Goal: Task Accomplishment & Management: Manage account settings

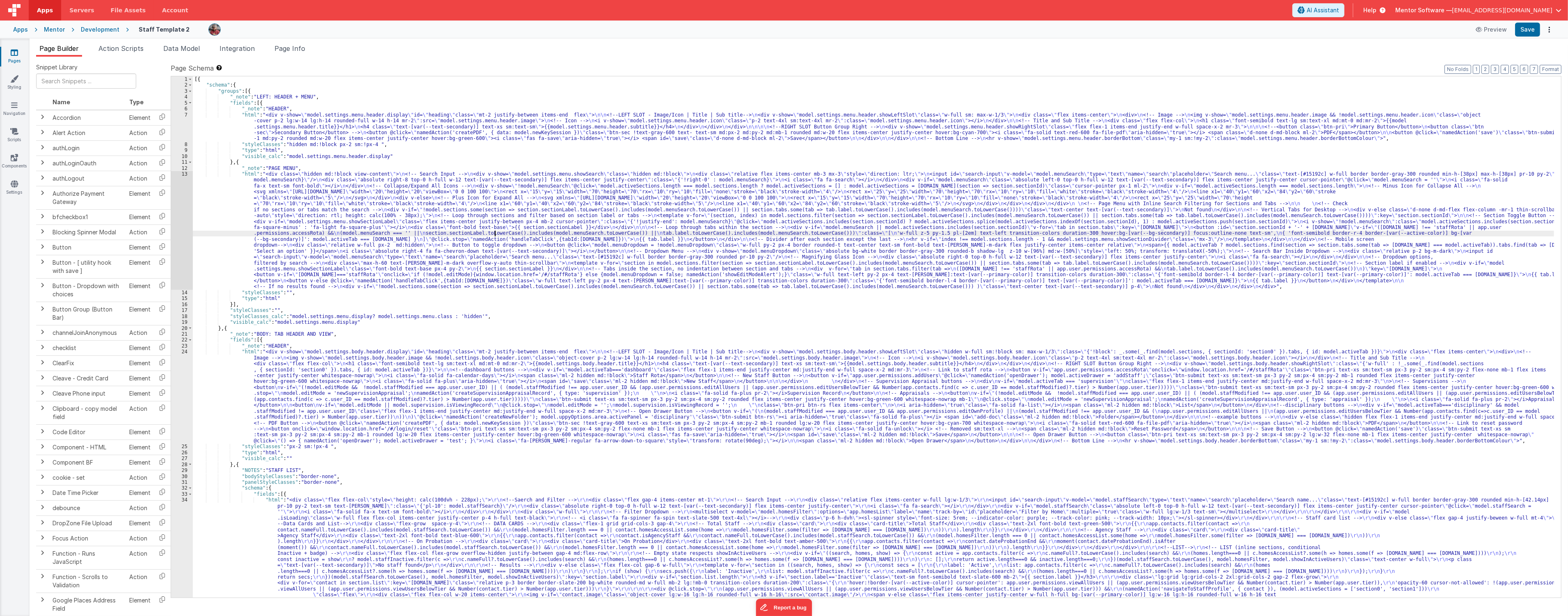
click at [494, 233] on div "[{ "schema" : { "groups" : [{ "_note" : "LEFT: HEADER + MENU" , "fields" : [{ "…" at bounding box center [873, 491] width 1362 height 829
type input "permissions"
click at [1530, 68] on label "Page Schema Shortcuts: Find: command-f Fold: command-option-L Unfold: command-o…" at bounding box center [866, 68] width 1391 height 10
click at [1533, 69] on button "7" at bounding box center [1534, 69] width 8 height 9
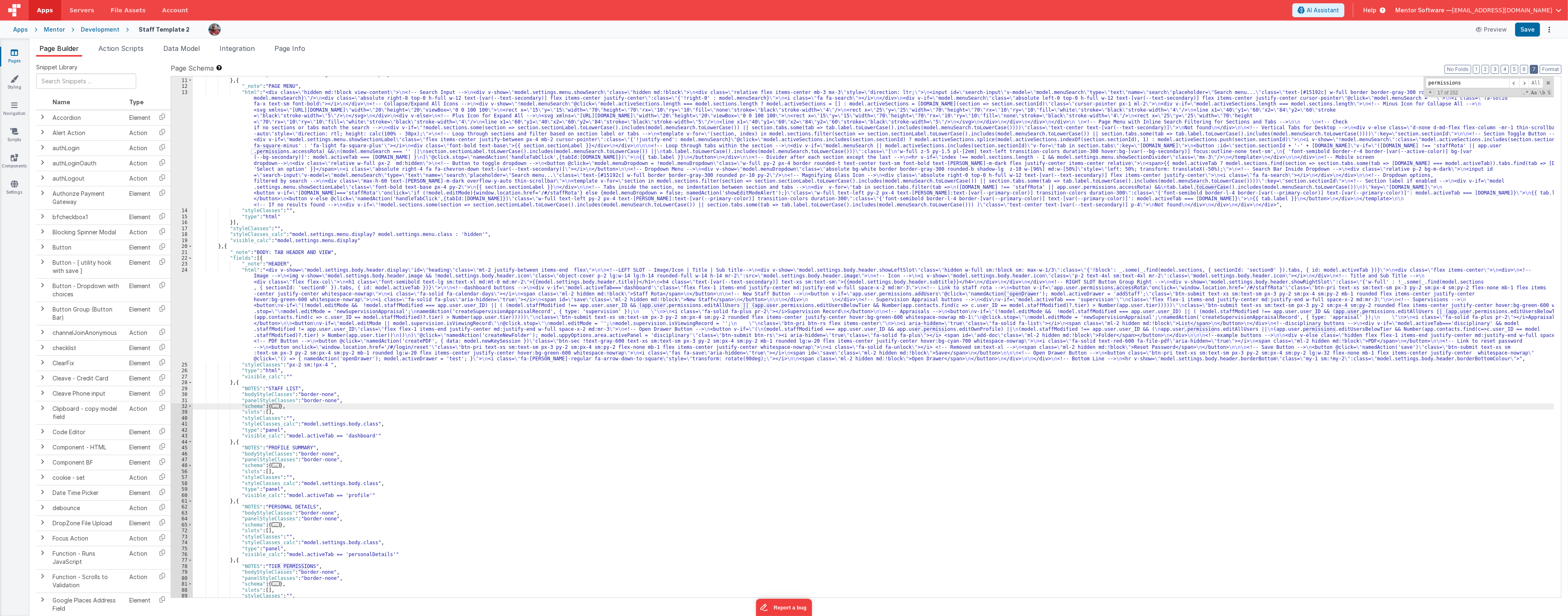
scroll to position [191, 0]
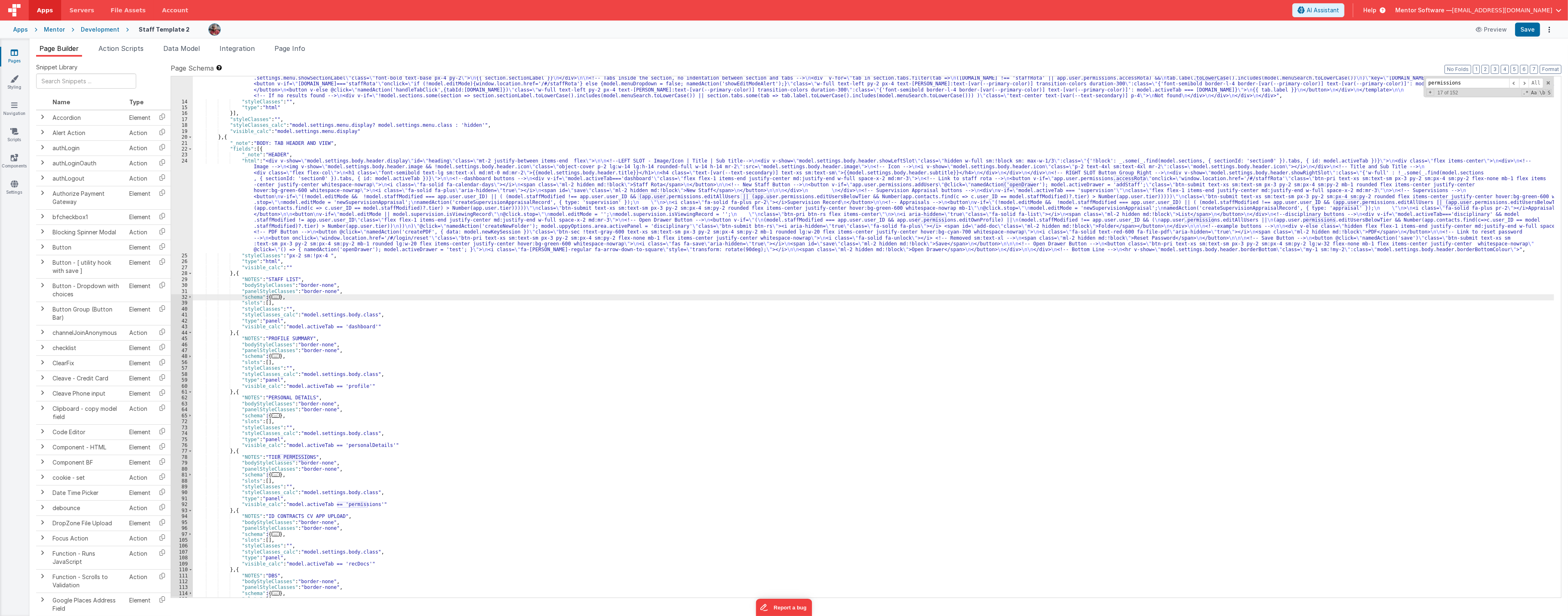
drag, startPoint x: 186, startPoint y: -8, endPoint x: 206, endPoint y: 10, distance: 26.9
click at [206, 10] on div "Apps Servers File Assets Account Some FUTURE Slot AI Assistant Help Mentor Soft…" at bounding box center [784, 308] width 1568 height 616
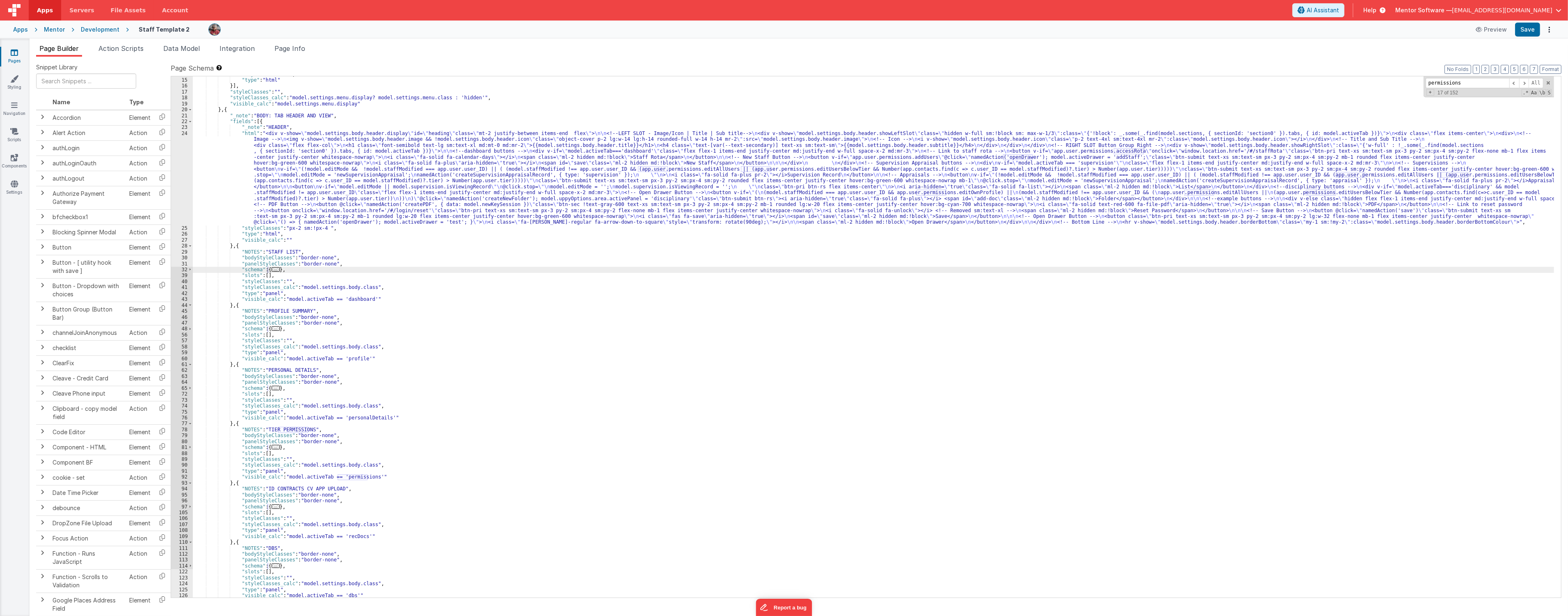
scroll to position [218, 0]
click at [275, 449] on span "..." at bounding box center [276, 447] width 8 height 5
click at [272, 449] on span "..." at bounding box center [276, 447] width 8 height 5
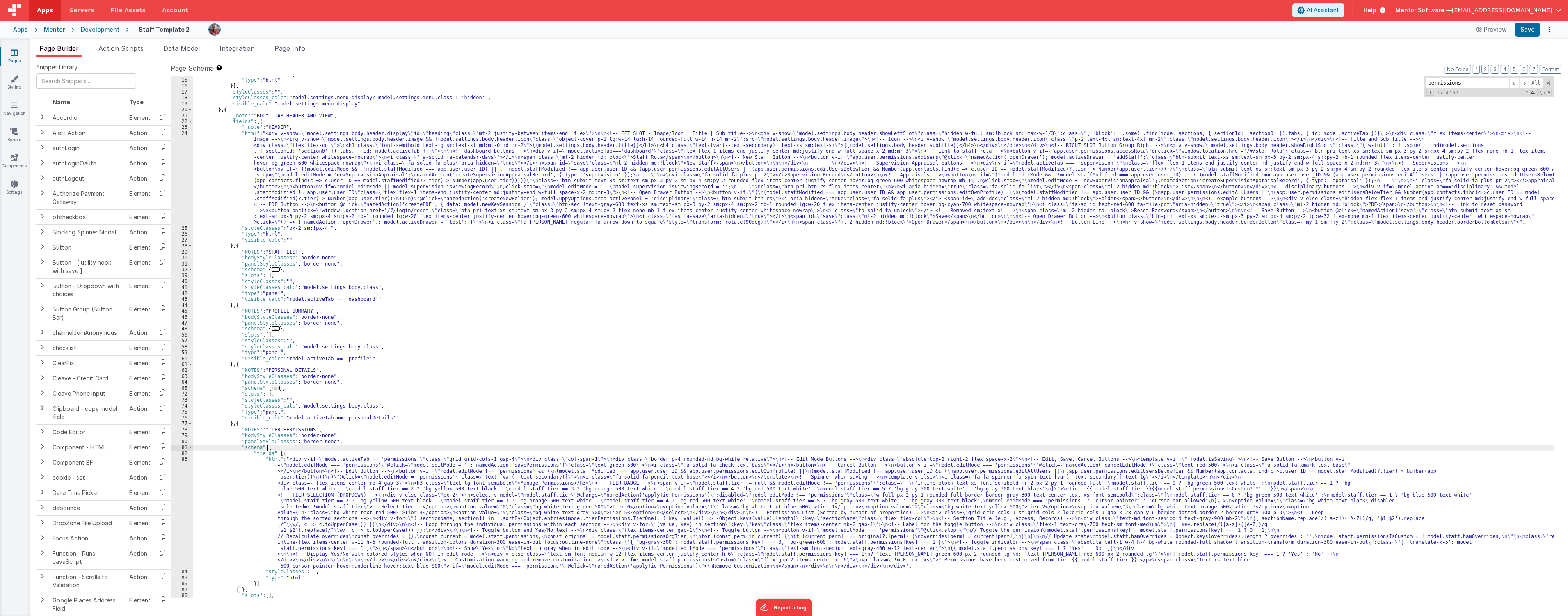
click at [257, 531] on div ""styleClasses" : "" , "type" : "html" }] , "styleClasses" : "" , "styleClasses_…" at bounding box center [873, 338] width 1362 height 533
click at [178, 538] on div "83" at bounding box center [182, 512] width 22 height 112
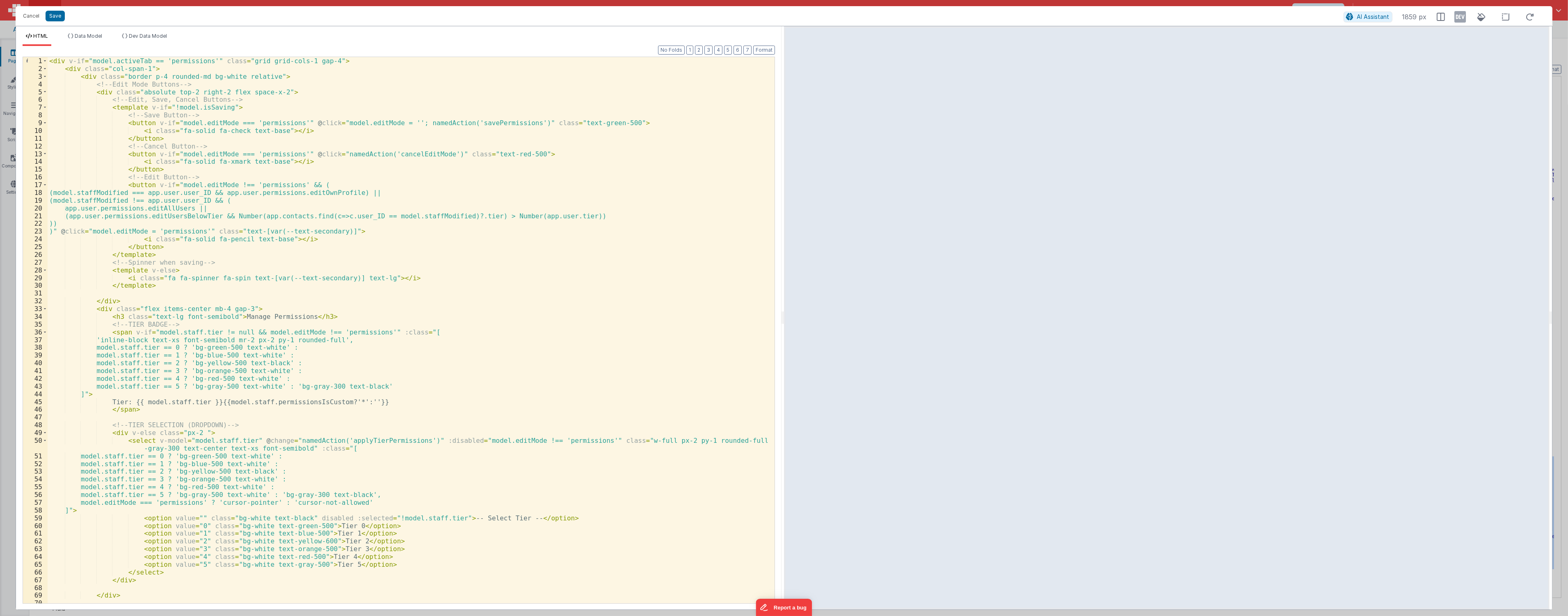
click at [138, 95] on div "< div v-if = "model.activeTab == 'permissions'" class = "grid grid-cols-1 gap-4…" at bounding box center [407, 338] width 720 height 562
click at [43, 306] on span at bounding box center [45, 308] width 5 height 8
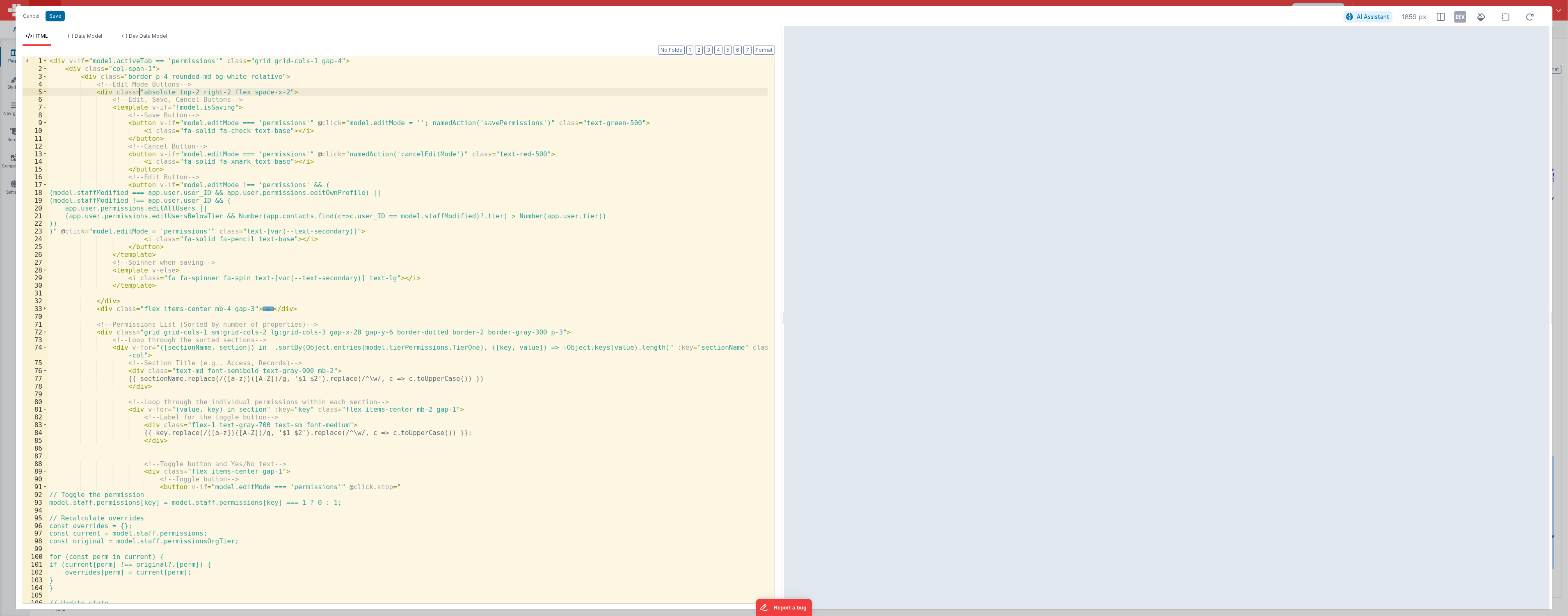
click at [323, 302] on div "< div v-if = "model.activeTab == 'permissions'" class = "grid grid-cols-1 gap-4…" at bounding box center [407, 338] width 720 height 562
click at [324, 309] on div "< div v-if = "model.activeTab == 'permissions'" class = "grid grid-cols-1 gap-4…" at bounding box center [407, 338] width 720 height 562
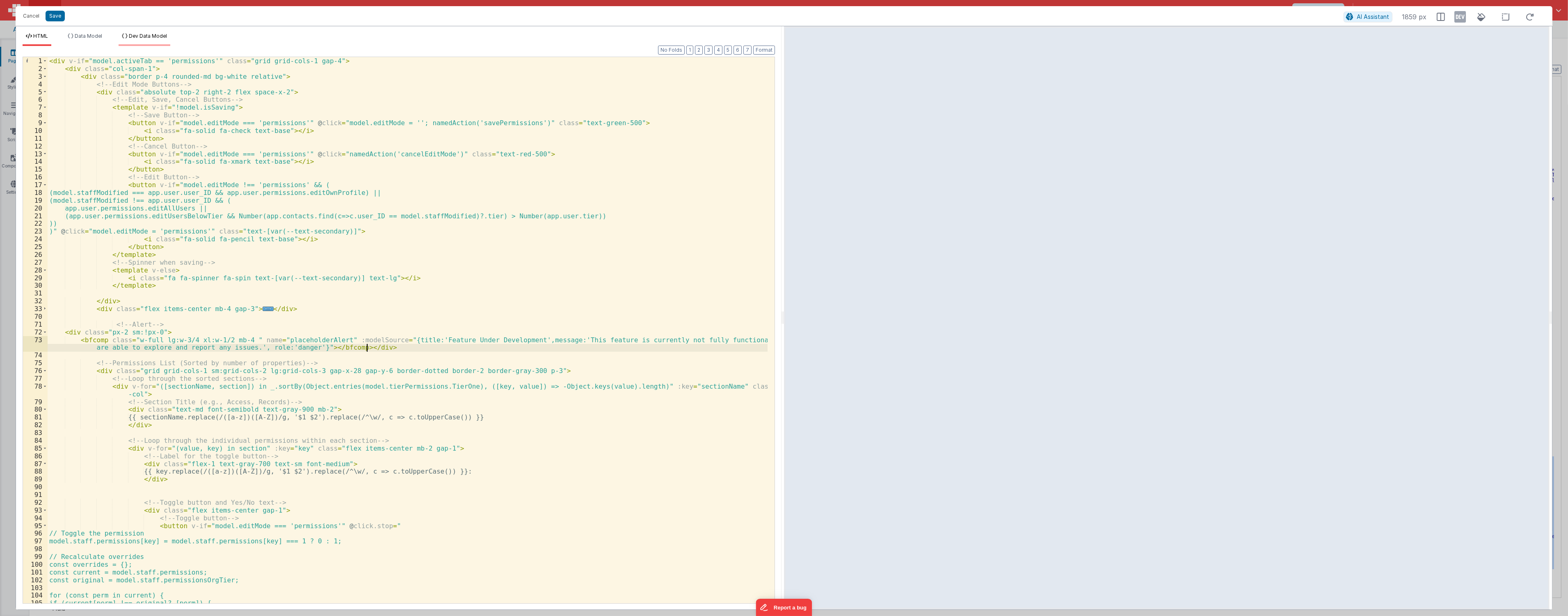
click at [163, 34] on span "Dev Data Model" at bounding box center [147, 36] width 38 height 6
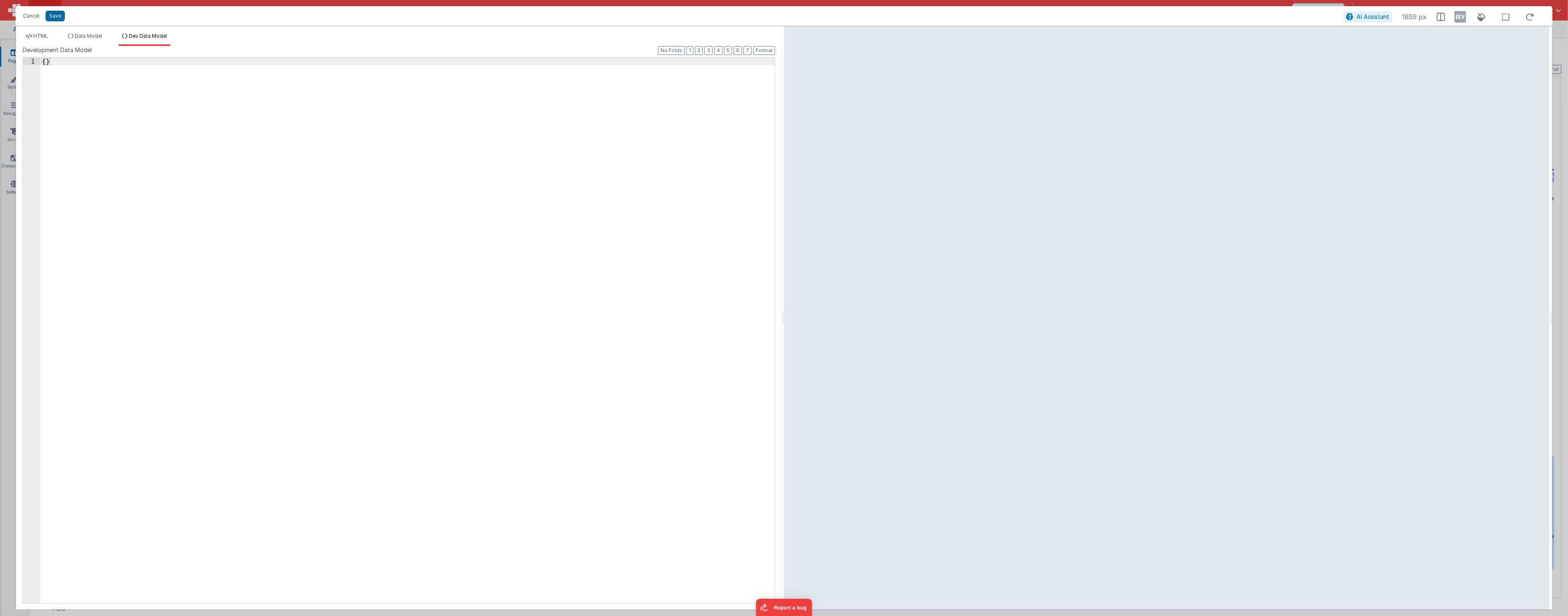
click at [245, 155] on div "{ }" at bounding box center [407, 337] width 734 height 561
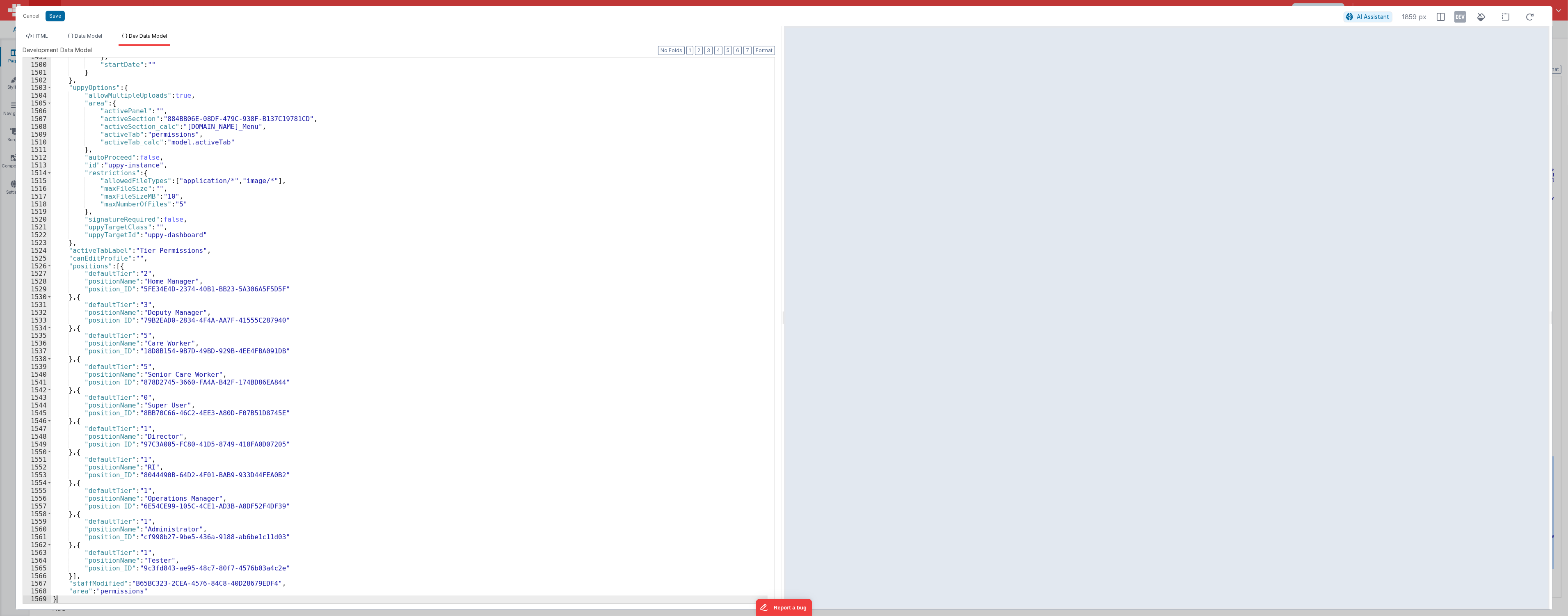
scroll to position [11752, 0]
click at [1465, 14] on icon at bounding box center [1461, 17] width 12 height 13
click at [41, 37] on span "HTML" at bounding box center [40, 36] width 14 height 6
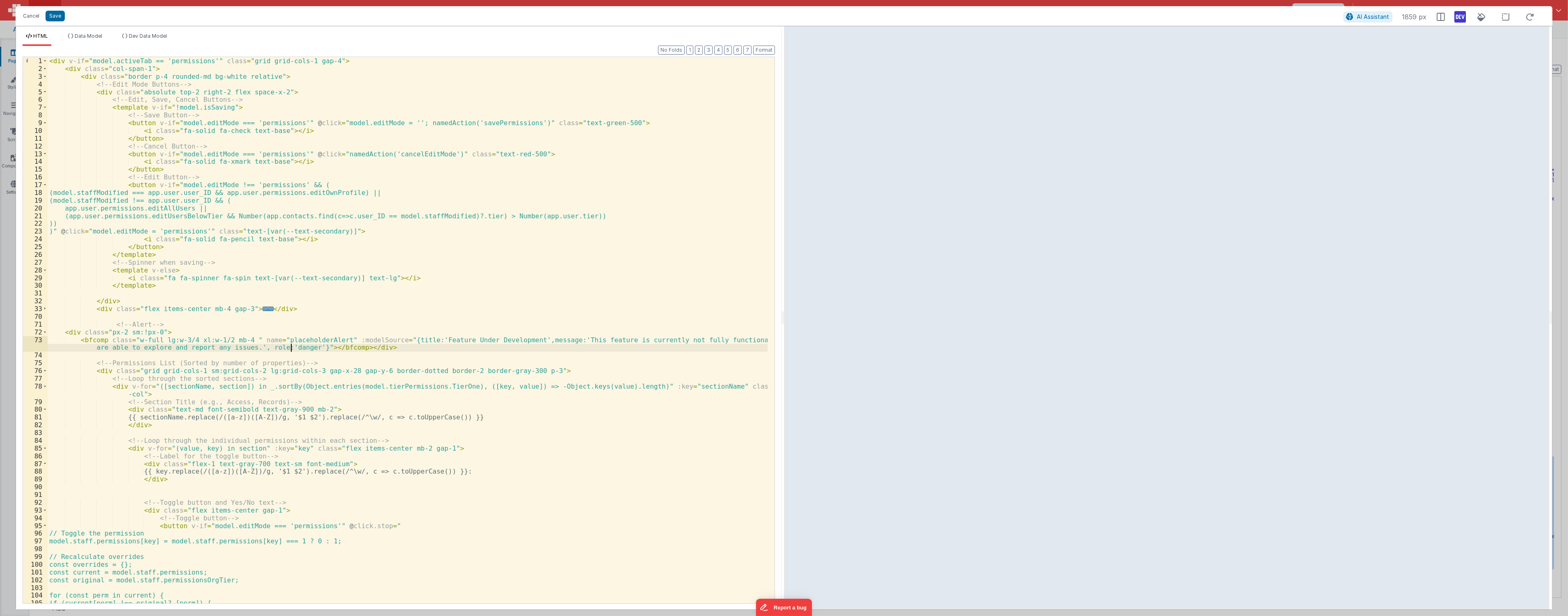
click at [290, 348] on div "< div v-if = "model.activeTab == 'permissions'" class = "grid grid-cols-1 gap-4…" at bounding box center [407, 338] width 720 height 562
drag, startPoint x: 414, startPoint y: 340, endPoint x: 536, endPoint y: 339, distance: 122.0
click at [536, 339] on div "< div v-if = "model.activeTab == 'permissions'" class = "grid grid-cols-1 gap-4…" at bounding box center [407, 338] width 720 height 562
click at [452, 334] on div "< div v-if = "model.activeTab == 'permissions'" class = "grid grid-cols-1 gap-4…" at bounding box center [407, 338] width 720 height 562
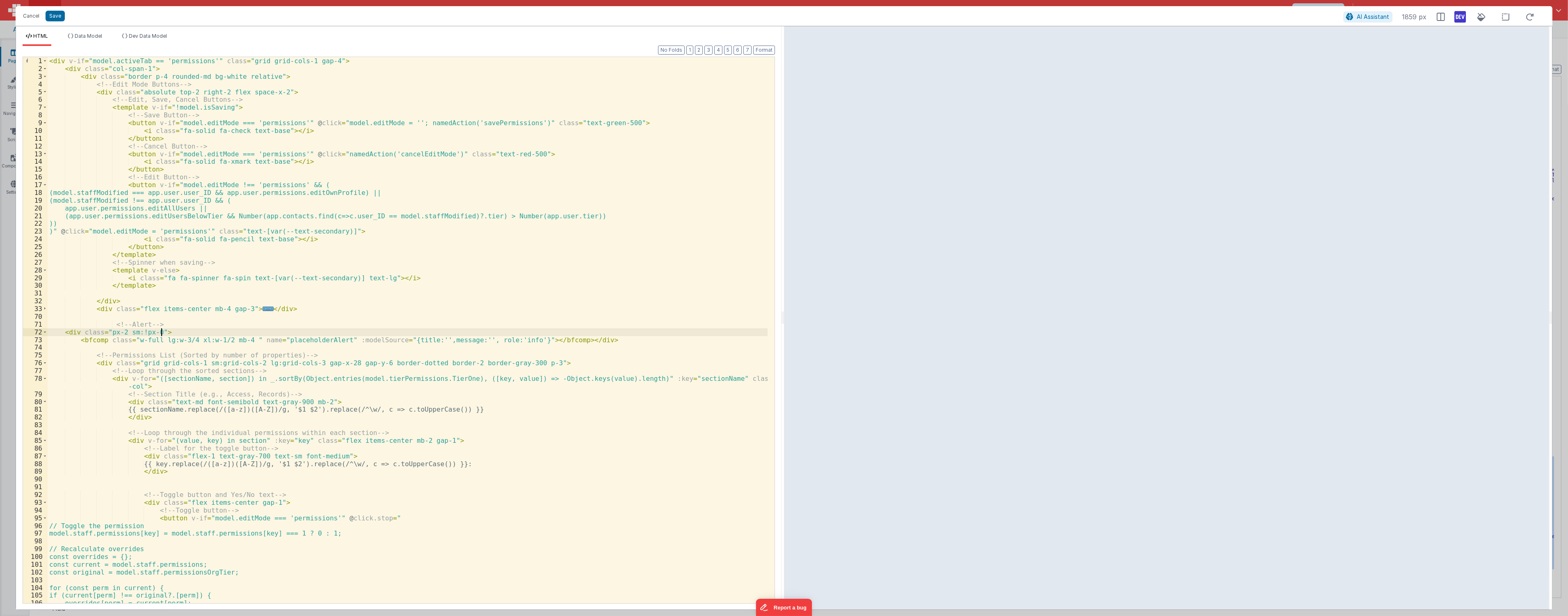
click at [452, 337] on div "< div v-if = "model.activeTab == 'permissions'" class = "grid grid-cols-1 gap-4…" at bounding box center [407, 338] width 720 height 562
click at [43, 334] on span at bounding box center [45, 332] width 5 height 8
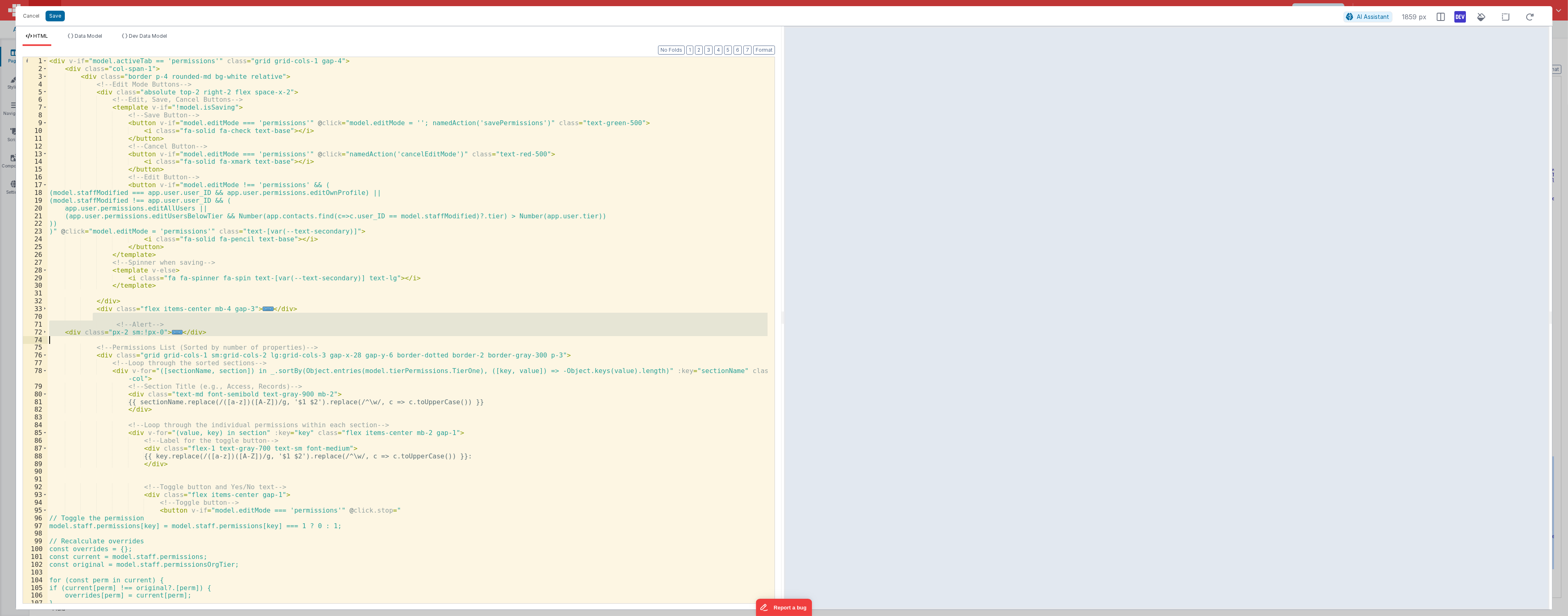
drag, startPoint x: 99, startPoint y: 321, endPoint x: 224, endPoint y: 337, distance: 126.0
click at [224, 337] on div "< div v-if = "model.activeTab == 'permissions'" class = "grid grid-cols-1 gap-4…" at bounding box center [407, 338] width 720 height 562
click at [134, 39] on li "Dev Data Model" at bounding box center [144, 39] width 52 height 13
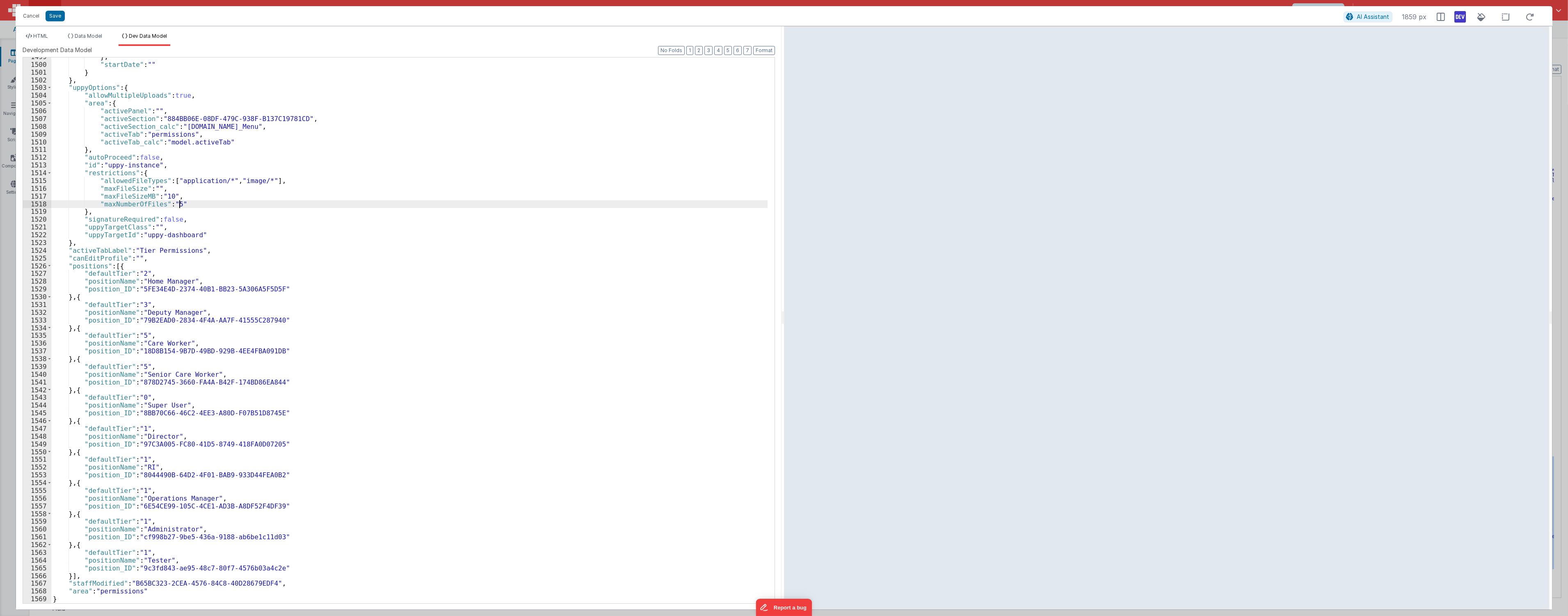
click at [286, 204] on div "} , "startDate" : "" } } , "uppyOptions" : { "allowMultipleUploads" : true , "a…" at bounding box center [410, 333] width 717 height 561
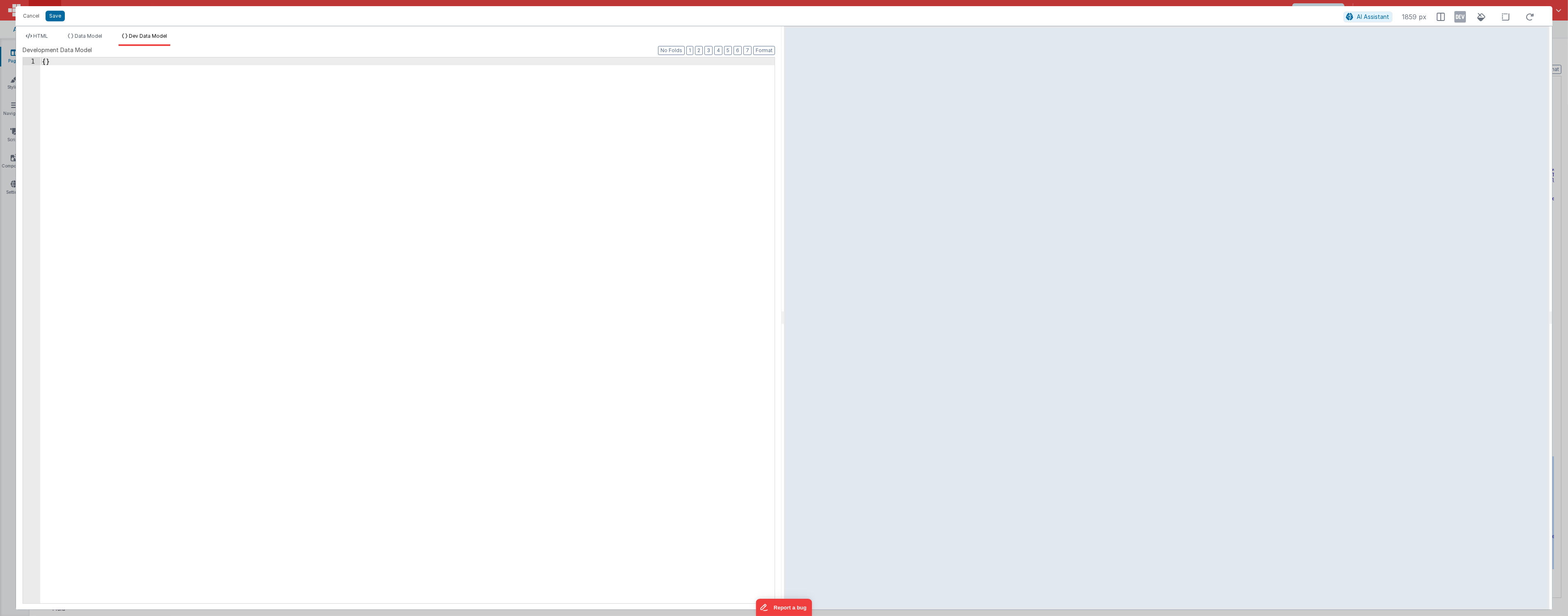
click at [1456, 18] on icon at bounding box center [1461, 17] width 12 height 13
click at [52, 14] on button "Save" at bounding box center [55, 15] width 19 height 10
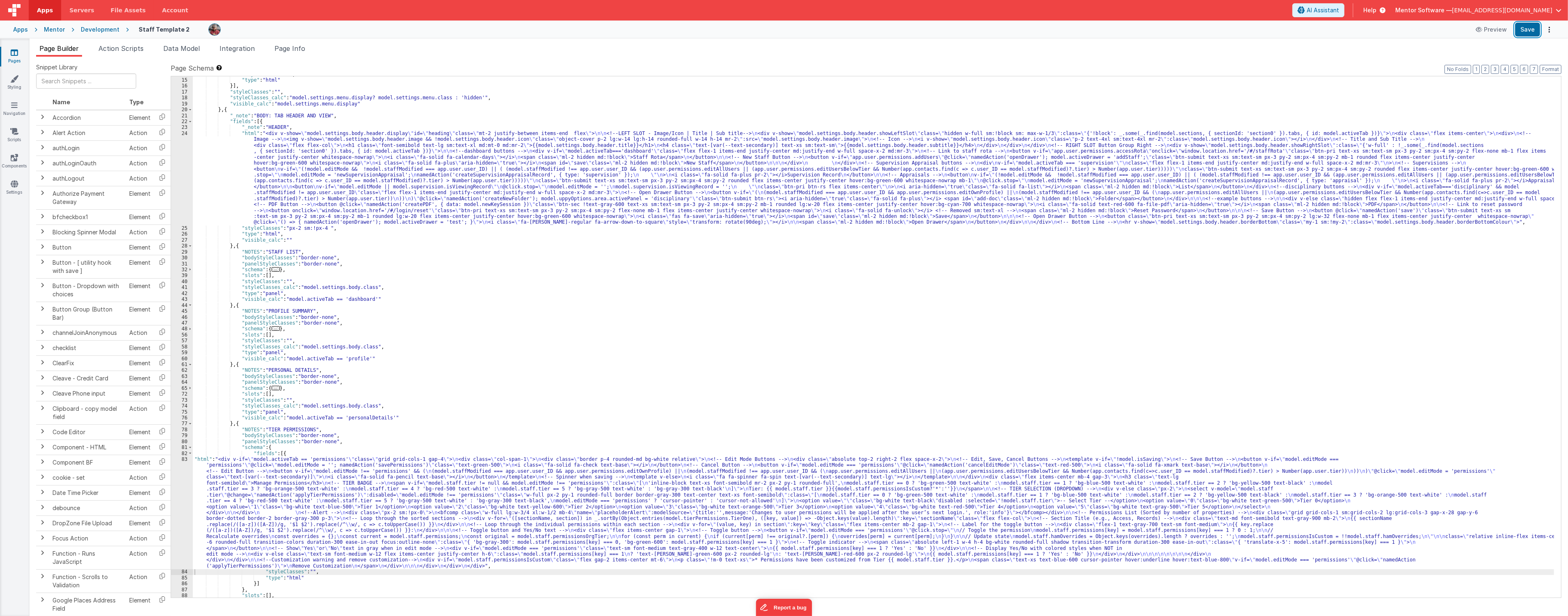
drag, startPoint x: 1526, startPoint y: 30, endPoint x: 757, endPoint y: 30, distance: 769.0
click at [1523, 30] on button "Save" at bounding box center [1527, 30] width 25 height 14
click at [646, 340] on div ""styleClasses" : "" , "type" : "html" }] , "styleClasses" : "" , "styleClasses_…" at bounding box center [873, 338] width 1362 height 533
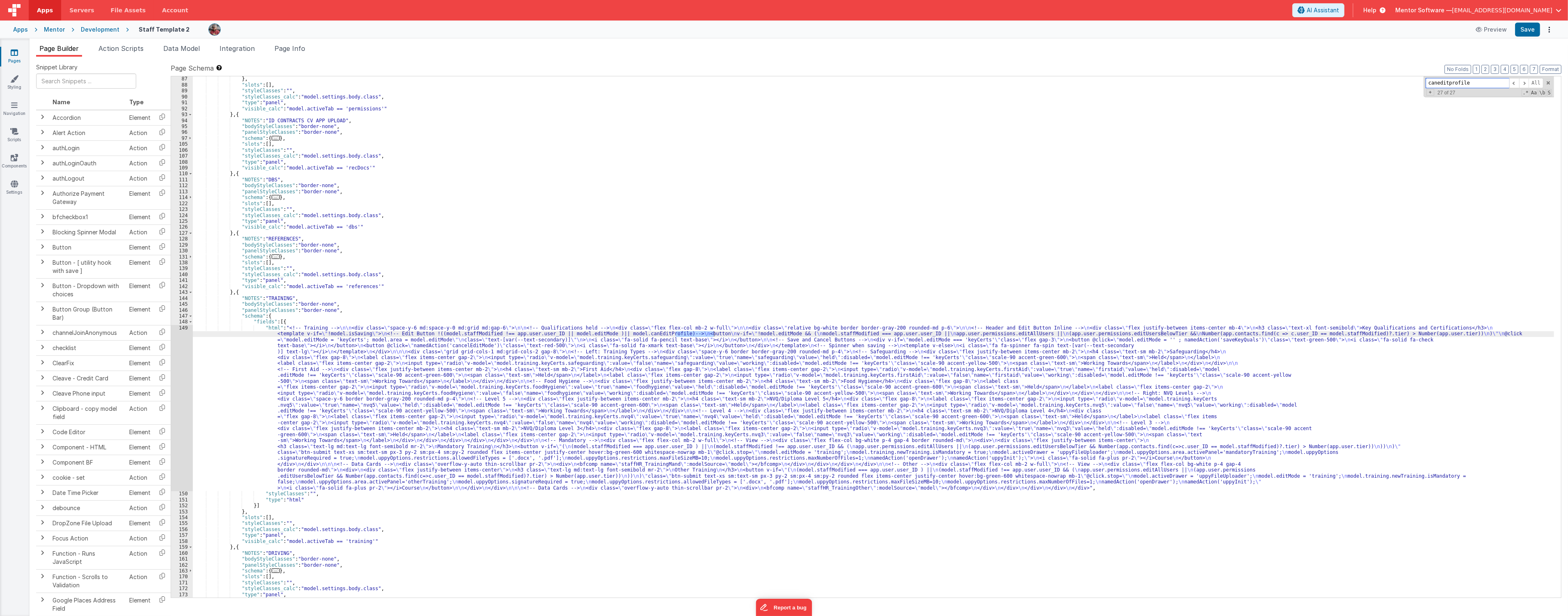
scroll to position [1334, 0]
type input "caneditprofile"
click at [228, 401] on div "} , "slots" : [ ] , "styleClasses" : "" , "styleClasses_calc" : "model.settings…" at bounding box center [873, 342] width 1362 height 533
click at [183, 407] on div "149" at bounding box center [182, 407] width 22 height 166
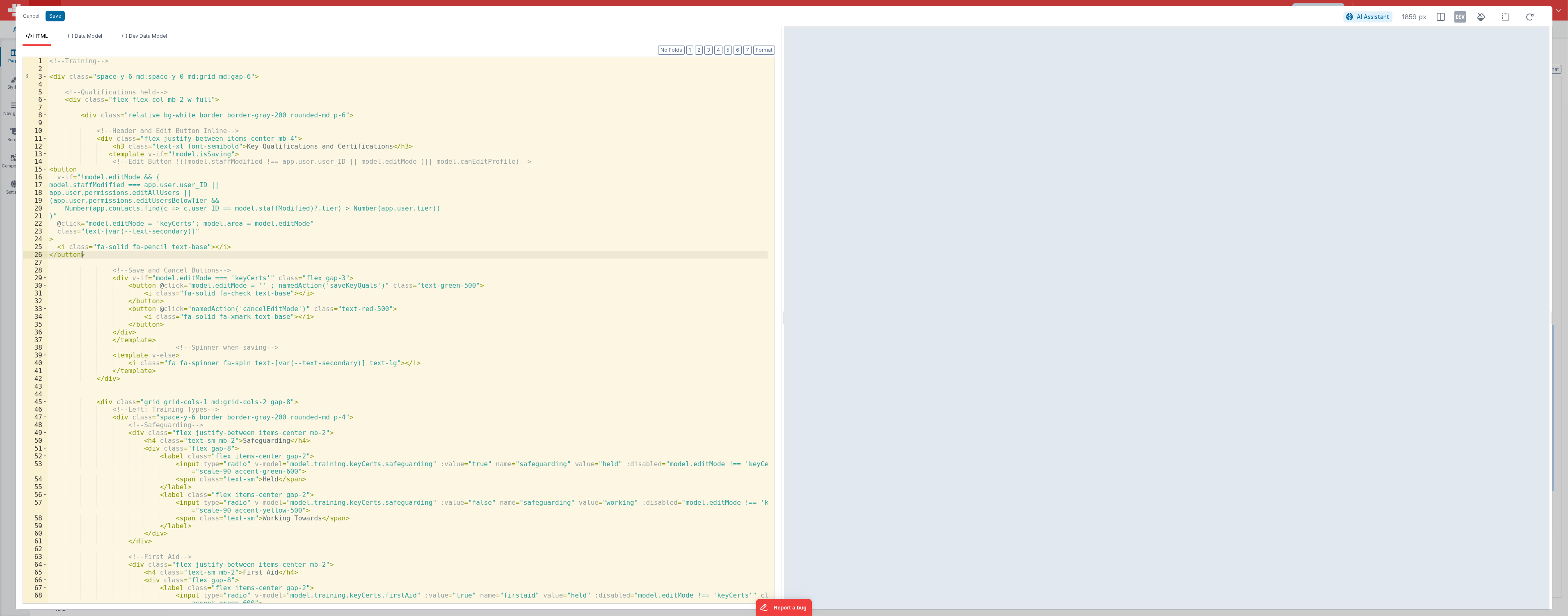
click at [427, 253] on div "<!-- Training --> < div class = "space-y-6 md:space-y-0 md:grid md:gap-6" > <!-…" at bounding box center [407, 338] width 720 height 562
type input "caneditprofile"
drag, startPoint x: 169, startPoint y: 160, endPoint x: 484, endPoint y: 161, distance: 315.0
click at [484, 161] on div "<!-- Training --> < div class = "space-y-6 md:space-y-0 md:grid md:gap-6" > <!-…" at bounding box center [407, 338] width 720 height 562
click at [57, 16] on button "Save" at bounding box center [55, 15] width 19 height 10
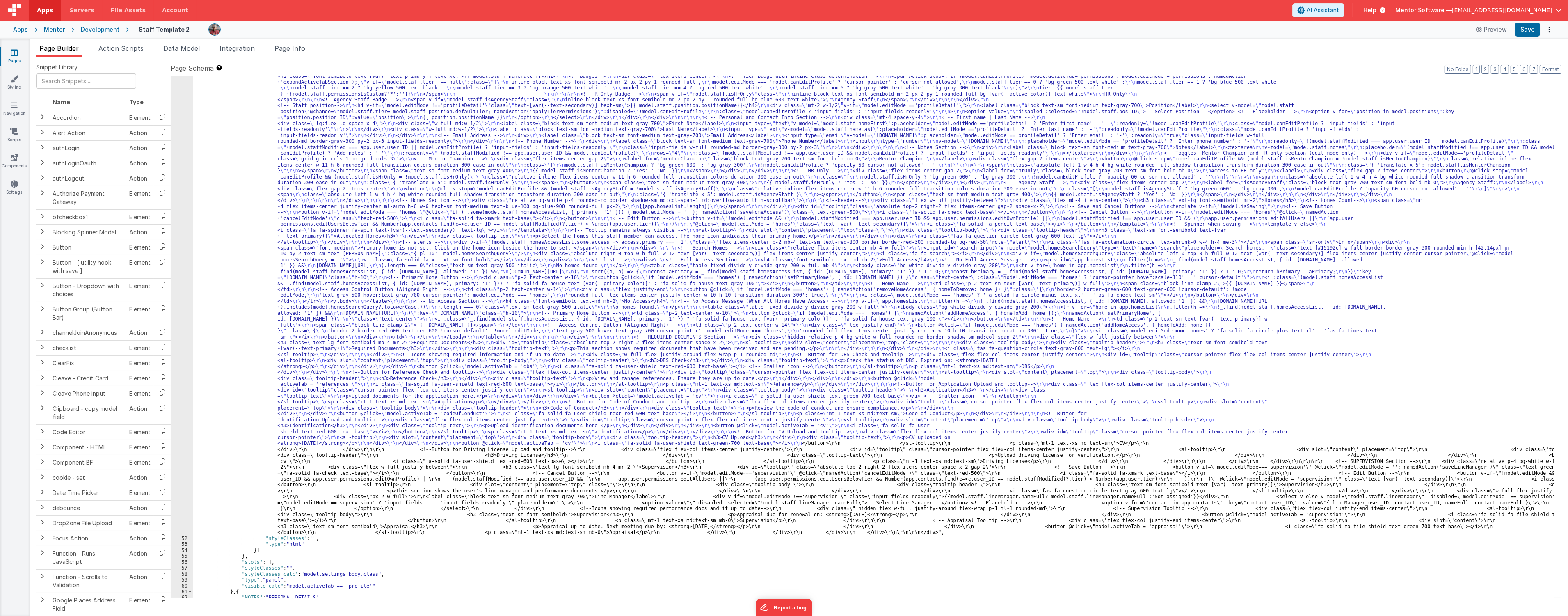
scroll to position [541, 0]
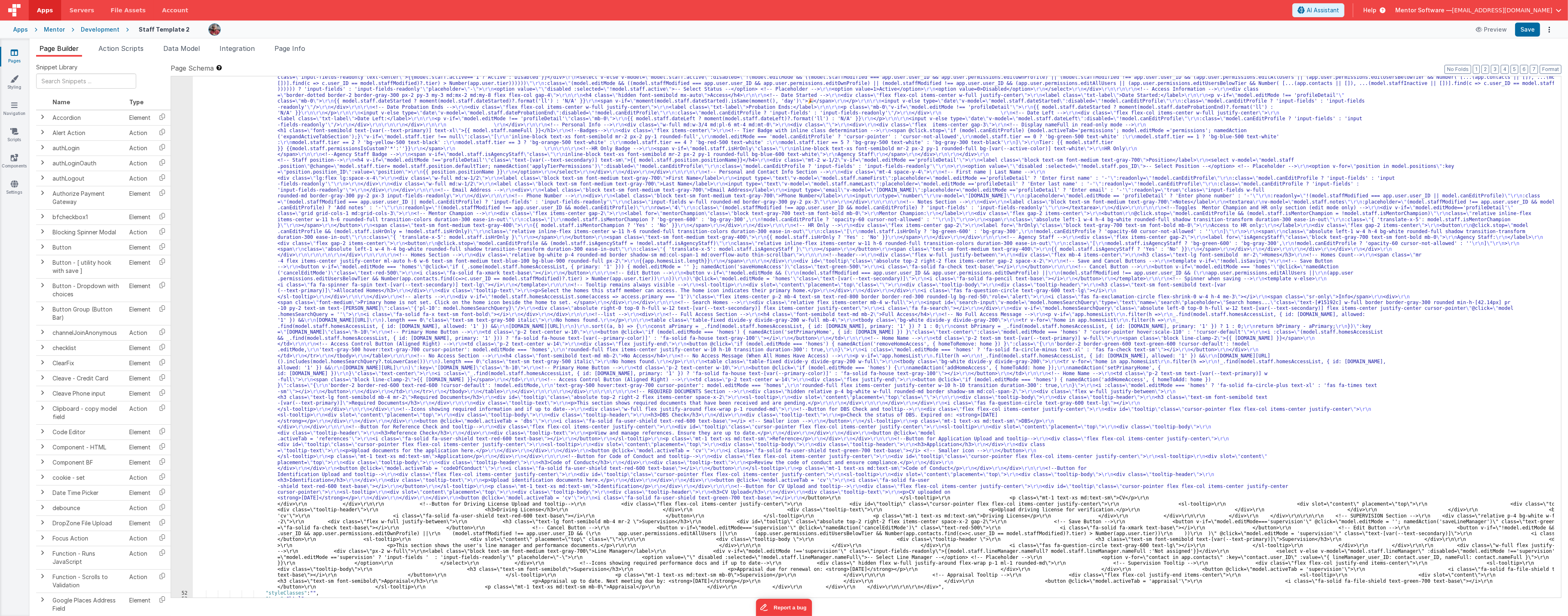
click at [584, 218] on div ""html" : "<div class= \" space-y-4 md:space-y-0 md:grid md:grid-cols-3 md:gap-4…" at bounding box center [873, 569] width 1362 height 1096
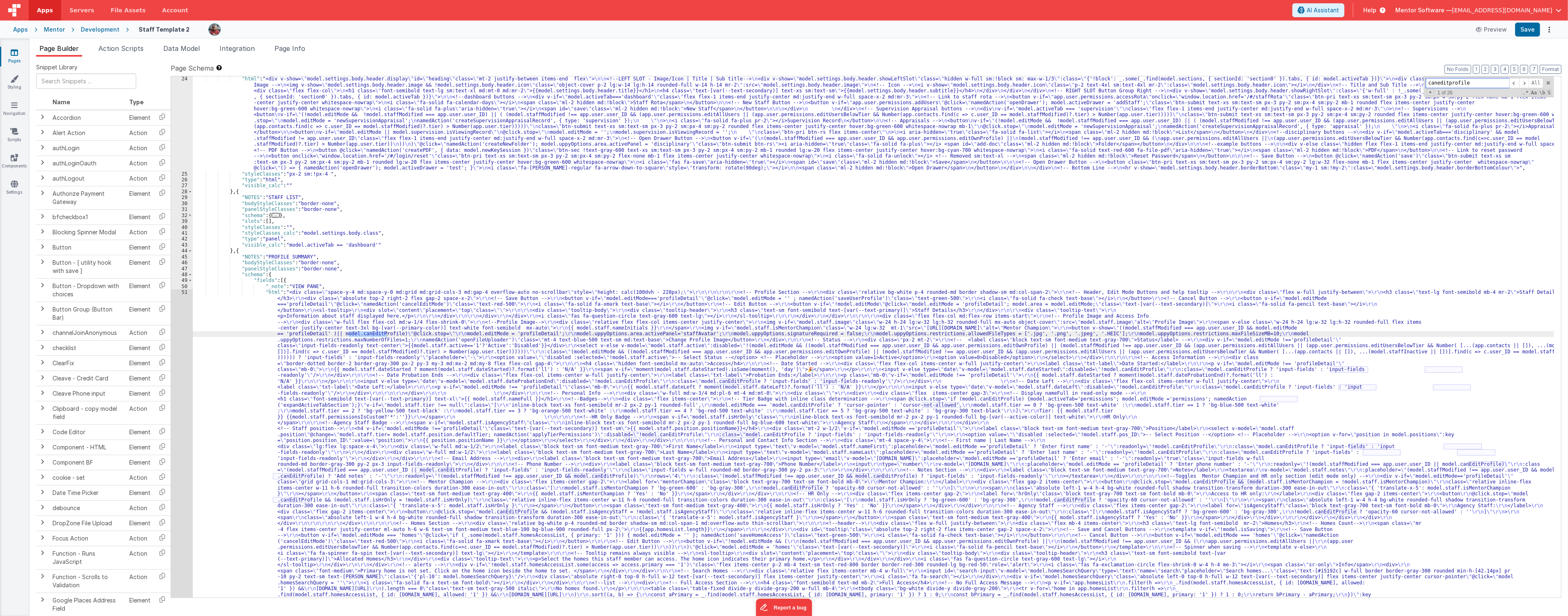
scroll to position [273, 0]
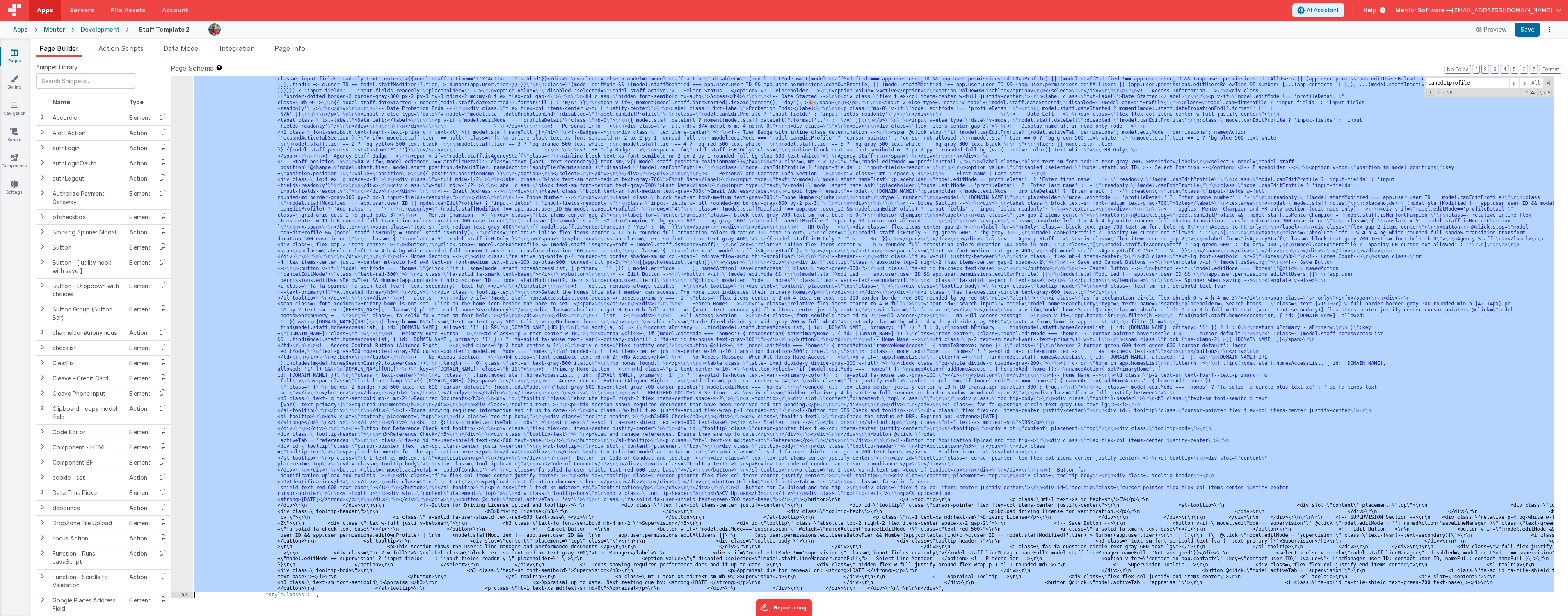
scroll to position [540, 0]
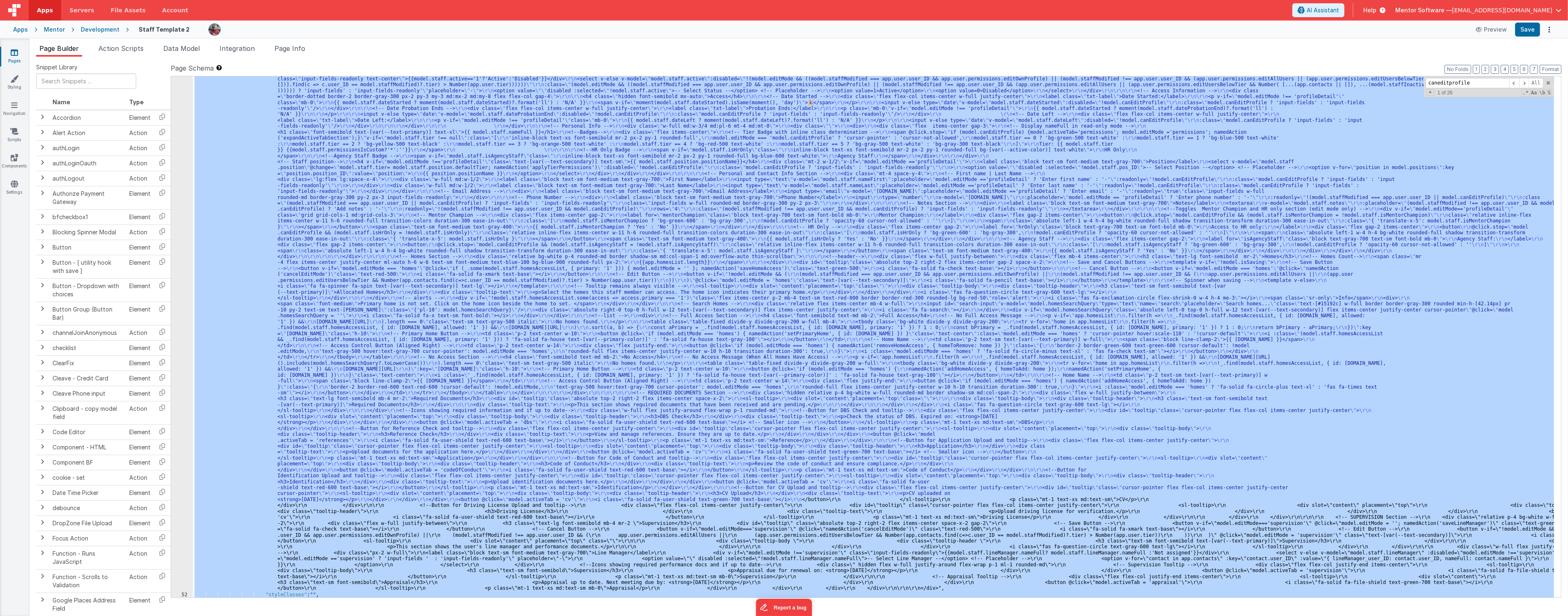
click at [182, 337] on div "51" at bounding box center [182, 307] width 22 height 569
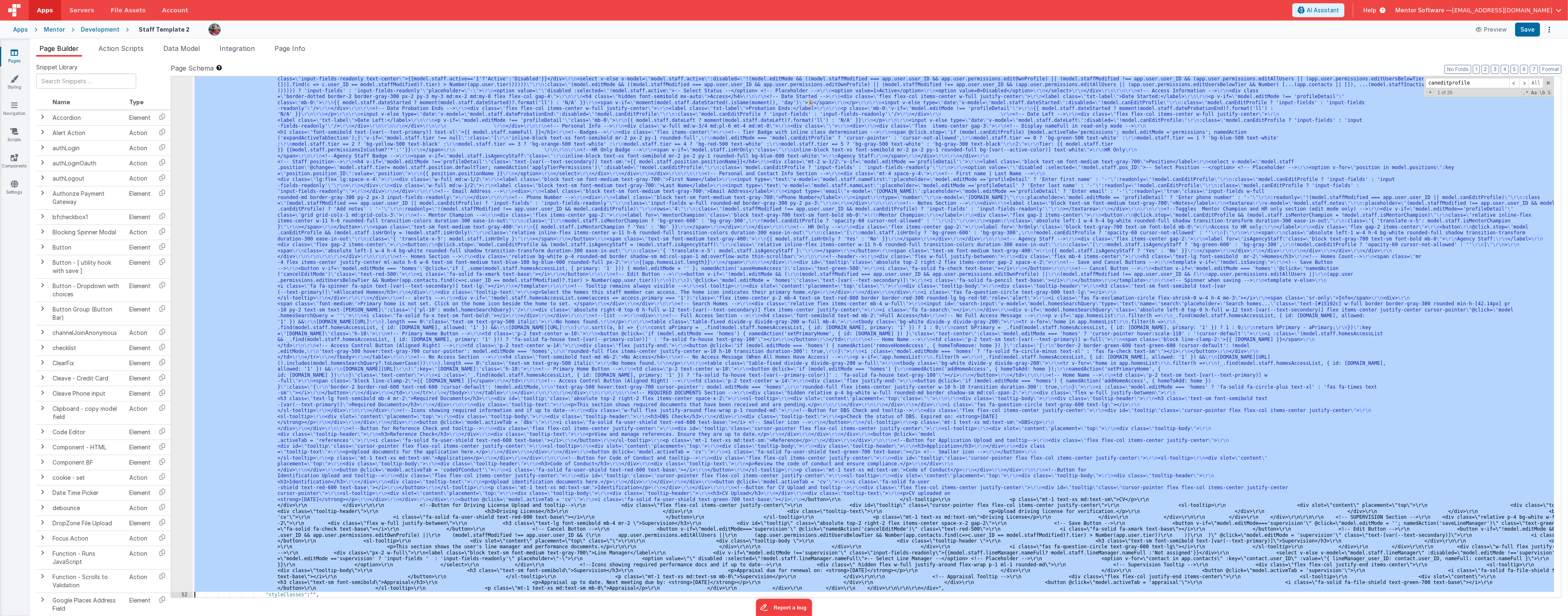
click at [184, 337] on div "51" at bounding box center [182, 307] width 22 height 569
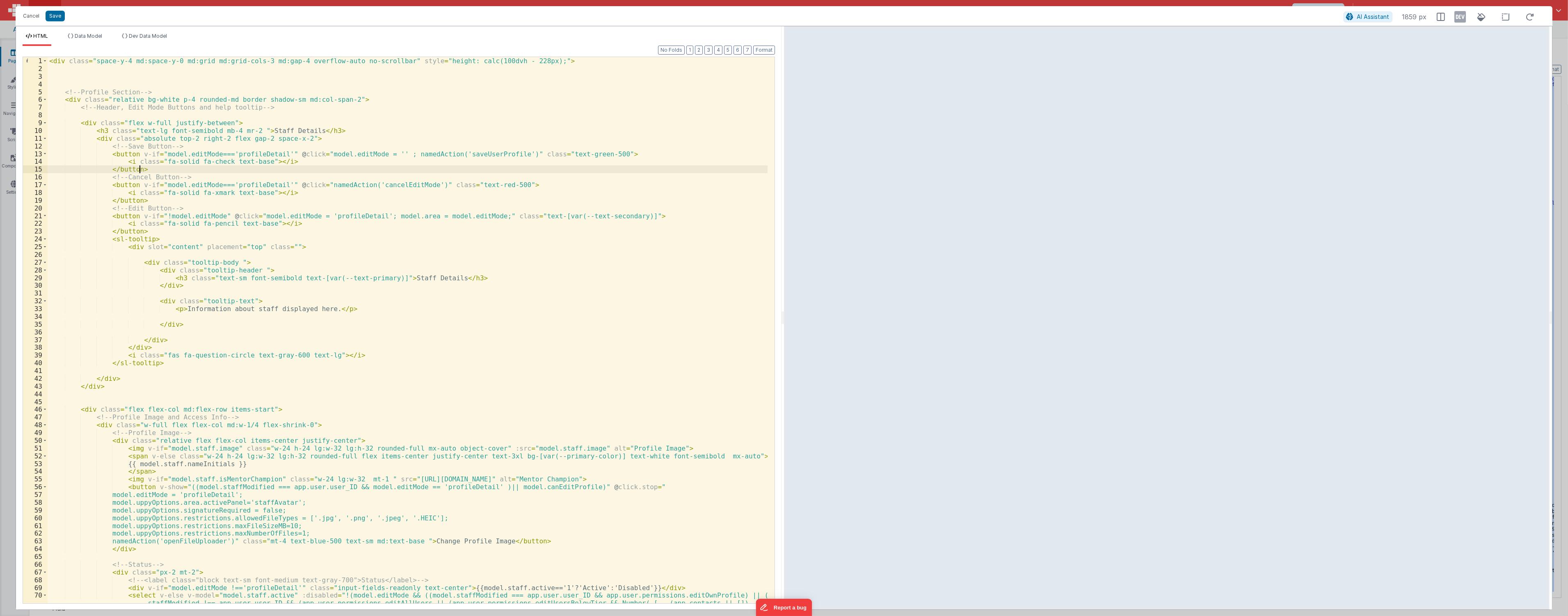
click at [413, 169] on div "< div class = "space-y-4 md:space-y-0 md:grid md:grid-cols-3 md:gap-4 overflow-…" at bounding box center [407, 346] width 720 height 577
type input "caneditprofile"
click at [83, 30] on div "HTML Data Model Dev Data Model Format 7 6 5 4 3 2 1 No Folds 1 2 3 4 5 6 7 8 9 …" at bounding box center [399, 317] width 765 height 583
click at [83, 36] on span "Data Model" at bounding box center [88, 36] width 28 height 6
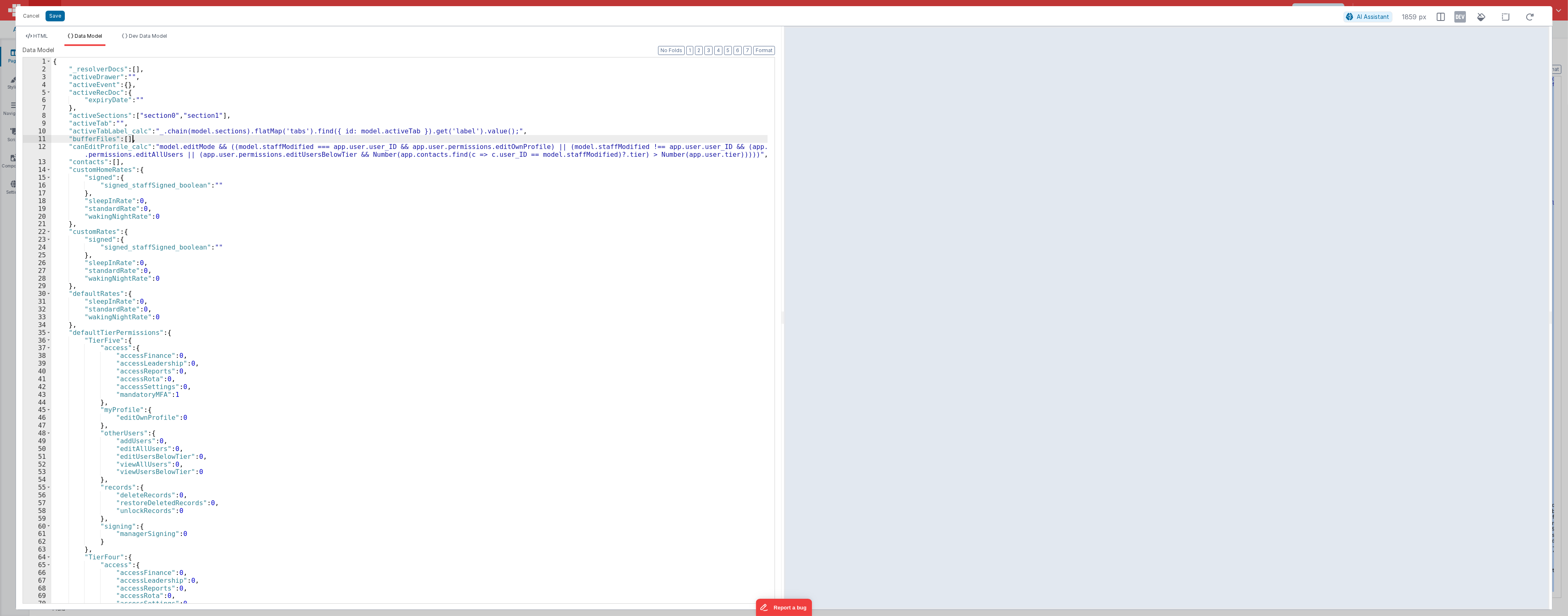
click at [642, 136] on div "{ "_resolverDocs" : [ ] , "activeDrawer" : "" , "activeEvent" : { } , "activeRe…" at bounding box center [410, 337] width 717 height 561
type input "canedit"
drag, startPoint x: 206, startPoint y: 146, endPoint x: 154, endPoint y: 151, distance: 52.2
click at [154, 151] on div "{ "_resolverDocs" : [ ] , "activeDrawer" : "" , "activeEvent" : { } , "activeRe…" at bounding box center [410, 337] width 717 height 561
click at [176, 200] on div "{ "_resolverDocs" : [ ] , "activeDrawer" : "" , "activeEvent" : { } , "activeRe…" at bounding box center [410, 337] width 717 height 561
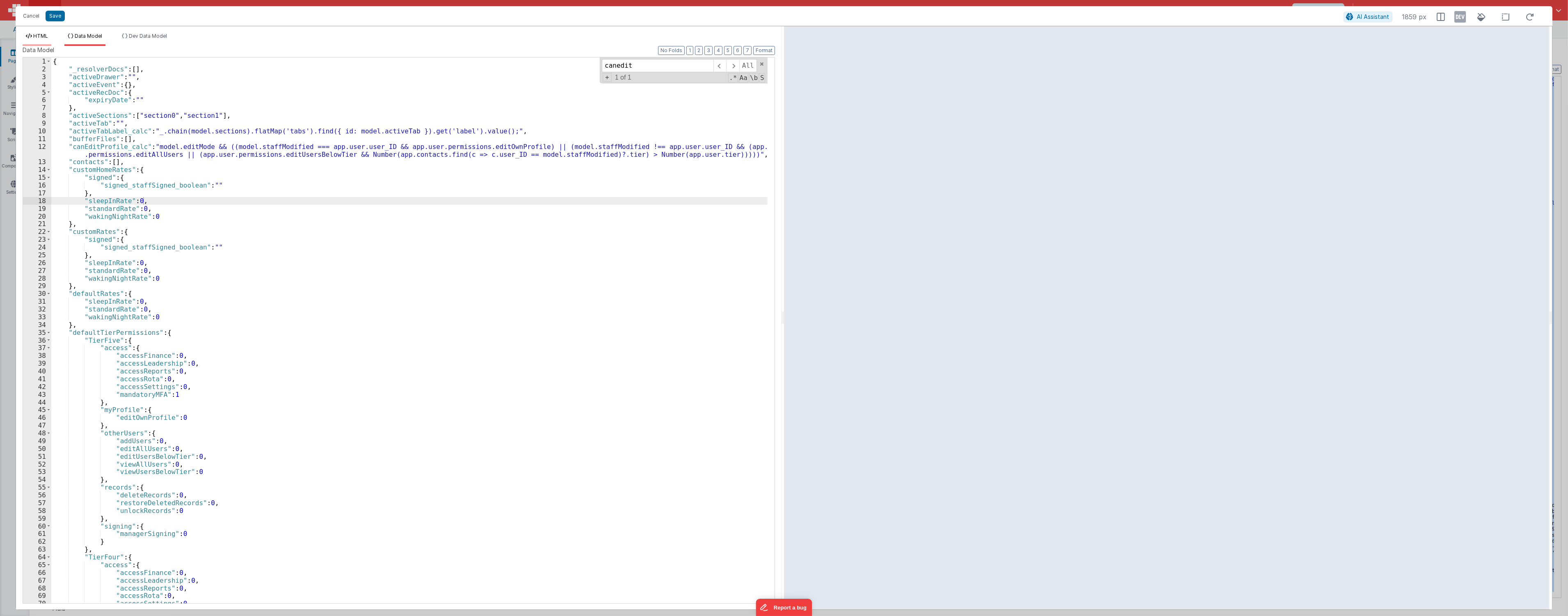
click at [34, 37] on span "HTML" at bounding box center [40, 36] width 14 height 6
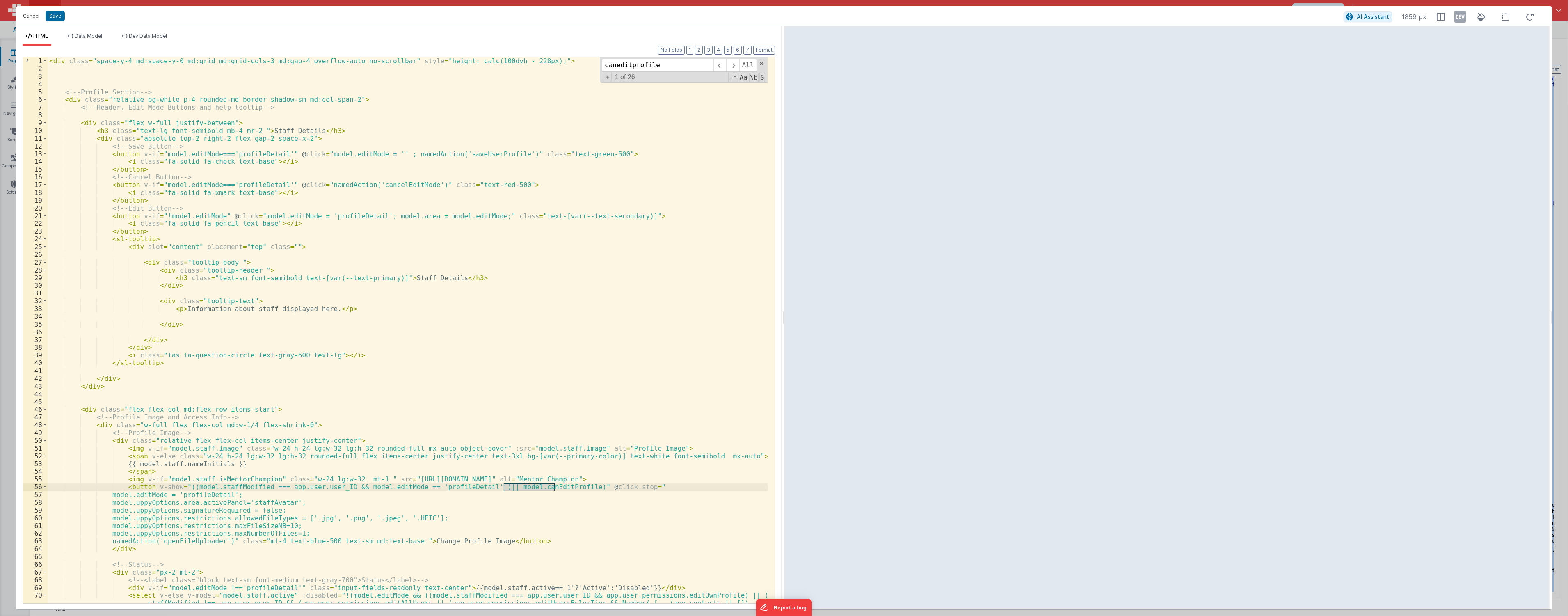
click at [26, 17] on button "Cancel" at bounding box center [31, 16] width 25 height 12
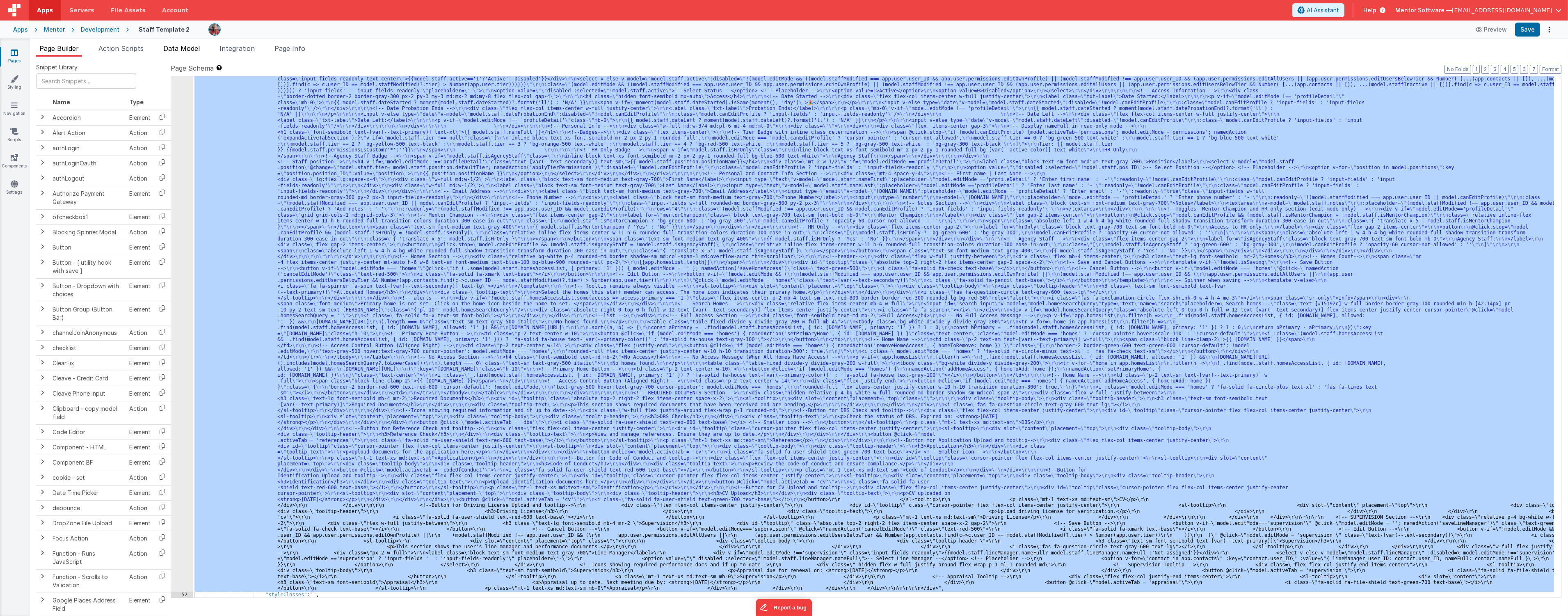
click at [189, 50] on span "Data Model" at bounding box center [181, 48] width 36 height 8
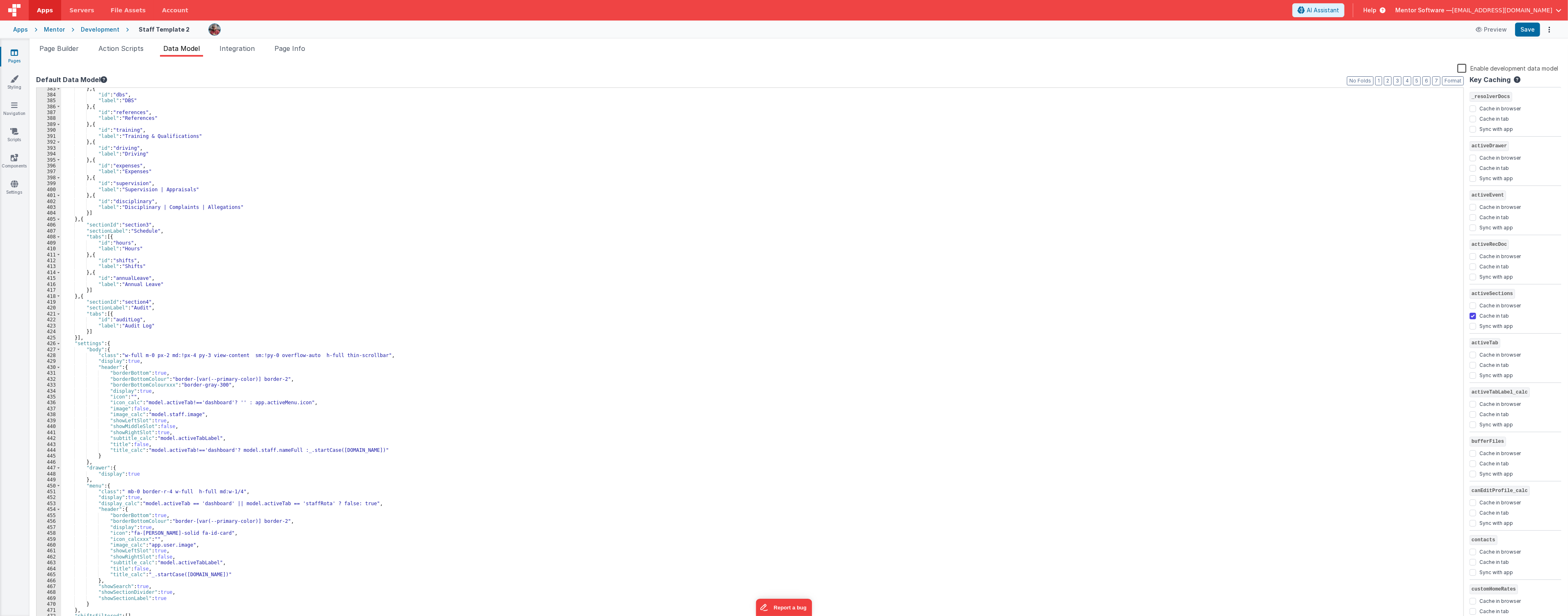
scroll to position [2265, 0]
click at [405, 222] on div "} , { "id" : "dbs" , "label" : "DBS" } , { "id" : "references" , "label" : "Ref…" at bounding box center [759, 359] width 1395 height 547
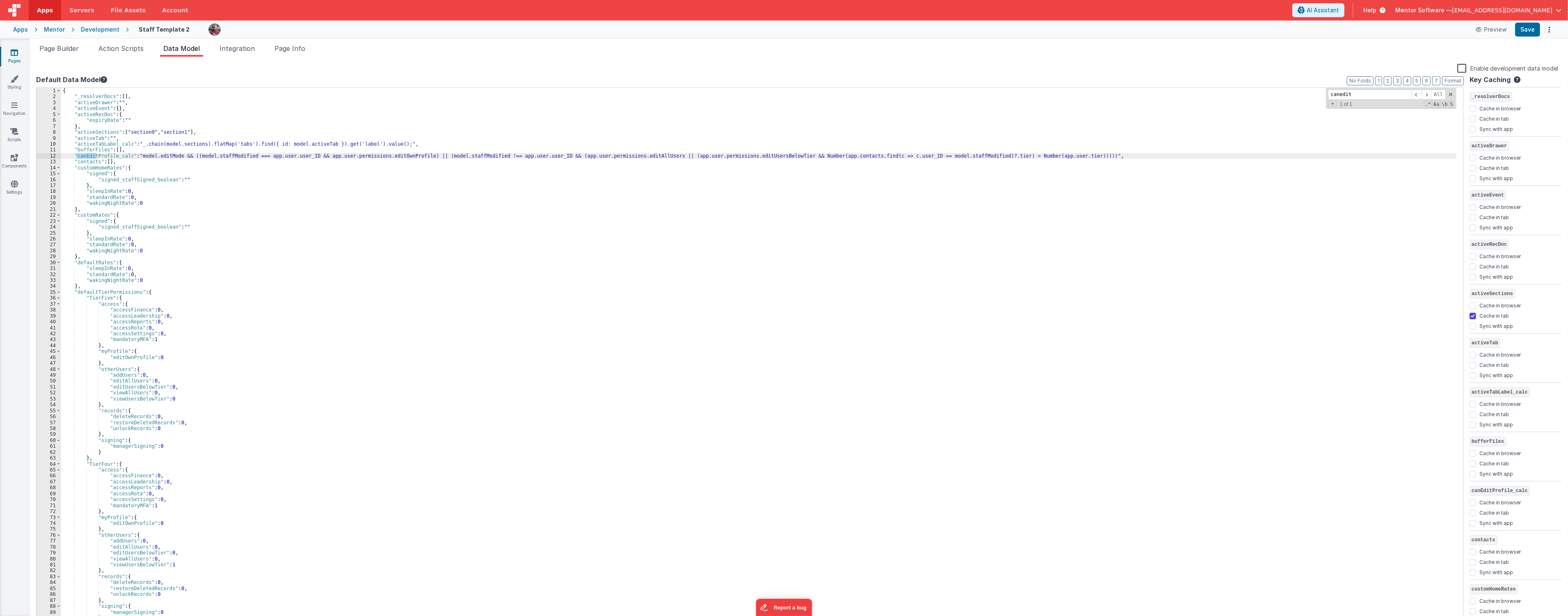
type input "canedit"
click at [84, 157] on div "{ "_resolverDocs" : [ ] , "activeDrawer" : "" , "activeEvent" : { } , "activeRe…" at bounding box center [759, 355] width 1395 height 535
drag, startPoint x: 76, startPoint y: 158, endPoint x: 127, endPoint y: 157, distance: 51.0
click at [127, 157] on div "{ "_resolverDocs" : [ ] , "activeDrawer" : "" , "activeEvent" : { } , "activeRe…" at bounding box center [759, 361] width 1395 height 547
click at [112, 160] on div "{ "_resolverDocs" : [ ] , "activeDrawer" : "" , "activeEvent" : { } , "activeRe…" at bounding box center [759, 361] width 1395 height 547
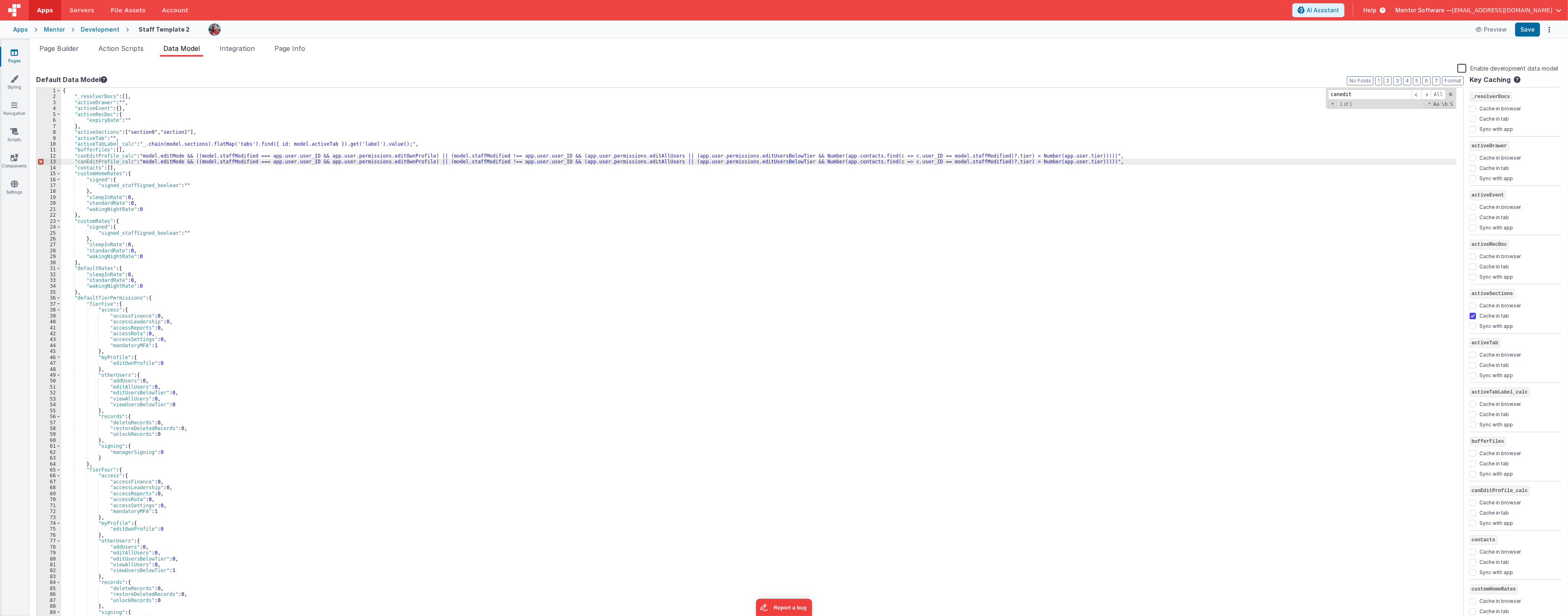
checkbox input "false"
click at [216, 161] on div "{ "_resolverDocs" : [ ] , "activeDrawer" : "" , "activeEvent" : { } , "activeRe…" at bounding box center [759, 361] width 1395 height 547
drag, startPoint x: 213, startPoint y: 160, endPoint x: 166, endPoint y: 162, distance: 47.0
click at [166, 162] on div "{ "_resolverDocs" : [ ] , "activeDrawer" : "" , "activeEvent" : { } , "activeRe…" at bounding box center [759, 361] width 1395 height 547
click at [1530, 25] on button "Save" at bounding box center [1527, 30] width 25 height 14
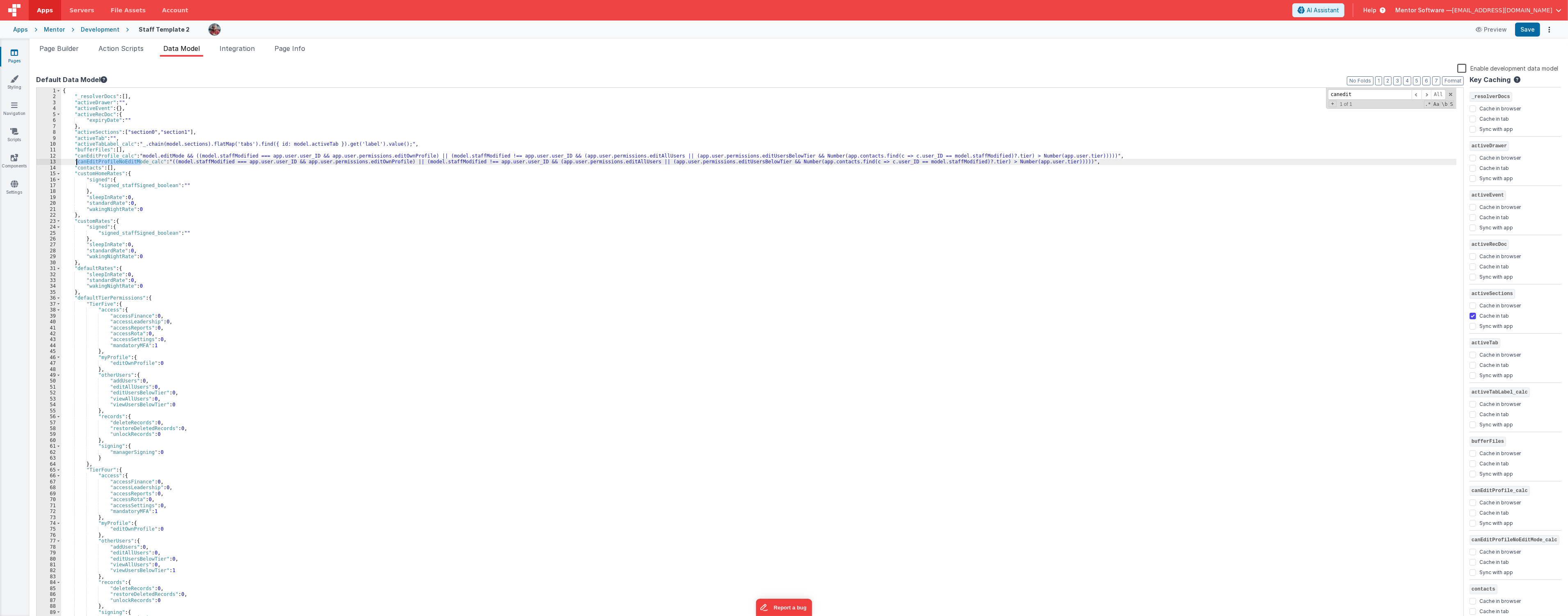
drag, startPoint x: 140, startPoint y: 162, endPoint x: 77, endPoint y: 160, distance: 63.0
click at [77, 160] on div "{ "_resolverDocs" : [ ] , "activeDrawer" : "" , "activeEvent" : { } , "activeRe…" at bounding box center [759, 361] width 1395 height 547
click at [73, 50] on span "Page Builder" at bounding box center [59, 48] width 39 height 8
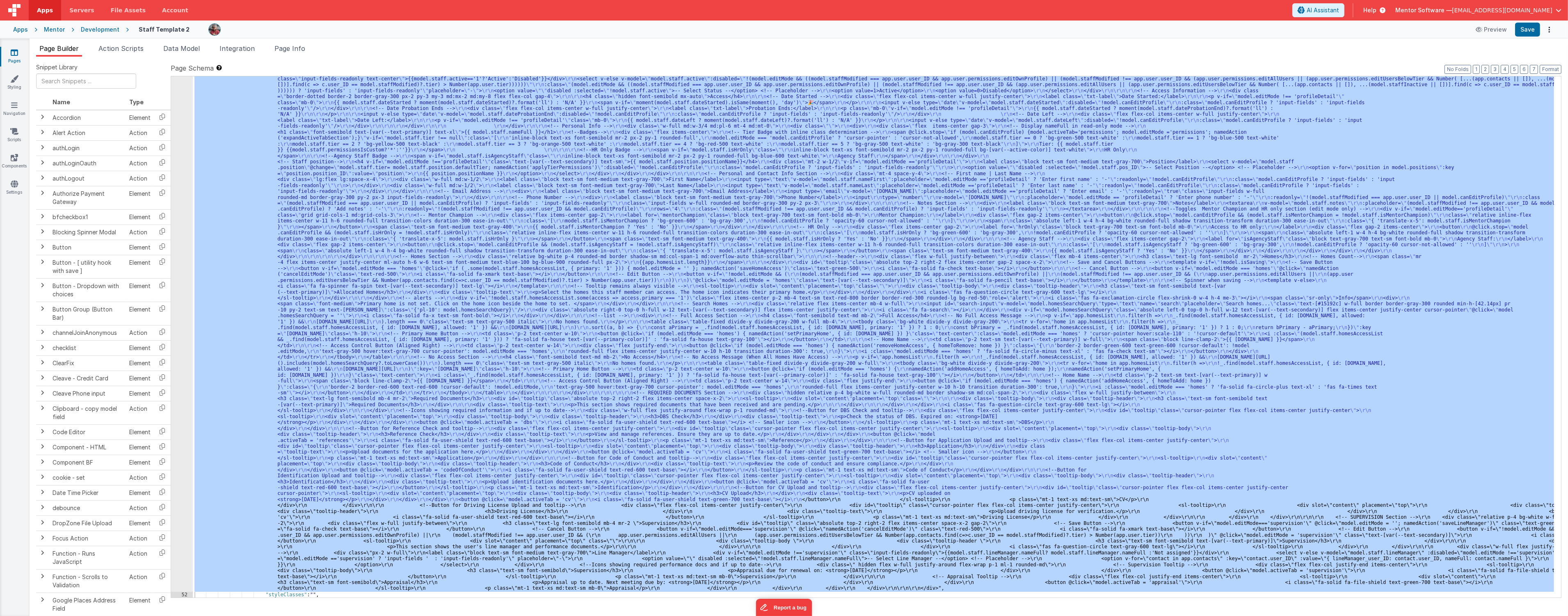
click at [590, 191] on div ""html" : "<div class= \" space-y-4 md:space-y-0 md:grid md:grid-cols-3 md:gap-4…" at bounding box center [873, 337] width 1362 height 521
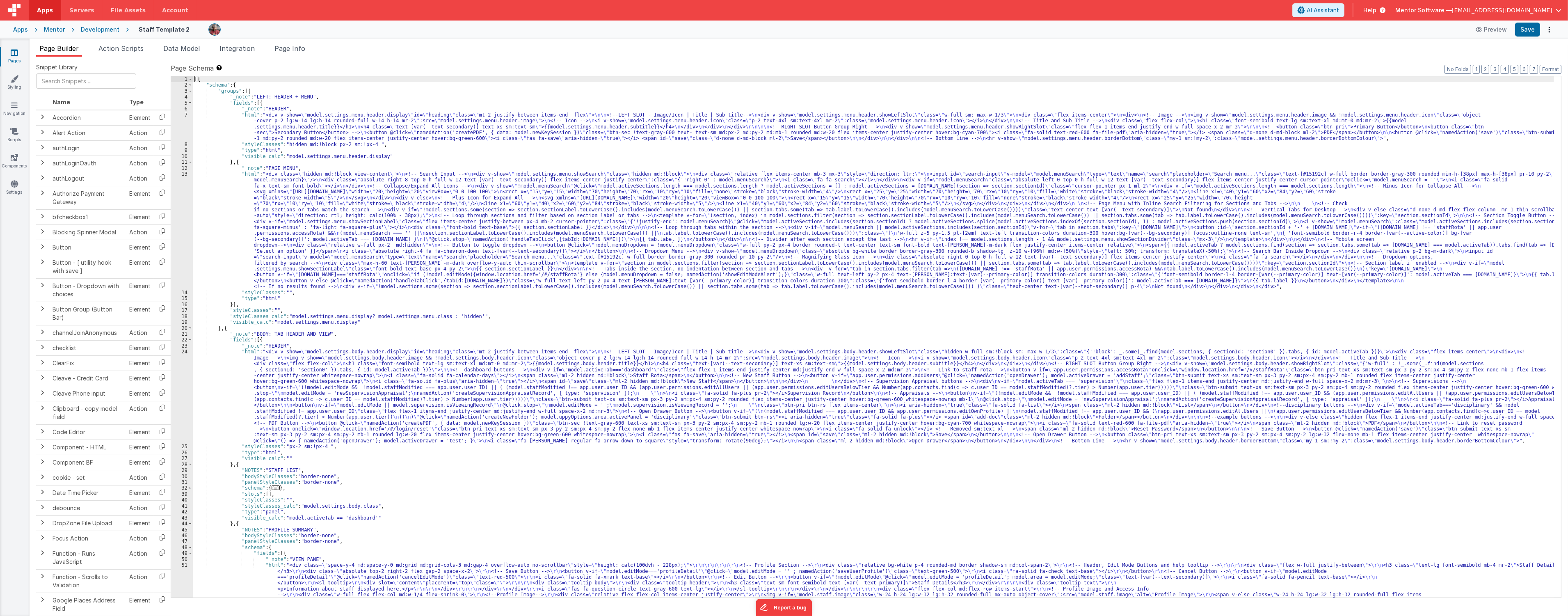
click at [595, 136] on div "[{ "schema" : { "groups" : [{ "_note" : "LEFT: HEADER + MENU" , "fields" : [{ "…" at bounding box center [873, 624] width 1362 height 1096
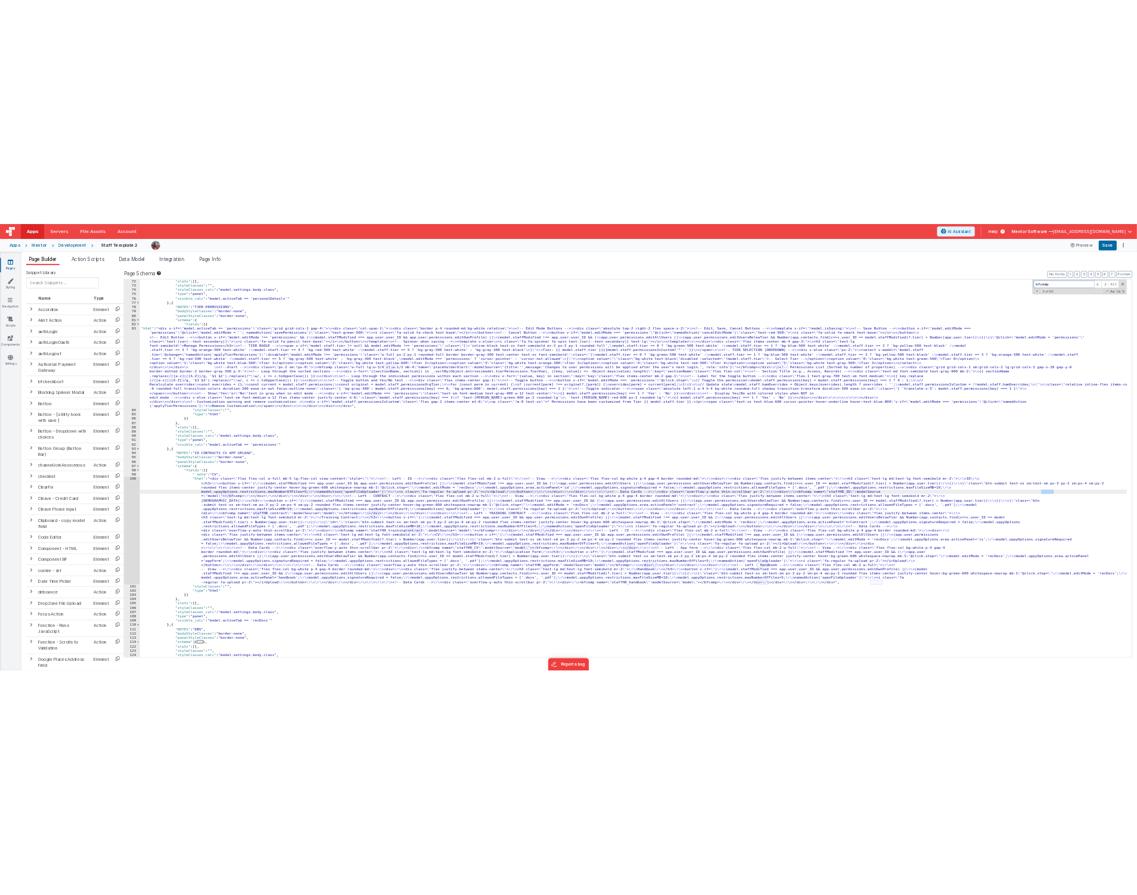
scroll to position [1653, 0]
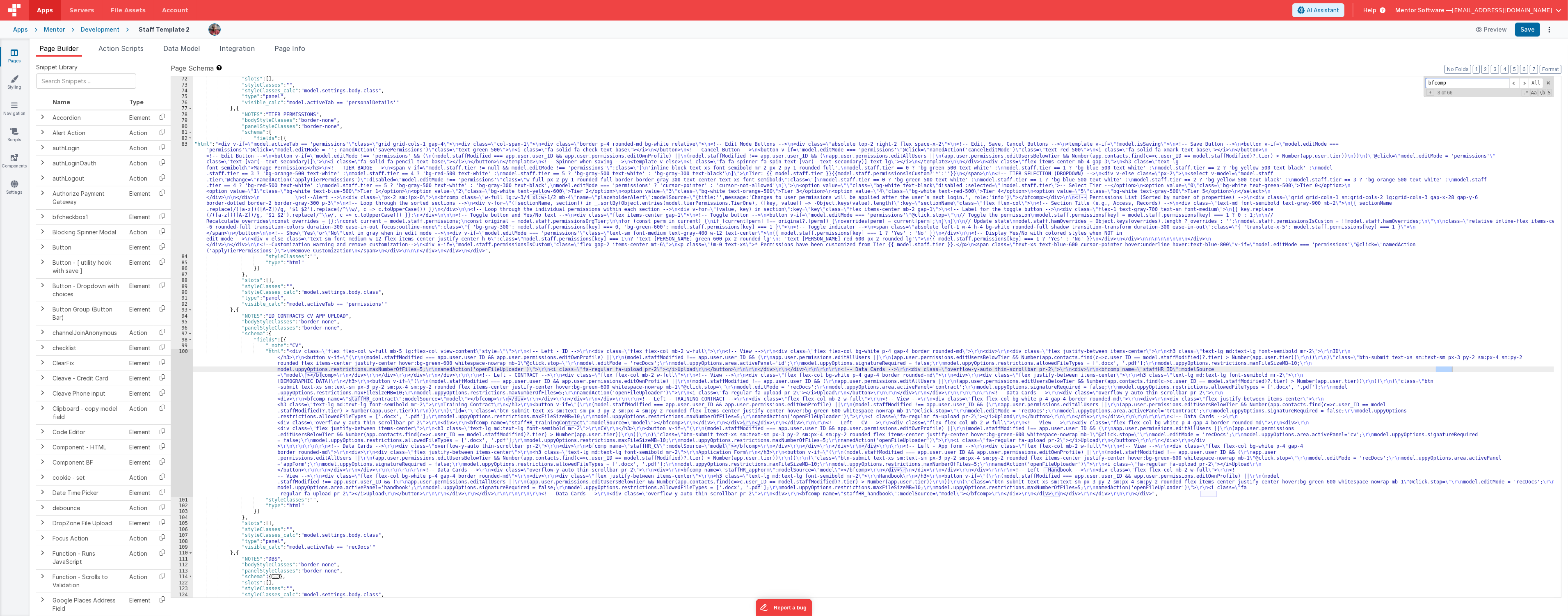
type input "bfcomp"
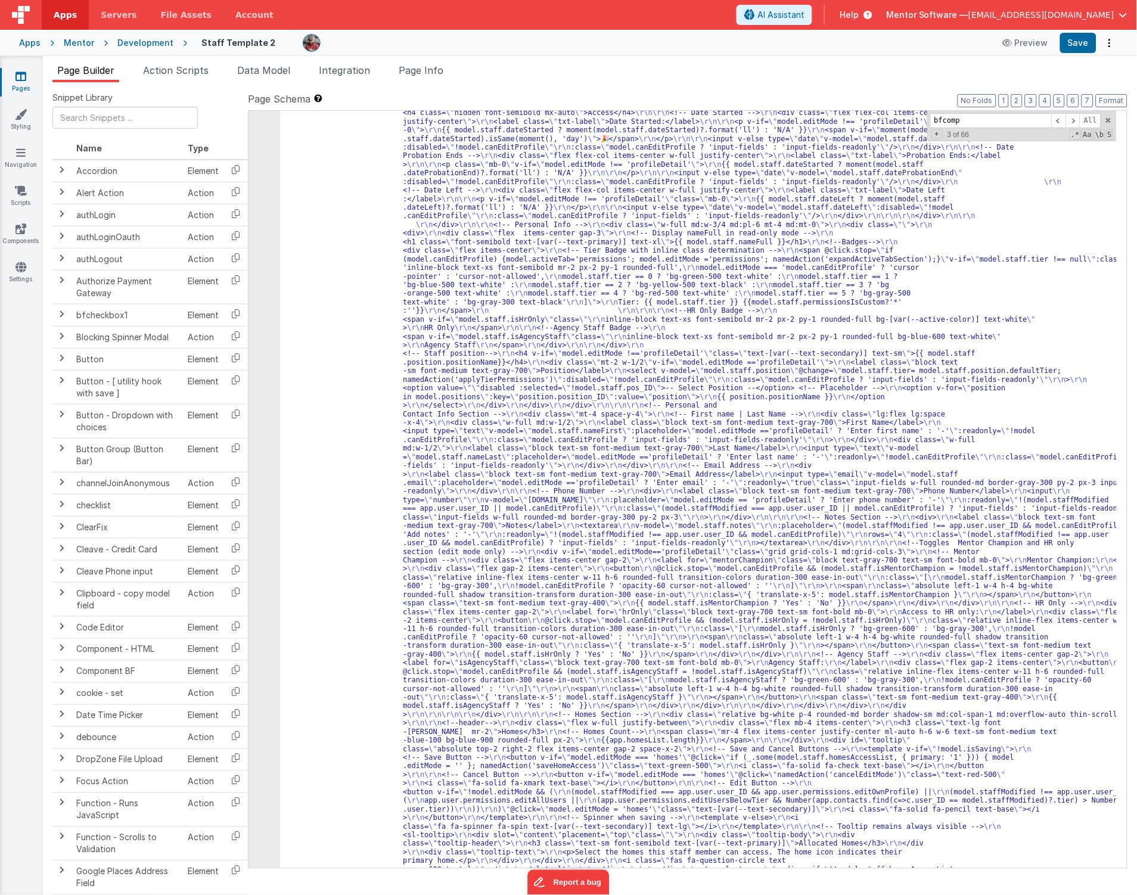
scroll to position [1376, 0]
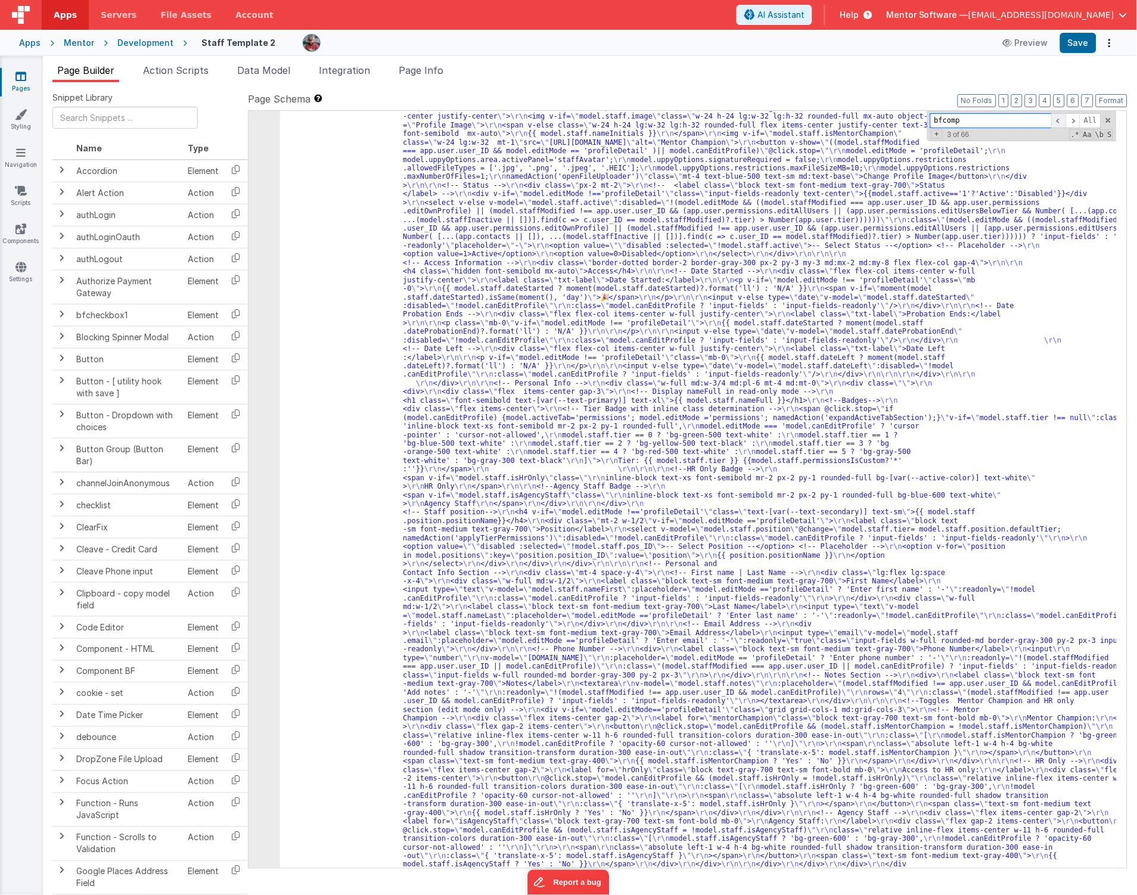
click at [1058, 122] on span at bounding box center [1059, 120] width 14 height 15
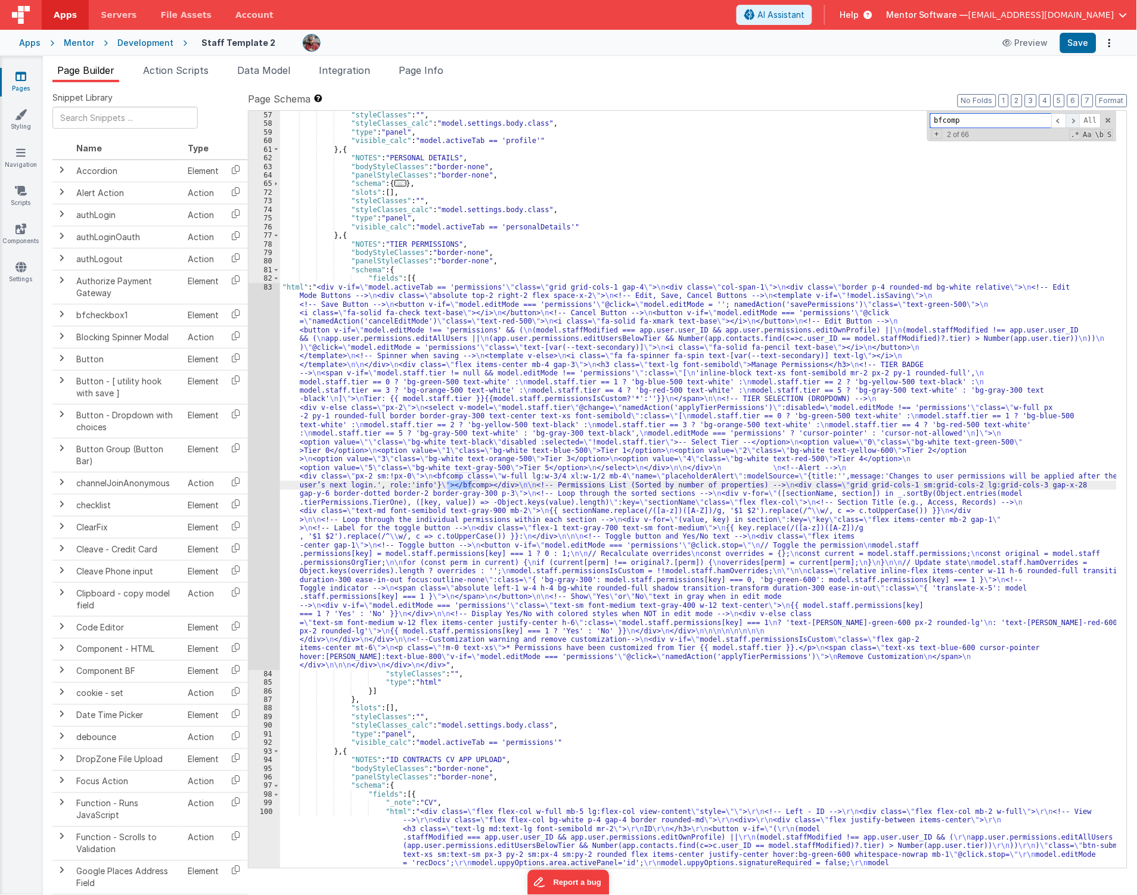
click at [1074, 120] on span at bounding box center [1073, 120] width 14 height 15
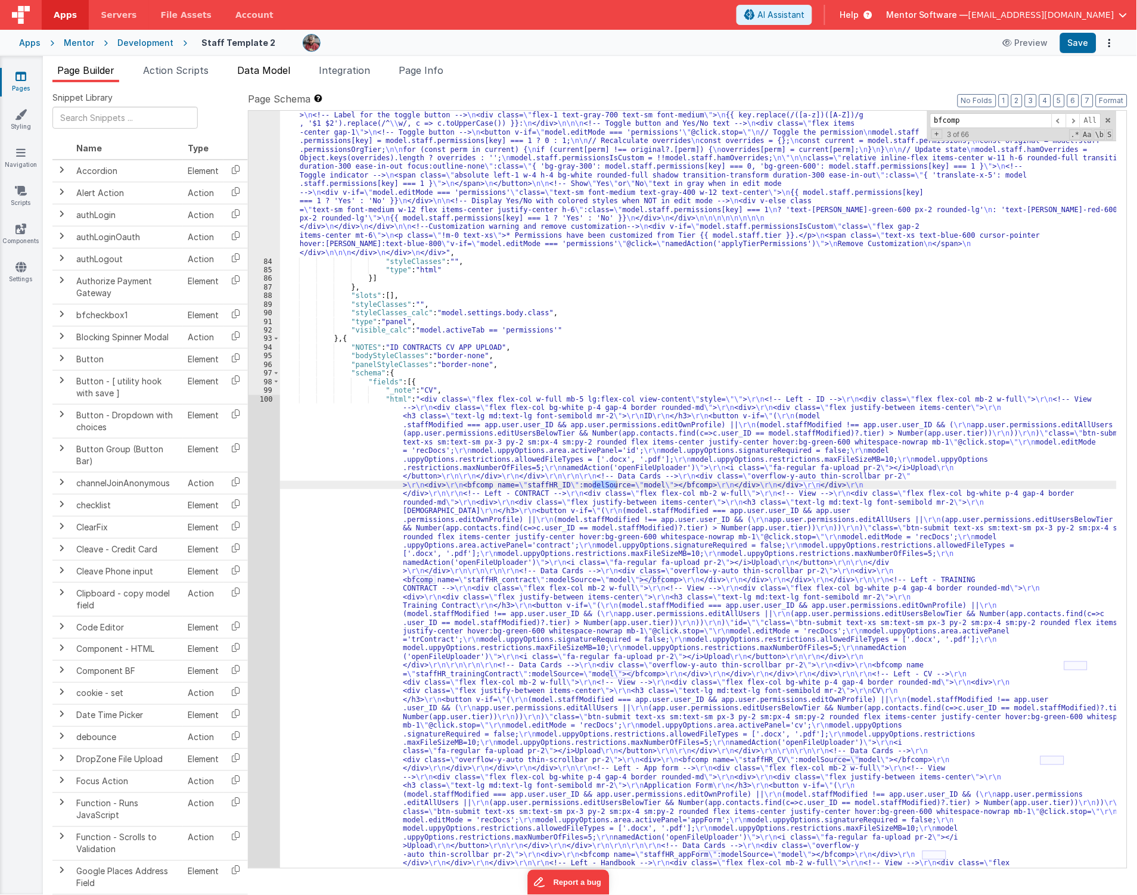
click at [255, 68] on span "Data Model" at bounding box center [263, 70] width 53 height 12
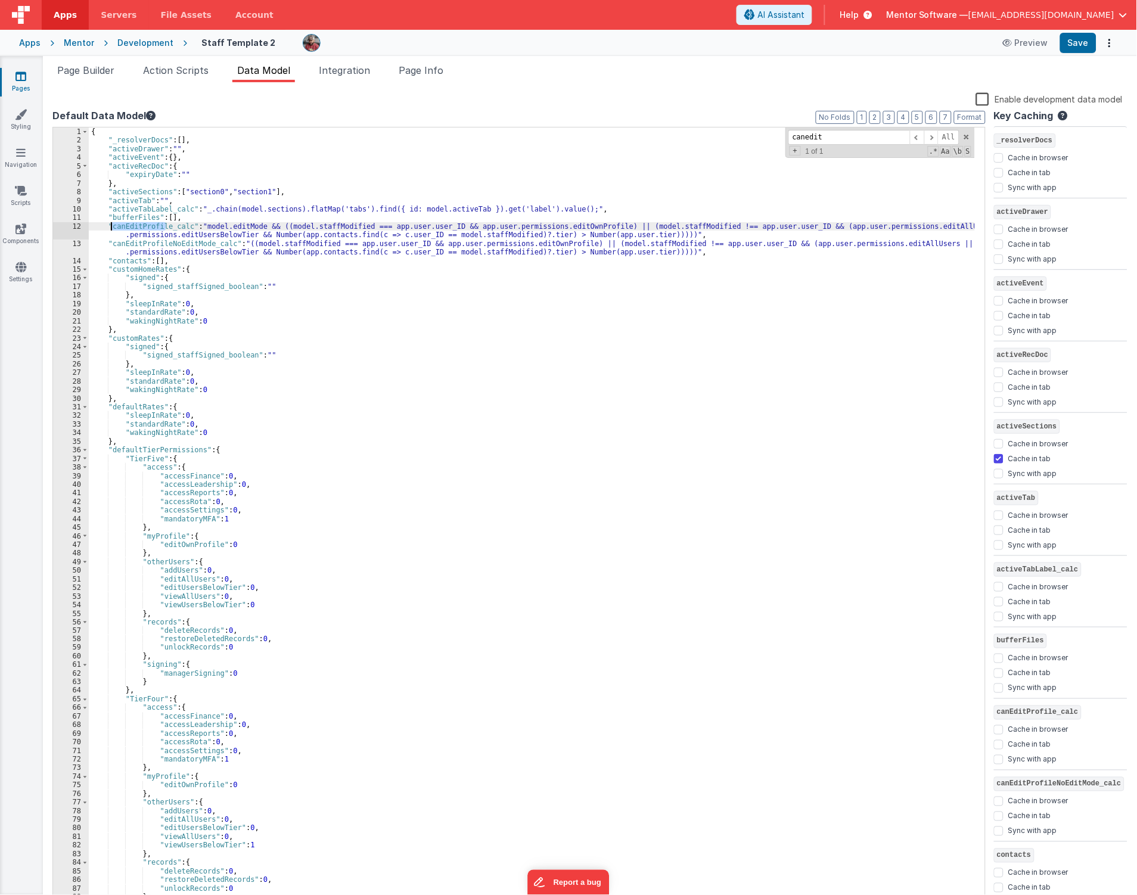
drag, startPoint x: 167, startPoint y: 227, endPoint x: 110, endPoint y: 225, distance: 57.3
click at [110, 225] on div "{ "_resolverDocs" : [ ] , "activeDrawer" : "" , "activeEvent" : { } , "activeRe…" at bounding box center [532, 525] width 887 height 795
click at [87, 69] on span "Page Builder" at bounding box center [85, 70] width 57 height 12
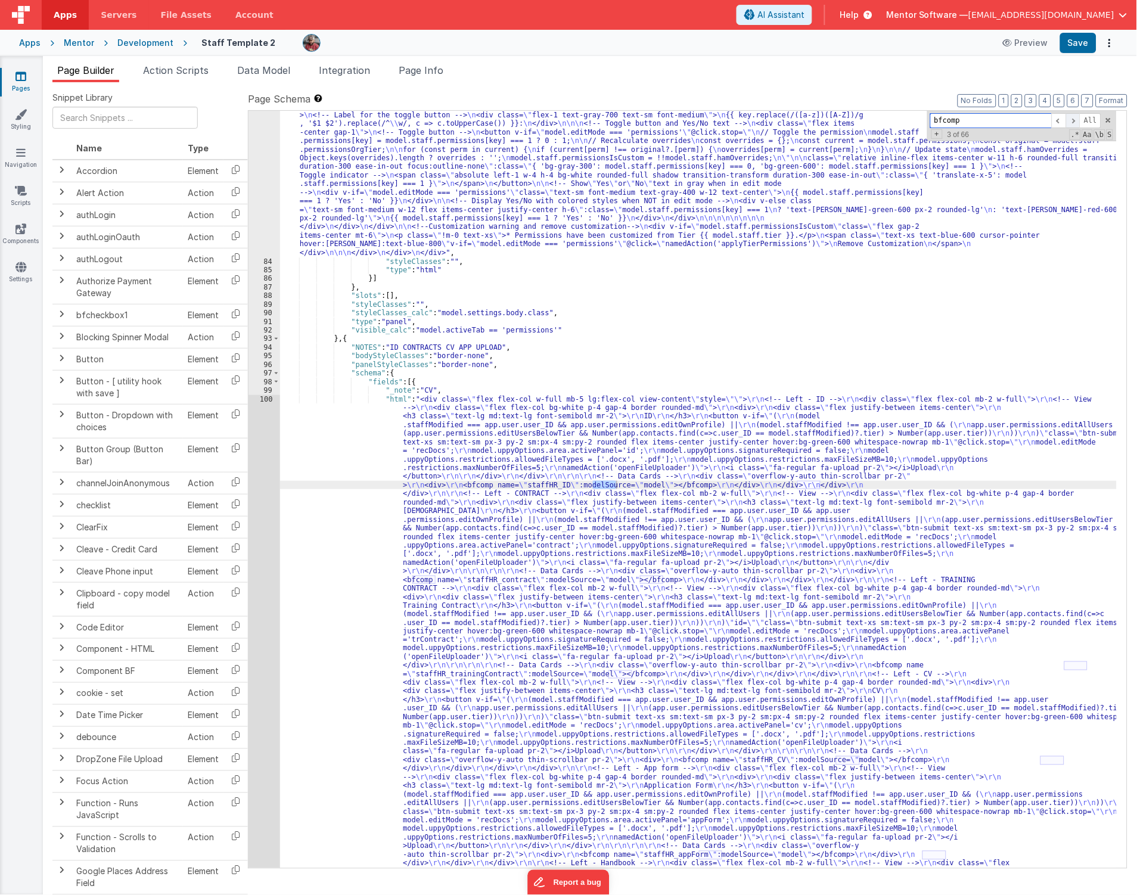
click at [1074, 120] on span at bounding box center [1073, 120] width 14 height 15
click at [1071, 119] on span at bounding box center [1073, 120] width 14 height 15
click at [1076, 120] on span at bounding box center [1073, 120] width 14 height 15
click at [1076, 122] on span at bounding box center [1073, 120] width 14 height 15
click at [1074, 122] on span at bounding box center [1073, 120] width 14 height 15
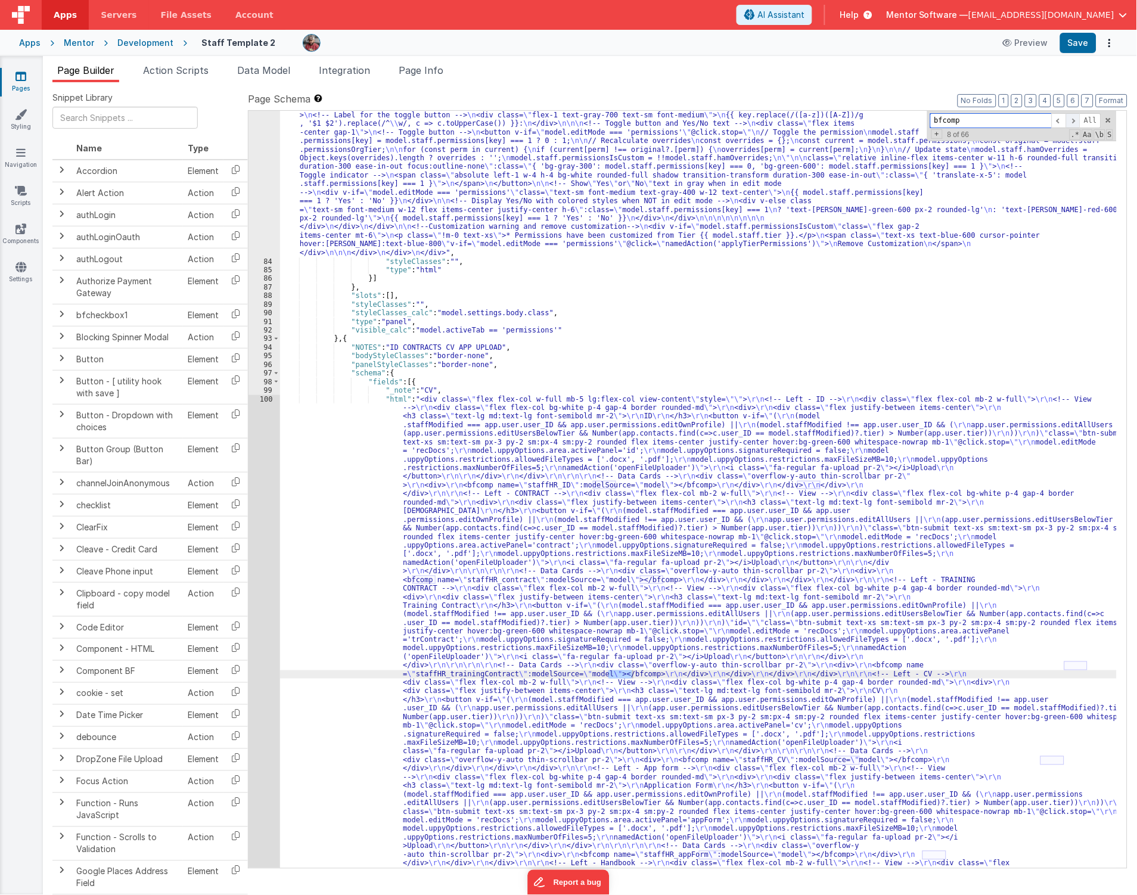
click at [1074, 122] on span at bounding box center [1073, 120] width 14 height 15
click at [1079, 124] on span at bounding box center [1073, 120] width 14 height 15
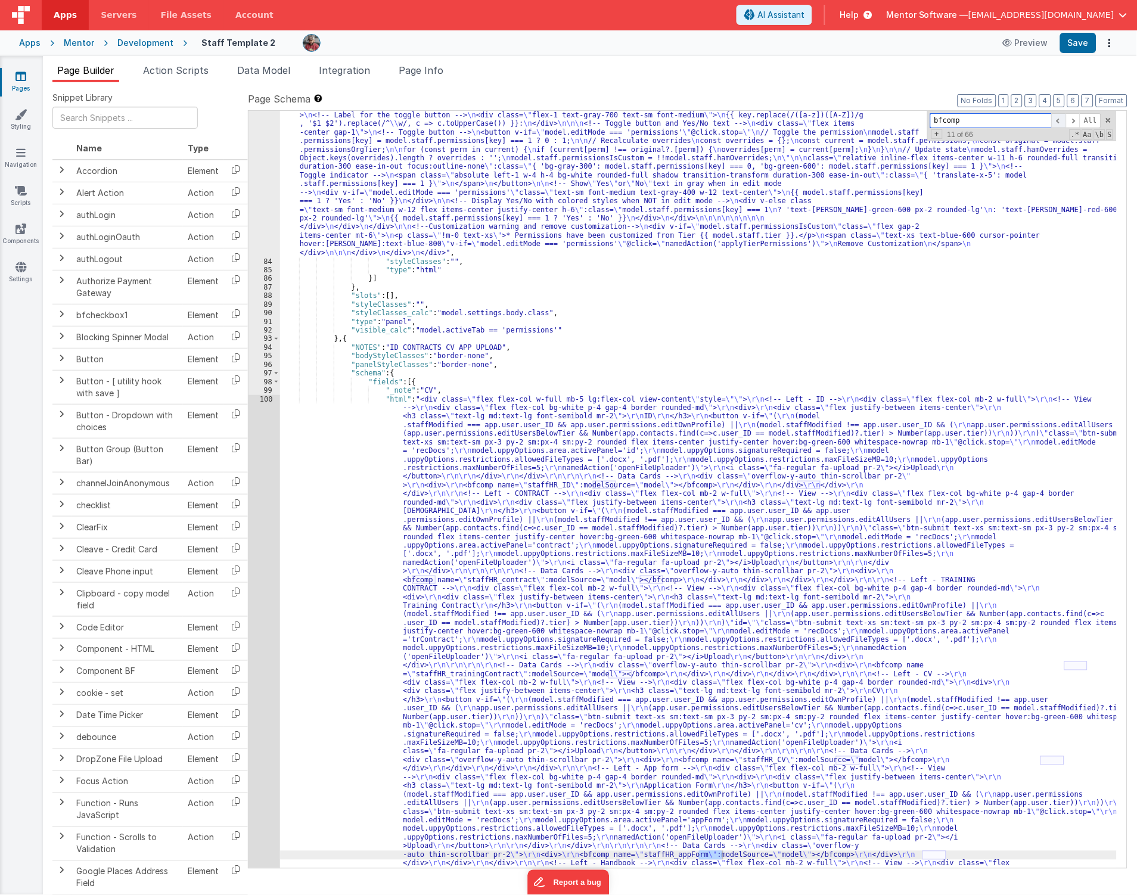
click at [1057, 118] on span at bounding box center [1059, 120] width 14 height 15
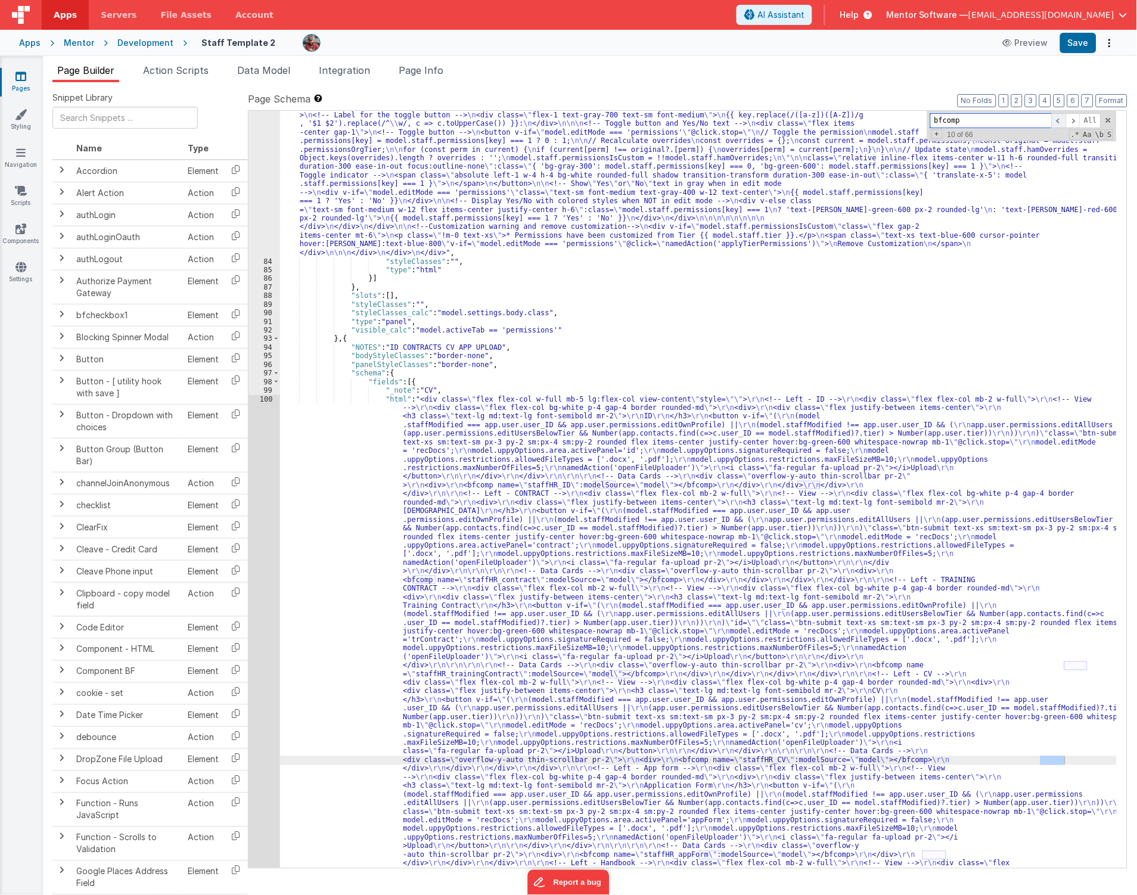
click at [1057, 118] on span at bounding box center [1059, 120] width 14 height 15
click at [1075, 121] on span at bounding box center [1073, 120] width 14 height 15
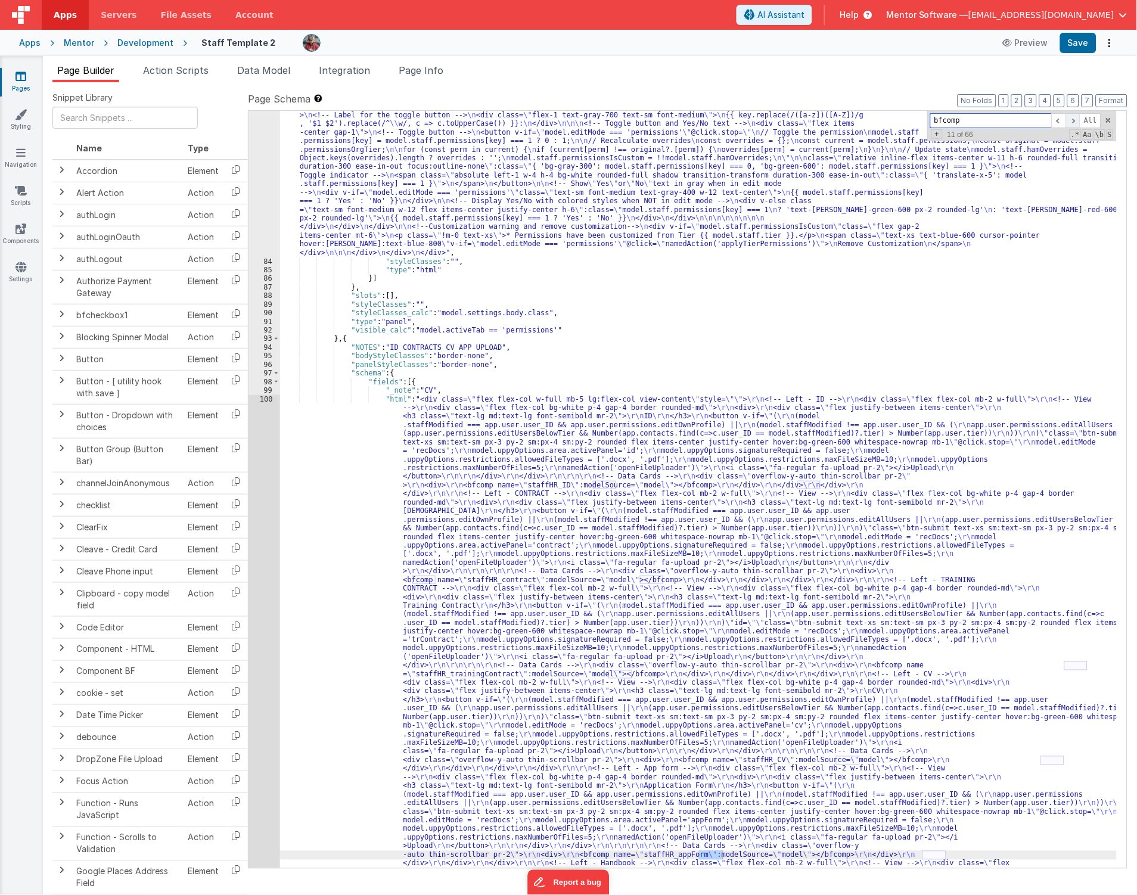
click at [1075, 121] on span at bounding box center [1073, 120] width 14 height 15
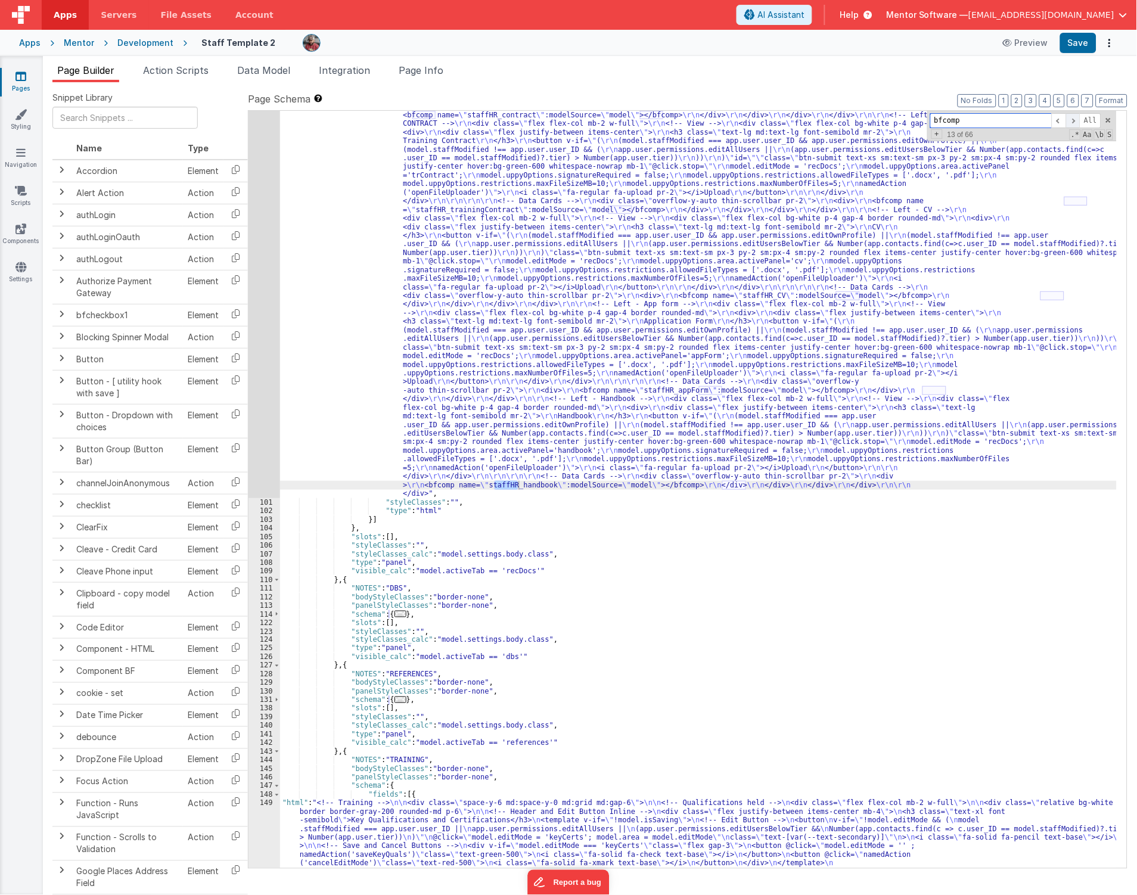
click at [1073, 123] on span at bounding box center [1073, 120] width 14 height 15
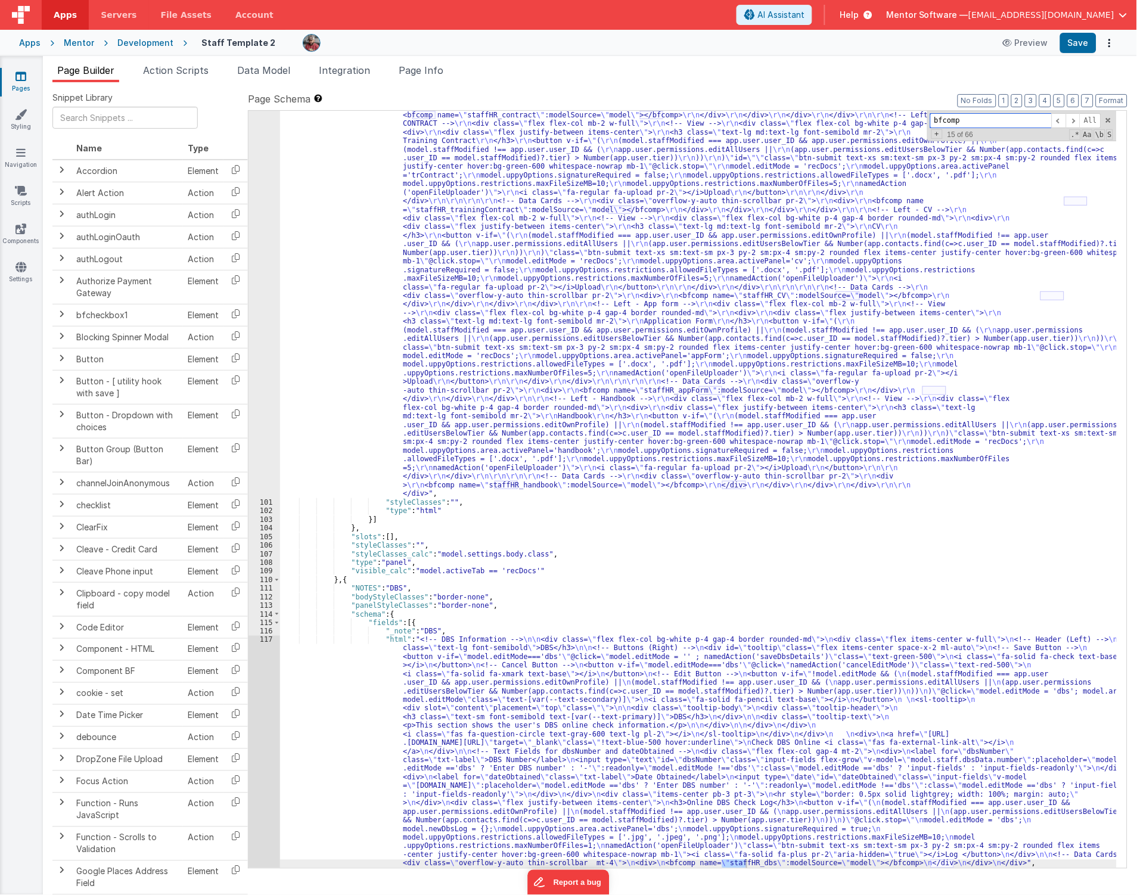
scroll to position [4528, 0]
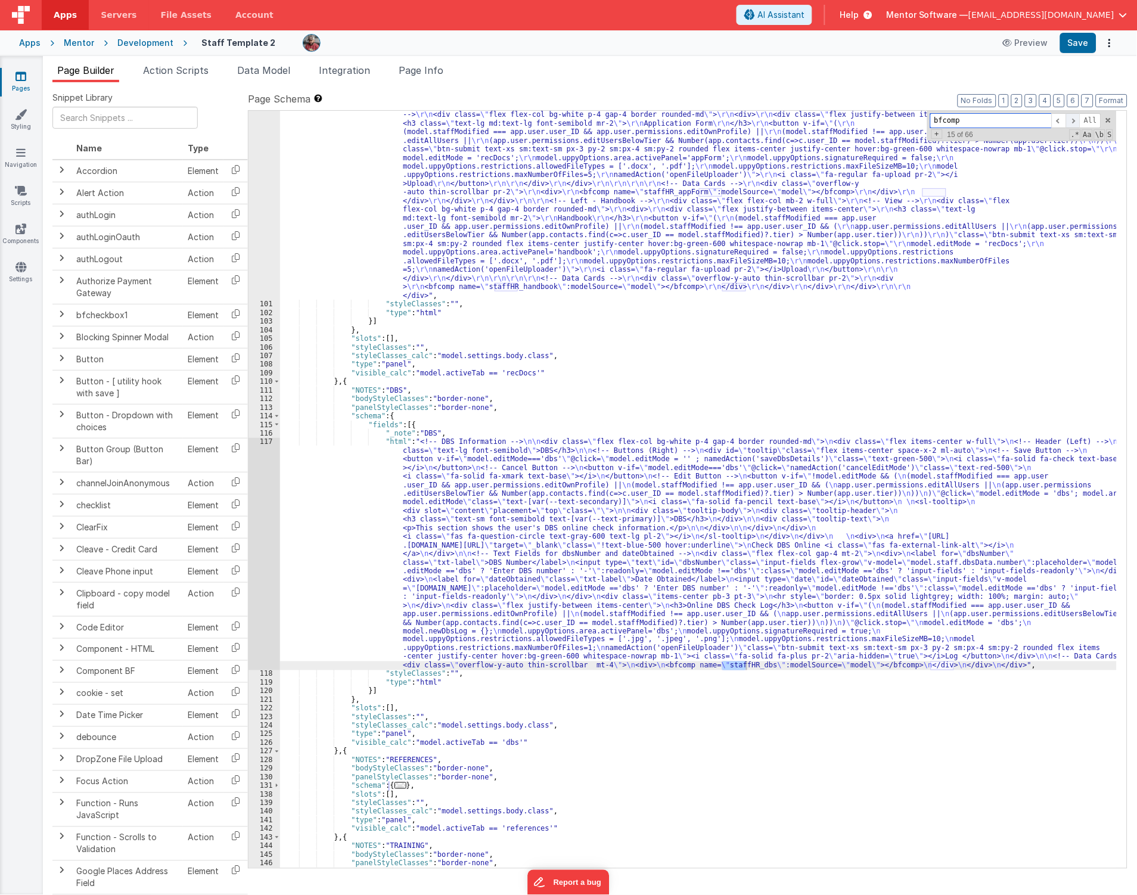
click at [1075, 121] on span at bounding box center [1073, 120] width 14 height 15
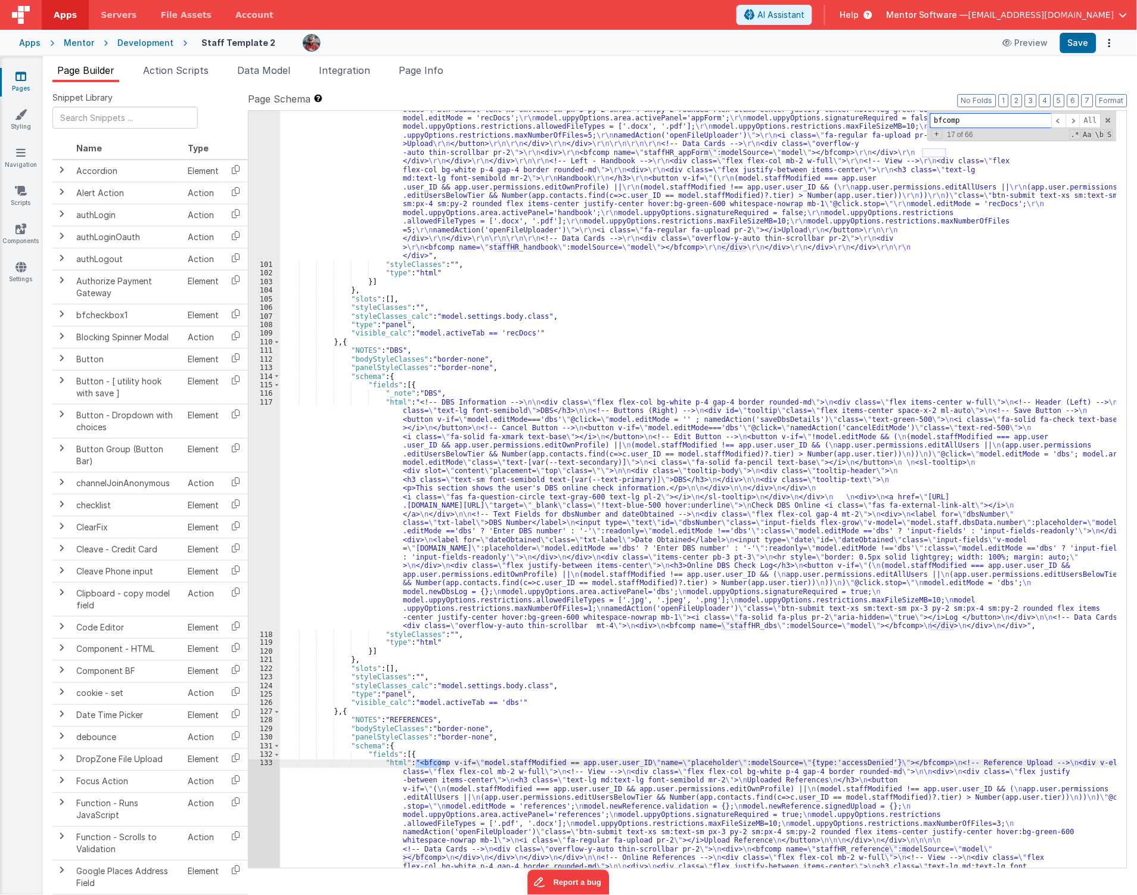
scroll to position [4766, 0]
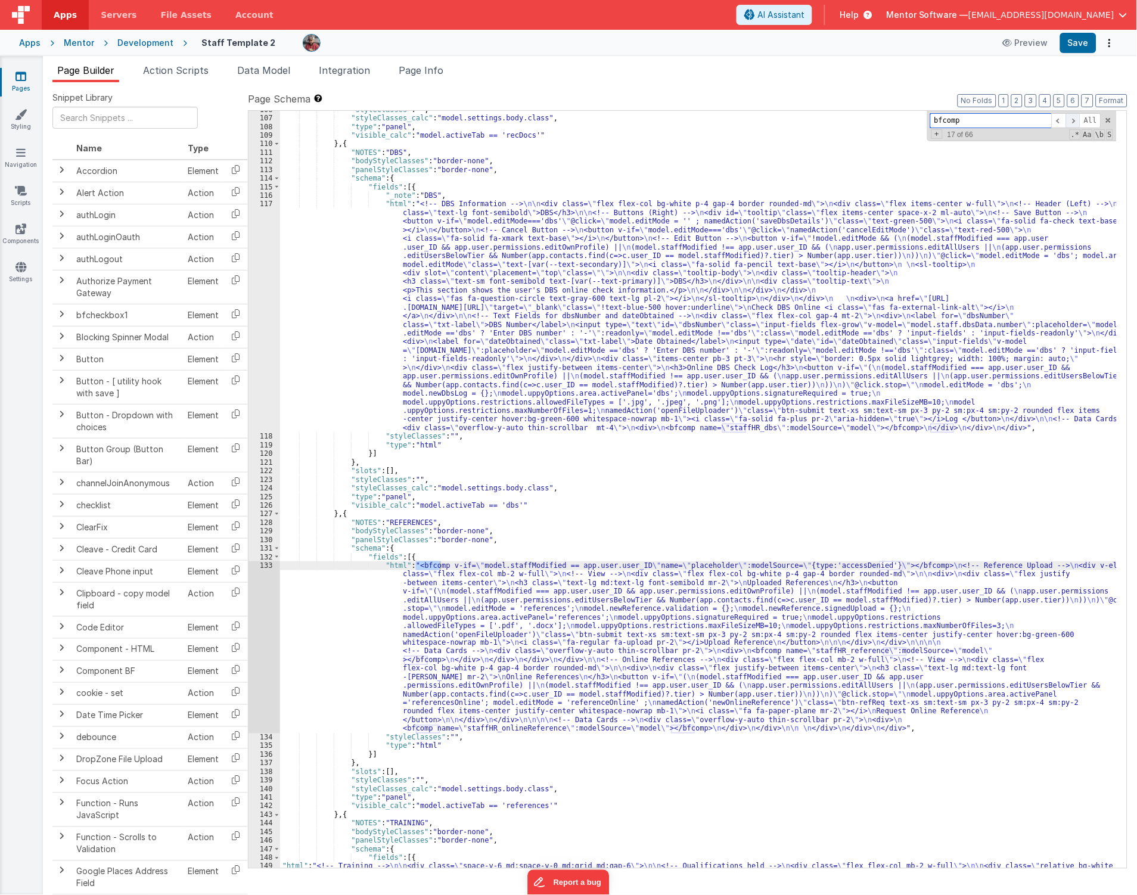
click at [1075, 124] on span at bounding box center [1073, 120] width 14 height 15
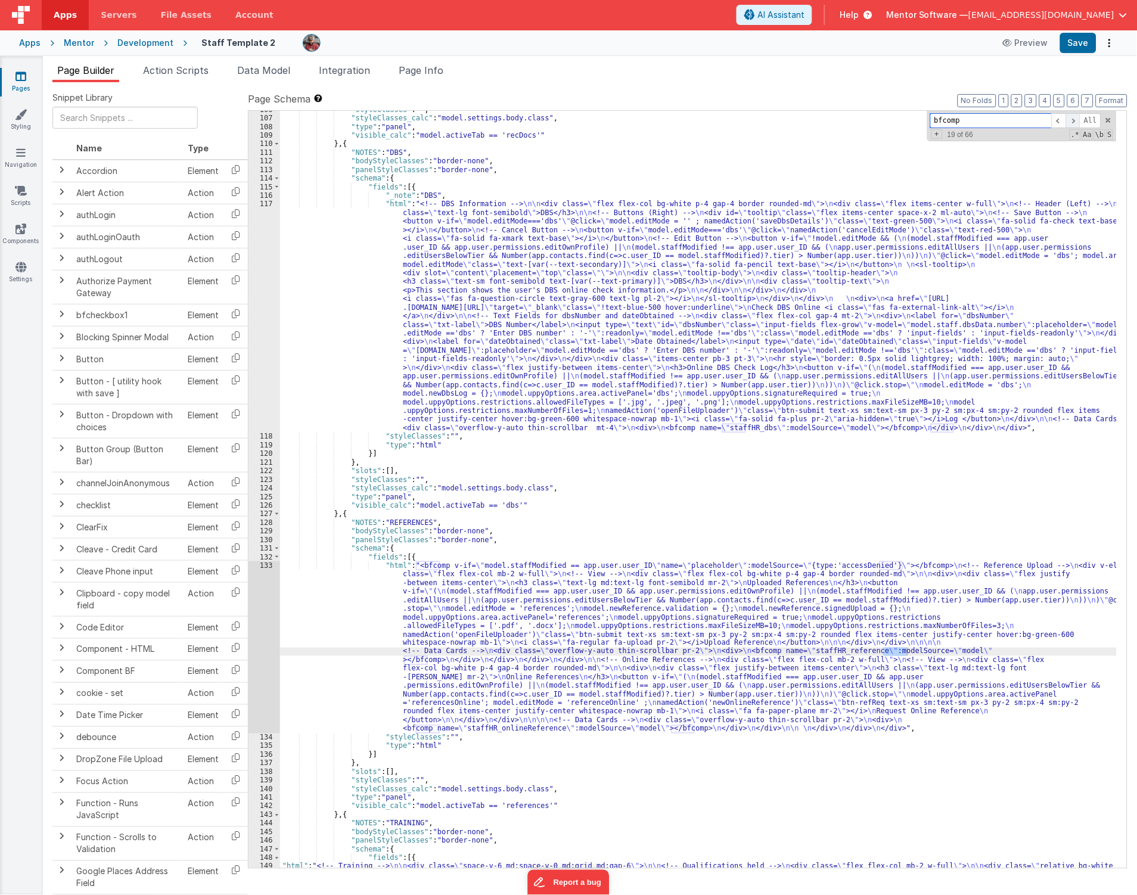
click at [1075, 119] on span at bounding box center [1073, 120] width 14 height 15
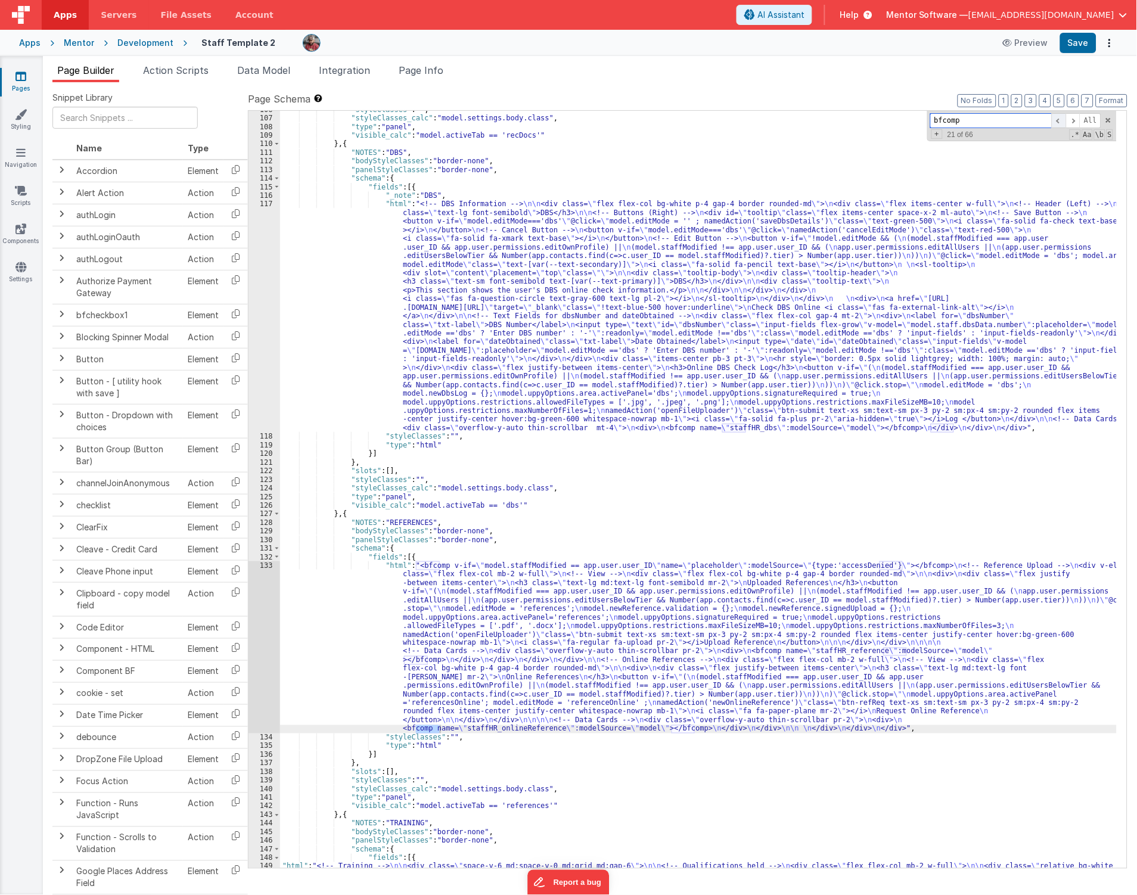
click at [1056, 120] on span at bounding box center [1059, 120] width 14 height 15
click at [1076, 120] on span at bounding box center [1073, 120] width 14 height 15
click at [1074, 122] on span at bounding box center [1073, 120] width 14 height 15
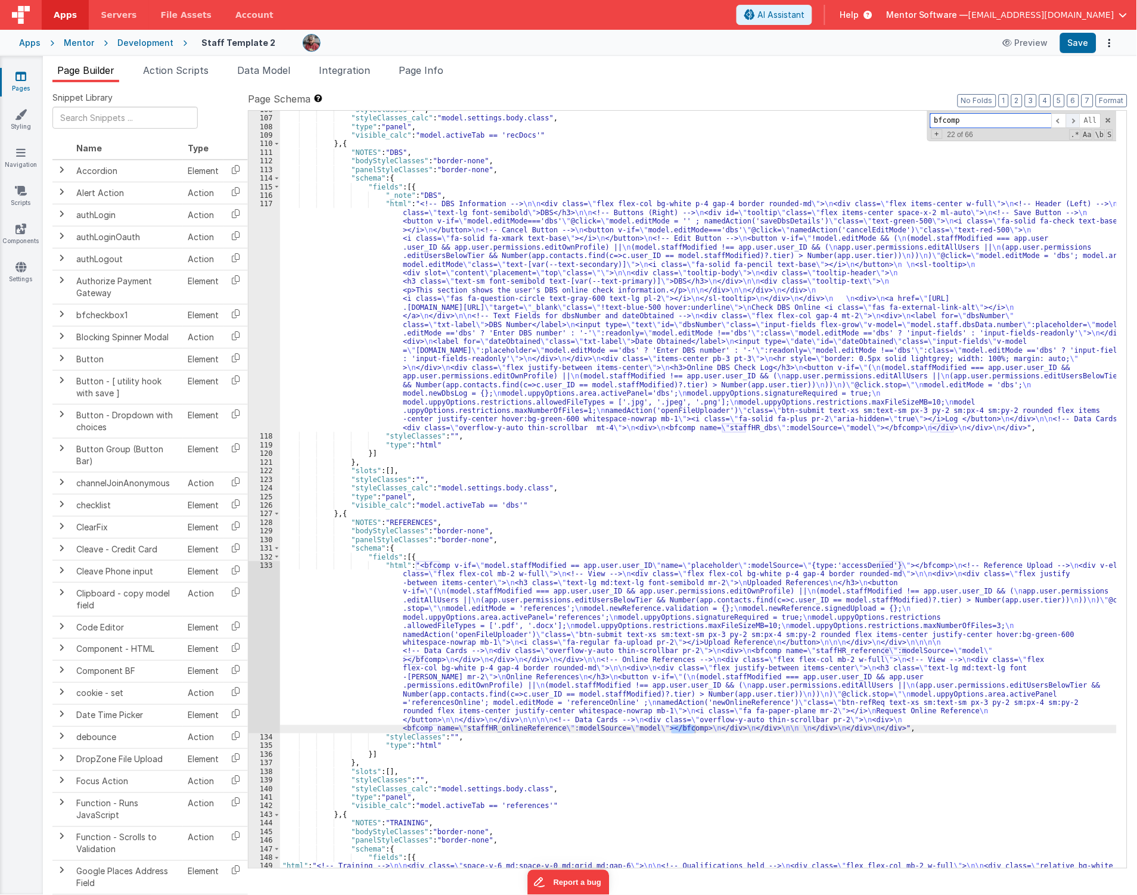
click at [1074, 122] on span at bounding box center [1073, 120] width 14 height 15
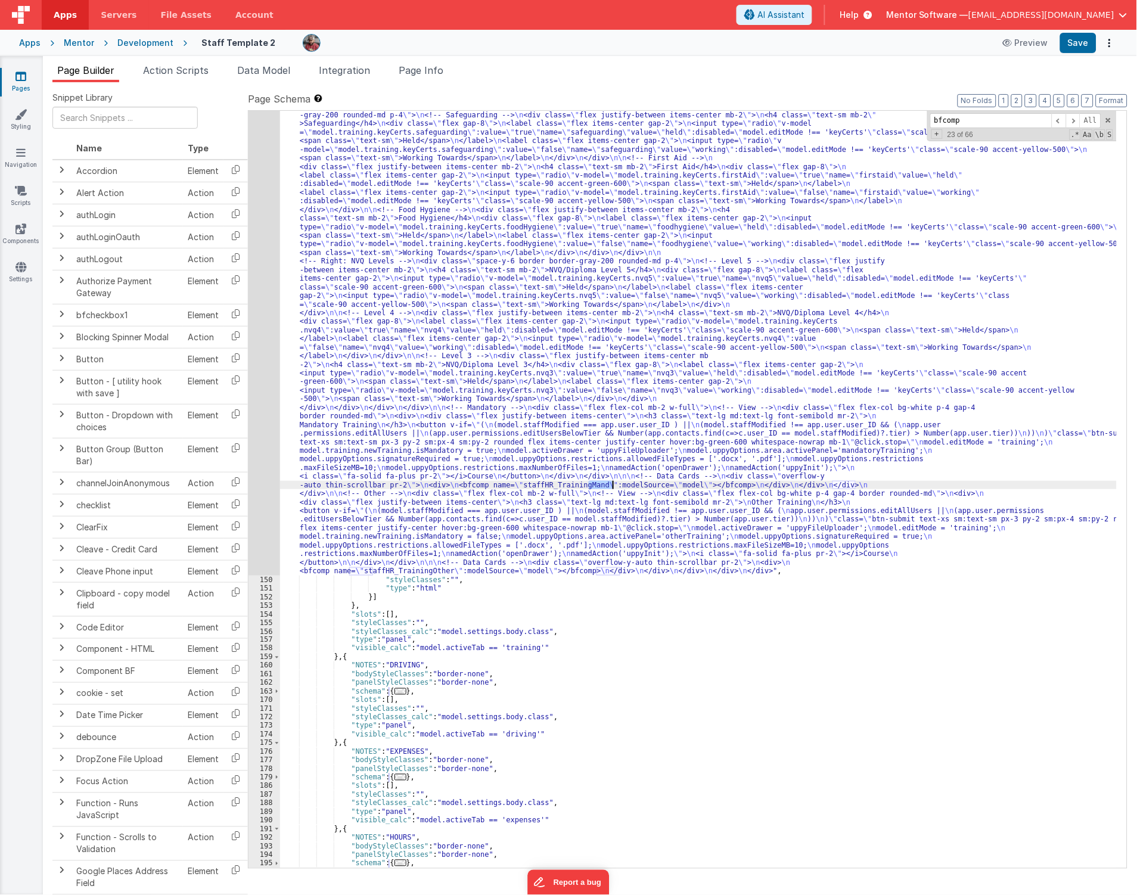
click at [258, 519] on div "149" at bounding box center [265, 300] width 32 height 551
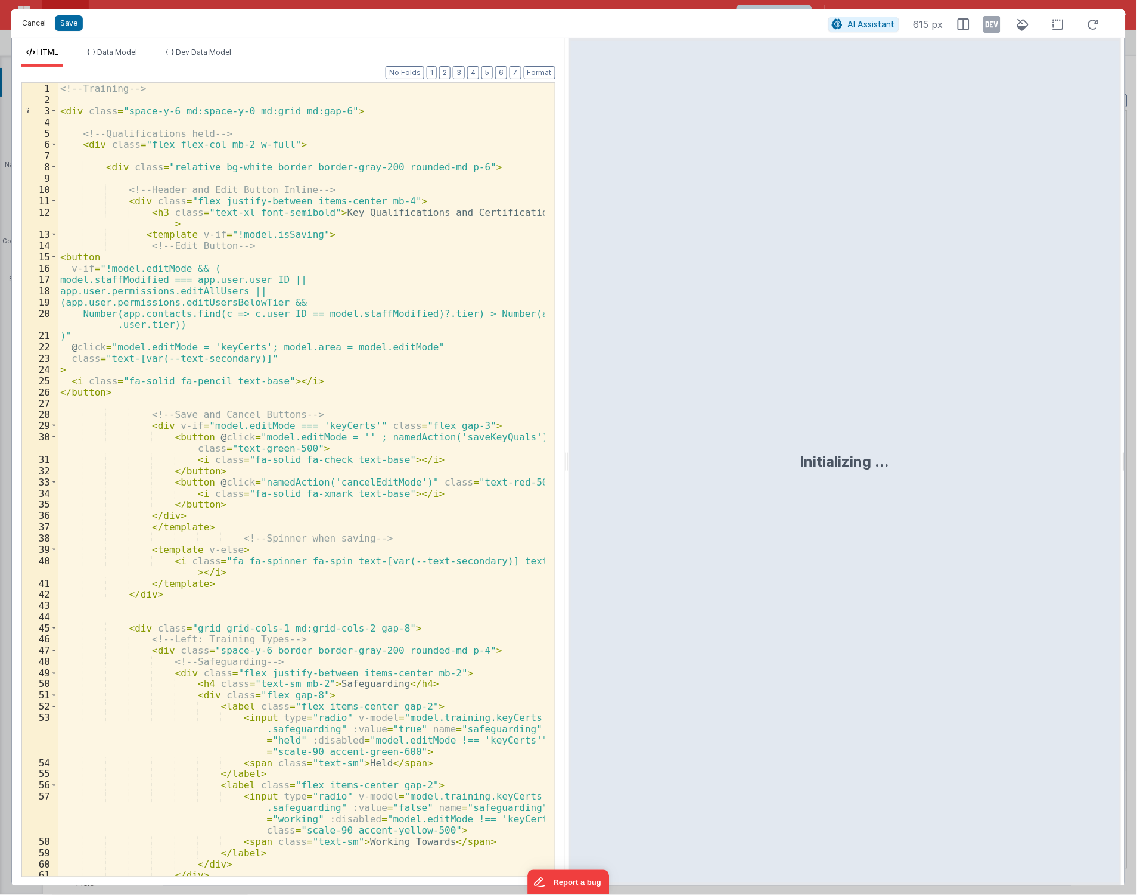
click at [30, 24] on button "Cancel" at bounding box center [34, 23] width 36 height 17
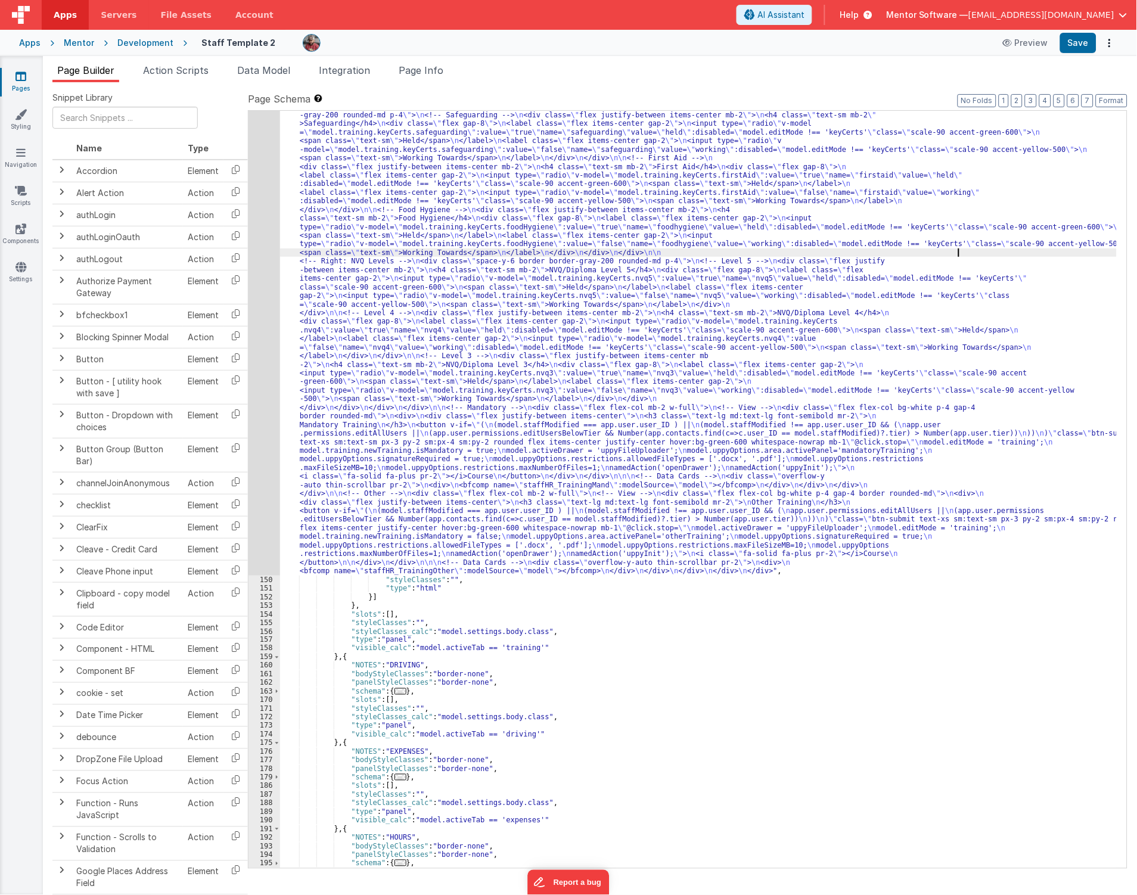
click at [958, 251] on div ""html" : "<!-- Training --> \n\n <div class= \" space-y-6 md:space-y-0 md:grid …" at bounding box center [698, 683] width 837 height 1317
click at [676, 508] on div ""html" : "<!-- Training --> \n\n <div class= \" space-y-6 md:space-y-0 md:grid …" at bounding box center [698, 683] width 837 height 1317
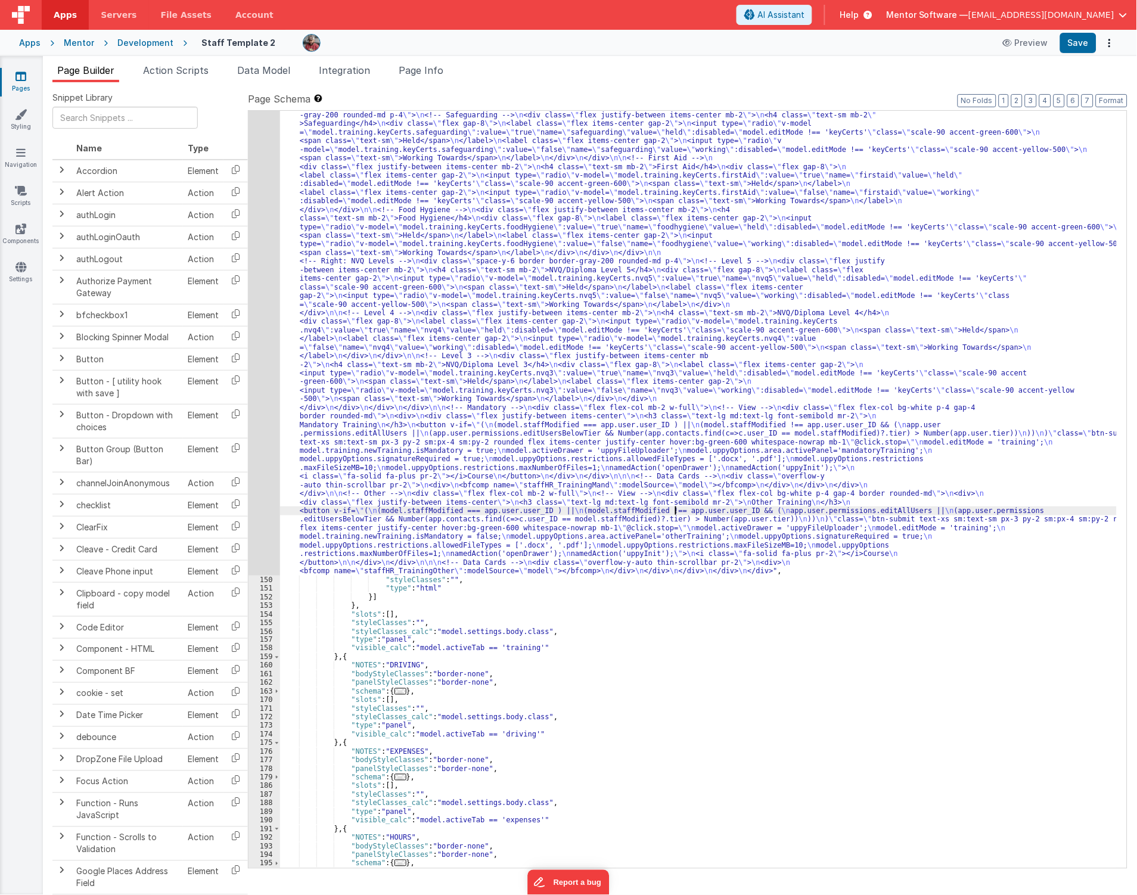
click at [711, 445] on div ""html" : "<!-- Training --> \n\n <div class= \" space-y-6 md:space-y-0 md:grid …" at bounding box center [698, 683] width 837 height 1317
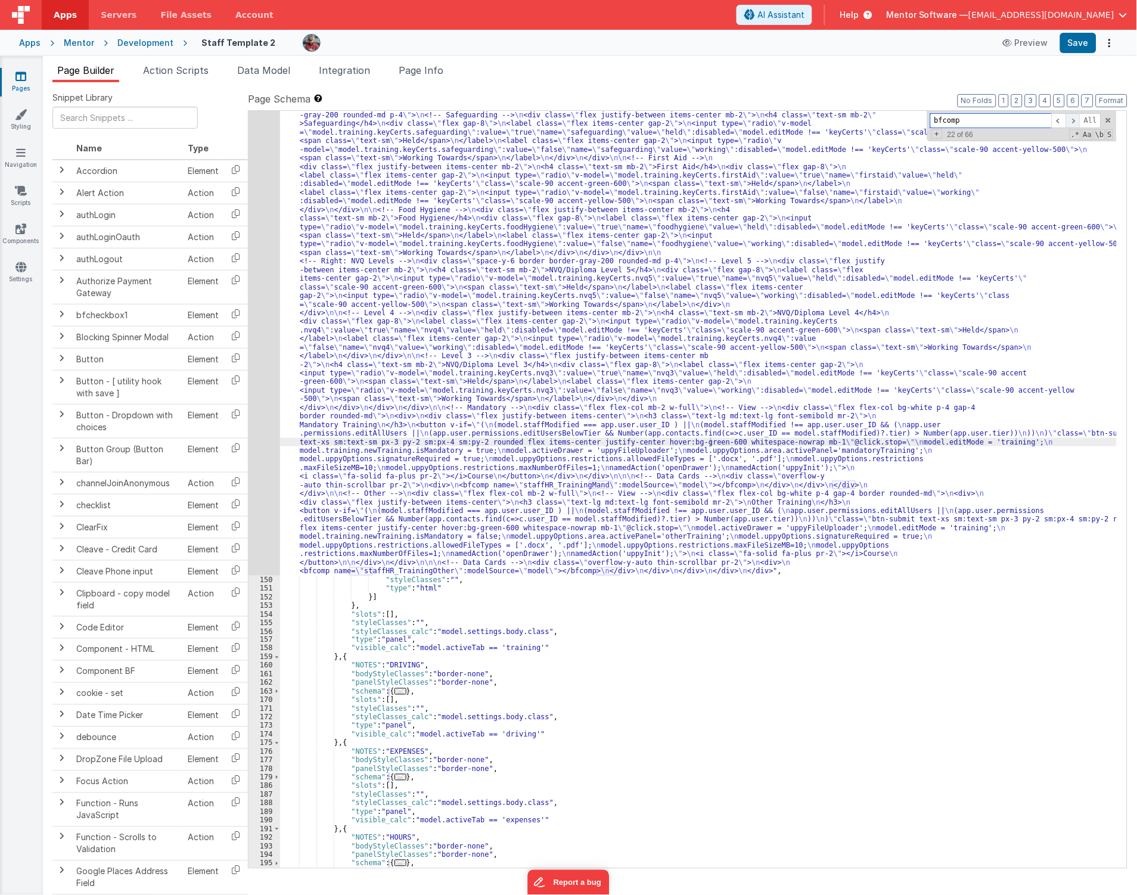
click at [1077, 123] on span at bounding box center [1073, 120] width 14 height 15
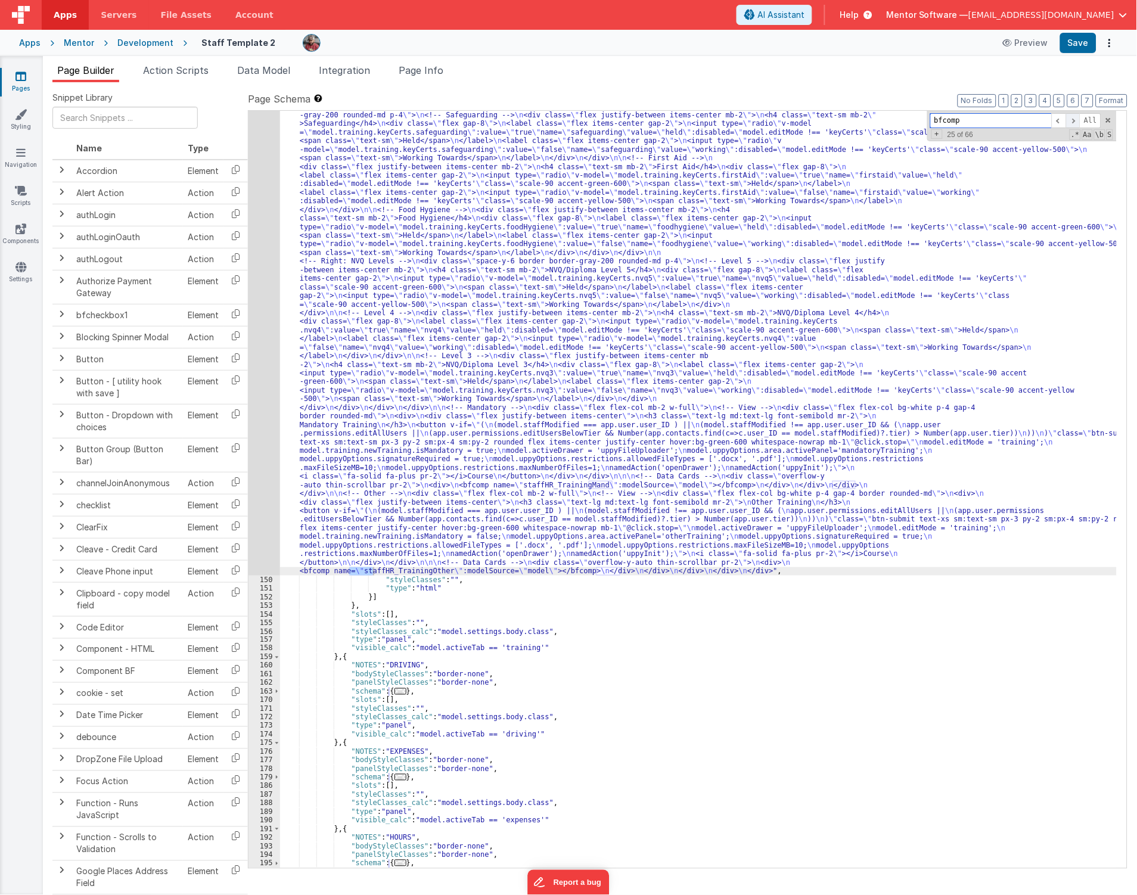
click at [1077, 123] on span at bounding box center [1073, 120] width 14 height 15
click at [1056, 121] on span at bounding box center [1059, 120] width 14 height 15
click at [1070, 119] on span at bounding box center [1073, 120] width 14 height 15
click at [1061, 122] on span at bounding box center [1059, 120] width 14 height 15
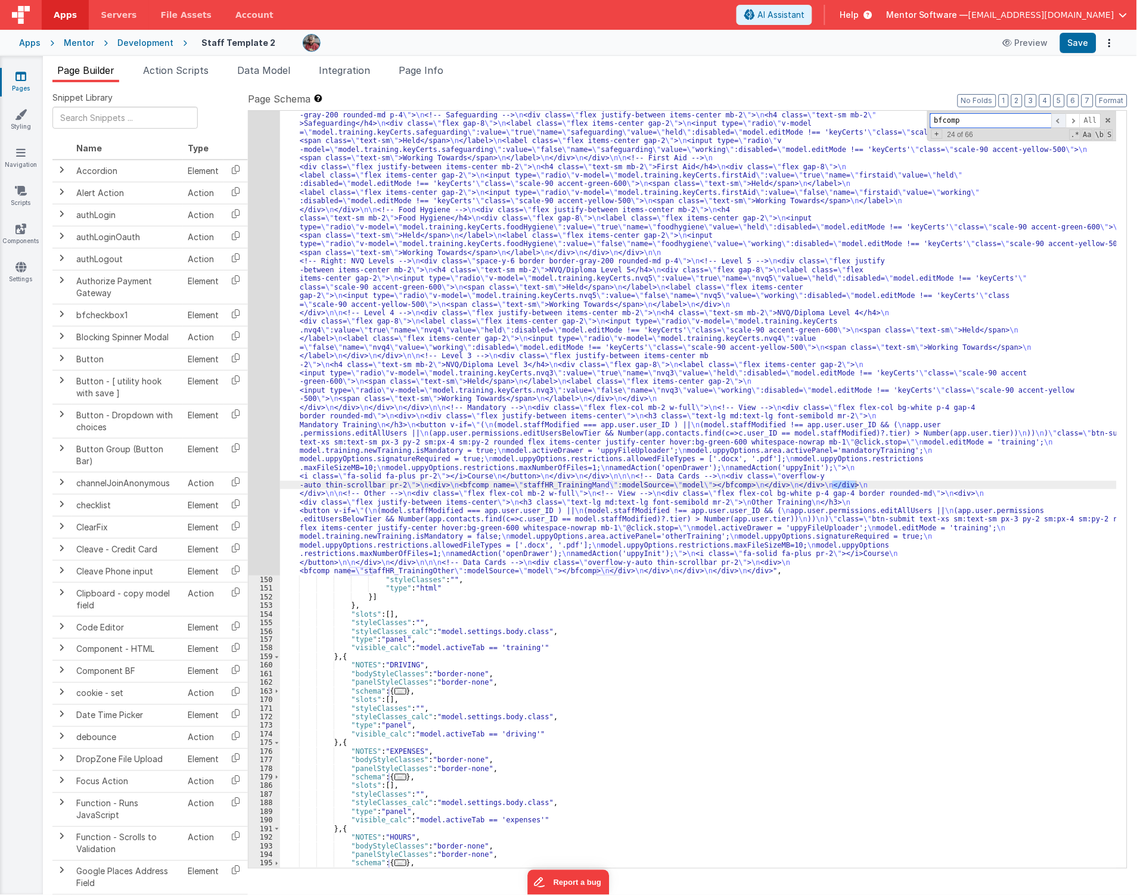
click at [1061, 122] on span at bounding box center [1059, 120] width 14 height 15
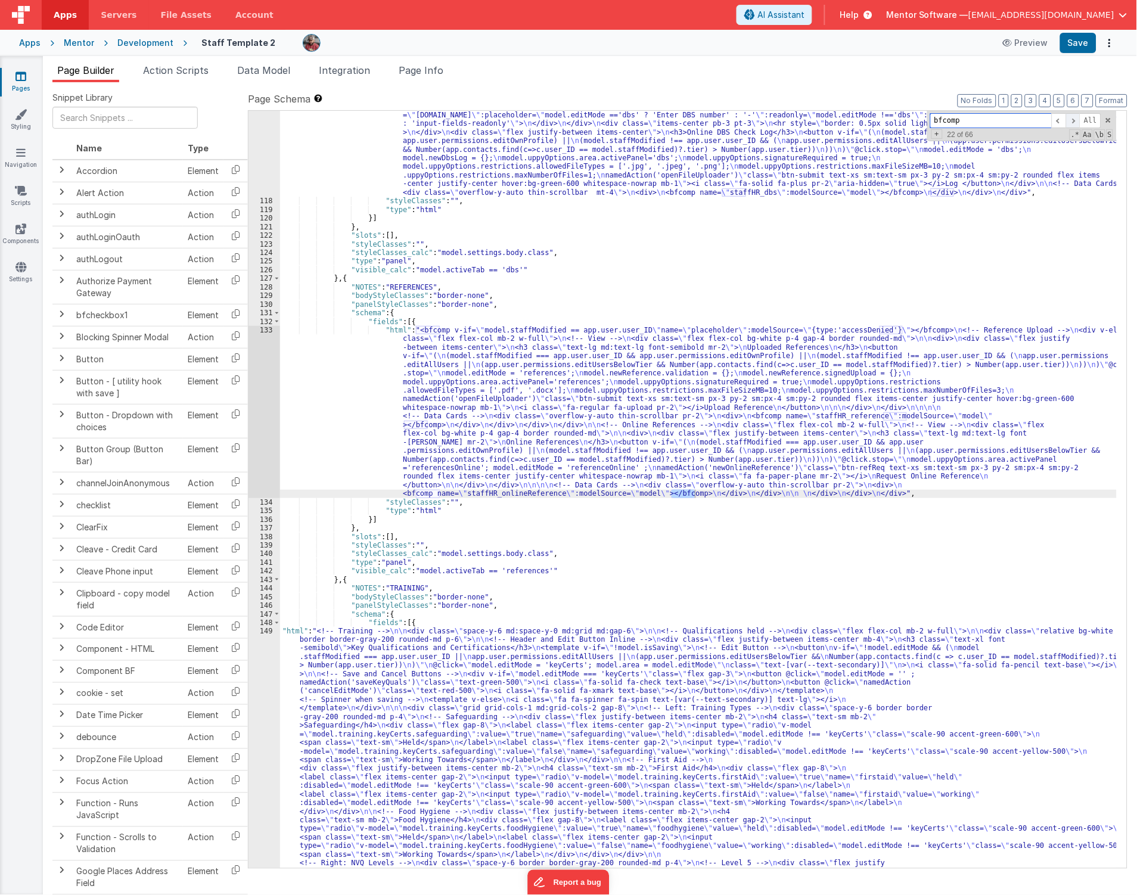
click at [1074, 120] on span at bounding box center [1073, 120] width 14 height 15
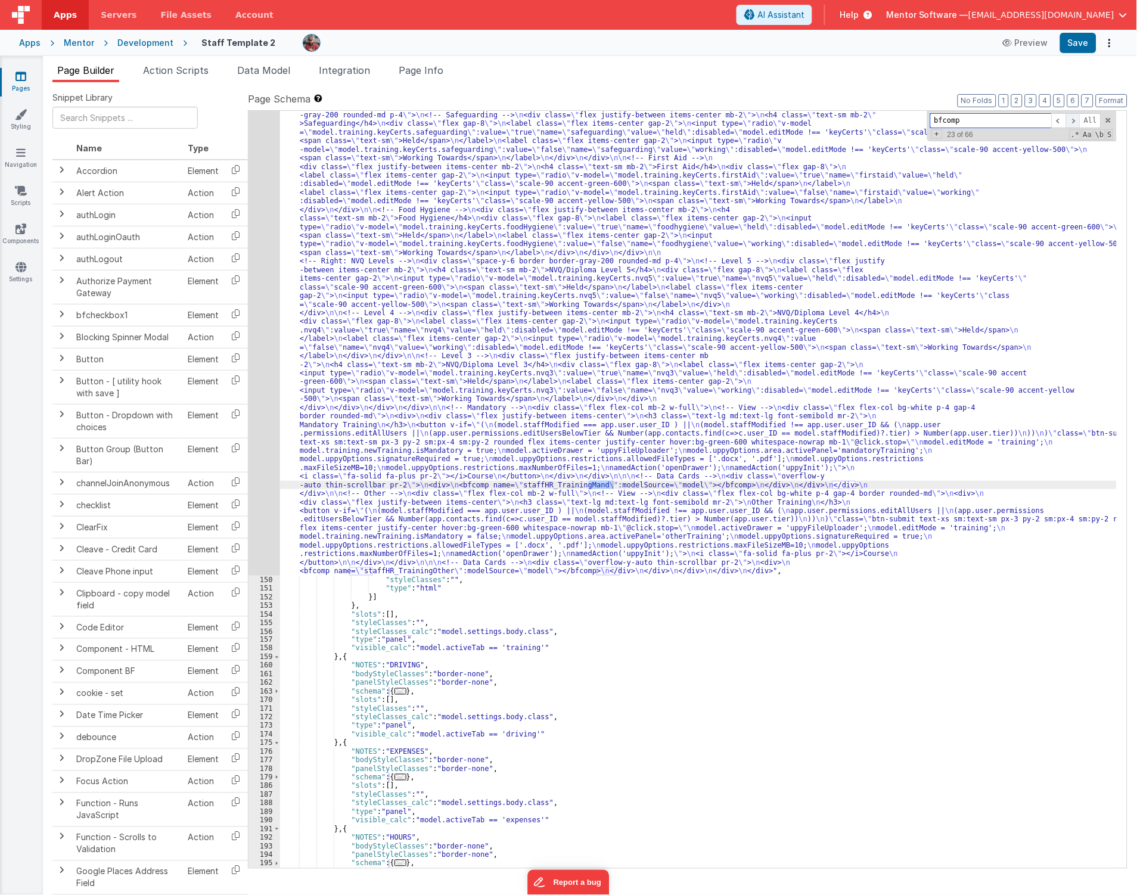
click at [1074, 120] on span at bounding box center [1073, 120] width 14 height 15
click at [1075, 123] on span at bounding box center [1073, 120] width 14 height 15
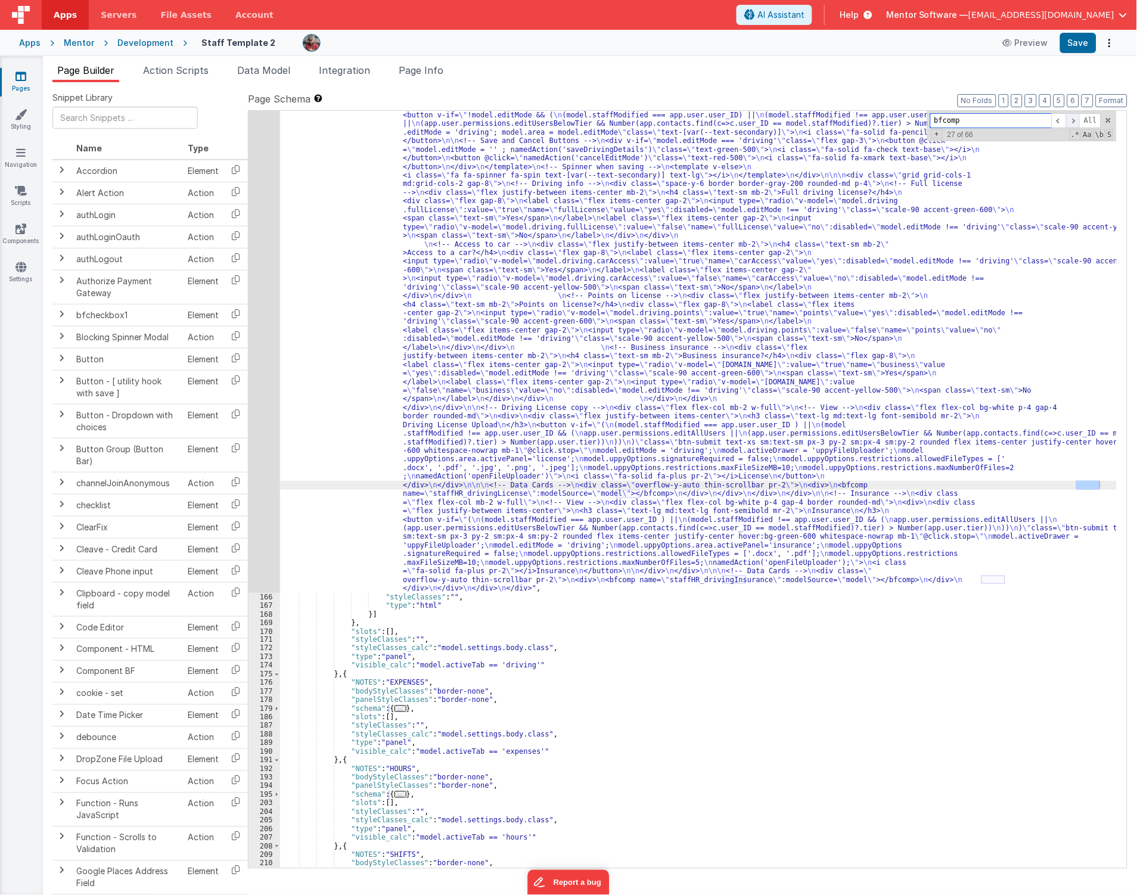
scroll to position [6225, 0]
click at [327, 536] on div ""html" : "<!-- Driving Details --> \n\n <div class= \" space-y-6 md:space-y-0 m…" at bounding box center [698, 722] width 837 height 1274
click at [261, 526] on div "165" at bounding box center [265, 339] width 32 height 508
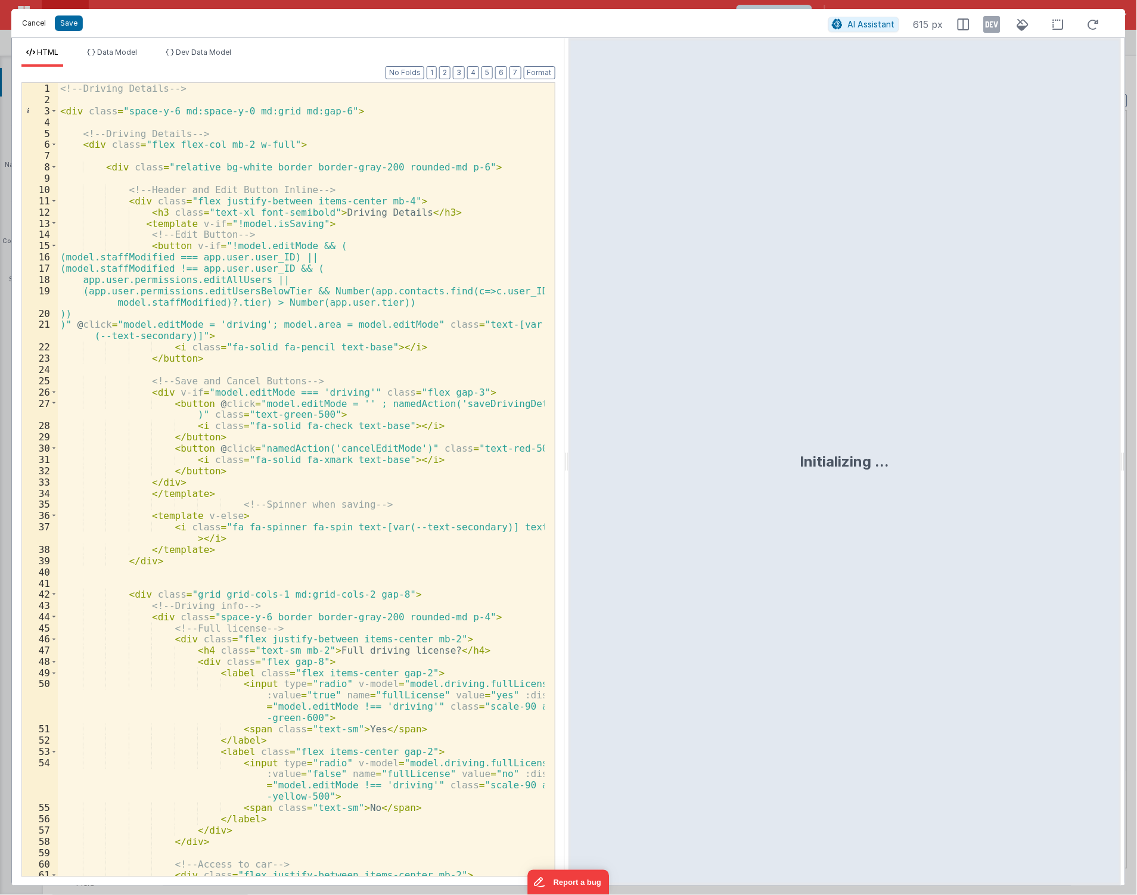
click at [35, 26] on button "Cancel" at bounding box center [34, 23] width 36 height 17
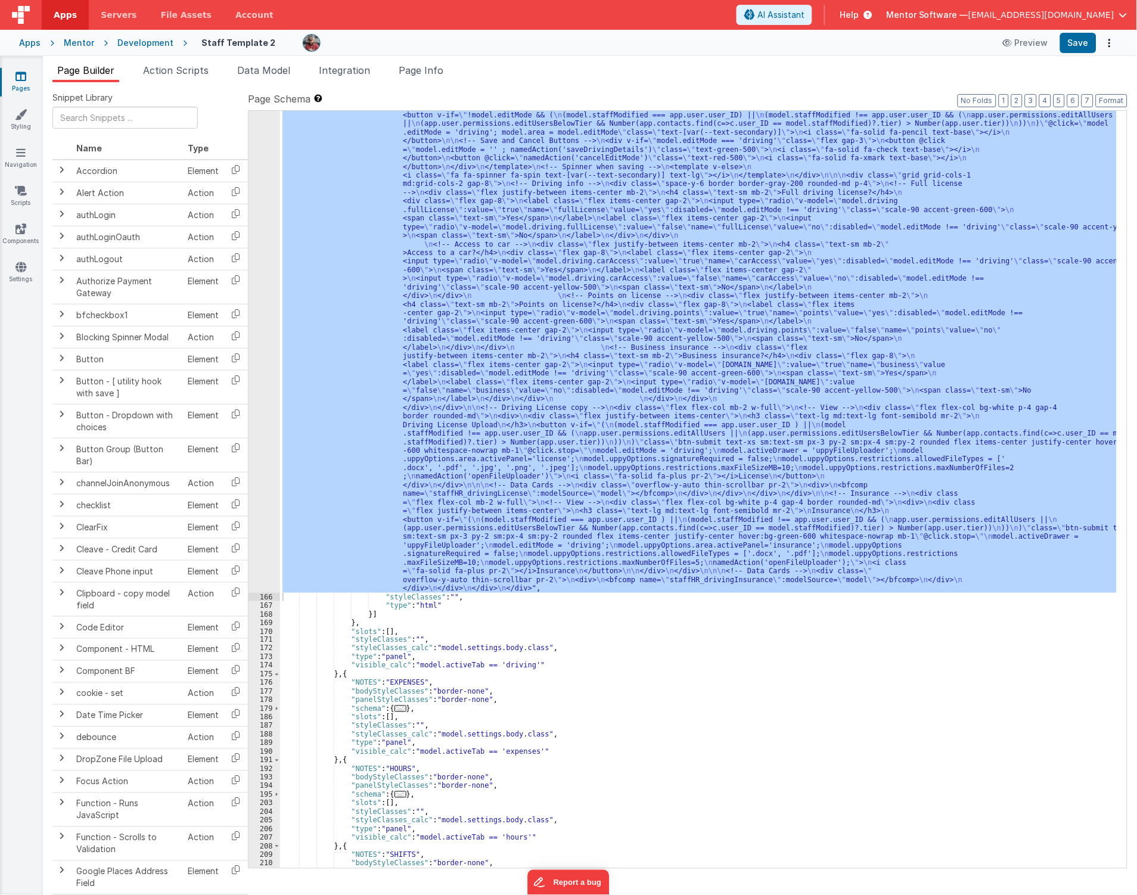
click at [593, 331] on div ""html" : "<!-- Driving Details --> \n\n <div class= \" space-y-6 md:space-y-0 m…" at bounding box center [698, 490] width 837 height 758
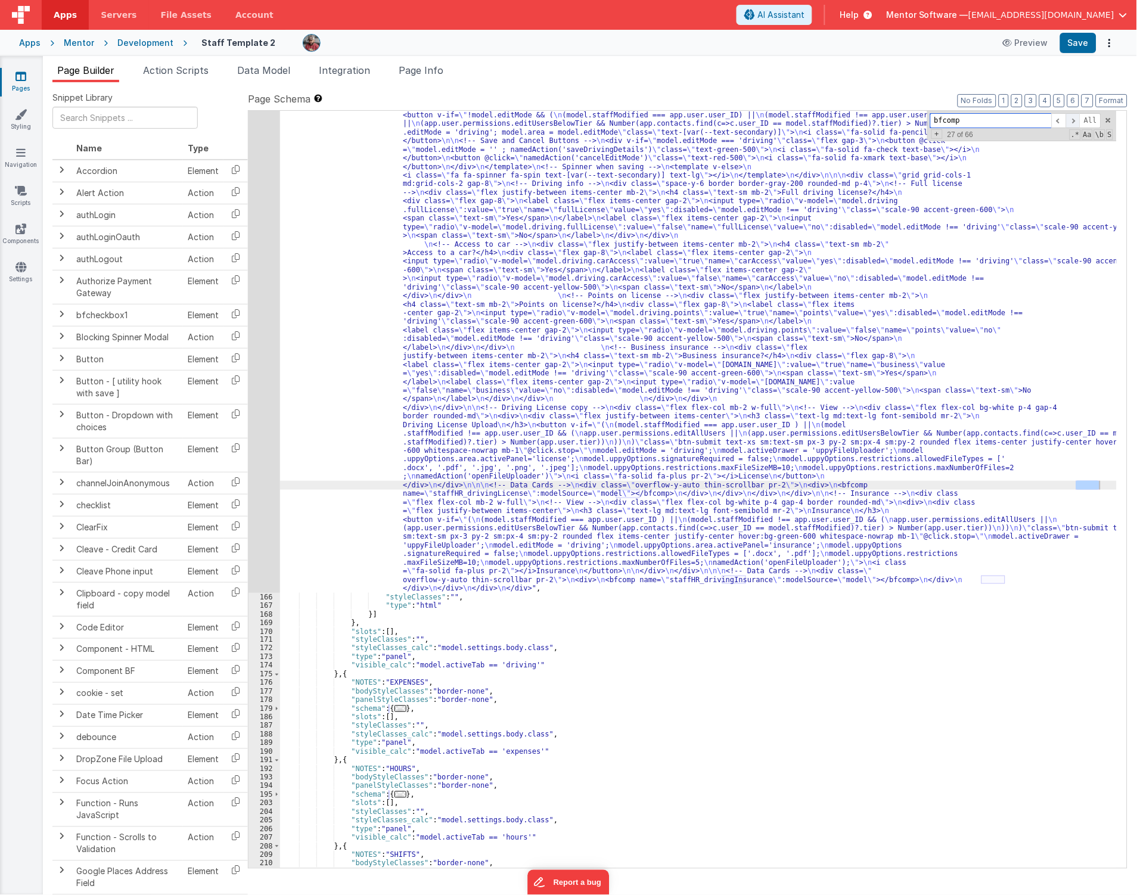
click at [1068, 122] on span at bounding box center [1073, 120] width 14 height 15
click at [1075, 122] on span at bounding box center [1073, 120] width 14 height 15
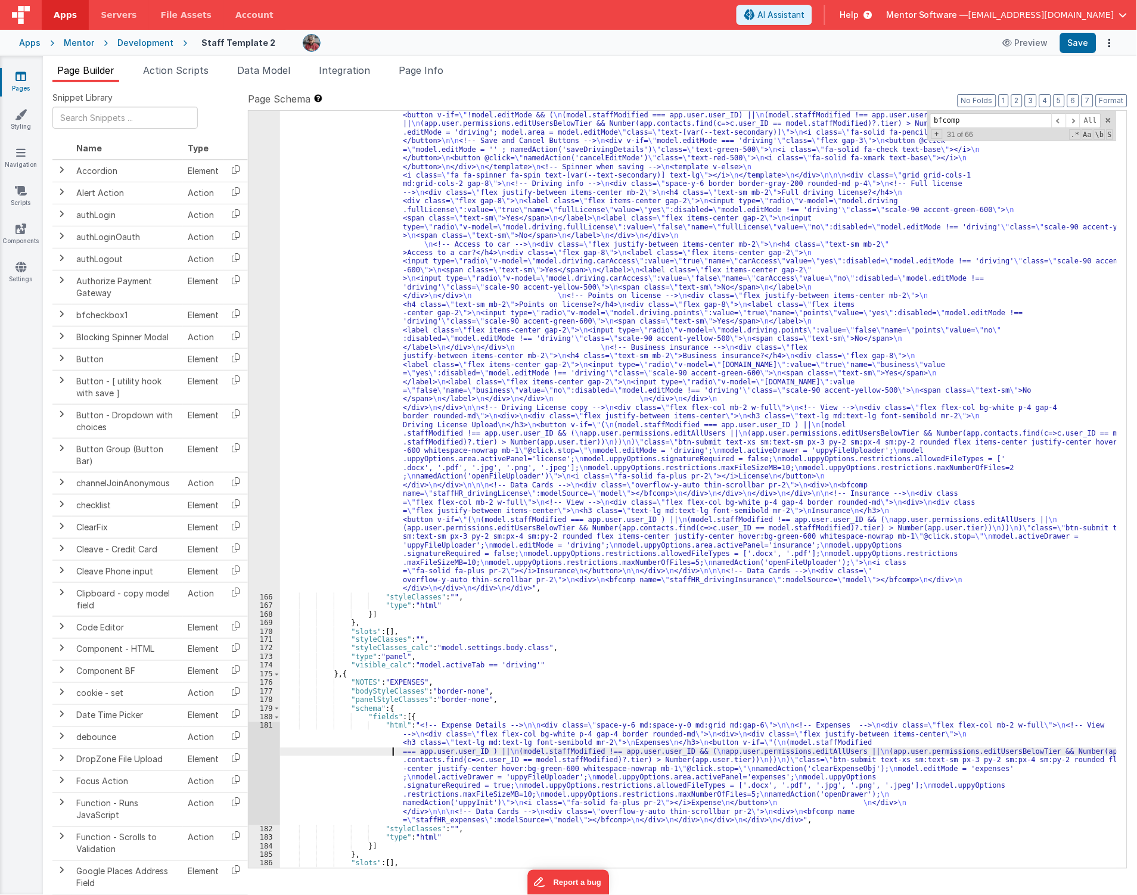
click at [302, 749] on div ""html" : "<!-- Driving Details --> \n\n <div class= \" space-y-6 md:space-y-0 m…" at bounding box center [698, 722] width 837 height 1274
click at [264, 767] on div "181" at bounding box center [265, 773] width 32 height 103
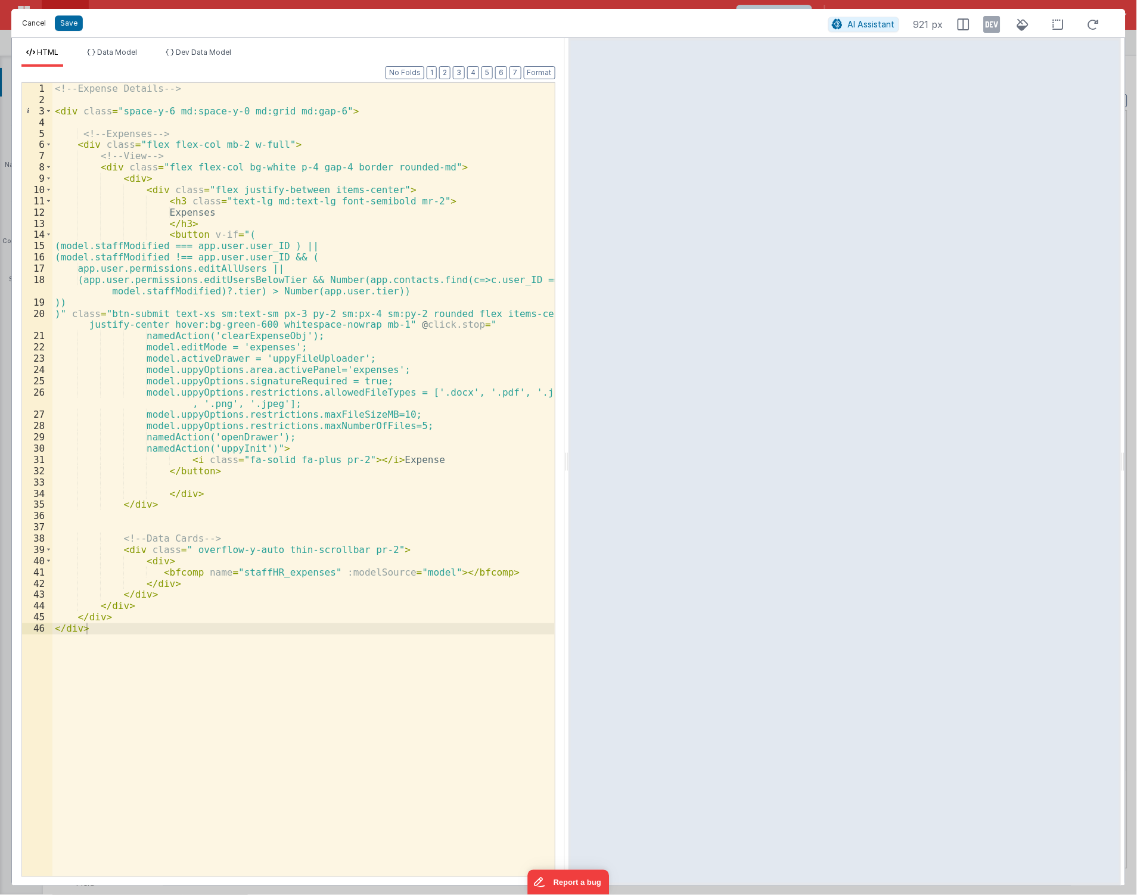
click at [25, 25] on button "Cancel" at bounding box center [34, 23] width 36 height 17
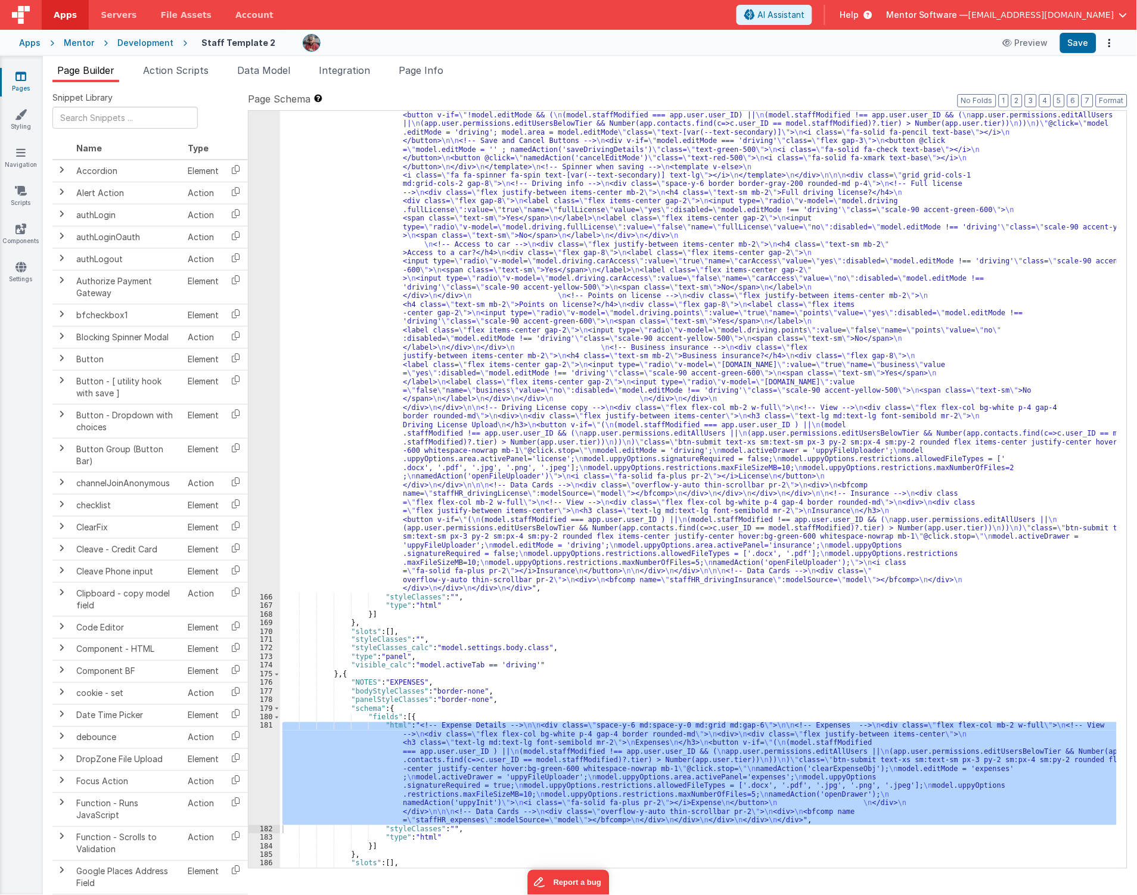
click at [271, 774] on div "181" at bounding box center [265, 773] width 32 height 103
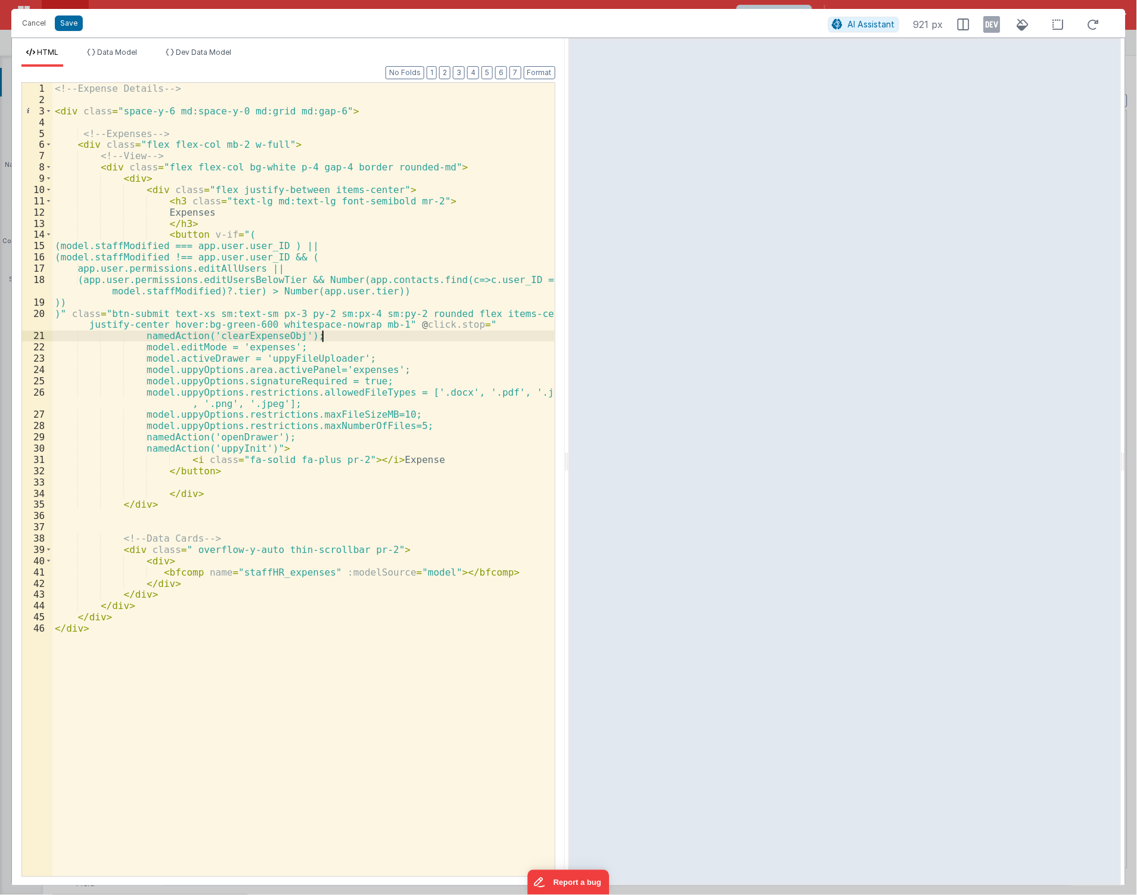
click at [348, 339] on div "<!-- Expense Details --> < div class = "space-y-6 md:space-y-0 md:grid md:gap-6…" at bounding box center [303, 491] width 502 height 817
drag, startPoint x: 336, startPoint y: 353, endPoint x: 156, endPoint y: 346, distance: 179.6
click at [156, 346] on div "<!-- Expense Details --> < div class = "space-y-6 md:space-y-0 md:grid md:gap-6…" at bounding box center [303, 491] width 502 height 817
click at [436, 433] on div "<!-- Expense Details --> < div class = "space-y-6 md:space-y-0 md:grid md:gap-6…" at bounding box center [303, 491] width 502 height 817
click at [439, 424] on div "<!-- Expense Details --> < div class = "space-y-6 md:space-y-0 md:grid md:gap-6…" at bounding box center [303, 491] width 502 height 817
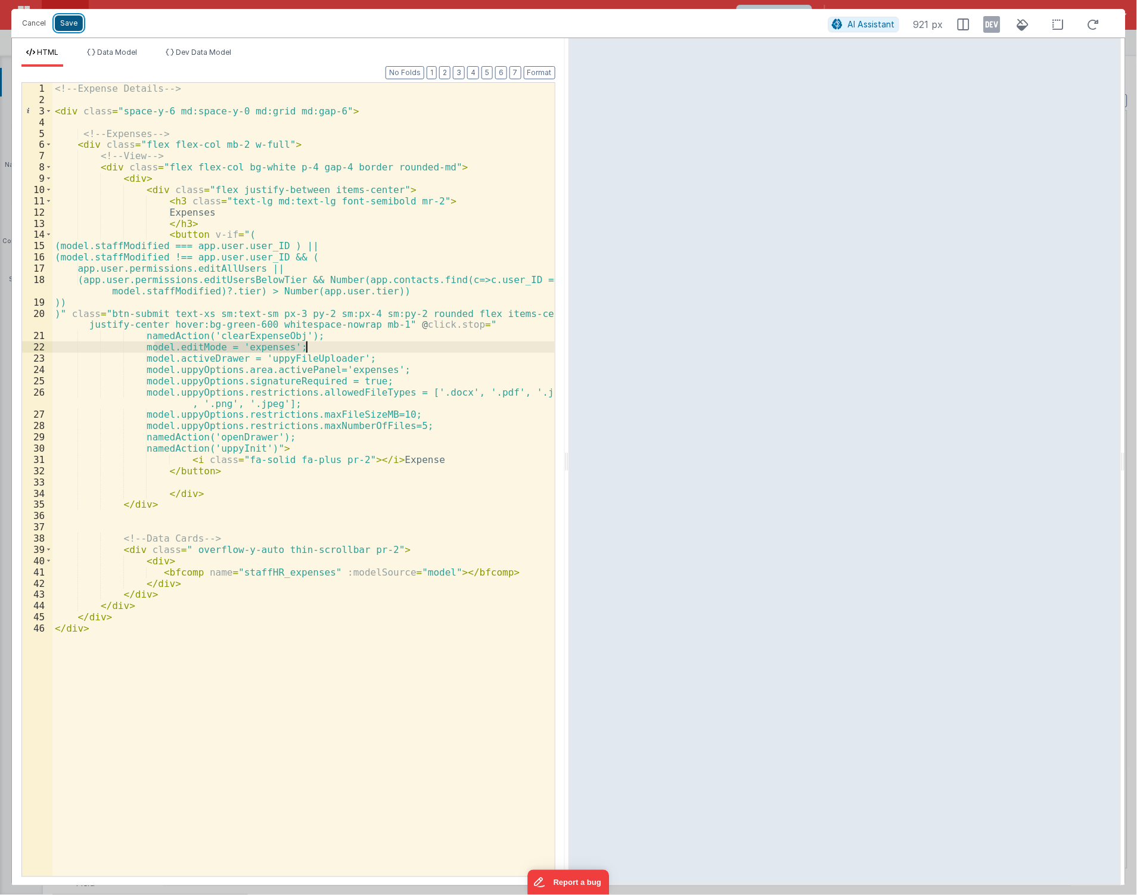
click at [64, 26] on button "Save" at bounding box center [69, 22] width 28 height 15
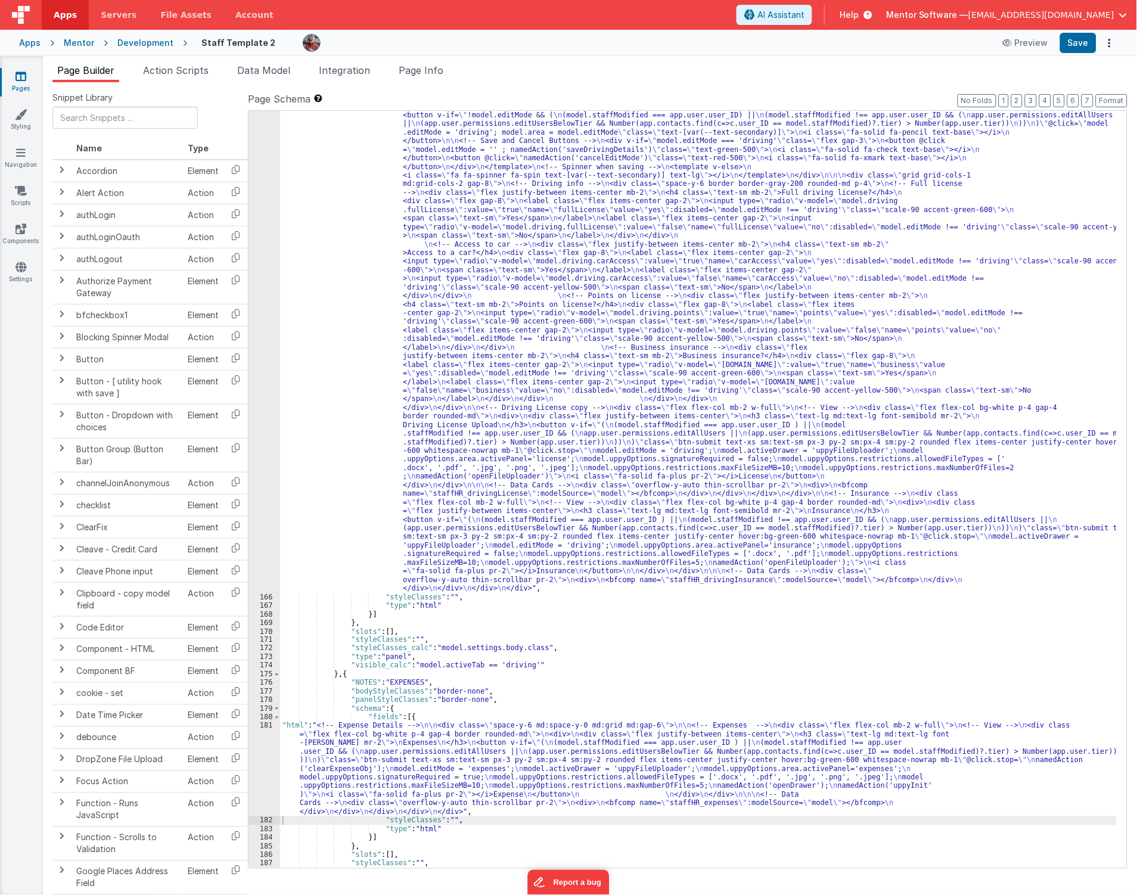
click at [422, 70] on span "Page Info" at bounding box center [421, 70] width 45 height 12
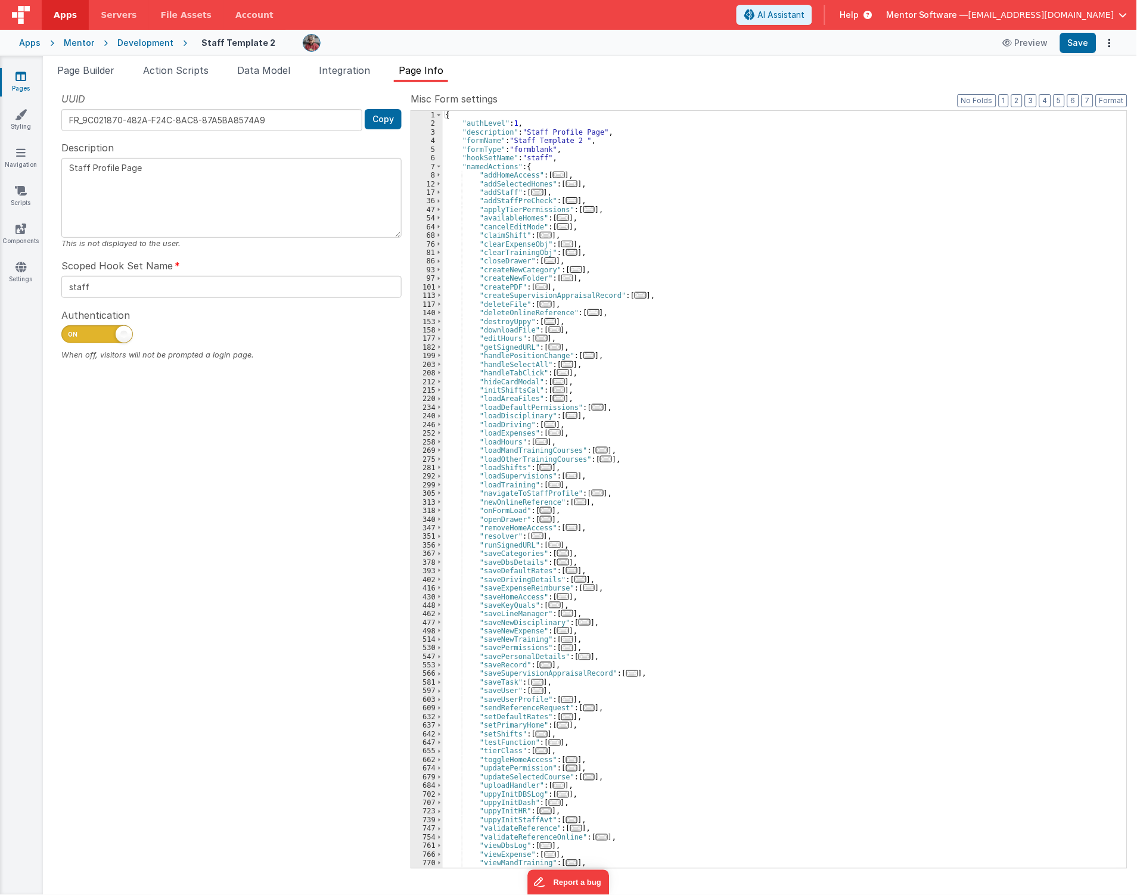
click at [561, 243] on span "..." at bounding box center [567, 244] width 12 height 7
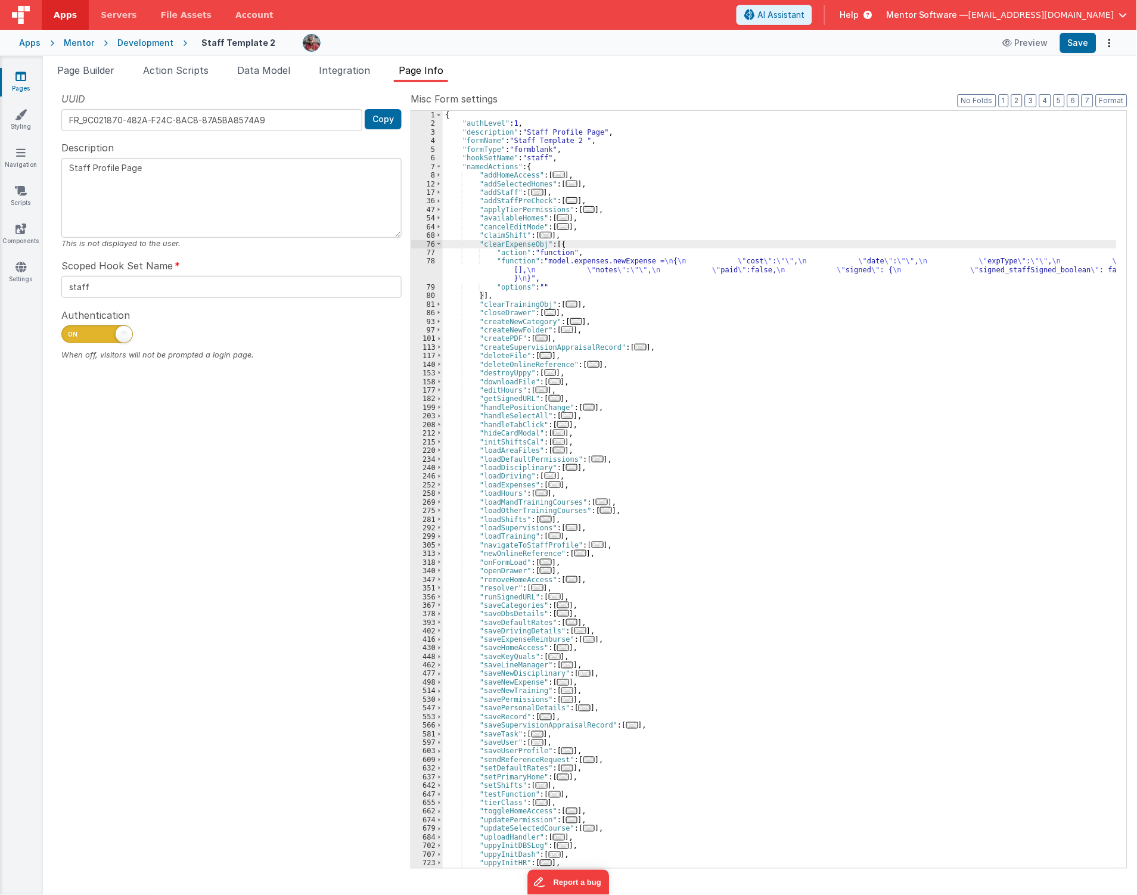
click at [516, 273] on div "{ "authLevel" : 1 , "description" : "Staff Profile Page" , "formName" : "Staff …" at bounding box center [780, 498] width 674 height 775
click at [421, 276] on div "78" at bounding box center [427, 270] width 32 height 26
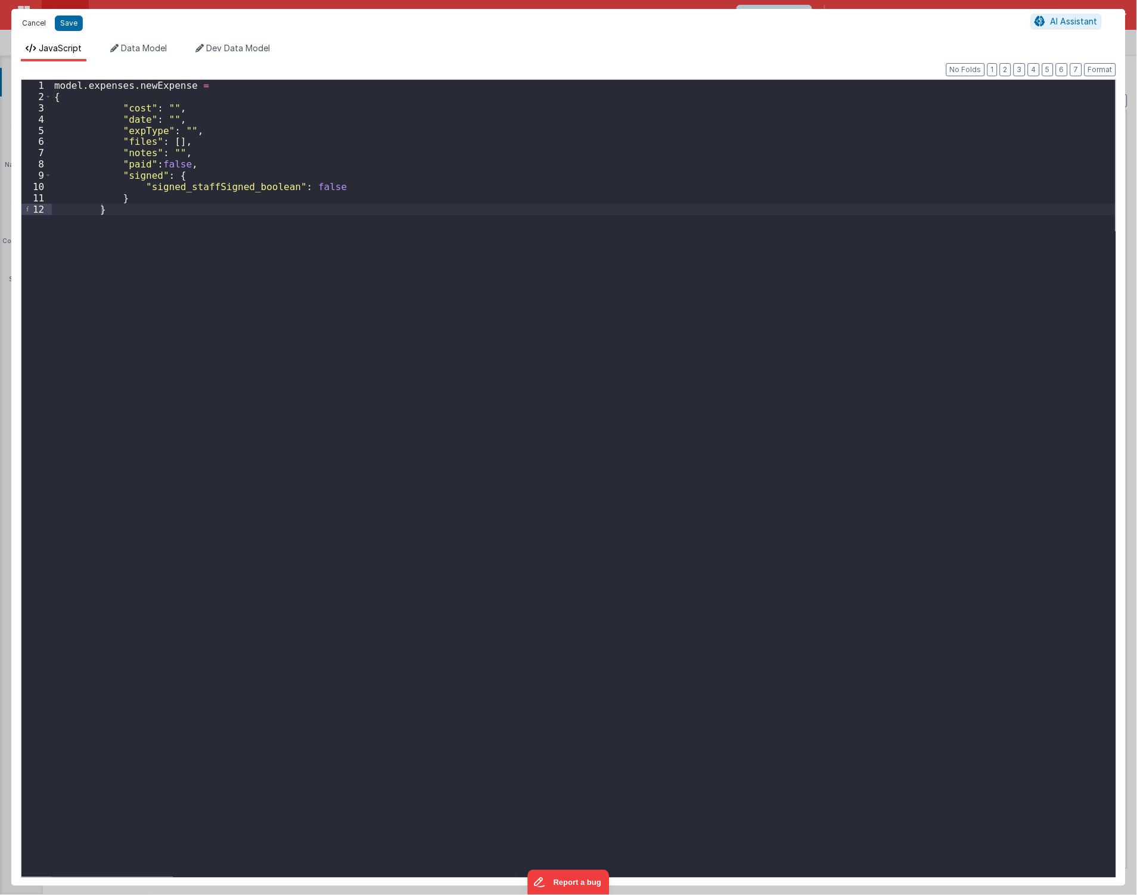
click at [32, 24] on button "Cancel" at bounding box center [34, 23] width 36 height 17
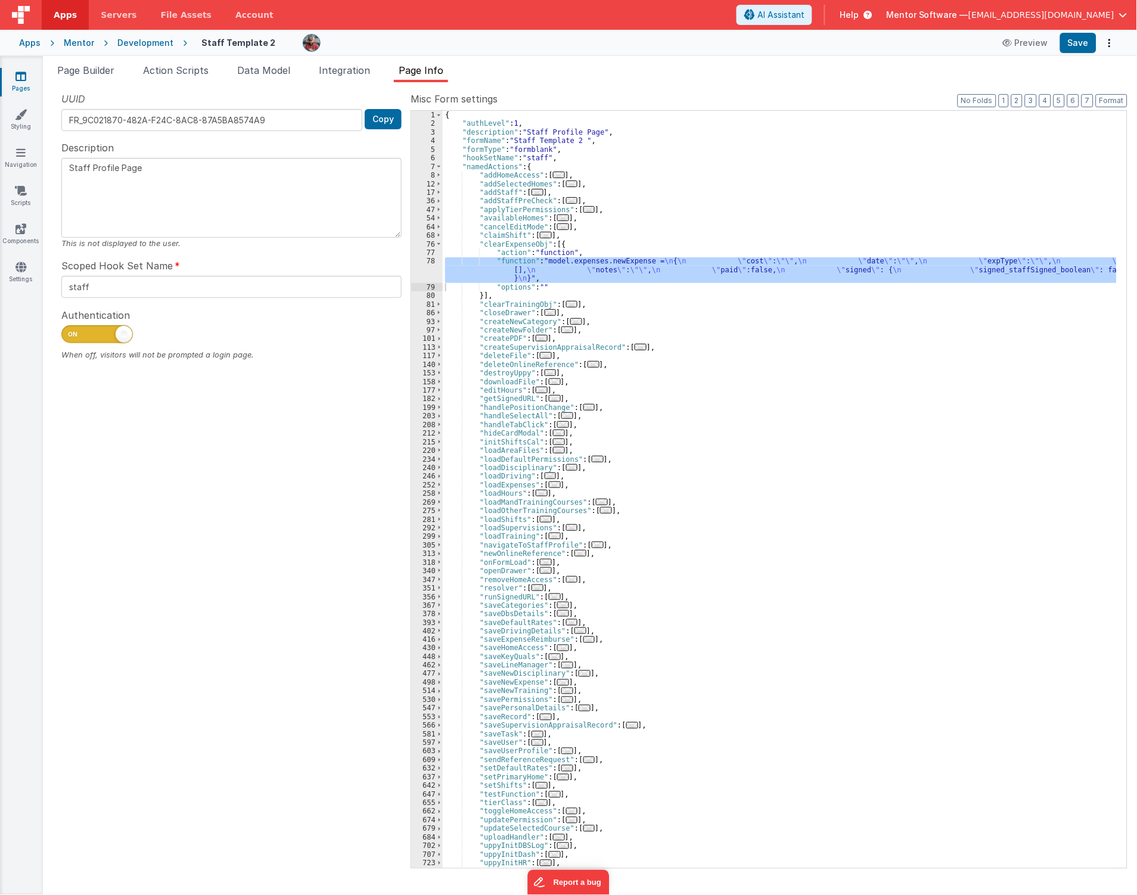
click at [94, 58] on div "Page Builder Action Scripts Data Model Integration Page Info Snippet Library Na…" at bounding box center [590, 475] width 1094 height 839
click at [94, 66] on span "Page Builder" at bounding box center [85, 70] width 57 height 12
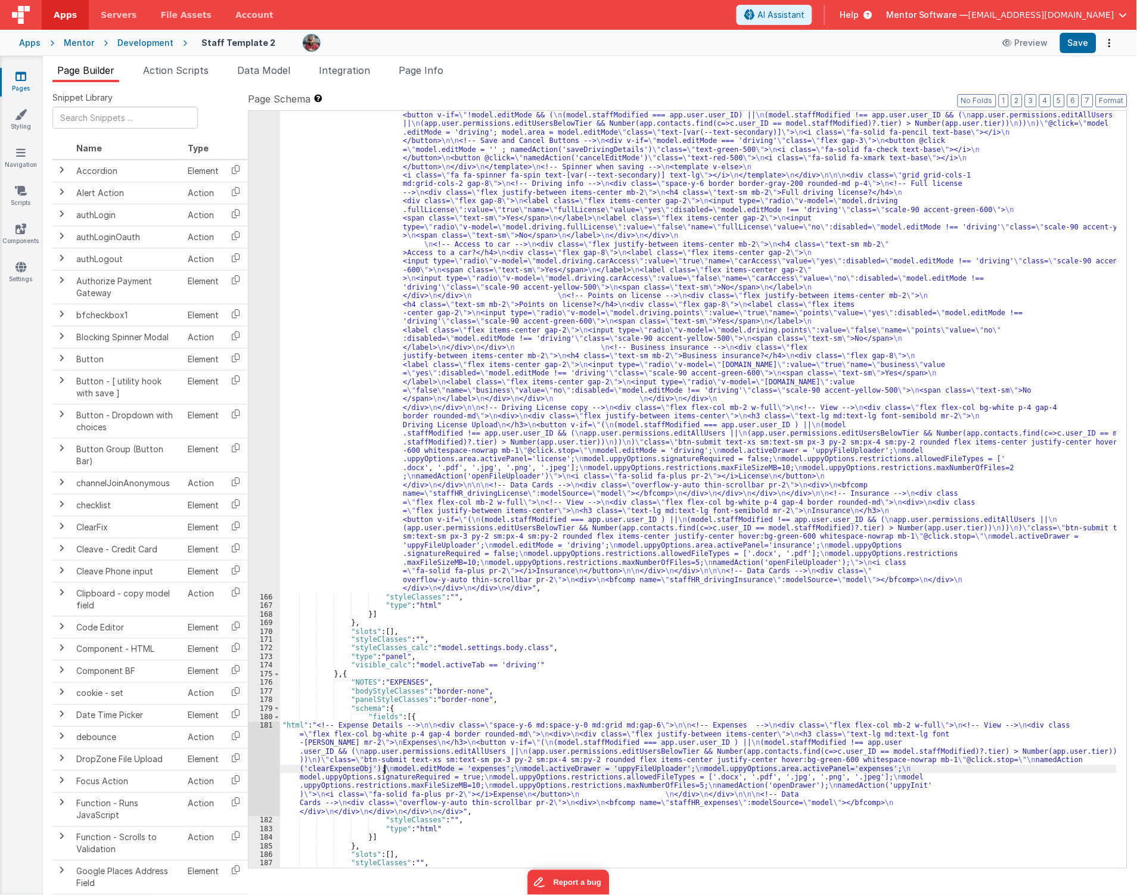
click at [384, 773] on div ""html" : "<!-- Driving Details --> \n\n <div class= \" space-y-6 md:space-y-0 m…" at bounding box center [698, 722] width 837 height 1274
click at [258, 773] on div "181" at bounding box center [265, 769] width 32 height 95
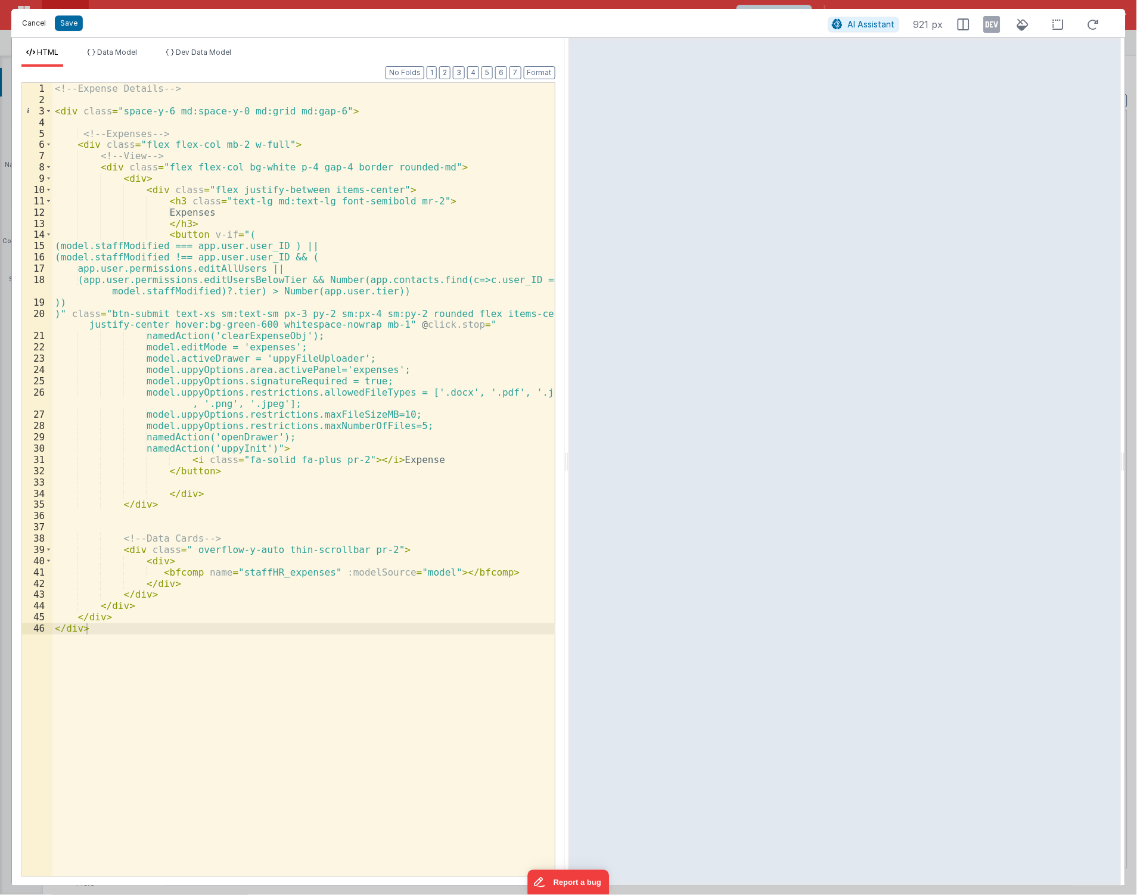
click at [29, 21] on button "Cancel" at bounding box center [34, 23] width 36 height 17
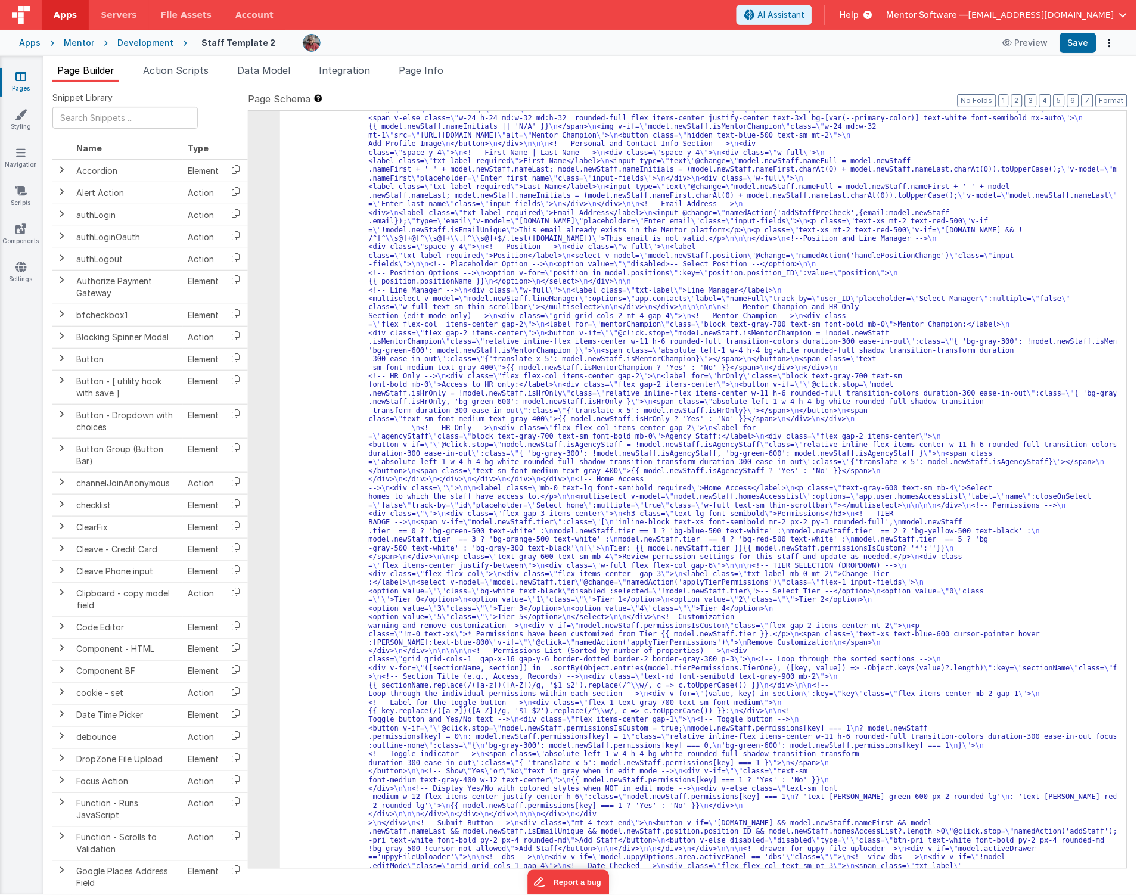
scroll to position [8049, 0]
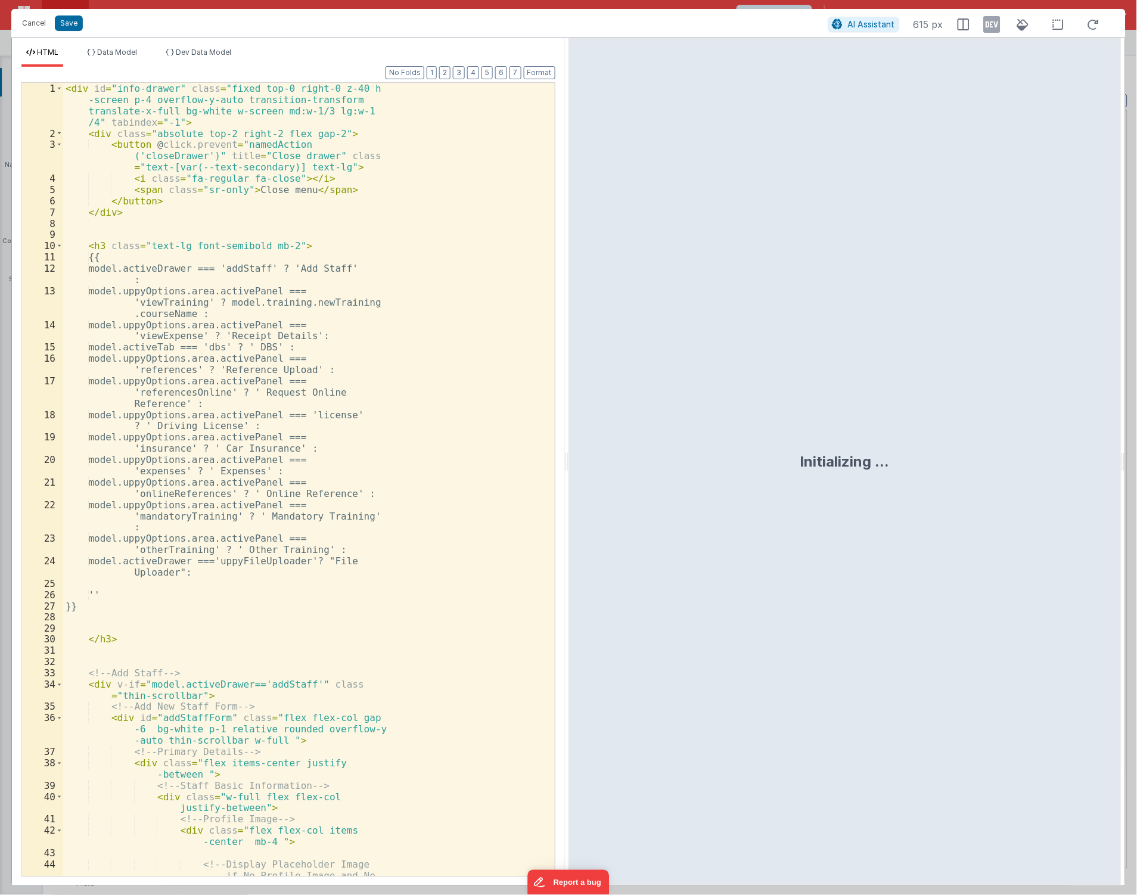
scroll to position [10994, 0]
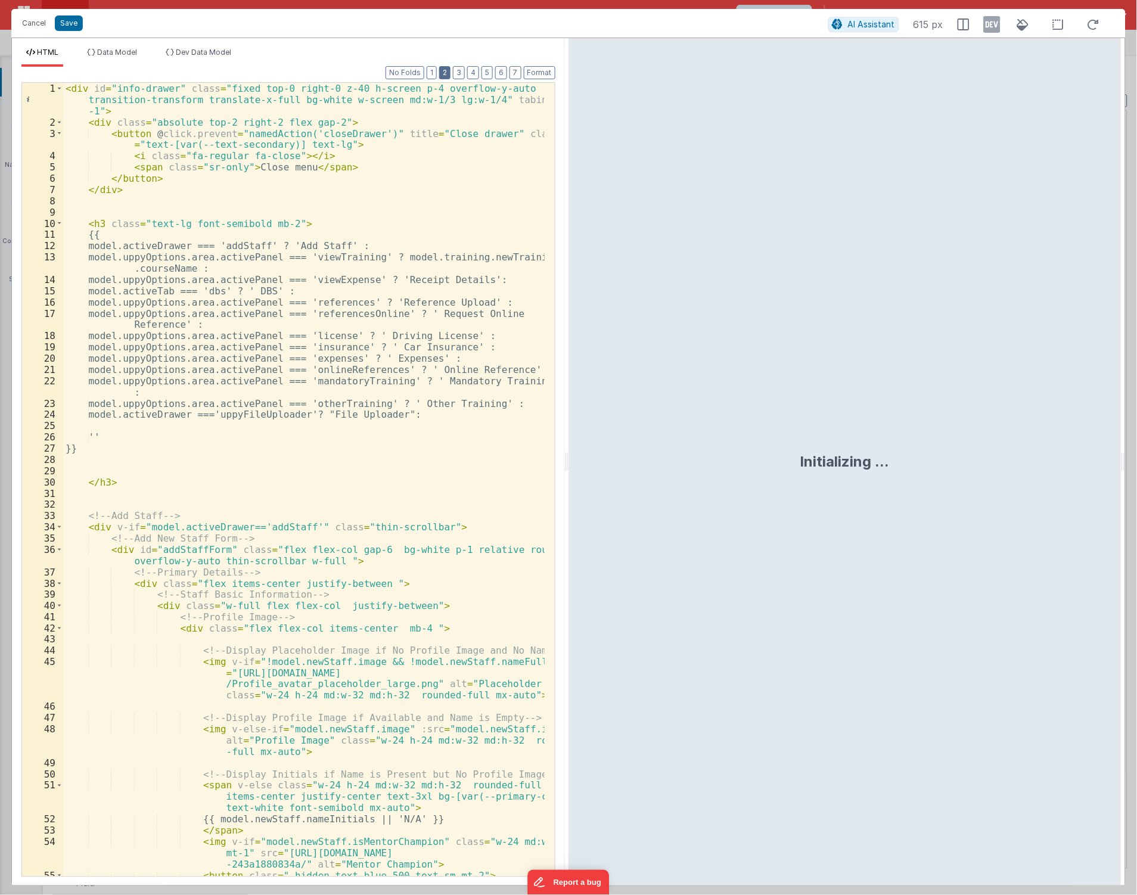
click at [445, 68] on button "2" at bounding box center [444, 72] width 11 height 13
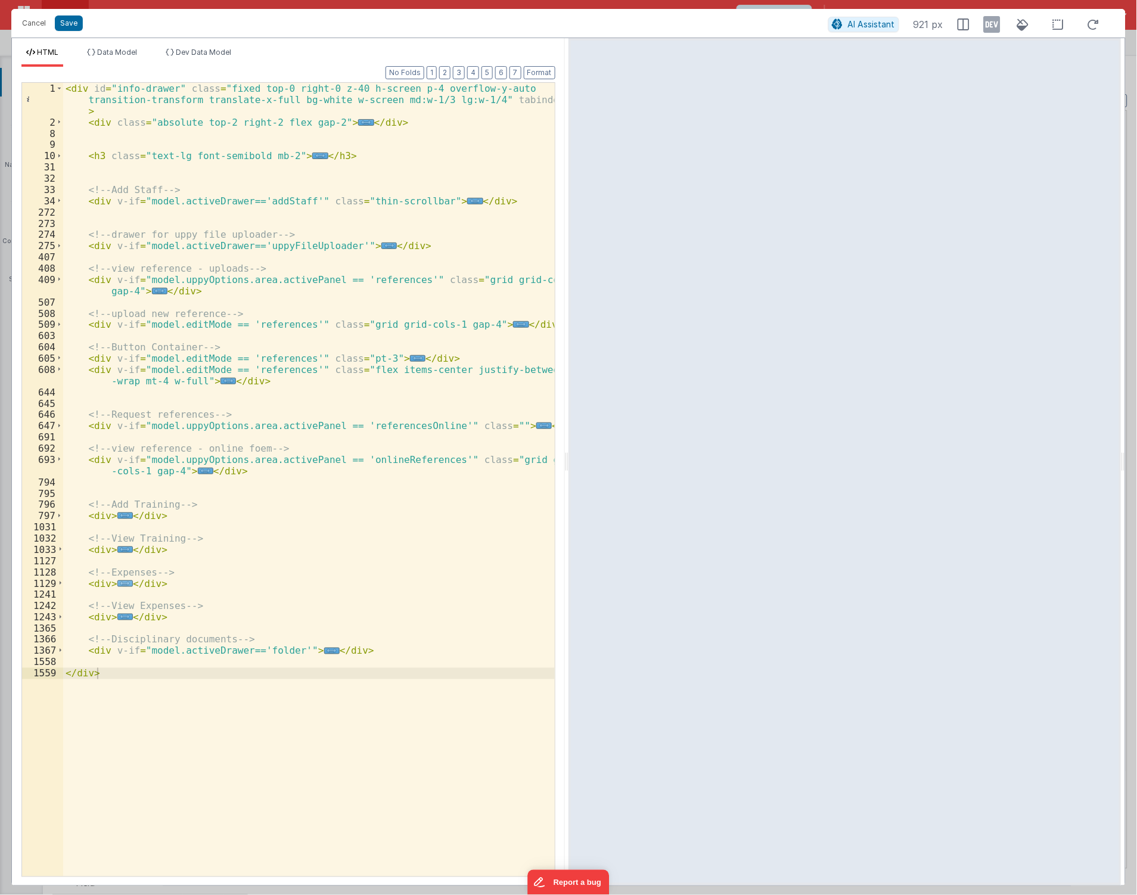
click at [117, 582] on span "..." at bounding box center [124, 584] width 15 height 7
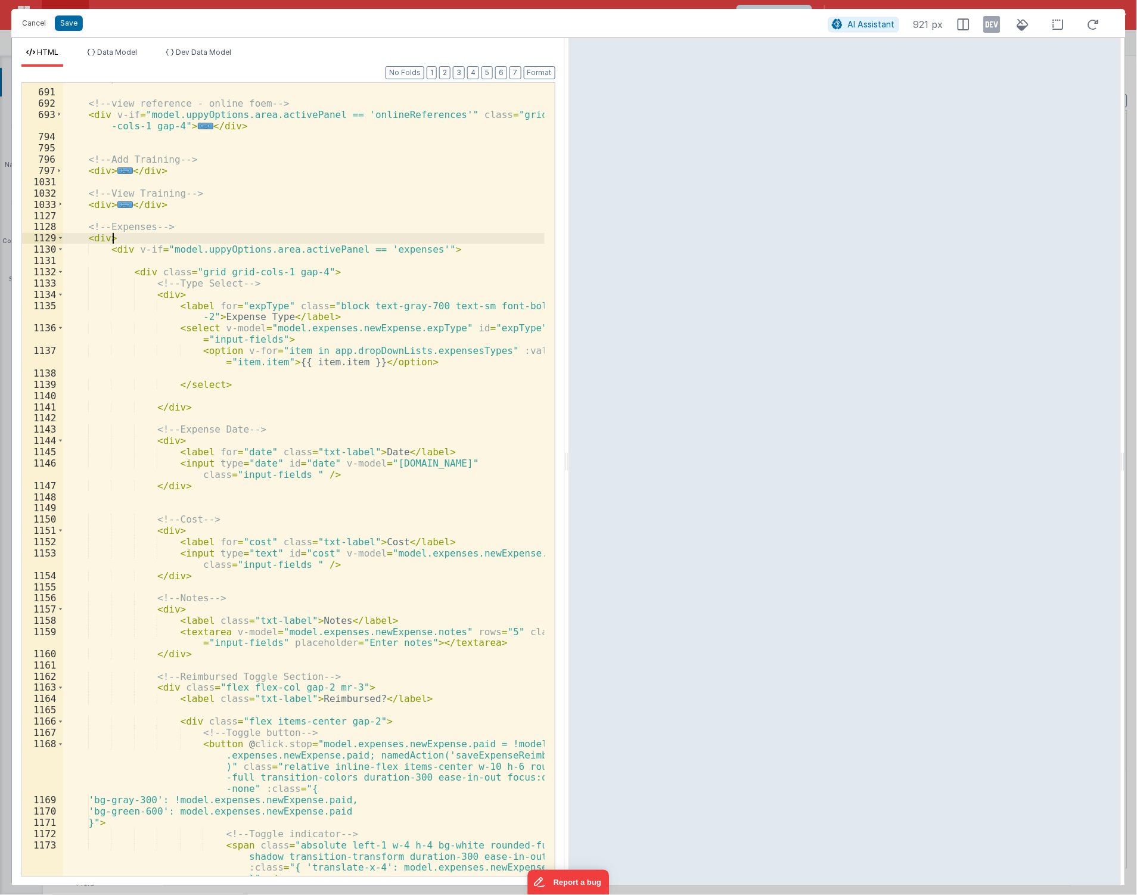
scroll to position [515, 0]
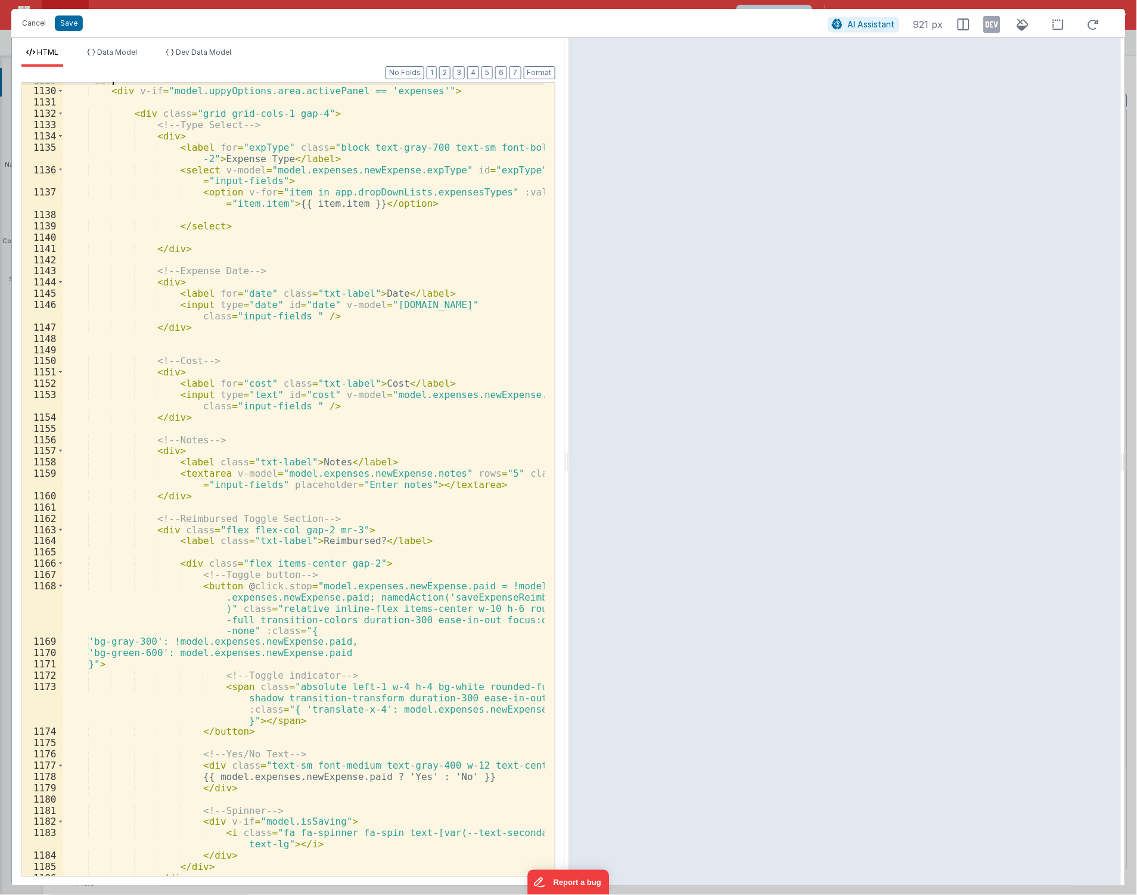
click at [332, 594] on div "< div > < div v-if = "model.uppyOptions.area.activePanel == 'expenses'" > < div…" at bounding box center [304, 483] width 482 height 817
drag, startPoint x: 196, startPoint y: 654, endPoint x: 354, endPoint y: 660, distance: 158.7
click at [354, 660] on div "< div > < div v-if = "model.uppyOptions.area.activePanel == 'expenses'" > < div…" at bounding box center [304, 483] width 482 height 817
drag, startPoint x: 38, startPoint y: 30, endPoint x: 476, endPoint y: 376, distance: 557.6
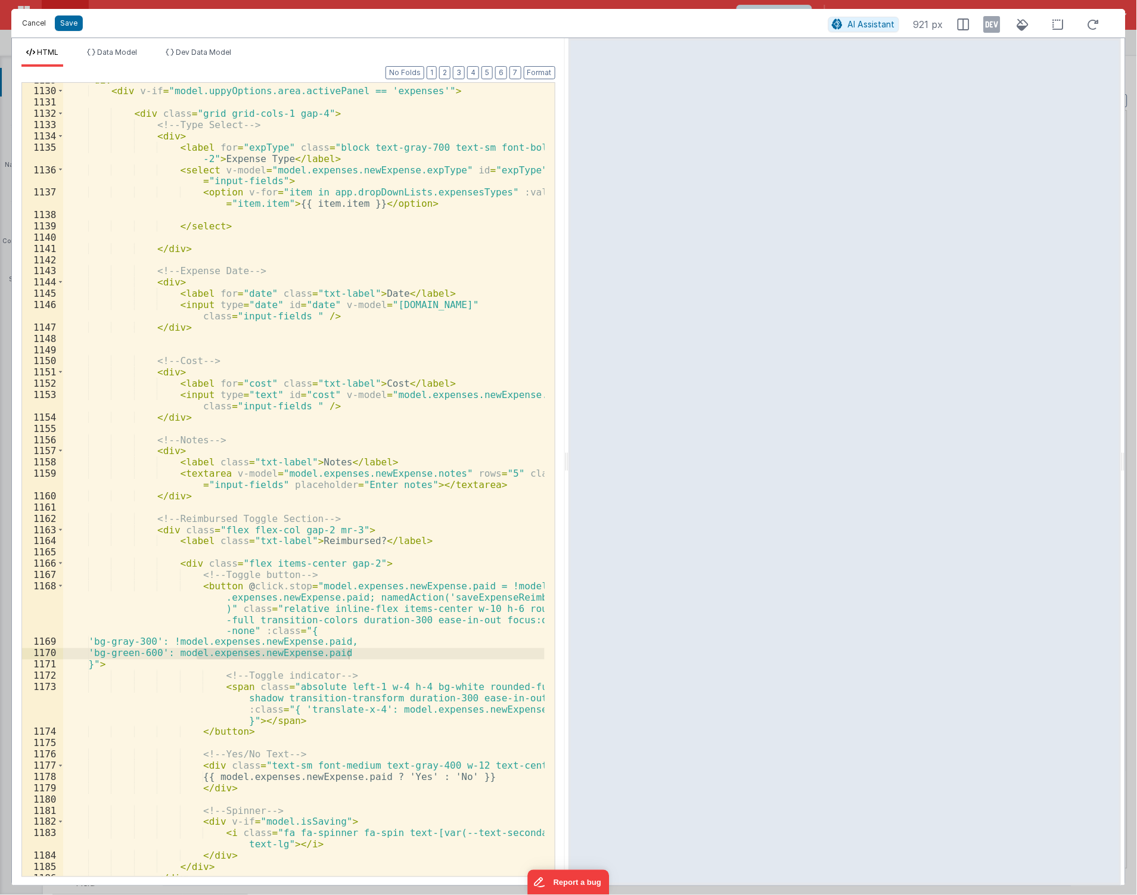
click at [38, 30] on button "Cancel" at bounding box center [34, 23] width 36 height 17
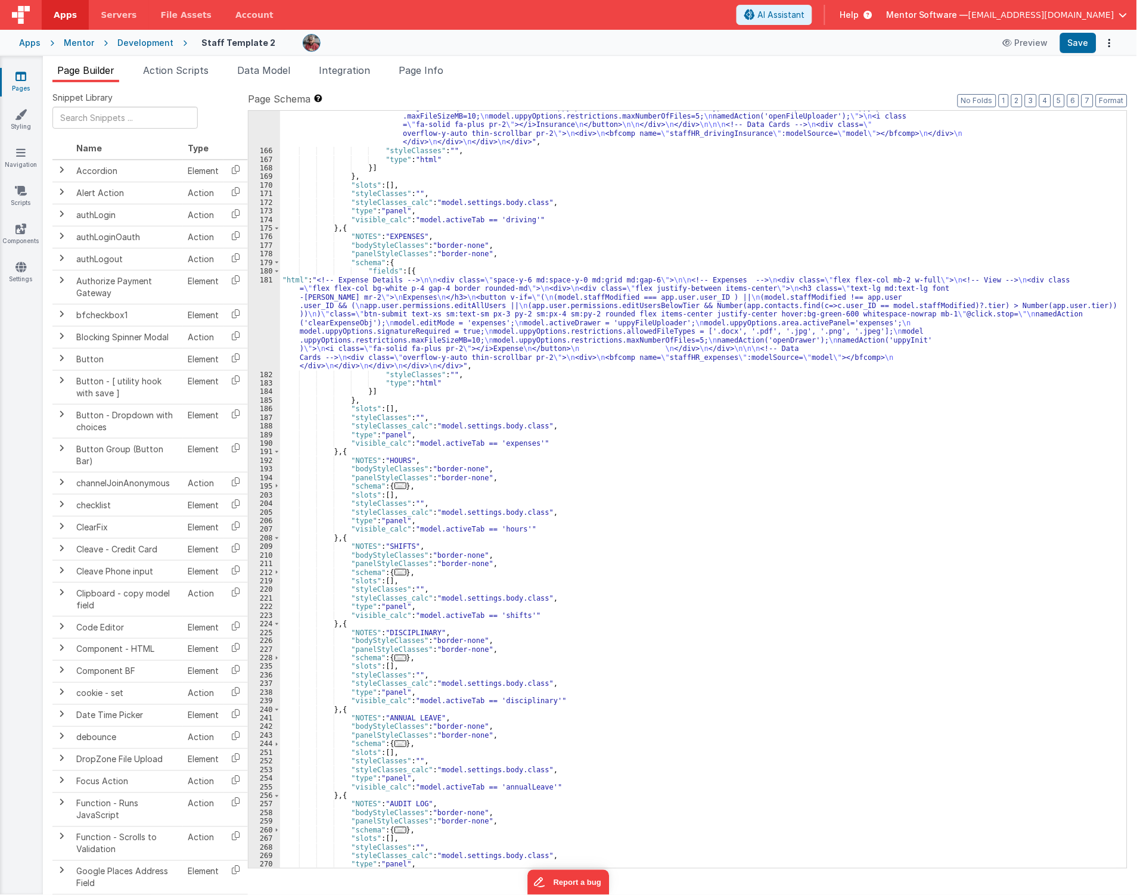
scroll to position [6472, 0]
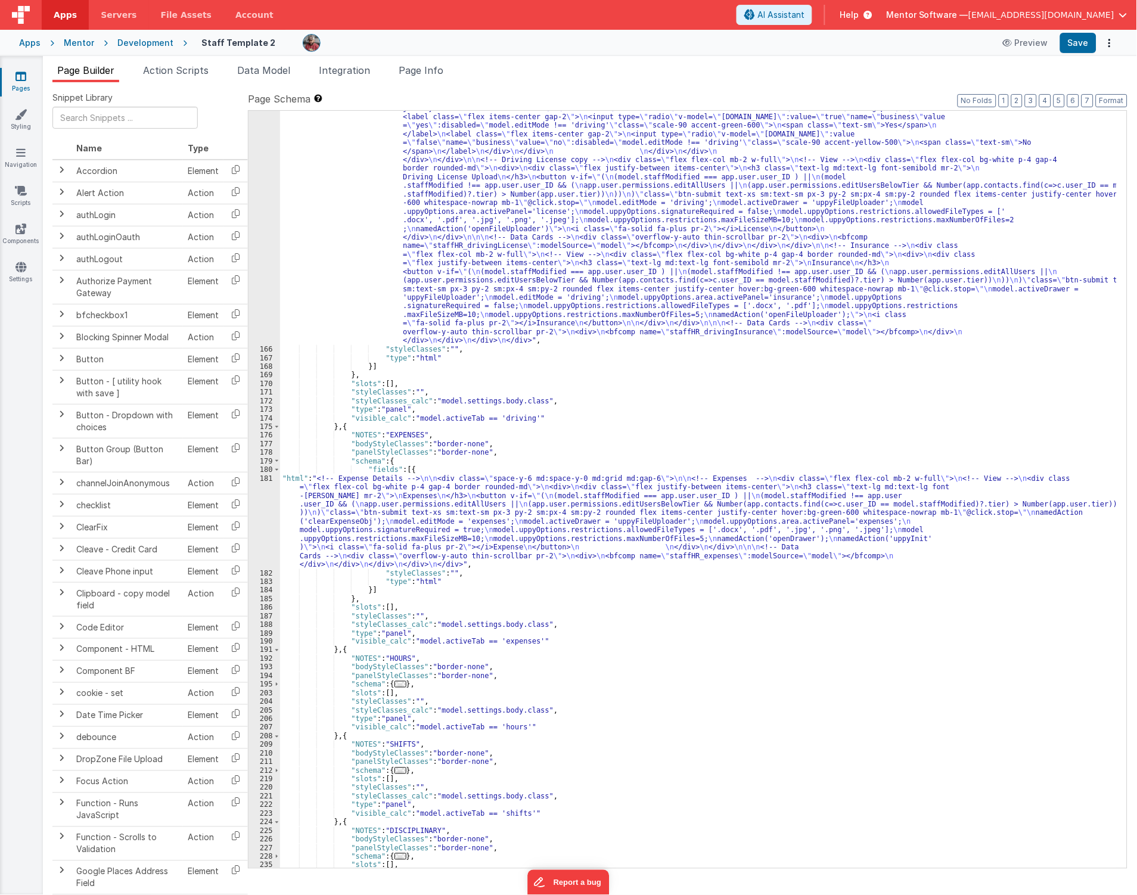
click at [469, 485] on div ""html" : "<!-- Driving Details --> \n\n <div class= \" space-y-6 md:space-y-0 m…" at bounding box center [698, 474] width 837 height 1274
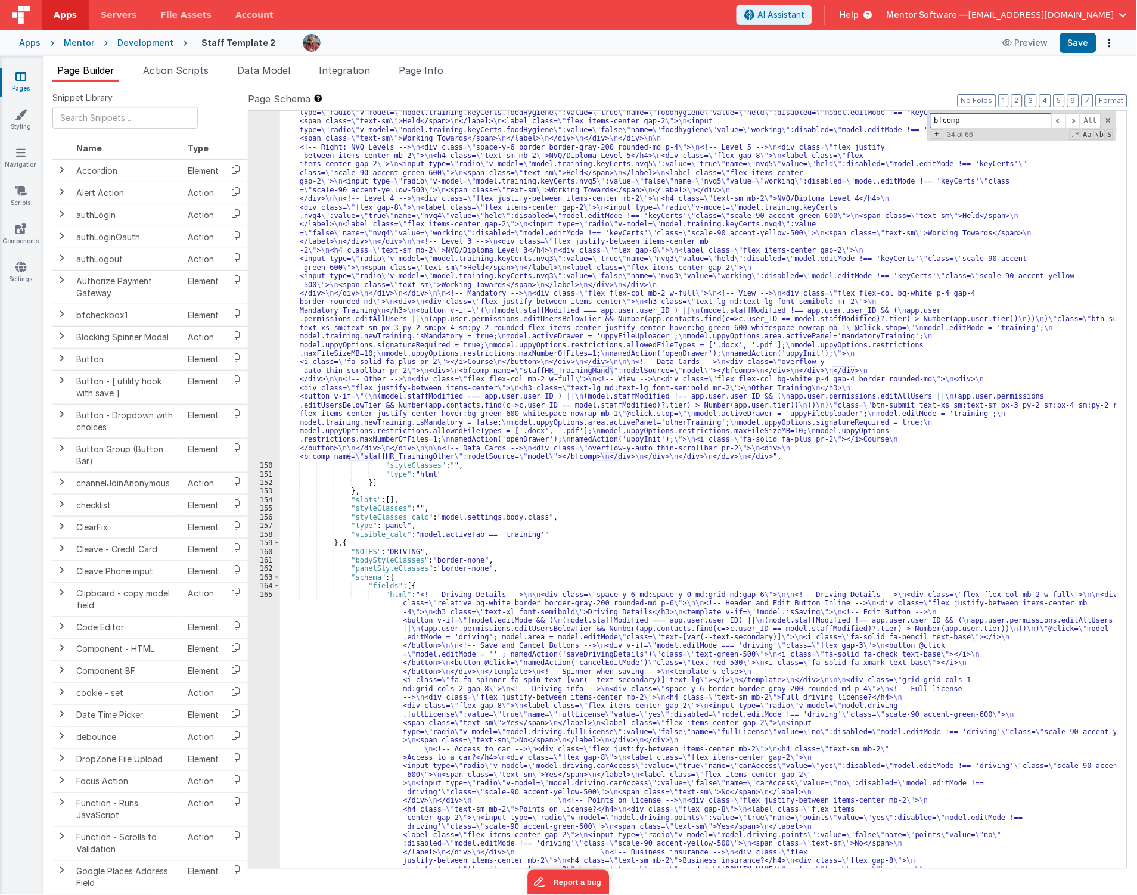
scroll to position [5560, 0]
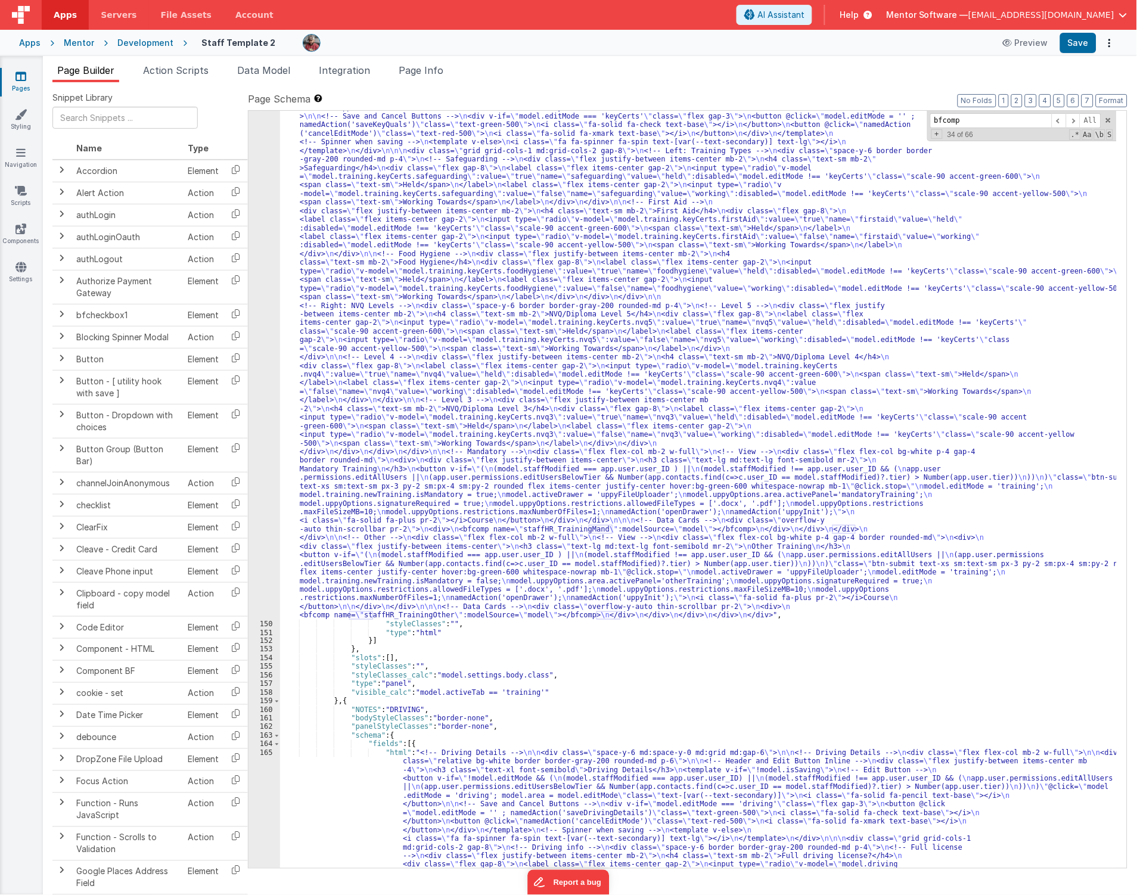
click at [22, 75] on icon at bounding box center [20, 76] width 11 height 12
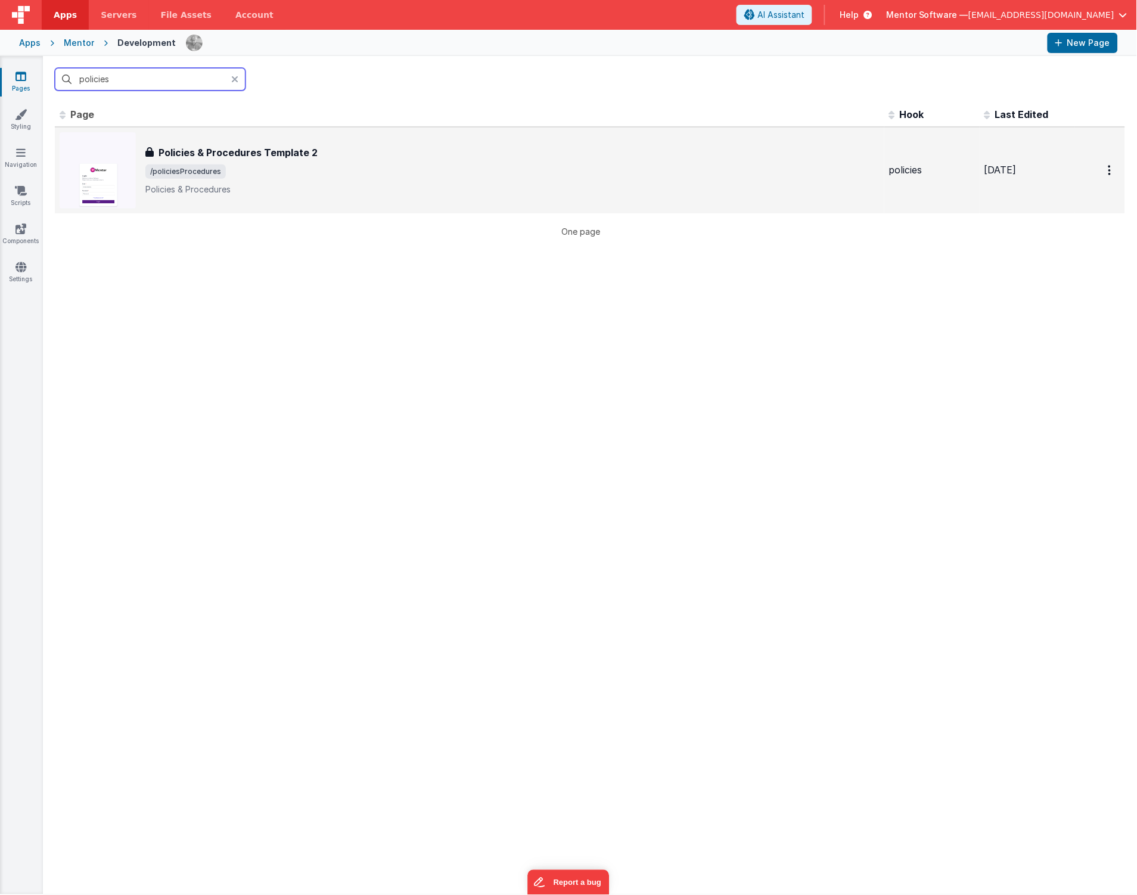
type input "policies"
click at [241, 176] on span "/policiesProcedures" at bounding box center [512, 172] width 734 height 14
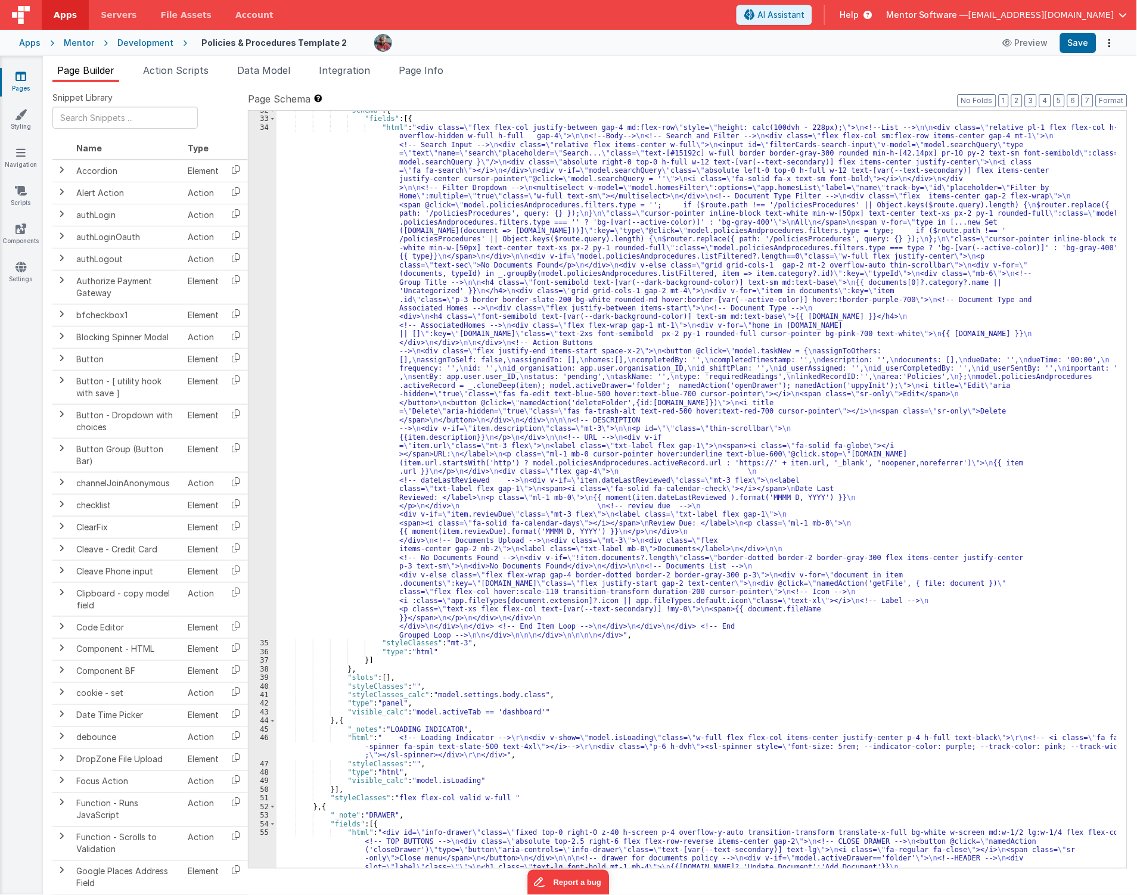
scroll to position [951, 0]
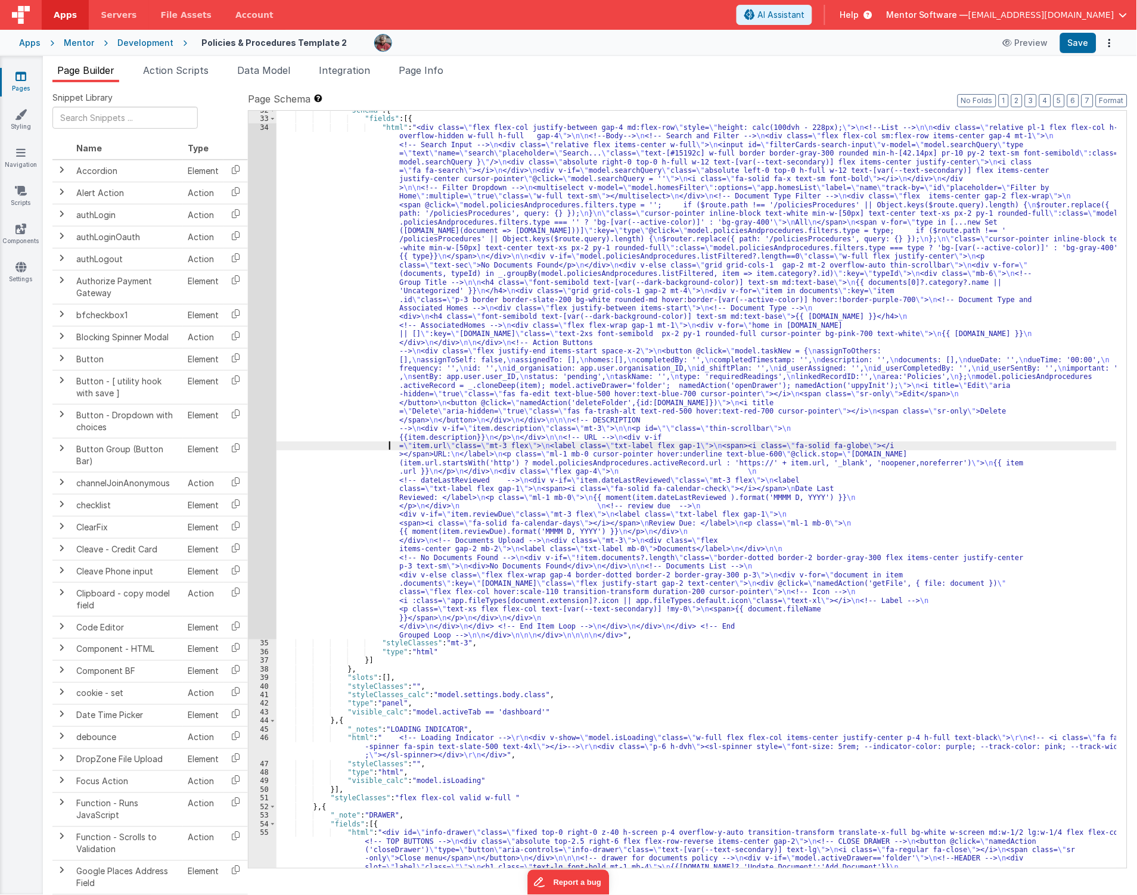
click at [301, 444] on div ""schema" : { "fields" : [{ "html" : "<div class= \" flex flex-col justify-betwe…" at bounding box center [697, 825] width 841 height 1438
click at [270, 467] on div "34" at bounding box center [263, 381] width 28 height 517
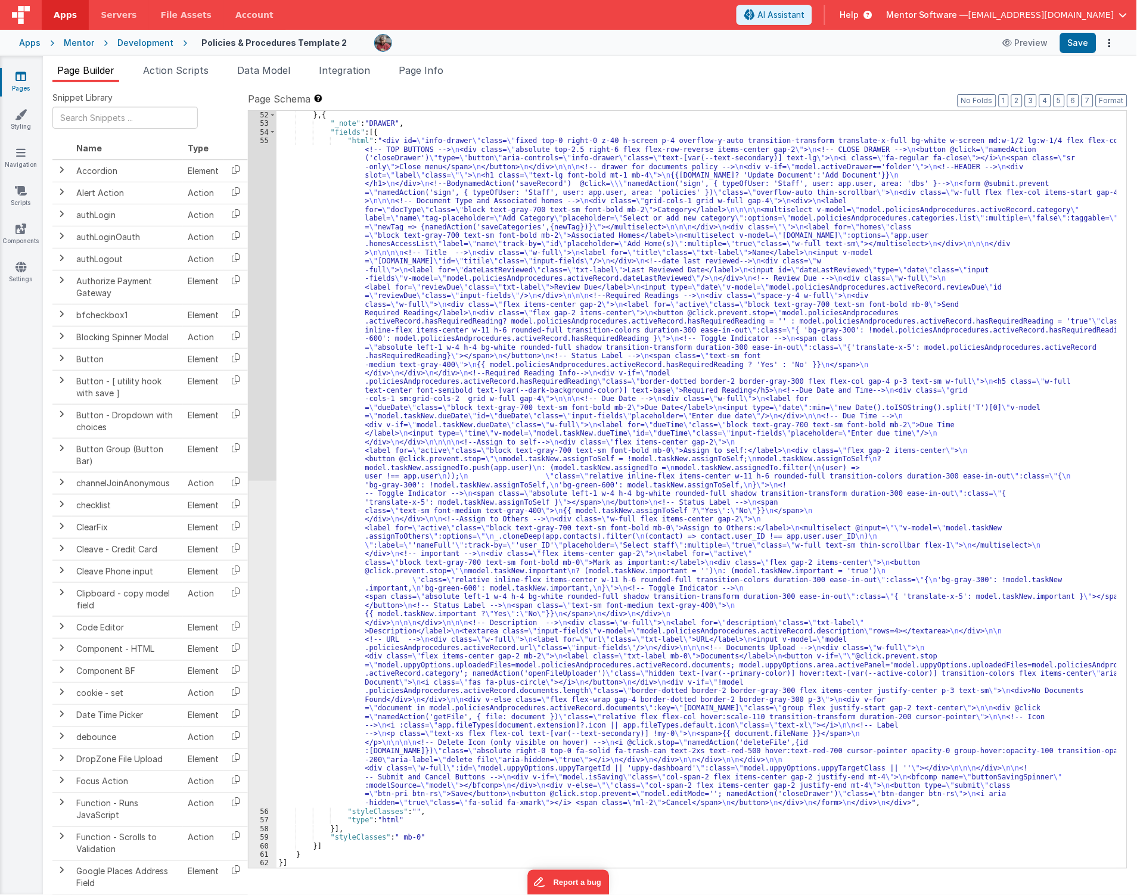
scroll to position [864, 0]
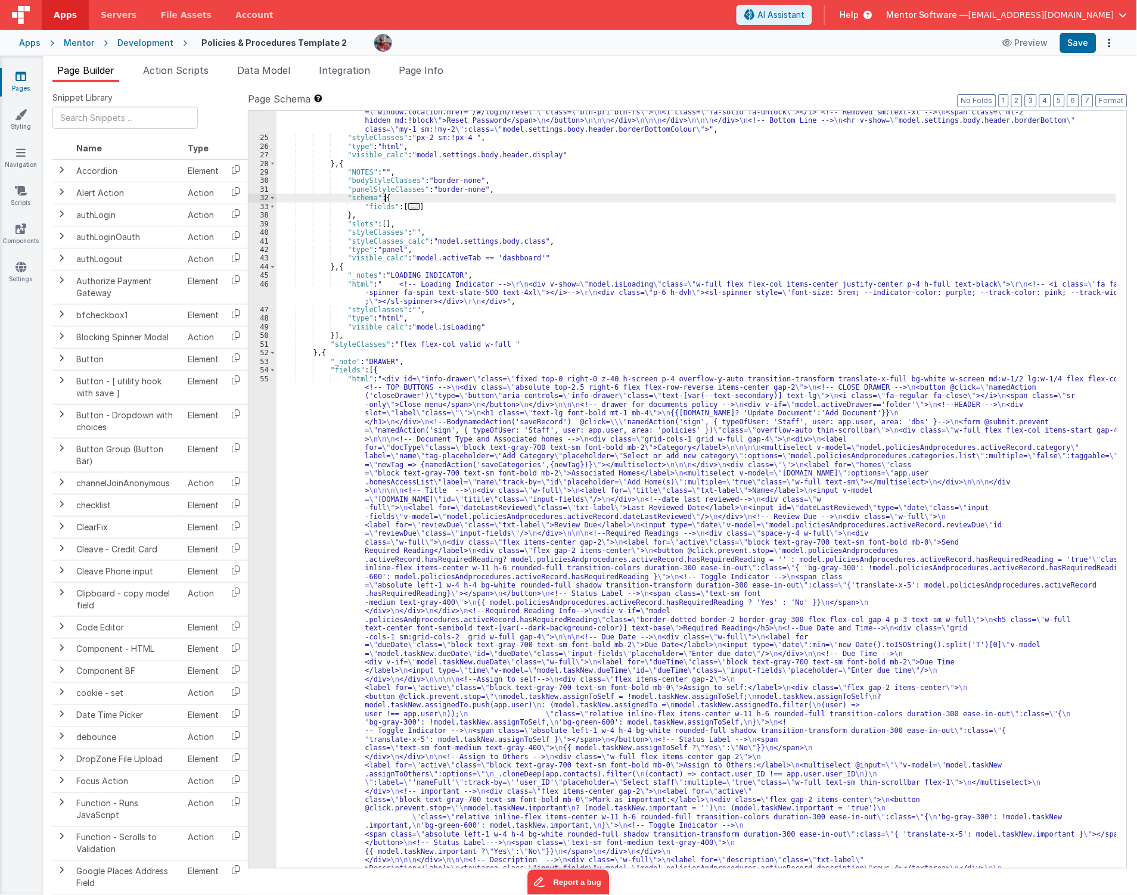
click at [404, 201] on div ""html" : "<div v-show= \" model.settings.body.header.display \" id= \" heading …" at bounding box center [697, 762] width 841 height 1602
click at [408, 204] on span "..." at bounding box center [414, 206] width 12 height 7
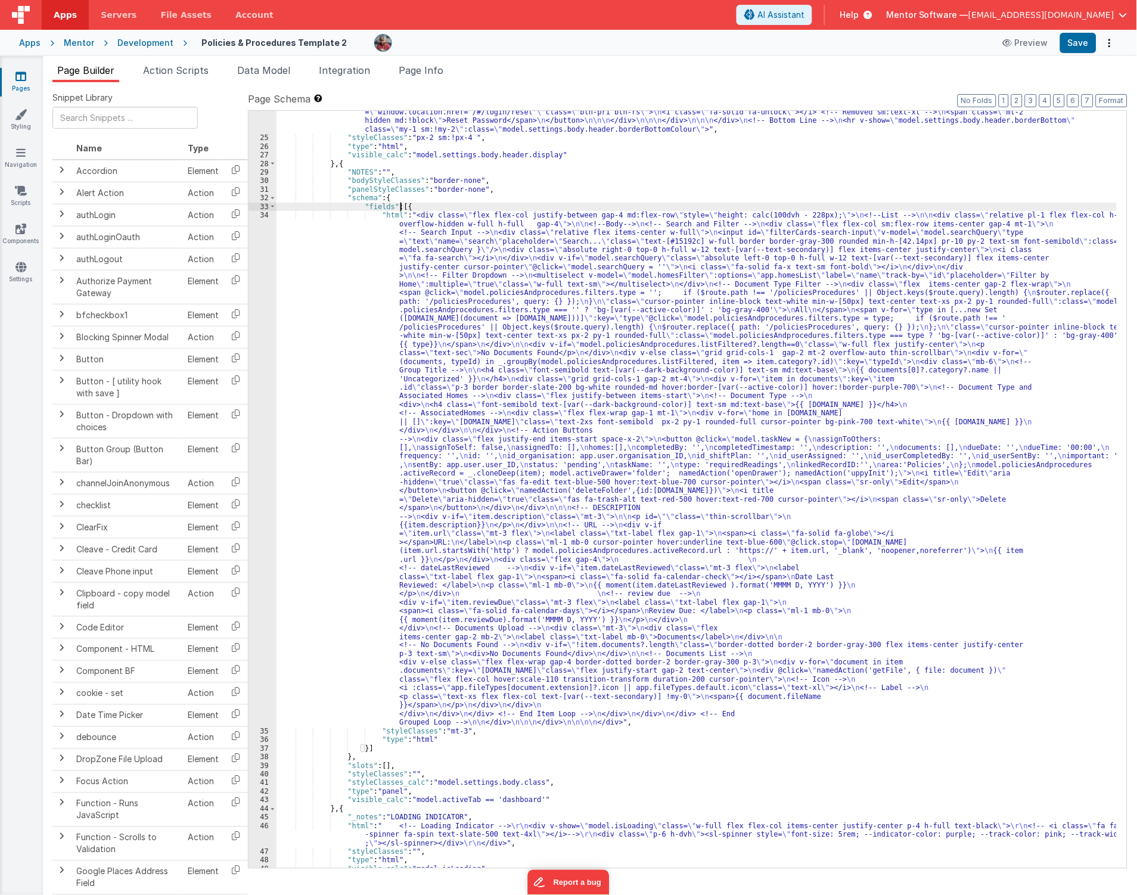
click at [350, 299] on div ""html" : "<div v-show= \" model.settings.body.header.display \" id= \" heading …" at bounding box center [697, 430] width 841 height 938
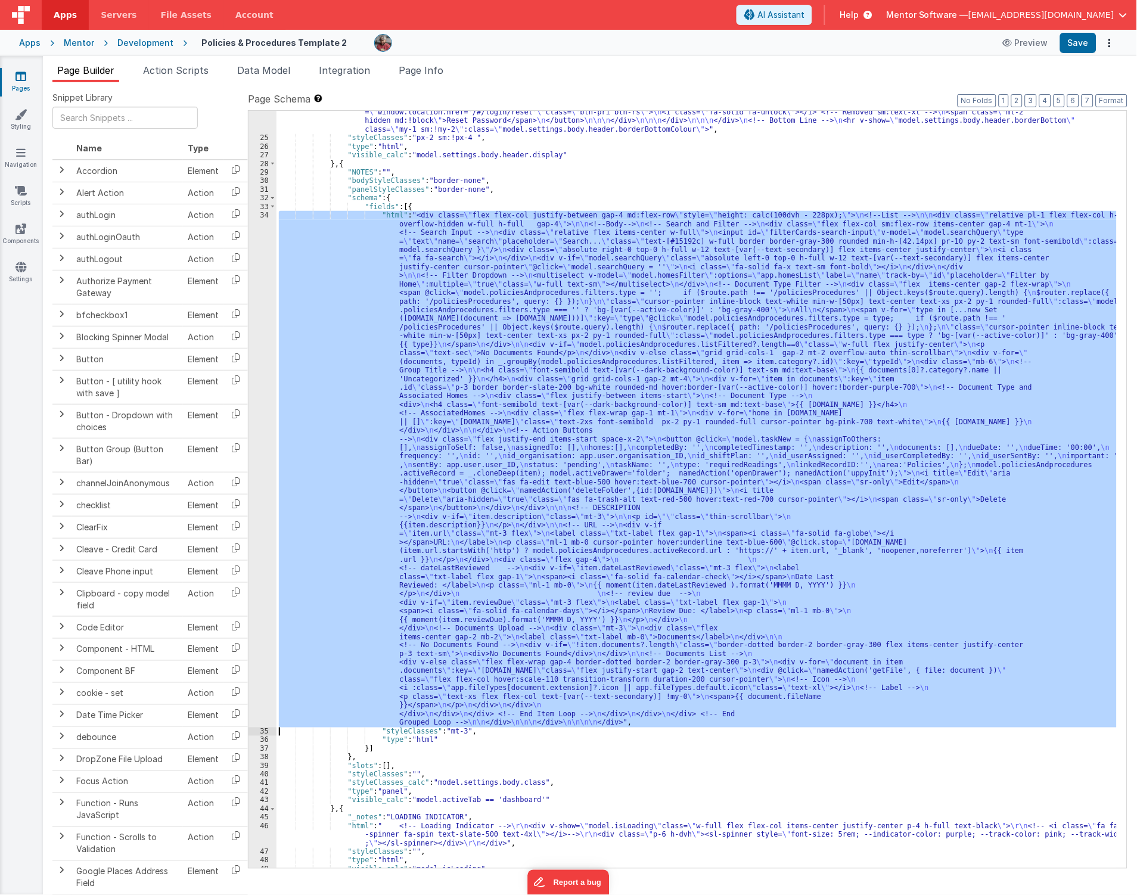
click at [263, 398] on div "34" at bounding box center [263, 469] width 28 height 517
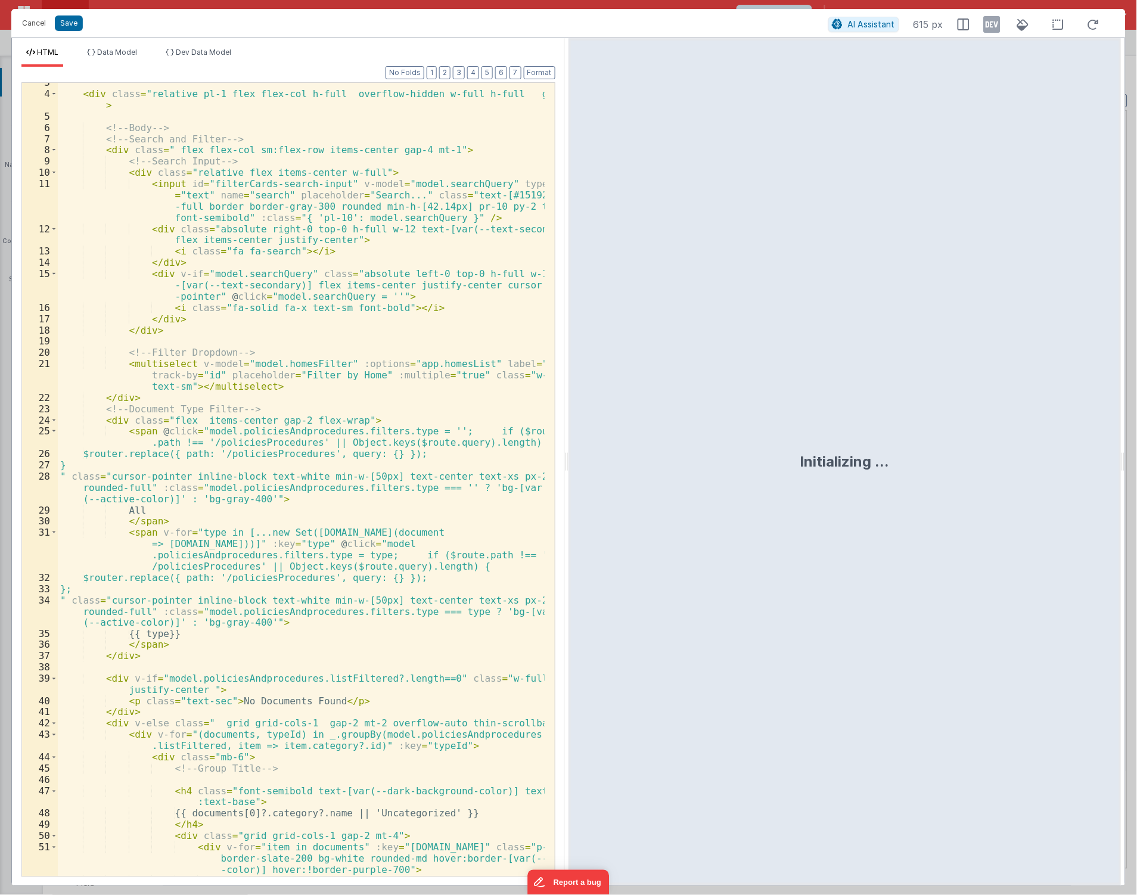
scroll to position [39, 0]
click at [462, 75] on button "3" at bounding box center [459, 72] width 12 height 13
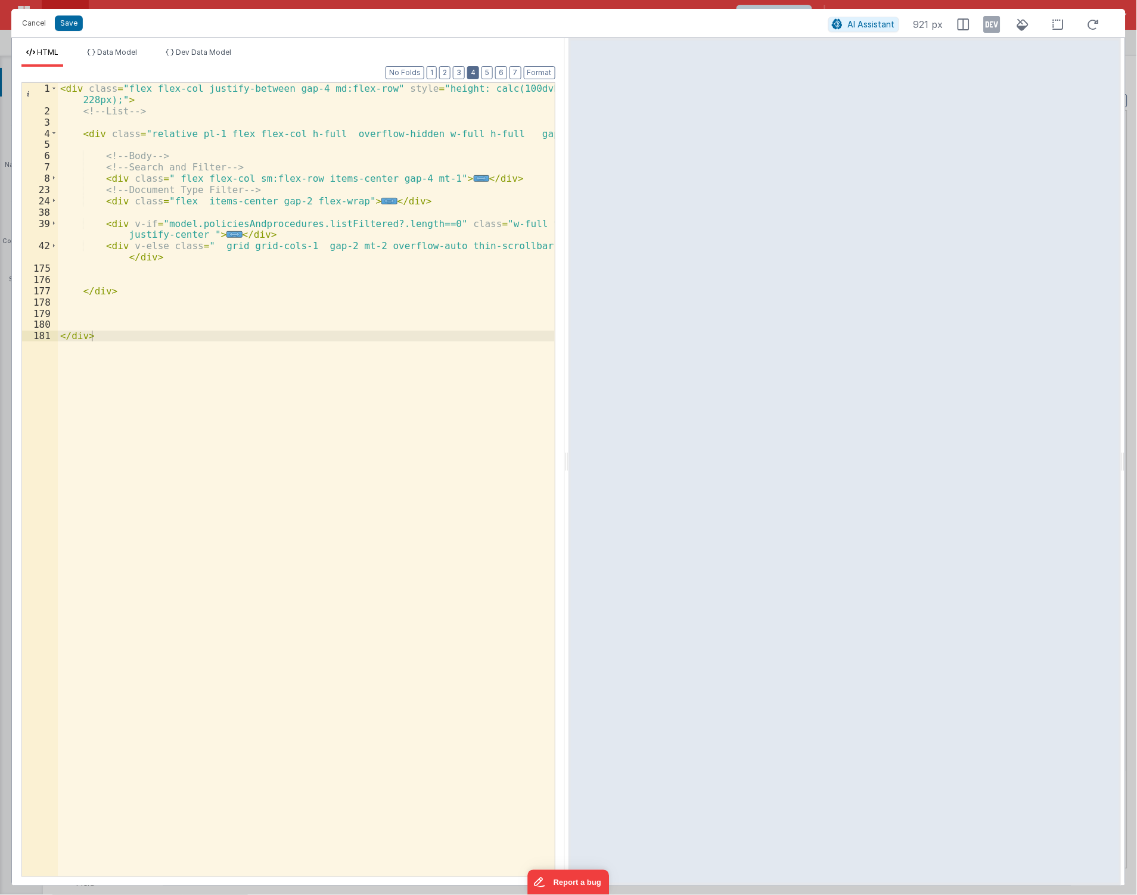
click at [476, 72] on button "4" at bounding box center [473, 72] width 12 height 13
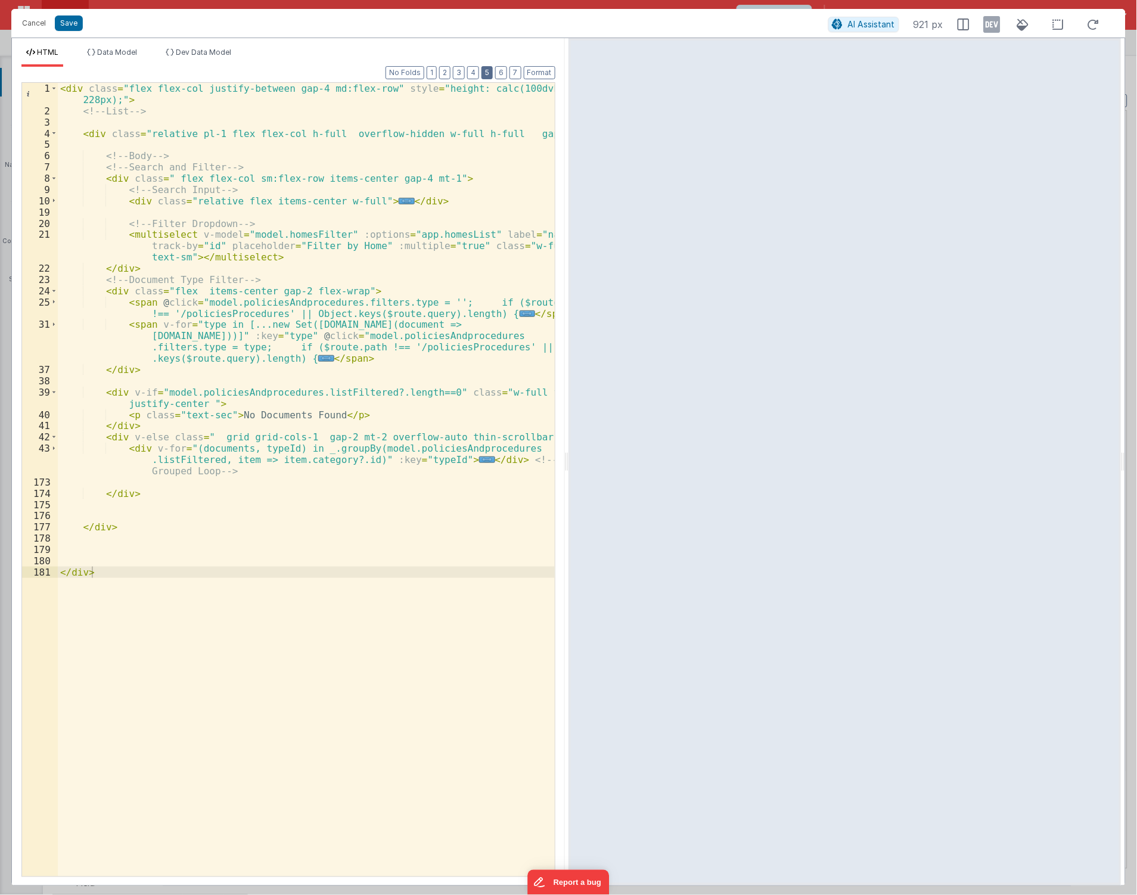
click at [484, 69] on button "5" at bounding box center [487, 72] width 11 height 13
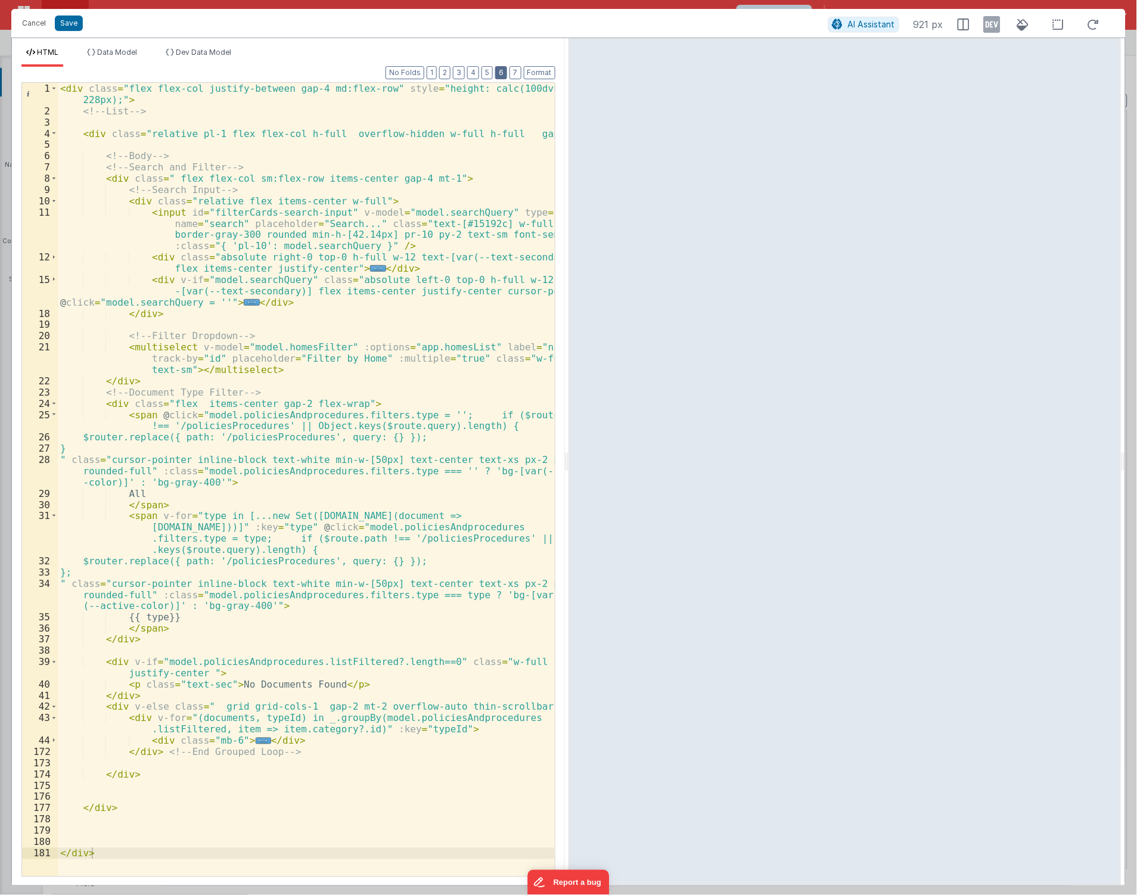
click at [507, 75] on button "6" at bounding box center [501, 72] width 12 height 13
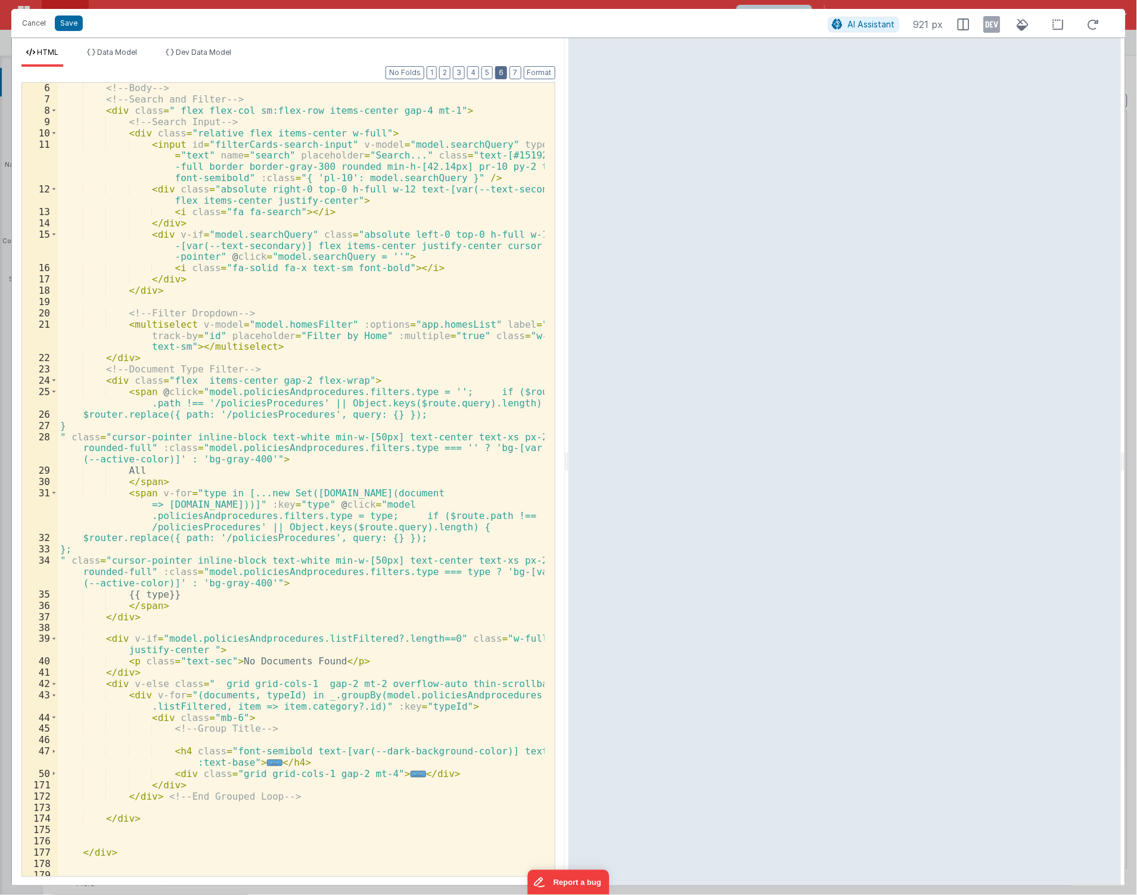
scroll to position [106, 0]
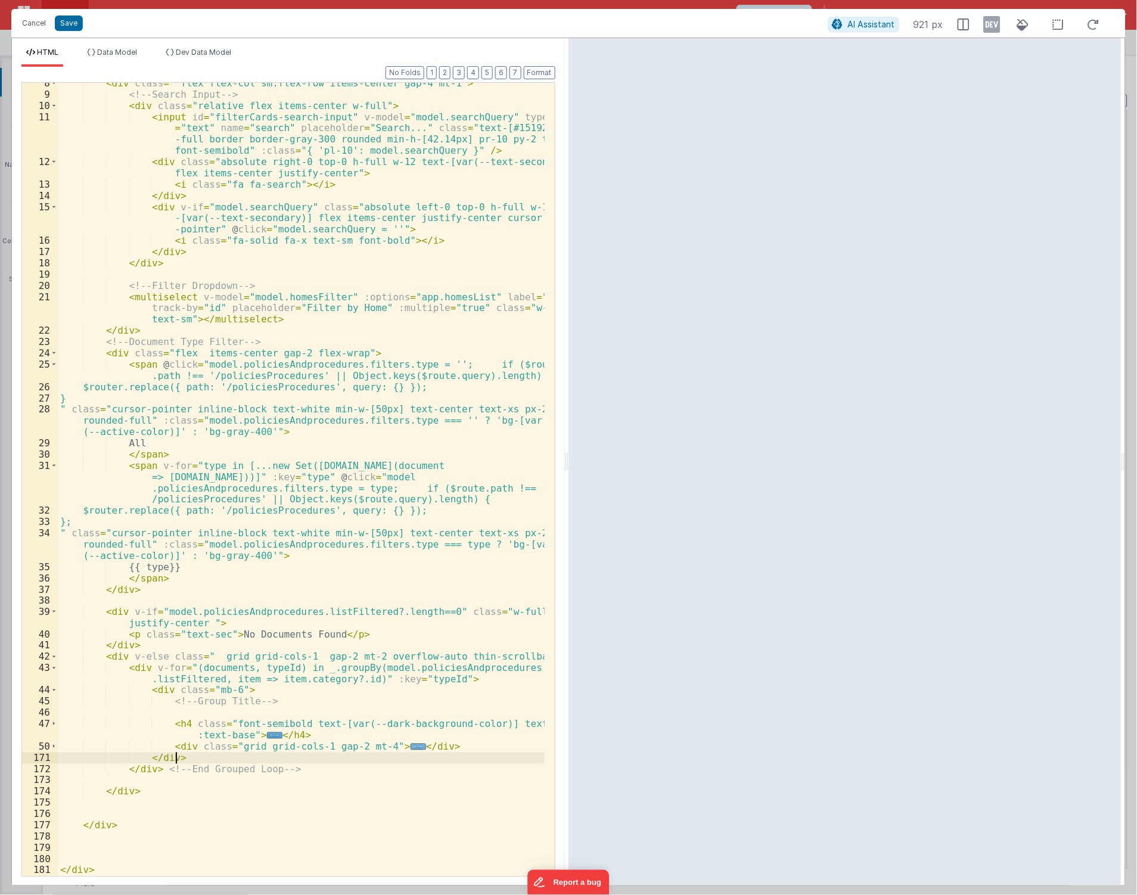
click at [411, 750] on span "..." at bounding box center [418, 747] width 15 height 7
click at [411, 744] on span "..." at bounding box center [418, 747] width 15 height 7
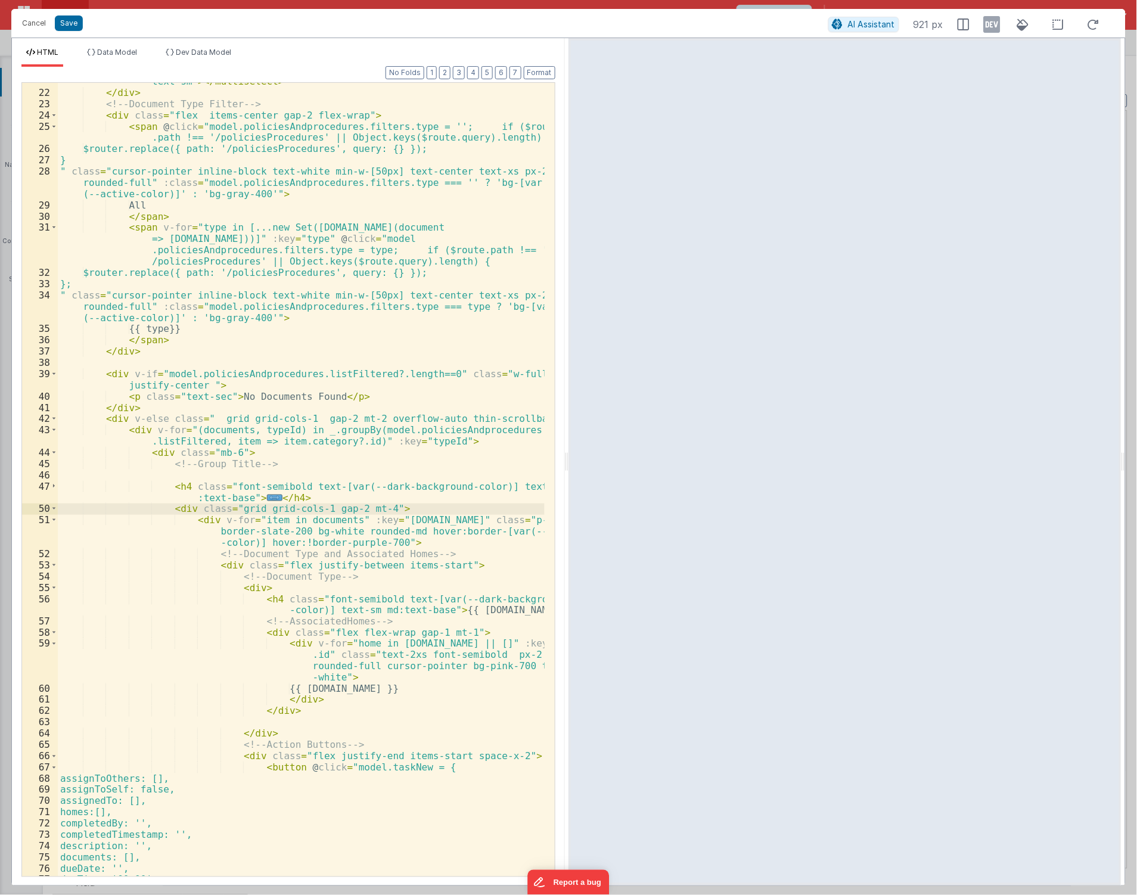
scroll to position [503, 0]
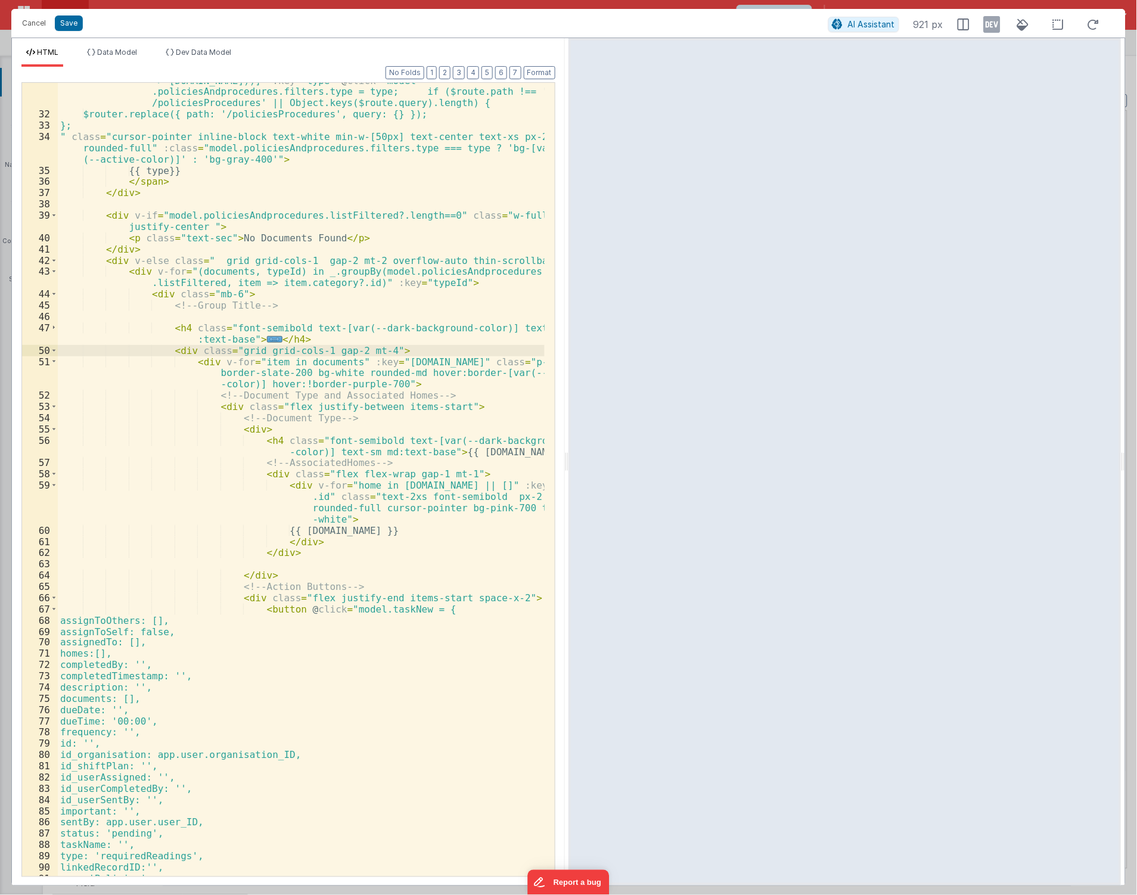
click at [252, 605] on div "< span v-for = "type in [...new Set(model.policiesAndprocedures.list.map(docume…" at bounding box center [301, 489] width 487 height 850
click at [252, 600] on div "< span v-for = "type in [...new Set(model.policiesAndprocedures.list.map(docume…" at bounding box center [301, 489] width 487 height 850
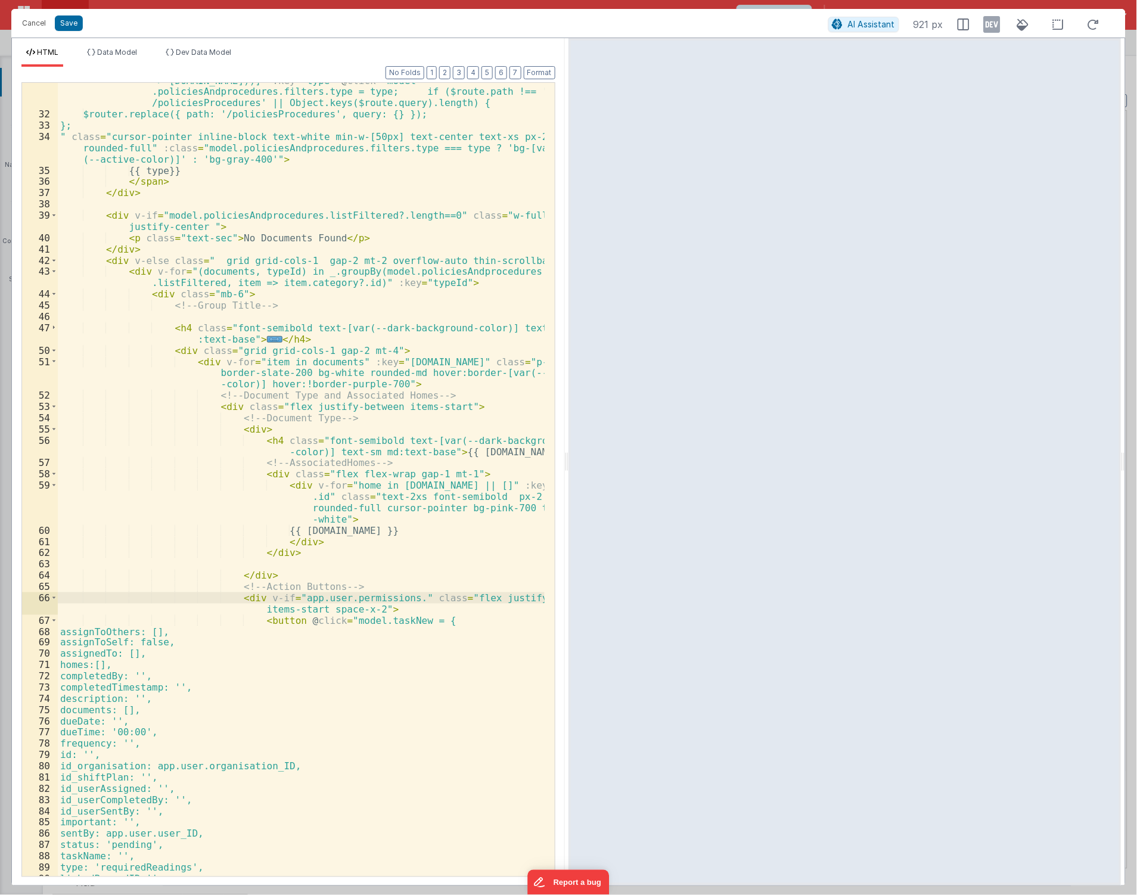
paste textarea
click at [449, 595] on div "< span v-for = "type in [...new Set(model.policiesAndprocedures.list.map(docume…" at bounding box center [301, 489] width 487 height 850
drag, startPoint x: 252, startPoint y: 597, endPoint x: 508, endPoint y: 597, distance: 255.7
click at [508, 597] on div "< span v-for = "type in [...new Set(model.policiesAndprocedures.list.map(docume…" at bounding box center [301, 489] width 487 height 850
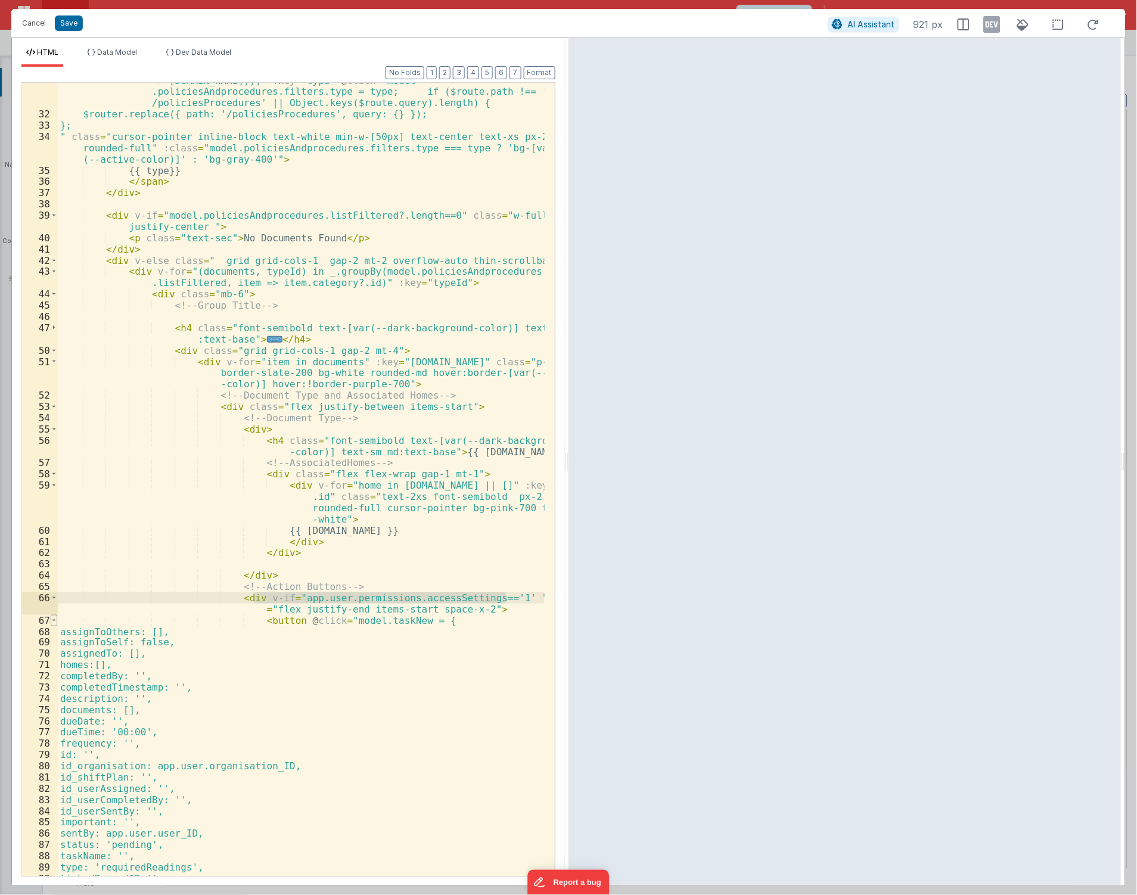
click at [55, 622] on span at bounding box center [54, 620] width 7 height 11
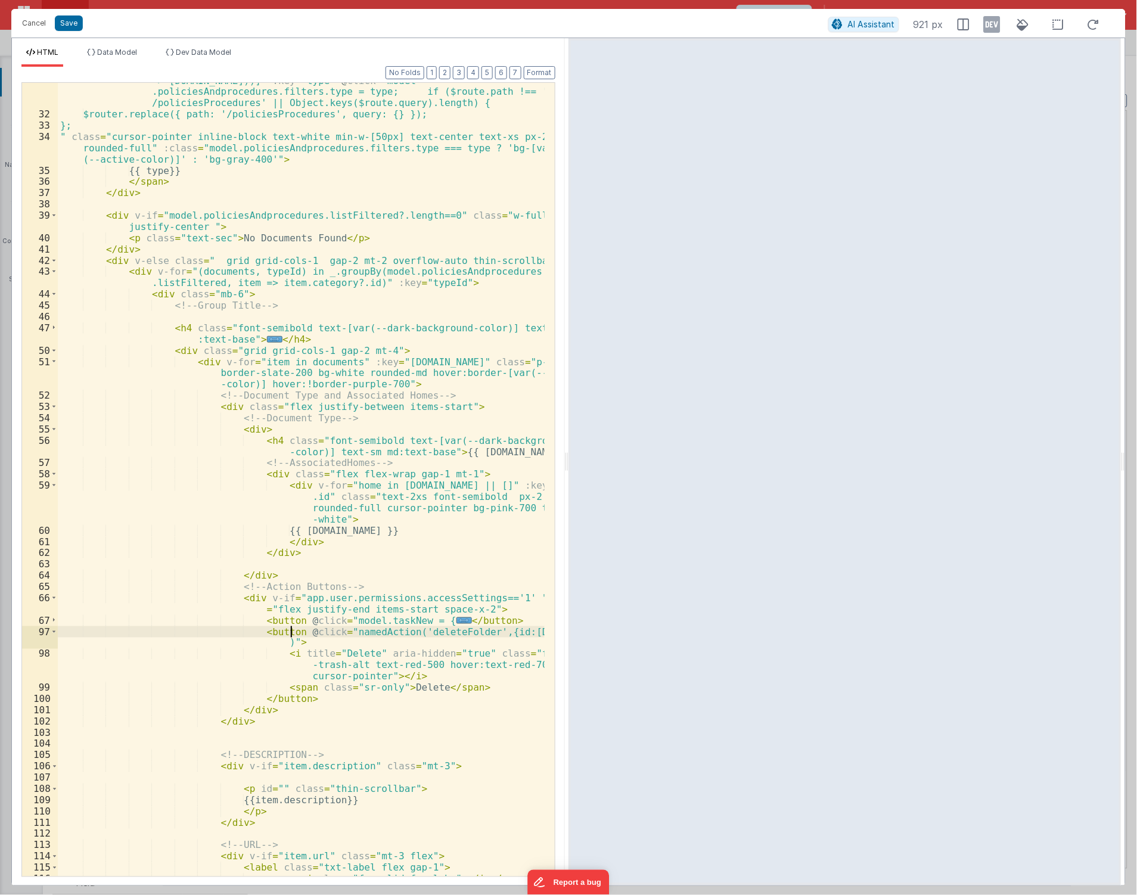
click at [293, 634] on div "< span v-for = "type in [...new Set(model.policiesAndprocedures.list.map(docume…" at bounding box center [301, 489] width 487 height 850
paste textarea
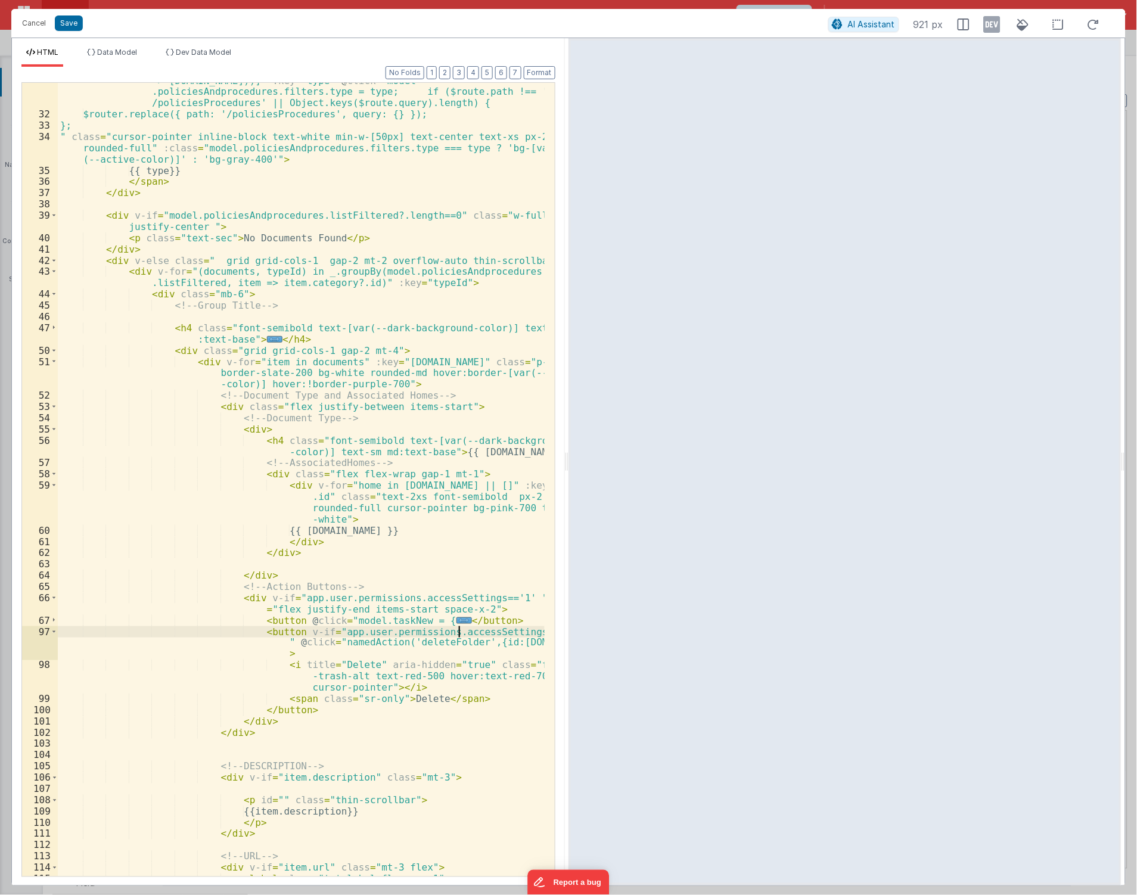
click at [461, 631] on div "< span v-for = "type in [...new Set(model.policiesAndprocedures.list.map(docume…" at bounding box center [301, 489] width 487 height 850
click at [466, 632] on div "< span v-for = "type in [...new Set(model.policiesAndprocedures.list.map(docume…" at bounding box center [301, 480] width 487 height 794
click at [466, 632] on div "< span v-for = "type in [...new Set(model.policiesAndprocedures.list.map(docume…" at bounding box center [301, 489] width 487 height 850
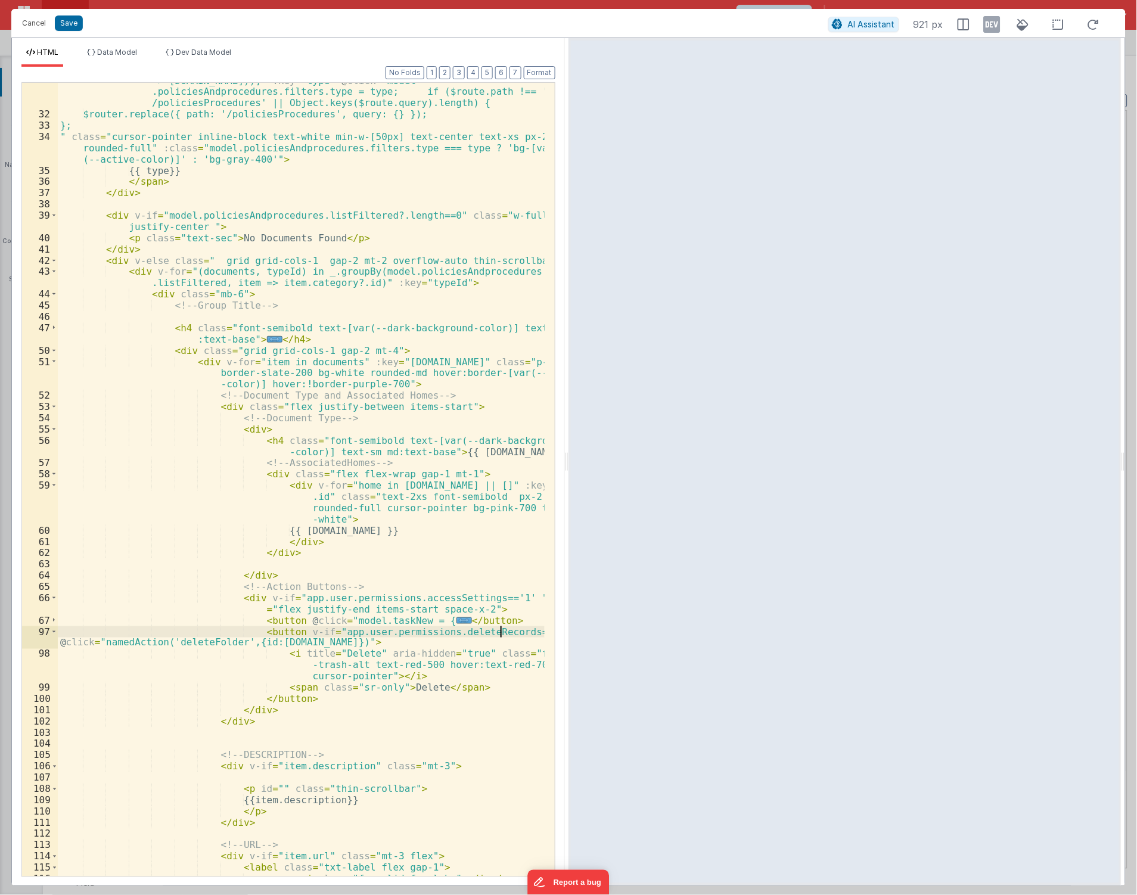
click at [477, 708] on div "< span v-for = "type in [...new Set(model.policiesAndprocedures.list.map(docume…" at bounding box center [301, 489] width 487 height 850
drag, startPoint x: 253, startPoint y: 598, endPoint x: 505, endPoint y: 598, distance: 251.5
click at [505, 598] on div "< span v-for = "type in [...new Set(model.policiesAndprocedures.list.map(docume…" at bounding box center [301, 489] width 487 height 850
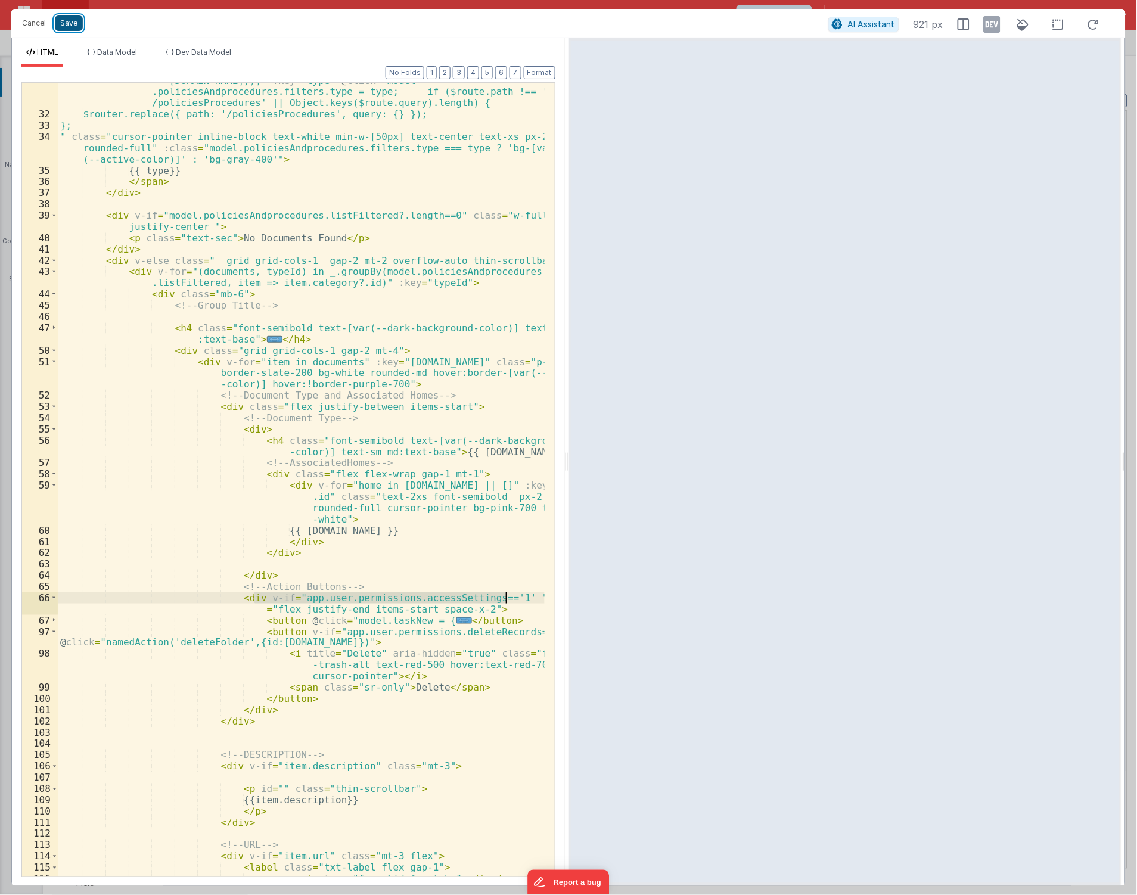
click at [73, 26] on button "Save" at bounding box center [69, 22] width 28 height 15
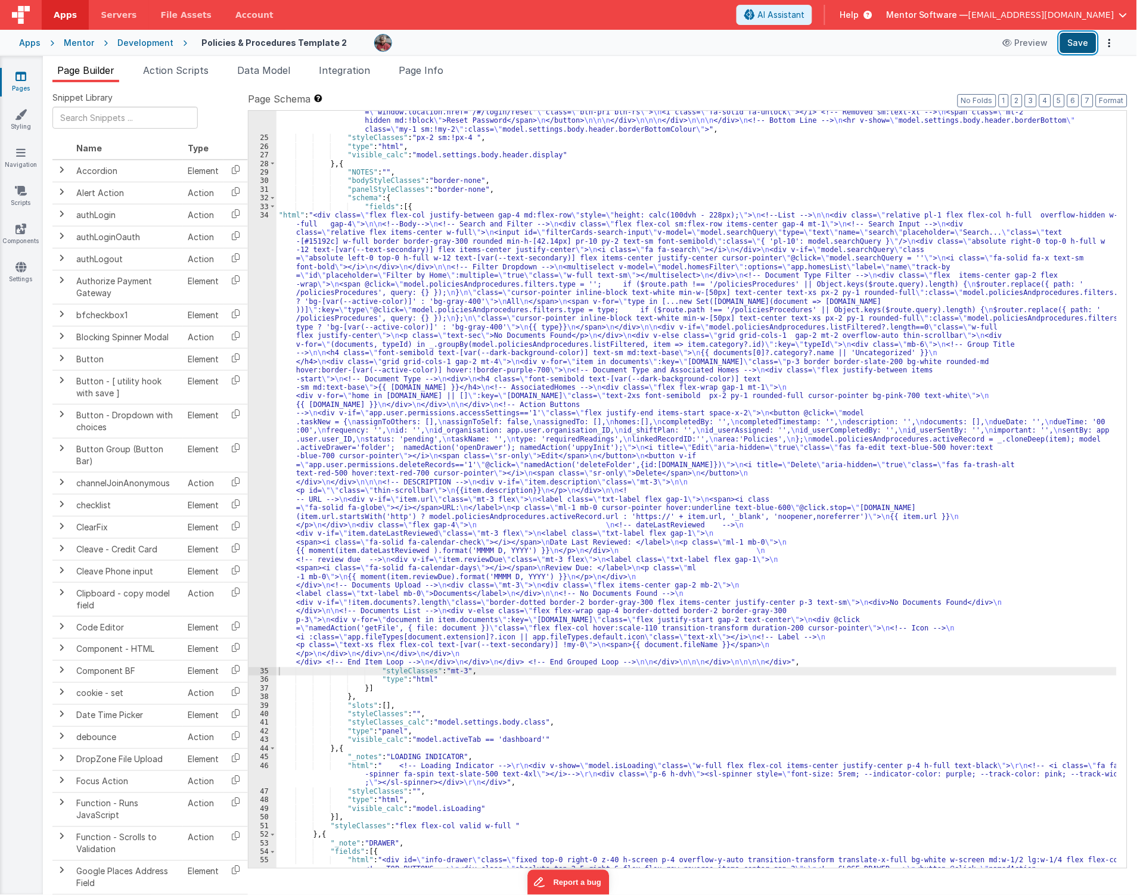
click at [1074, 39] on button "Save" at bounding box center [1078, 43] width 36 height 20
click at [457, 471] on div ""html" : "<div v-show= \" model.settings.body.header.display \" id= \" heading …" at bounding box center [697, 762] width 841 height 1602
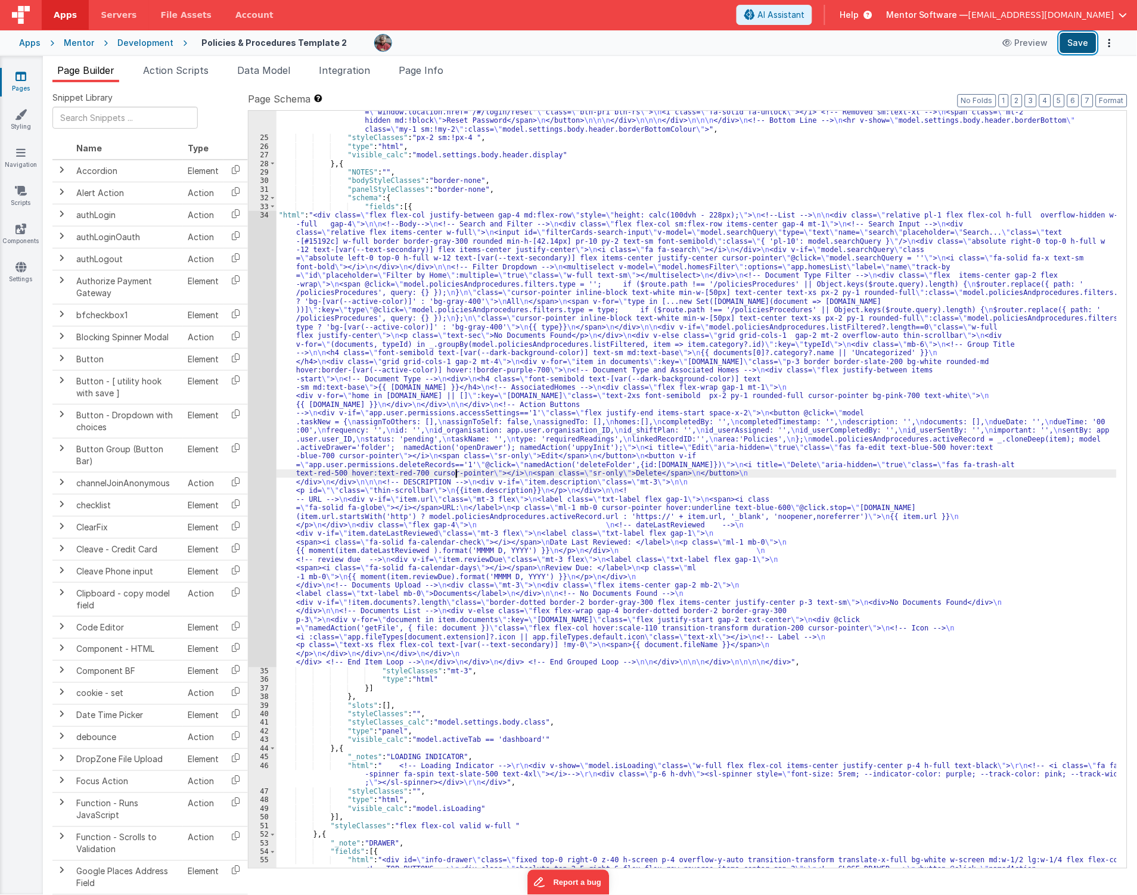
click at [1087, 49] on button "Save" at bounding box center [1078, 43] width 36 height 20
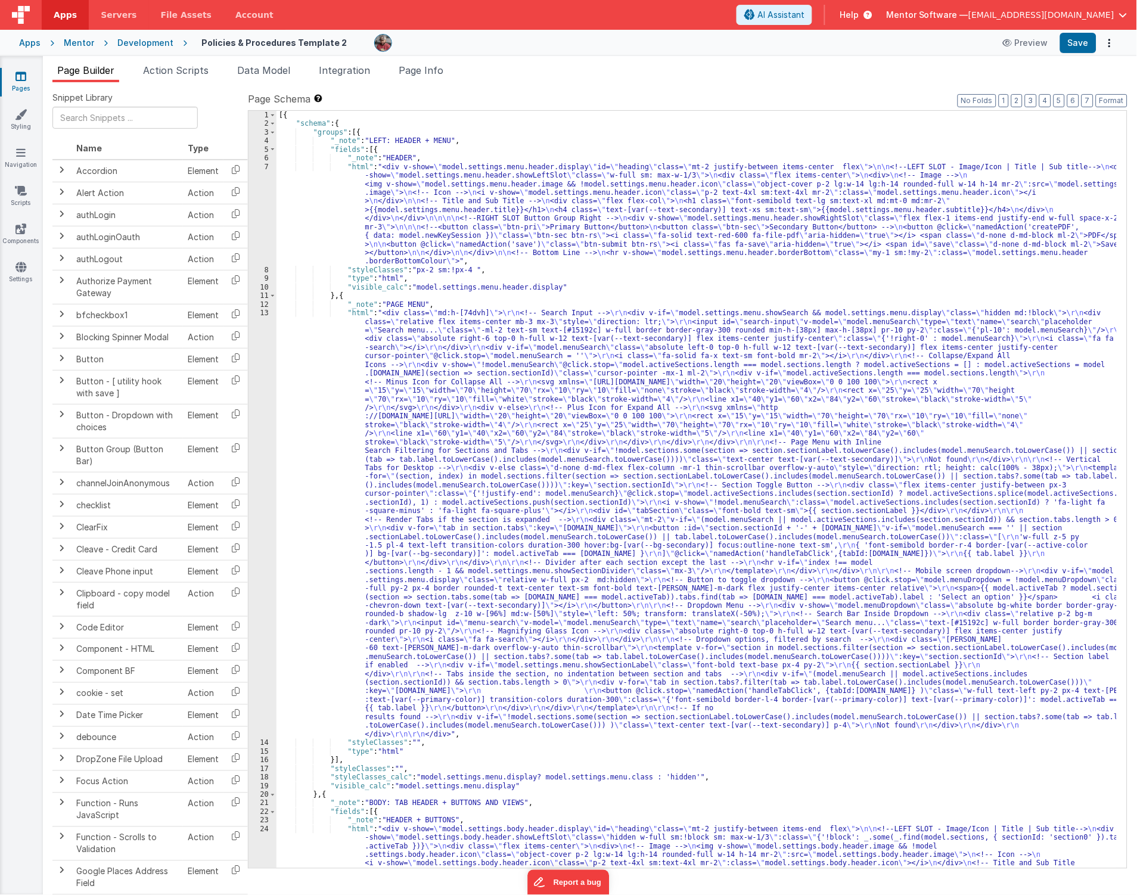
scroll to position [238, 0]
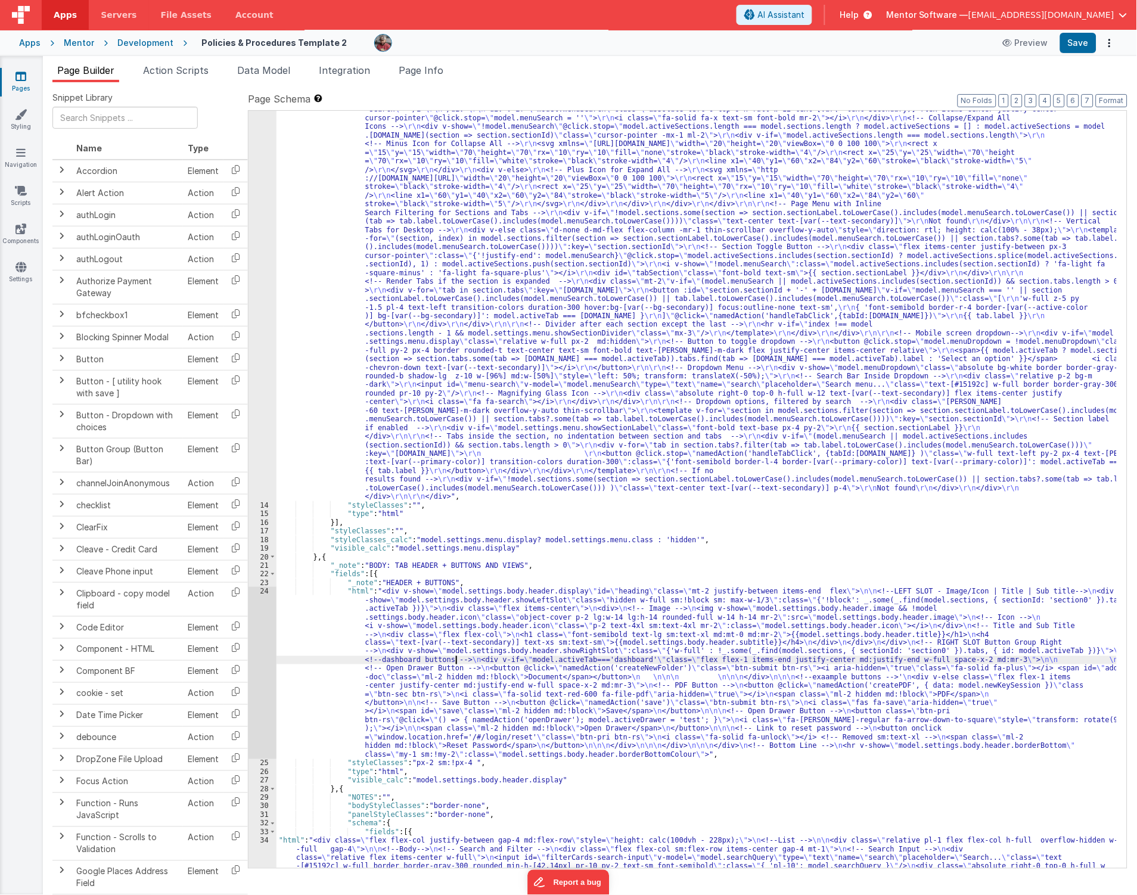
click at [455, 662] on div ""html" : "<div class= \" md:h-[74dvh] \" > \r\n <!-- Search Input --> \r\n <div…" at bounding box center [697, 893] width 841 height 1645
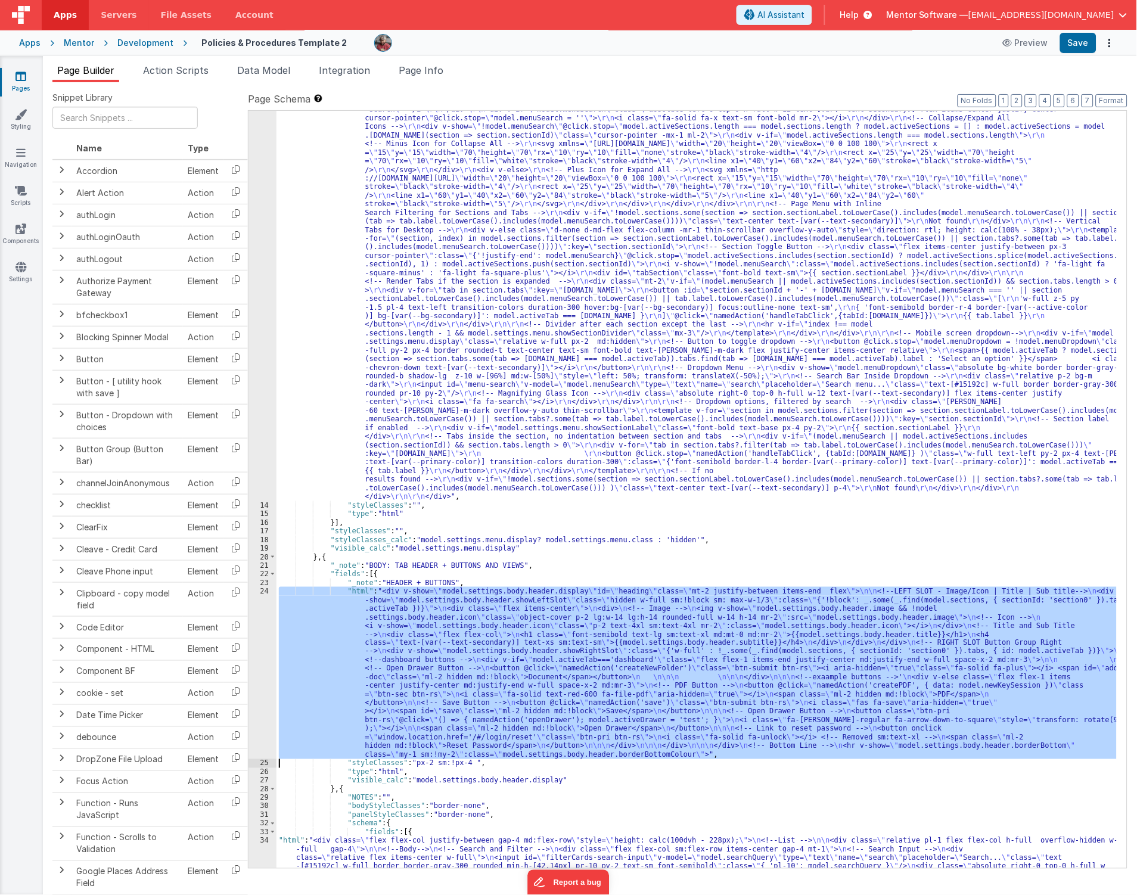
click at [260, 693] on div "24" at bounding box center [263, 673] width 28 height 172
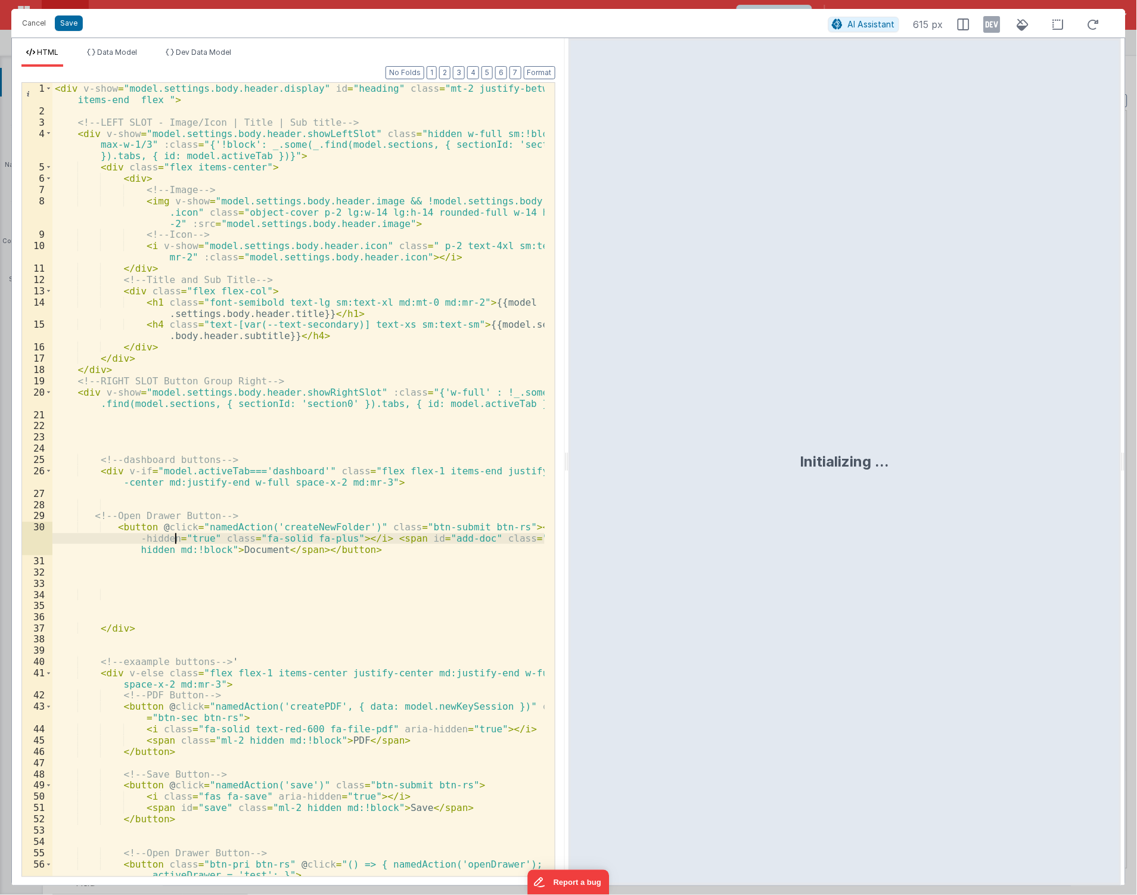
click at [173, 538] on div "< div v-show = "model.settings.body.header.display" id = "heading" class = "mt-…" at bounding box center [298, 502] width 492 height 839
click at [145, 528] on div "< div v-show = "model.settings.body.header.display" id = "heading" class = "mt-…" at bounding box center [298, 502] width 492 height 839
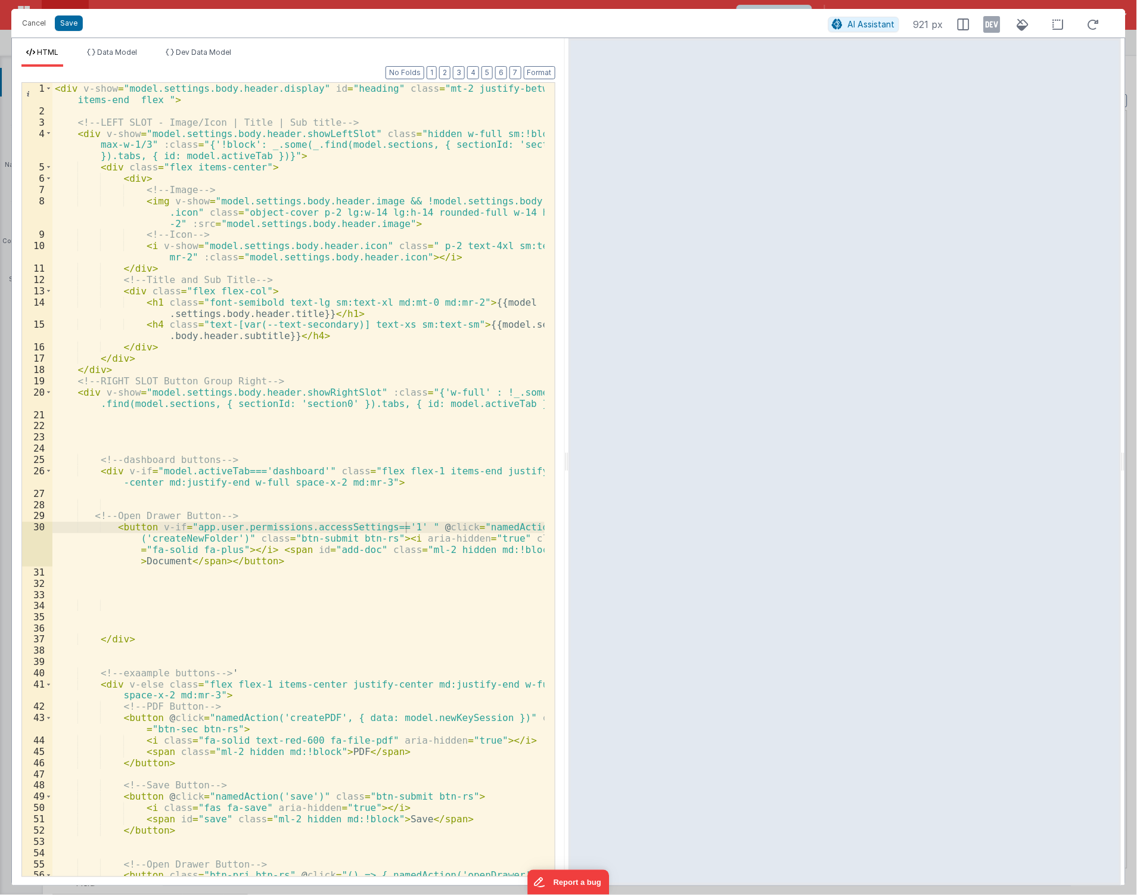
click at [70, 15] on div "Cancel Save" at bounding box center [422, 23] width 812 height 17
click at [72, 18] on button "Save" at bounding box center [69, 22] width 28 height 15
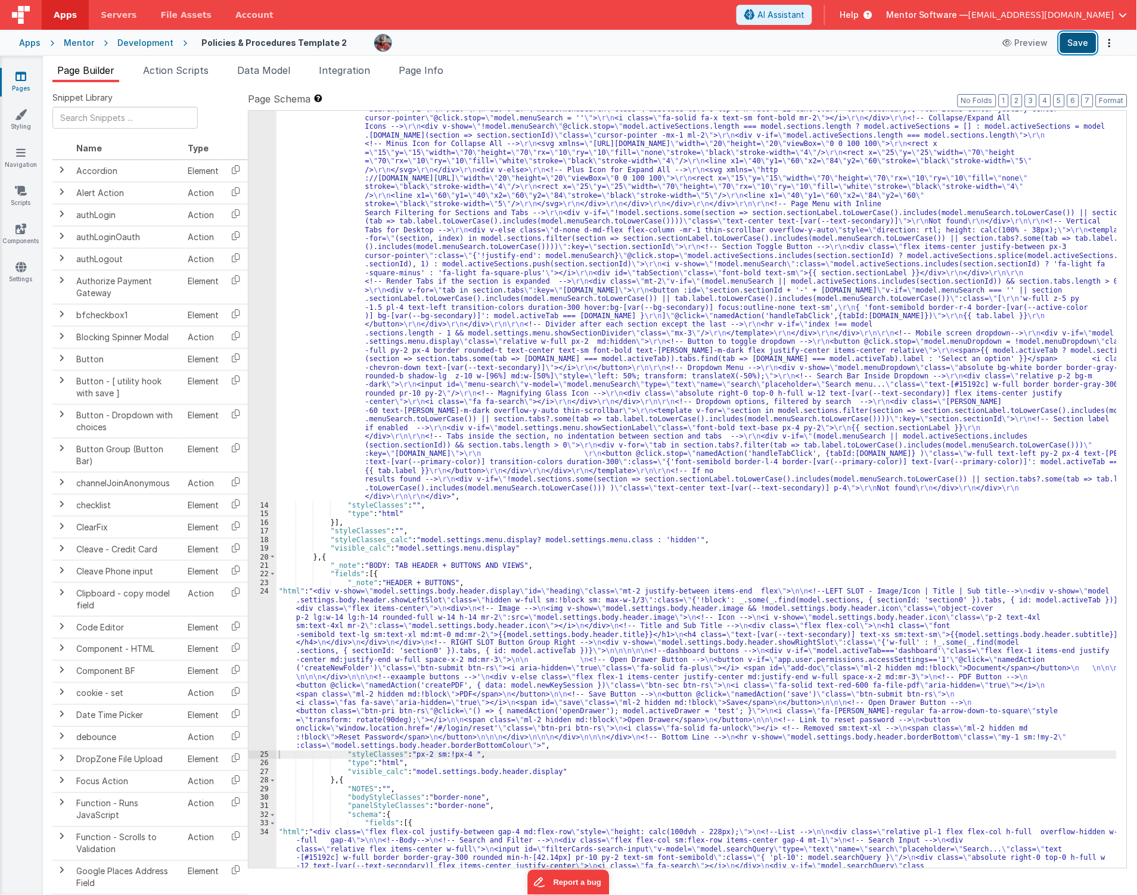
click at [1077, 45] on button "Save" at bounding box center [1078, 43] width 36 height 20
click at [1079, 43] on button "Save" at bounding box center [1078, 43] width 36 height 20
click at [334, 648] on div ""html" : "<div class= \" md:h-[74dvh] \" > \r\n <!-- Search Input --> \r\n <div…" at bounding box center [697, 893] width 841 height 1645
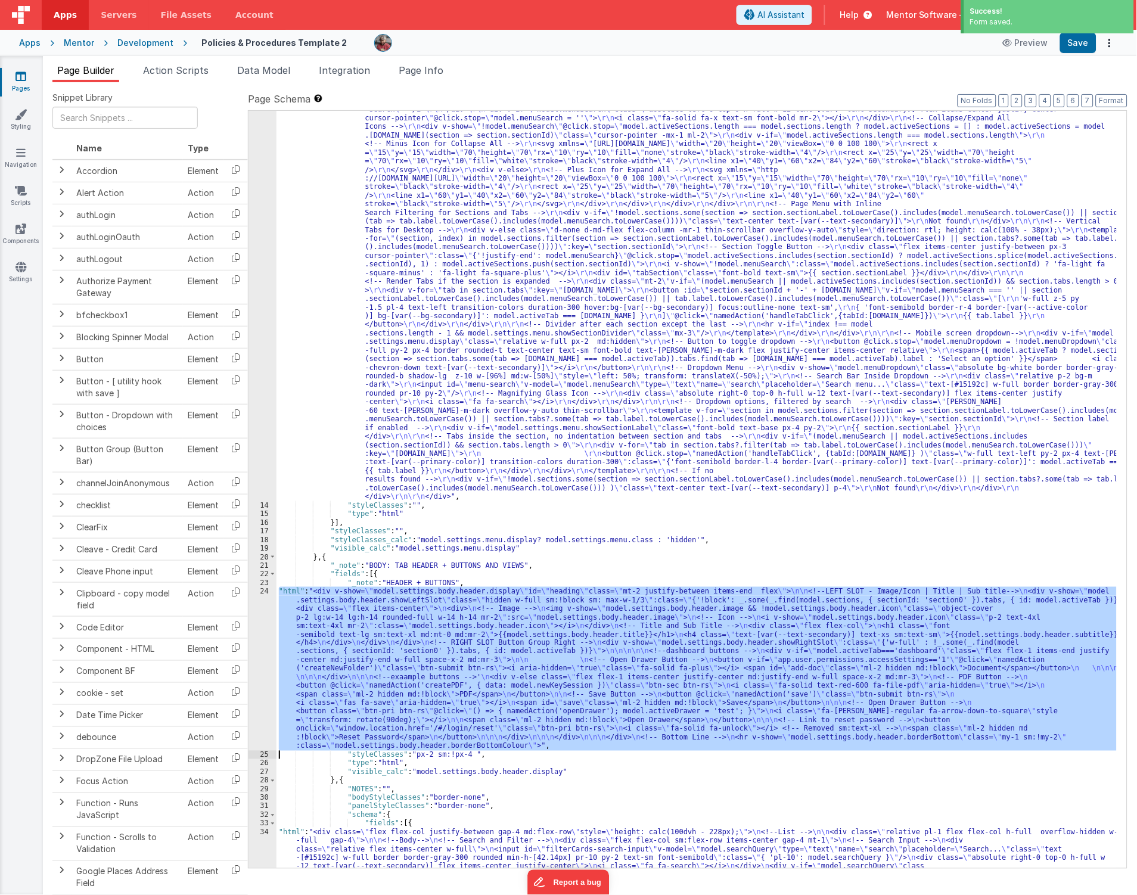
click at [252, 658] on div "24" at bounding box center [263, 668] width 28 height 163
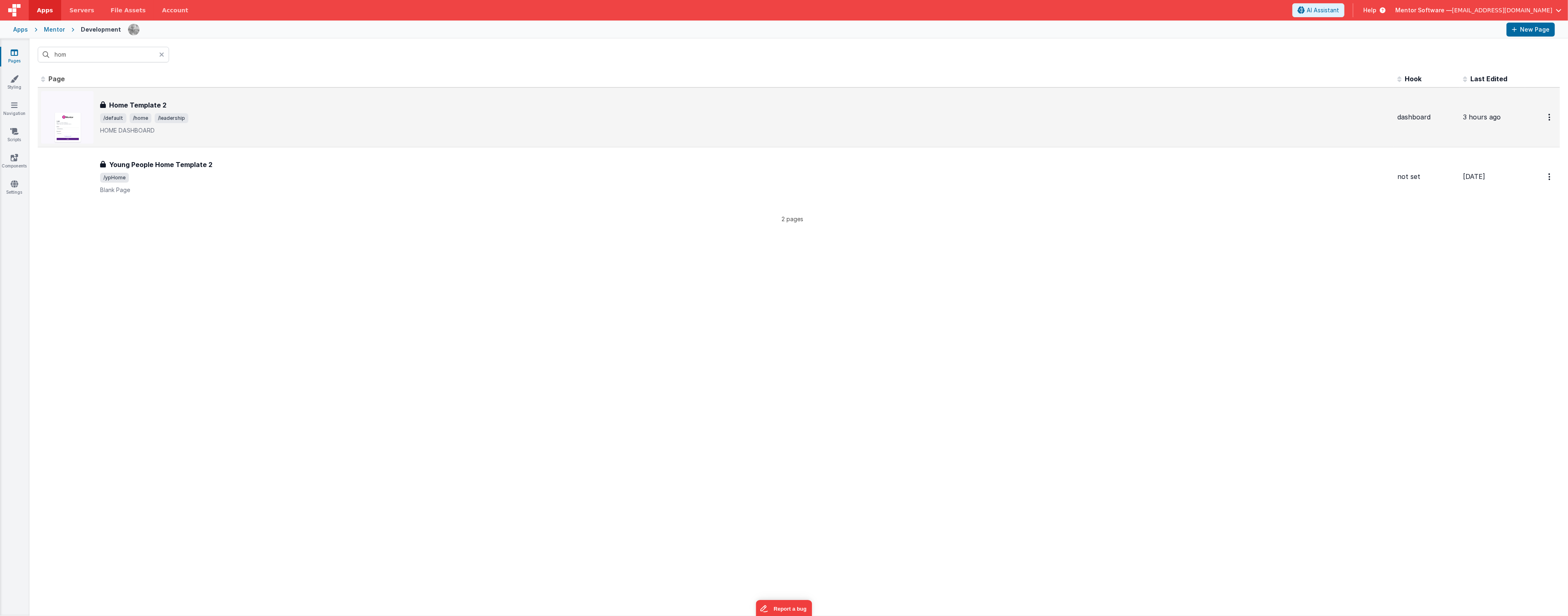
type input "hom"
click at [281, 90] on td "Home Template 2 Home Template 2 /default /home /leadership HOME DASHBOARD" at bounding box center [716, 117] width 1357 height 60
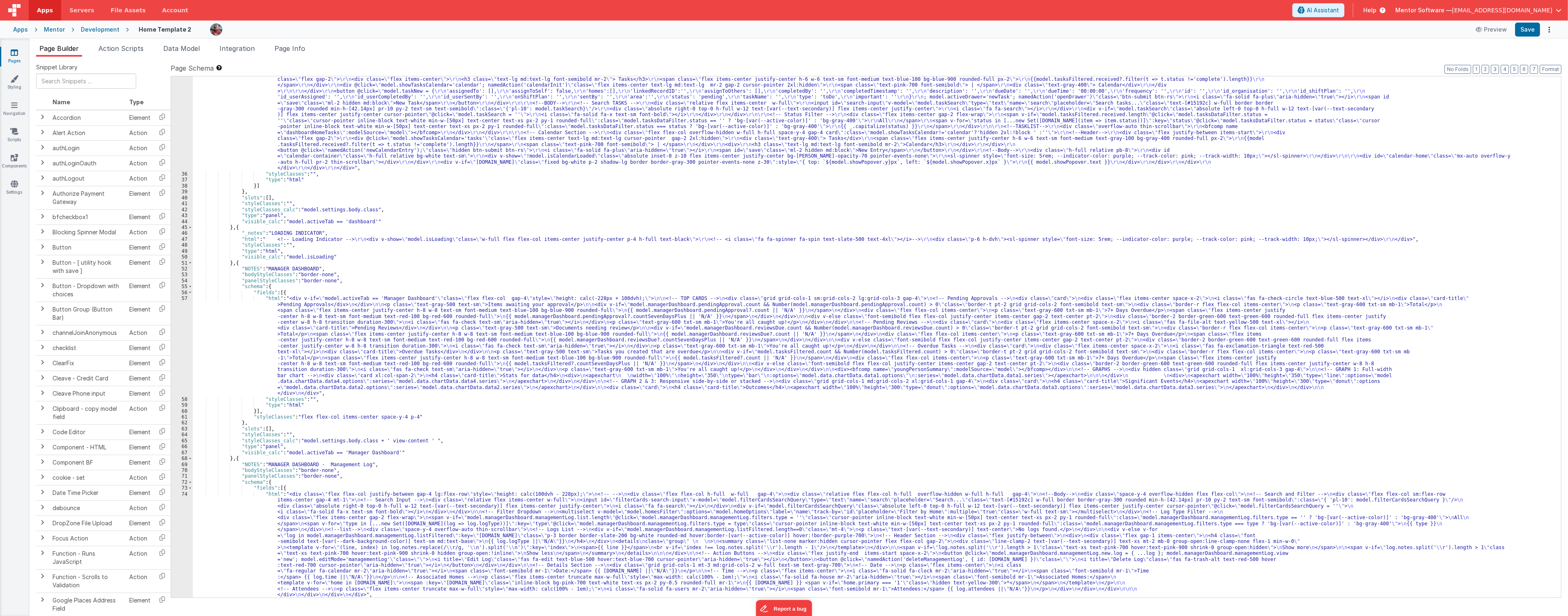
scroll to position [545, 0]
click at [489, 224] on div ""html" : " <div v-if= \" model.isLoading \" class= \" w-full flex flex-col item…" at bounding box center [873, 343] width 1362 height 710
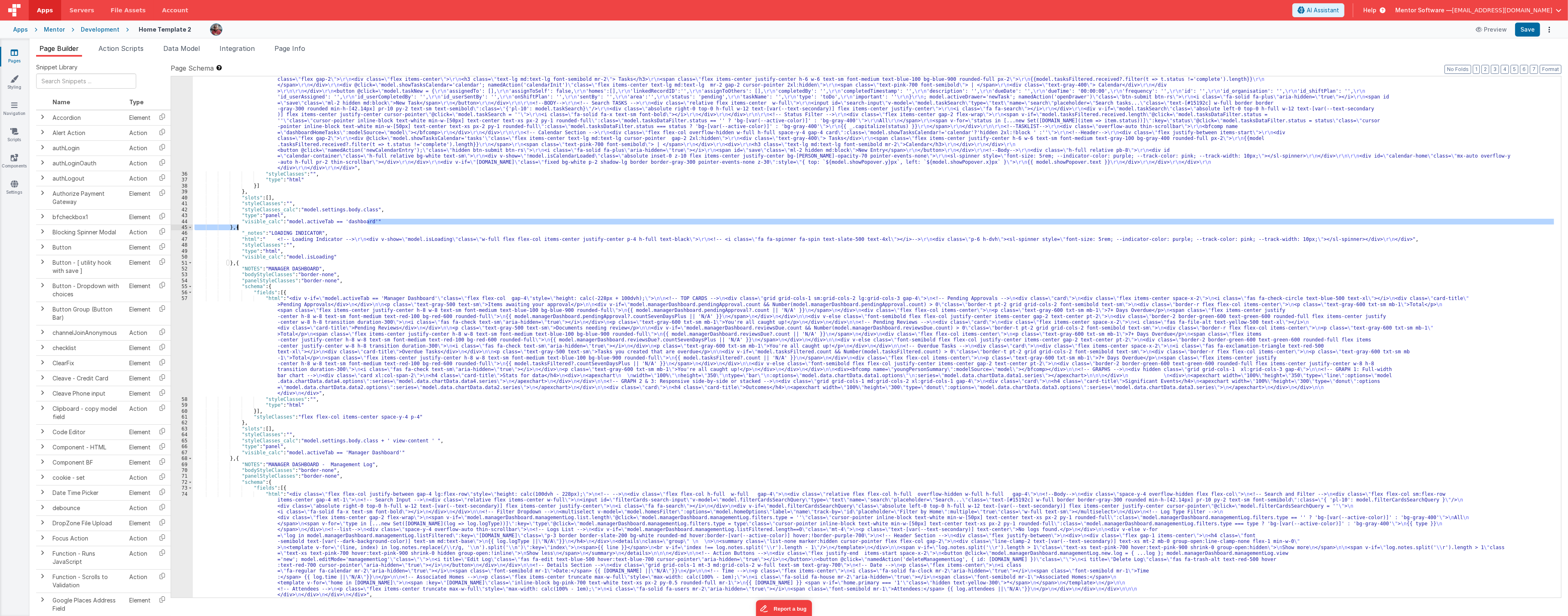
click at [622, 268] on div ""html" : " <div v-if= \" model.isLoading \" class= \" w-full flex flex-col item…" at bounding box center [873, 343] width 1362 height 710
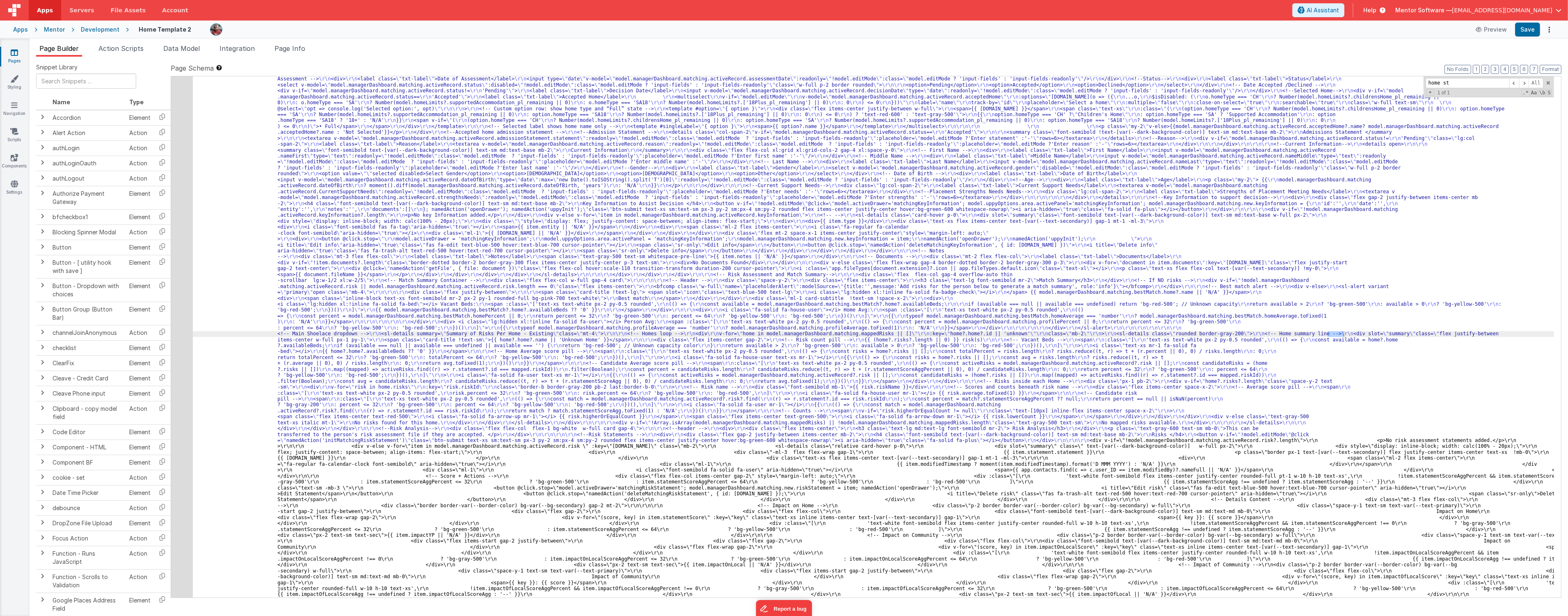
scroll to position [4481, 0]
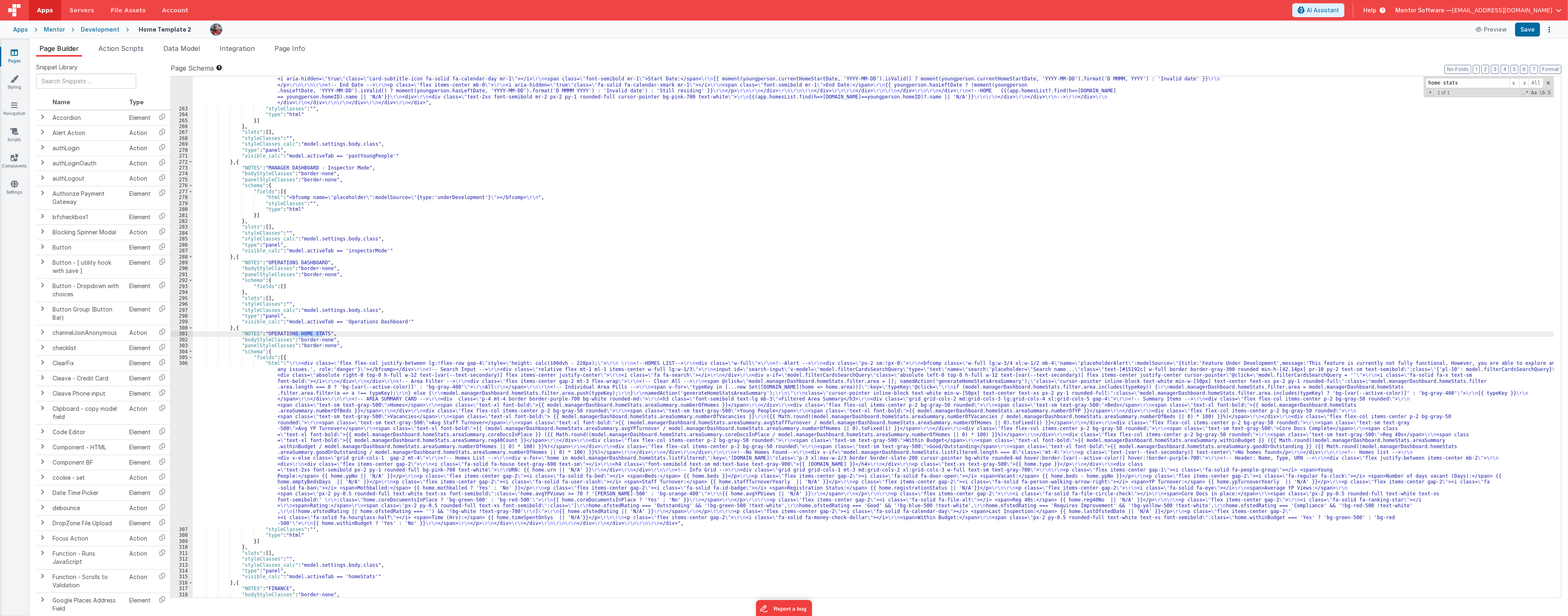
type input "home stats"
click at [286, 485] on div ""html" : "<div class= \" flex flex-col justify-between w-full gap-4 gap-4 lg:fl…" at bounding box center [873, 324] width 1362 height 616
click at [183, 458] on div "306" at bounding box center [182, 443] width 22 height 166
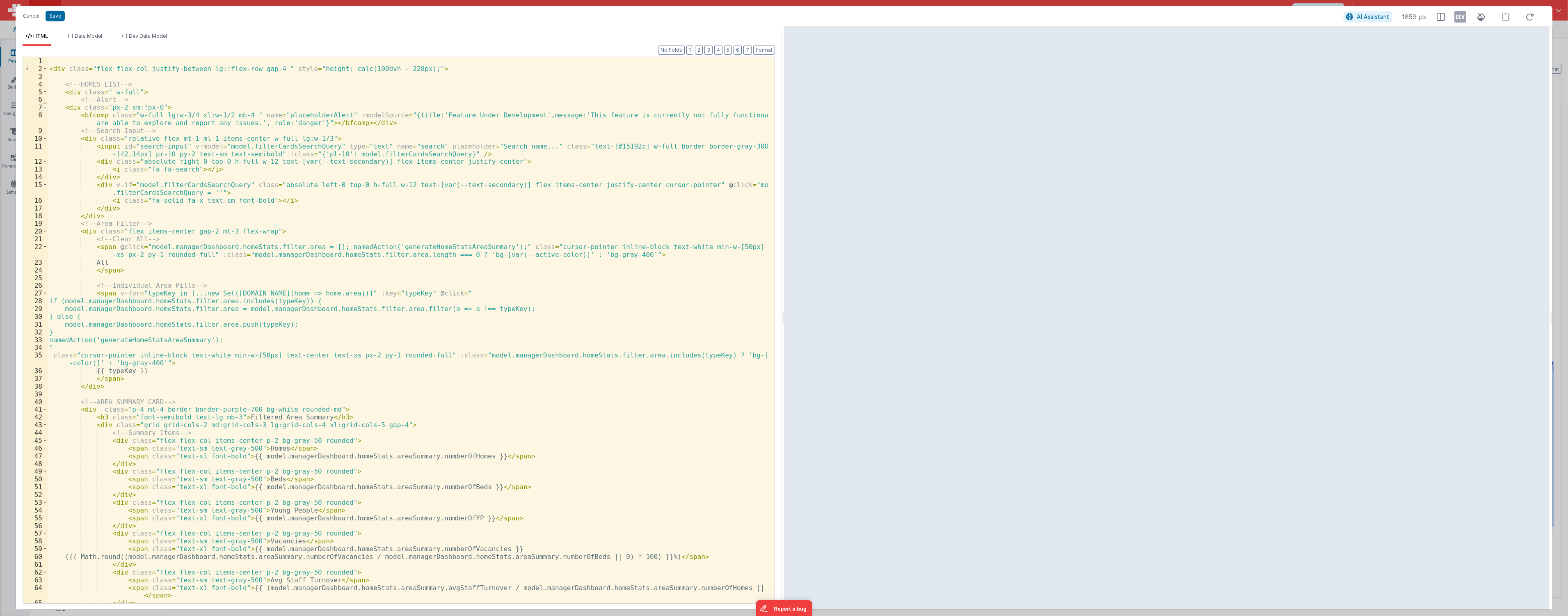
click at [45, 108] on span at bounding box center [45, 107] width 5 height 8
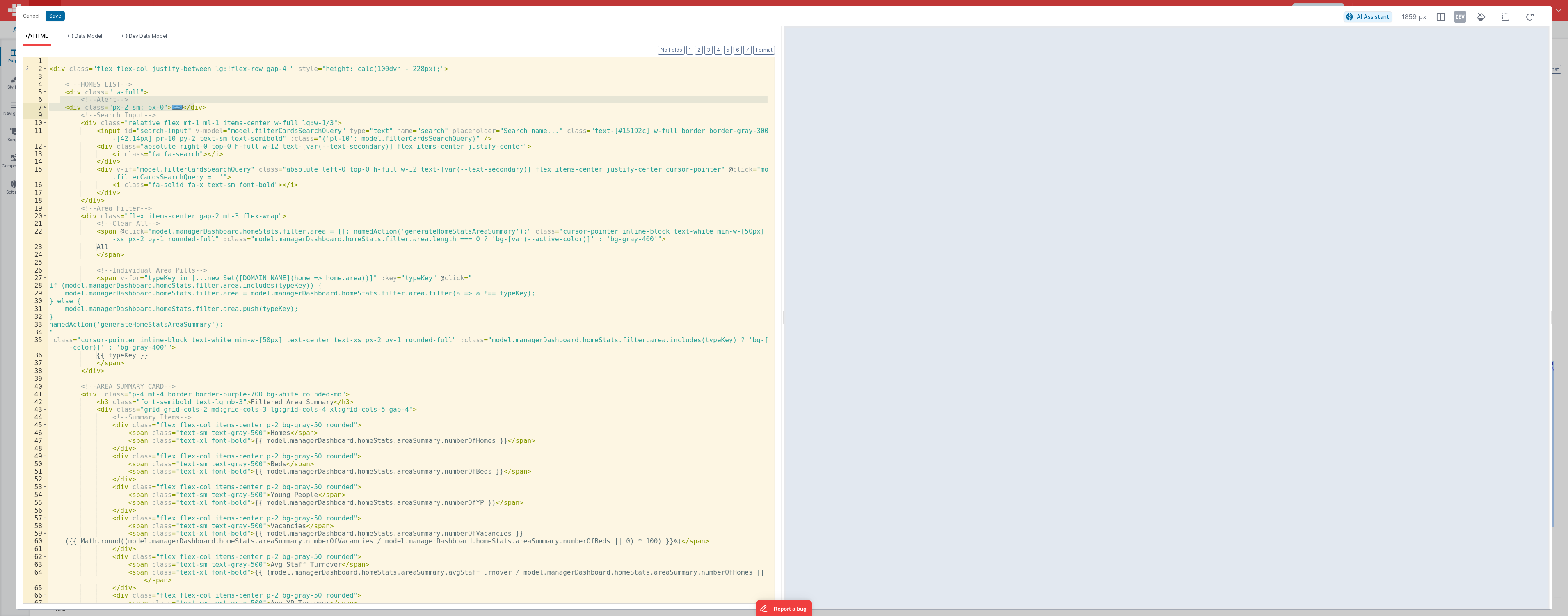
drag, startPoint x: 59, startPoint y: 101, endPoint x: 222, endPoint y: 108, distance: 163.2
click at [222, 108] on div "< div class = "flex flex-col justify-between lg:!flex-row gap-4 " style = "heig…" at bounding box center [407, 341] width 720 height 569
drag, startPoint x: 32, startPoint y: 23, endPoint x: 30, endPoint y: 19, distance: 4.5
click at [32, 24] on div "Cancel Save AI Assistant 1859 px" at bounding box center [784, 16] width 1537 height 20
click at [28, 10] on button "Cancel" at bounding box center [31, 16] width 25 height 12
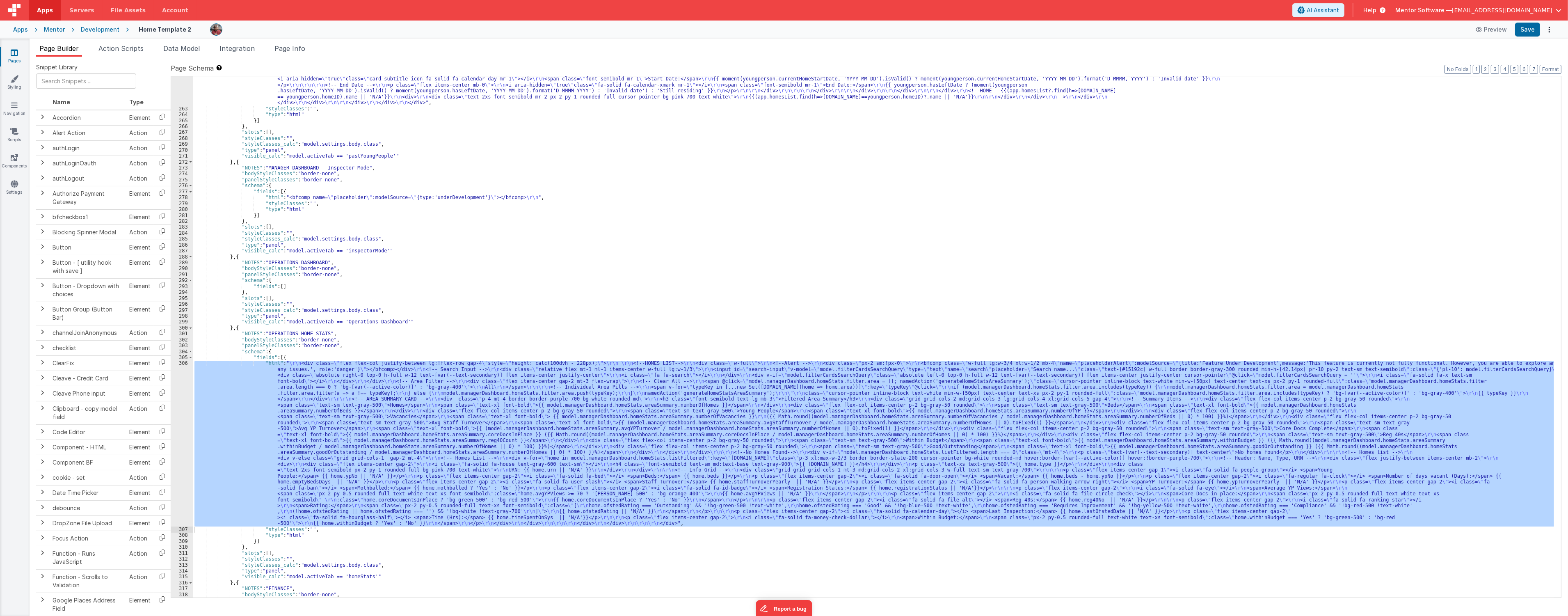
click at [14, 59] on link "Pages" at bounding box center [14, 56] width 30 height 17
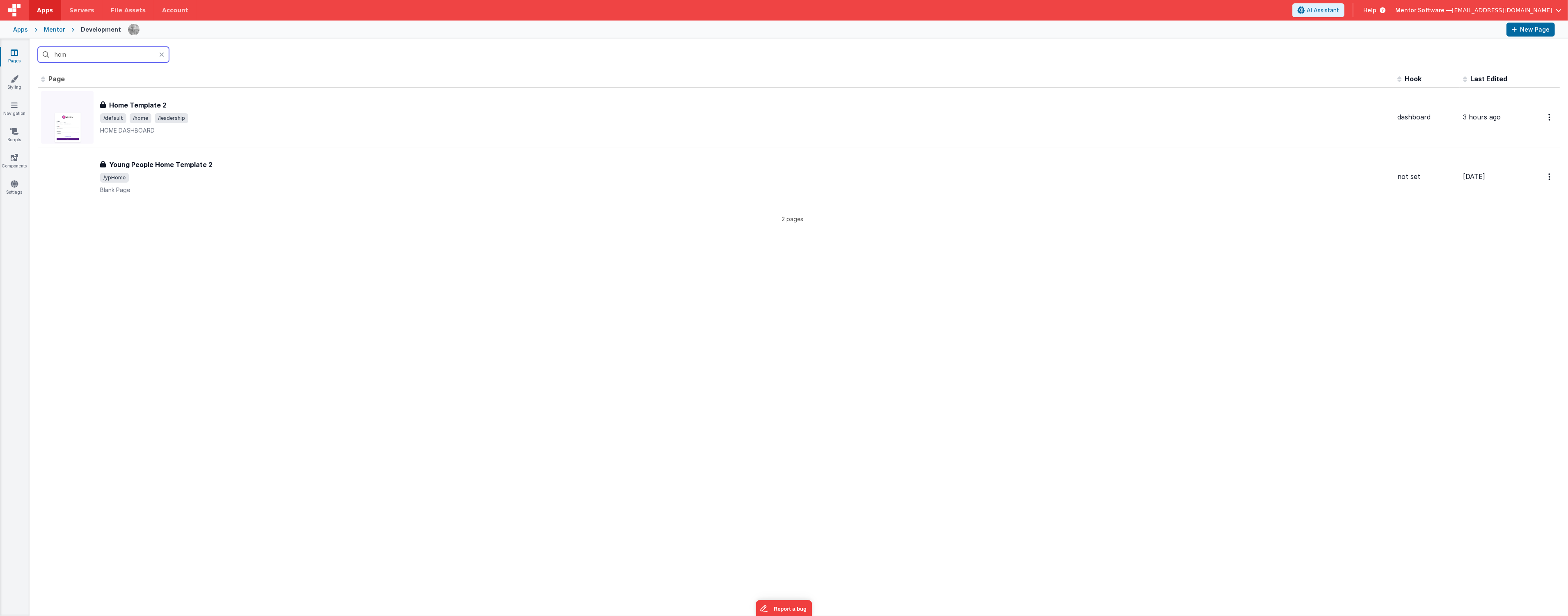
click at [120, 54] on input "hom" at bounding box center [103, 54] width 131 height 16
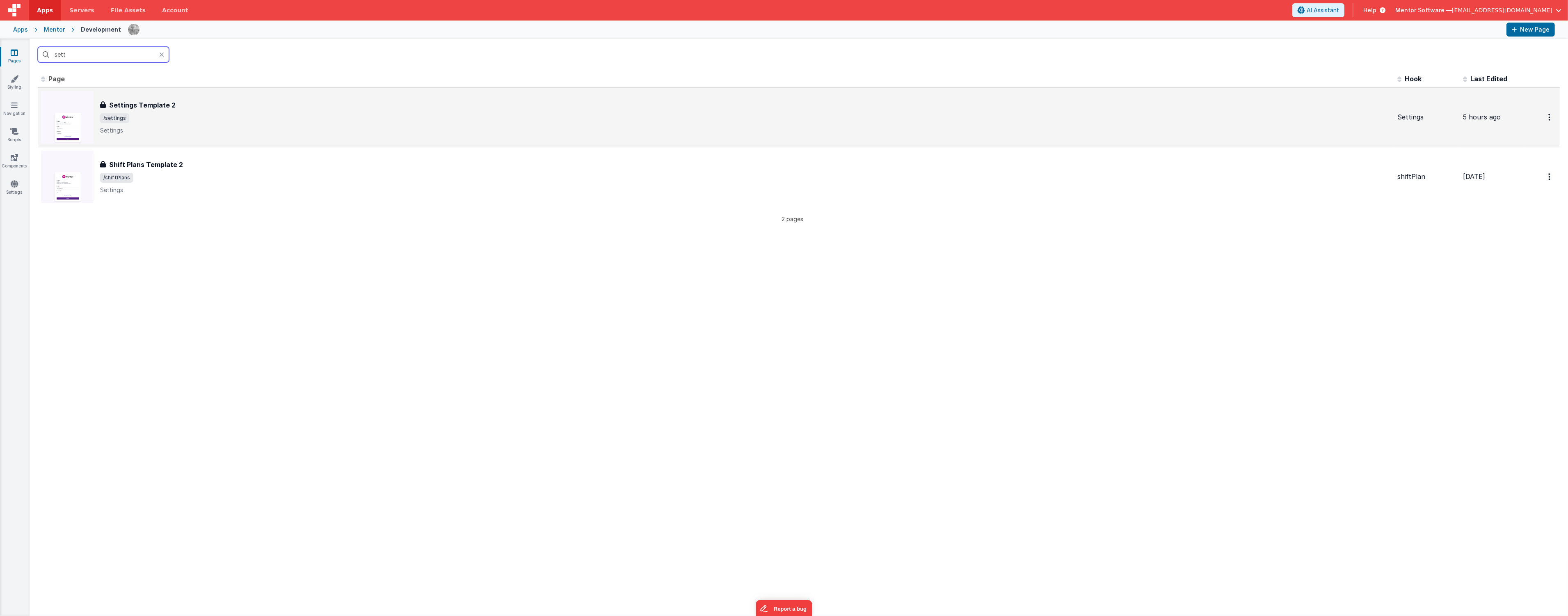
type input "sett"
click at [177, 116] on span "/settings" at bounding box center [745, 118] width 1291 height 10
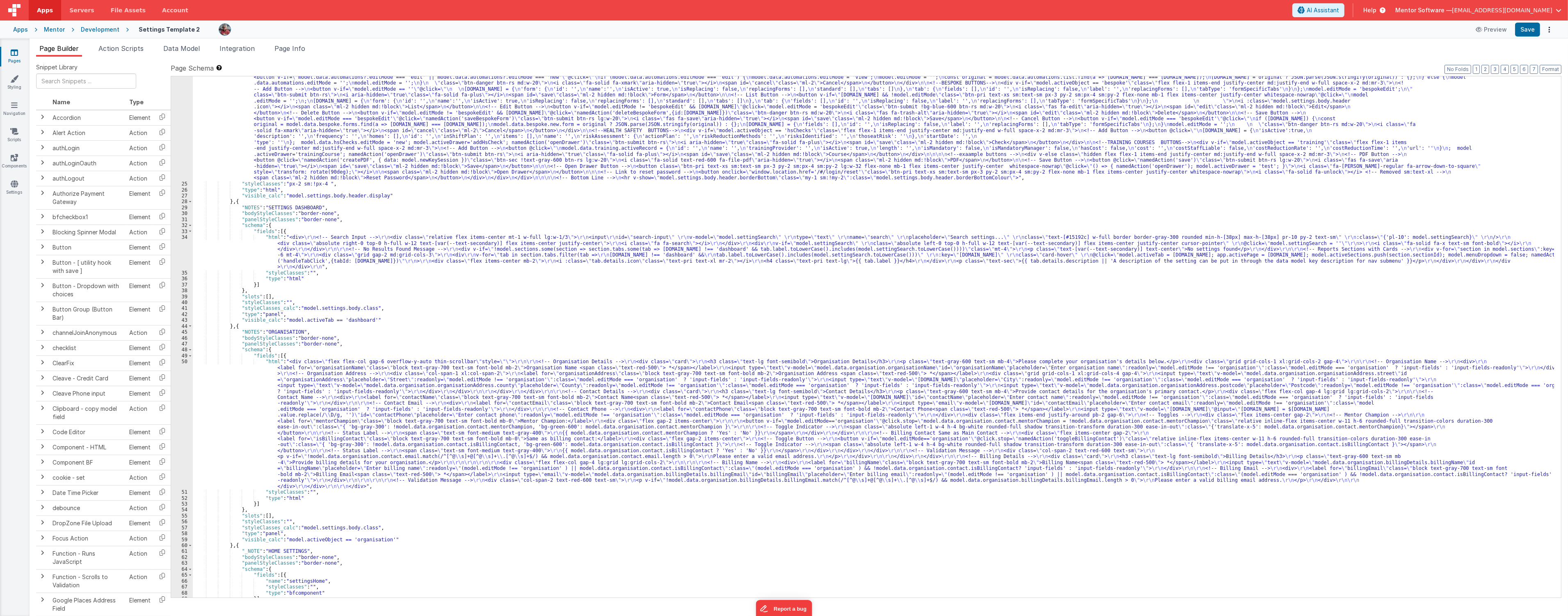
scroll to position [601, 0]
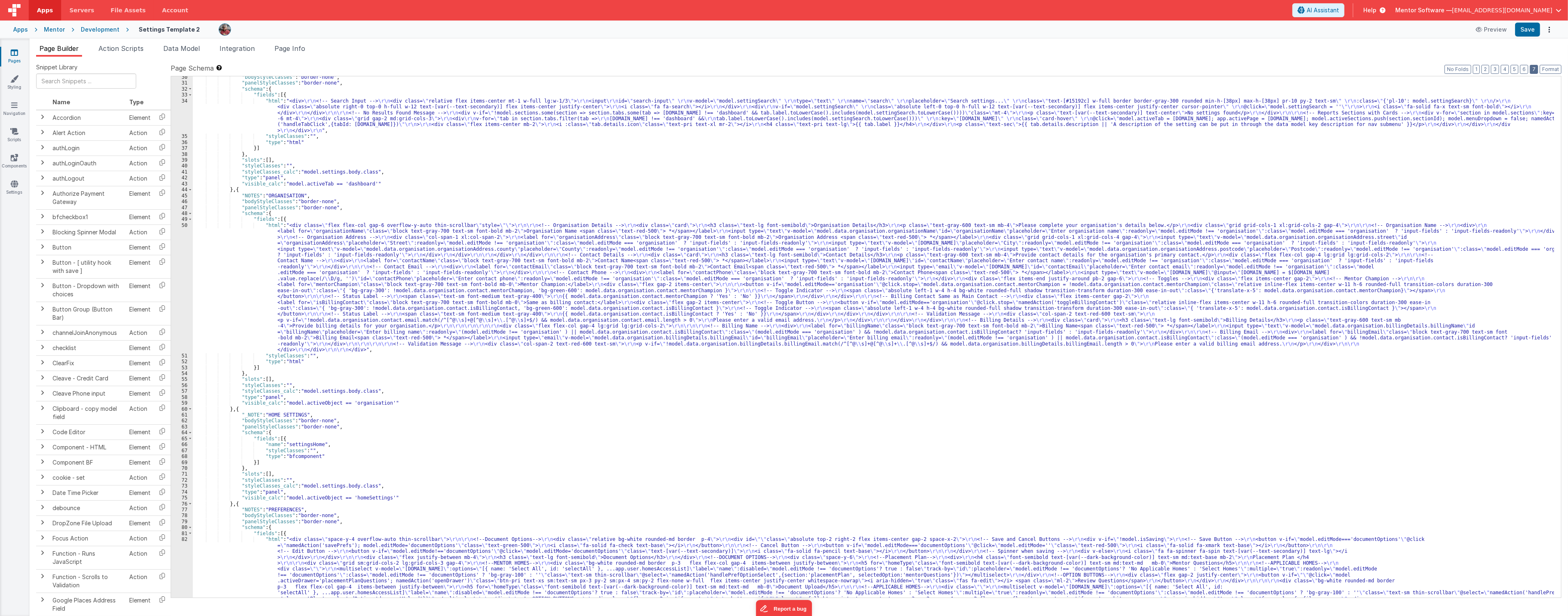
click at [1534, 67] on button "7" at bounding box center [1534, 69] width 8 height 9
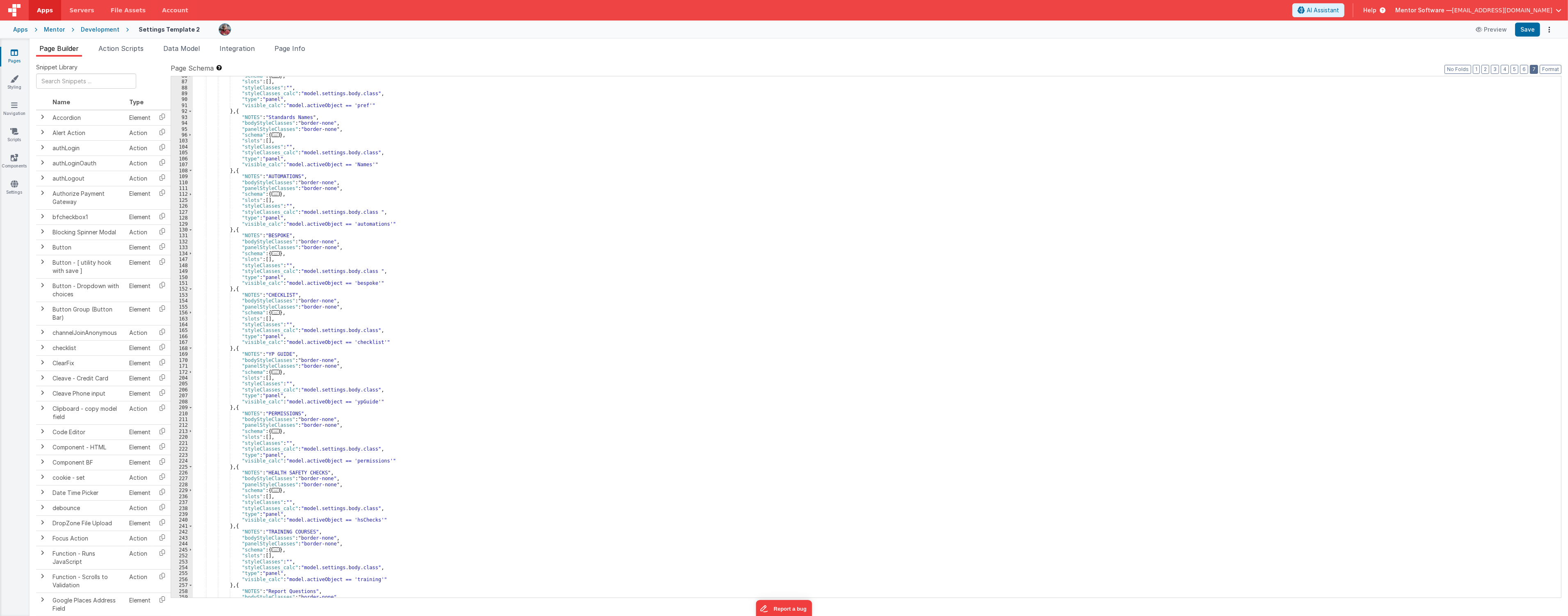
scroll to position [792, 0]
click at [272, 431] on span "..." at bounding box center [276, 431] width 8 height 5
click at [14, 161] on link "Components" at bounding box center [14, 162] width 30 height 17
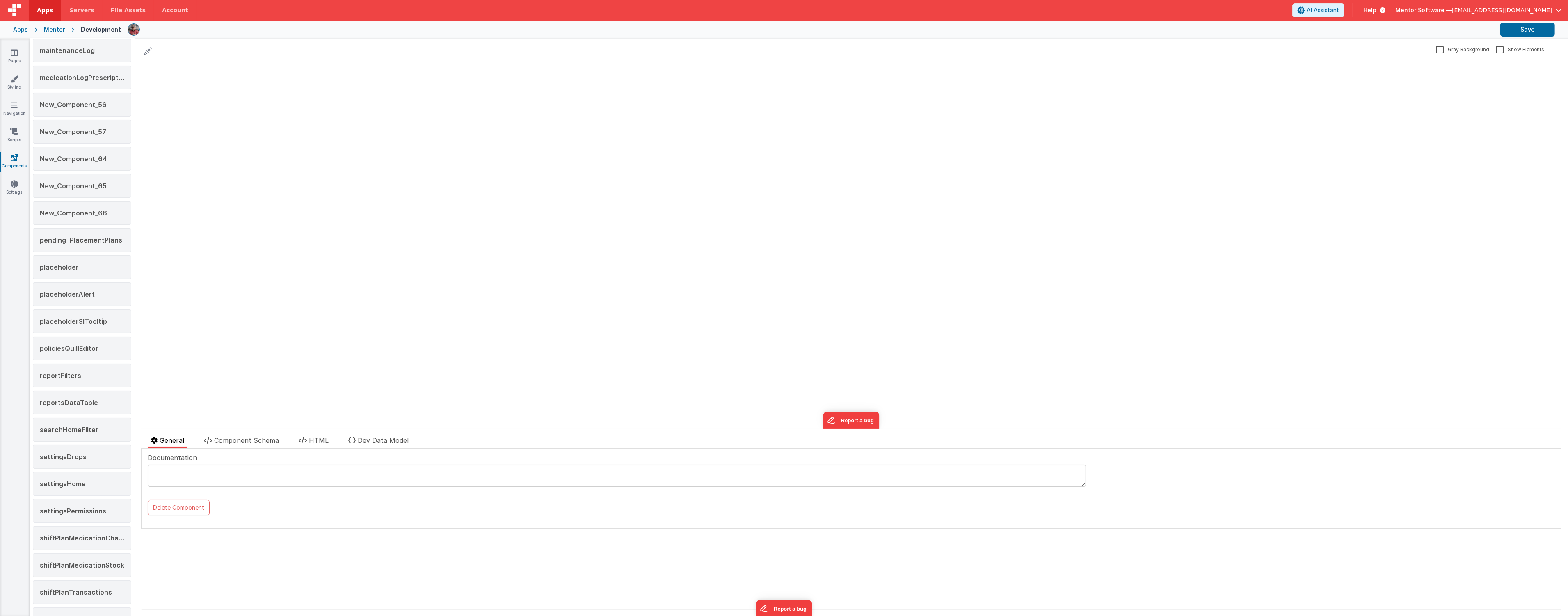
scroll to position [456, 0]
click at [99, 501] on div "annexADataTable buttonSavingSpinner dashboardHomeFilterCards dashboardHomeIncid…" at bounding box center [82, 540] width 98 height 1868
click at [95, 483] on span "settingsPermissions" at bounding box center [73, 485] width 67 height 8
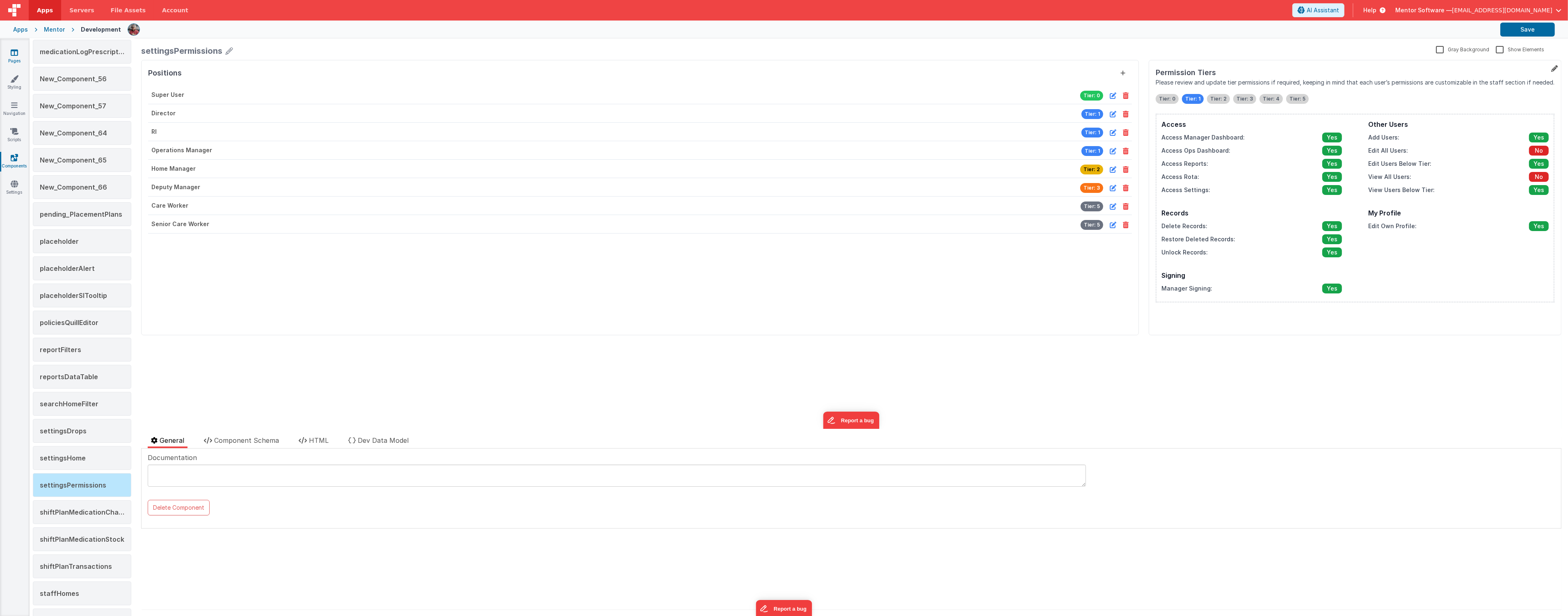
click at [18, 59] on link "Pages" at bounding box center [14, 56] width 30 height 17
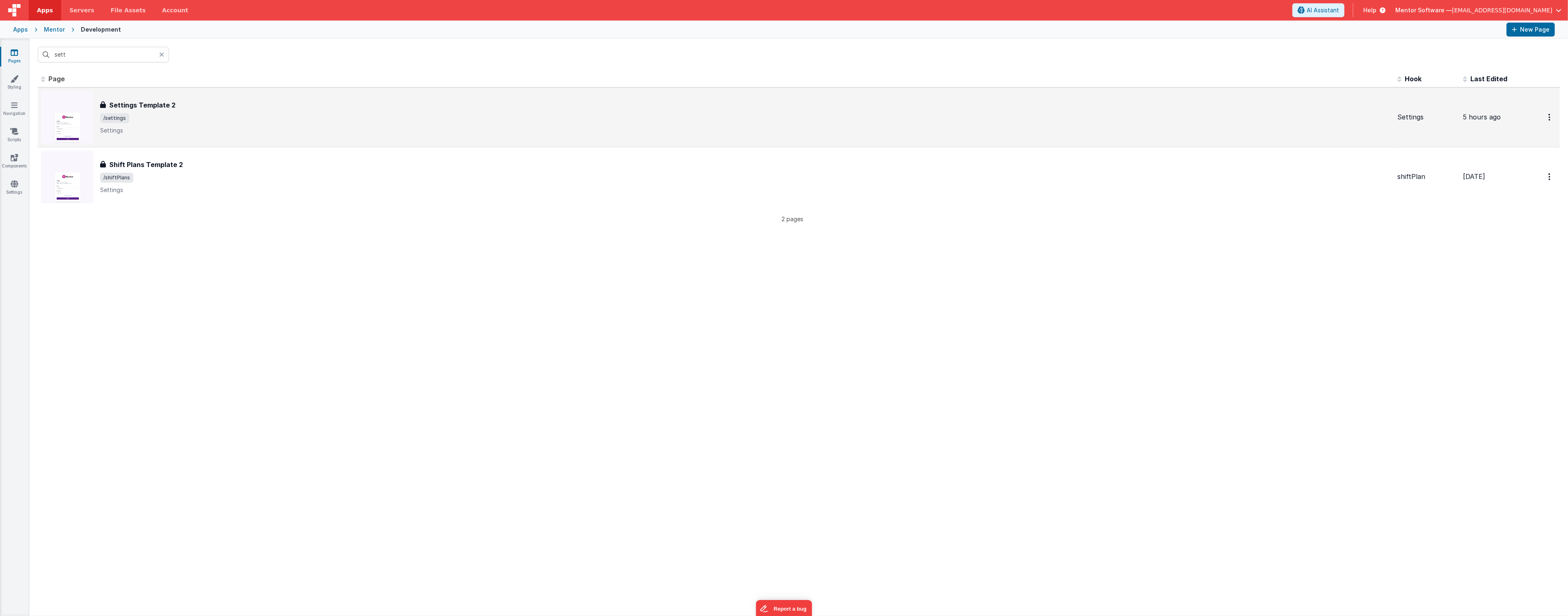
click at [145, 108] on h3 "Settings Template 2" at bounding box center [142, 105] width 67 height 10
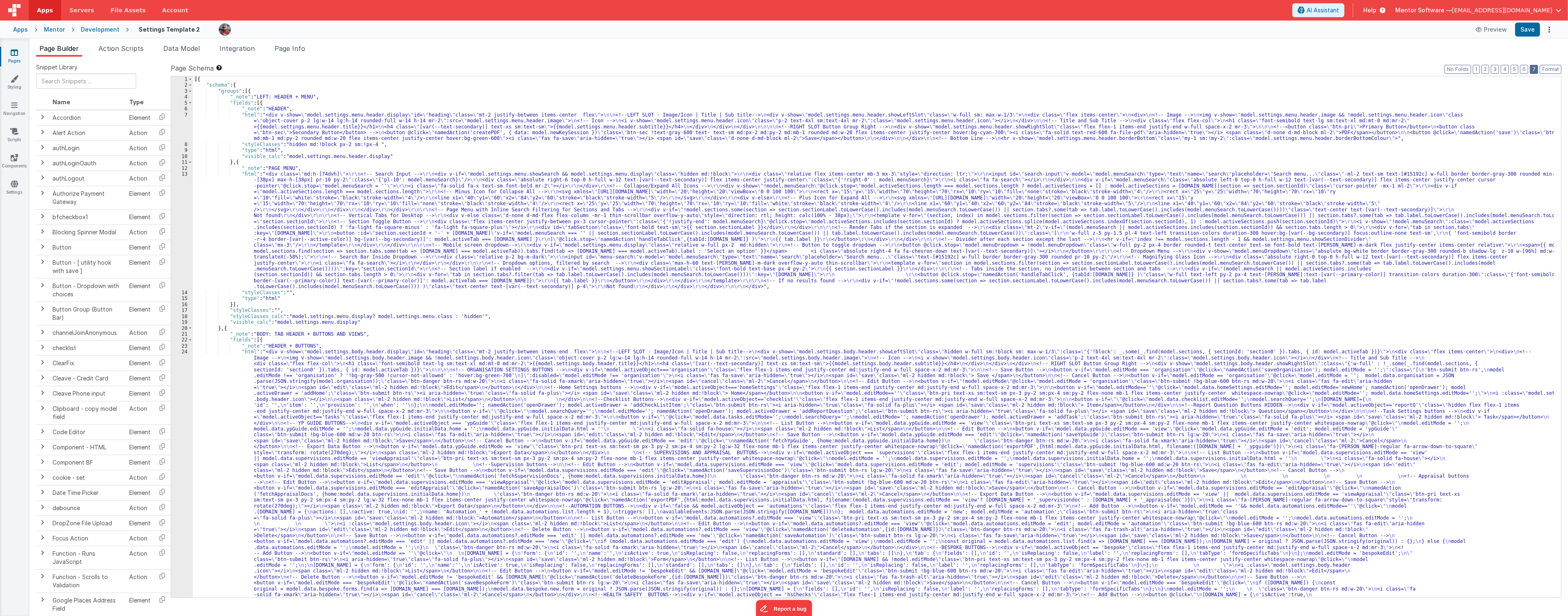
click at [1529, 70] on div "Page Schema Shortcuts: Find: command-f Fold: command-option-L Unfold: command-o…" at bounding box center [866, 330] width 1391 height 533
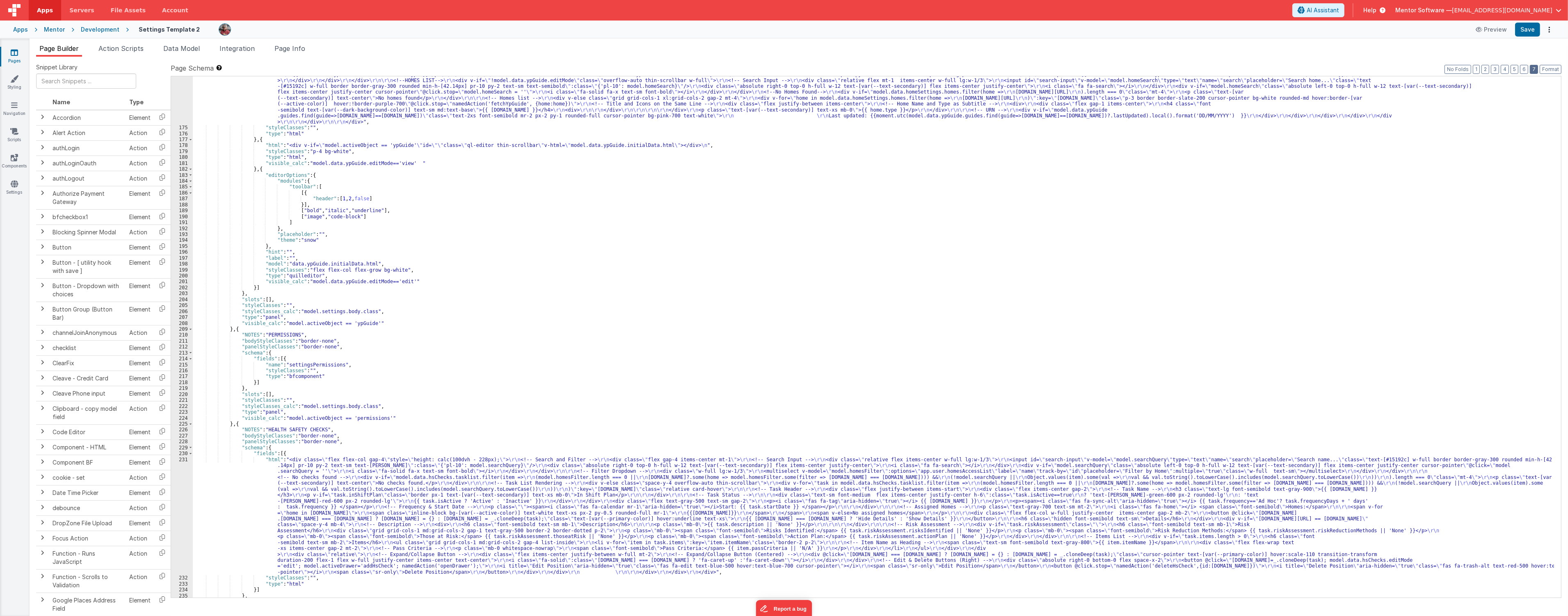
scroll to position [3003, 0]
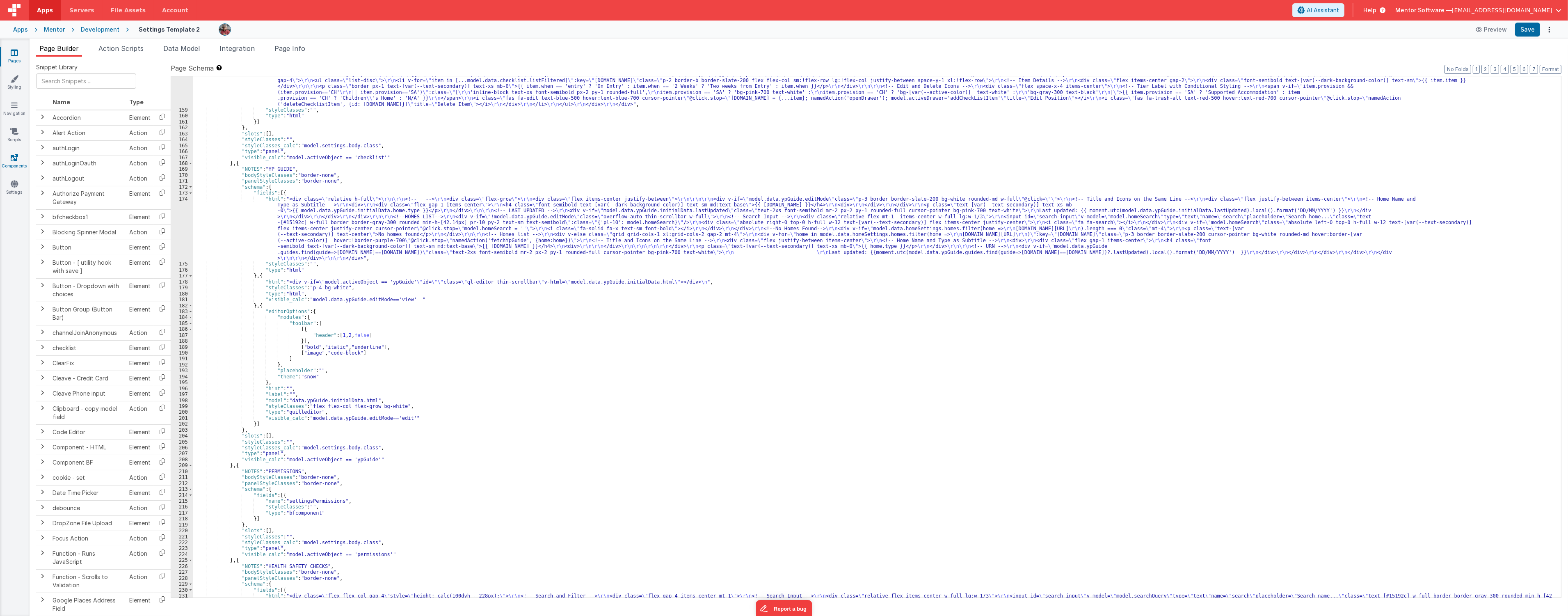
click at [14, 164] on link "Components" at bounding box center [14, 162] width 30 height 17
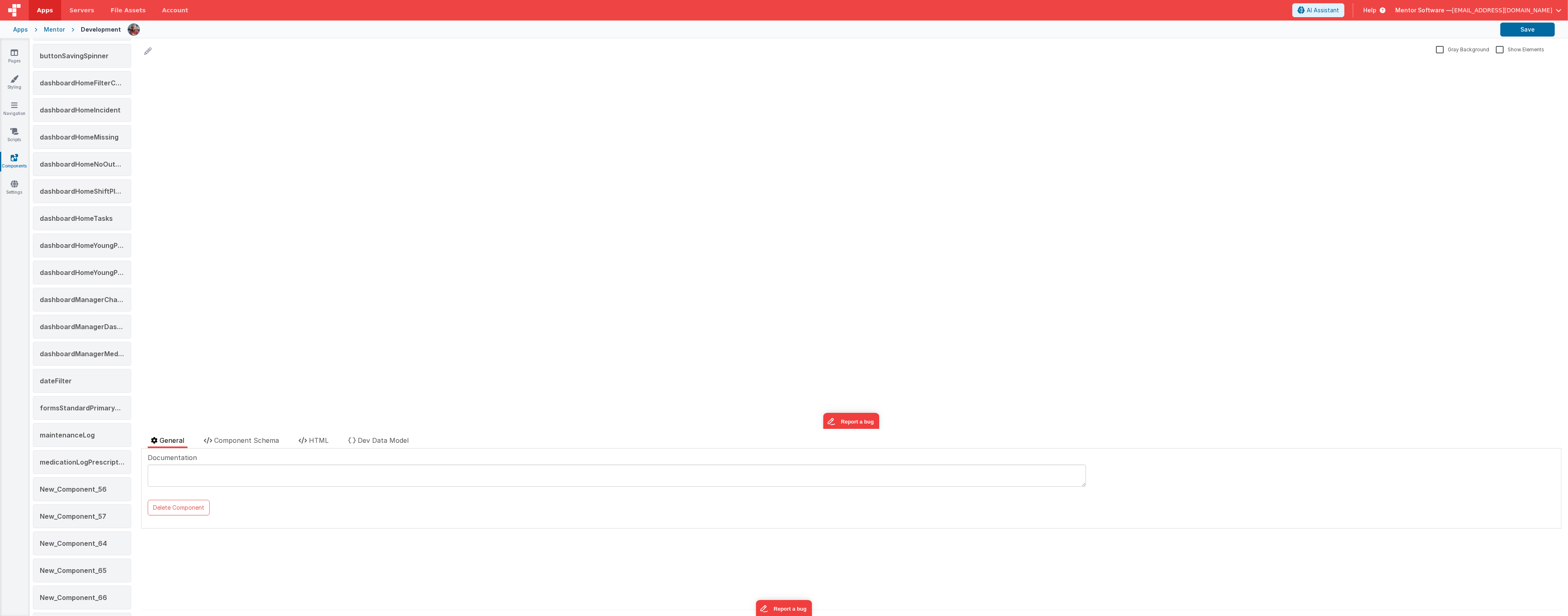
scroll to position [319, 0]
click at [82, 220] on span "New_Component_56" at bounding box center [73, 216] width 67 height 8
click at [80, 236] on div "New_Component_57" at bounding box center [82, 243] width 98 height 24
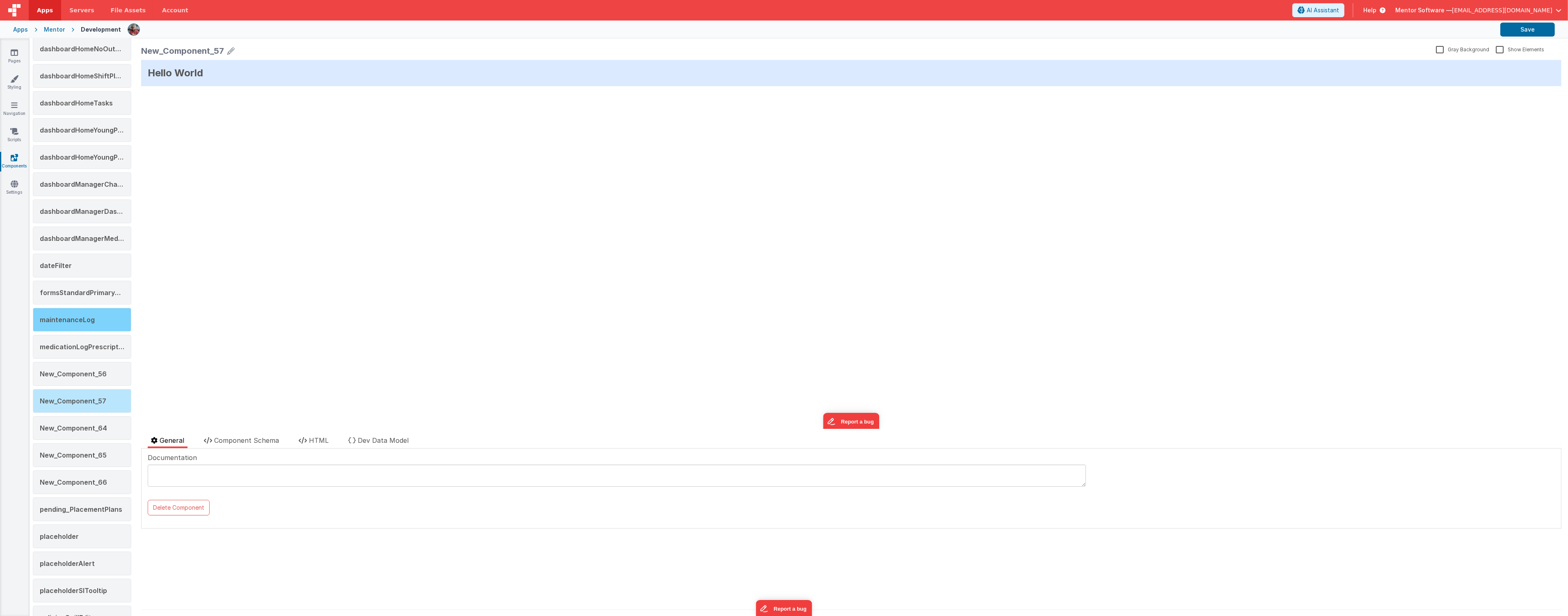
scroll to position [228, 0]
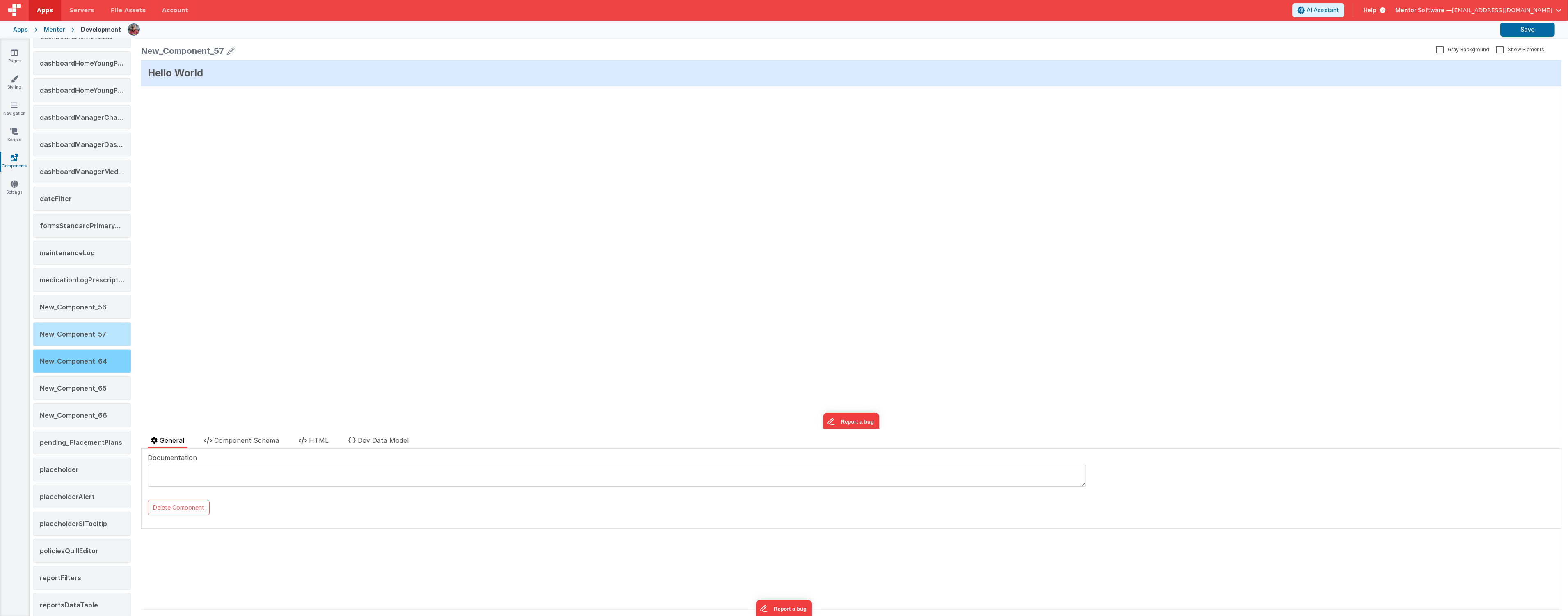
click at [95, 370] on div "New_Component_64" at bounding box center [82, 361] width 98 height 24
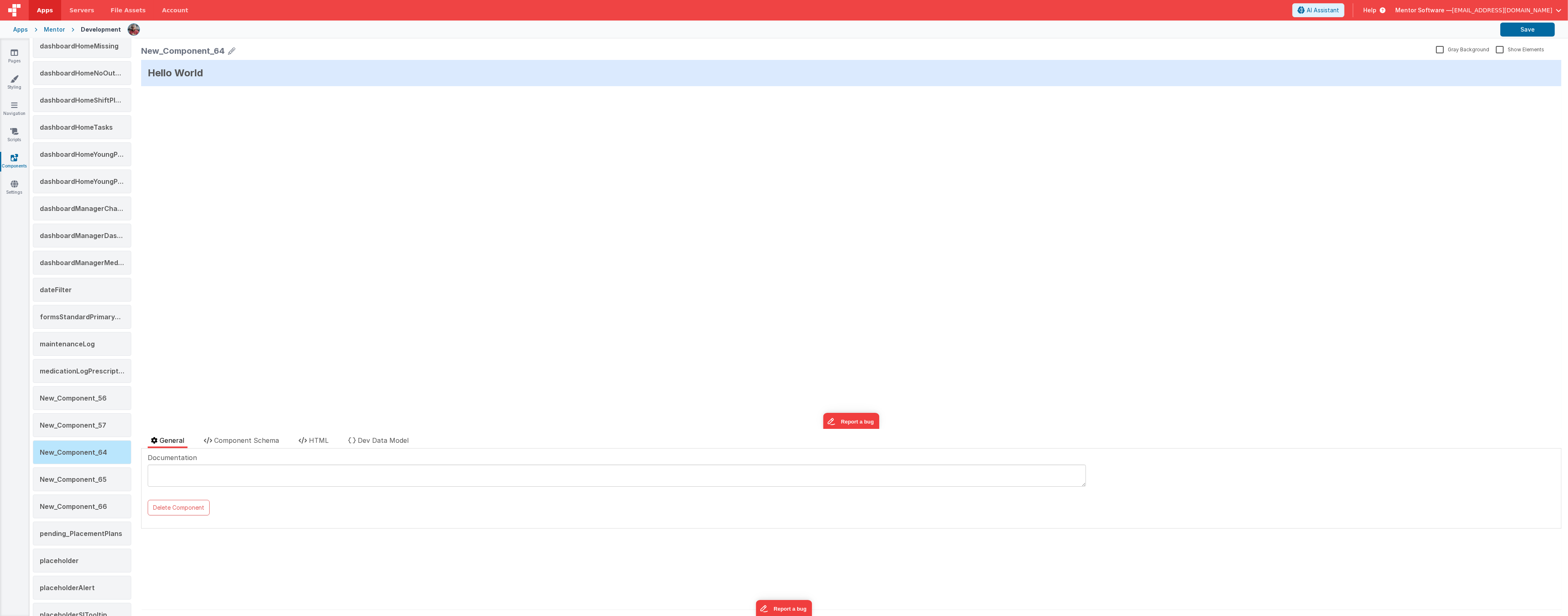
scroll to position [364, 0]
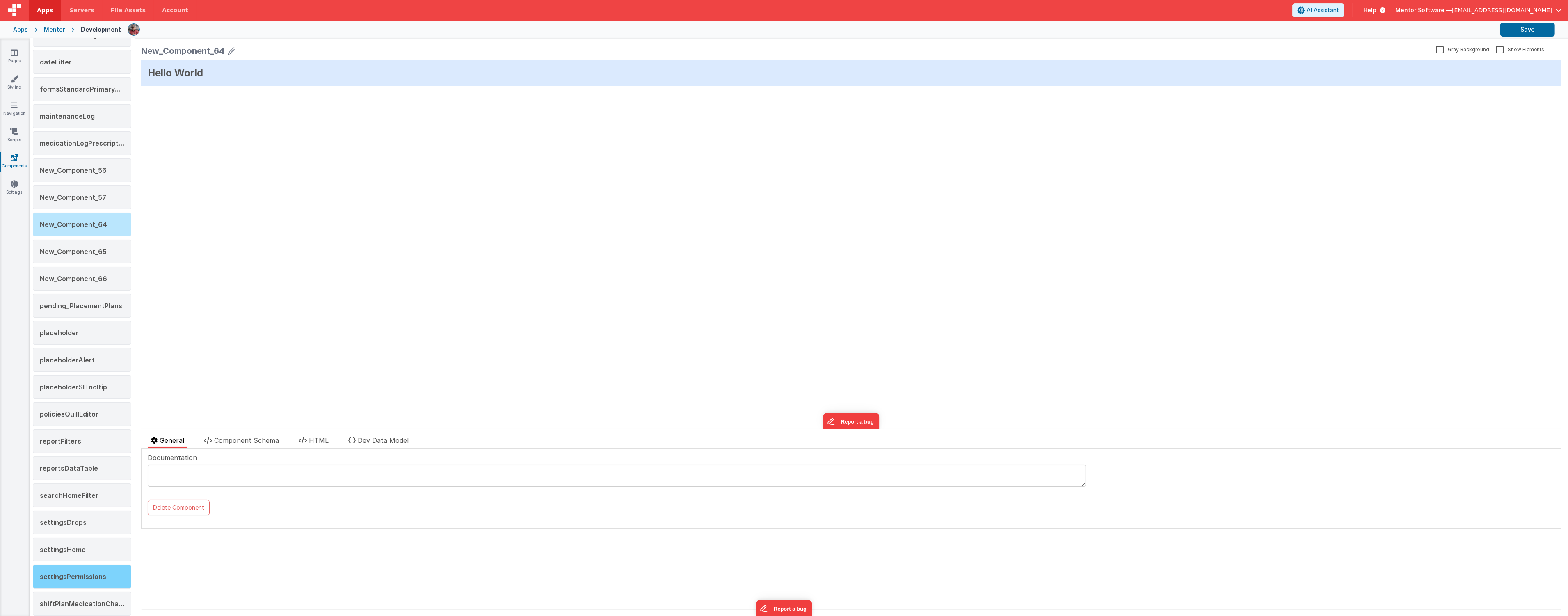
click at [84, 569] on div "settingsPermissions" at bounding box center [82, 576] width 98 height 24
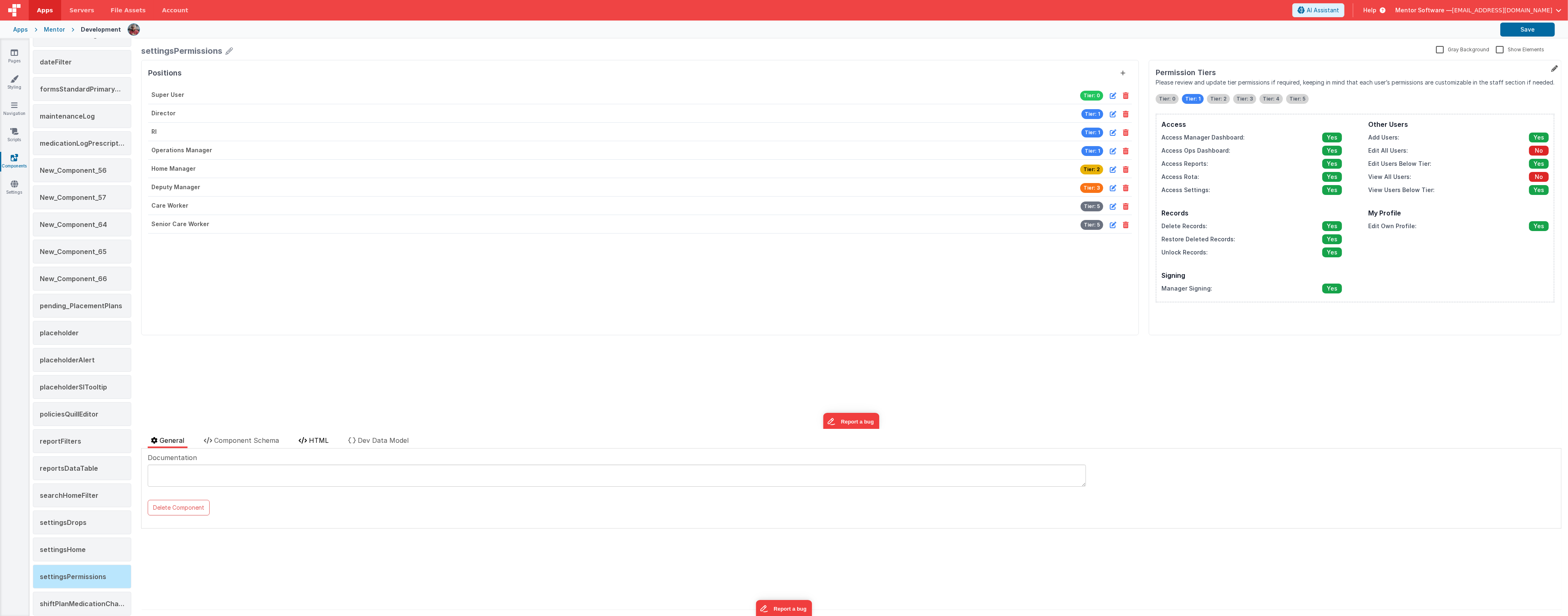
click at [310, 436] on li "HTML" at bounding box center [313, 441] width 36 height 12
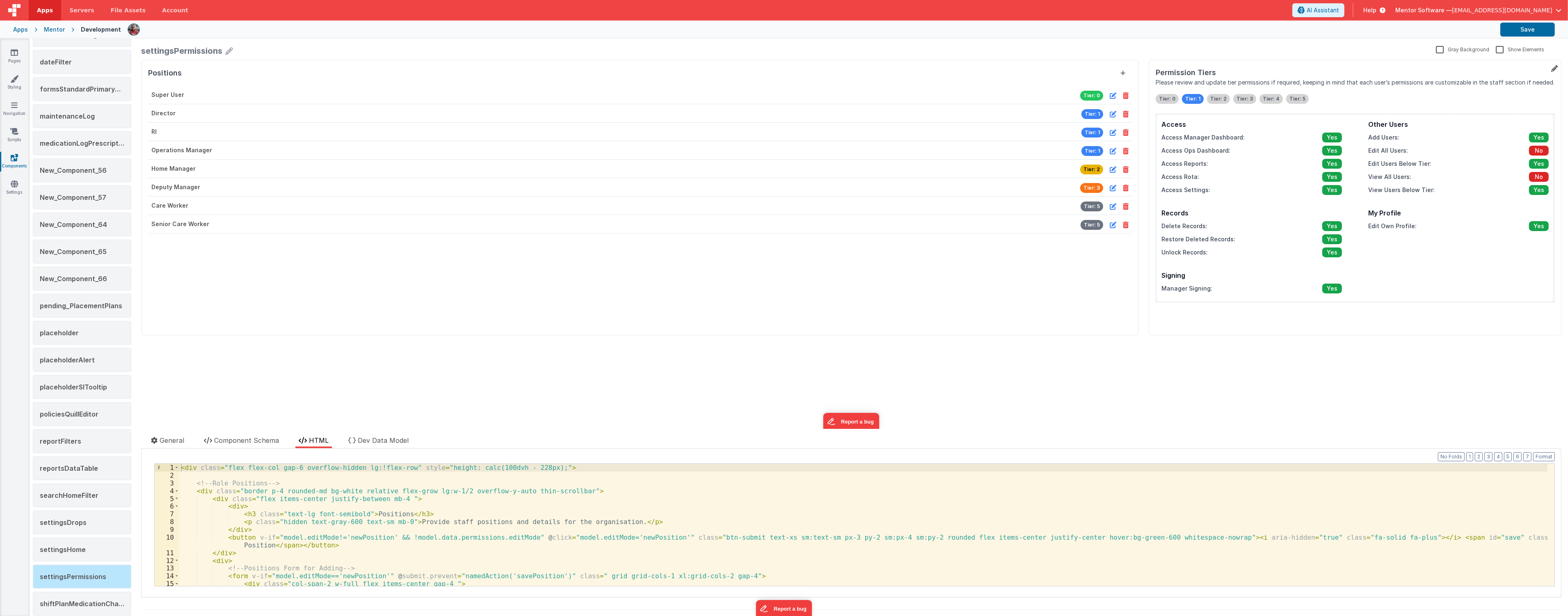
click at [206, 476] on div "< div class = "flex flex-col gap-6 overflow-hidden lg:!flex-row" style = "heigh…" at bounding box center [863, 533] width 1368 height 138
click at [174, 491] on span at bounding box center [176, 491] width 5 height 8
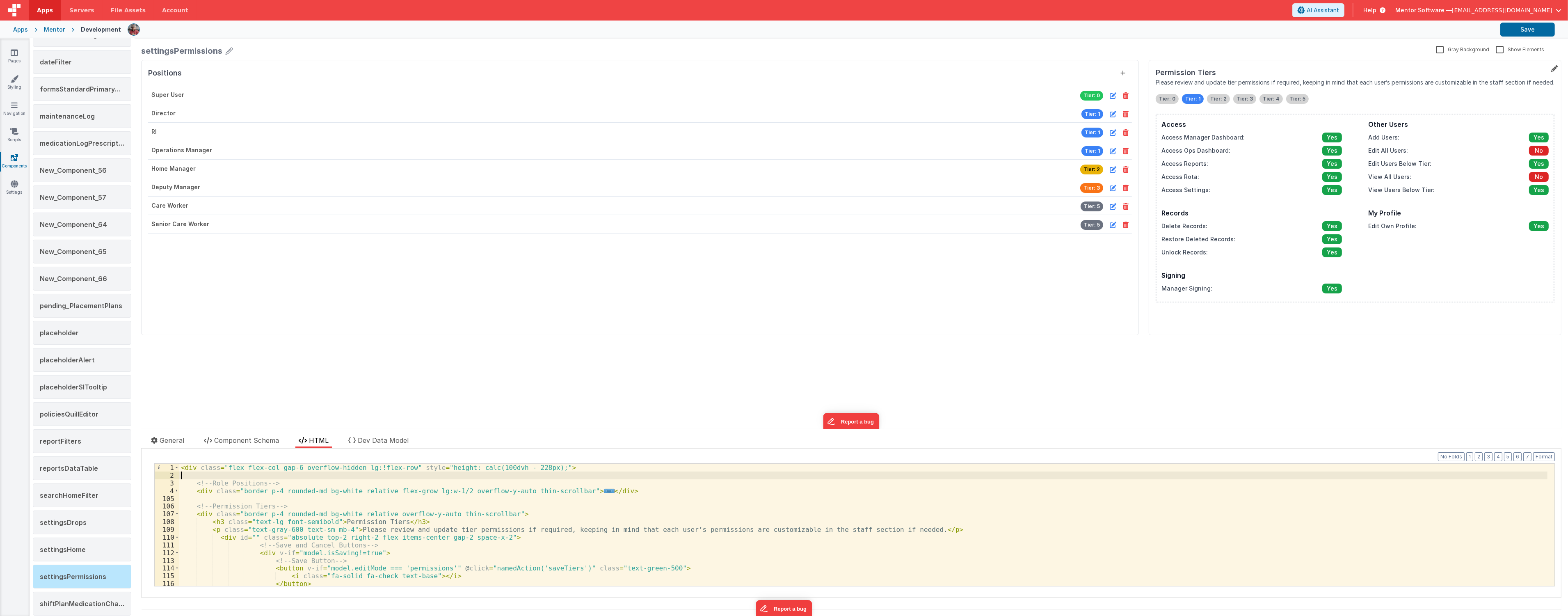
click at [183, 469] on div "< div class = "flex flex-col gap-6 overflow-hidden lg:!flex-row" style = "heigh…" at bounding box center [863, 533] width 1368 height 138
click at [604, 493] on span "..." at bounding box center [608, 491] width 10 height 5
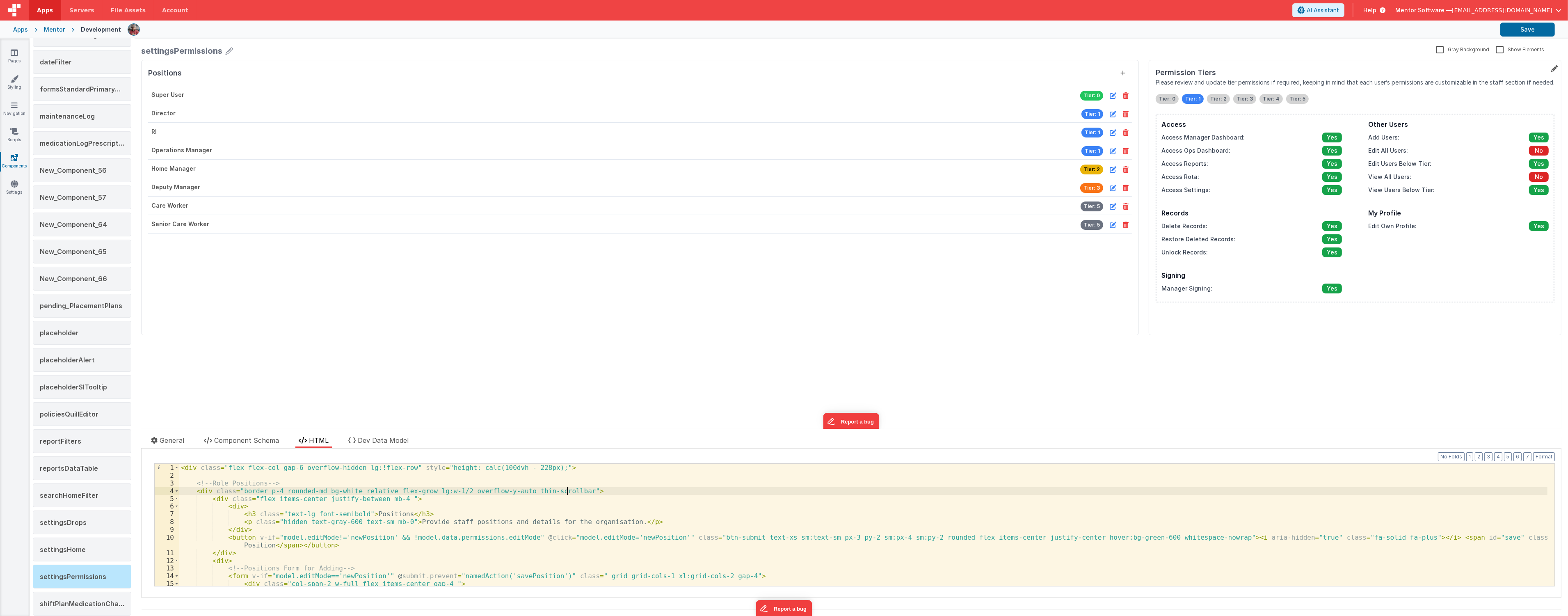
click at [595, 490] on div "< div class = "flex flex-col gap-6 overflow-hidden lg:!flex-row" style = "heigh…" at bounding box center [863, 533] width 1368 height 138
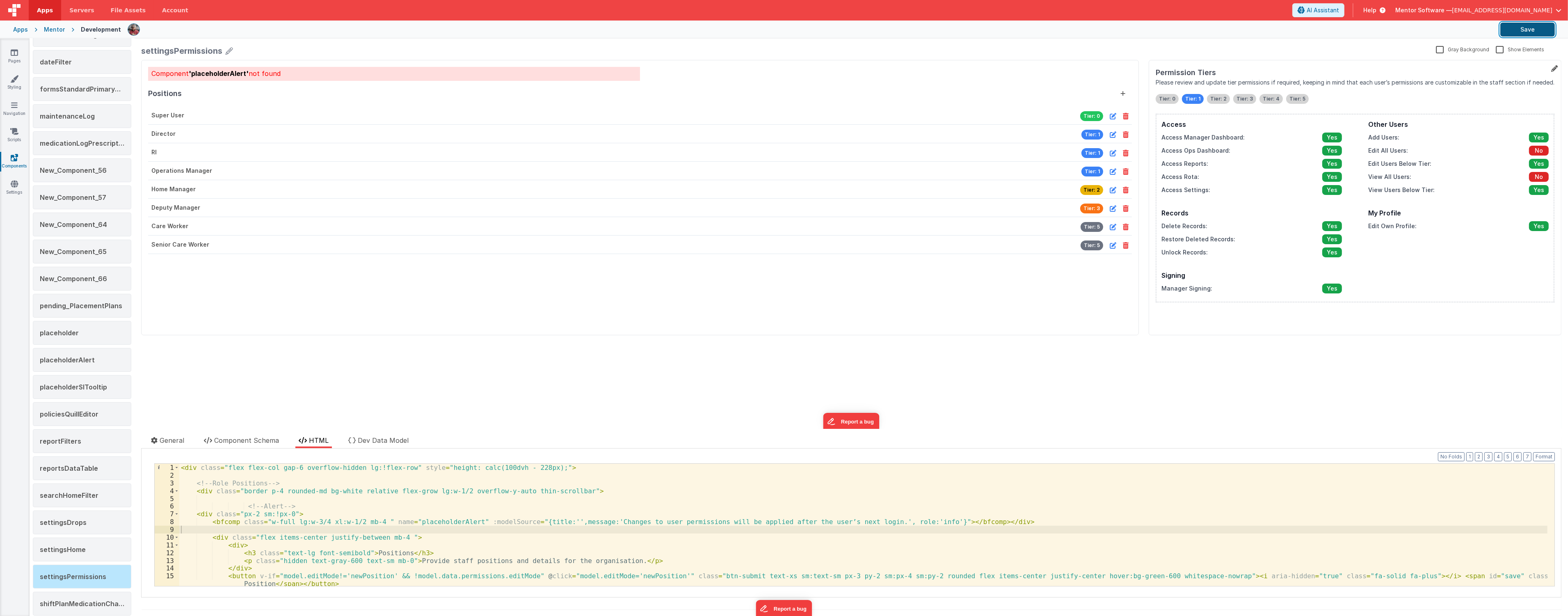
click at [1520, 35] on button "Save" at bounding box center [1527, 30] width 54 height 14
click at [1529, 33] on button "Save" at bounding box center [1527, 30] width 54 height 14
click at [178, 513] on span at bounding box center [176, 513] width 5 height 8
drag, startPoint x: 236, startPoint y: 507, endPoint x: 368, endPoint y: 516, distance: 132.3
click at [368, 516] on div "< div class = "flex flex-col gap-6 overflow-hidden lg:!flex-row" style = "heigh…" at bounding box center [863, 533] width 1368 height 138
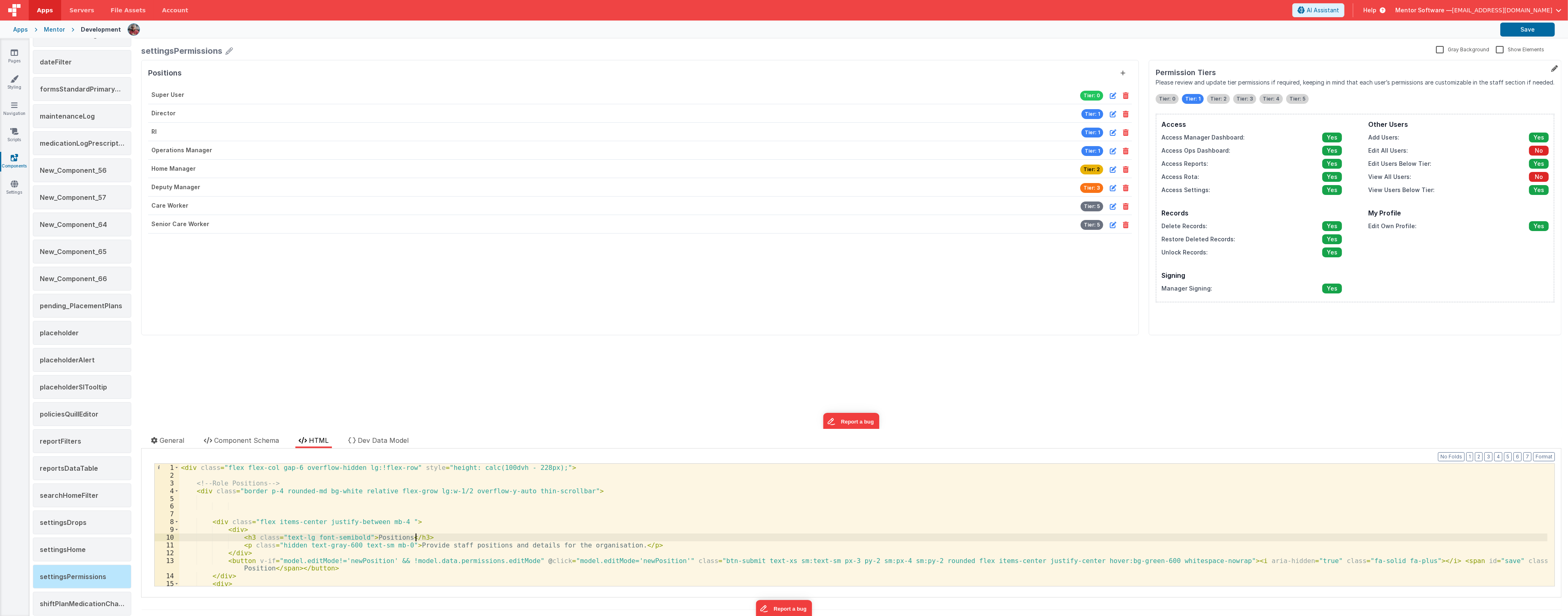
click at [454, 538] on div "< div class = "flex flex-col gap-6 overflow-hidden lg:!flex-row" style = "heigh…" at bounding box center [863, 533] width 1368 height 138
click at [176, 529] on span at bounding box center [176, 529] width 5 height 8
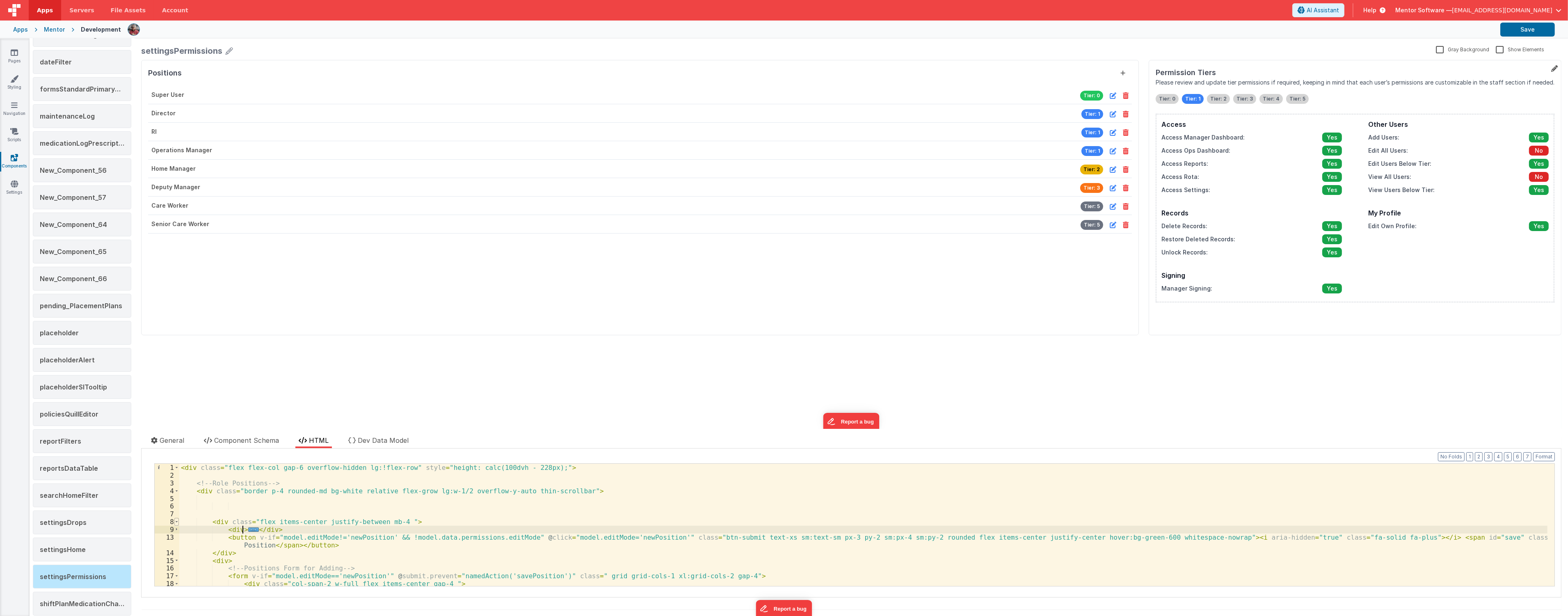
click at [175, 522] on span at bounding box center [176, 521] width 5 height 8
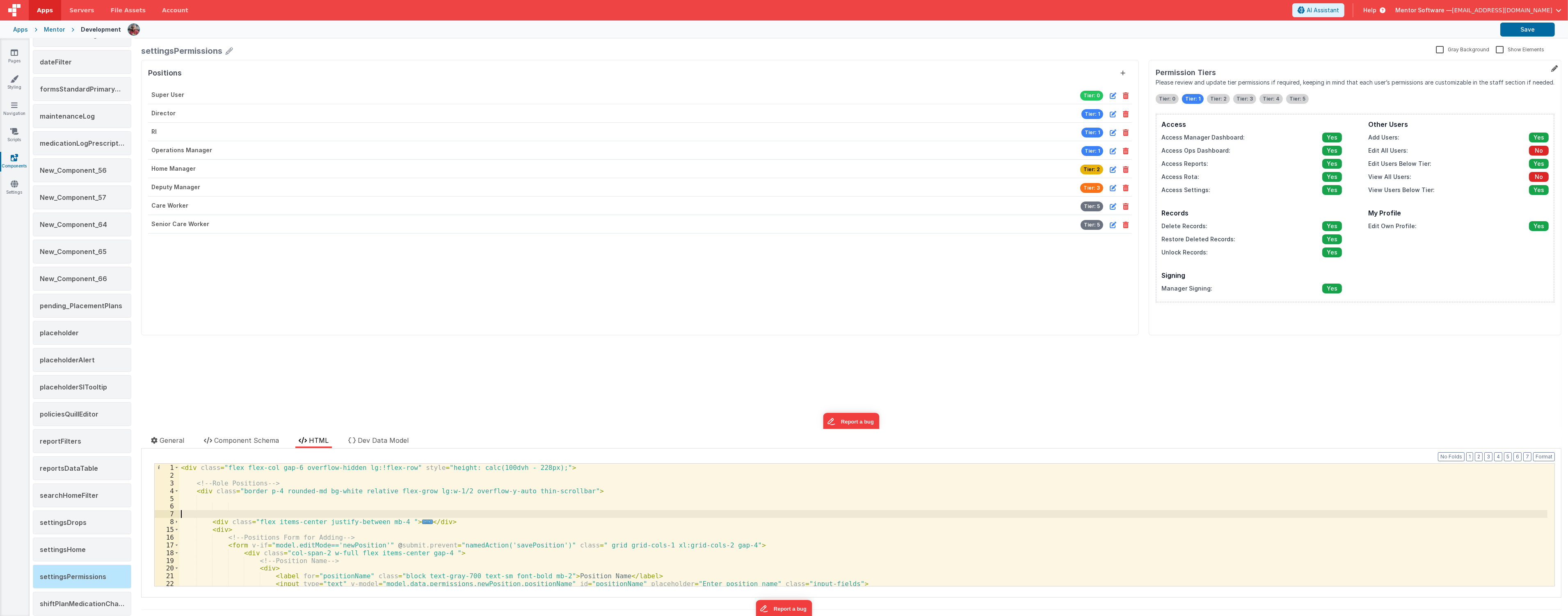
click at [496, 518] on div "< div class = "flex flex-col gap-6 overflow-hidden lg:!flex-row" style = "heigh…" at bounding box center [863, 533] width 1368 height 138
click at [490, 526] on div "< div class = "flex flex-col gap-6 overflow-hidden lg:!flex-row" style = "heigh…" at bounding box center [863, 533] width 1368 height 138
click at [488, 520] on div "< div class = "flex flex-col gap-6 overflow-hidden lg:!flex-row" style = "heigh…" at bounding box center [863, 533] width 1368 height 138
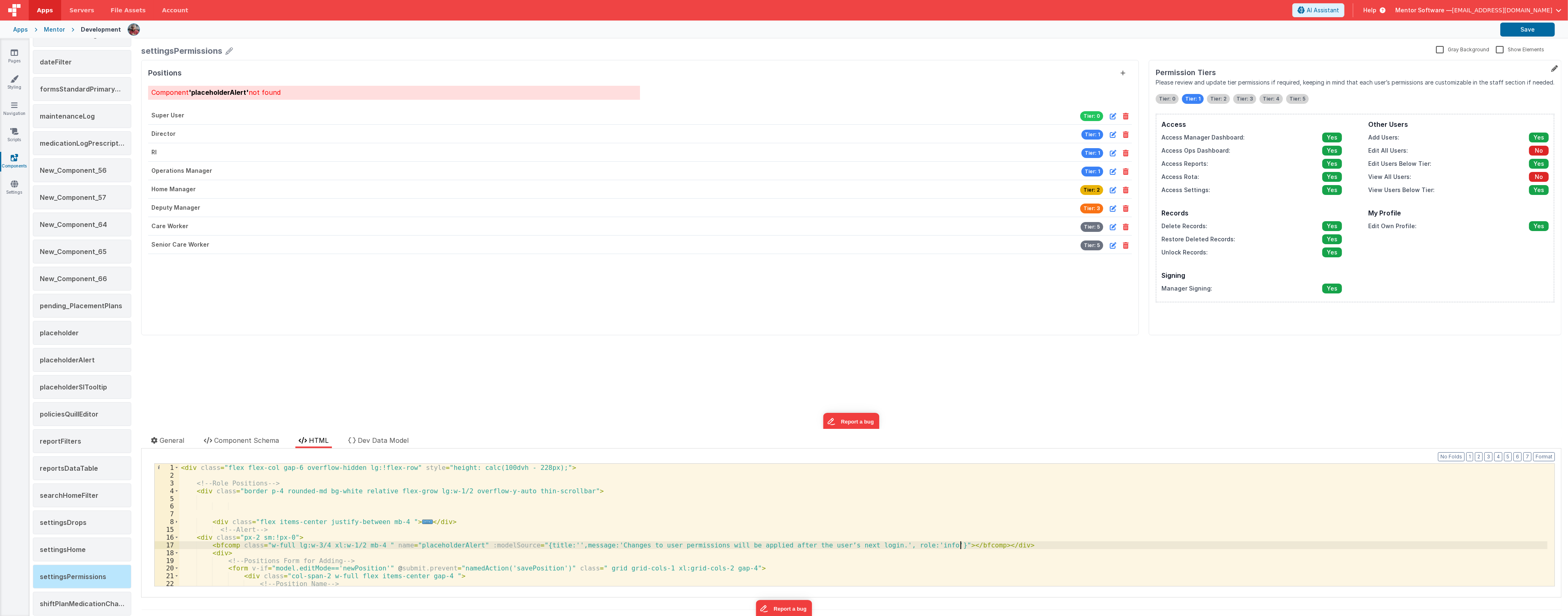
click at [1556, 17] on div "Mentor Software — rishad.s.a@gmail.com" at bounding box center [1478, 10] width 166 height 14
click at [1541, 31] on button "Save" at bounding box center [1527, 30] width 54 height 14
click at [636, 546] on div "< div class = "flex flex-col gap-6 overflow-hidden lg:!flex-row" style = "heigh…" at bounding box center [863, 533] width 1368 height 138
click at [637, 546] on div "< div class = "flex flex-col gap-6 overflow-hidden lg:!flex-row" style = "heigh…" at bounding box center [863, 533] width 1368 height 138
click at [633, 545] on div "< div class = "flex flex-col gap-6 overflow-hidden lg:!flex-row" style = "heigh…" at bounding box center [863, 533] width 1368 height 138
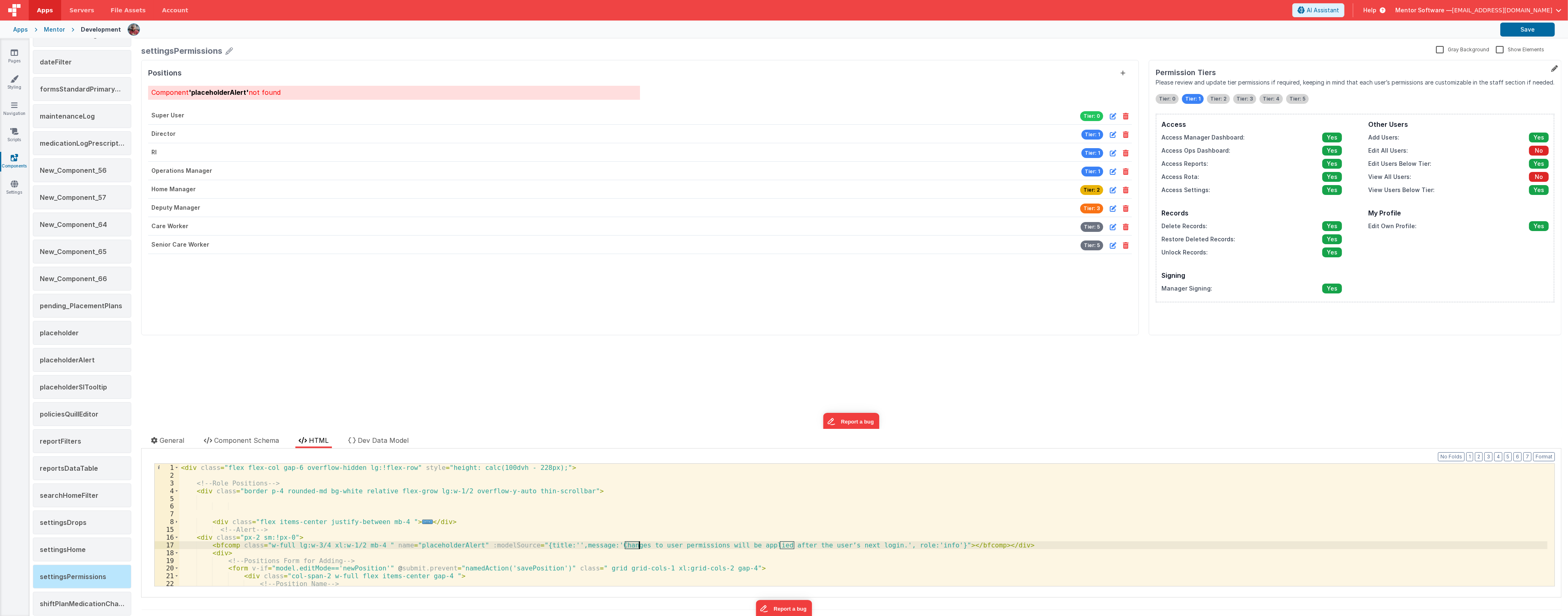
click at [633, 545] on div "< div class = "flex flex-col gap-6 overflow-hidden lg:!flex-row" style = "heigh…" at bounding box center [863, 533] width 1368 height 138
click at [1519, 27] on button "Save" at bounding box center [1527, 30] width 54 height 14
click at [8, 59] on link "Pages" at bounding box center [14, 56] width 30 height 17
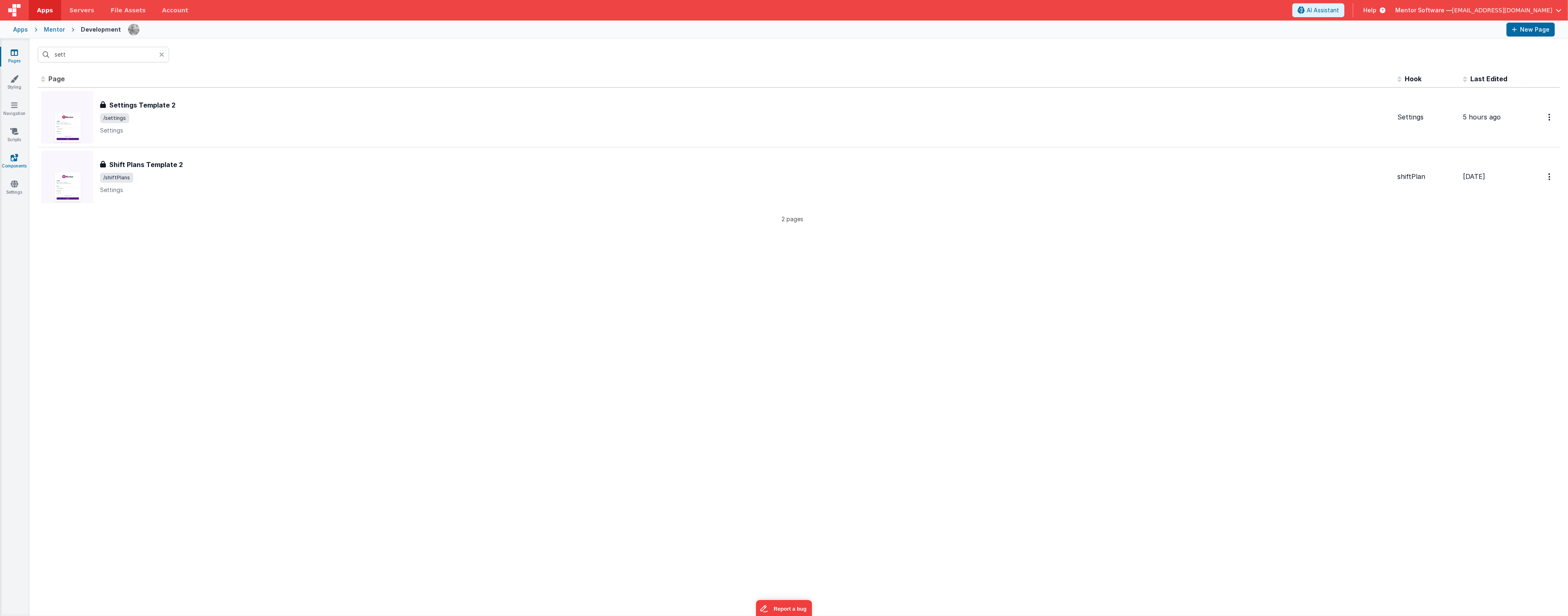
click at [14, 158] on icon at bounding box center [14, 158] width 8 height 8
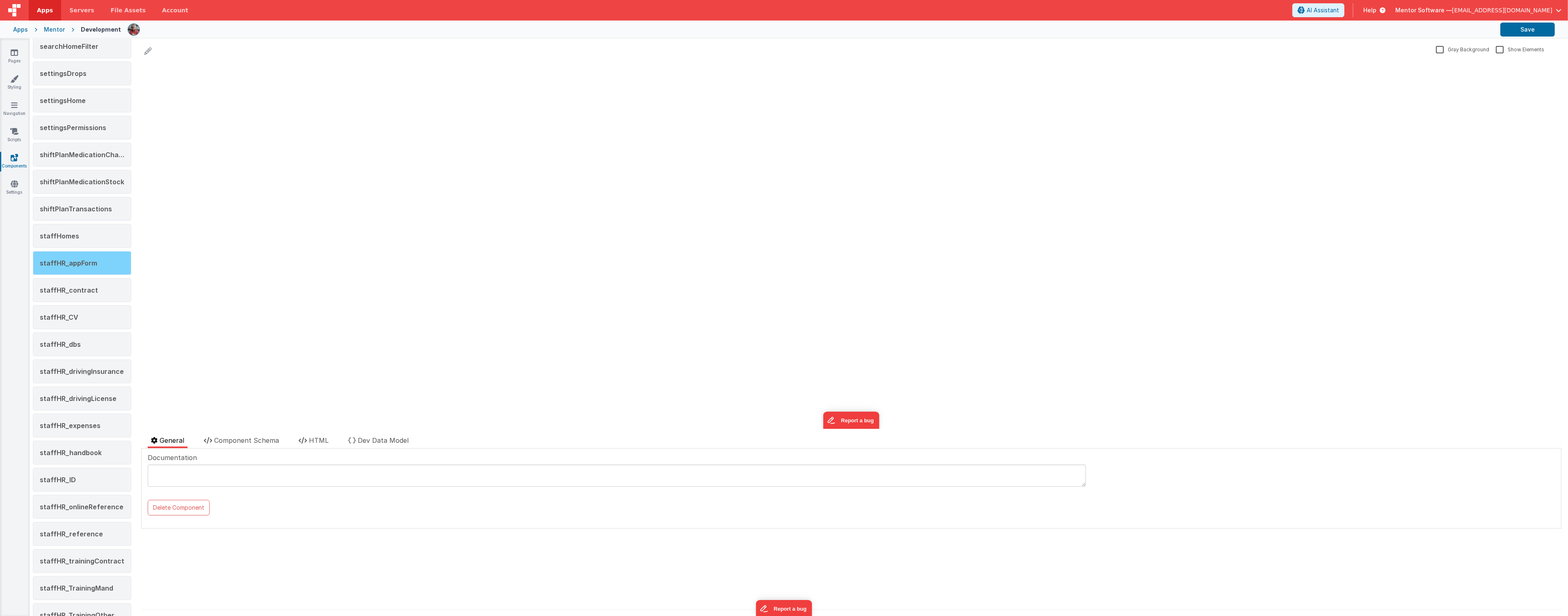
scroll to position [729, 0]
click at [85, 368] on div "staffHR_contract" at bounding box center [82, 374] width 98 height 24
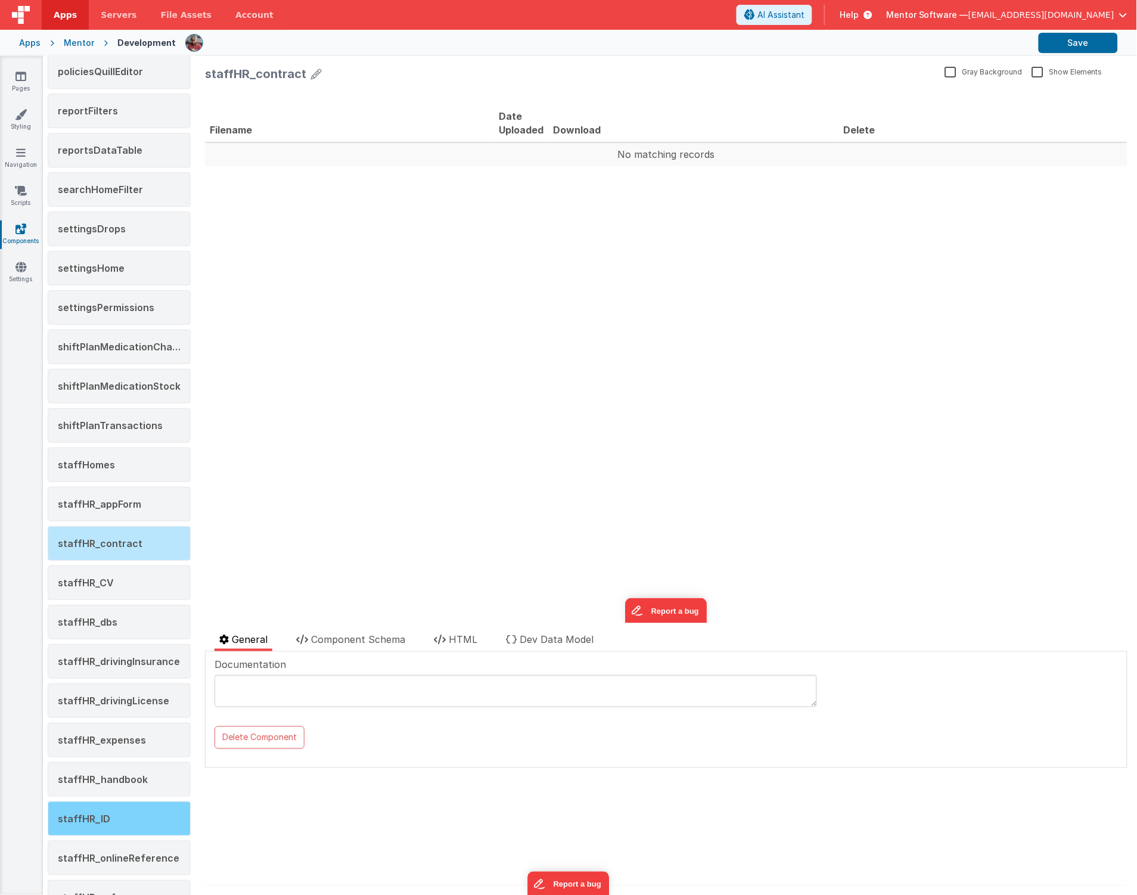
click at [121, 824] on div "staffHR_ID" at bounding box center [119, 819] width 143 height 35
click at [465, 642] on span "HTML" at bounding box center [463, 640] width 29 height 12
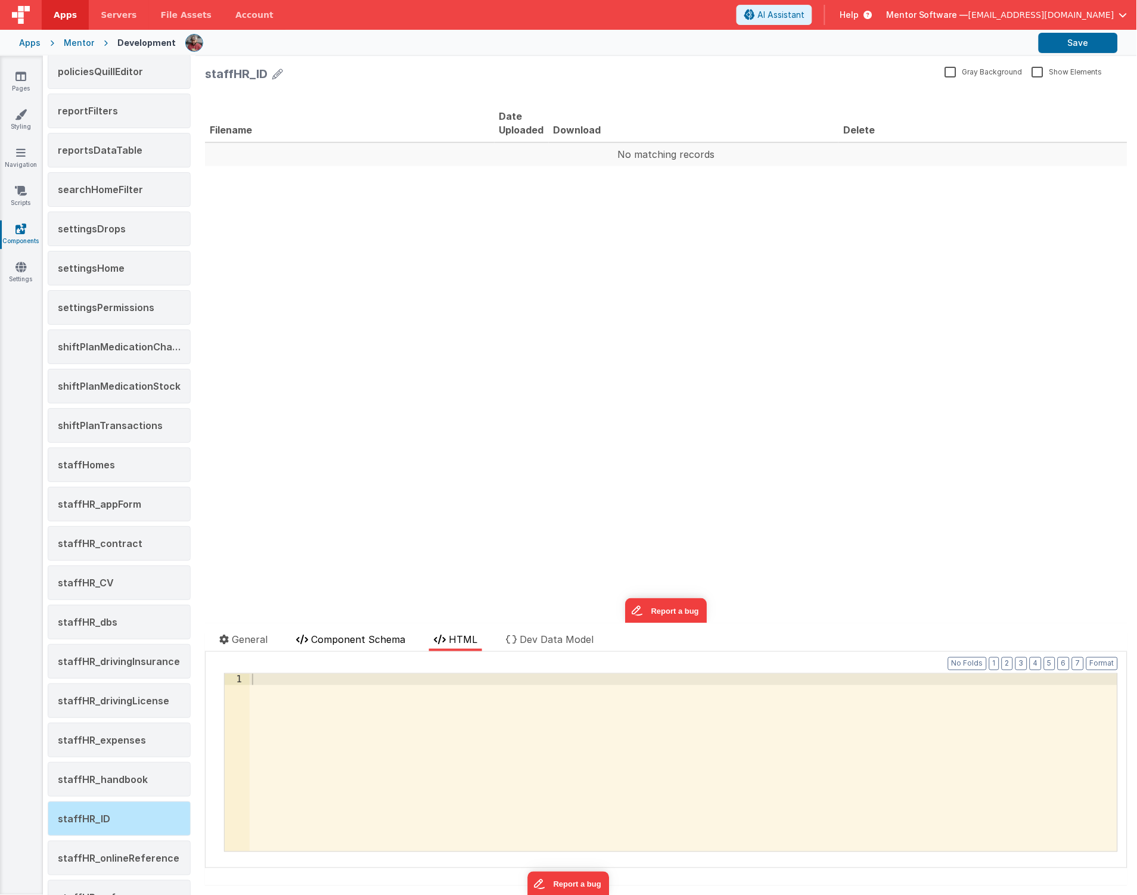
click at [358, 641] on span "Component Schema" at bounding box center [358, 640] width 94 height 12
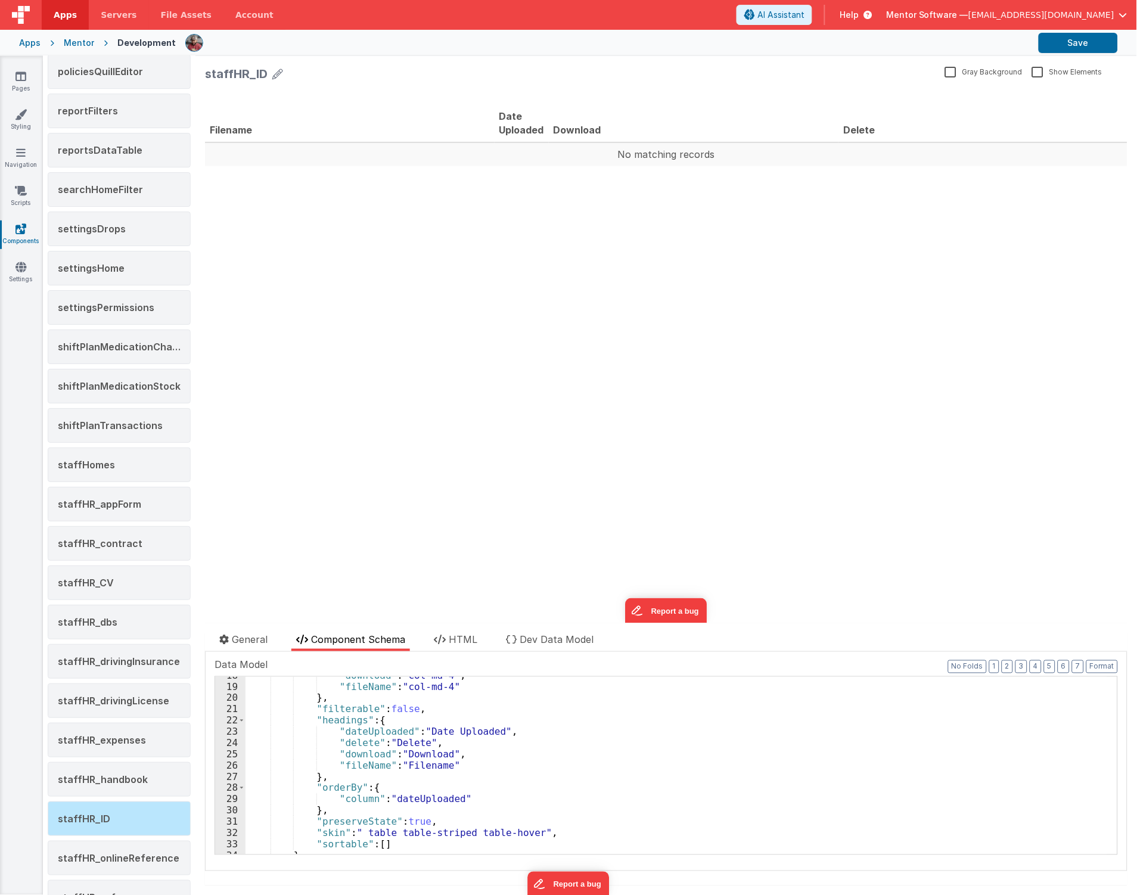
scroll to position [453, 0]
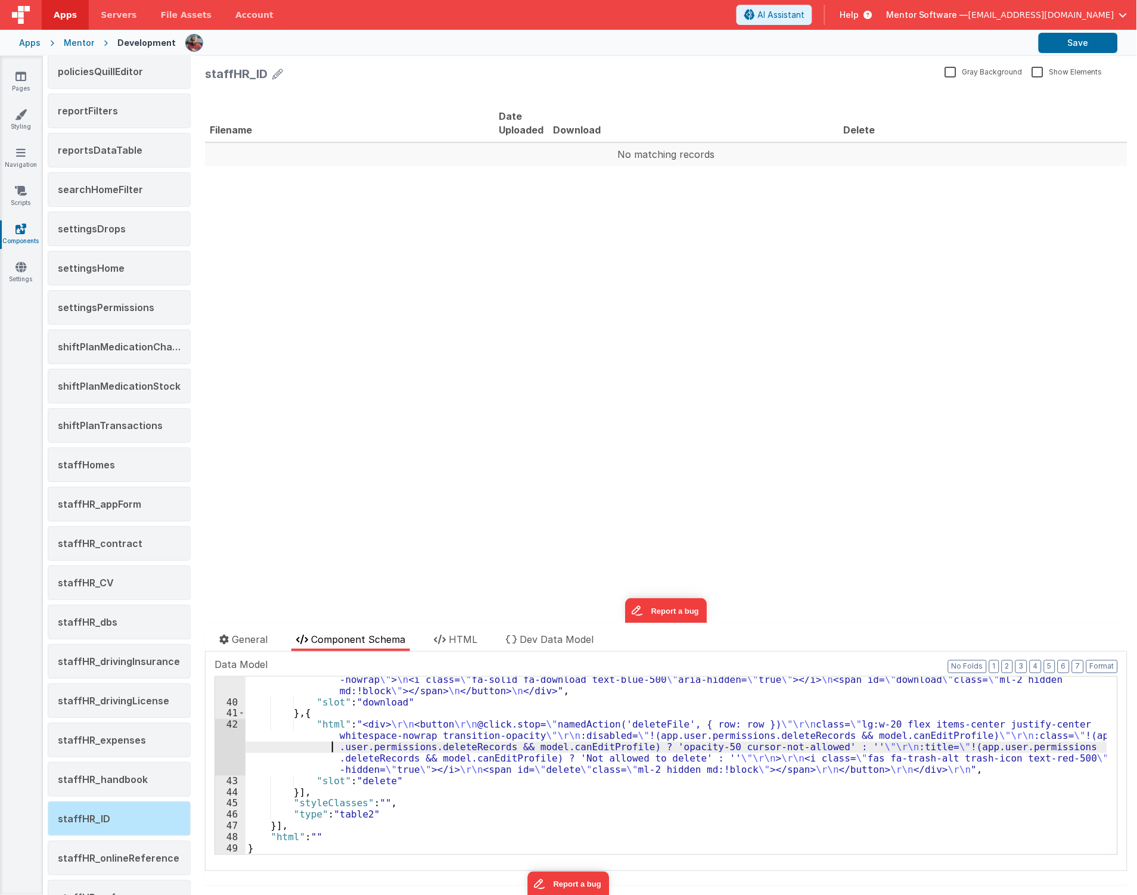
click at [321, 749] on div ""html" : "<div> \n <button @click.stop= \" namedAction('downloadFile',{row:row}…" at bounding box center [677, 774] width 862 height 223
click at [230, 753] on div "42" at bounding box center [230, 747] width 30 height 56
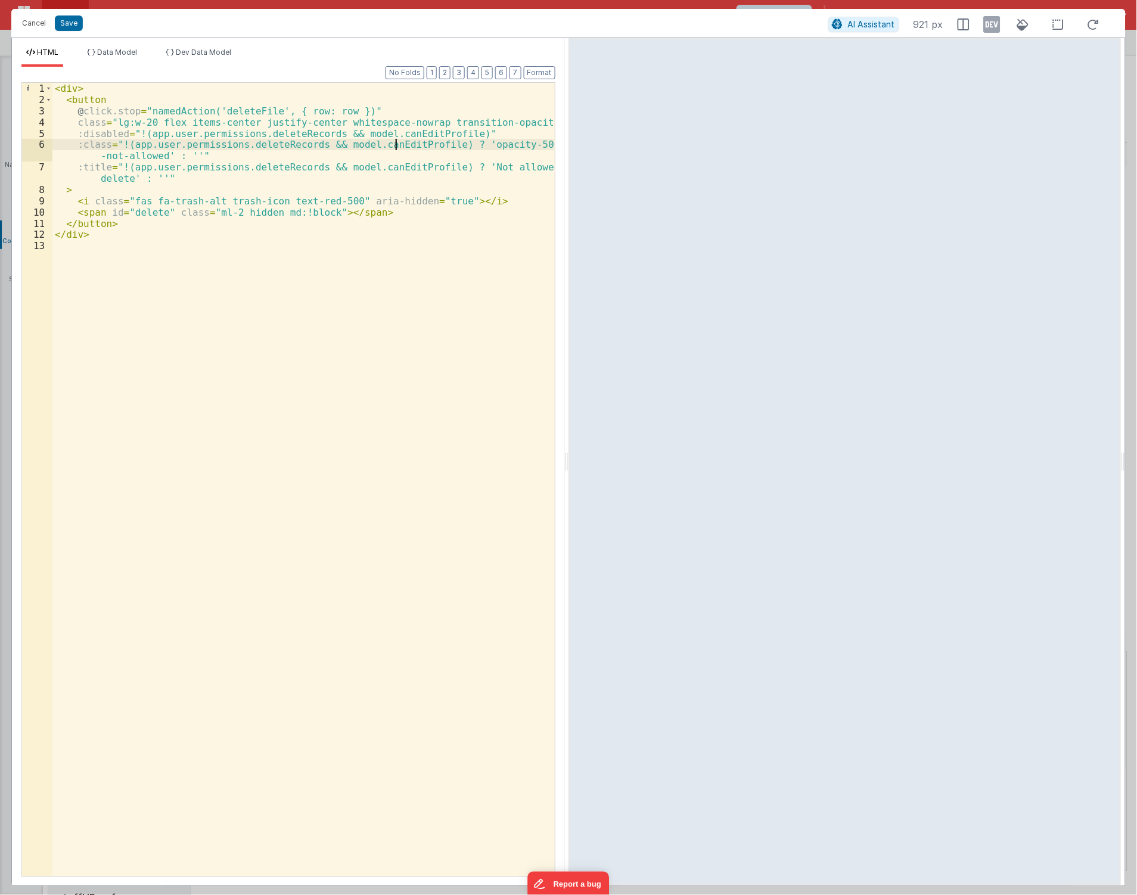
click at [397, 144] on div "< div > < button @ click.stop = "namedAction('deleteFile', { row: row })" class…" at bounding box center [303, 491] width 502 height 817
drag, startPoint x: 402, startPoint y: 298, endPoint x: 389, endPoint y: 297, distance: 13.2
click at [401, 299] on div "< div > < button @ click.stop = "namedAction('deleteFile', { row: row })" class…" at bounding box center [303, 491] width 502 height 817
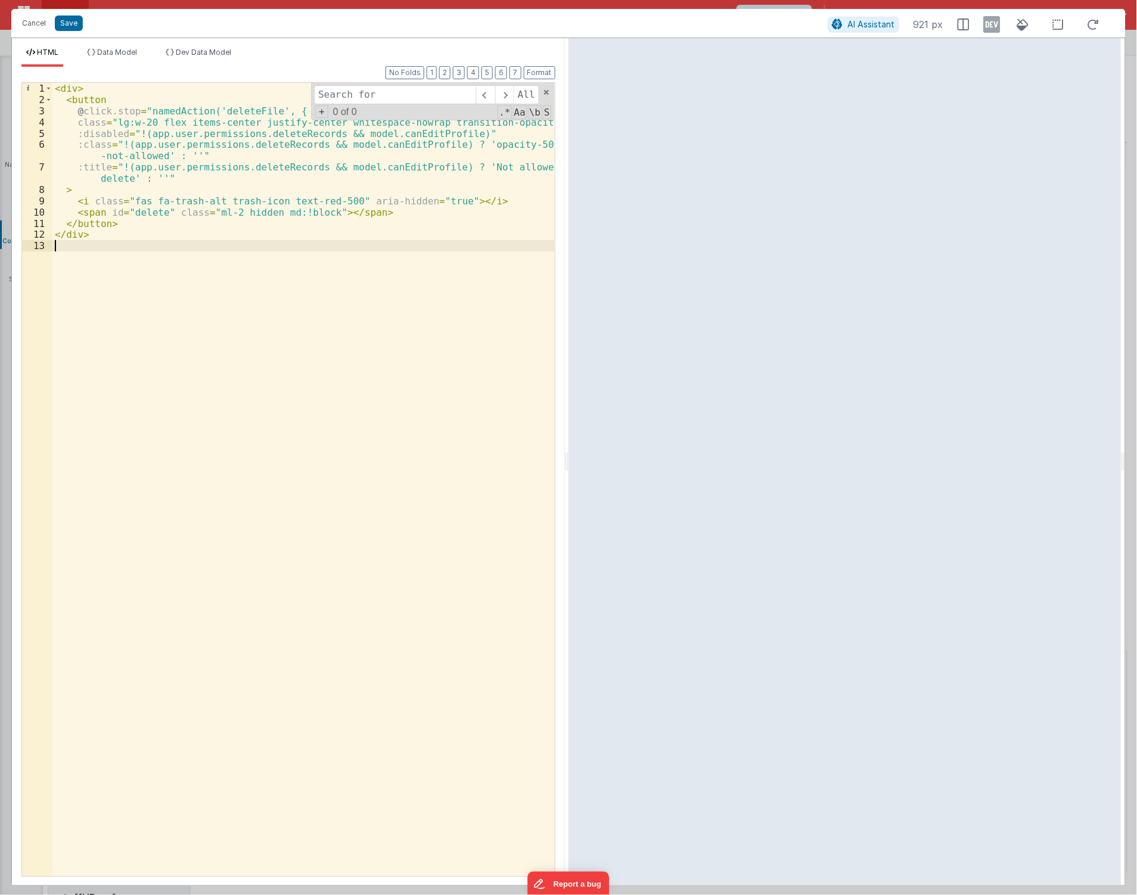
drag, startPoint x: 425, startPoint y: 348, endPoint x: 427, endPoint y: 337, distance: 11.6
click at [426, 348] on div "< div > < button @ click.stop = "namedAction('deleteFile', { row: row })" class…" at bounding box center [303, 491] width 502 height 817
paste input "canEditProfile"
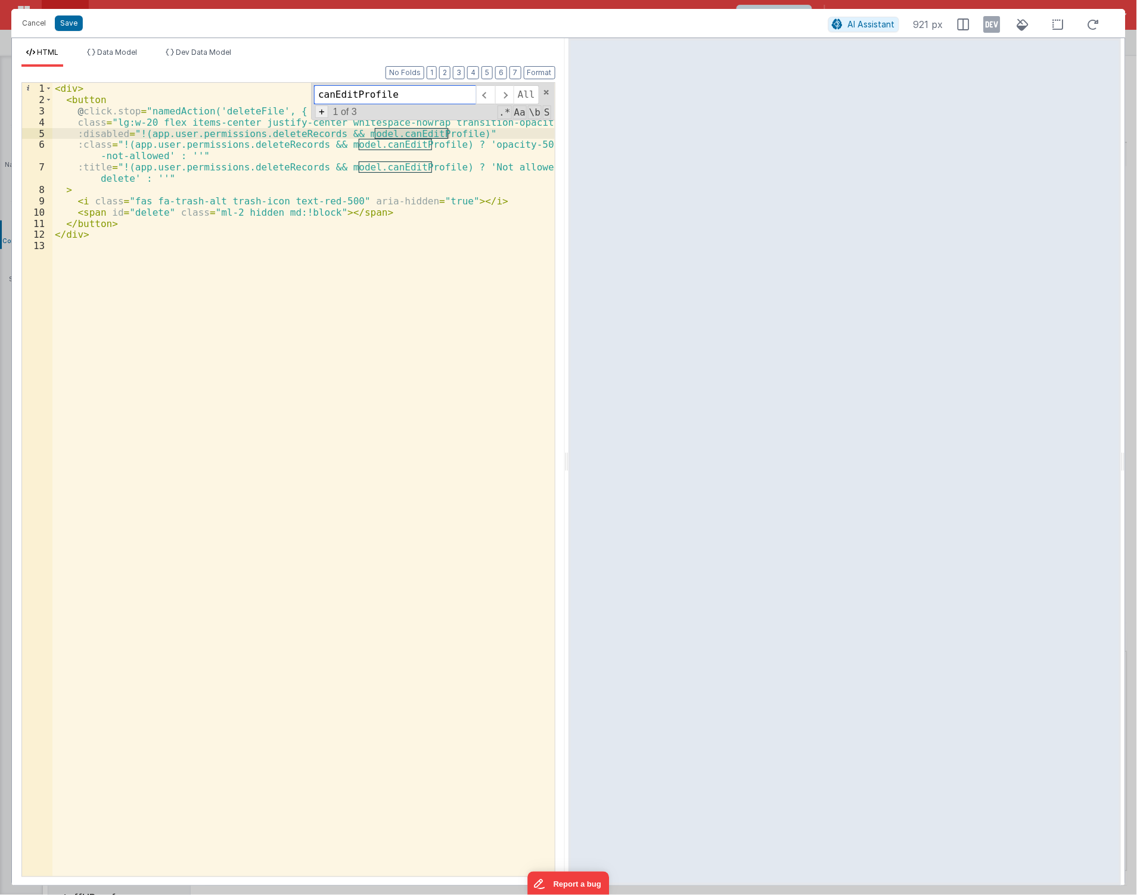
type input "canEditProfile"
click at [318, 115] on span "+" at bounding box center [321, 112] width 13 height 13
click at [404, 117] on input at bounding box center [395, 116] width 162 height 19
paste input "canEditProfileNoEditMode"
type input "canEditProfileNoEditMode"
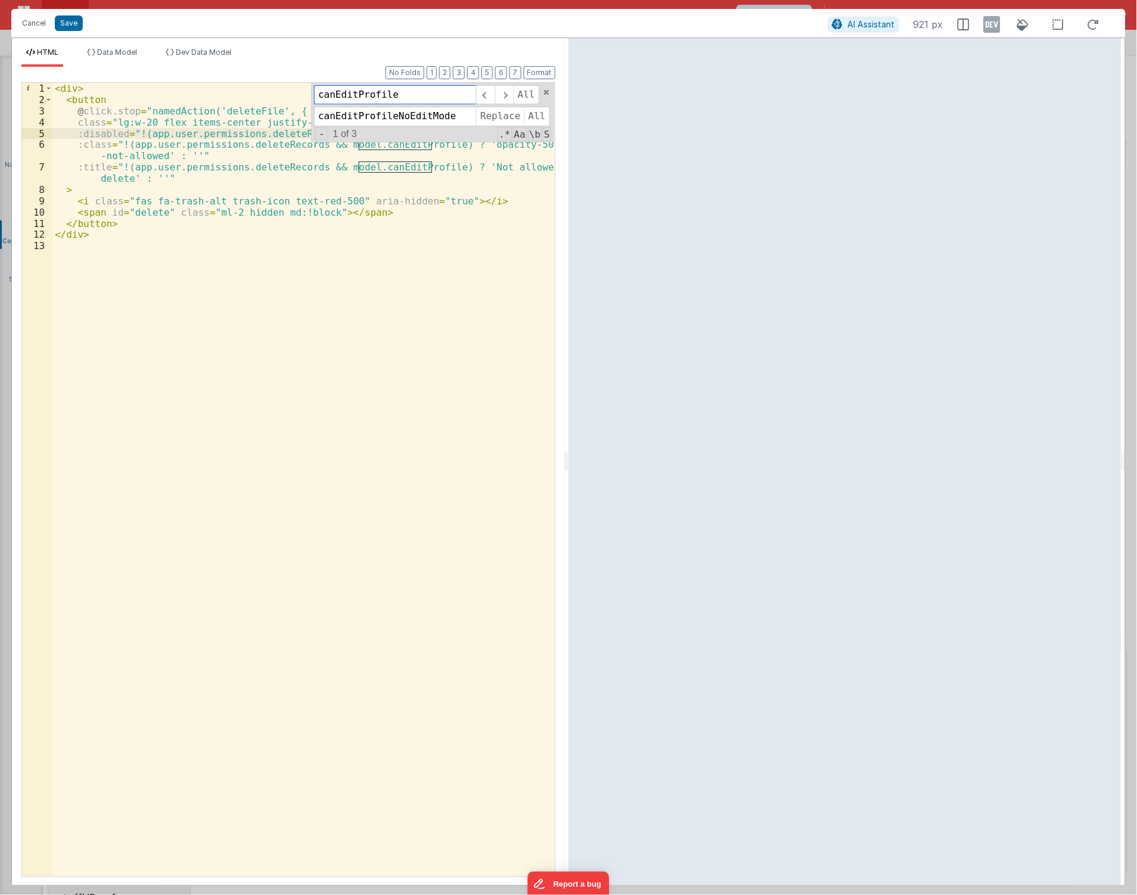
drag, startPoint x: 418, startPoint y: 100, endPoint x: 231, endPoint y: 103, distance: 187.2
click at [231, 103] on div "< div > < button @ click.stop = "namedAction('deleteFile', { row: row })" class…" at bounding box center [303, 480] width 502 height 794
click at [531, 120] on span "All" at bounding box center [538, 116] width 26 height 19
click at [227, 368] on div "< div > < button @ click.stop = "namedAction('deleteFile', { row: row })" class…" at bounding box center [303, 491] width 502 height 817
click at [544, 91] on span at bounding box center [546, 92] width 8 height 8
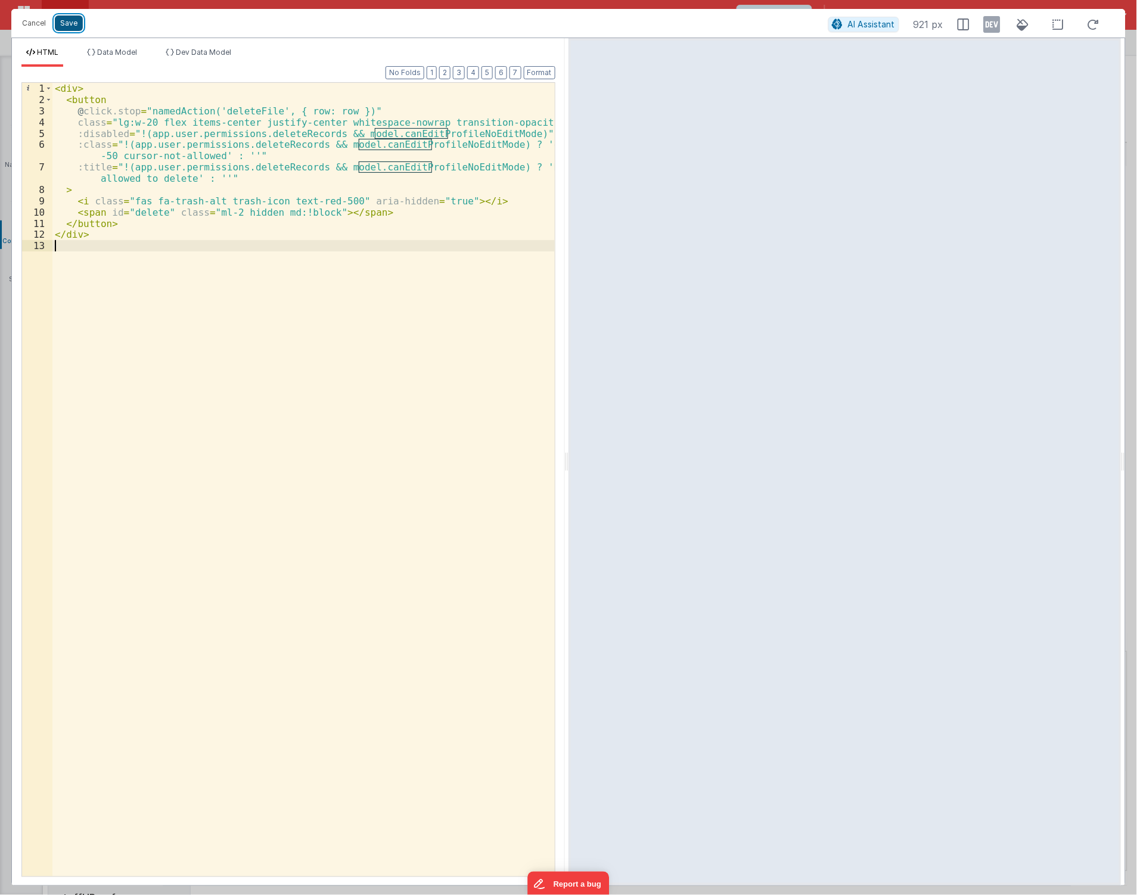
click at [70, 21] on button "Save" at bounding box center [69, 22] width 28 height 15
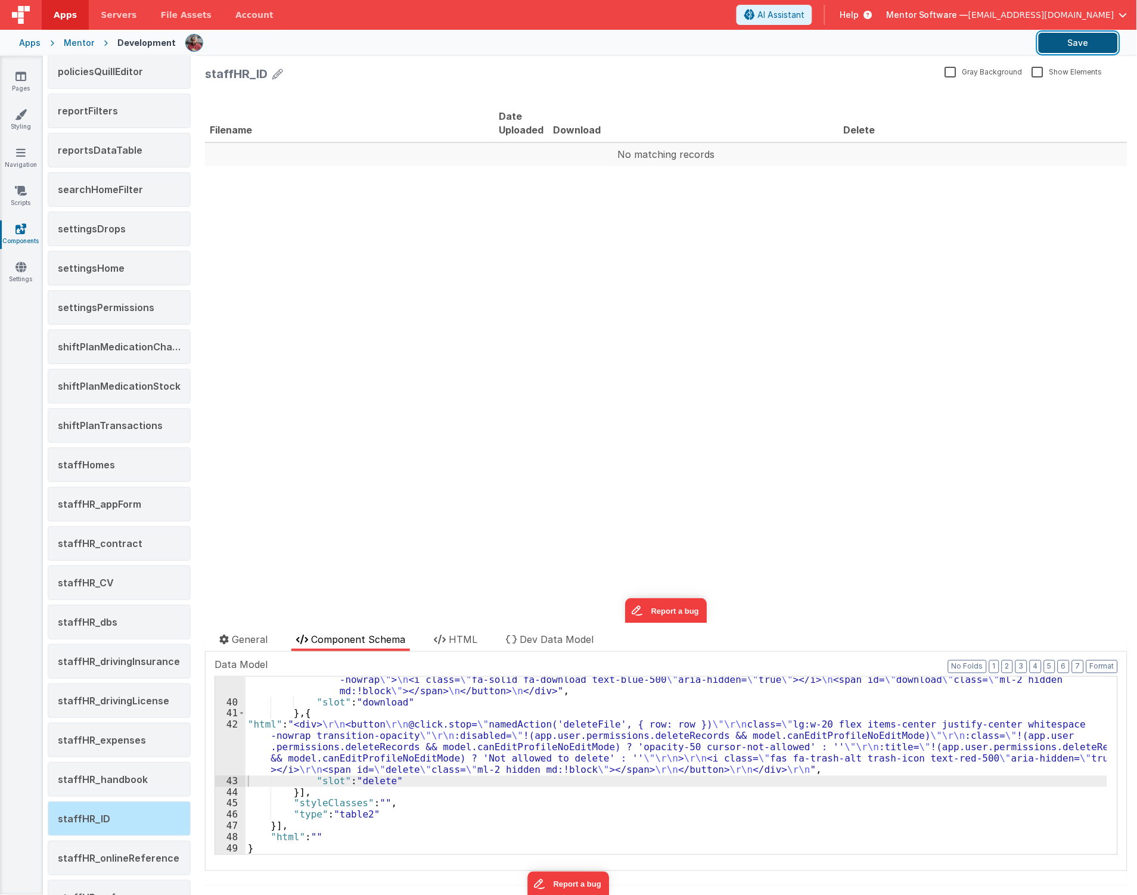
click at [1098, 46] on button "Save" at bounding box center [1078, 43] width 79 height 20
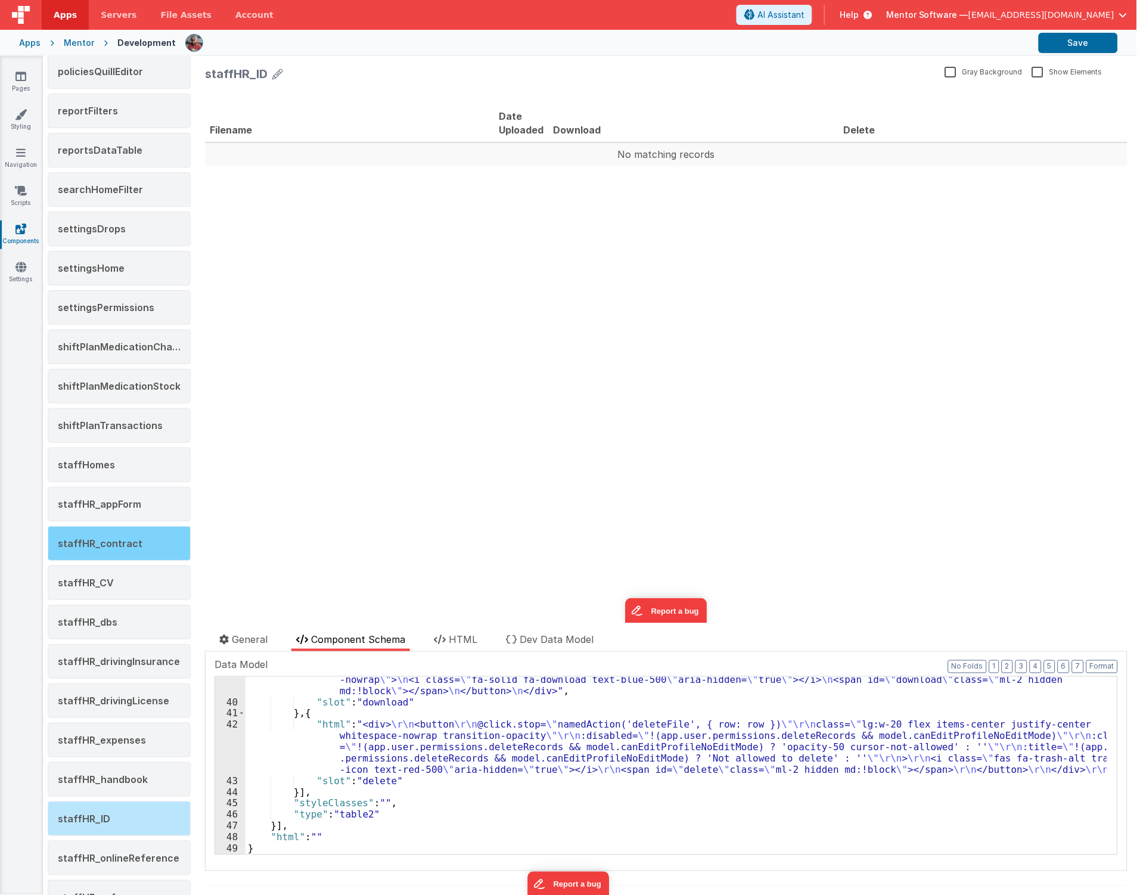
click at [118, 544] on span "staffHR_contract" at bounding box center [100, 544] width 85 height 12
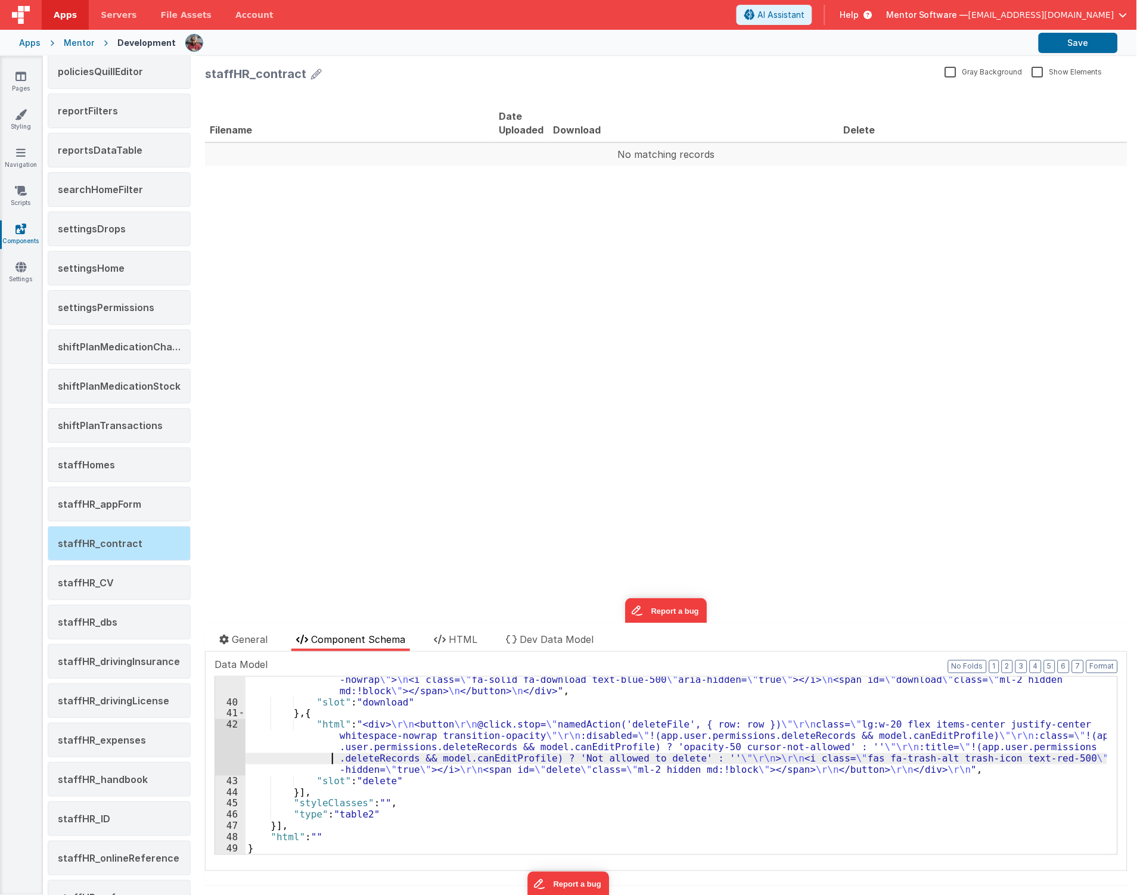
click at [304, 760] on div ""html" : "<div> \n <button @click.stop= \" namedAction('downloadFile',{row:row}…" at bounding box center [677, 774] width 862 height 223
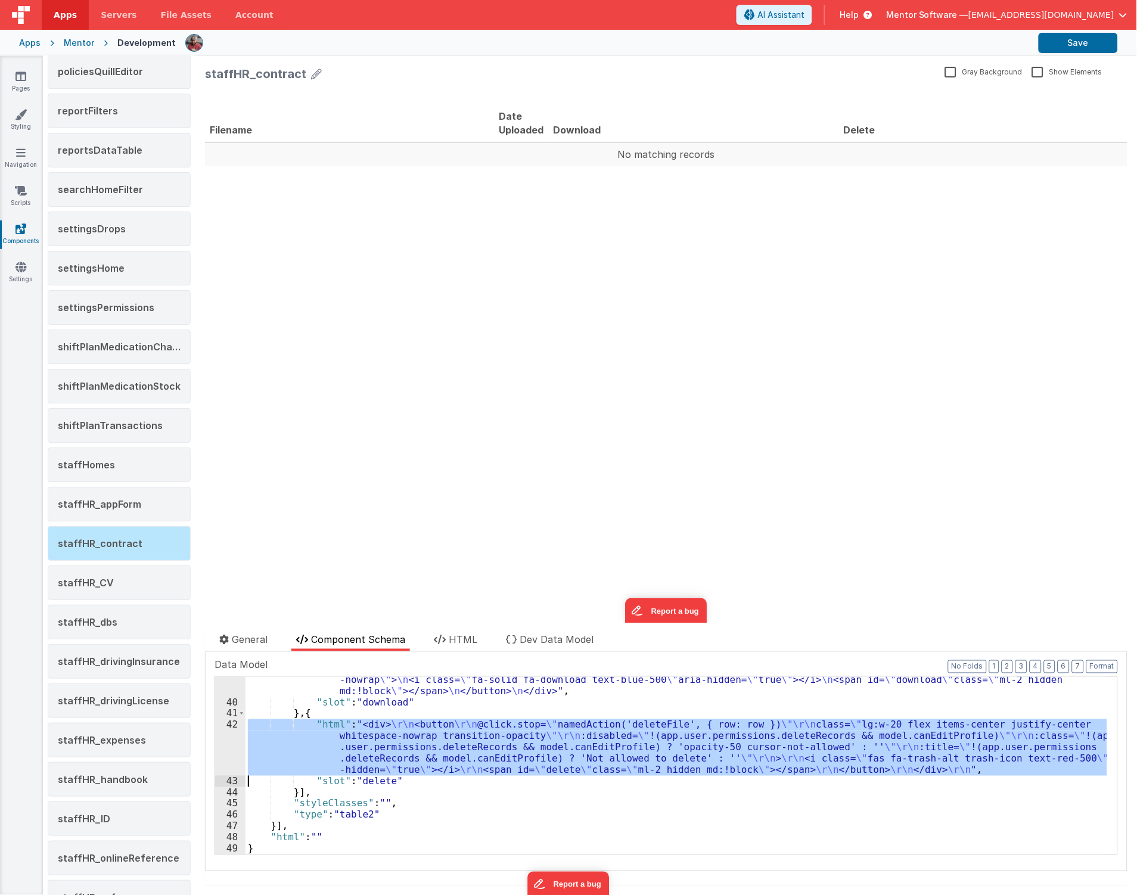
click at [228, 742] on div "42" at bounding box center [230, 747] width 30 height 56
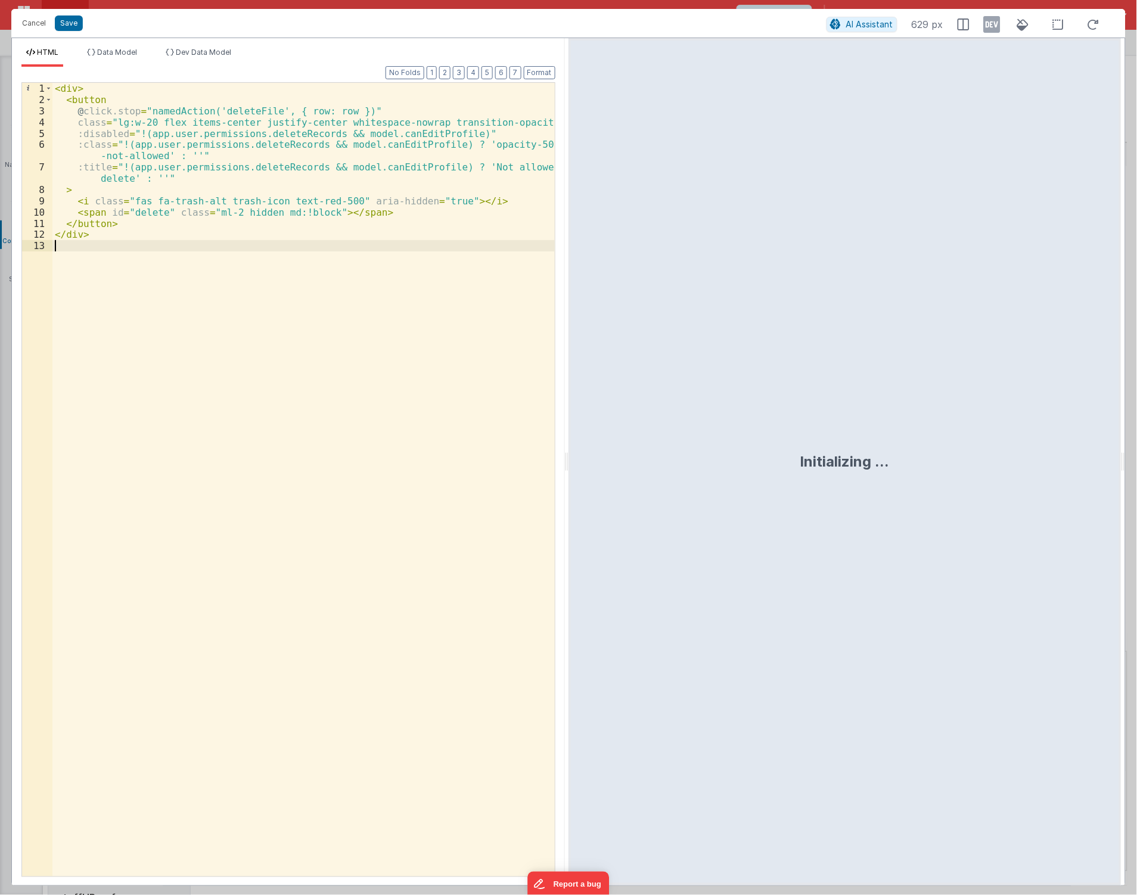
click at [172, 547] on div "< div > < button @ click.stop = "namedAction('deleteFile', { row: row })" class…" at bounding box center [303, 491] width 502 height 817
click at [371, 96] on input at bounding box center [395, 94] width 162 height 19
paste input "canEditProfile"
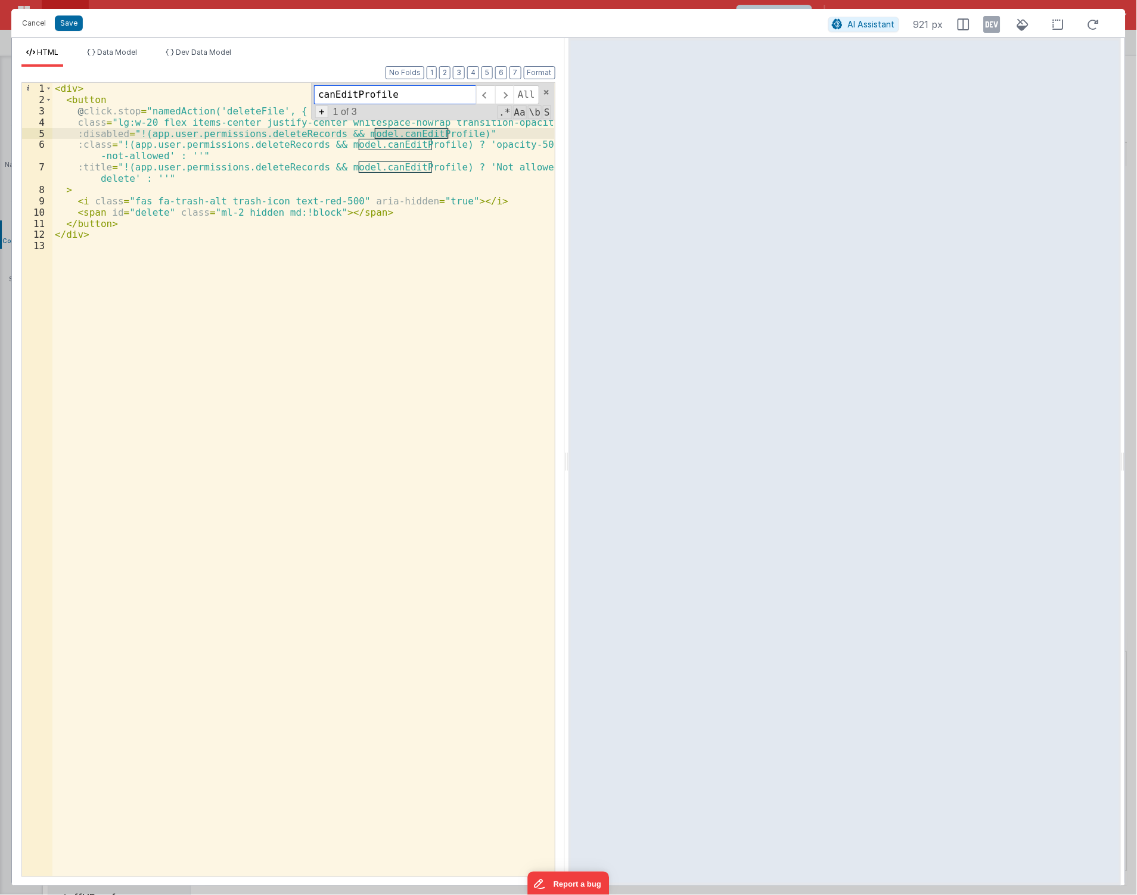
type input "canEditProfile"
click at [322, 111] on span "+" at bounding box center [321, 112] width 13 height 13
click at [426, 114] on input at bounding box center [395, 116] width 162 height 19
paste input "canEditProfileNoEditMode"
type input "canEditProfileNoEditMode"
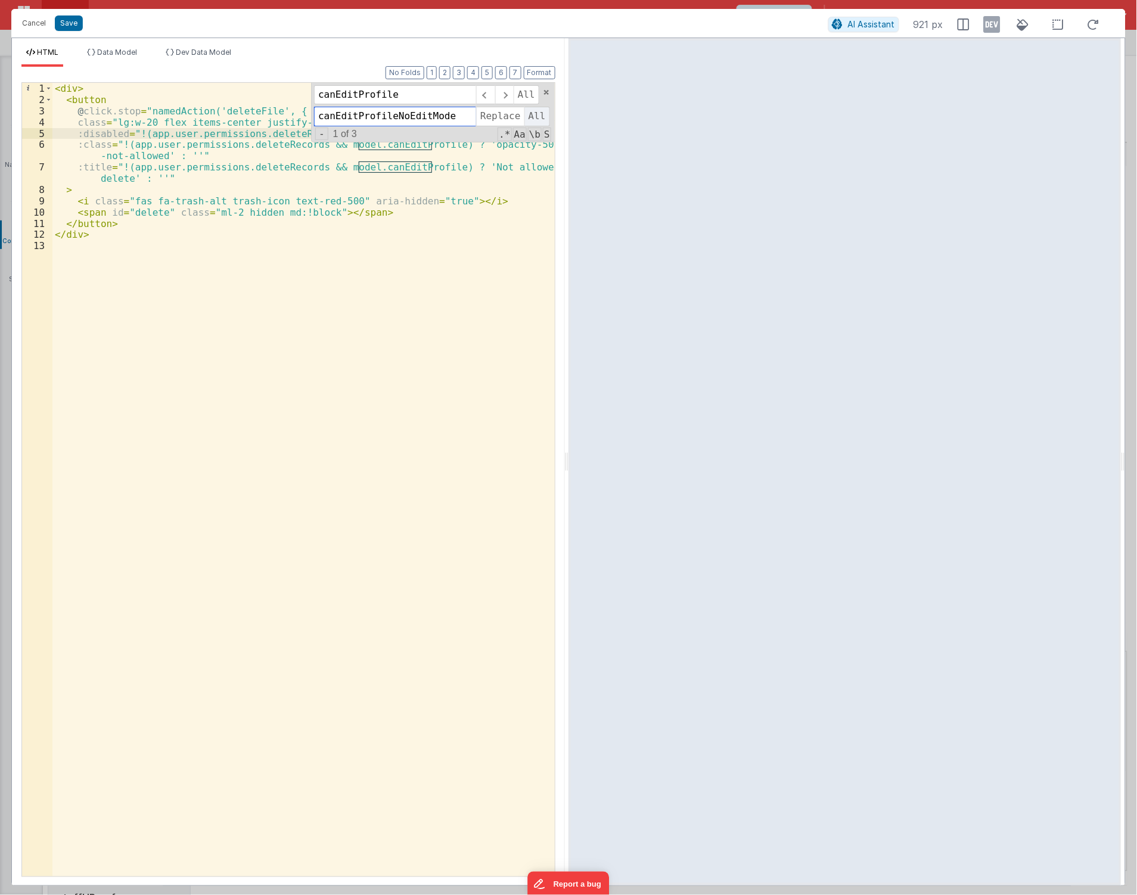
click at [533, 120] on span "All" at bounding box center [538, 116] width 26 height 19
click at [75, 31] on button "Save" at bounding box center [69, 22] width 28 height 15
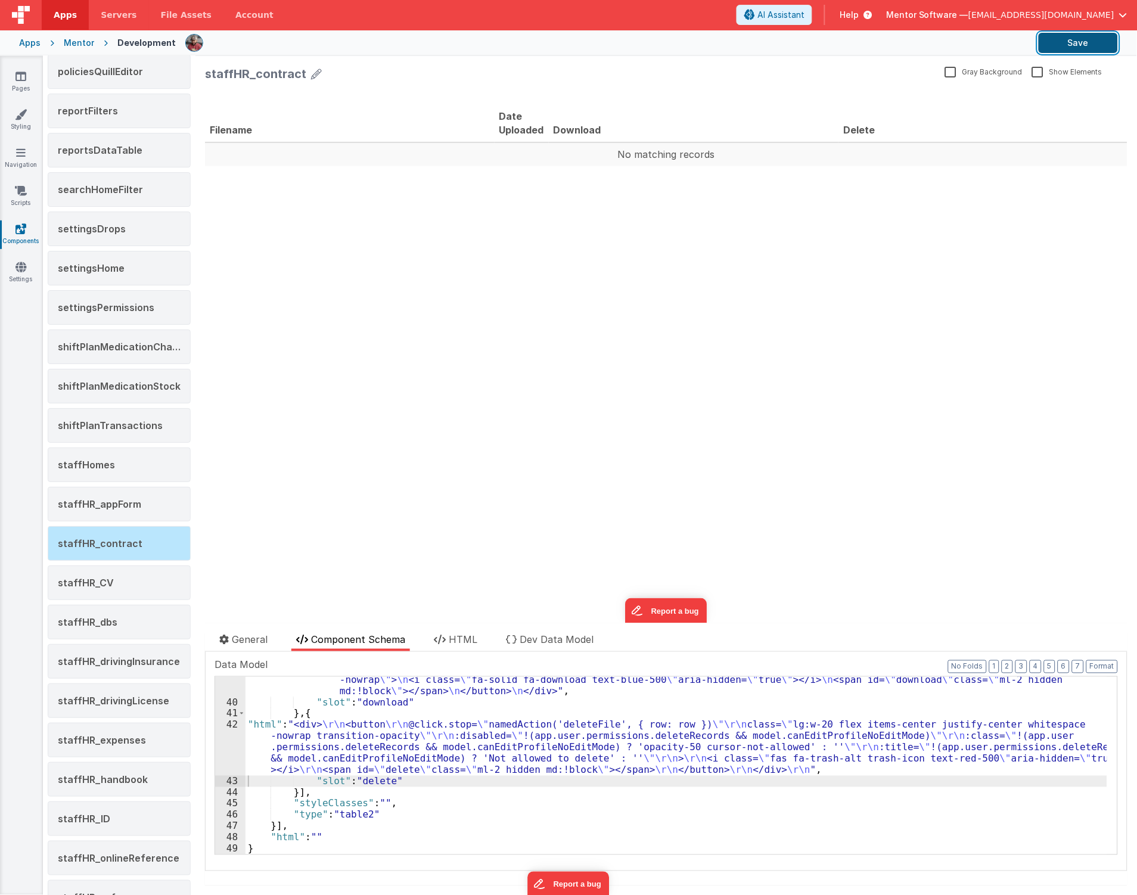
click at [1071, 44] on button "Save" at bounding box center [1078, 43] width 79 height 20
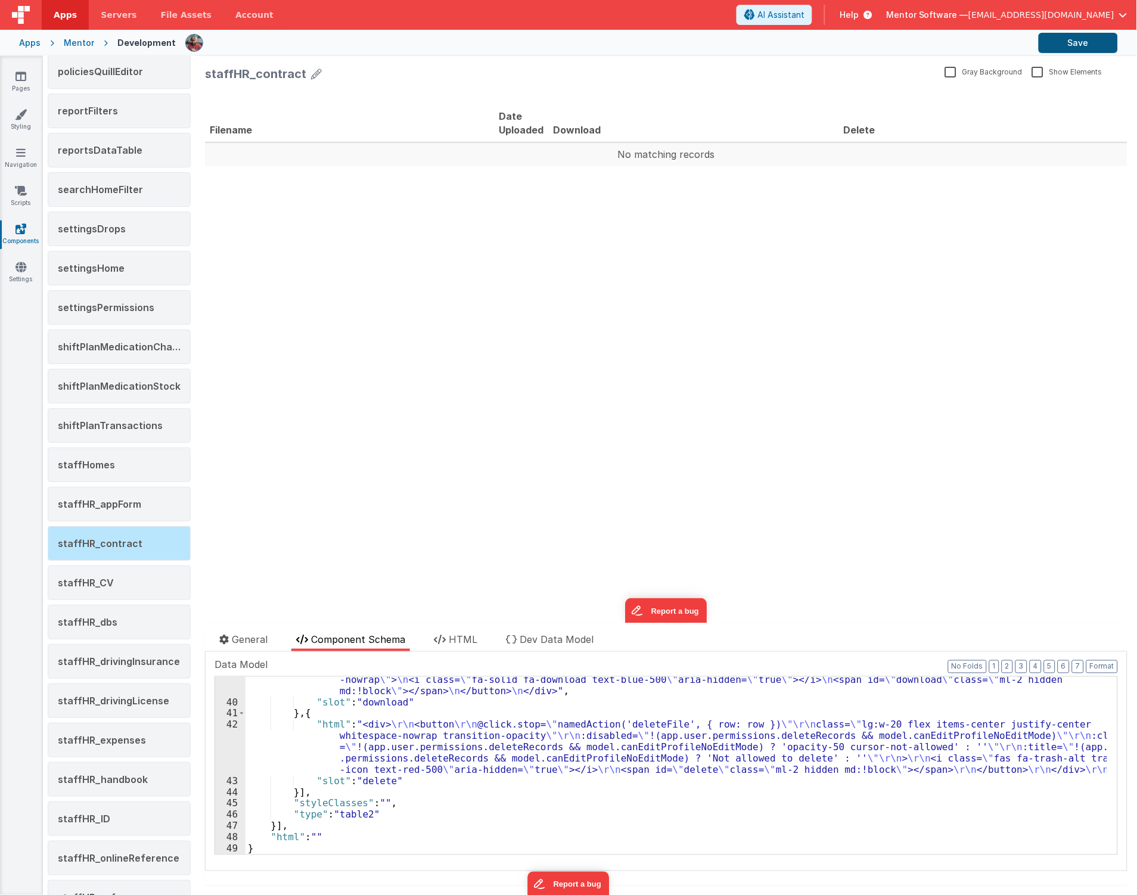
click at [1081, 32] on div "Apps Mentor Development Save" at bounding box center [568, 43] width 1137 height 26
click at [1080, 39] on button "Save" at bounding box center [1078, 43] width 79 height 20
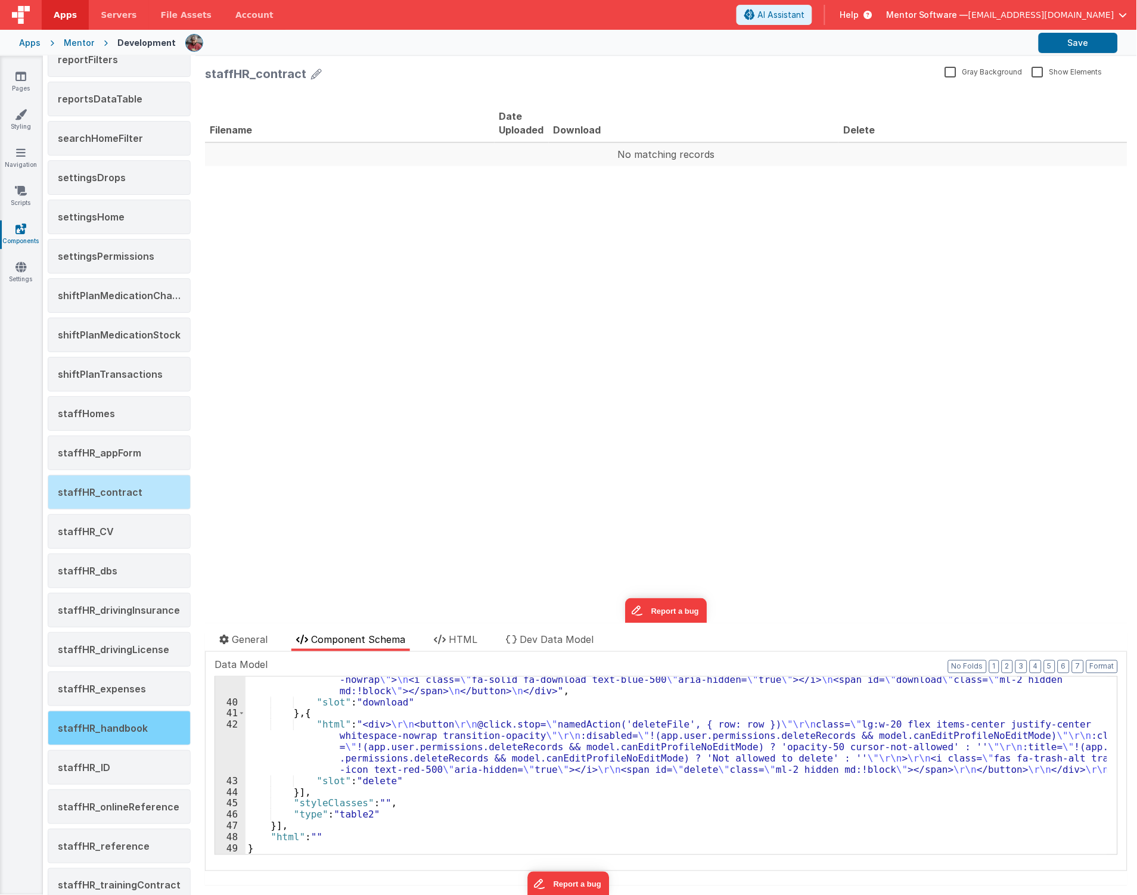
scroll to position [1125, 0]
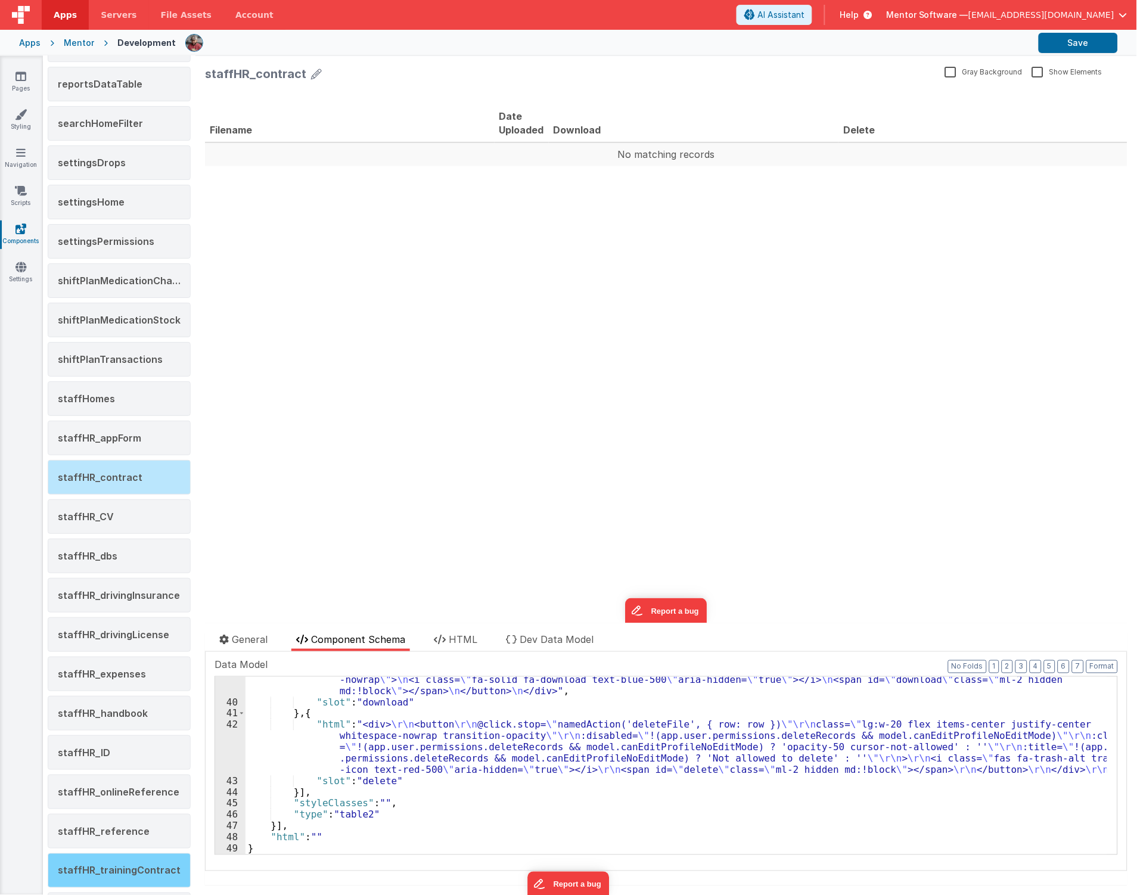
click at [107, 872] on span "staffHR_trainingContract" at bounding box center [119, 871] width 123 height 12
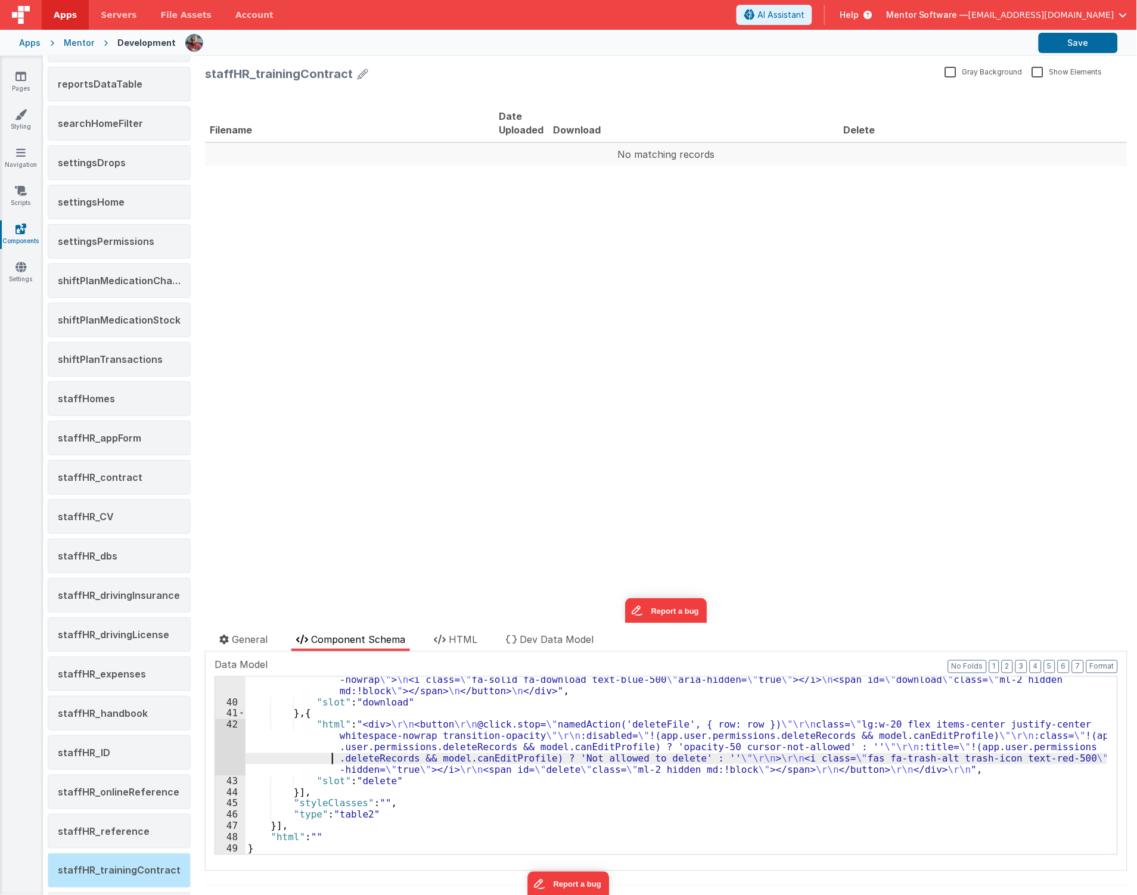
click at [280, 755] on div ""html" : "<div> \n <button @click.stop= \" namedAction('downloadFile',{row:row}…" at bounding box center [677, 774] width 862 height 223
click at [219, 752] on div "42" at bounding box center [230, 747] width 30 height 56
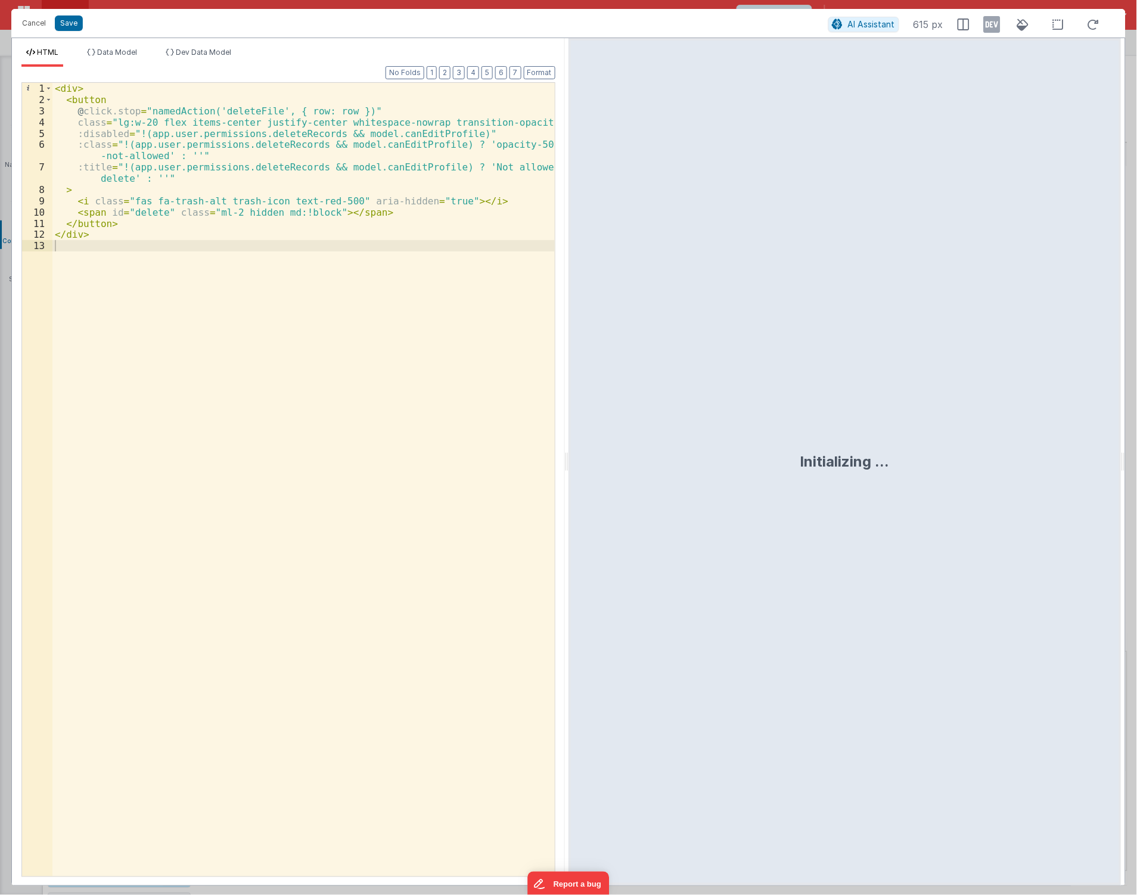
click at [277, 528] on div "< div > < button @ click.stop = "namedAction('deleteFile', { row: row })" class…" at bounding box center [303, 491] width 502 height 817
click at [386, 96] on input at bounding box center [395, 94] width 162 height 19
paste input "canEditProfile"
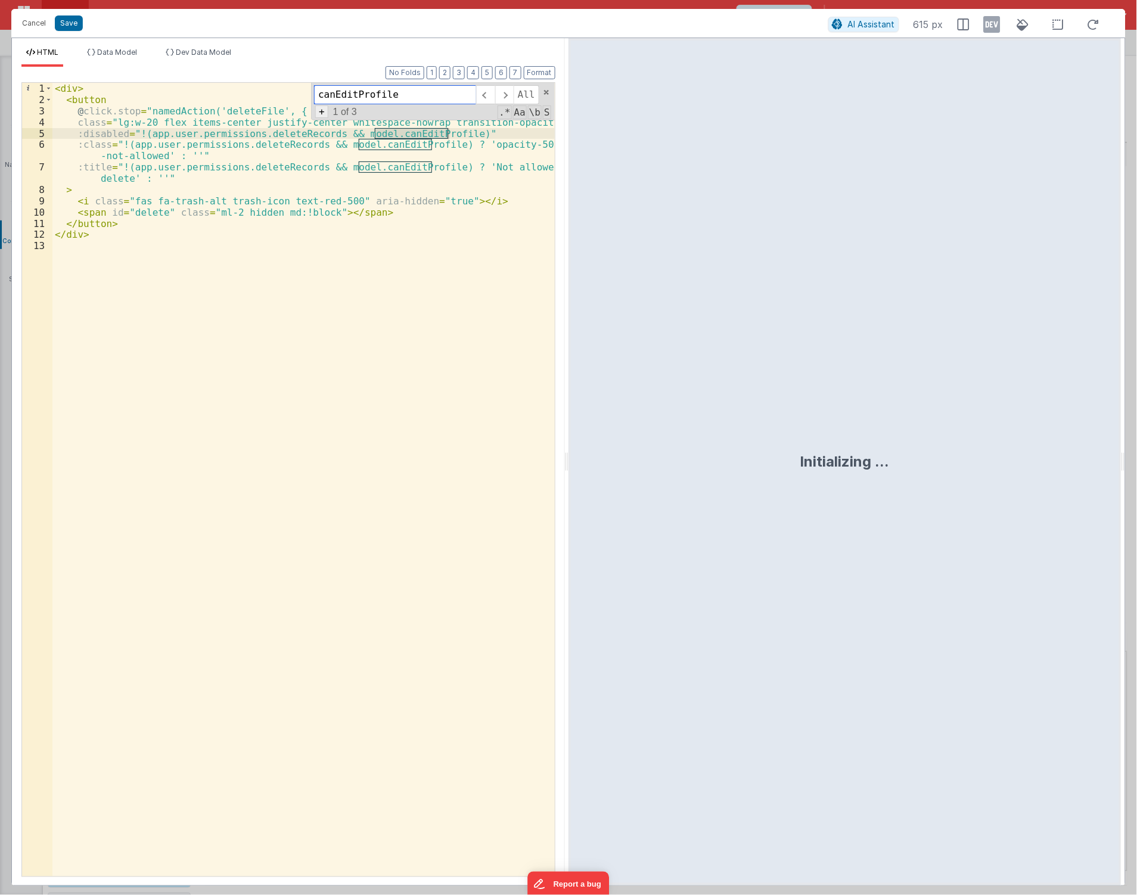
type input "canEditProfile"
click at [324, 111] on span "+" at bounding box center [321, 112] width 13 height 13
click at [402, 110] on input at bounding box center [395, 116] width 162 height 19
paste input "canEditProfileNoEditMode"
type input "canEditProfileNoEditMode"
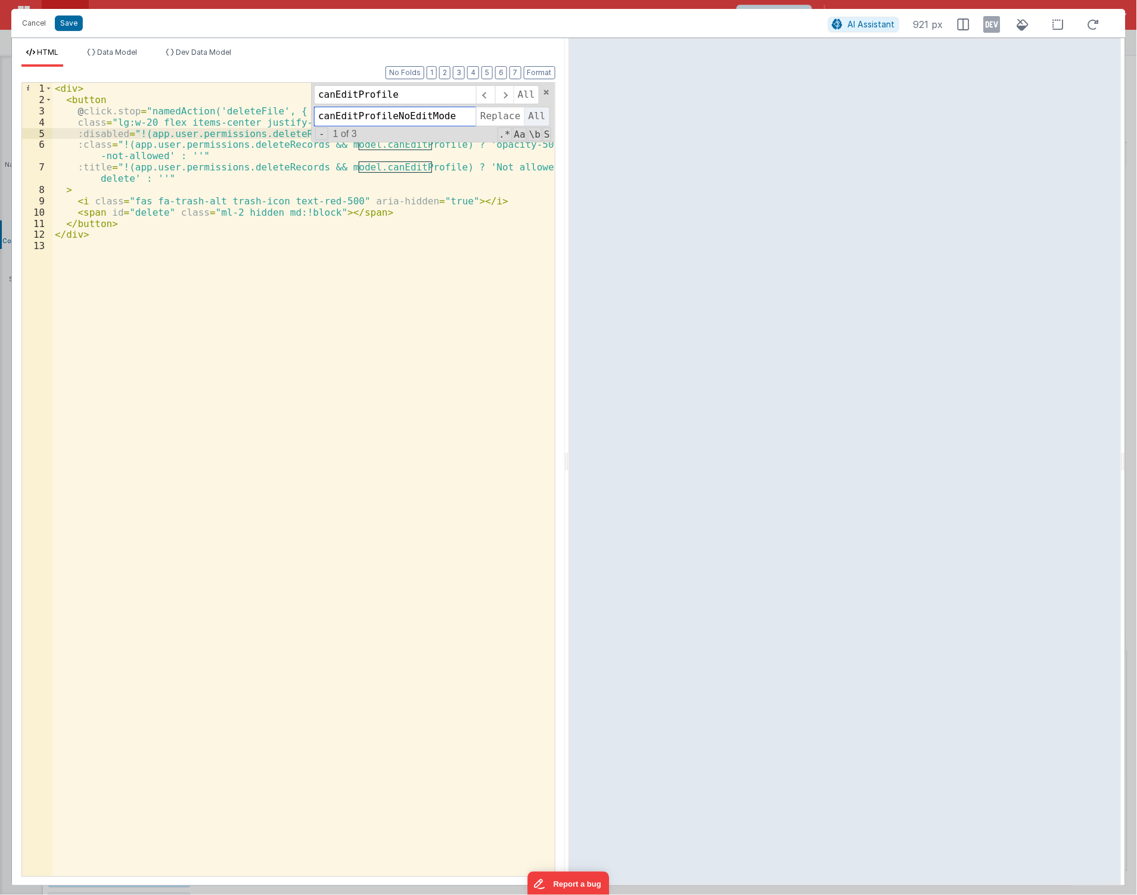
click at [532, 118] on span "All" at bounding box center [538, 116] width 26 height 19
click at [72, 32] on div "Cancel Save AI Assistant 921 px" at bounding box center [568, 23] width 1115 height 29
click at [69, 17] on button "Save" at bounding box center [69, 22] width 28 height 15
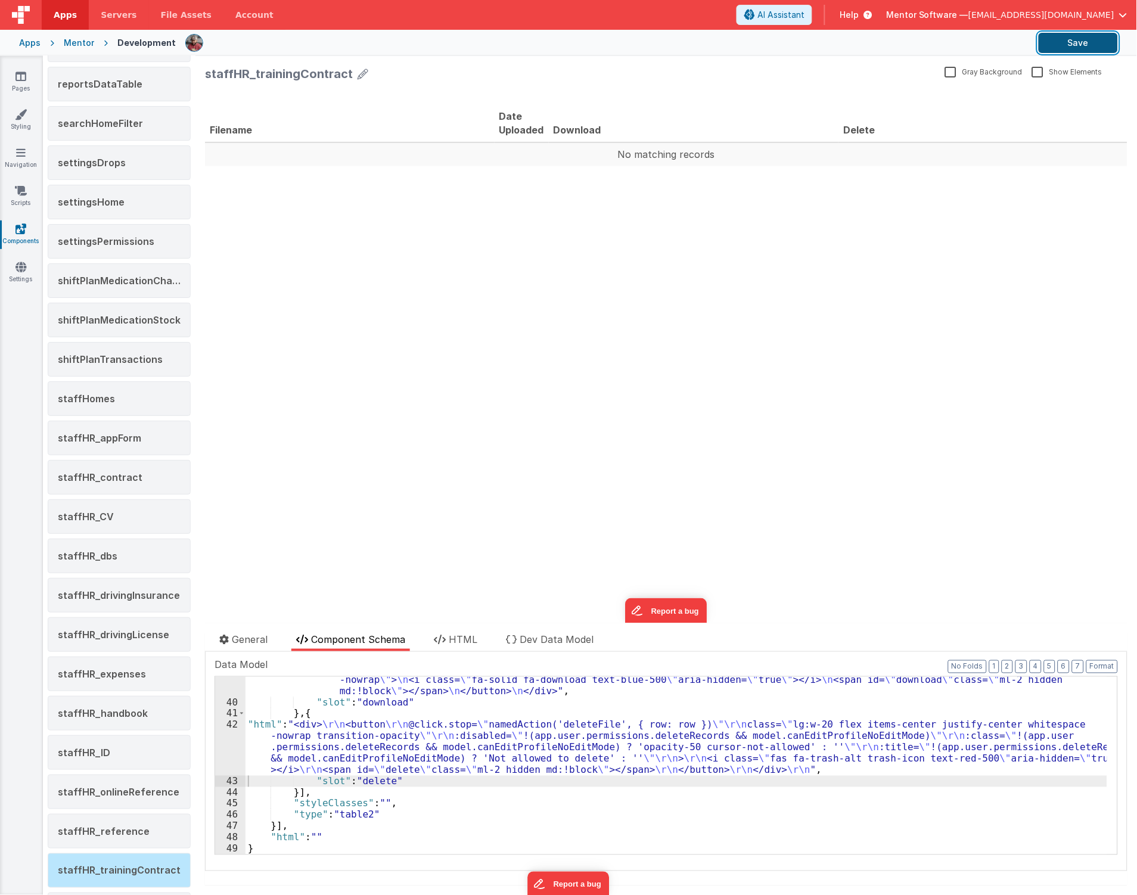
click at [1096, 40] on button "Save" at bounding box center [1078, 43] width 79 height 20
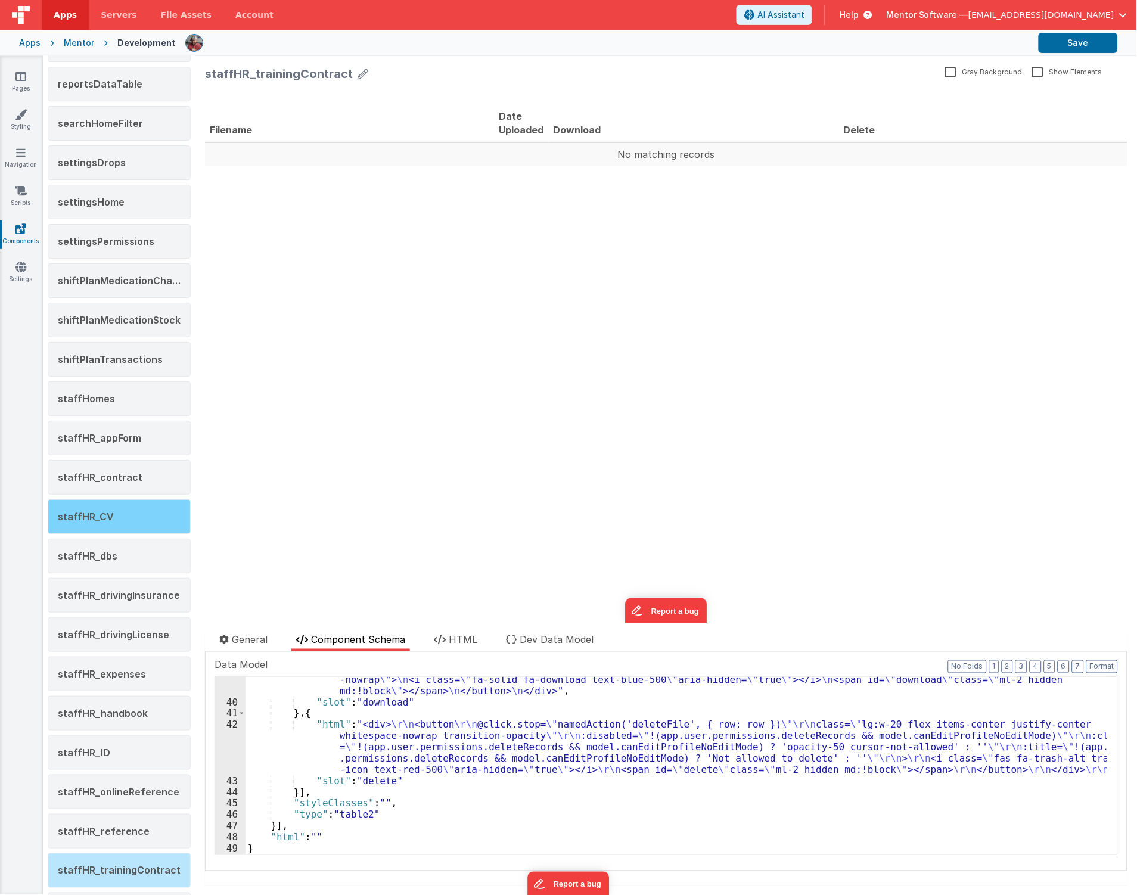
click at [81, 534] on div "staffHR_CV" at bounding box center [119, 517] width 143 height 35
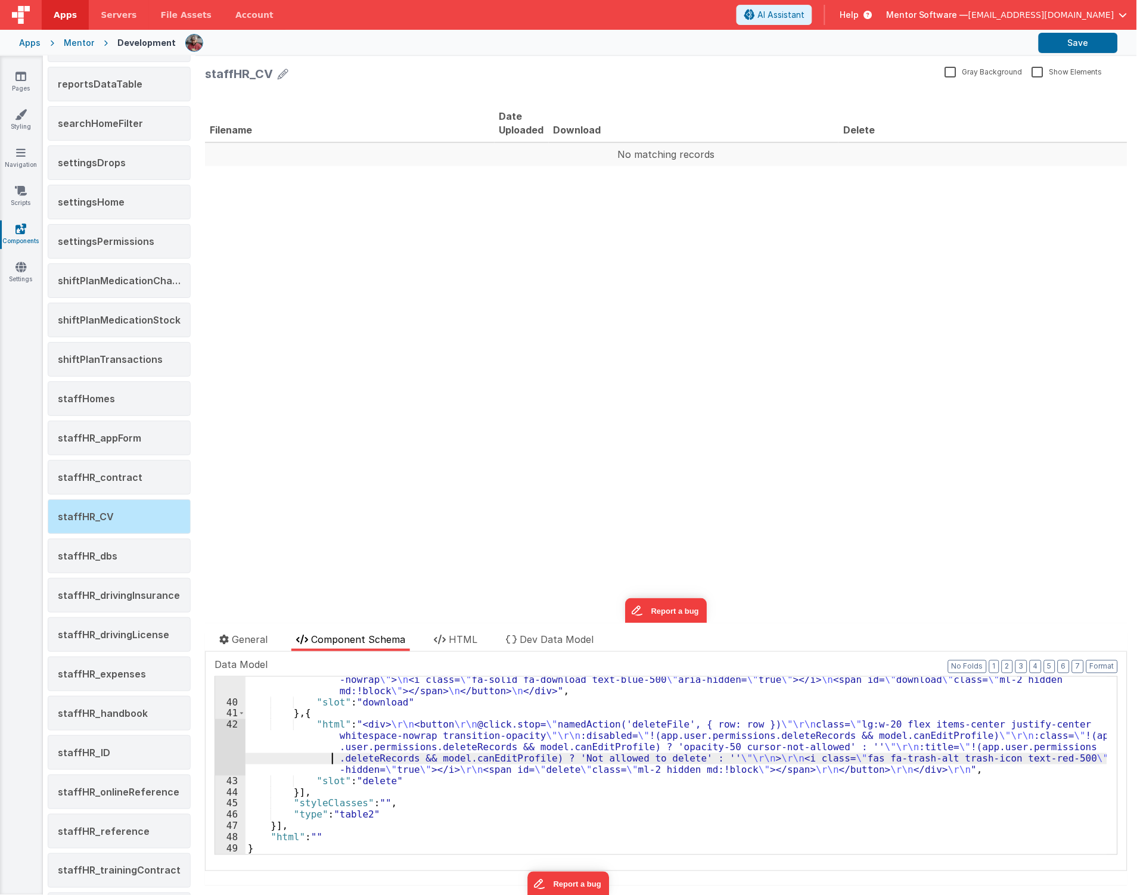
click at [290, 755] on div ""html" : "<div> \n <button @click.stop= \" namedAction('downloadFile',{row:row}…" at bounding box center [677, 774] width 862 height 223
click at [228, 752] on div "42" at bounding box center [230, 747] width 30 height 56
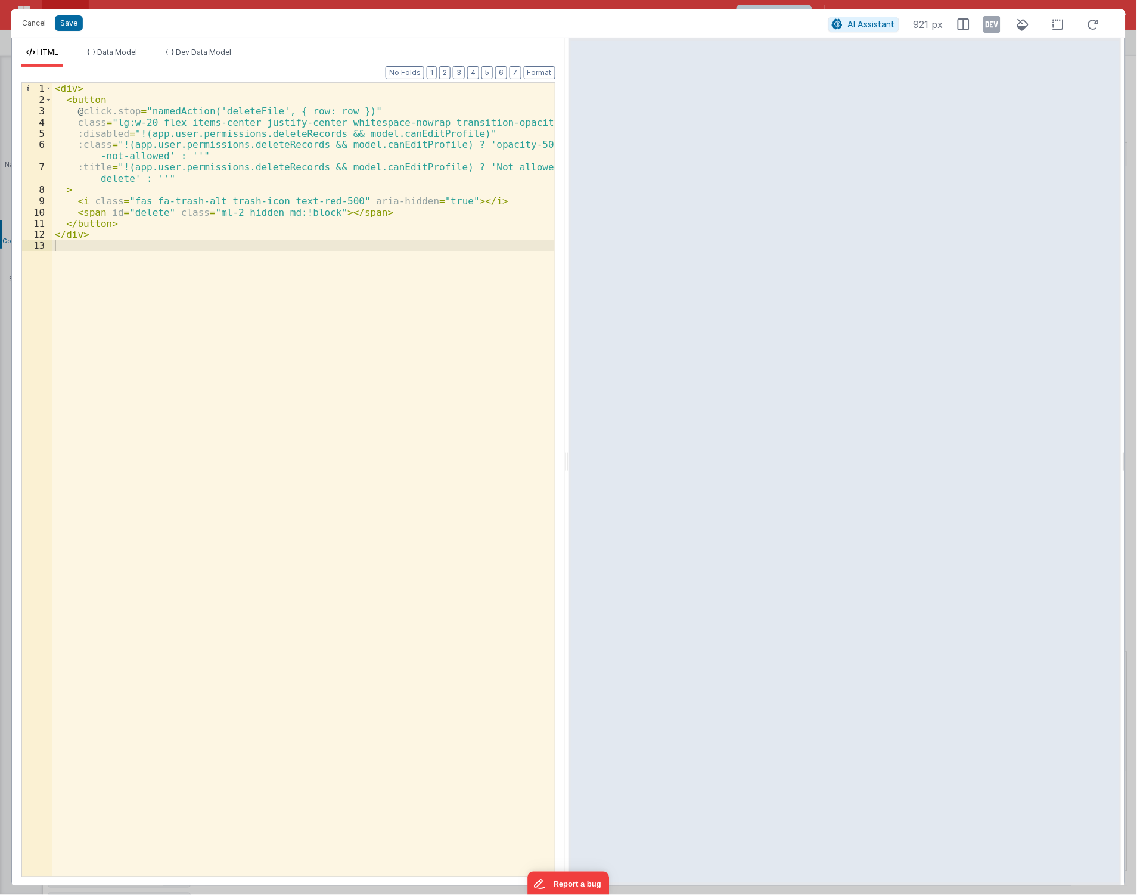
click at [355, 347] on div "< div > < button @ click.stop = "namedAction('deleteFile', { row: row })" class…" at bounding box center [303, 491] width 502 height 817
click at [443, 100] on input at bounding box center [395, 94] width 162 height 19
paste input "canEditProfile"
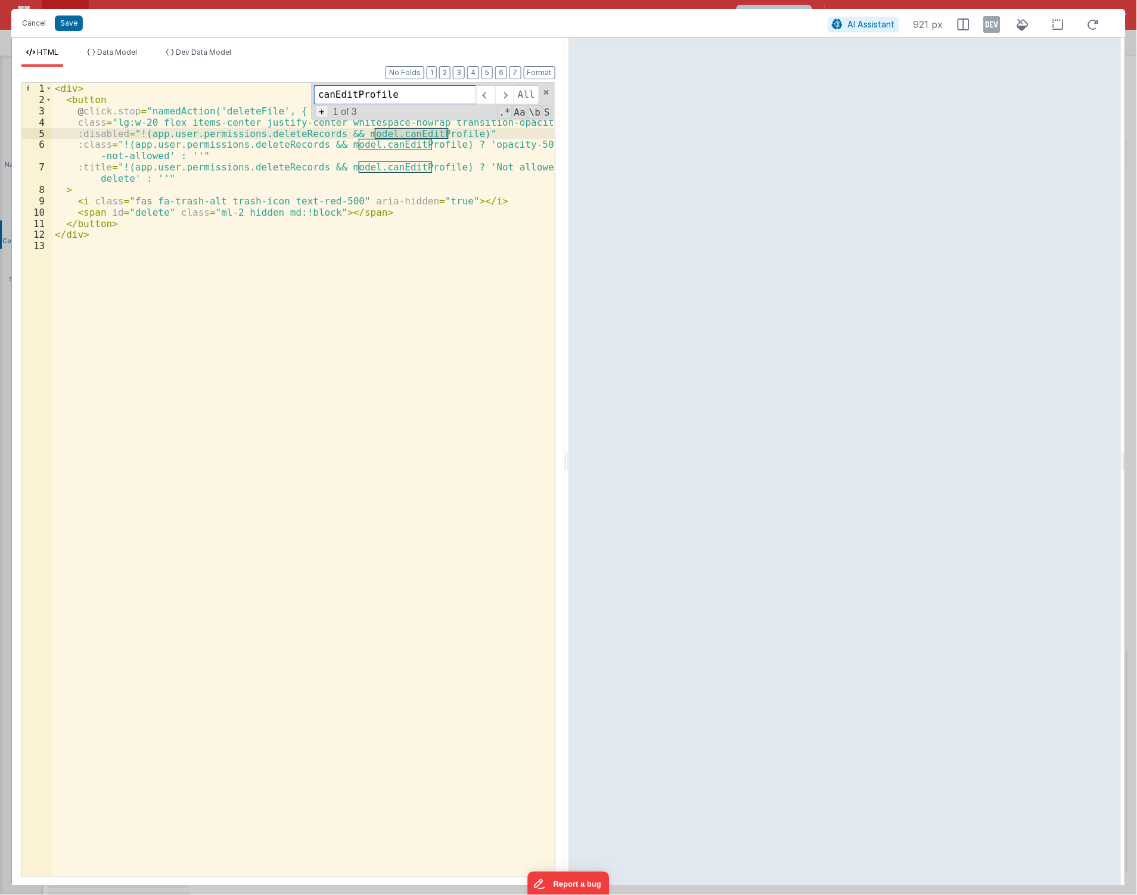
type input "canEditProfile"
click at [322, 111] on span "+" at bounding box center [321, 112] width 13 height 13
click at [374, 116] on input at bounding box center [395, 116] width 162 height 19
paste input "canEditProfileNoEditMode"
type input "canEditProfileNoEditMode"
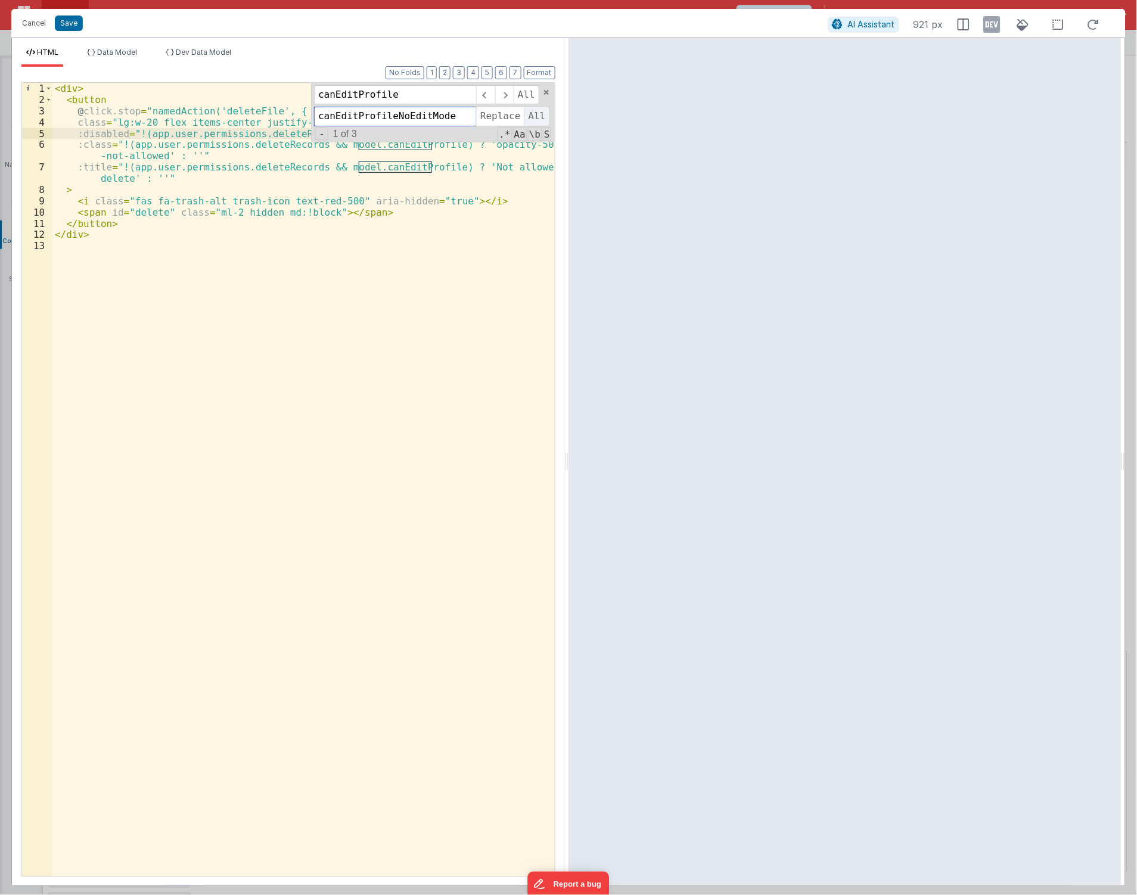
click at [535, 117] on span "All" at bounding box center [538, 116] width 26 height 19
click at [69, 23] on button "Save" at bounding box center [69, 22] width 28 height 15
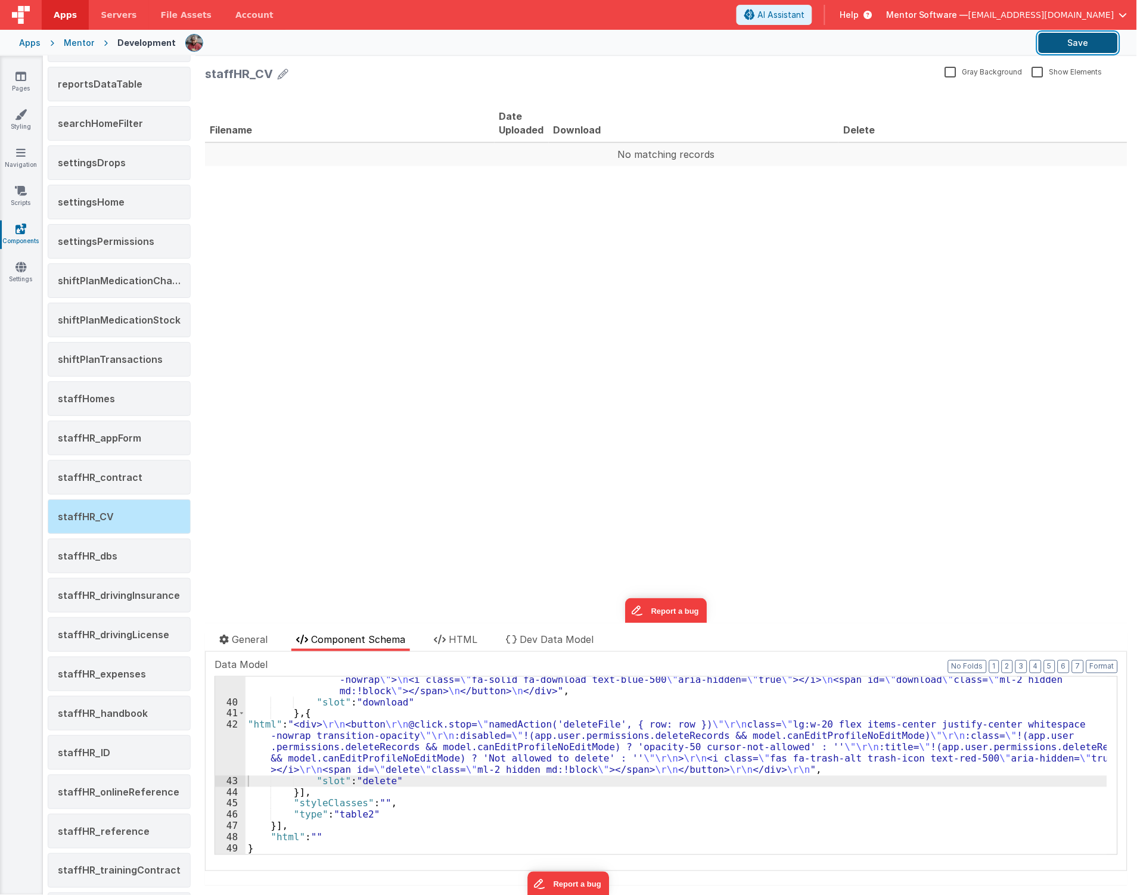
click at [1060, 39] on button "Save" at bounding box center [1078, 43] width 79 height 20
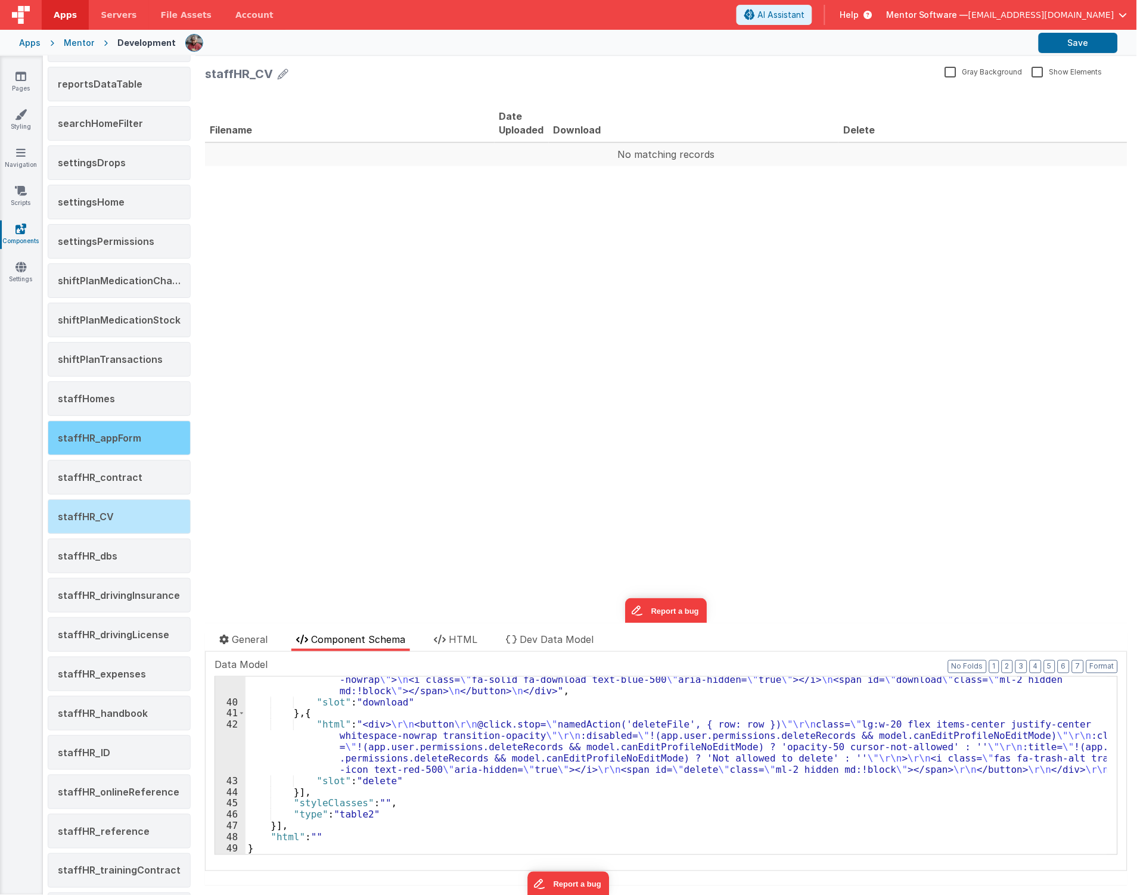
click at [138, 442] on div "staffHR_appForm" at bounding box center [119, 438] width 143 height 35
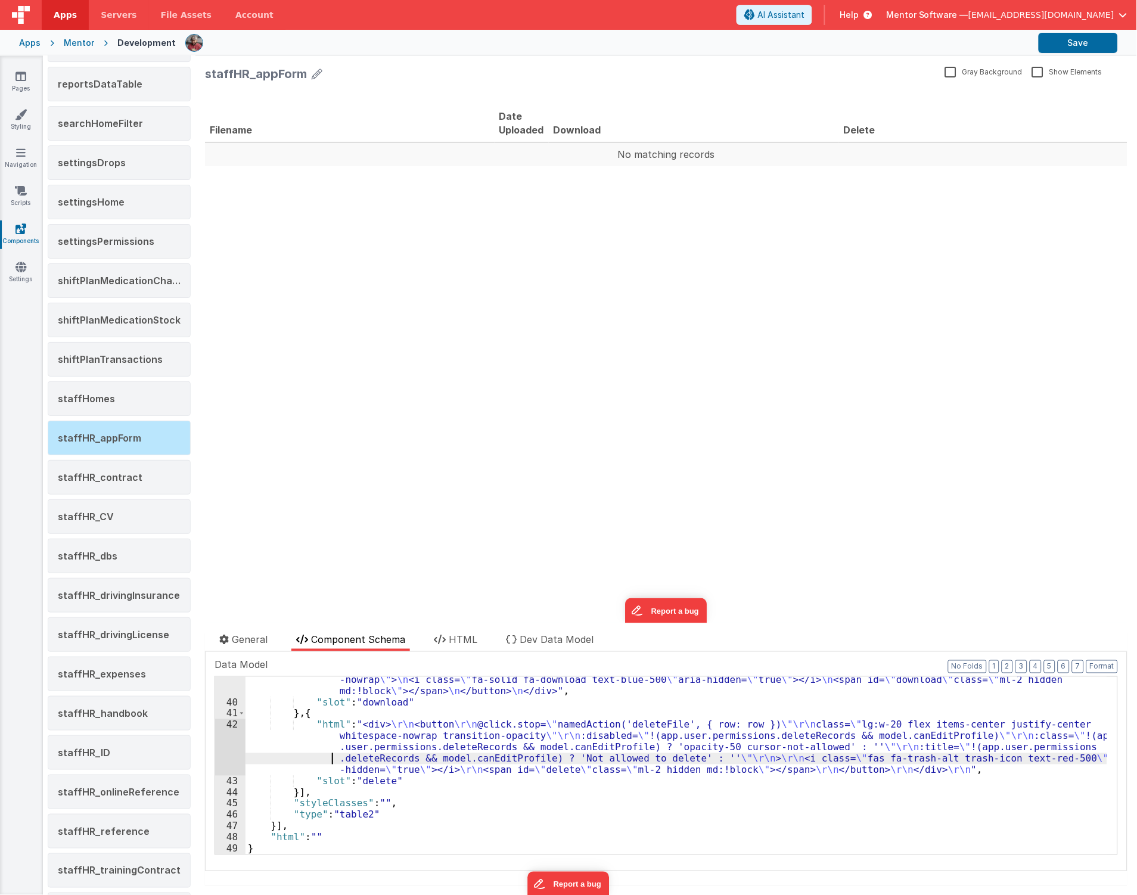
click at [325, 754] on div ""html" : "<div> \n <button @click.stop= \" namedAction('downloadFile',{row:row}…" at bounding box center [677, 774] width 862 height 223
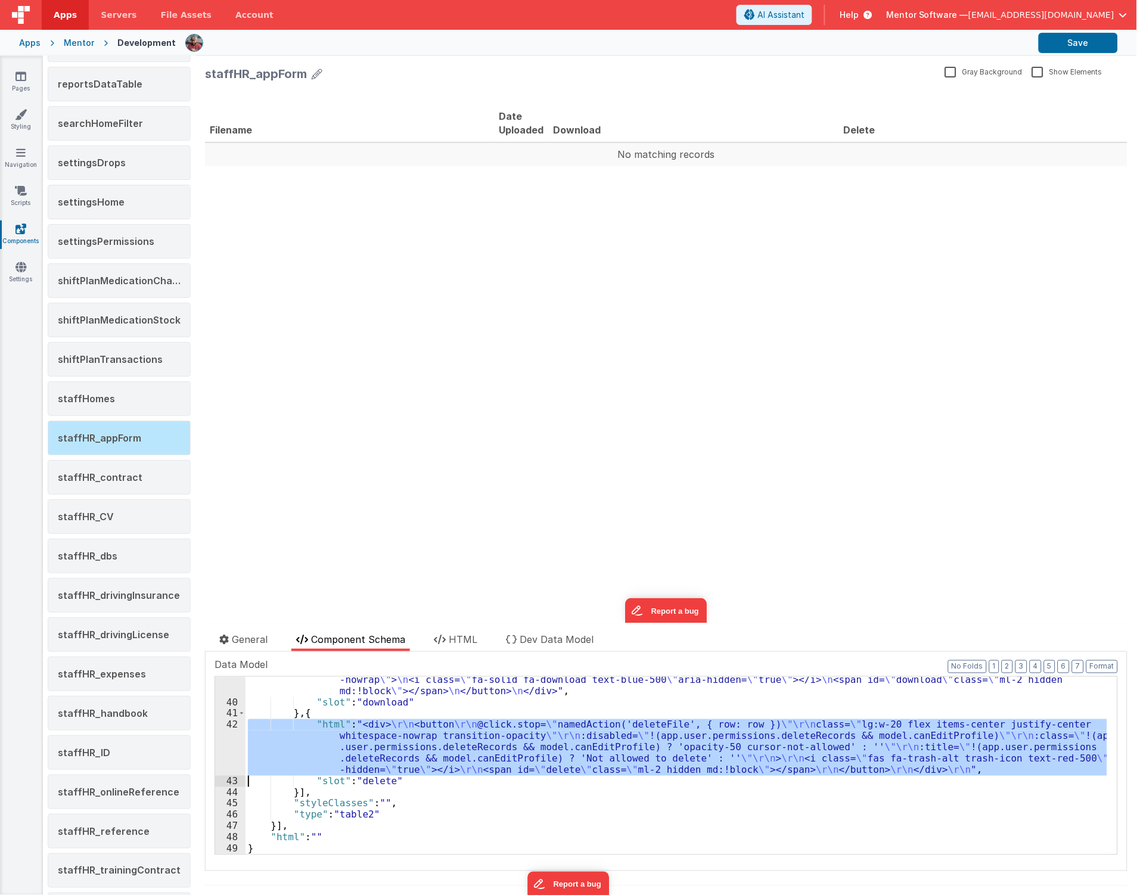
click at [225, 752] on div "42" at bounding box center [230, 747] width 30 height 56
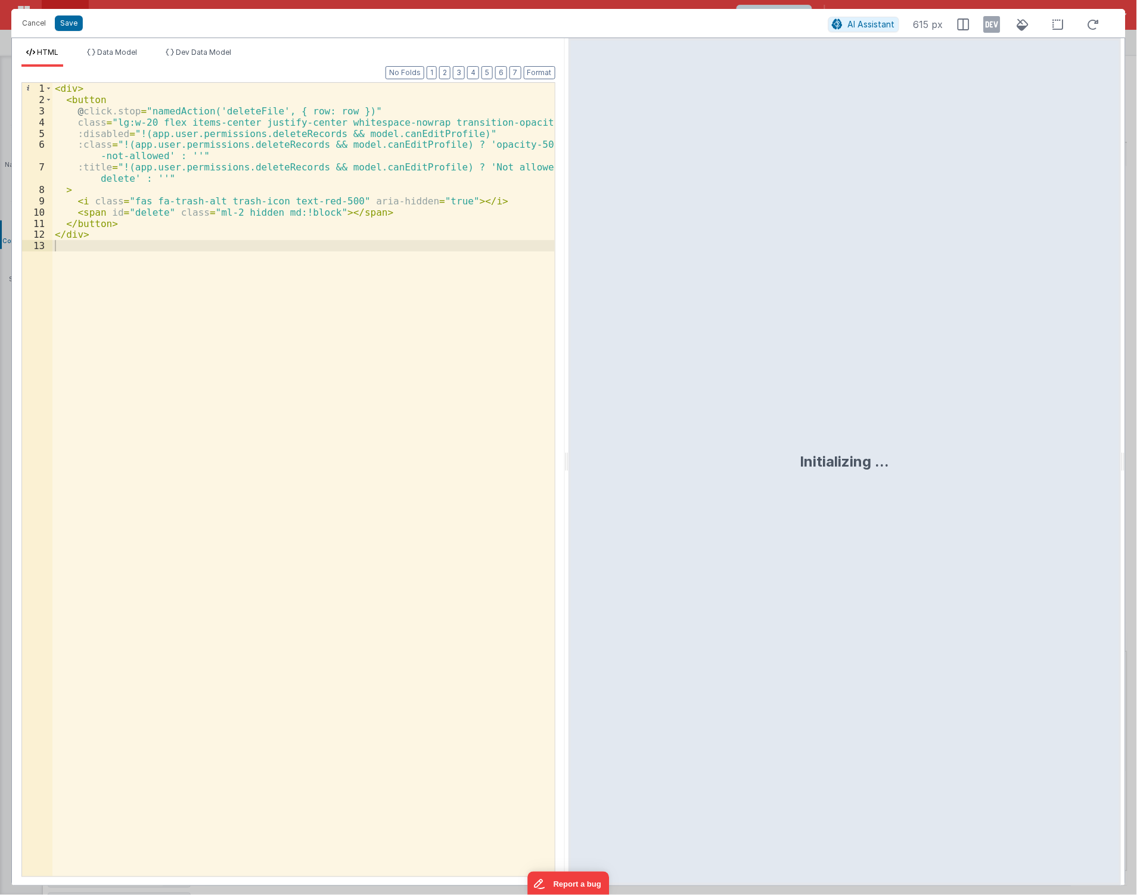
click at [328, 431] on div "< div > < button @ click.stop = "namedAction('deleteFile', { row: row })" class…" at bounding box center [303, 491] width 502 height 817
drag, startPoint x: 365, startPoint y: 96, endPoint x: 540, endPoint y: 106, distance: 174.9
click at [362, 97] on input at bounding box center [395, 94] width 162 height 19
paste input "canEditProfile"
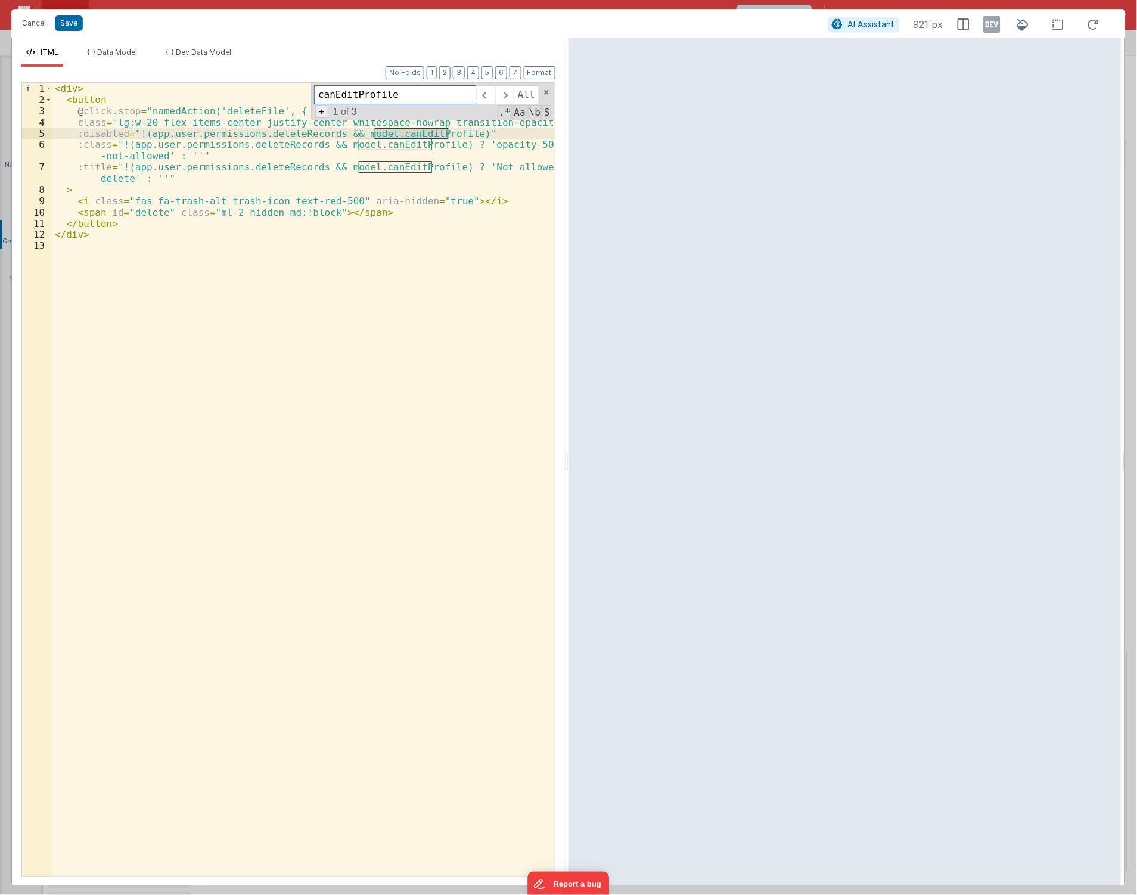
type input "canEditProfile"
click at [322, 111] on span "+" at bounding box center [321, 112] width 13 height 13
click at [396, 117] on input at bounding box center [395, 116] width 162 height 19
paste input "canEditProfileNoEditMode"
type input "canEditProfileNoEditMode"
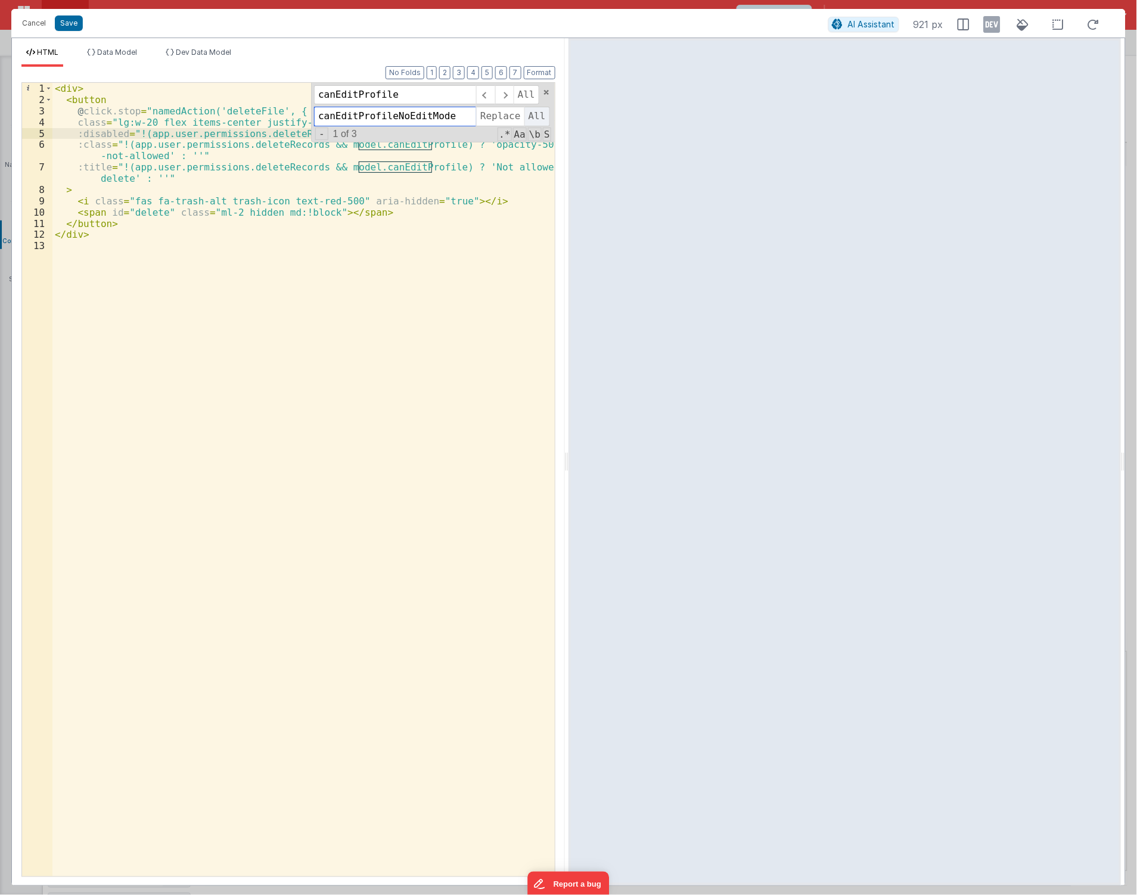
click at [535, 118] on span "All" at bounding box center [538, 116] width 26 height 19
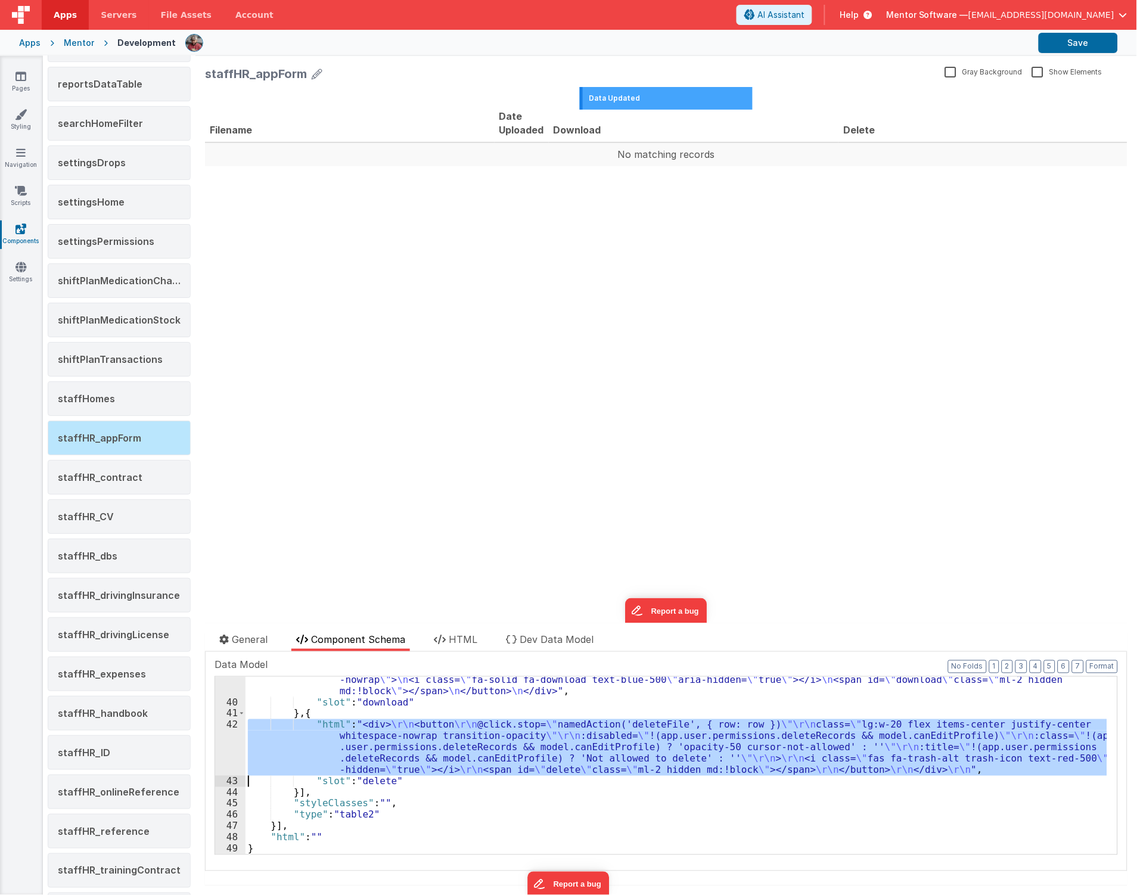
click at [294, 744] on div ""html" : "<div> \n <button @click.stop= \" namedAction('downloadFile',{row:row}…" at bounding box center [677, 766] width 862 height 178
click at [227, 756] on div "42" at bounding box center [230, 747] width 30 height 56
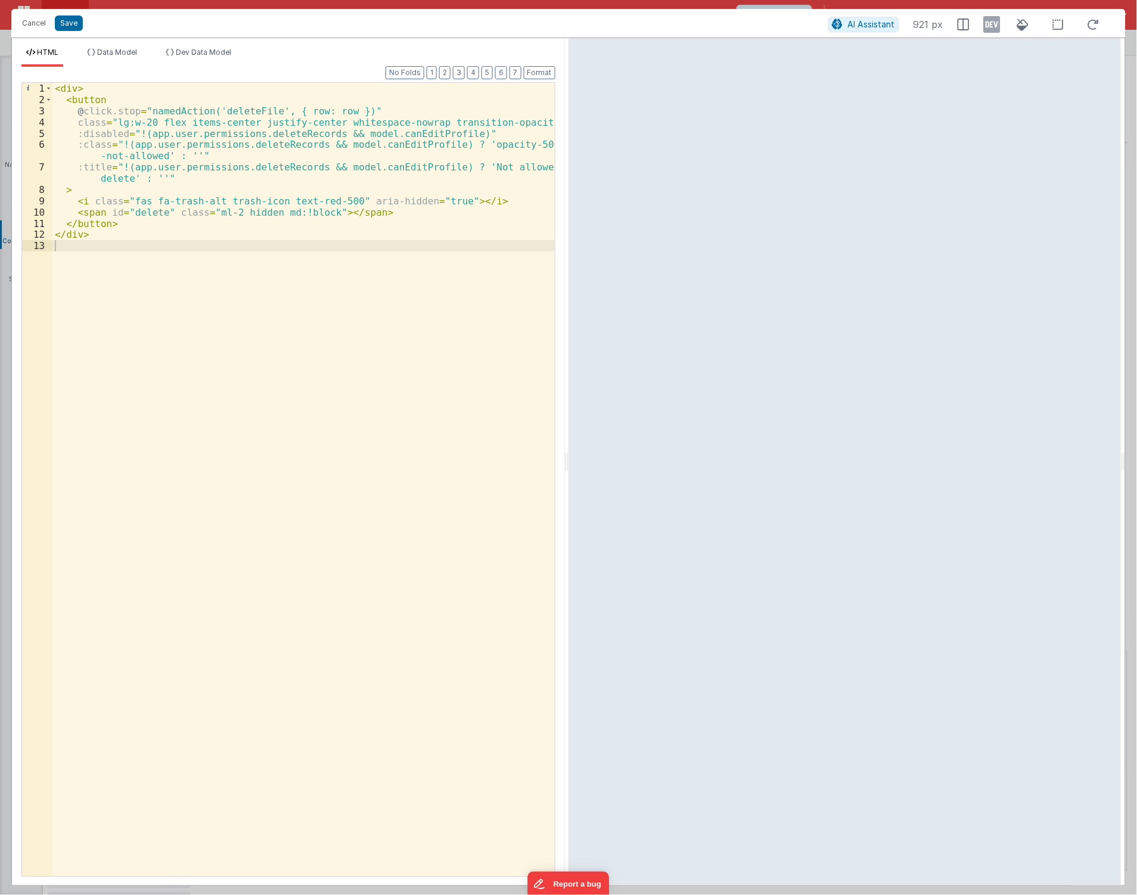
click at [335, 273] on div "< div > < button @ click.stop = "namedAction('deleteFile', { row: row })" class…" at bounding box center [303, 491] width 502 height 817
click at [318, 114] on span "+" at bounding box center [321, 112] width 13 height 13
click at [342, 121] on input at bounding box center [395, 116] width 162 height 19
click at [346, 88] on input at bounding box center [395, 94] width 162 height 19
click at [358, 124] on input at bounding box center [395, 116] width 162 height 19
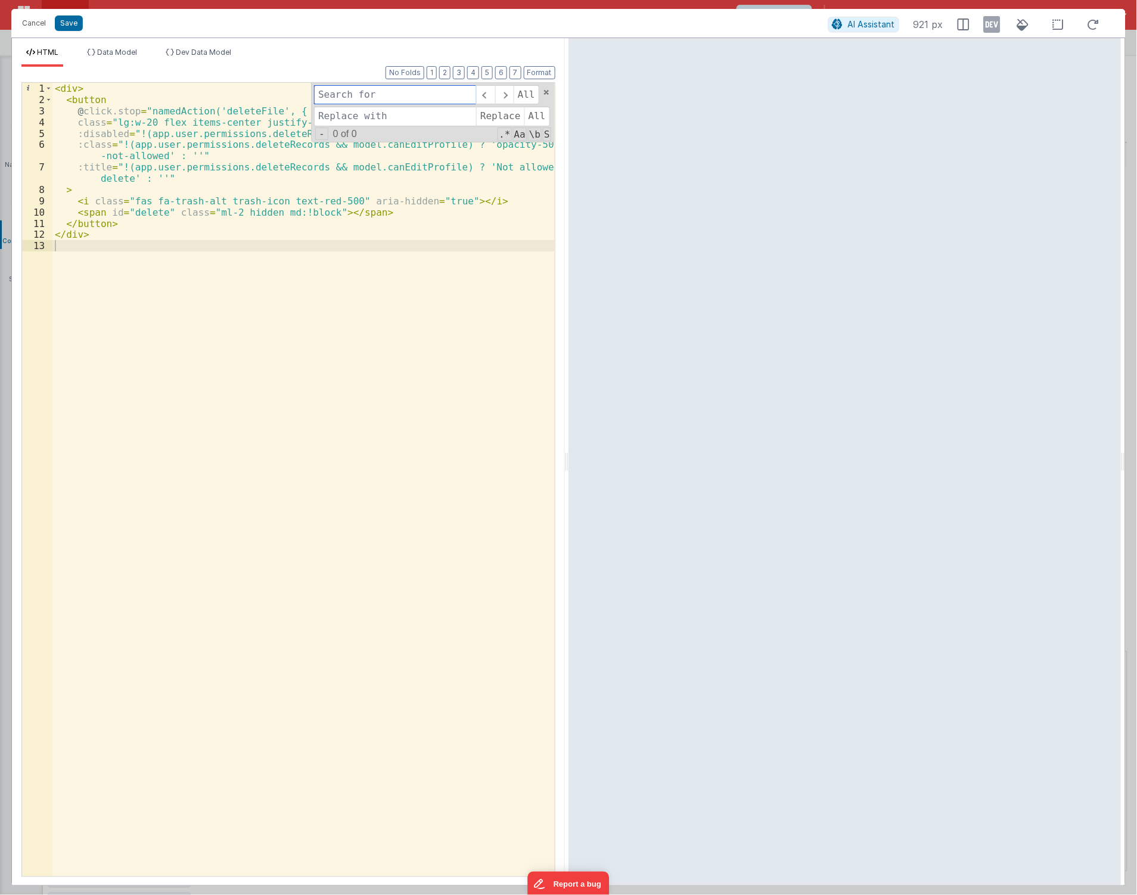
click at [361, 91] on input at bounding box center [395, 94] width 162 height 19
paste input "canEditProfileNoEditMode"
type input "canEditProfileNoEditMode"
click at [390, 120] on input at bounding box center [395, 116] width 162 height 19
paste input "canEditProfileNoEditMode"
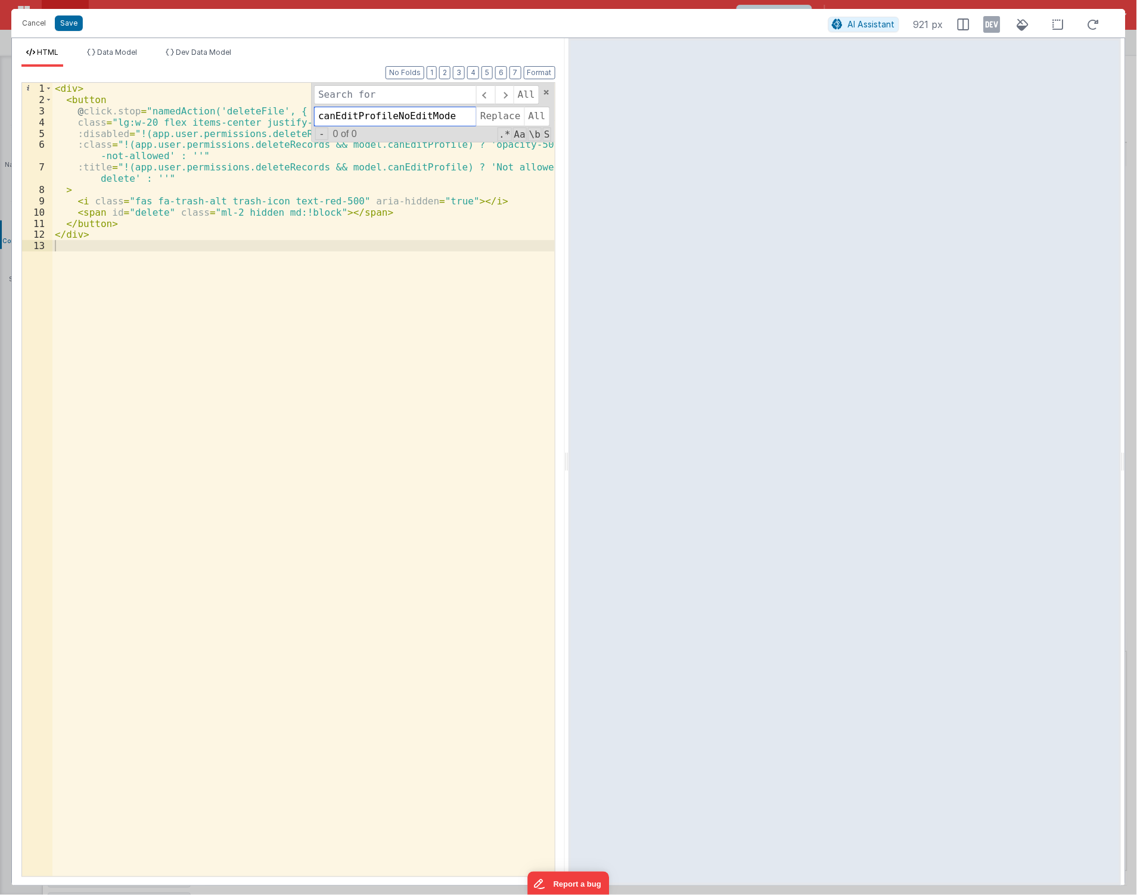
drag, startPoint x: 390, startPoint y: 114, endPoint x: 224, endPoint y: 122, distance: 167.1
click at [224, 122] on div "< div > < button @ click.stop = "namedAction('deleteFile', { row: row })" class…" at bounding box center [303, 480] width 502 height 794
type input "canEditProfileNoEditMode"
click at [342, 103] on input at bounding box center [395, 94] width 162 height 19
paste input "canEditProfile"
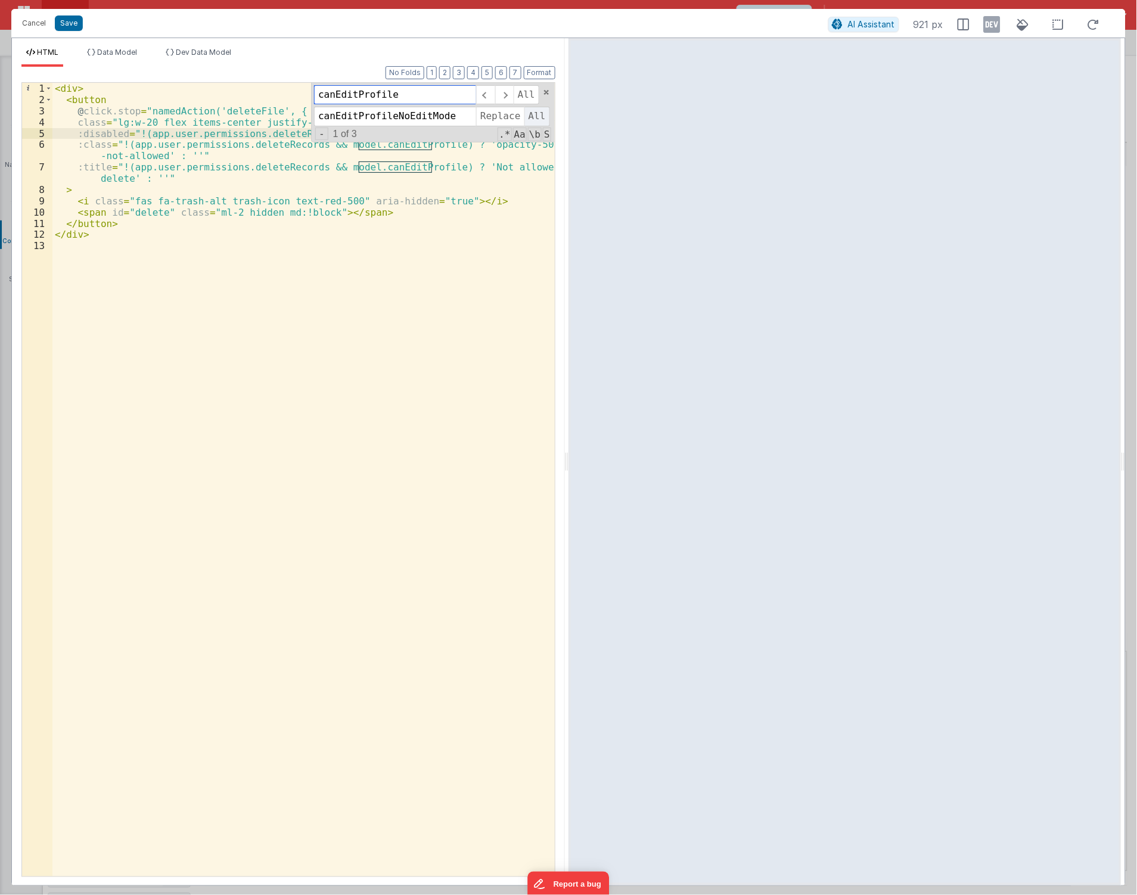
type input "canEditProfile"
click at [529, 112] on span "All" at bounding box center [538, 116] width 26 height 19
click at [76, 20] on button "Save" at bounding box center [69, 22] width 28 height 15
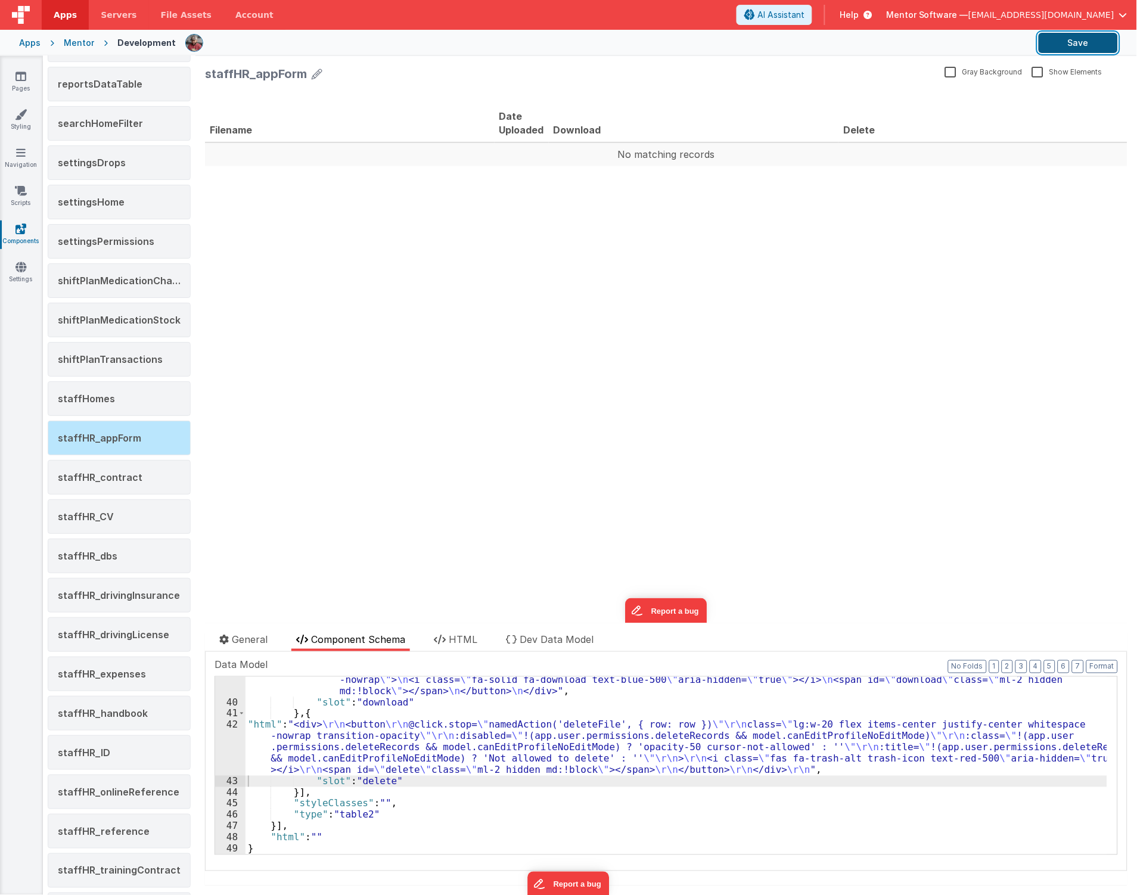
click at [1094, 48] on button "Save" at bounding box center [1078, 43] width 79 height 20
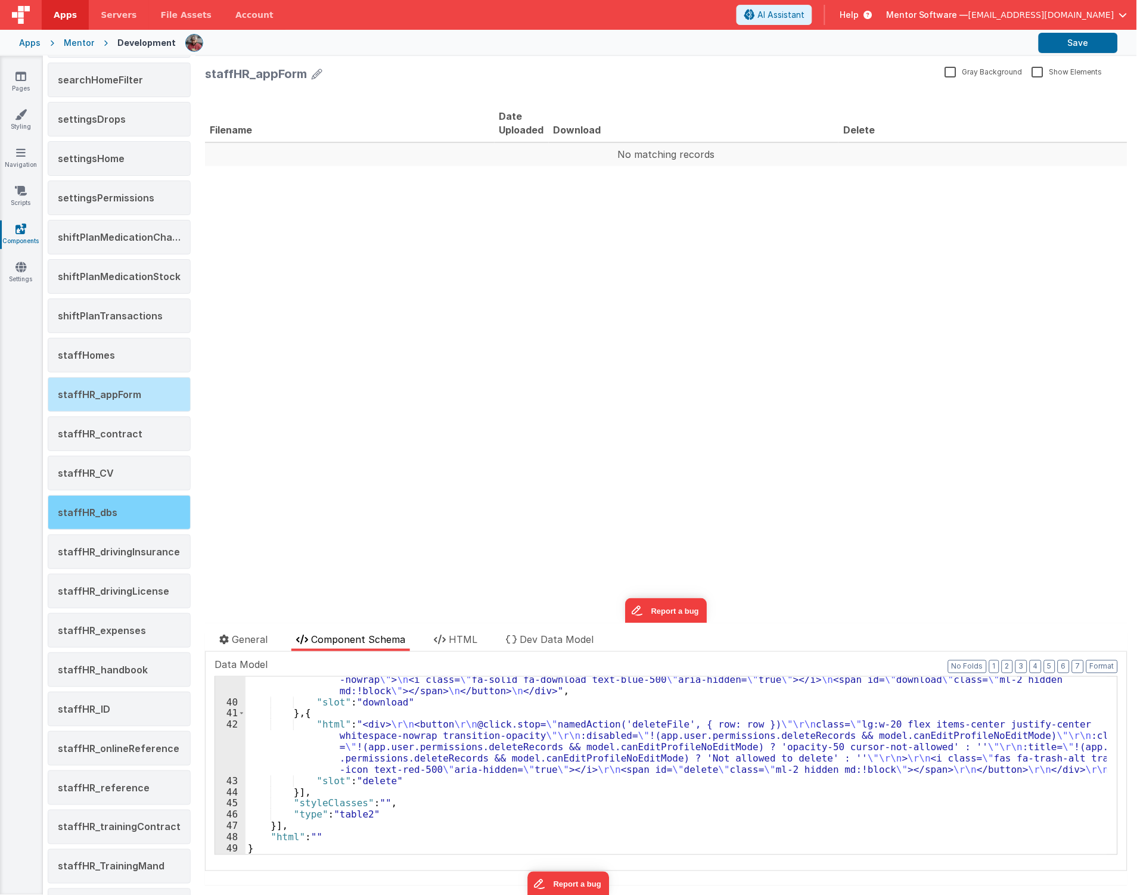
scroll to position [1192, 0]
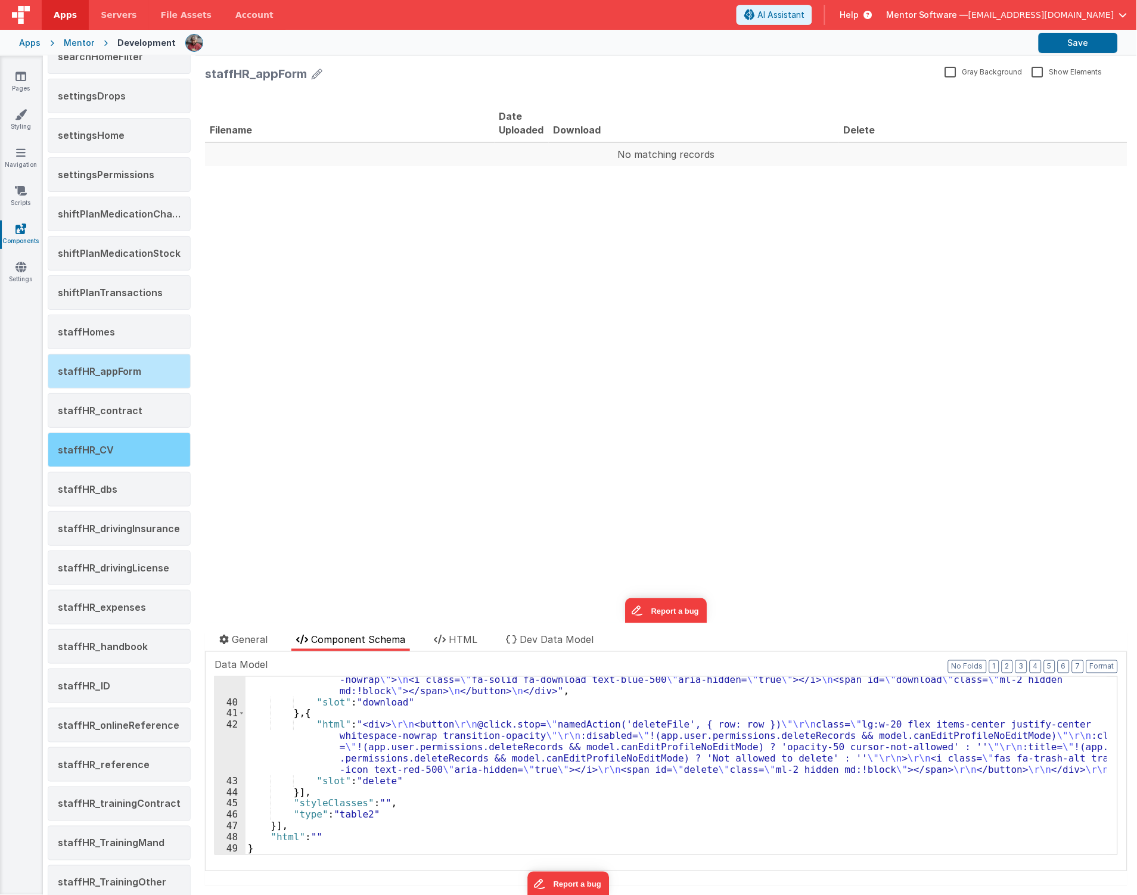
click at [106, 460] on div "staffHR_CV" at bounding box center [119, 450] width 143 height 35
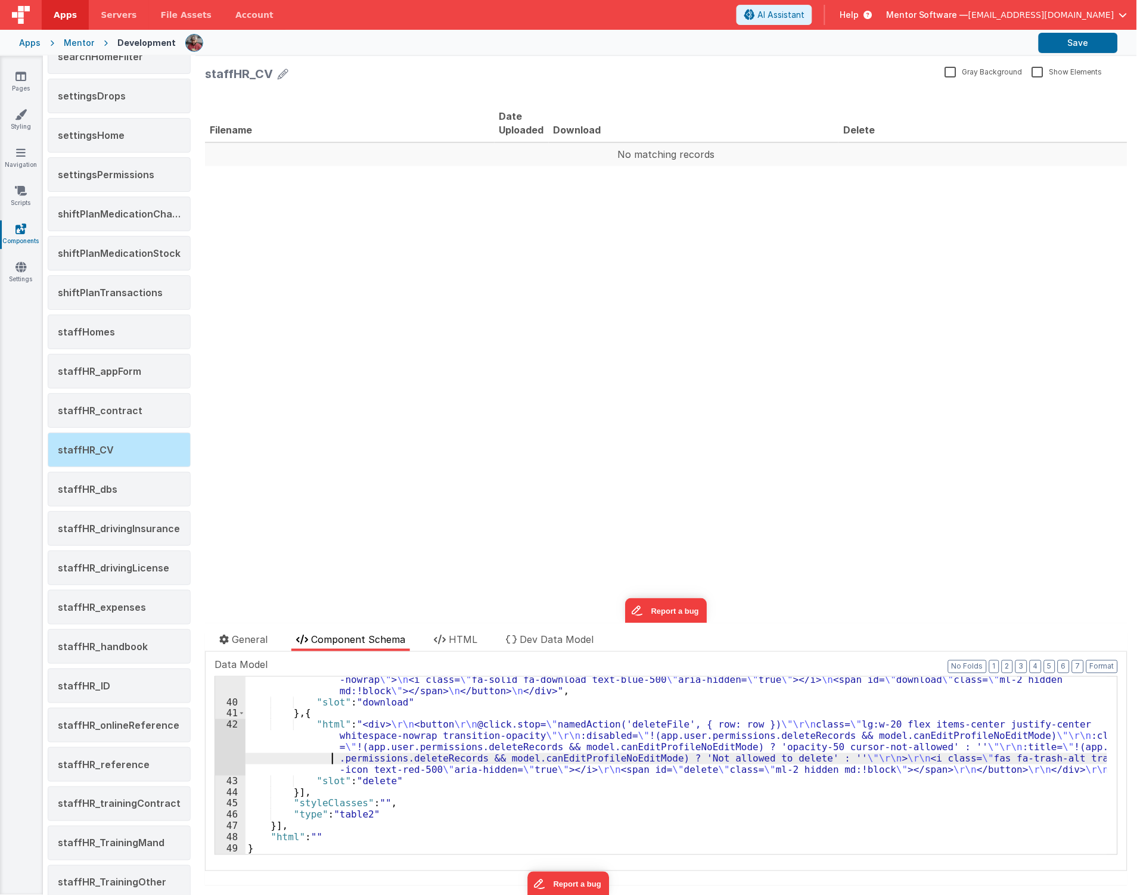
click at [319, 759] on div ""html" : "<div> \n <button @click.stop= \" namedAction('downloadFile',{row:row}…" at bounding box center [677, 774] width 862 height 223
click at [134, 652] on span "staffHR_handbook" at bounding box center [103, 647] width 90 height 12
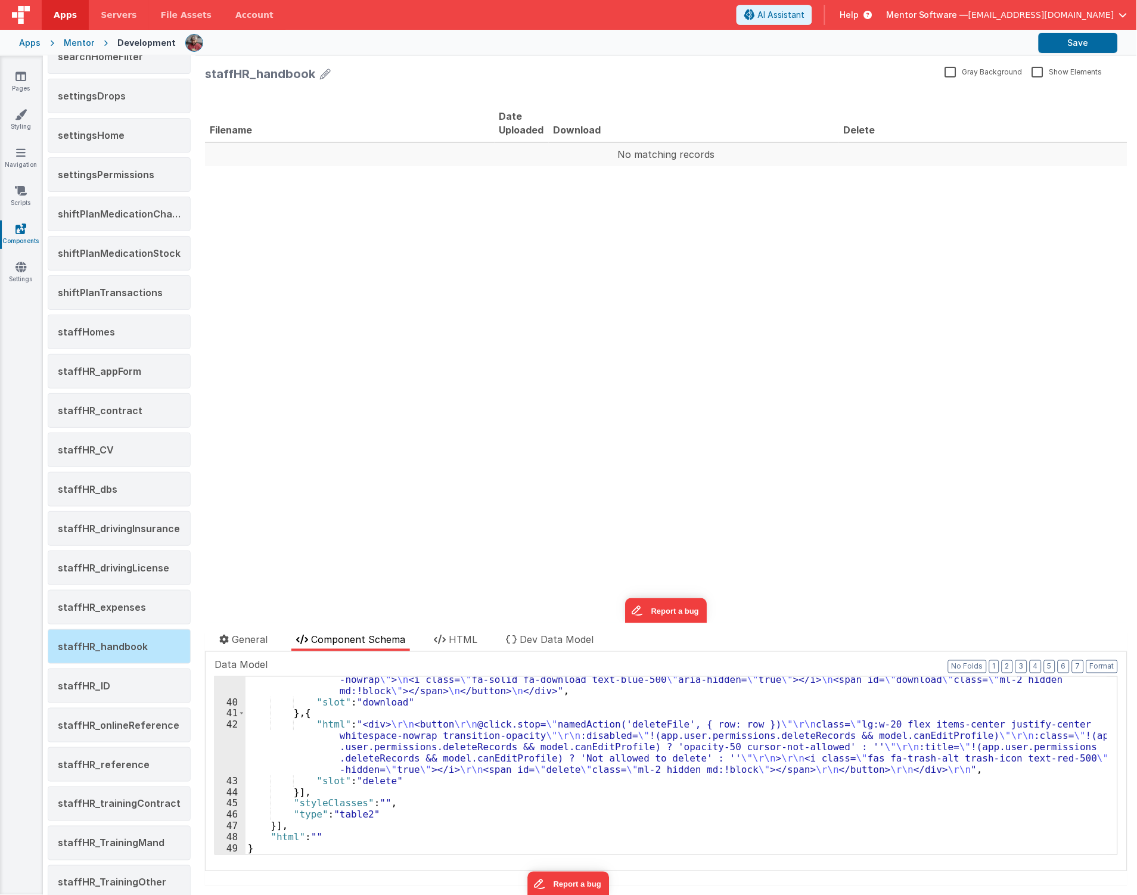
click at [307, 753] on div ""html" : "<div> \n <button @click.stop= \" namedAction('downloadFile',{row:row}…" at bounding box center [677, 774] width 862 height 223
click at [230, 753] on div "42" at bounding box center [230, 747] width 30 height 56
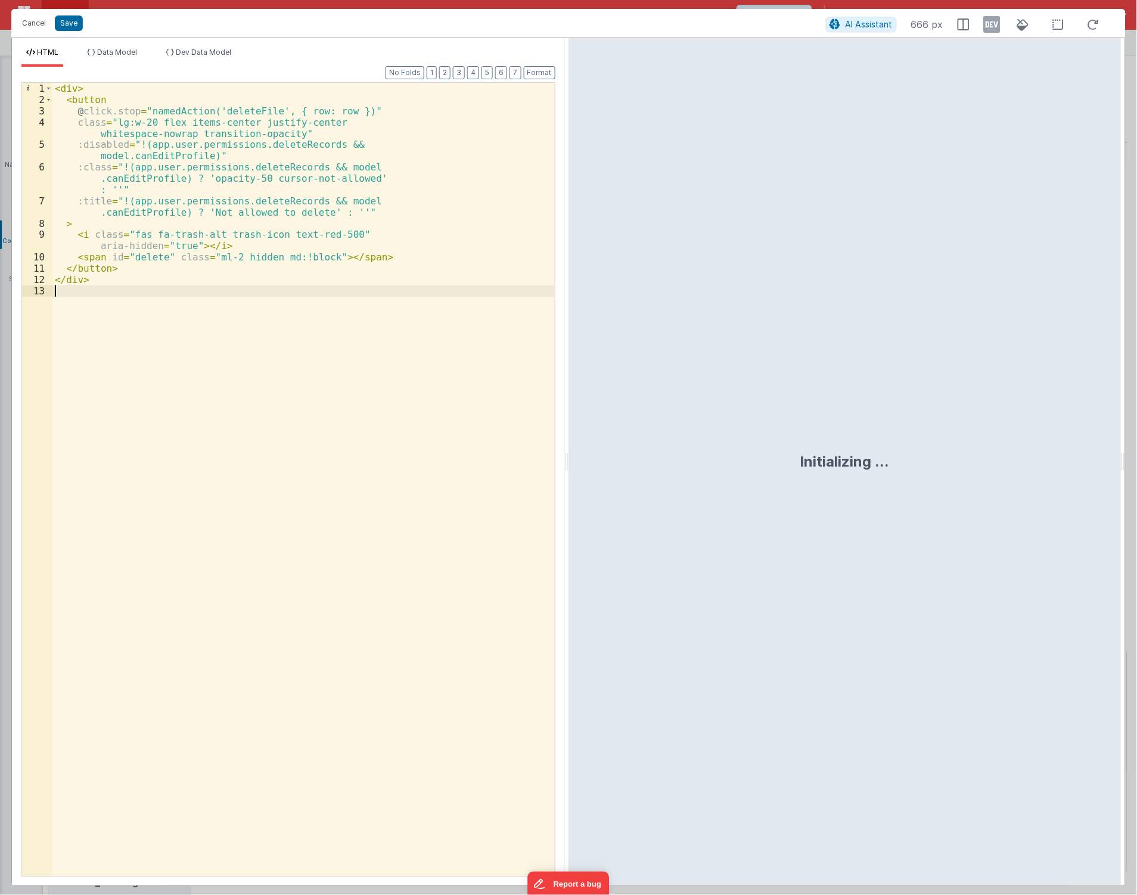
click at [355, 433] on div "< div > < button @ click.stop = "namedAction('deleteFile', { row: row })" class…" at bounding box center [303, 491] width 502 height 817
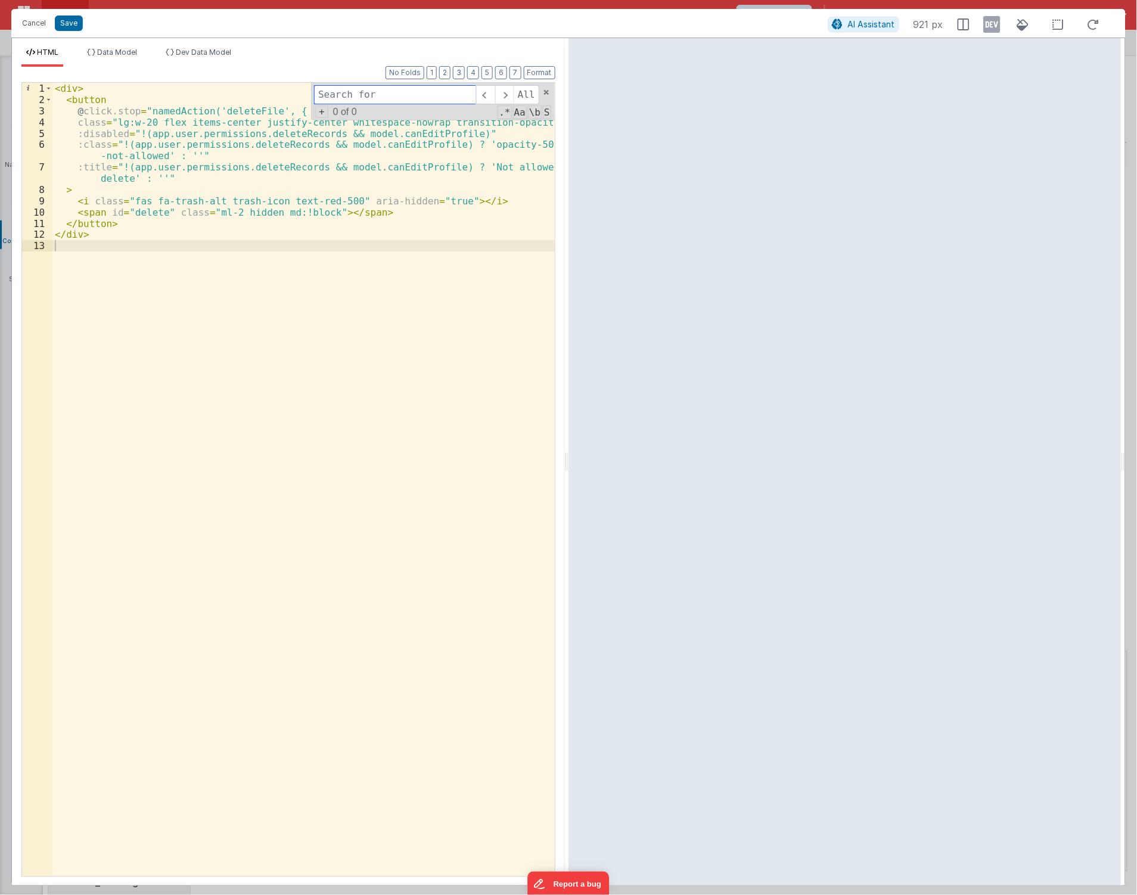
click at [342, 98] on input at bounding box center [395, 94] width 162 height 19
paste input "canEditProfile"
type input "canEditProfile"
click at [323, 109] on span "+" at bounding box center [321, 112] width 13 height 13
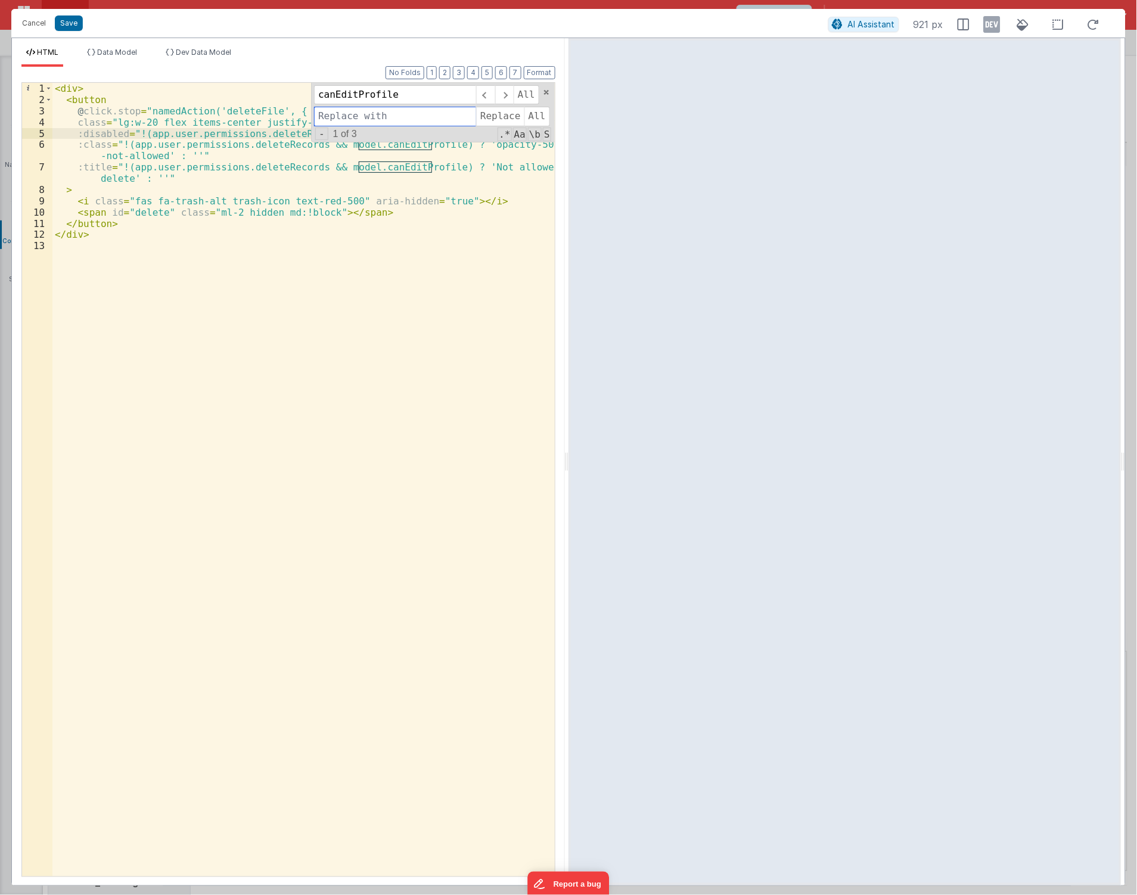
click at [395, 118] on input at bounding box center [395, 116] width 162 height 19
paste input "canEditProfileNoEditMode"
type input "canEditProfileNoEditMode"
click at [532, 115] on span "All" at bounding box center [538, 116] width 26 height 19
click at [73, 25] on button "Save" at bounding box center [69, 22] width 28 height 15
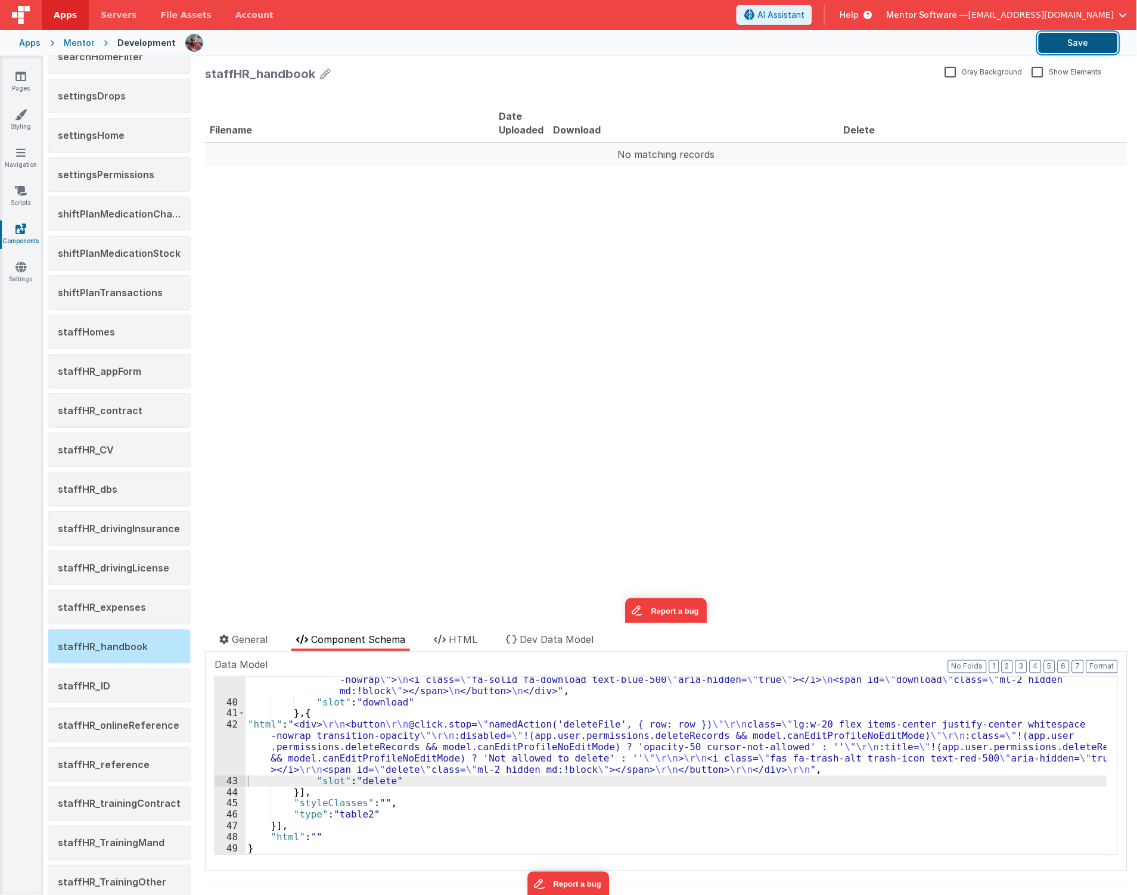
click at [1102, 49] on button "Save" at bounding box center [1078, 43] width 79 height 20
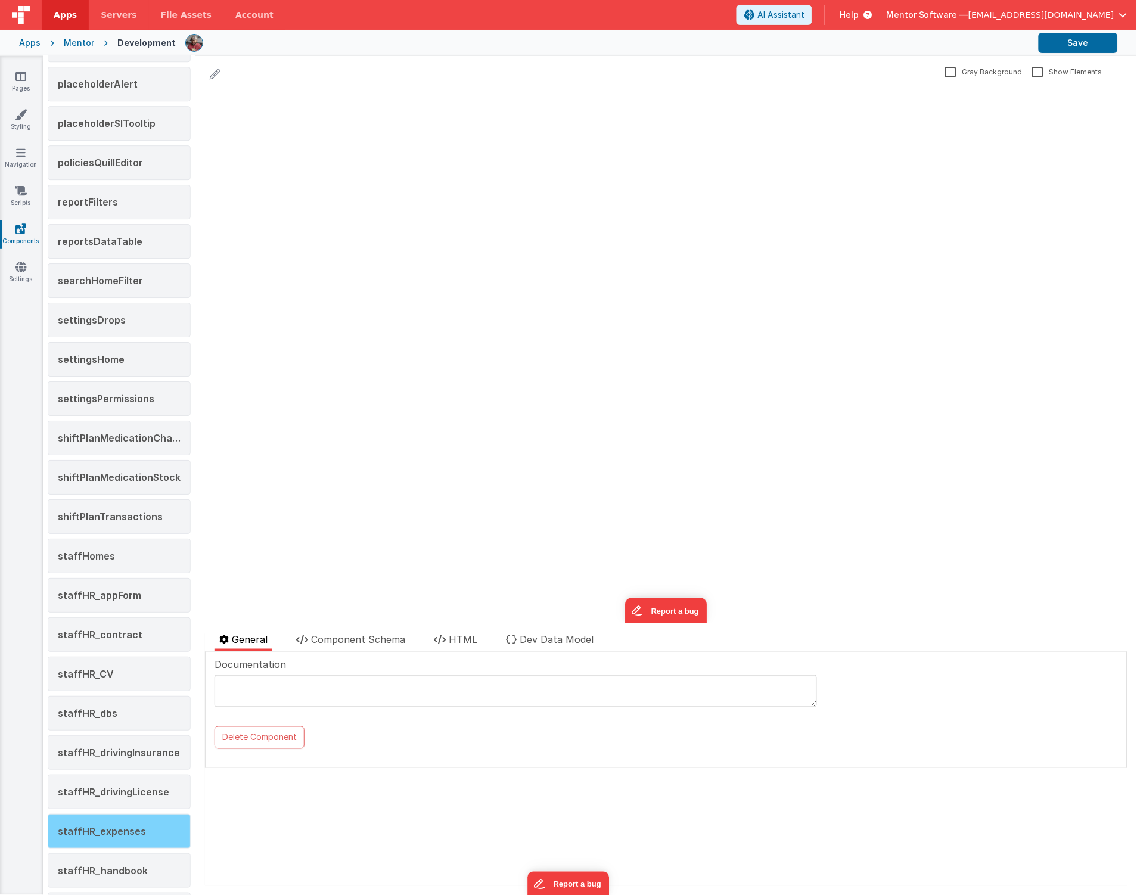
scroll to position [1192, 0]
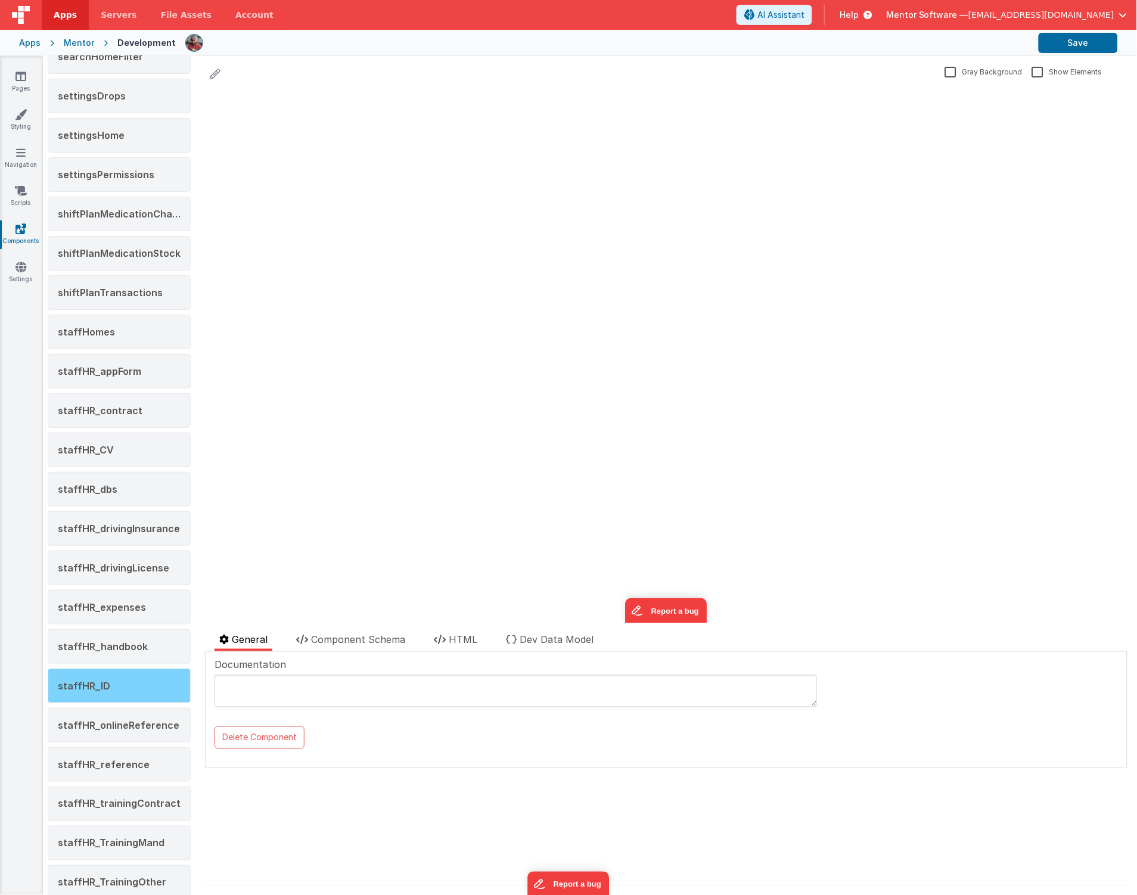
click at [134, 687] on div "staffHR_ID" at bounding box center [119, 686] width 143 height 35
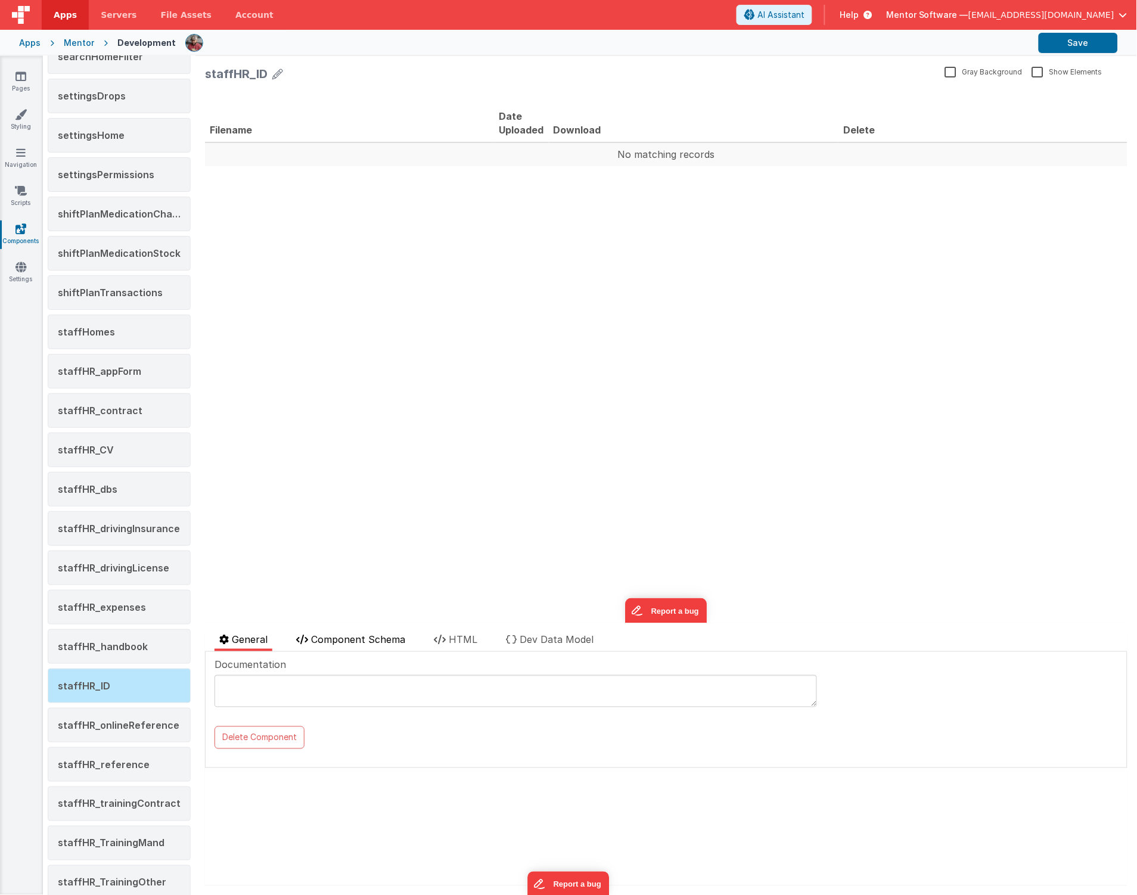
click at [368, 640] on span "Component Schema" at bounding box center [358, 640] width 94 height 12
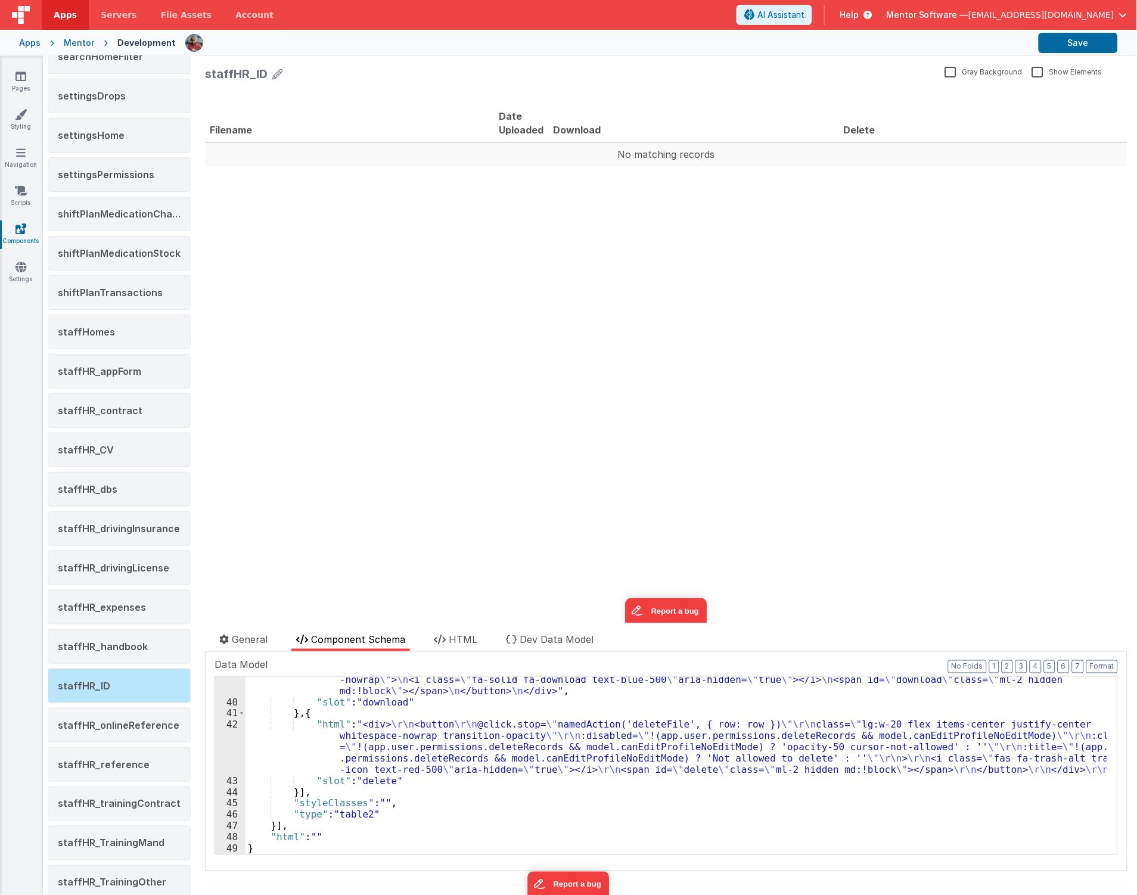
scroll to position [453, 0]
click at [262, 767] on div ""html" : "<div> \n <button @click.stop= \" namedAction('downloadFile',{row:row}…" at bounding box center [677, 774] width 862 height 223
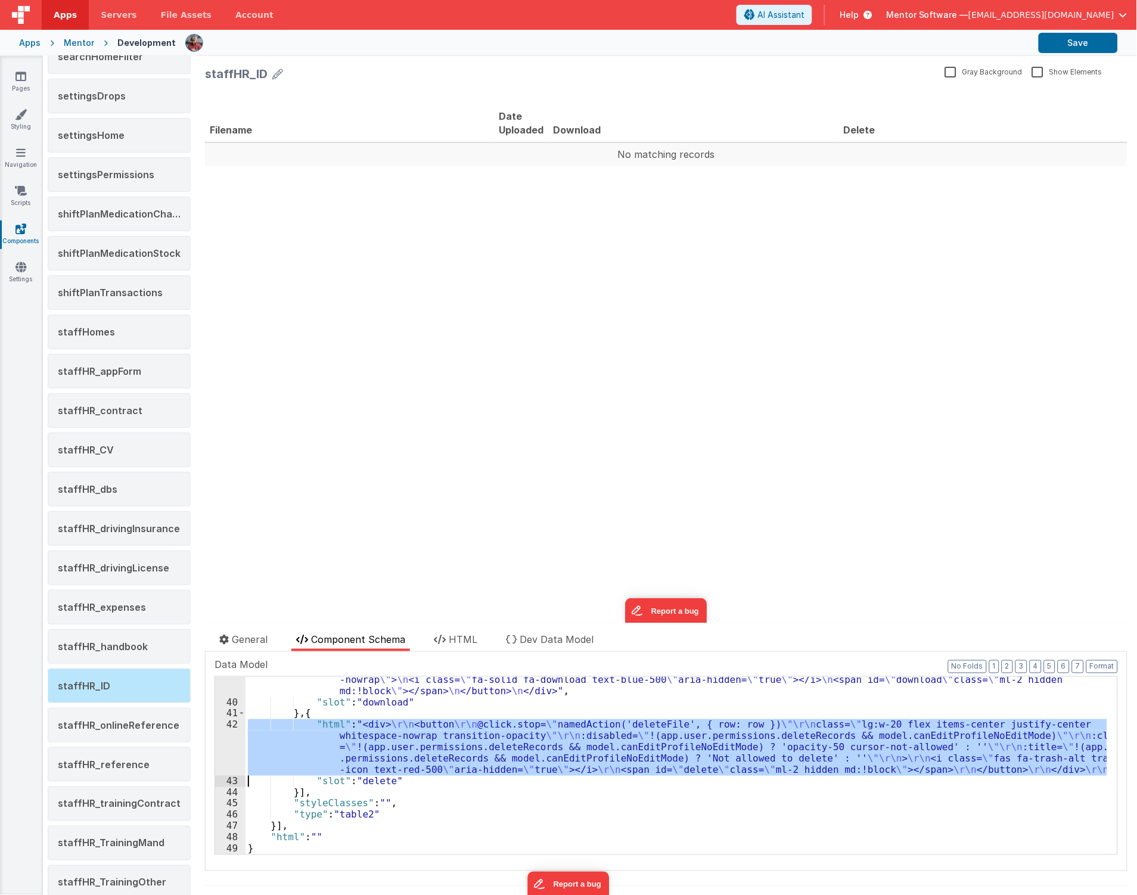
click at [228, 752] on div "42" at bounding box center [230, 747] width 30 height 56
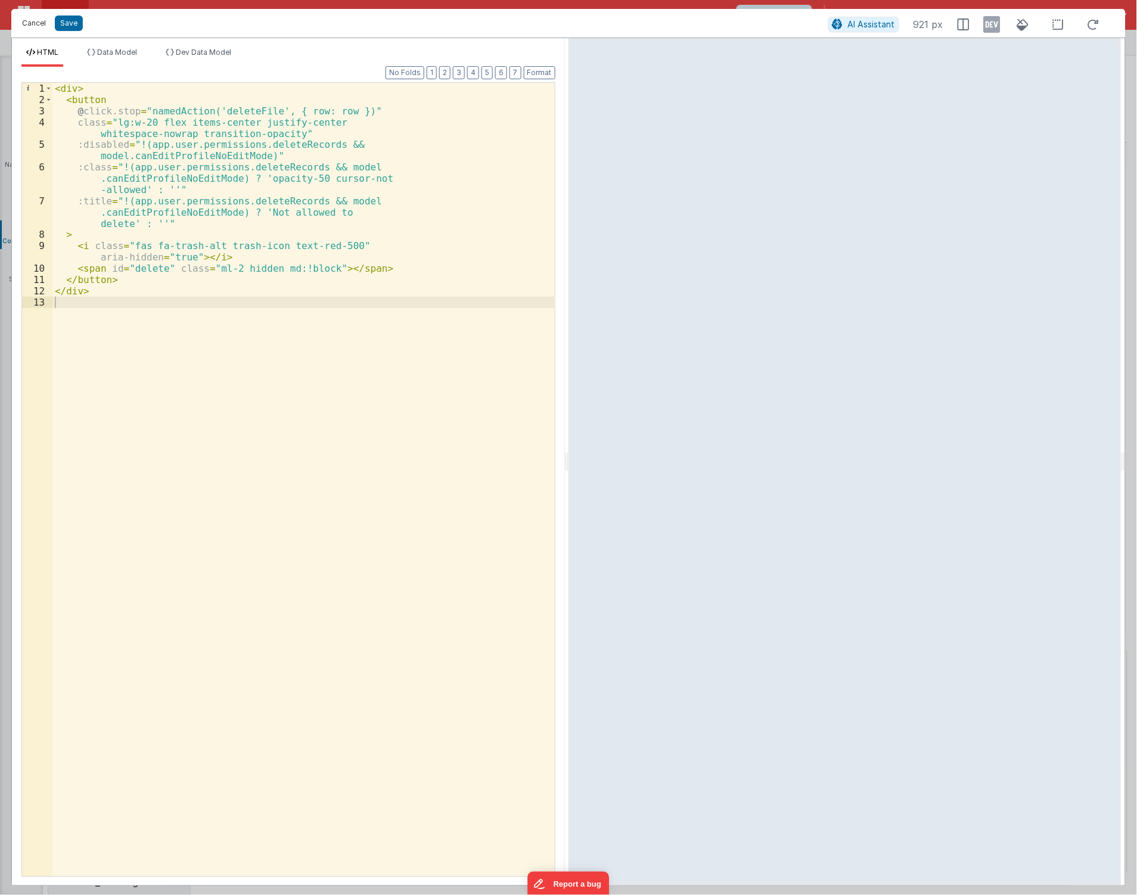
click at [30, 27] on button "Cancel" at bounding box center [34, 23] width 36 height 17
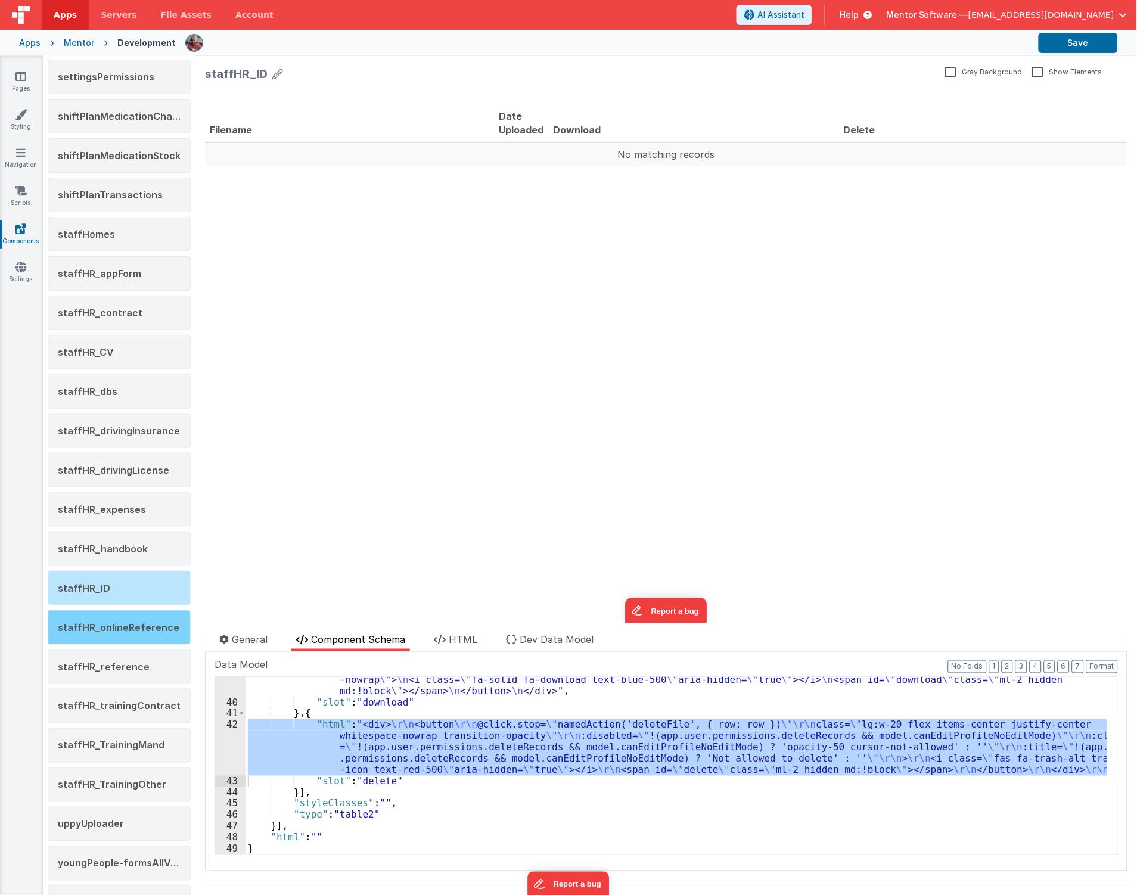
scroll to position [1457, 0]
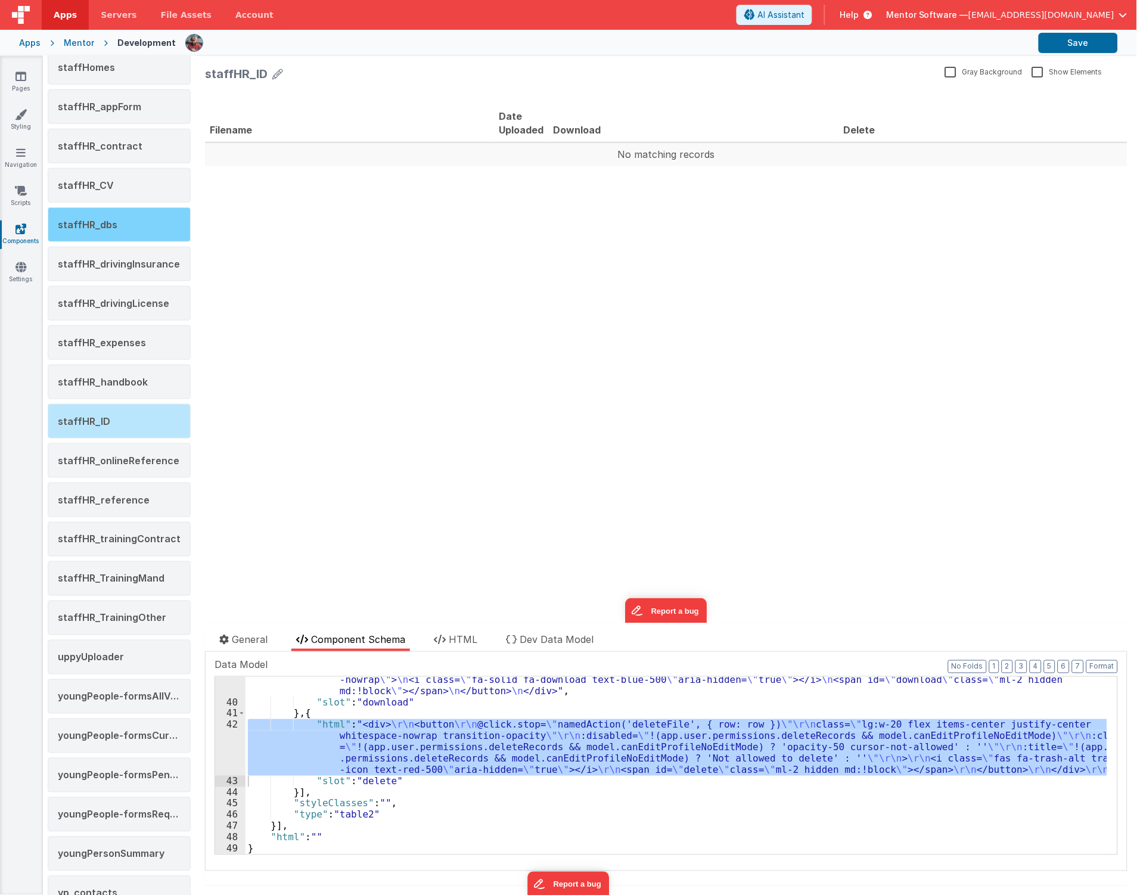
click at [91, 228] on span "staffHR_dbs" at bounding box center [88, 225] width 60 height 12
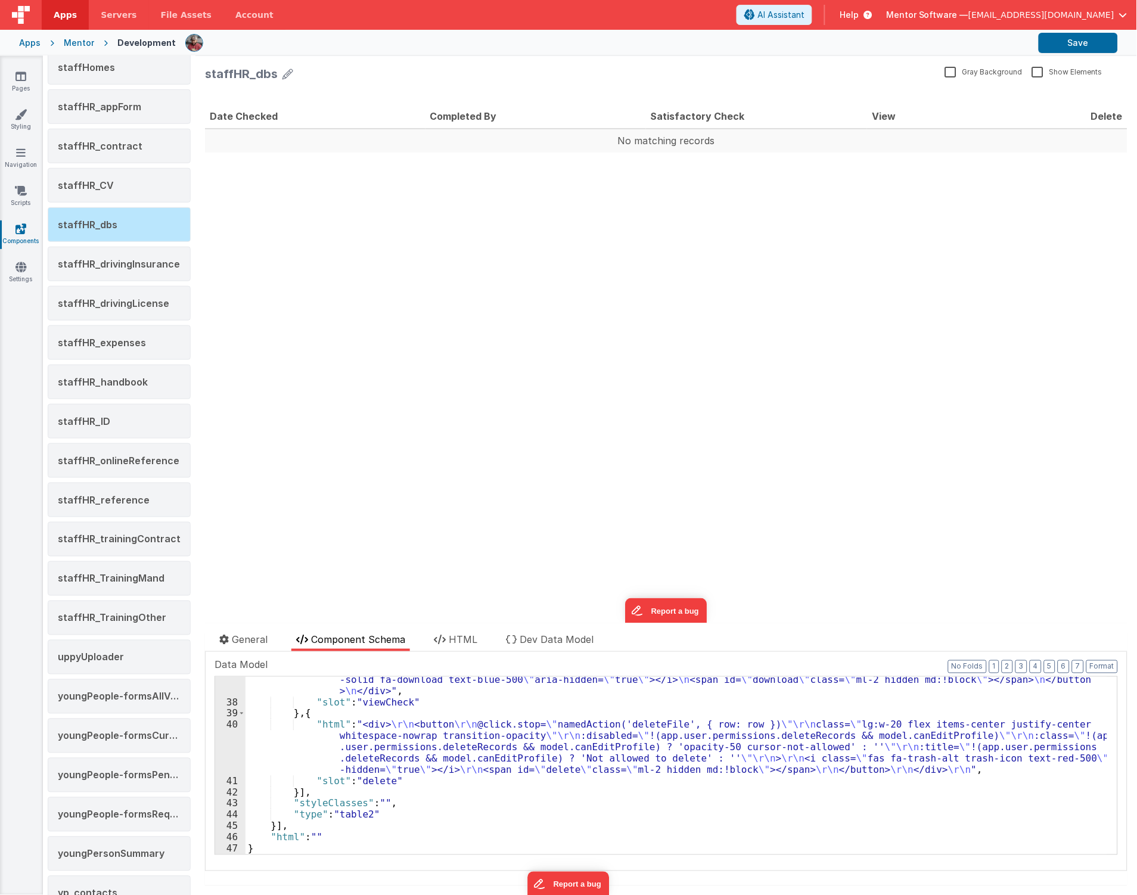
scroll to position [430, 0]
click at [335, 727] on div ""html" : "<div> \n <button @click.stop= \" namedAction('downloadFile',{row:row}…" at bounding box center [677, 774] width 862 height 223
click at [224, 745] on div "40" at bounding box center [230, 747] width 30 height 56
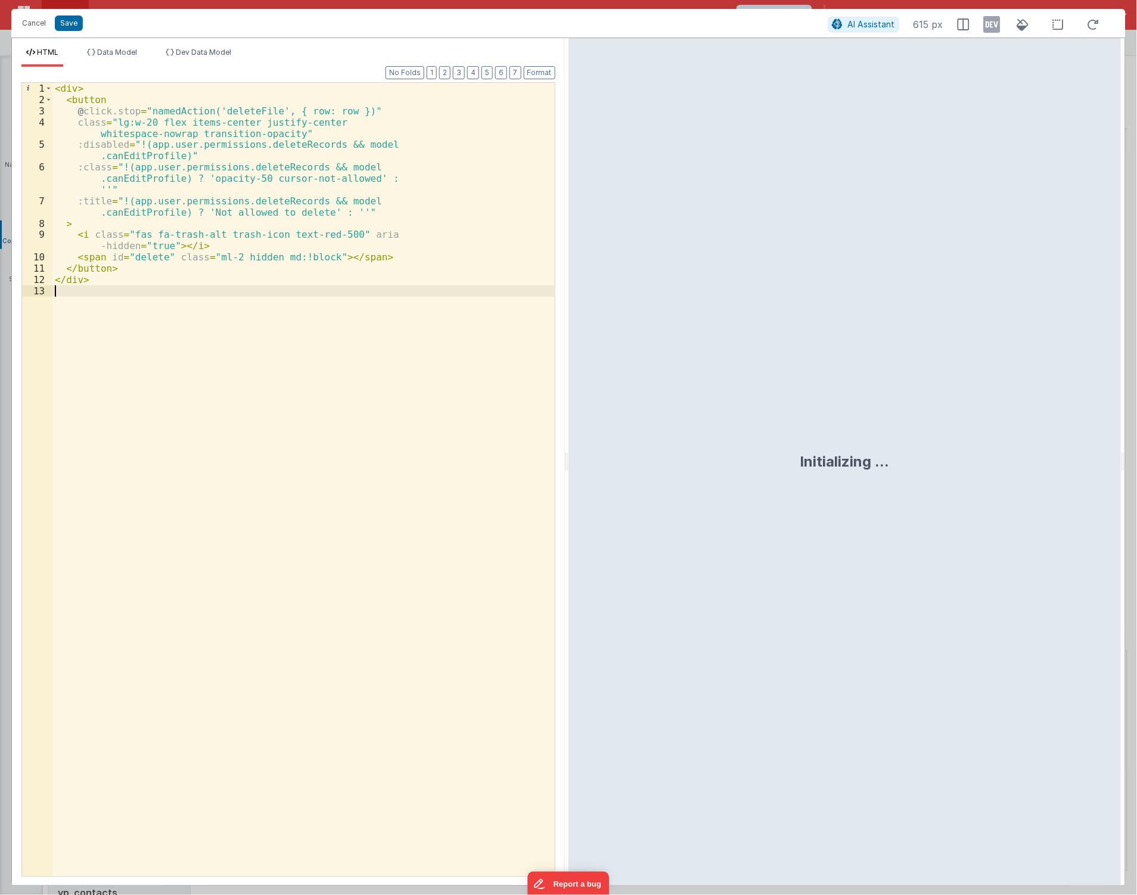
click at [266, 407] on div "< div > < button @ click.stop = "namedAction('deleteFile', { row: row })" class…" at bounding box center [303, 491] width 502 height 817
click at [376, 91] on div "All Replace All + 0 of 0 .* Aa \b S" at bounding box center [433, 102] width 244 height 38
click at [367, 98] on input at bounding box center [395, 94] width 162 height 19
paste input "canEditProfile"
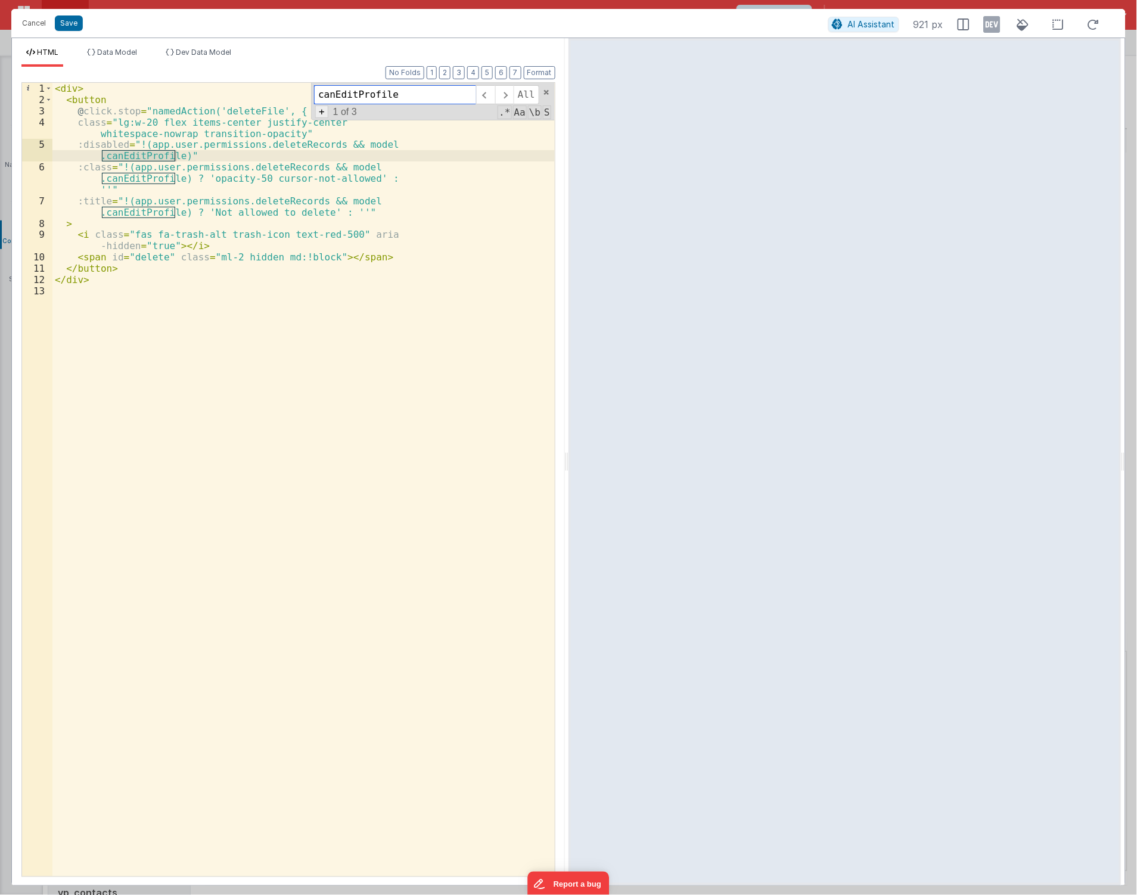
type input "canEditProfile"
click at [324, 111] on span "+" at bounding box center [321, 112] width 13 height 13
click at [420, 121] on input at bounding box center [395, 116] width 162 height 19
paste input "canEditProfileNoEditMode"
type input "canEditProfileNoEditMode"
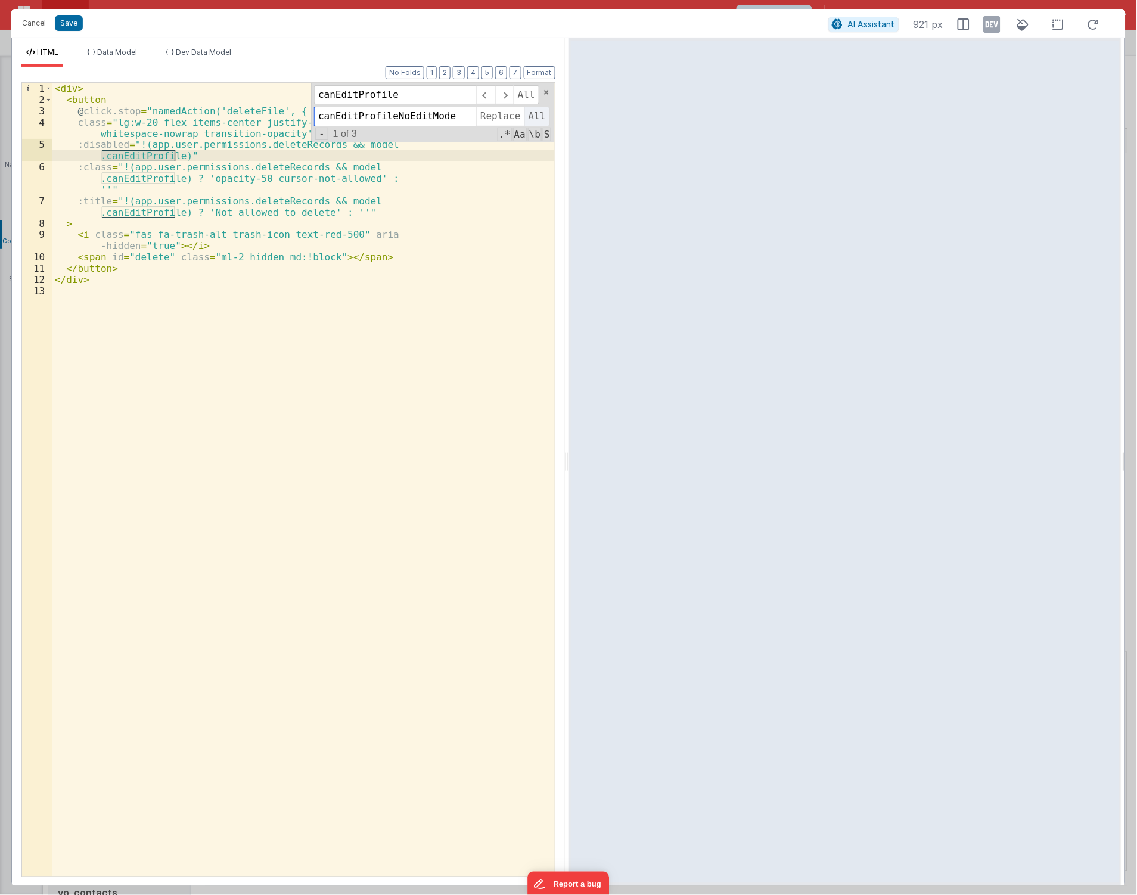
click at [538, 117] on span "All" at bounding box center [538, 116] width 26 height 19
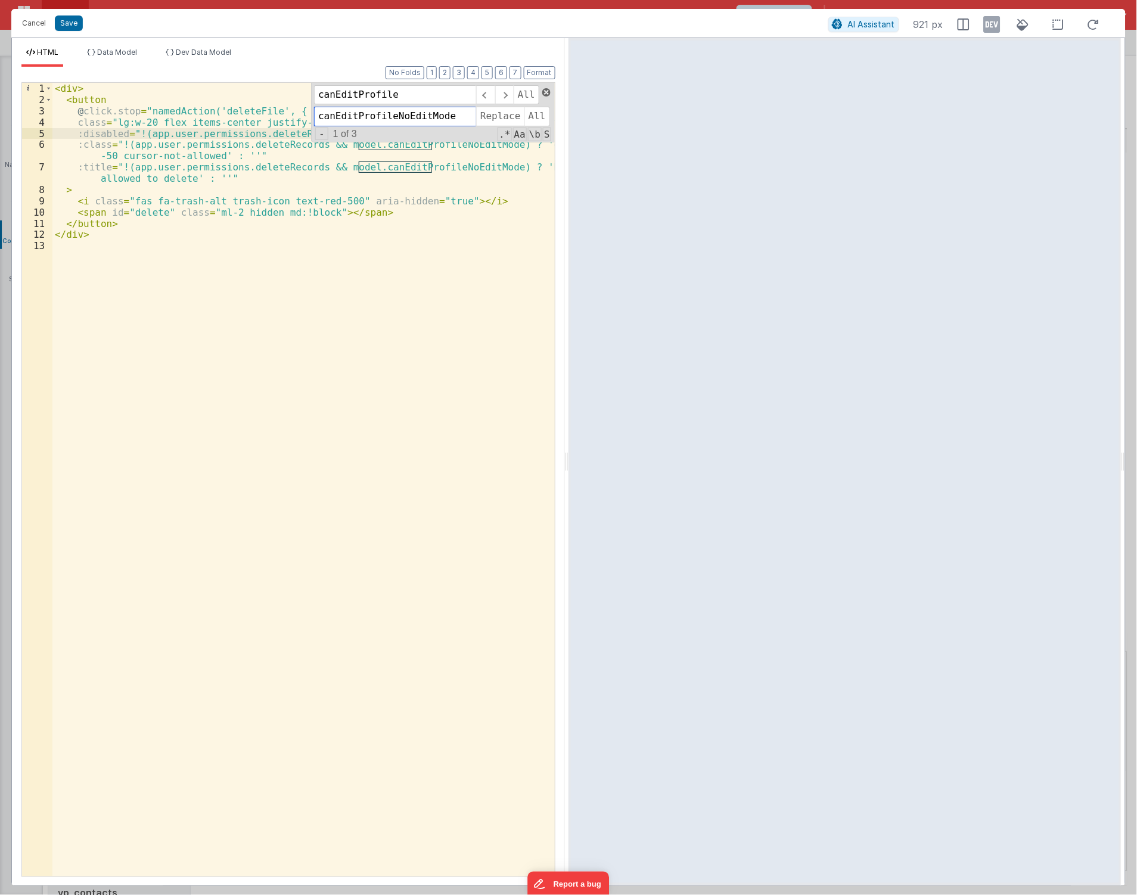
click at [546, 92] on span at bounding box center [546, 92] width 8 height 8
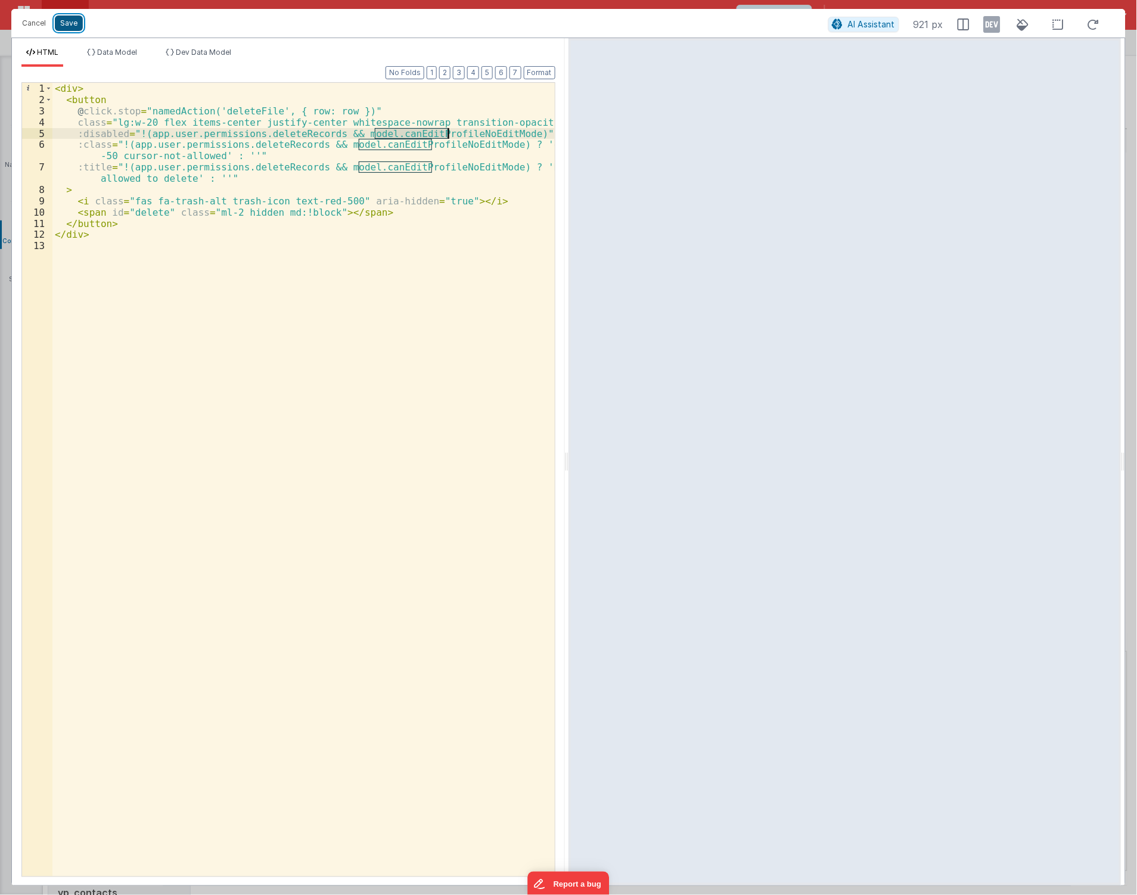
click at [74, 27] on button "Save" at bounding box center [69, 22] width 28 height 15
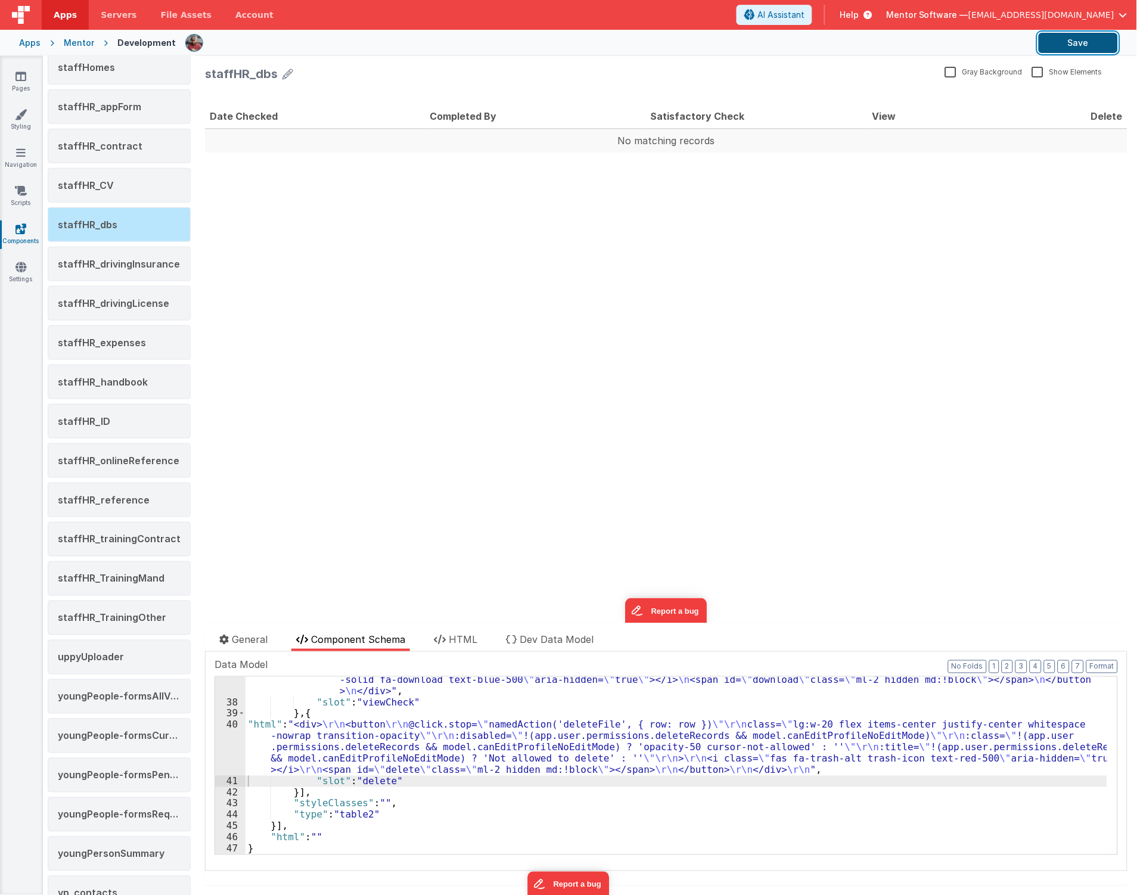
click at [1074, 51] on button "Save" at bounding box center [1078, 43] width 79 height 20
click at [135, 506] on span "staffHR_reference" at bounding box center [104, 500] width 92 height 12
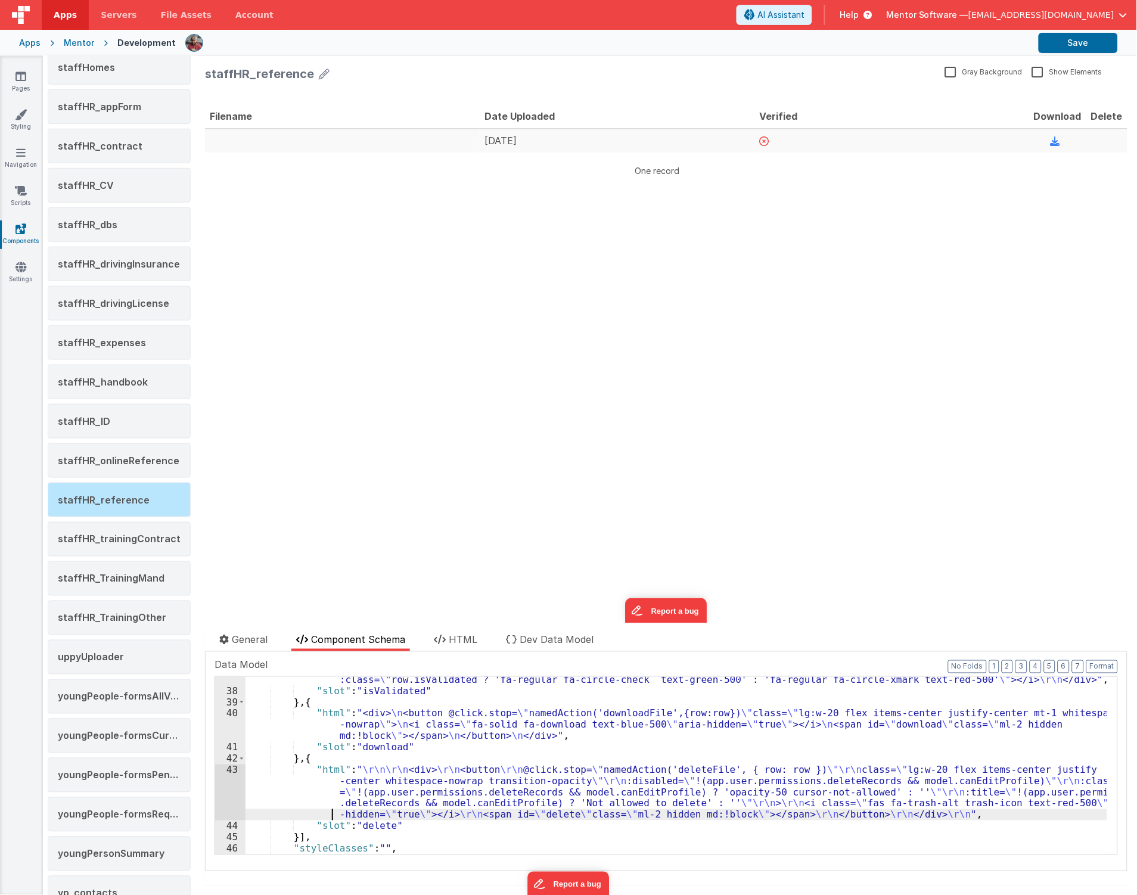
click at [295, 818] on div ""html" : " <div class= \" flex items-center whitespace-nowrap mt-1 \" > \r\n \r…" at bounding box center [677, 769] width 862 height 212
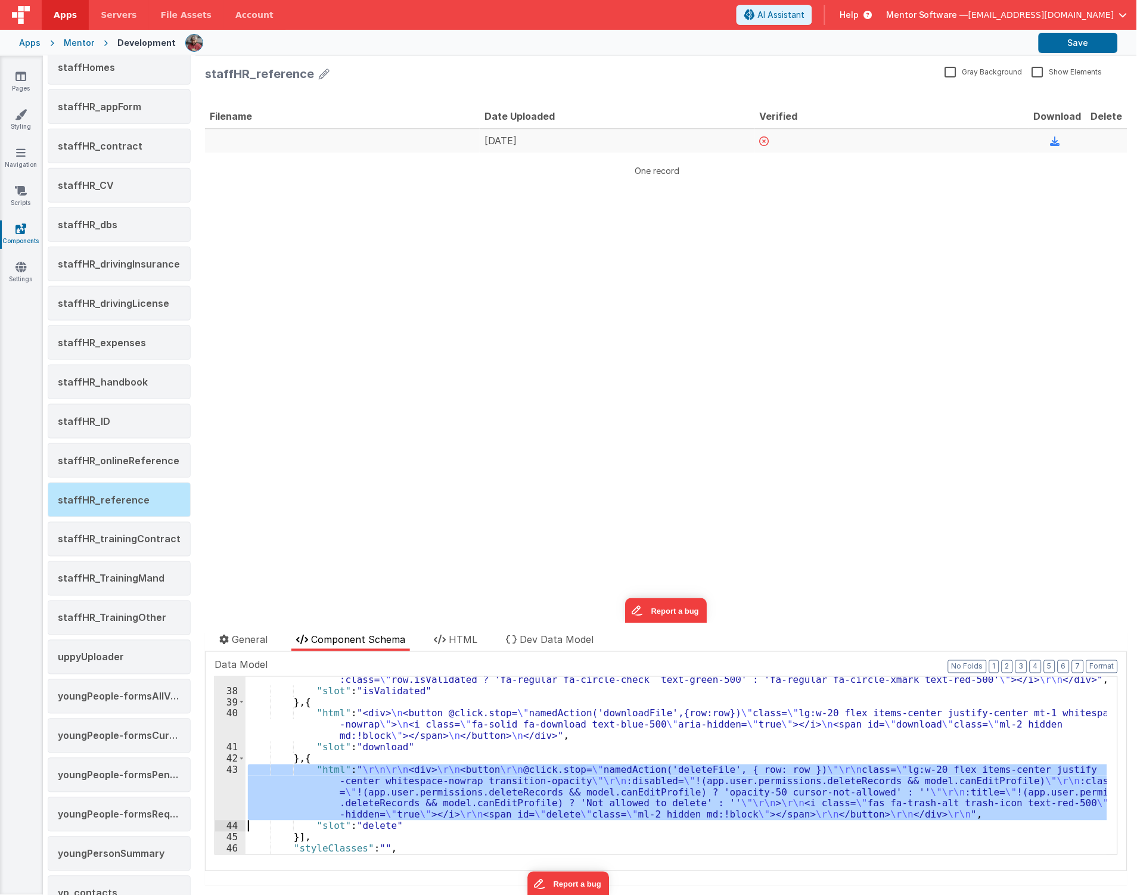
click at [230, 788] on div "43" at bounding box center [230, 793] width 30 height 56
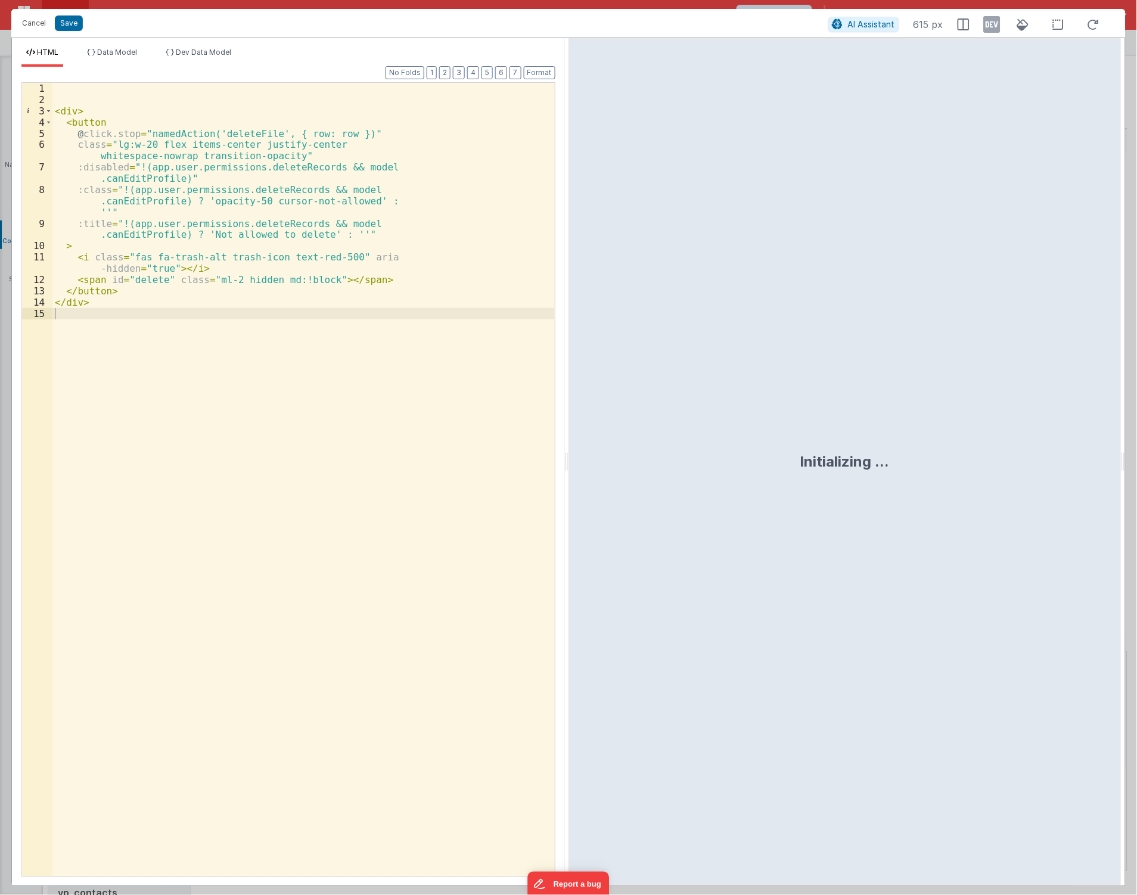
click at [275, 473] on div "< div > < button @ click.stop = "namedAction('deleteFile', { row: row })" class…" at bounding box center [303, 491] width 502 height 817
click at [322, 118] on span "+" at bounding box center [321, 112] width 13 height 13
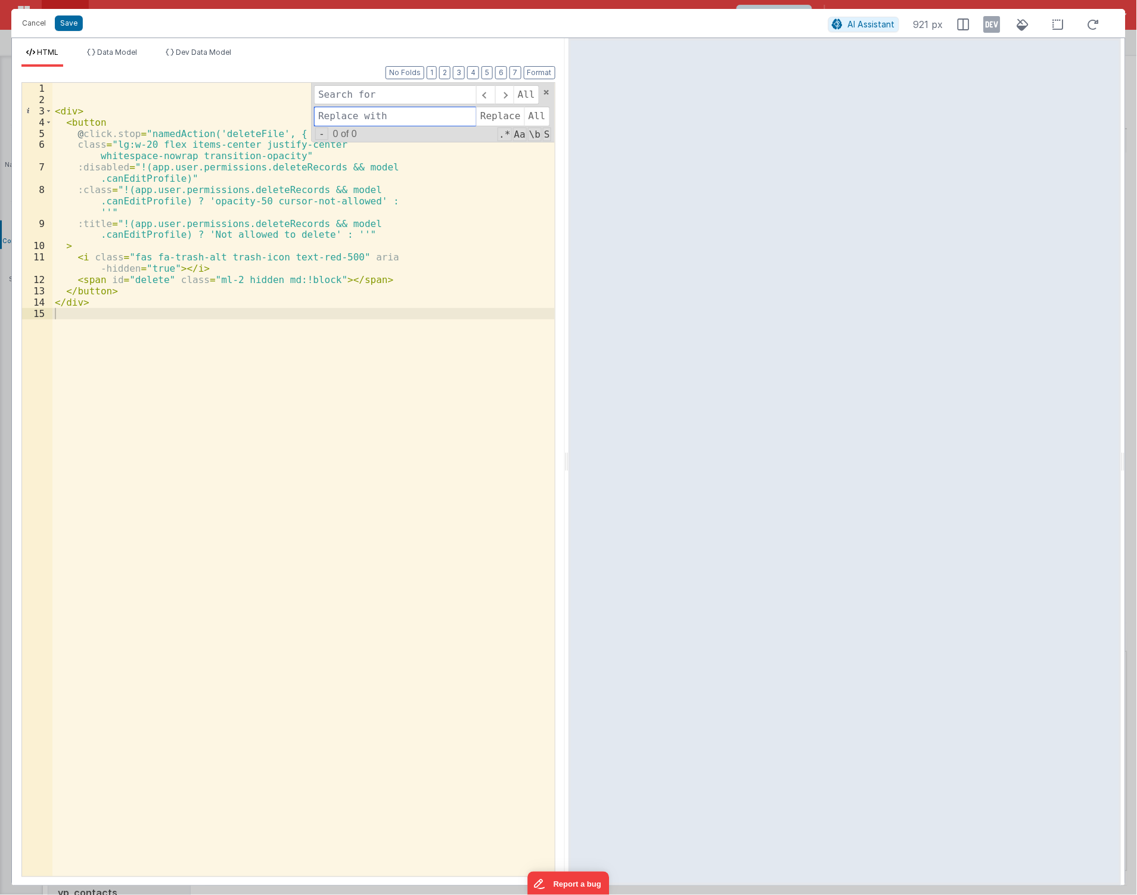
click at [343, 123] on input at bounding box center [395, 116] width 162 height 19
paste input "canEditProfileNoEditMode"
drag, startPoint x: 392, startPoint y: 114, endPoint x: 268, endPoint y: 117, distance: 124.0
click at [268, 117] on div "< div > < button @ click.stop = "namedAction('deleteFile', { row: row })" class…" at bounding box center [303, 480] width 502 height 794
type input "canEditProfileNoEditMode"
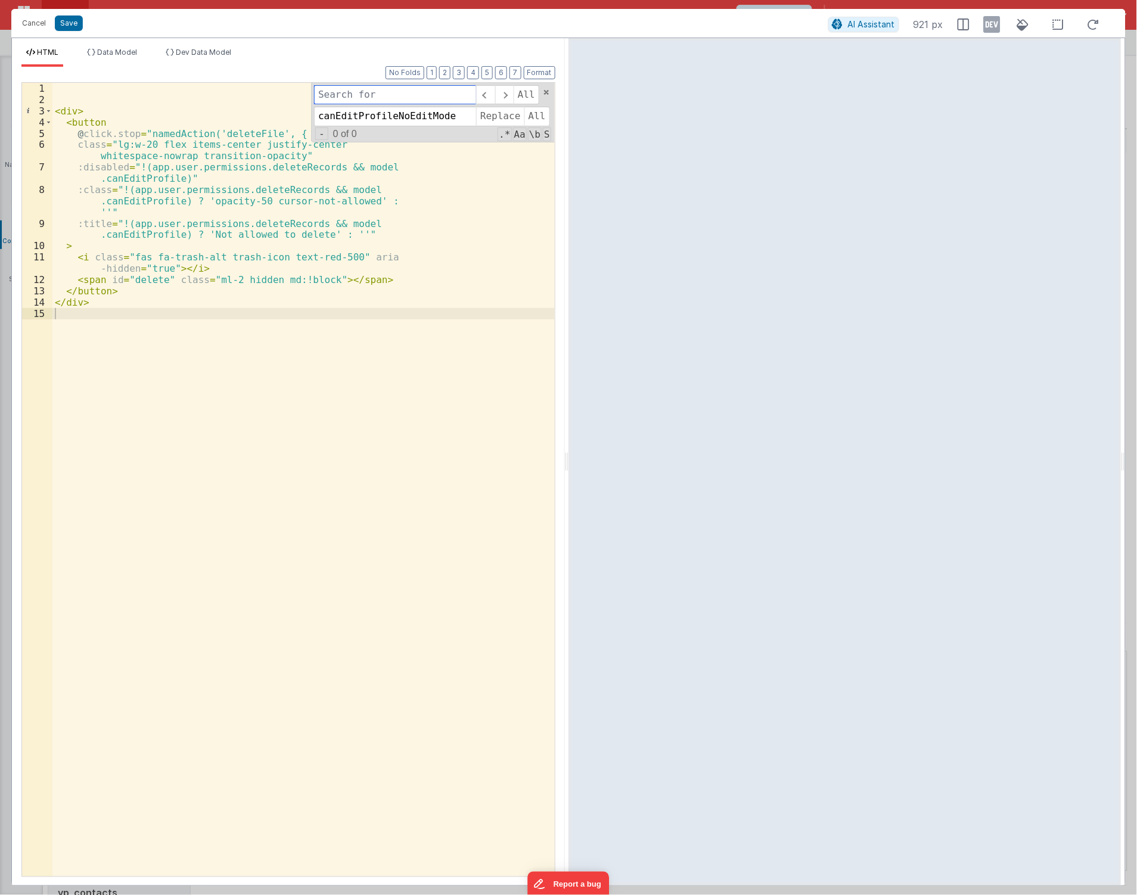
click at [377, 98] on input at bounding box center [395, 94] width 162 height 19
paste input "canEditProfile"
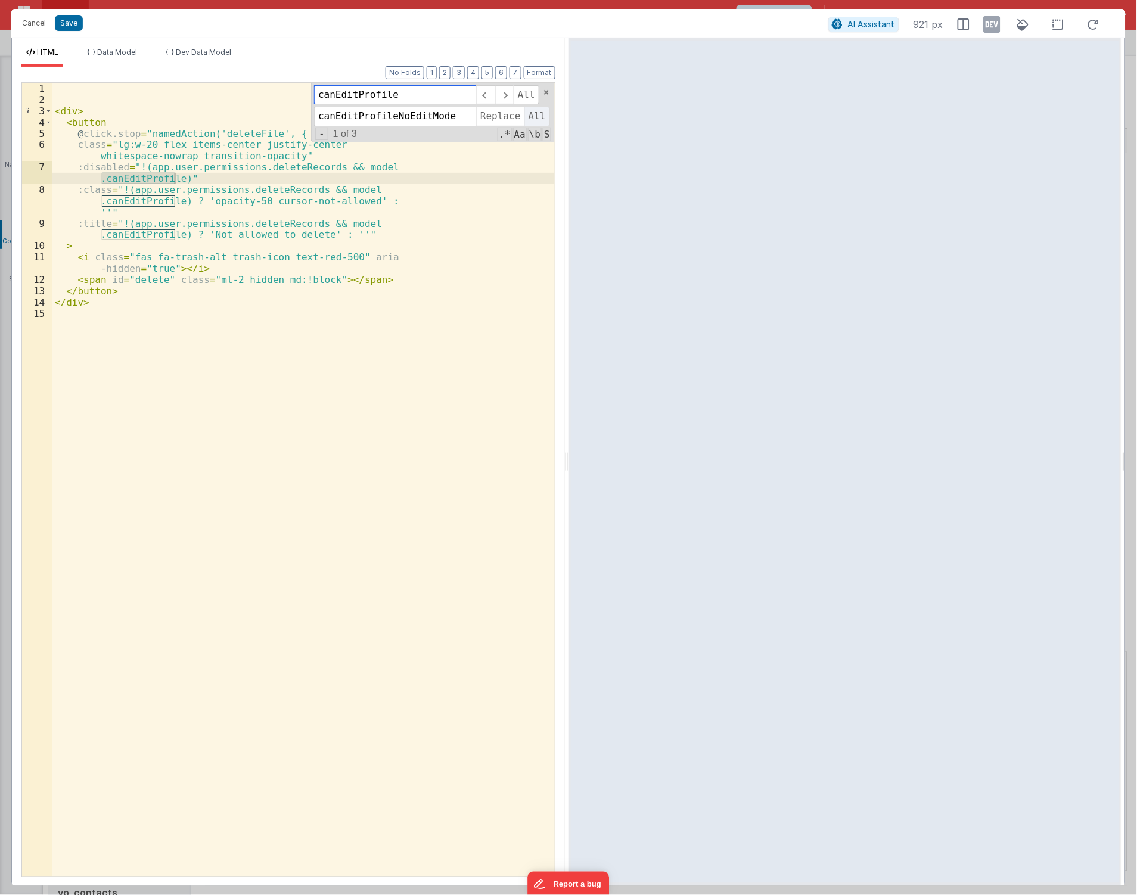
type input "canEditProfile"
click at [539, 118] on span "All" at bounding box center [538, 116] width 26 height 19
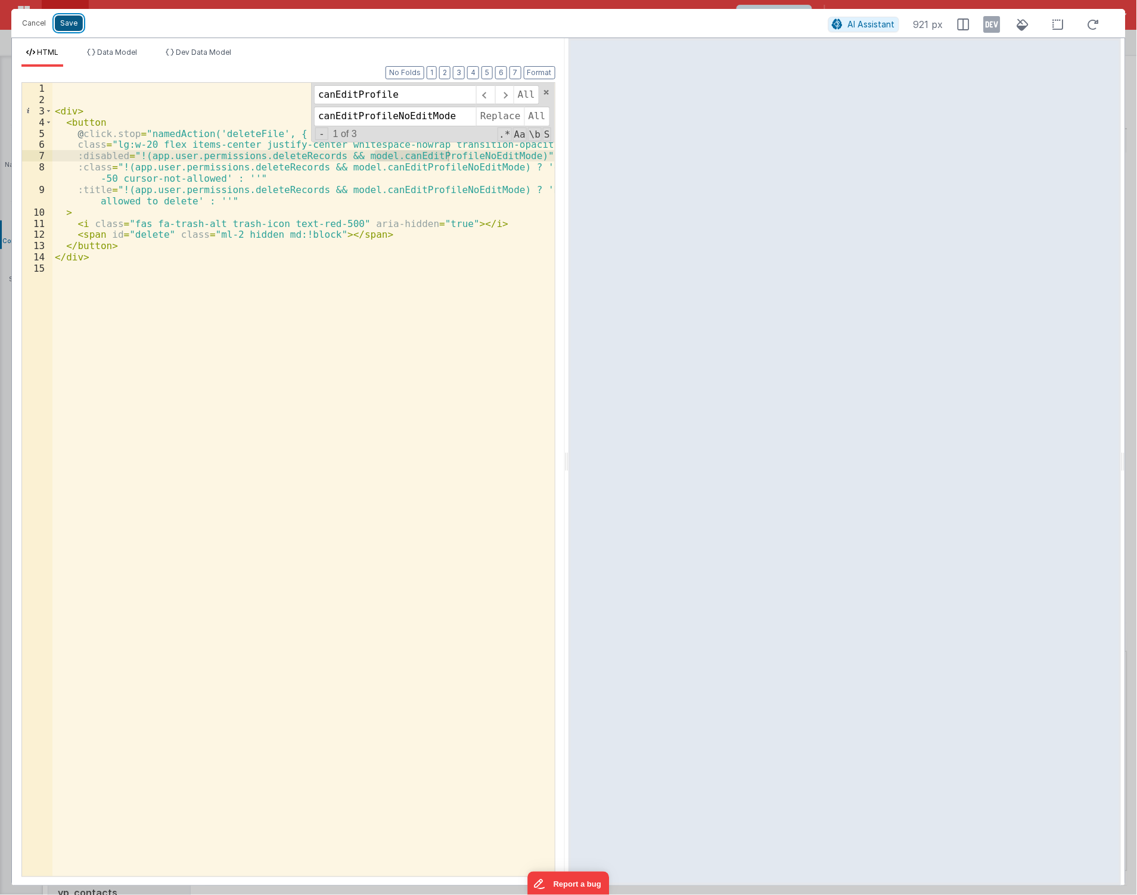
click at [68, 23] on button "Save" at bounding box center [69, 22] width 28 height 15
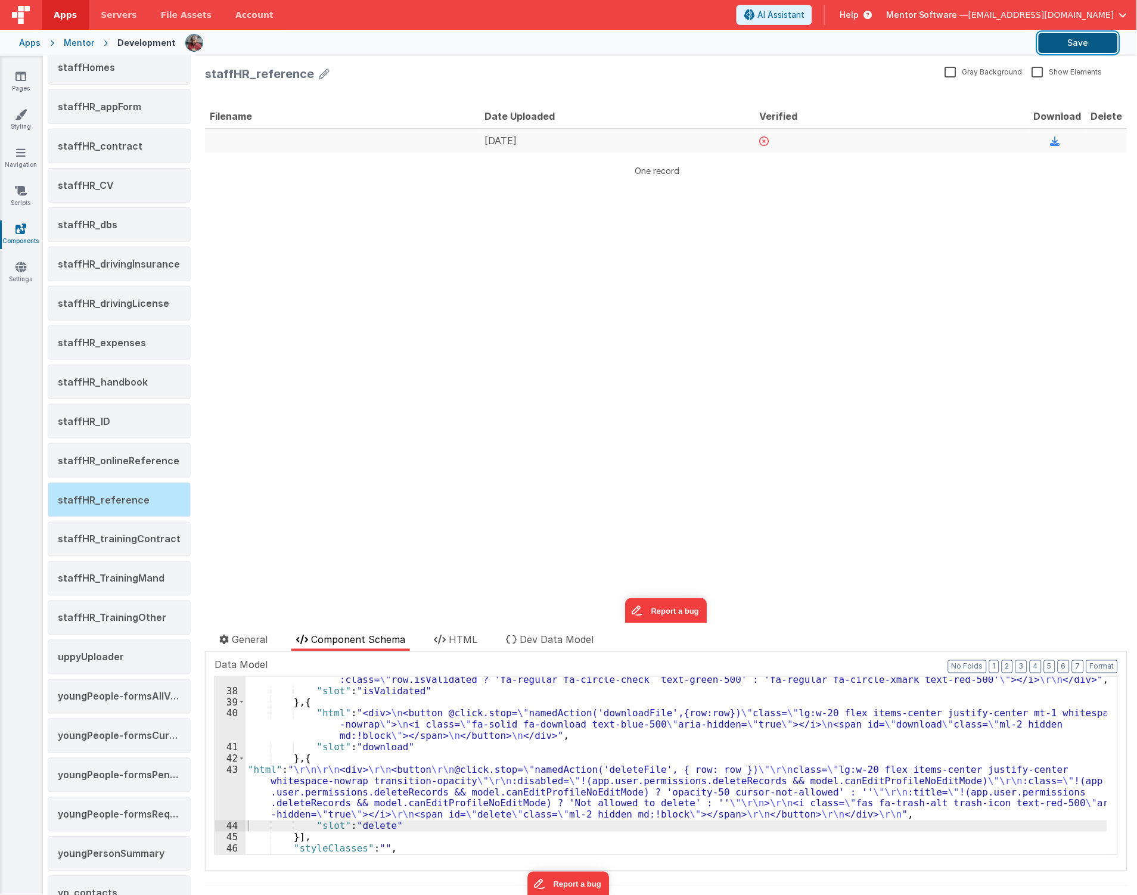
click at [1051, 42] on button "Save" at bounding box center [1078, 43] width 79 height 20
click at [111, 463] on span "staffHR_onlineReference" at bounding box center [119, 461] width 122 height 12
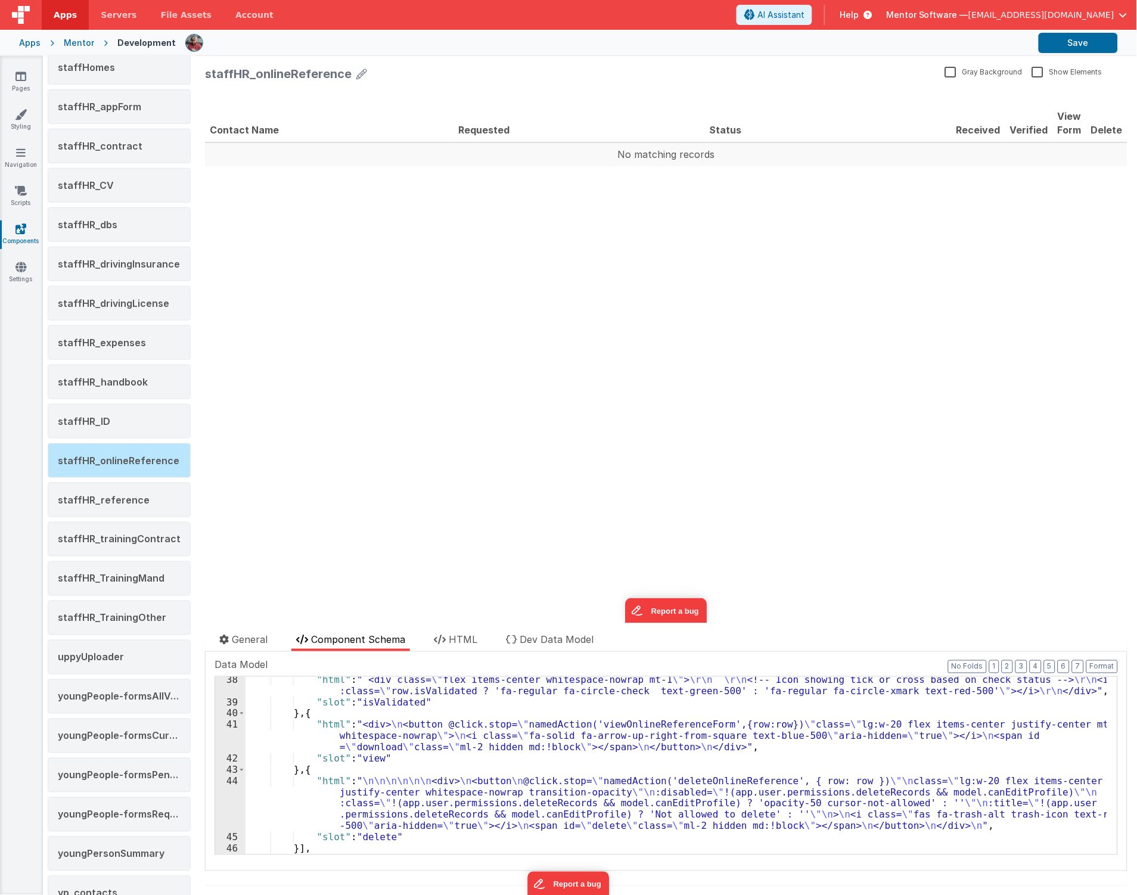
scroll to position [419, 0]
click at [290, 804] on div ""html" : " <div class= \" flex items-center whitespace-nowrap mt-1 \" > \r\n \r…" at bounding box center [677, 781] width 862 height 212
click at [227, 811] on div "44" at bounding box center [230, 804] width 30 height 56
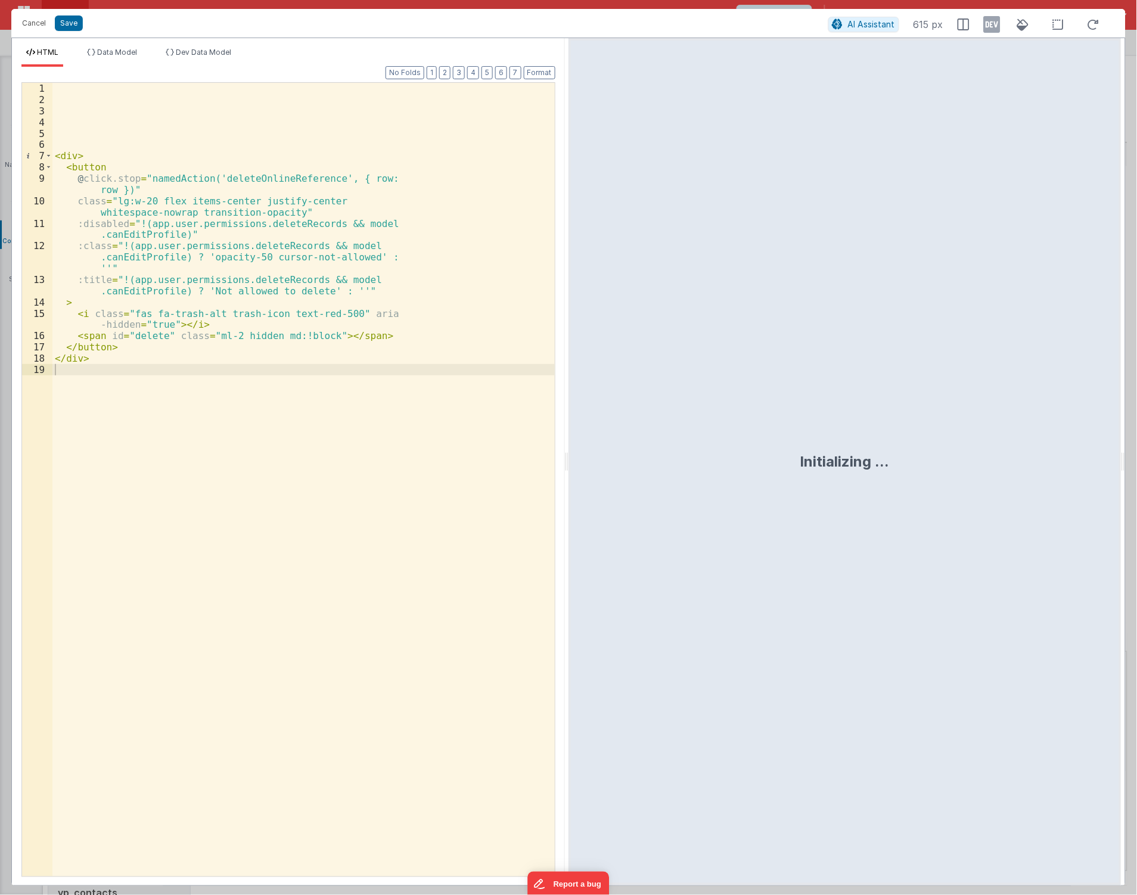
click at [191, 454] on div "< div > < button @ click.stop = "namedAction('deleteOnlineReference', { row: ro…" at bounding box center [303, 491] width 502 height 817
click at [325, 114] on span "+" at bounding box center [321, 112] width 13 height 13
click at [334, 120] on input at bounding box center [395, 116] width 162 height 19
paste input "canEditProfile"
type input "canEditProfile"
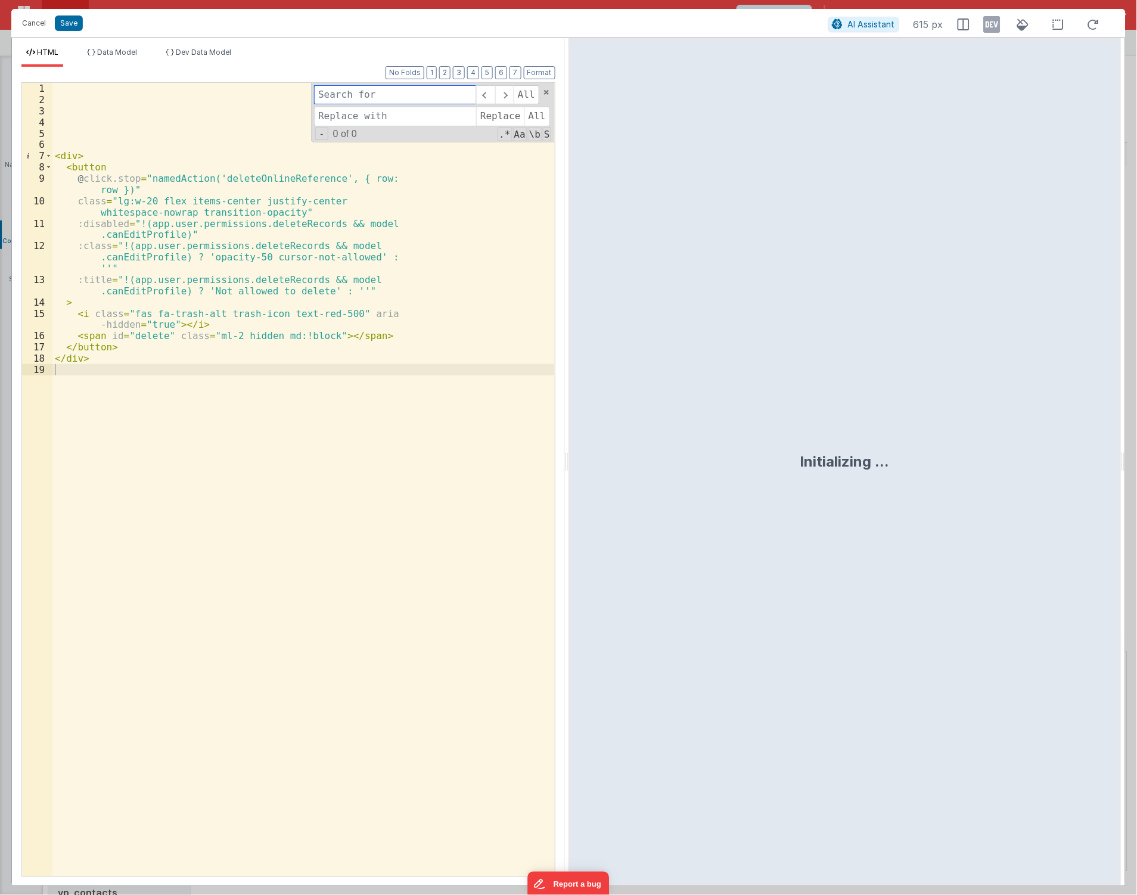
click at [368, 98] on input at bounding box center [395, 94] width 162 height 19
paste input "canEditProfile"
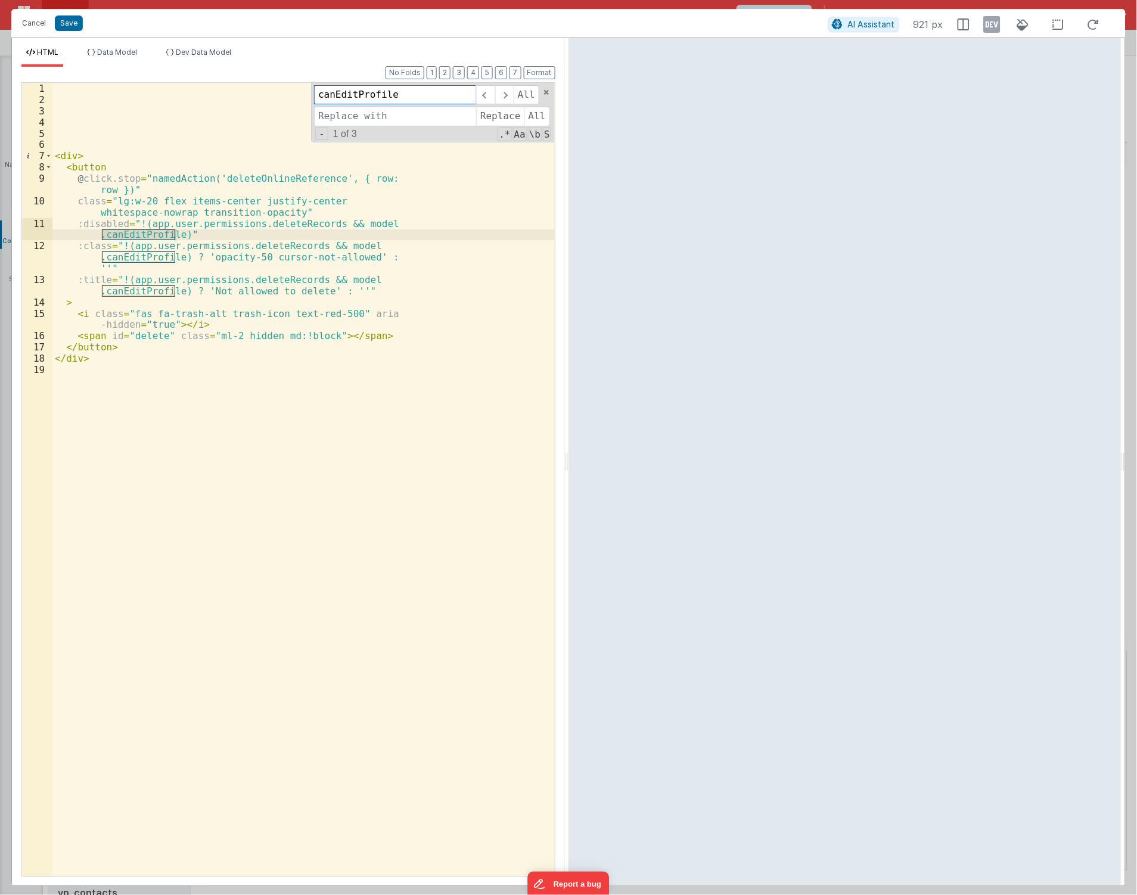
type input "canEditProfile"
click at [359, 115] on input at bounding box center [395, 116] width 162 height 19
paste input "canEditProfile"
drag, startPoint x: 395, startPoint y: 117, endPoint x: 153, endPoint y: 141, distance: 242.6
click at [153, 141] on div "< div > < button @ click.stop = "namedAction('deleteOnlineReference', { row: ro…" at bounding box center [303, 480] width 502 height 794
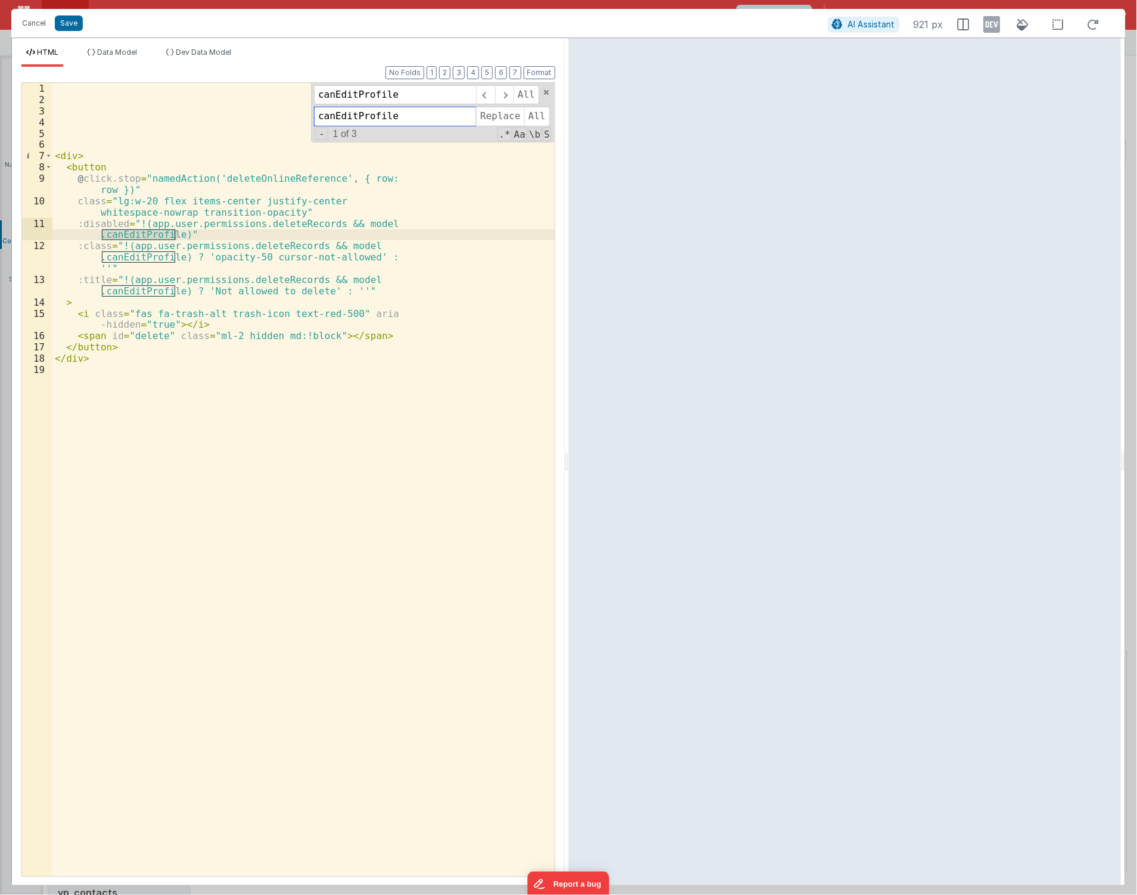
type input "canEditProfile"
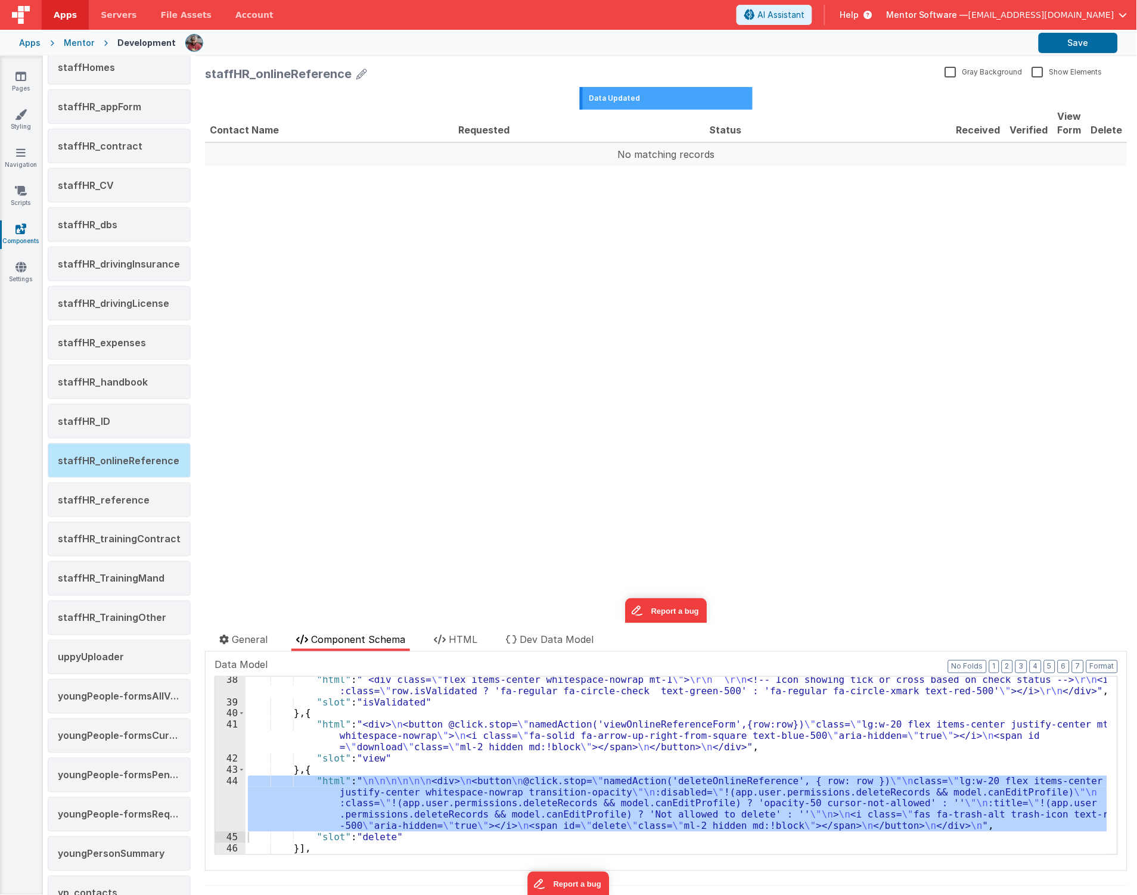
click at [463, 789] on div ""html" : " <div class= \" flex items-center whitespace-nowrap mt-1 \" > \r\n \r…" at bounding box center [677, 766] width 862 height 178
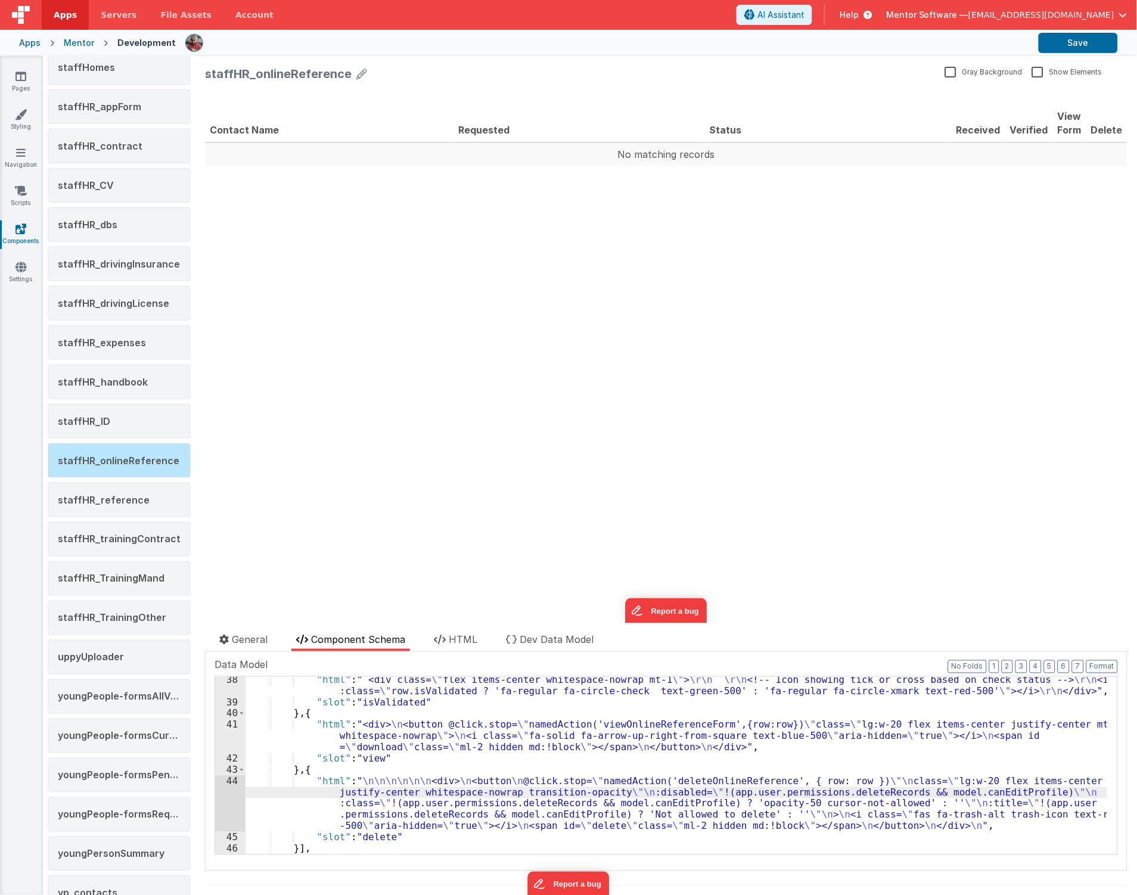
click at [227, 805] on div "44" at bounding box center [230, 804] width 30 height 56
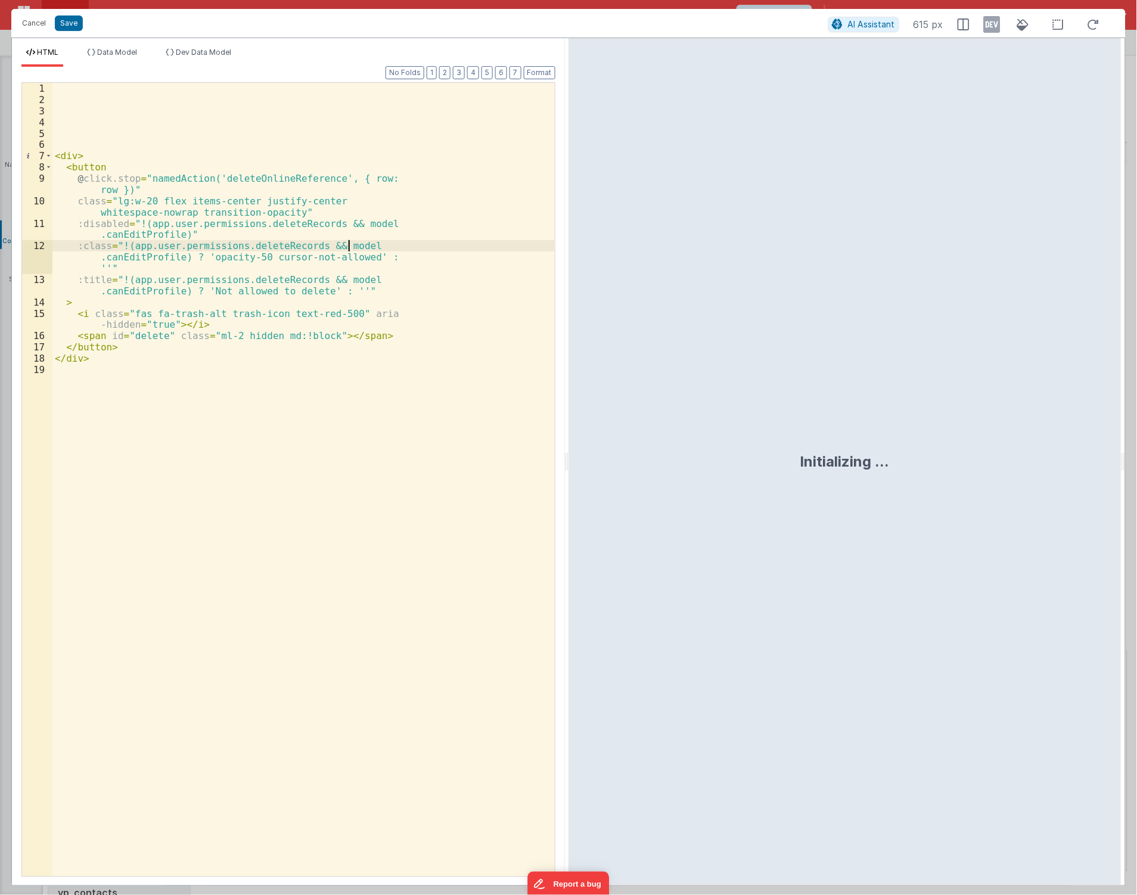
click at [355, 241] on div "< div > < button @ click.stop = "namedAction('deleteOnlineReference', { row: ro…" at bounding box center [303, 491] width 502 height 817
click at [308, 116] on div "< div > < button @ click.stop = "namedAction('deleteOnlineReference', { row: ro…" at bounding box center [303, 491] width 502 height 817
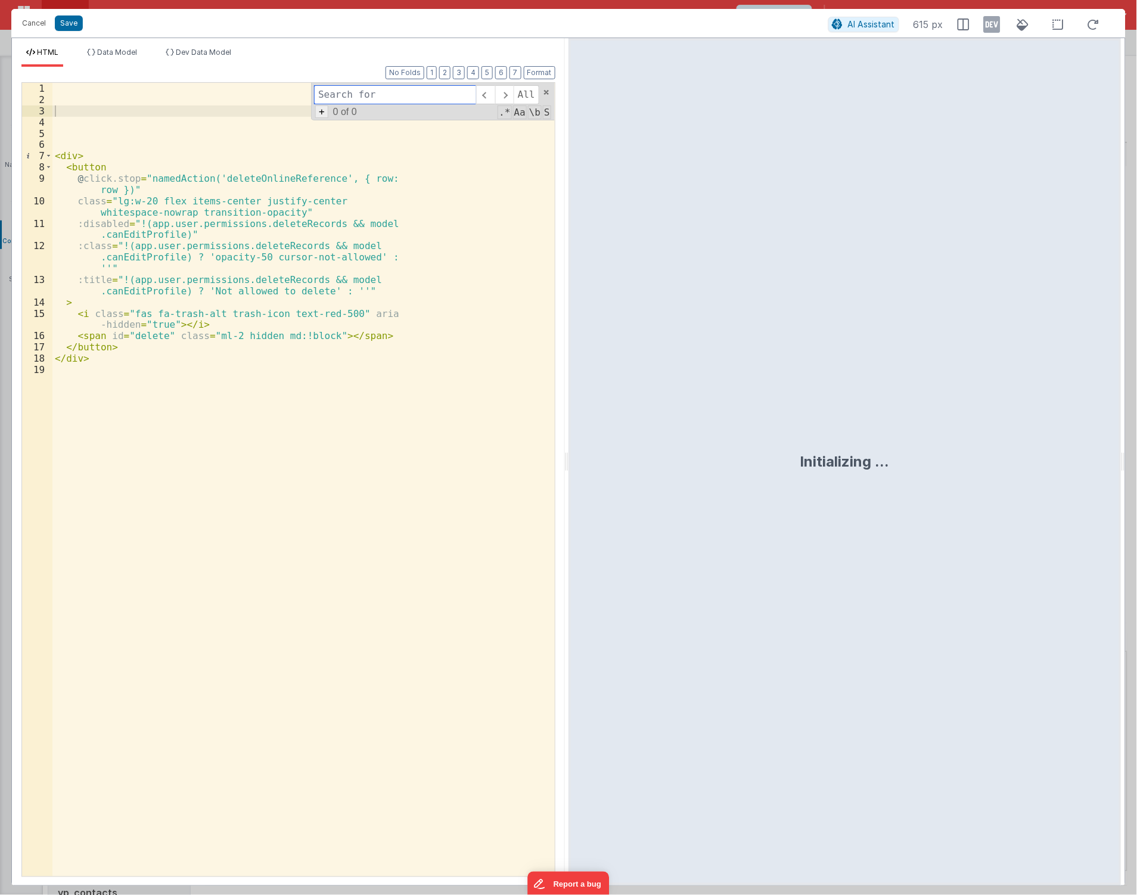
click at [322, 116] on span "+" at bounding box center [321, 112] width 13 height 13
paste input "canEditProfileNoEditMode"
type input "canEditProfileNoEditMode"
click at [364, 114] on input at bounding box center [395, 116] width 162 height 19
paste input "canEditProfileNoEditMode"
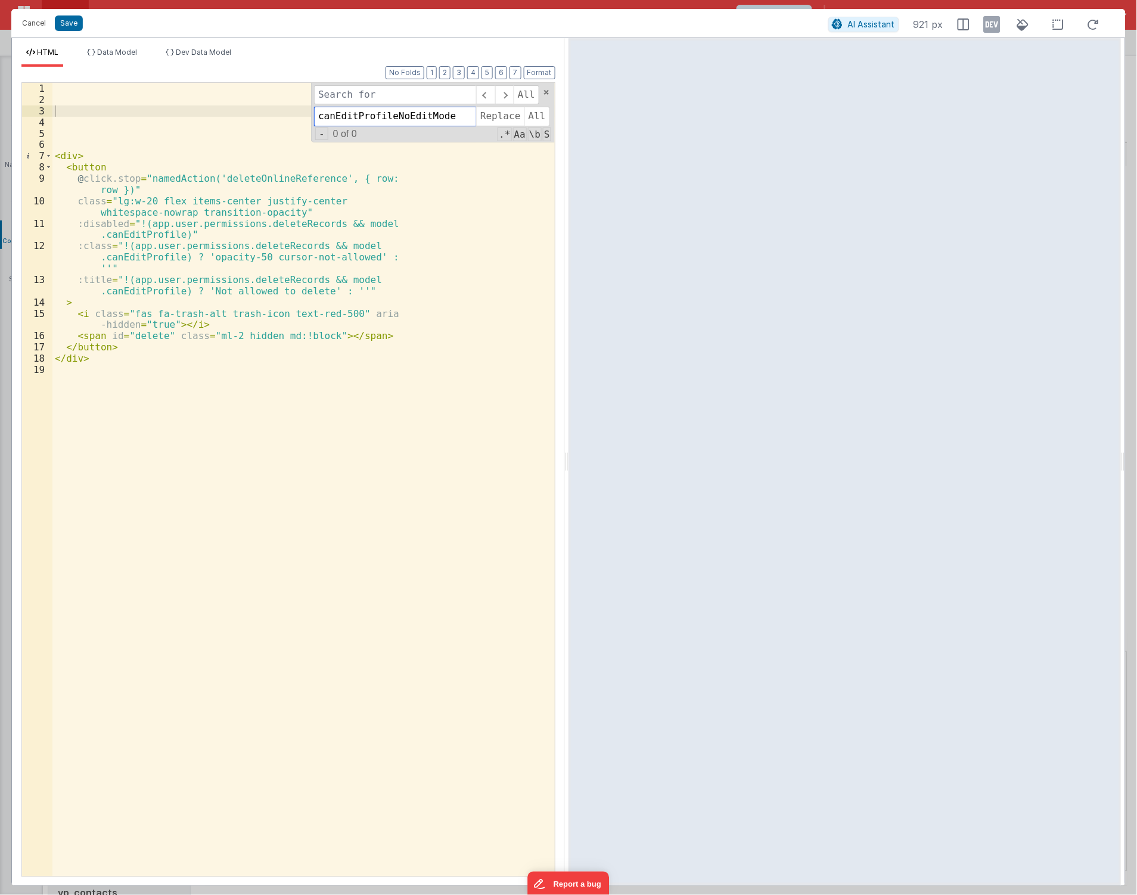
type input "canEditProfileNoEditMode"
click at [390, 94] on input at bounding box center [395, 94] width 162 height 19
paste input "canEditProfileNoEditMode"
drag, startPoint x: 390, startPoint y: 97, endPoint x: 702, endPoint y: 101, distance: 311.2
click at [702, 97] on div "HTML Data Model Dev Data Model Format 7 6 5 4 3 2 1 No Folds 1 2 3 4 5 6 7 8 9 …" at bounding box center [568, 462] width 1115 height 849
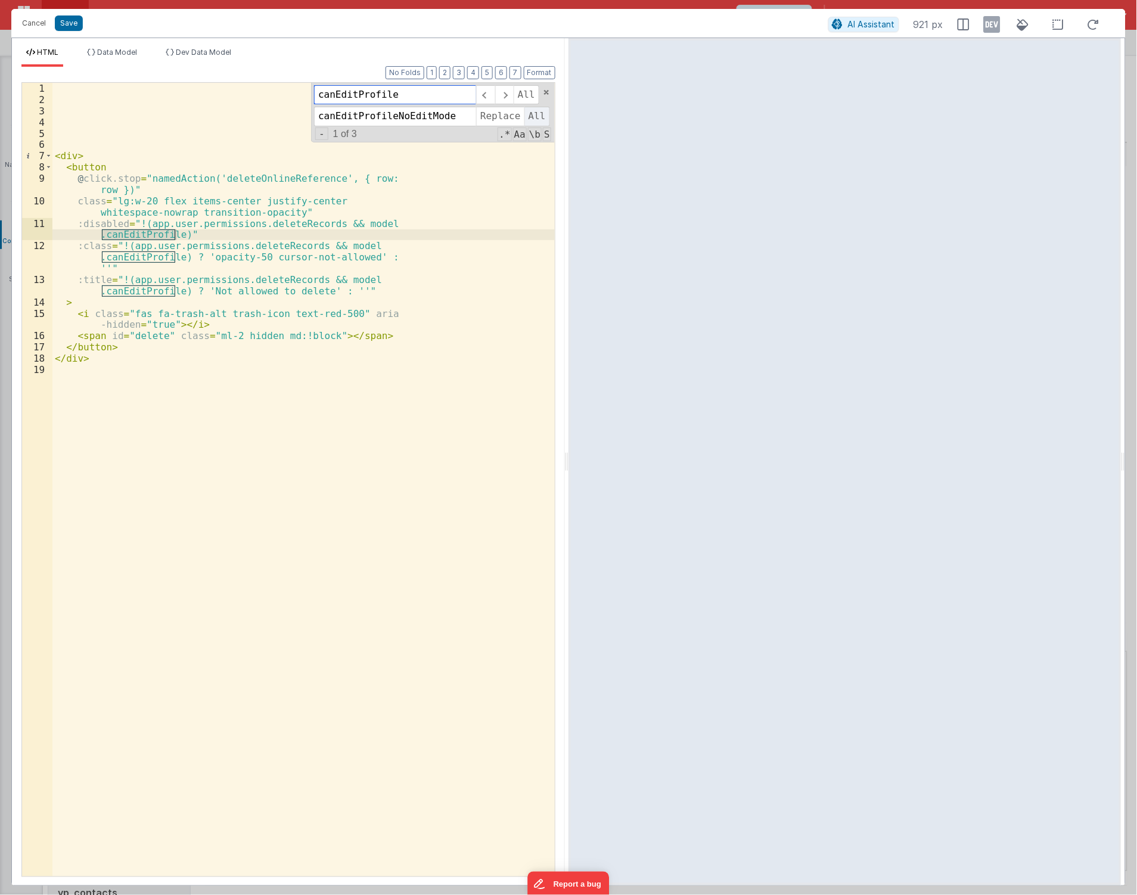
type input "canEditProfile"
click at [537, 120] on span "All" at bounding box center [538, 116] width 26 height 19
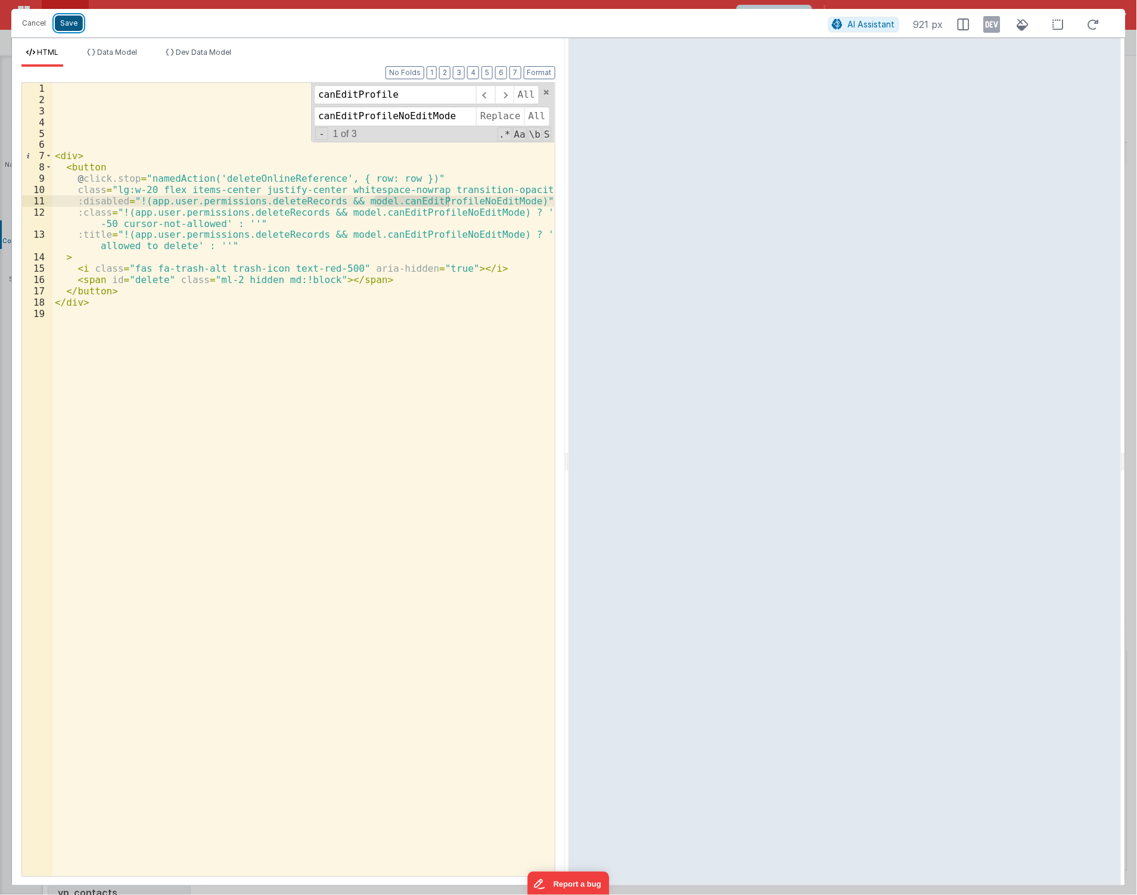
click at [75, 23] on button "Save" at bounding box center [69, 22] width 28 height 15
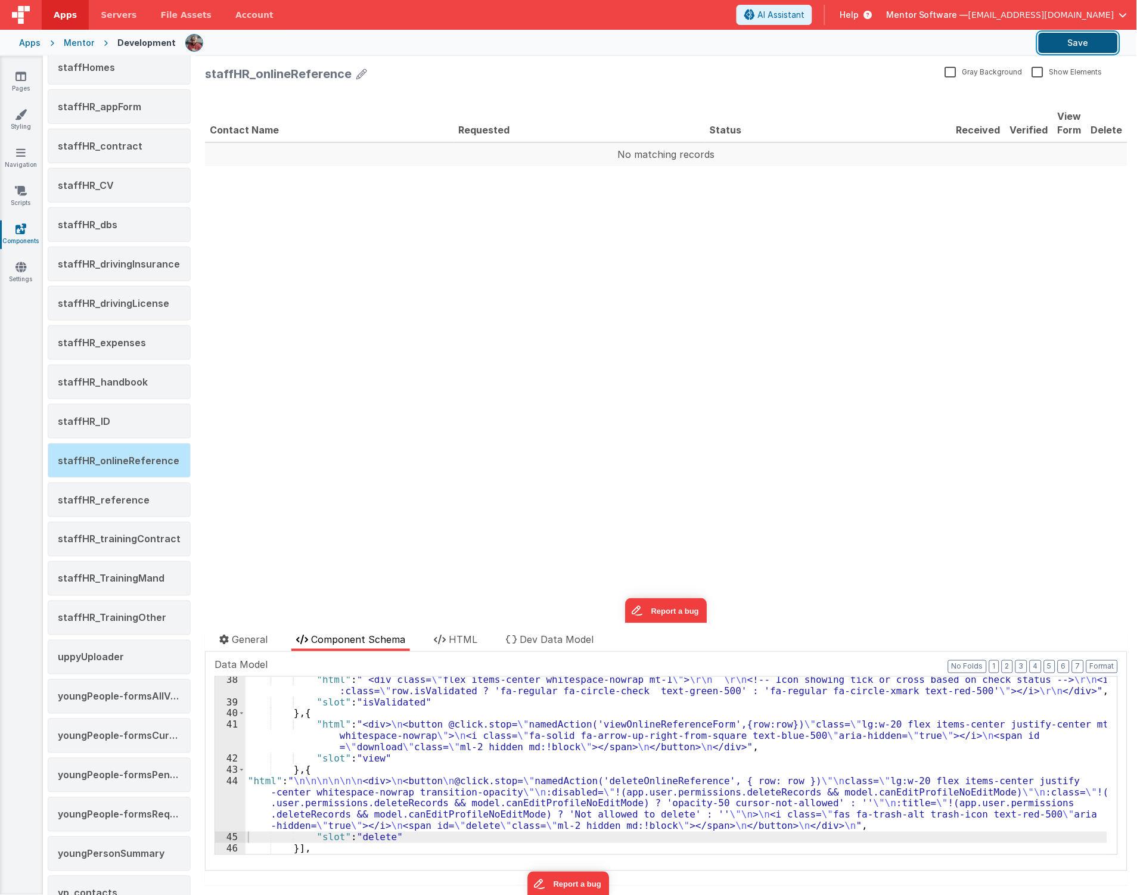
click at [1072, 48] on button "Save" at bounding box center [1078, 43] width 79 height 20
click at [1086, 37] on button "Save" at bounding box center [1078, 43] width 79 height 20
click at [150, 578] on span "staffHR_TrainingMand" at bounding box center [111, 579] width 107 height 12
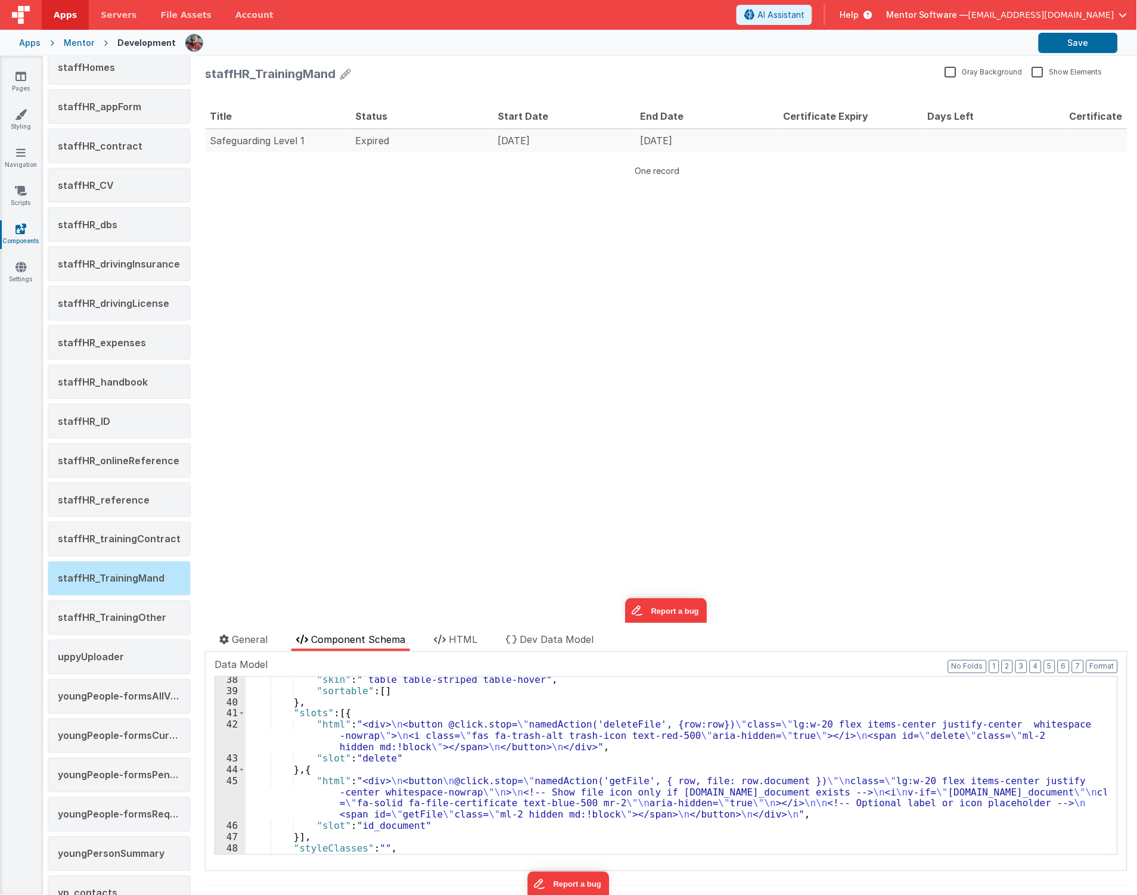
click at [389, 774] on div ""skin" : " table table-striped table-hover" , "sortable" : [ ] } , "slots" : [{…" at bounding box center [677, 775] width 862 height 200
click at [285, 815] on div ""skin" : " table table-striped table-hover" , "sortable" : [ ] } , "slots" : [{…" at bounding box center [677, 775] width 862 height 200
click at [228, 806] on div "45" at bounding box center [230, 798] width 30 height 45
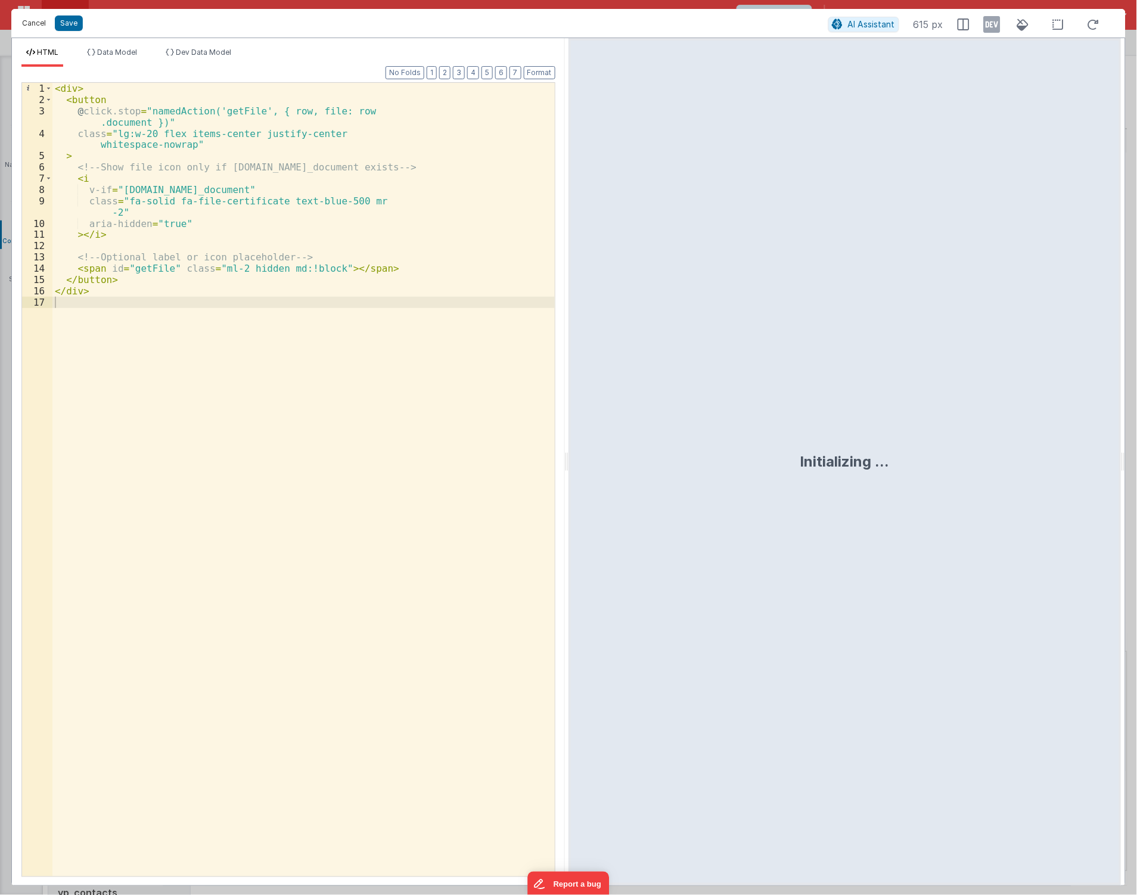
click at [32, 21] on button "Cancel" at bounding box center [34, 23] width 36 height 17
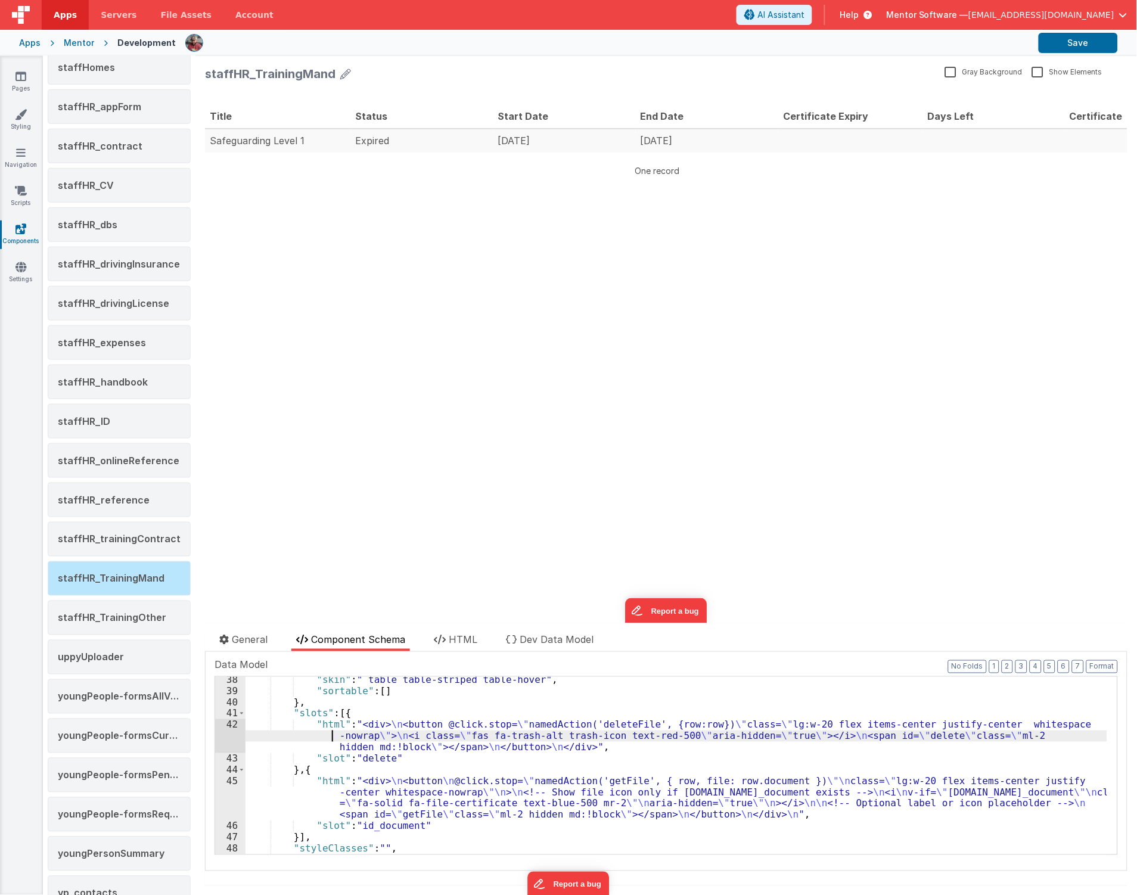
click at [324, 734] on div ""skin" : " table table-striped table-hover" , "sortable" : [ ] } , "slots" : [{…" at bounding box center [677, 775] width 862 height 200
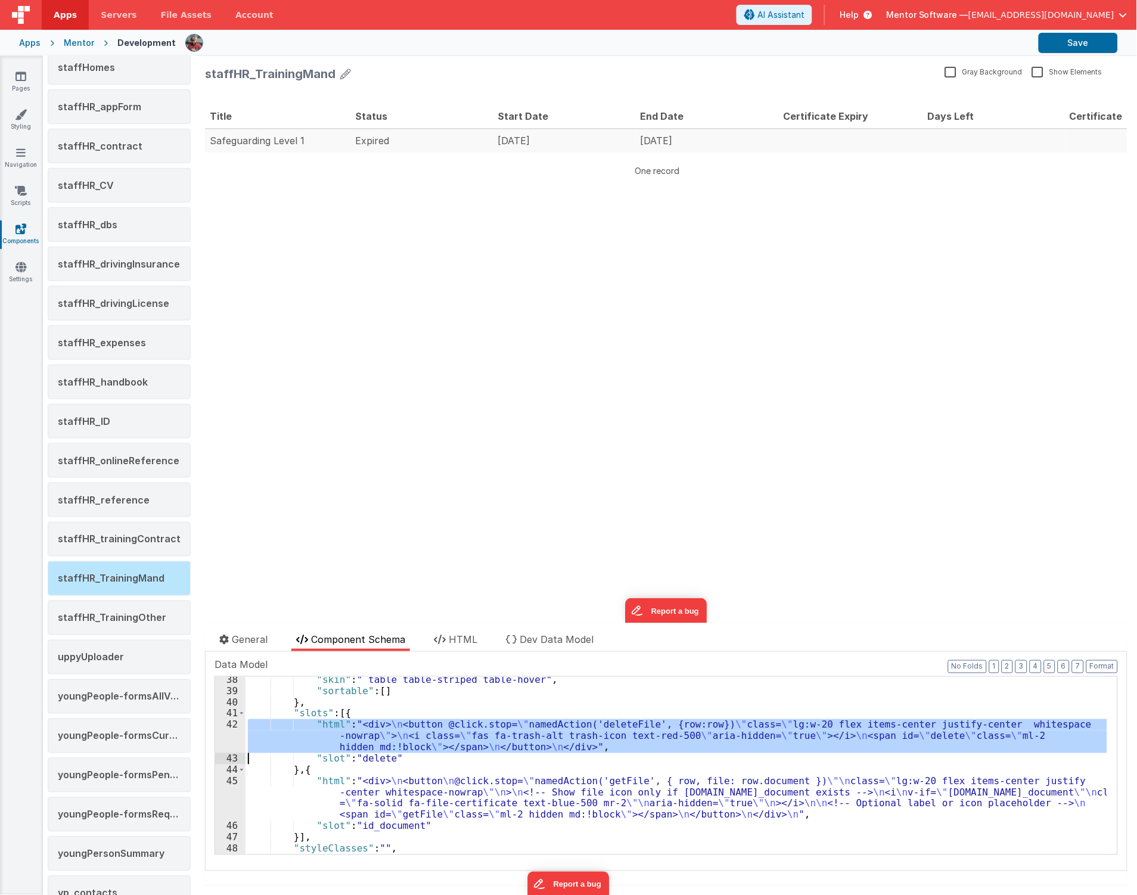
click at [222, 738] on div "42" at bounding box center [230, 736] width 30 height 34
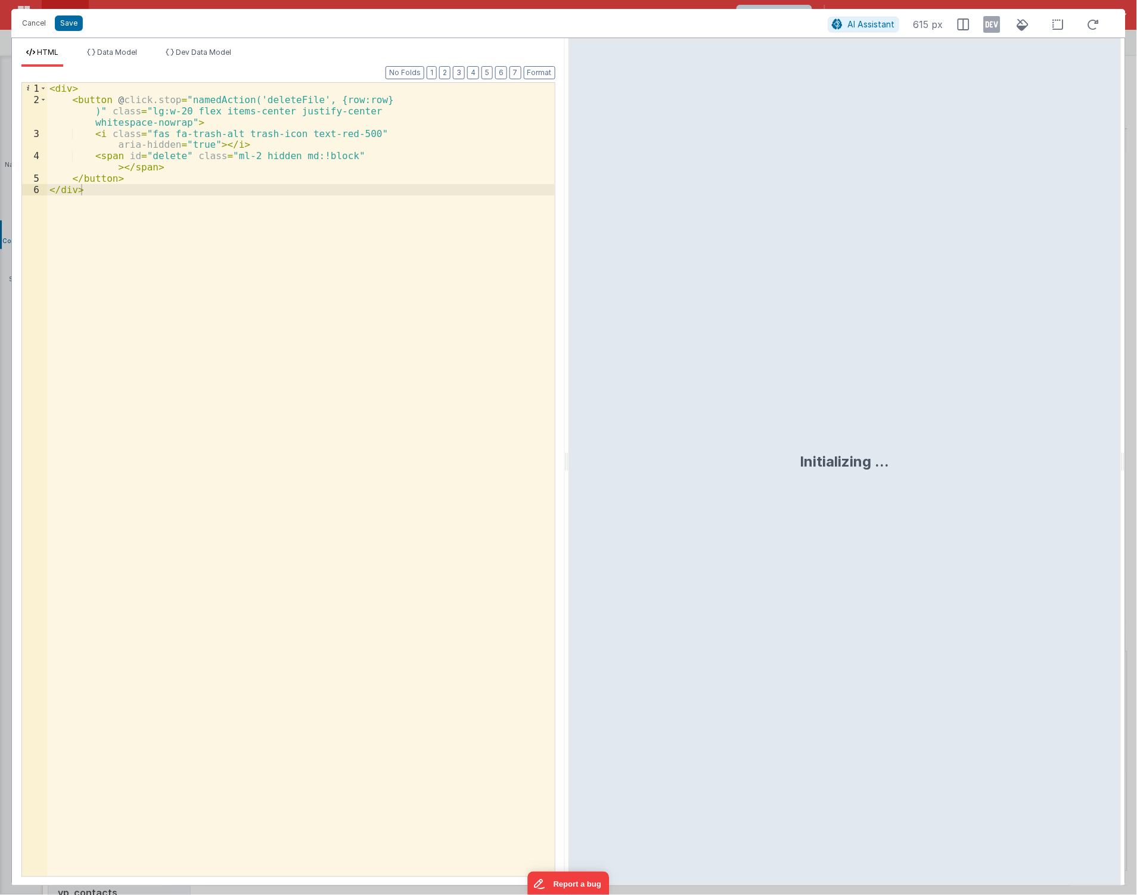
drag, startPoint x: 454, startPoint y: 426, endPoint x: 440, endPoint y: 415, distance: 17.5
click at [454, 425] on div "< div > < button @ click.stop = "namedAction('deleteFile', {row:row} )" class =…" at bounding box center [301, 491] width 508 height 817
click at [320, 115] on span "+" at bounding box center [321, 112] width 13 height 13
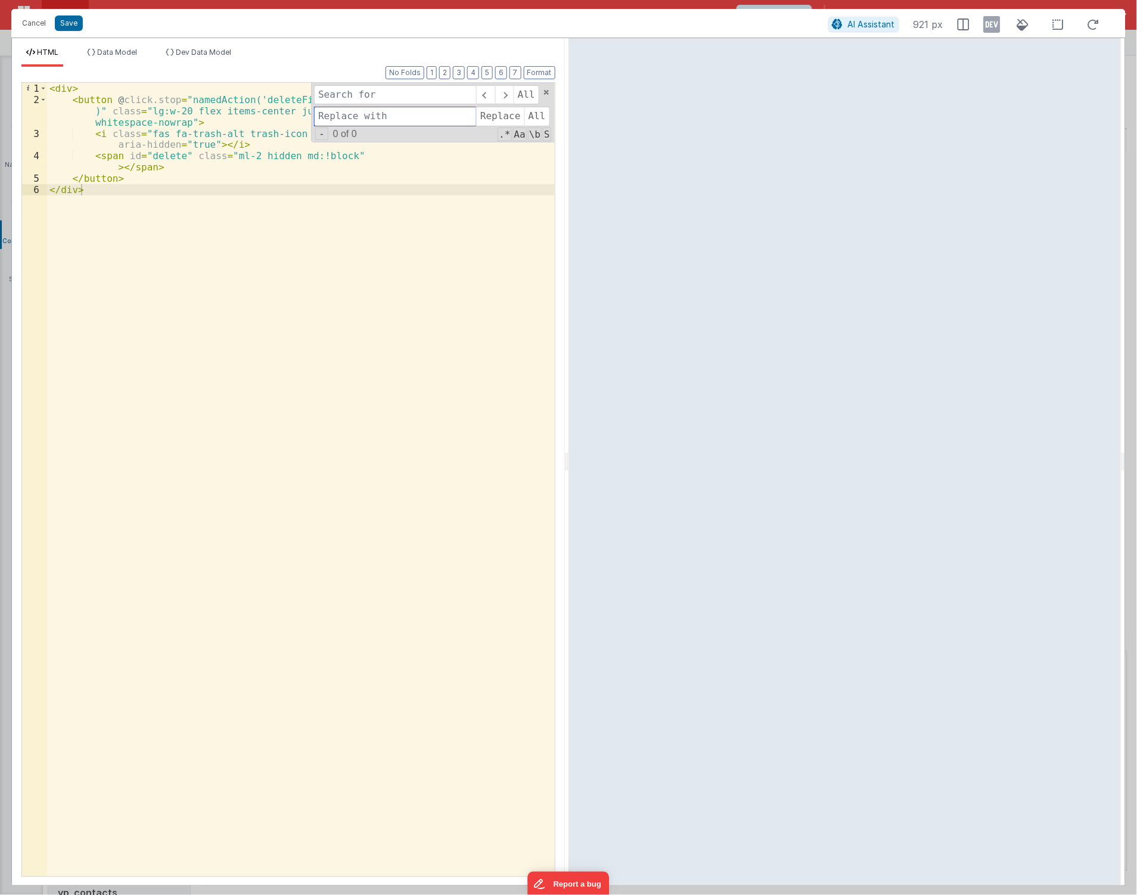
drag, startPoint x: 322, startPoint y: 119, endPoint x: 342, endPoint y: 122, distance: 19.8
click at [323, 119] on input at bounding box center [395, 116] width 162 height 19
paste input "canEditProfileNoEditMode"
click at [396, 110] on input "canEditProfileNoEditMode" at bounding box center [395, 116] width 162 height 19
type input "canEditProfileNoEditMode"
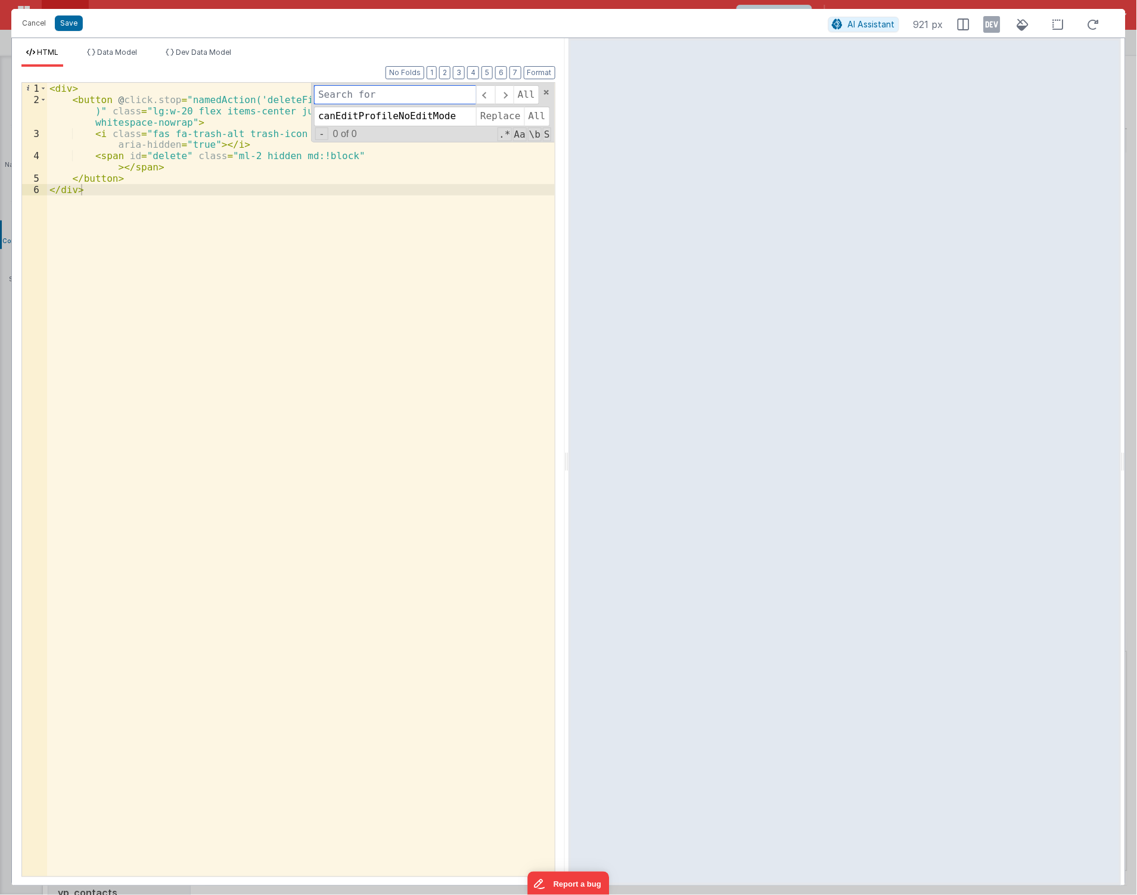
click at [396, 99] on input at bounding box center [395, 94] width 162 height 19
paste input "canEditProfileNoEditMode"
drag, startPoint x: 392, startPoint y: 97, endPoint x: 1131, endPoint y: 147, distance: 740.8
click at [1115, 147] on div "HTML Data Model Dev Data Model Format 7 6 5 4 3 2 1 No Folds 1 2 3 4 5 6 < div …" at bounding box center [568, 462] width 1115 height 849
type input "canEditProfile"
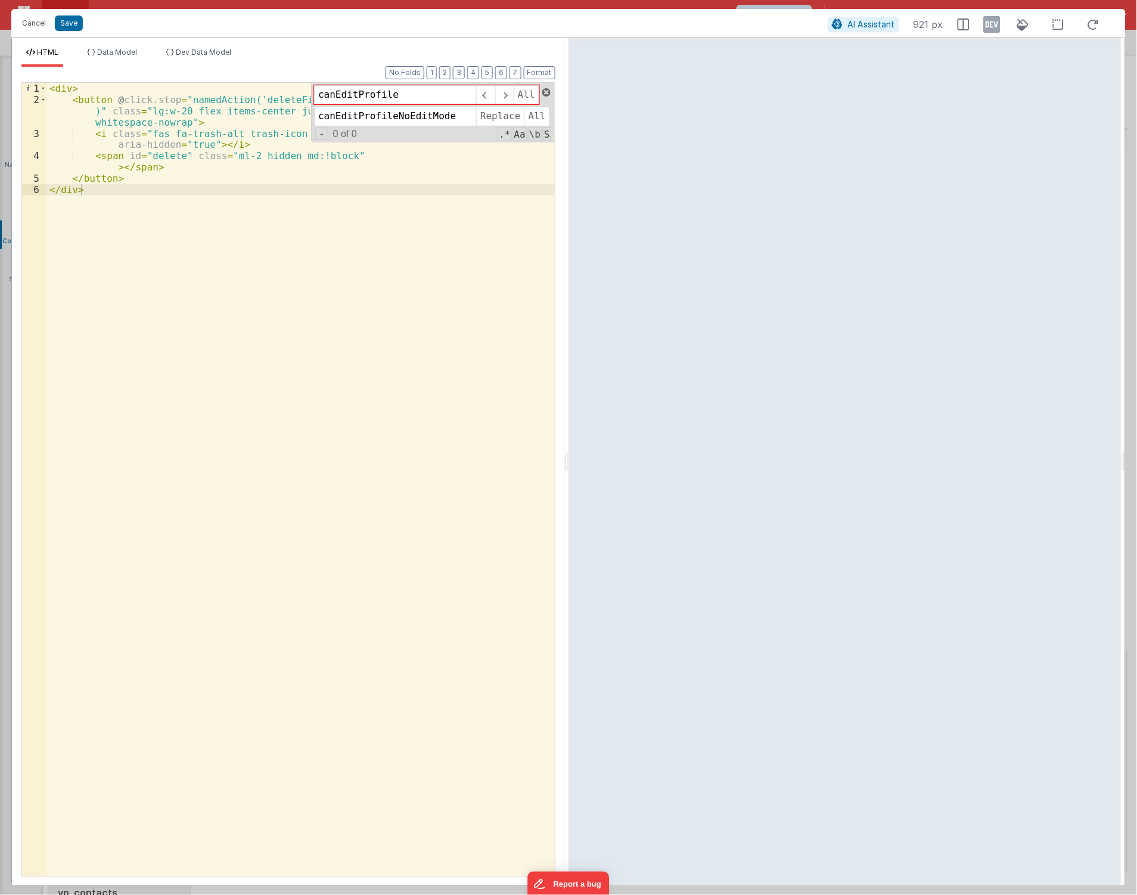
click at [543, 93] on span at bounding box center [546, 92] width 8 height 8
click at [30, 26] on button "Cancel" at bounding box center [34, 23] width 36 height 17
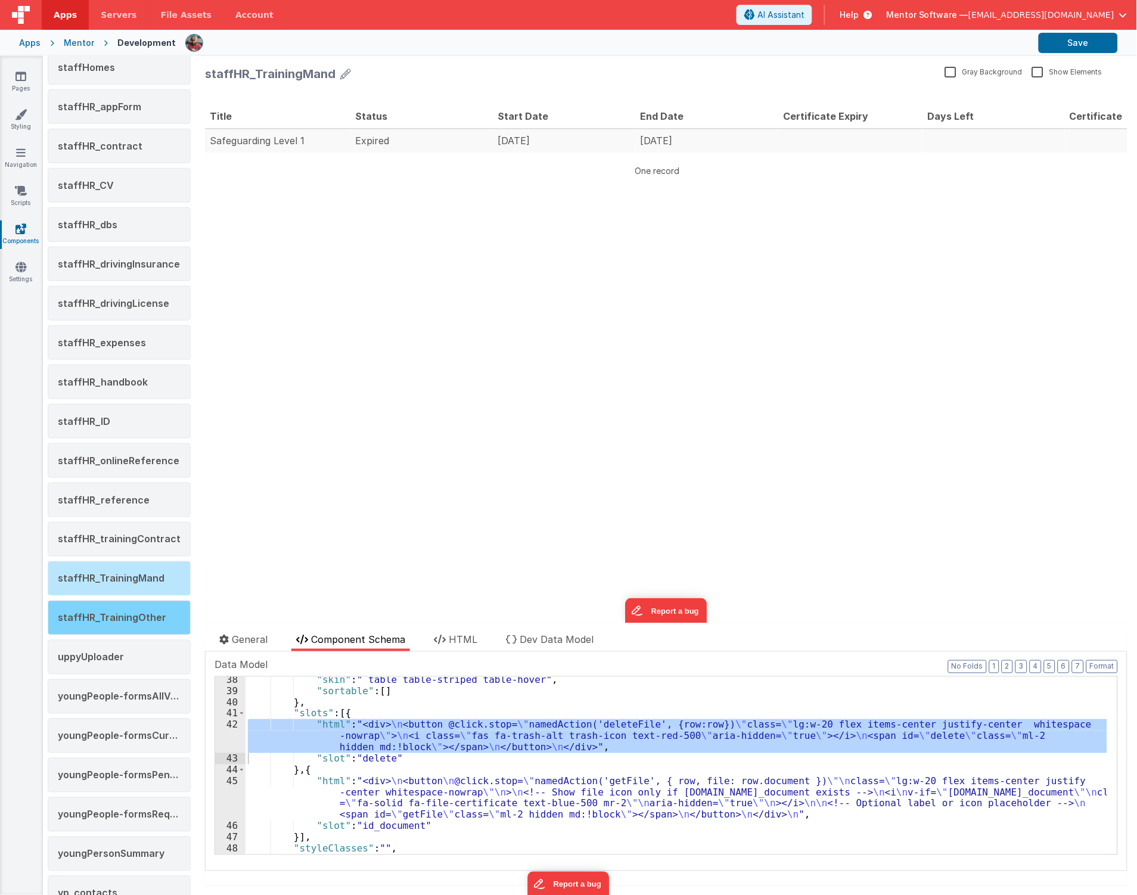
click at [114, 635] on div "staffHR_TrainingOther" at bounding box center [119, 618] width 143 height 35
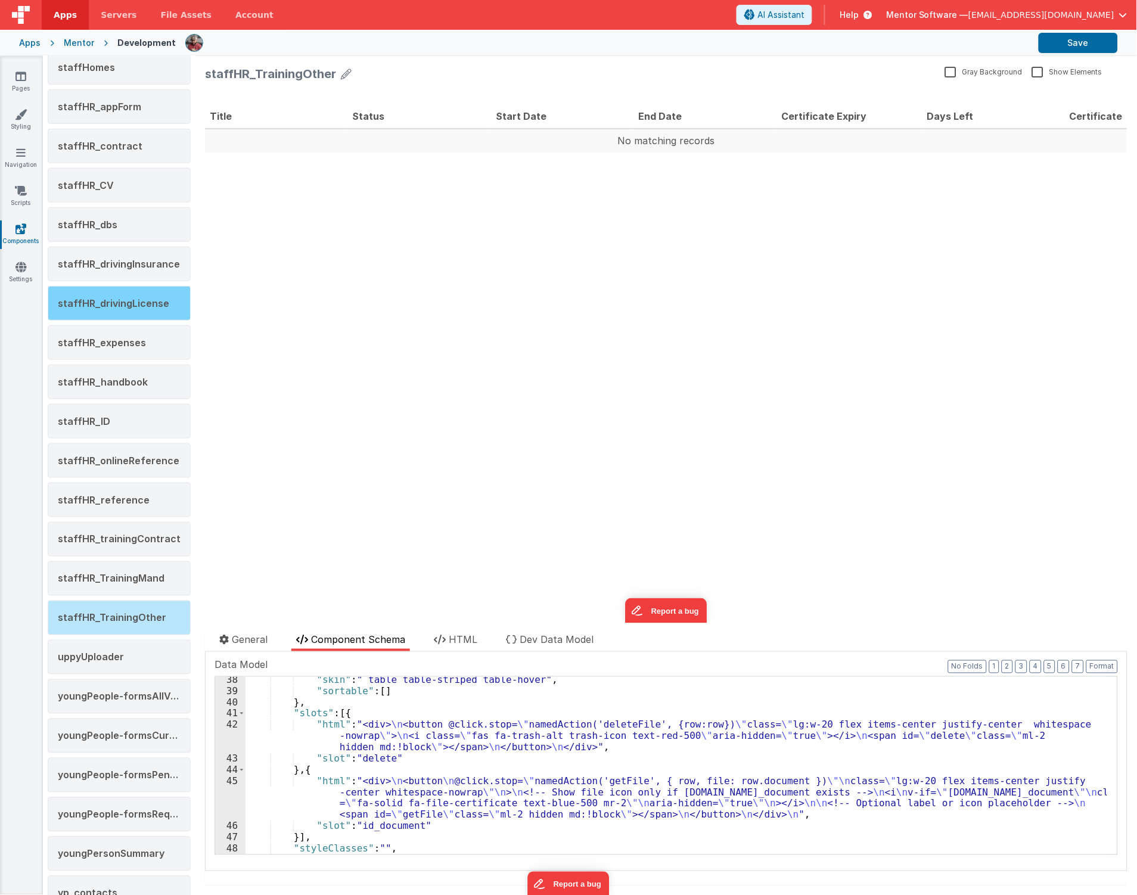
click at [126, 305] on span "staffHR_drivingLicense" at bounding box center [113, 303] width 111 height 12
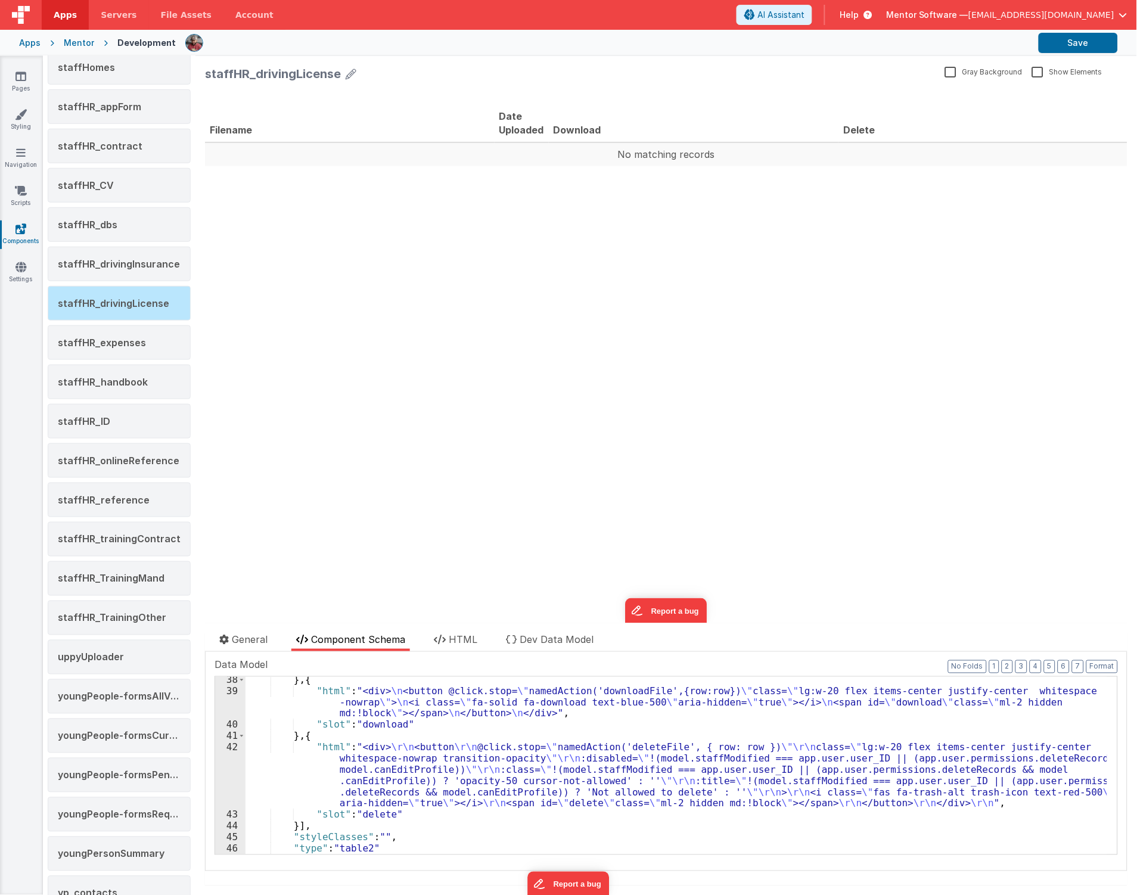
scroll to position [430, 0]
click at [283, 777] on div "} , { "html" : "<div> \n <button @click.stop= \" namedAction('downloadFile',{ro…" at bounding box center [677, 775] width 862 height 200
click at [227, 783] on div "42" at bounding box center [230, 775] width 30 height 67
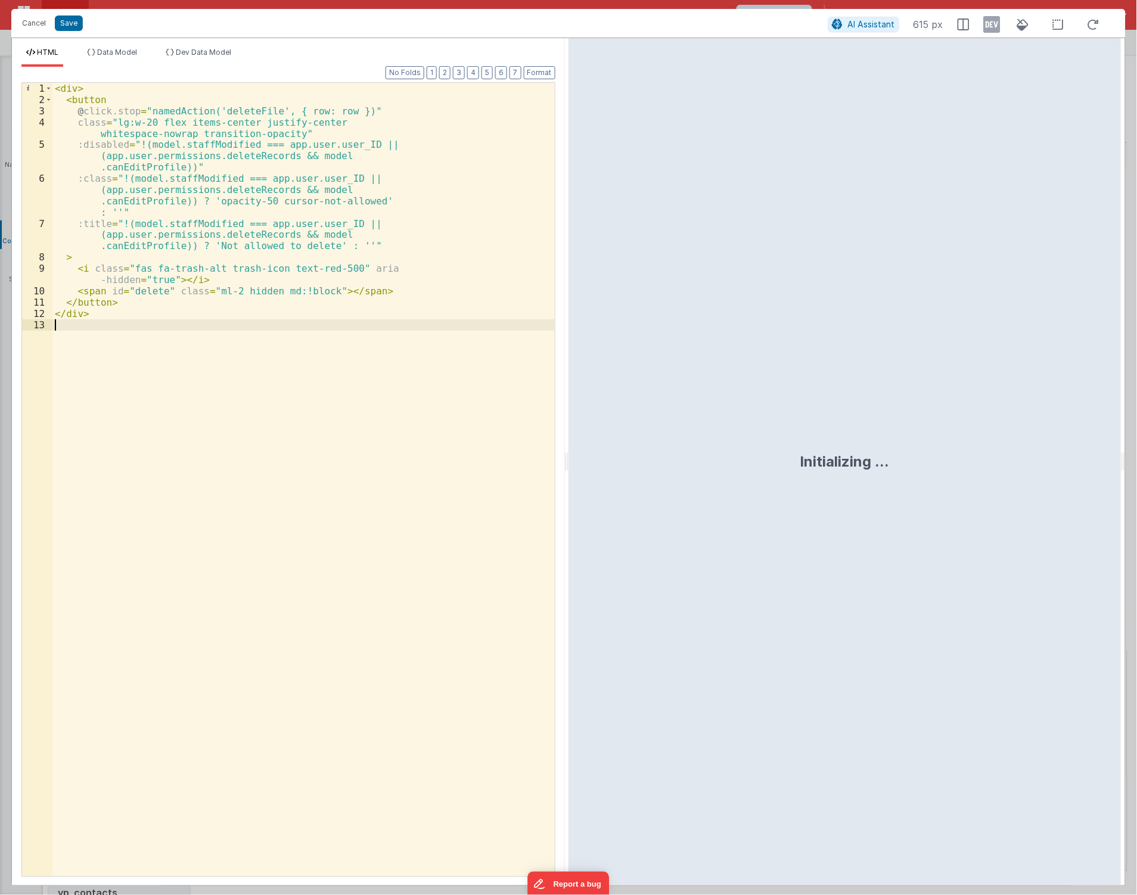
click at [153, 394] on div "< div > < button @ click.stop = "namedAction('deleteFile', { row: row })" class…" at bounding box center [303, 491] width 502 height 817
click at [322, 111] on span "+" at bounding box center [321, 112] width 13 height 13
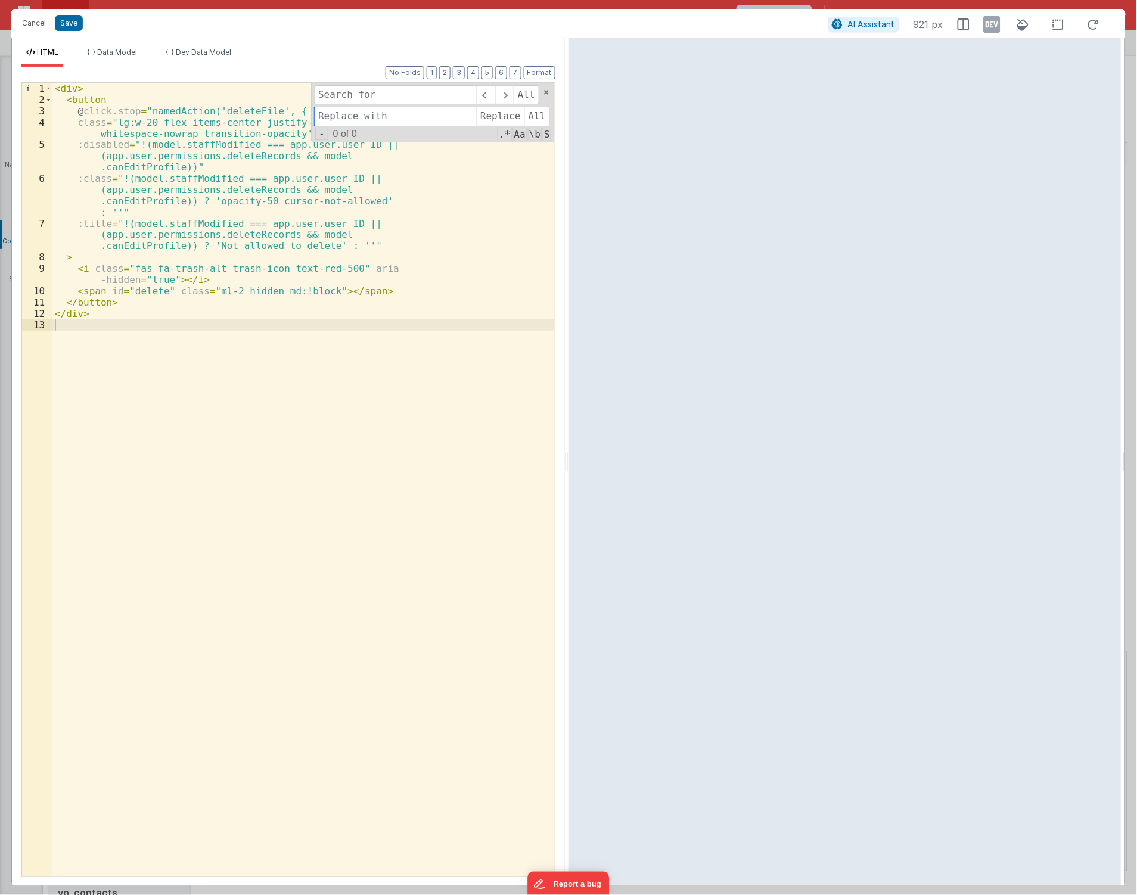
click at [326, 122] on input at bounding box center [395, 116] width 162 height 19
paste input "canEditProfileNoEditMode"
type input "canEditProfileNoEditMode"
click at [340, 101] on input at bounding box center [395, 94] width 162 height 19
paste input "canEditProfileNoEditMode"
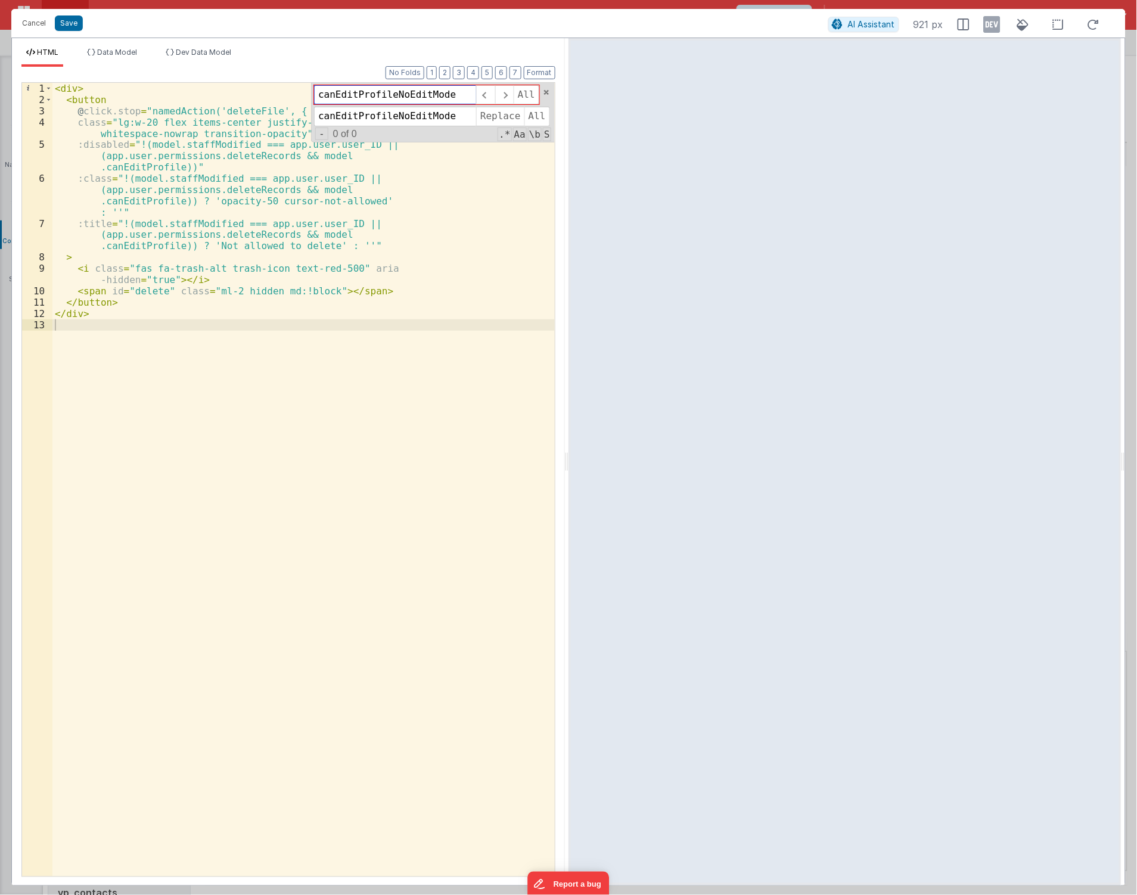
drag, startPoint x: 394, startPoint y: 91, endPoint x: 561, endPoint y: 108, distance: 167.8
click at [561, 108] on div "Format 7 6 5 4 3 2 1 No Folds 1 2 3 4 5 6 7 8 9 10 11 12 13 < div > < button @ …" at bounding box center [288, 476] width 553 height 819
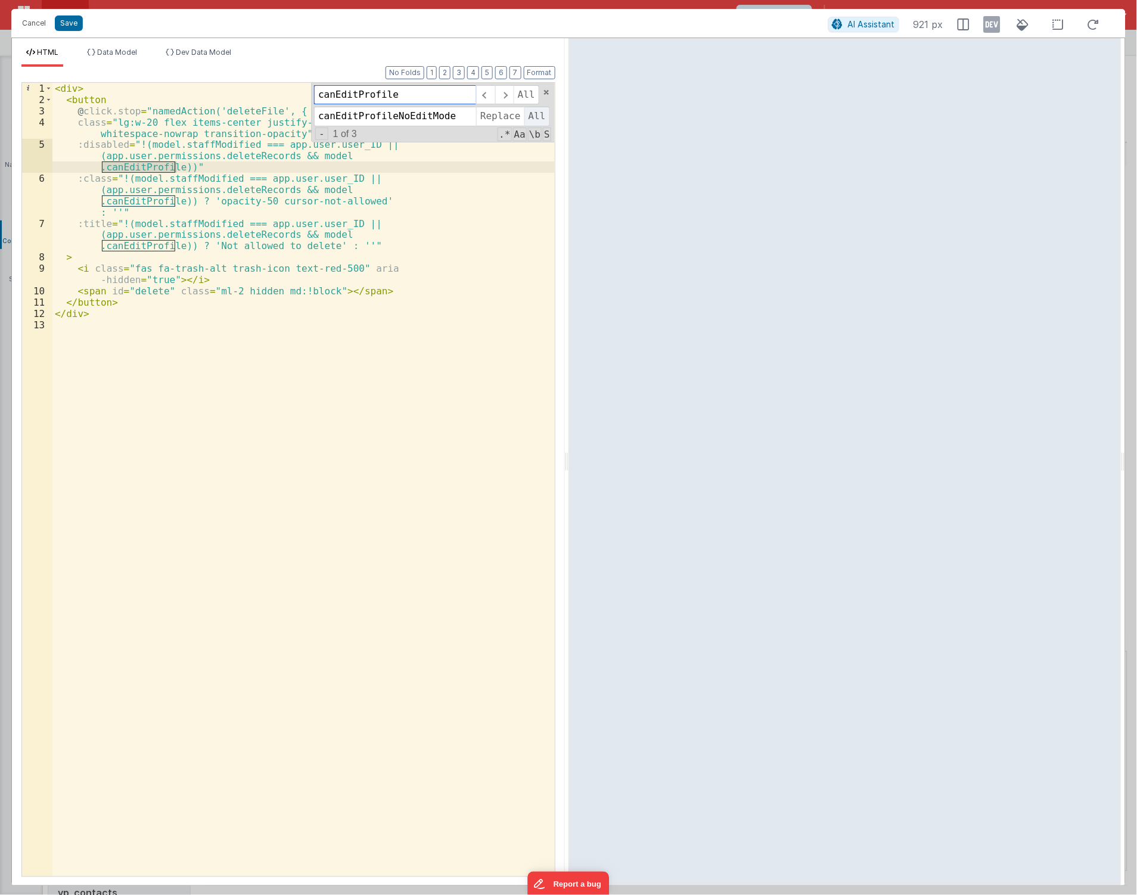
type input "canEditProfile"
click at [531, 122] on span "All" at bounding box center [538, 116] width 26 height 19
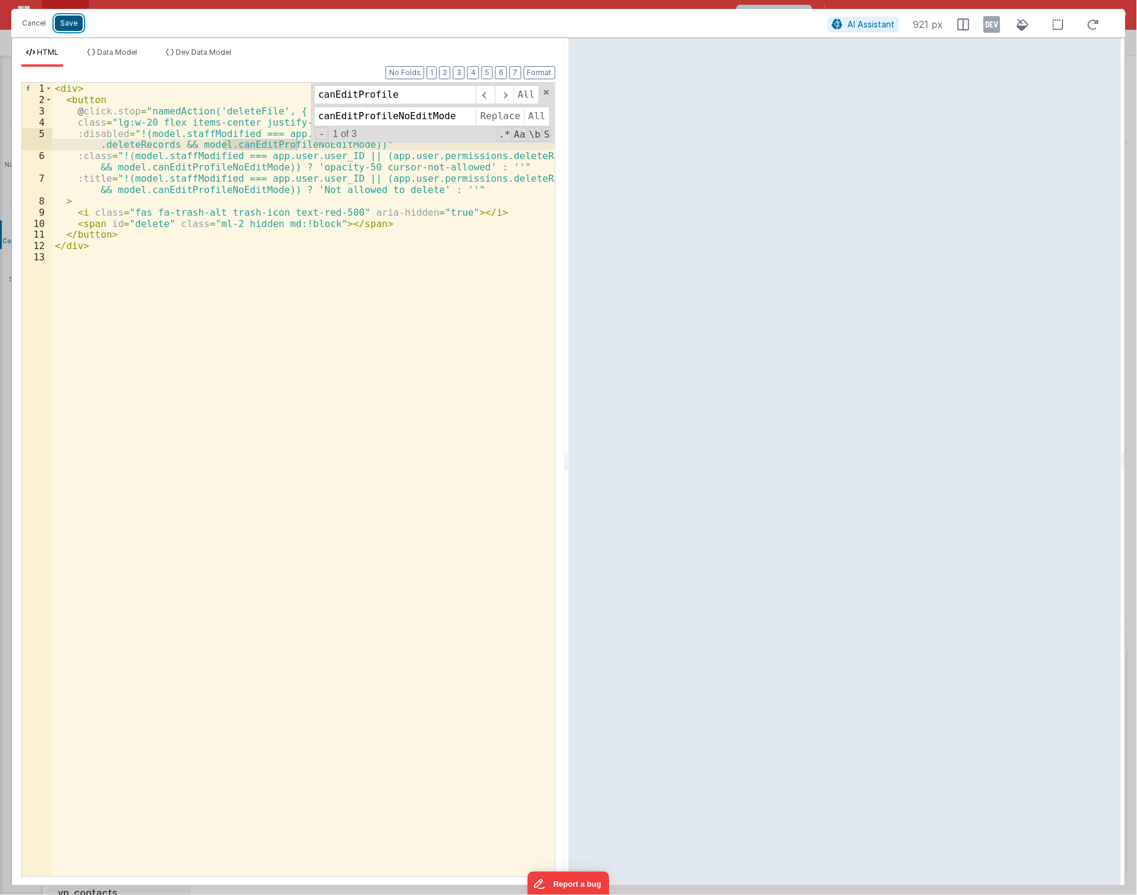
click at [70, 20] on button "Save" at bounding box center [69, 22] width 28 height 15
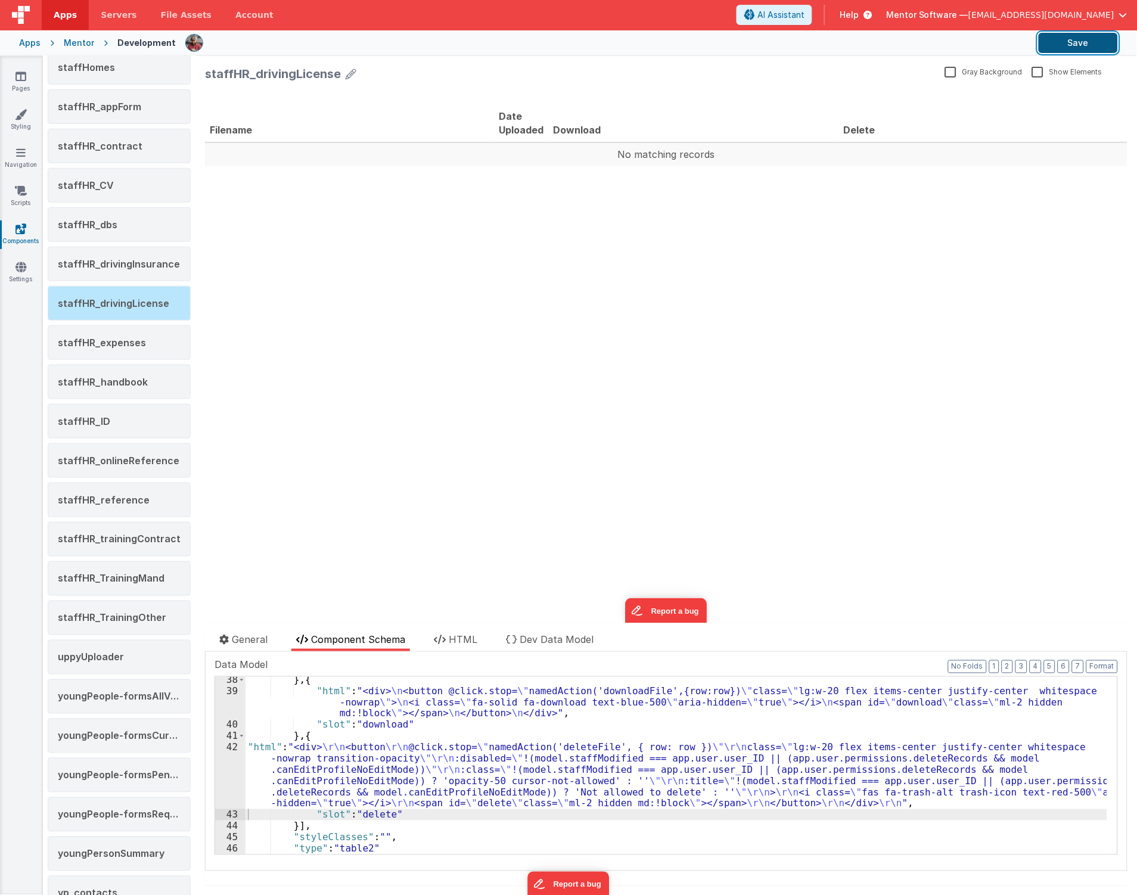
click at [1095, 37] on button "Save" at bounding box center [1078, 43] width 79 height 20
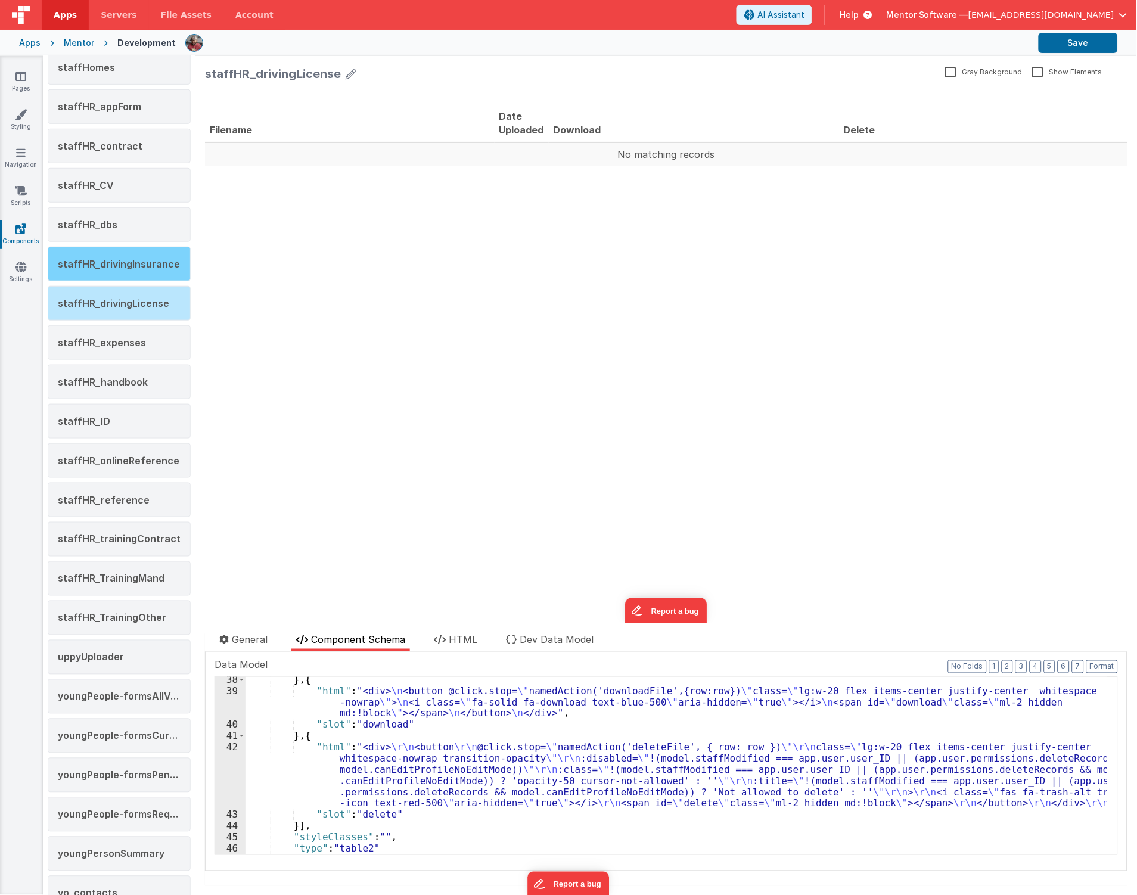
click at [165, 263] on span "staffHR_drivingInsurance" at bounding box center [119, 264] width 122 height 12
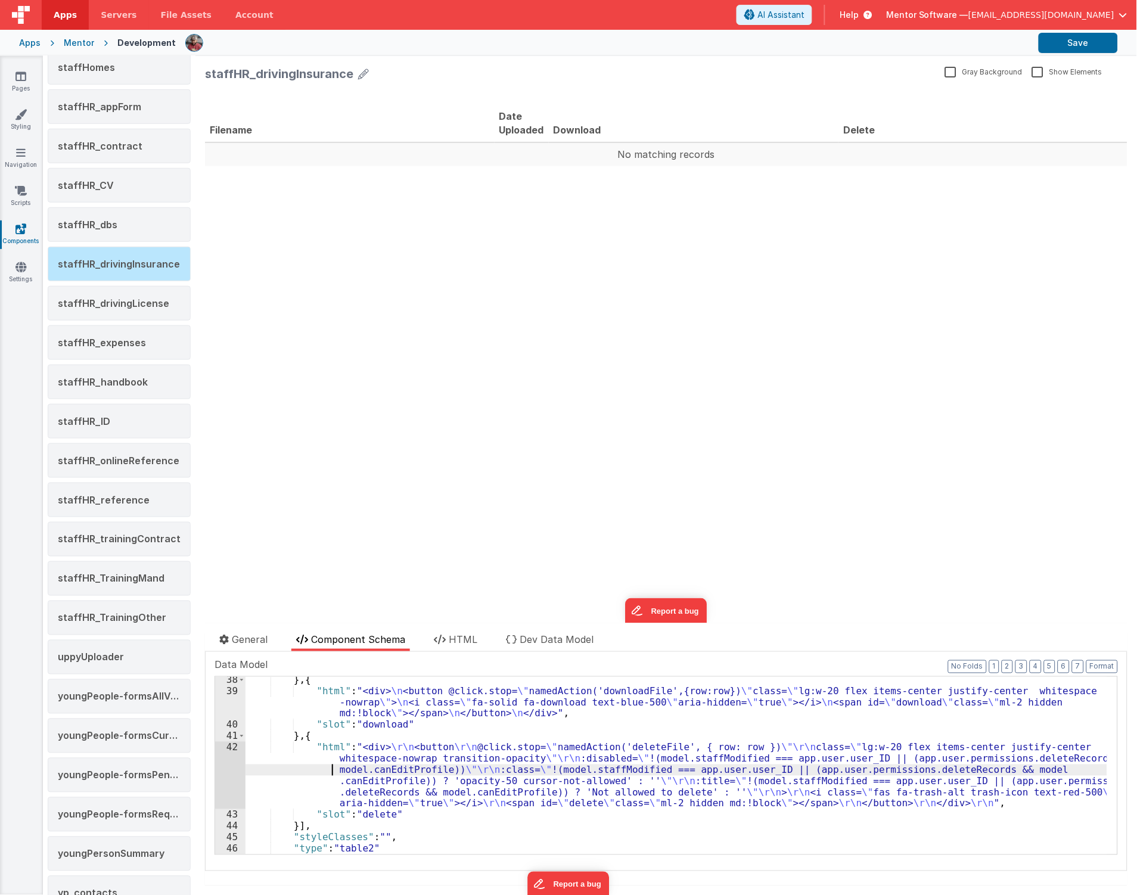
click at [283, 766] on div "} , { "html" : "<div> \n <button @click.stop= \" namedAction('downloadFile',{ro…" at bounding box center [677, 775] width 862 height 200
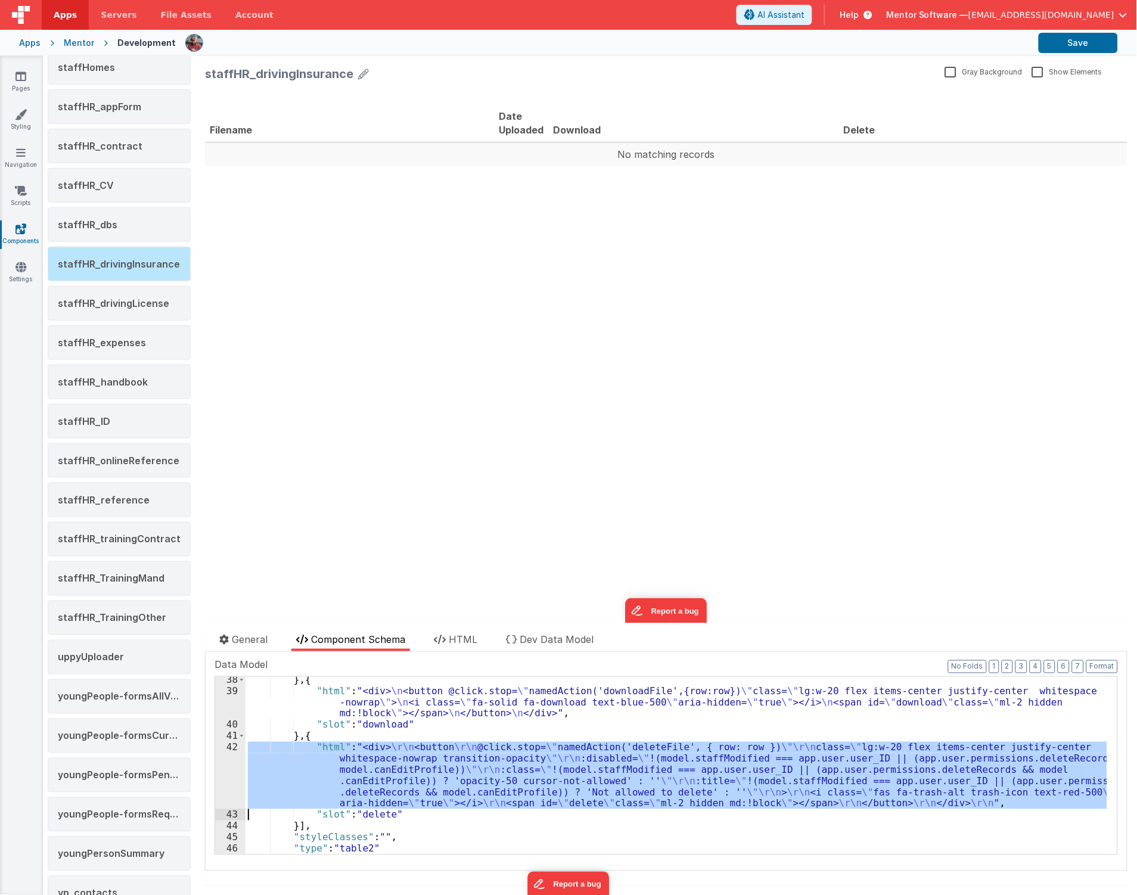
click at [231, 771] on div "42" at bounding box center [230, 775] width 30 height 67
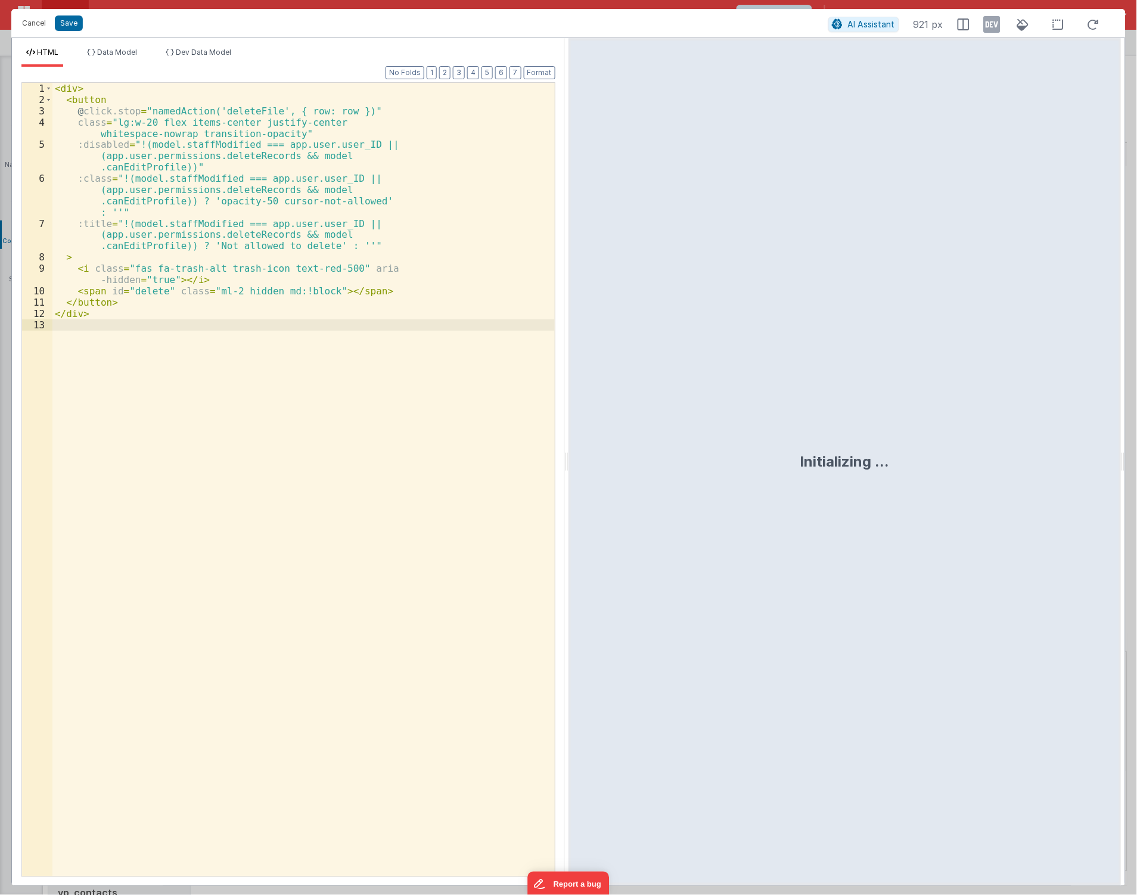
click at [179, 430] on div "< div > < button @ click.stop = "namedAction('deleteFile', { row: row })" class…" at bounding box center [303, 491] width 502 height 817
click at [325, 109] on span "+" at bounding box center [321, 112] width 13 height 13
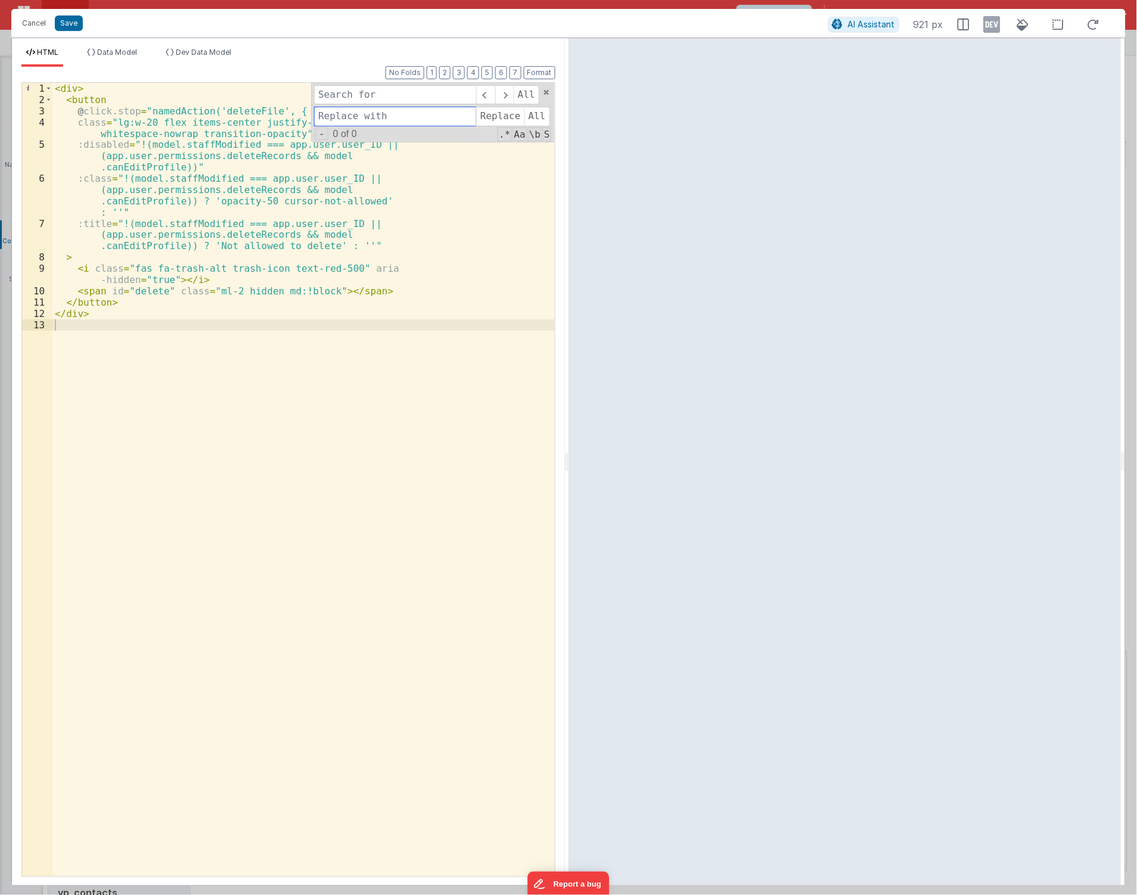
click at [325, 111] on input at bounding box center [395, 116] width 162 height 19
click at [395, 114] on input at bounding box center [395, 116] width 162 height 19
paste input "canEditProfileNoEditMode"
type input "canEditProfileNoEditMode"
click at [401, 99] on input at bounding box center [395, 94] width 162 height 19
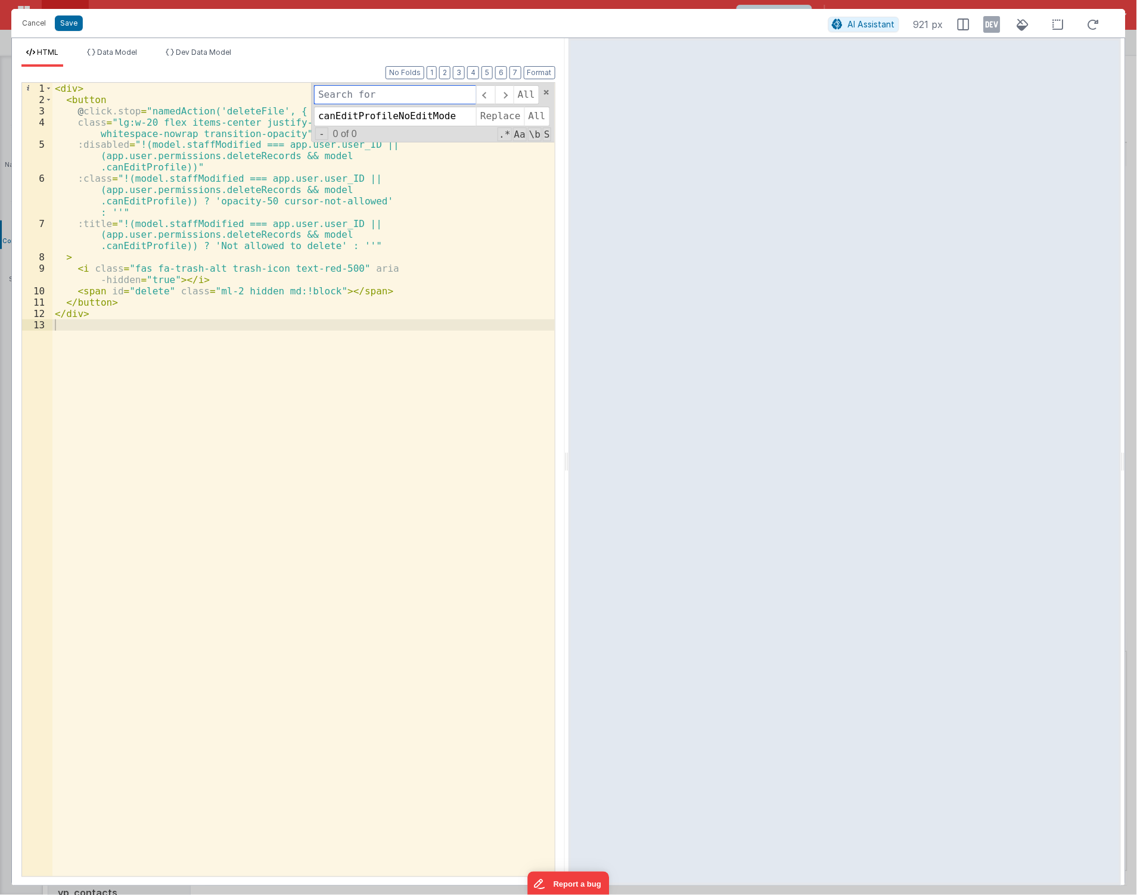
paste input "canEditProfileNoEditMode"
drag, startPoint x: 391, startPoint y: 96, endPoint x: 694, endPoint y: 123, distance: 304.6
click at [689, 119] on div "HTML Data Model Dev Data Model Format 7 6 5 4 3 2 1 No Folds 1 2 3 4 5 6 7 8 9 …" at bounding box center [568, 462] width 1115 height 849
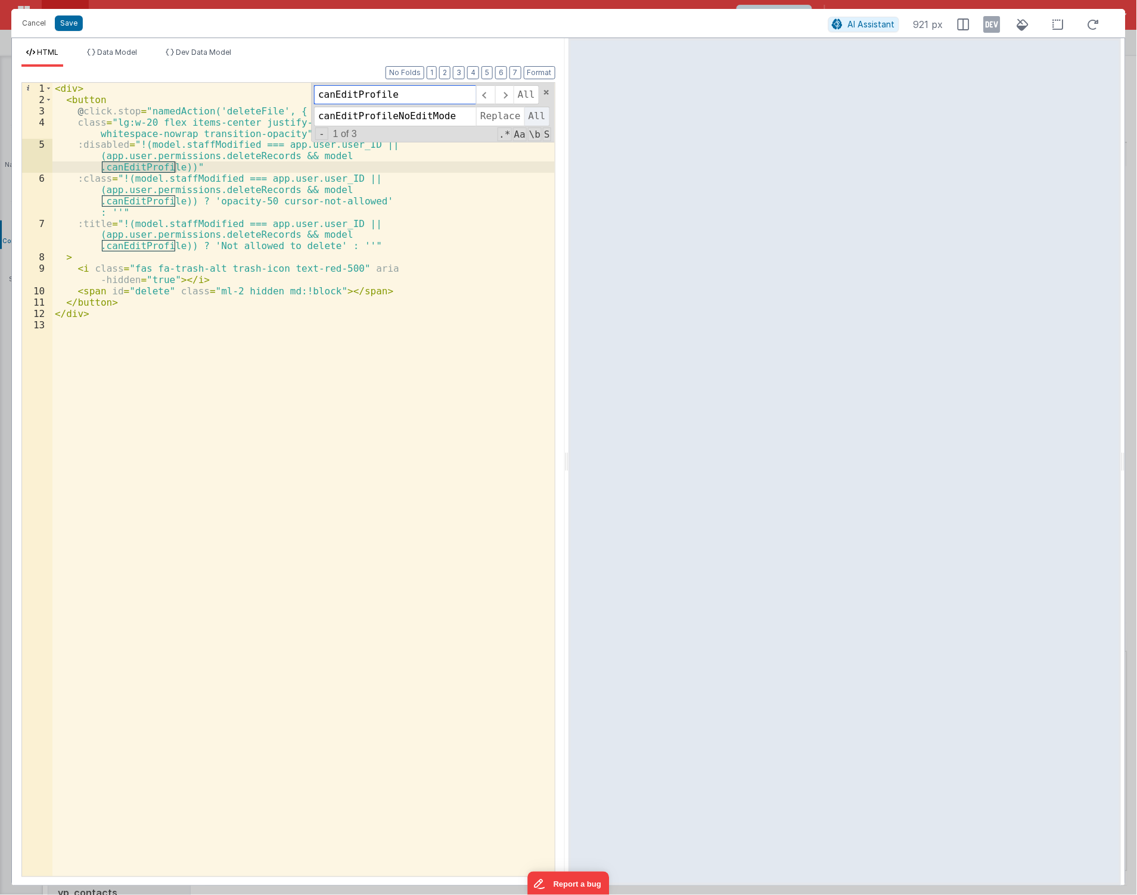
type input "canEditProfile"
click at [534, 119] on span "All" at bounding box center [538, 116] width 26 height 19
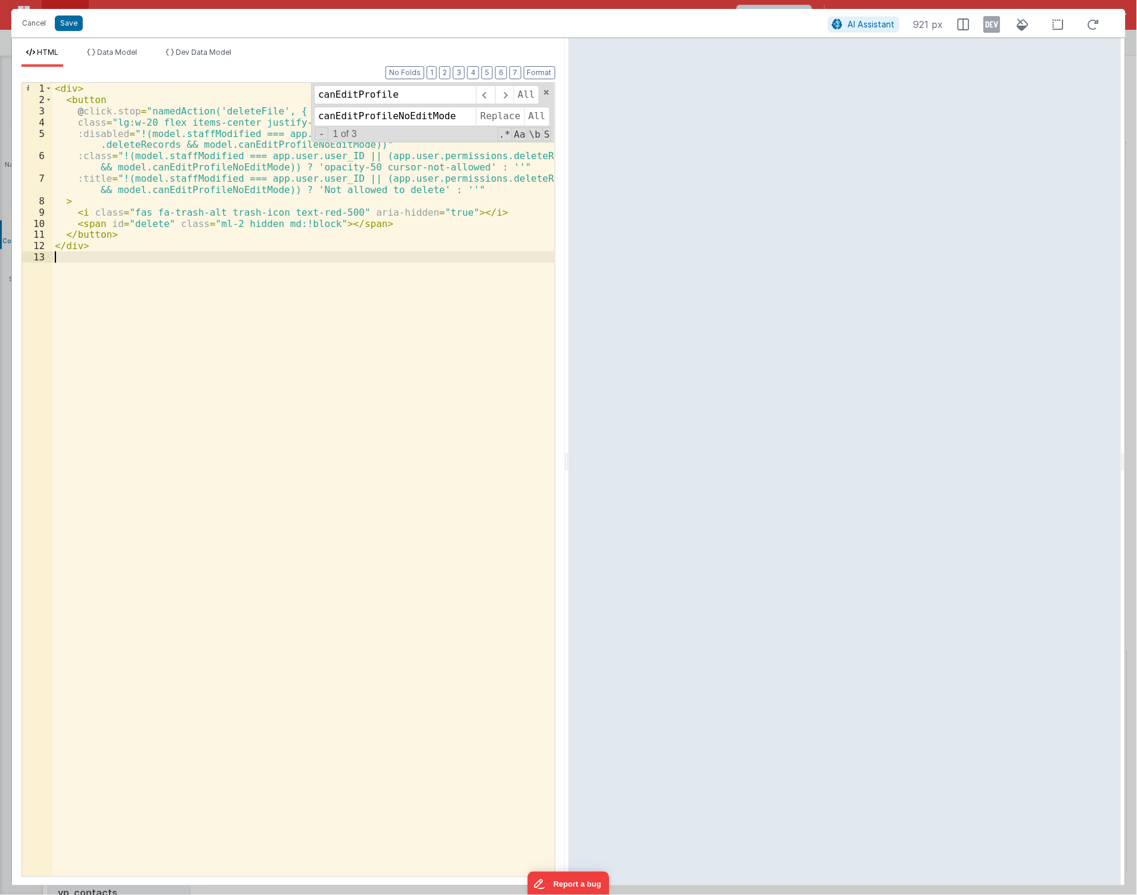
click at [261, 315] on div "< div > < button @ click.stop = "namedAction('deleteFile', { row: row })" class…" at bounding box center [303, 491] width 502 height 817
click at [67, 27] on button "Save" at bounding box center [69, 22] width 28 height 15
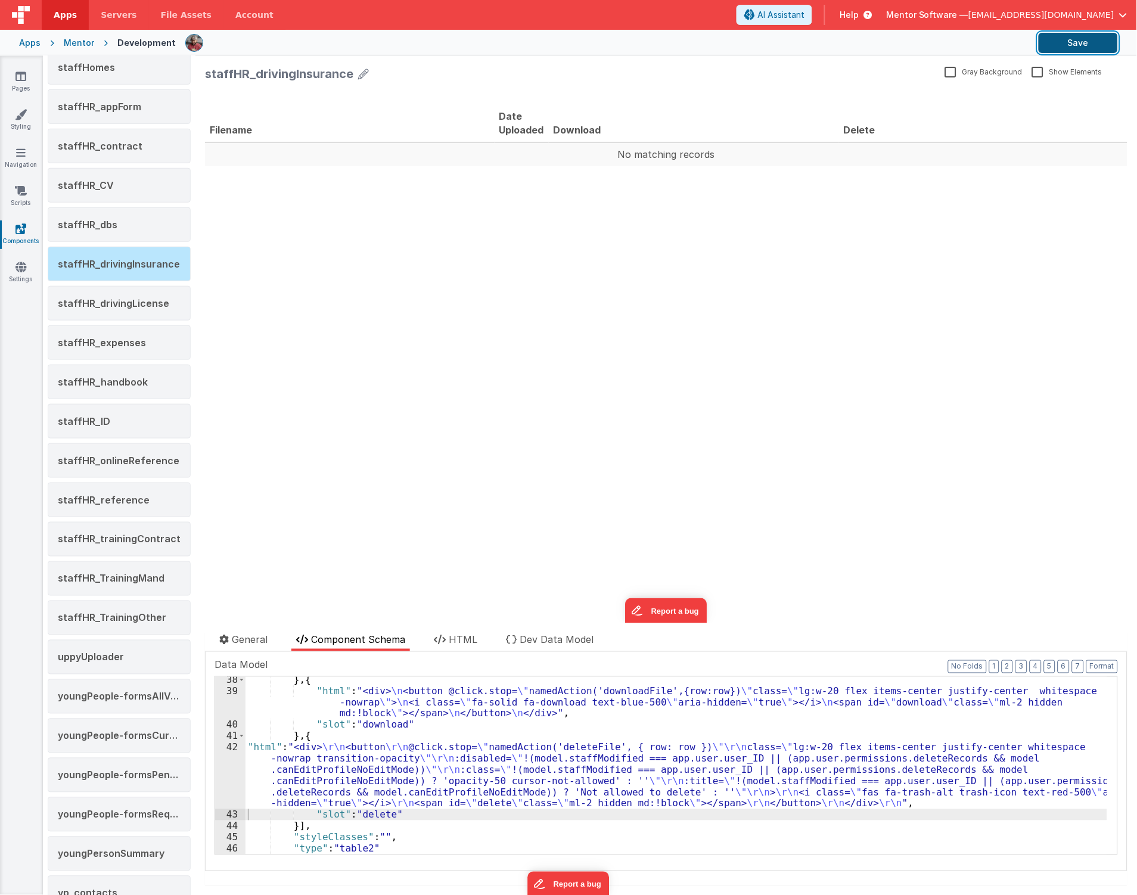
click at [1092, 44] on button "Save" at bounding box center [1078, 43] width 79 height 20
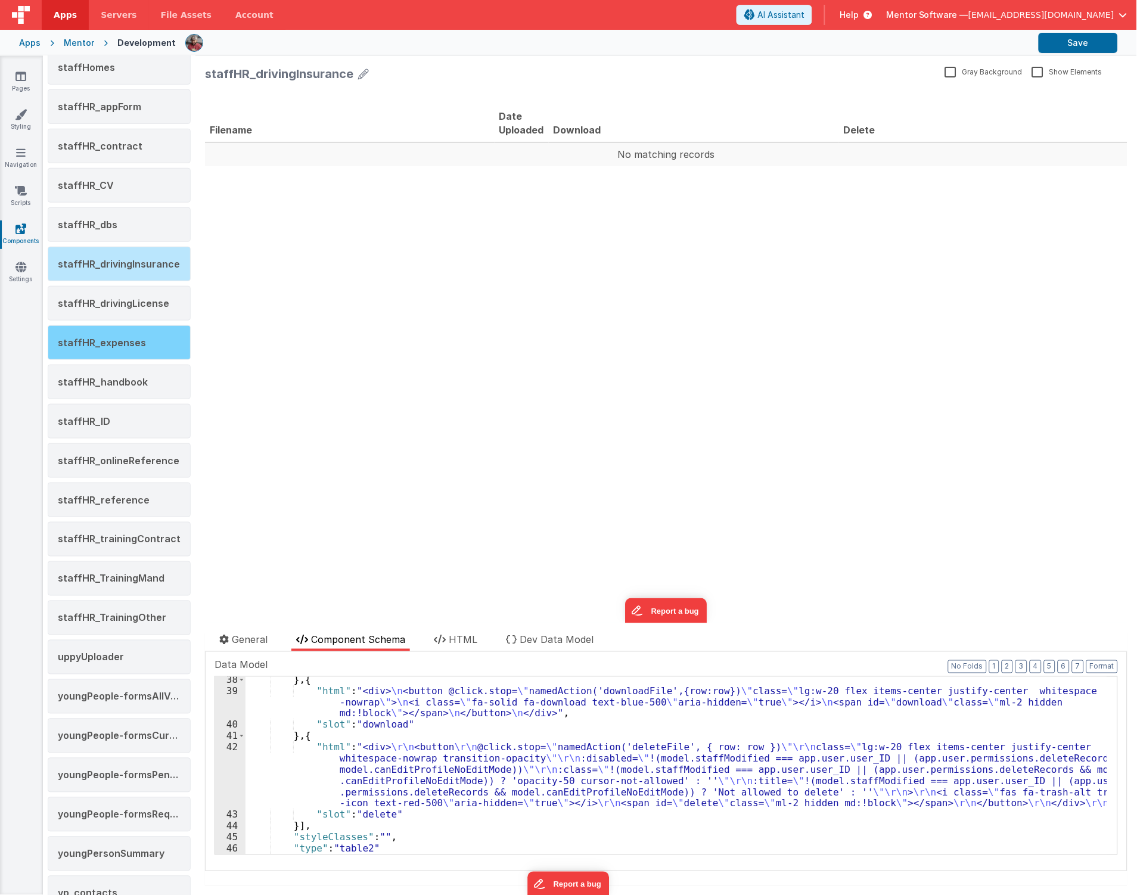
click at [128, 347] on span "staffHR_expenses" at bounding box center [102, 343] width 88 height 12
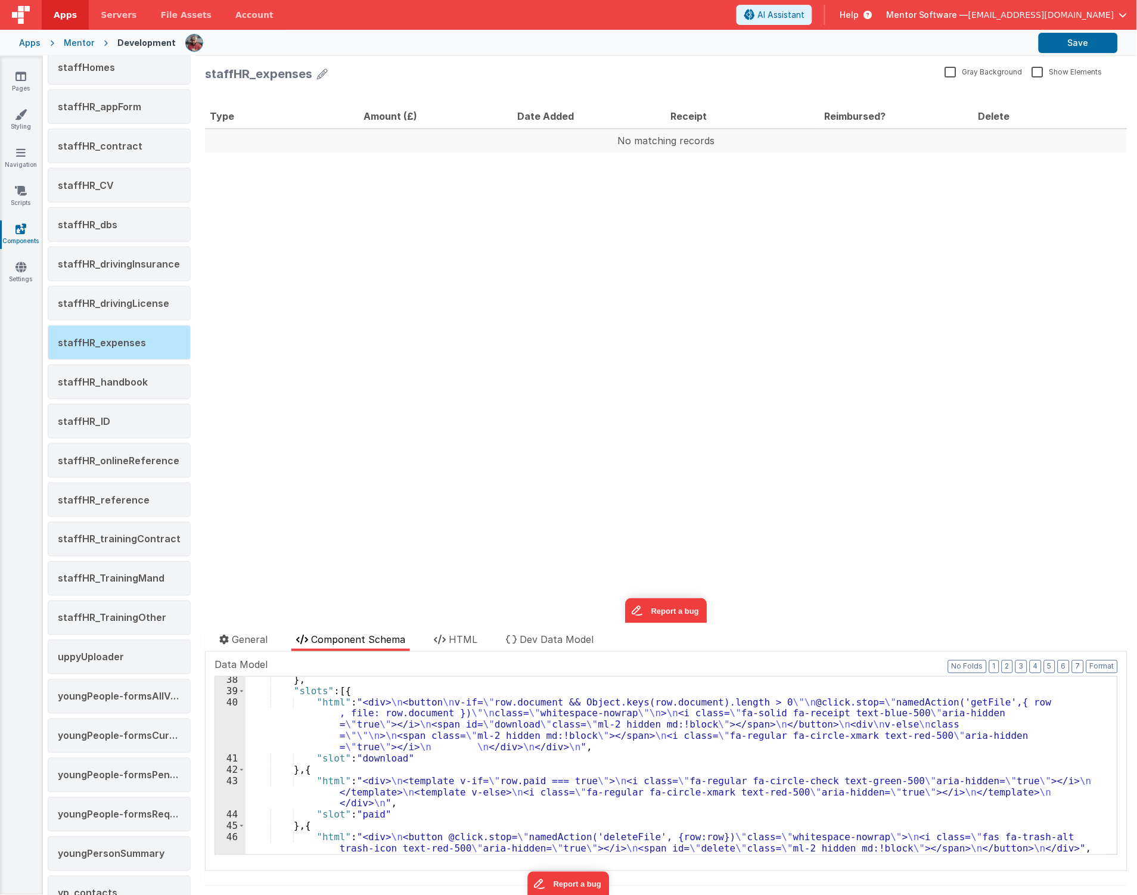
scroll to position [498, 0]
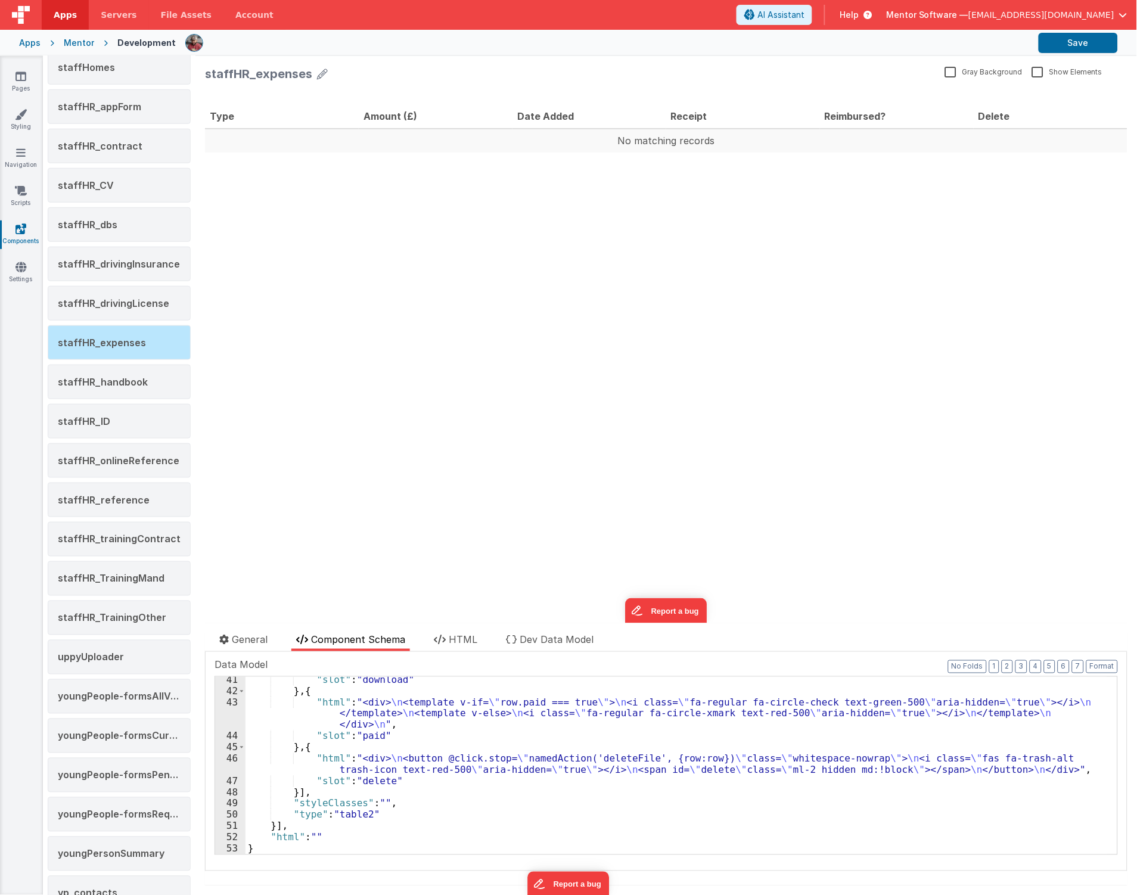
click at [290, 754] on div ""slot" : "download" } , { "html" : "<div> \n <template v-if= \" row.paid === tr…" at bounding box center [677, 775] width 862 height 200
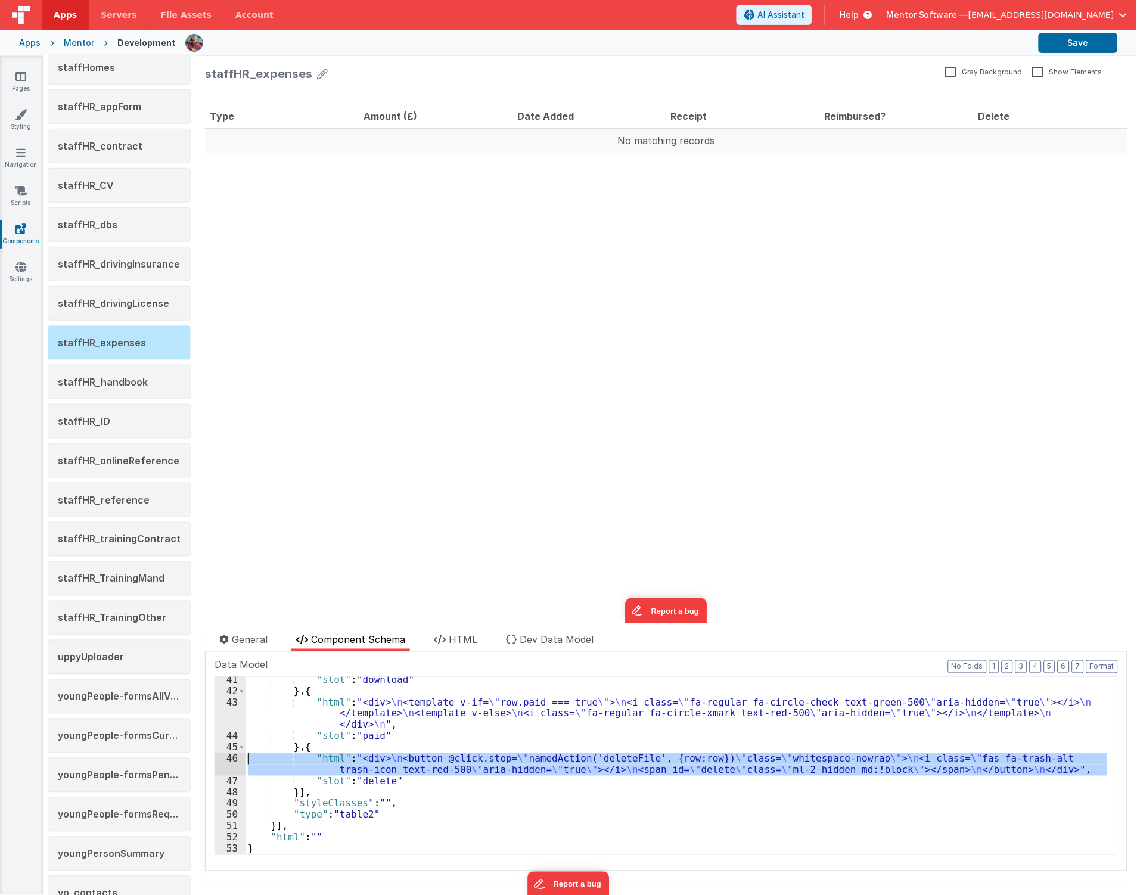
click at [232, 764] on div "46" at bounding box center [230, 764] width 30 height 23
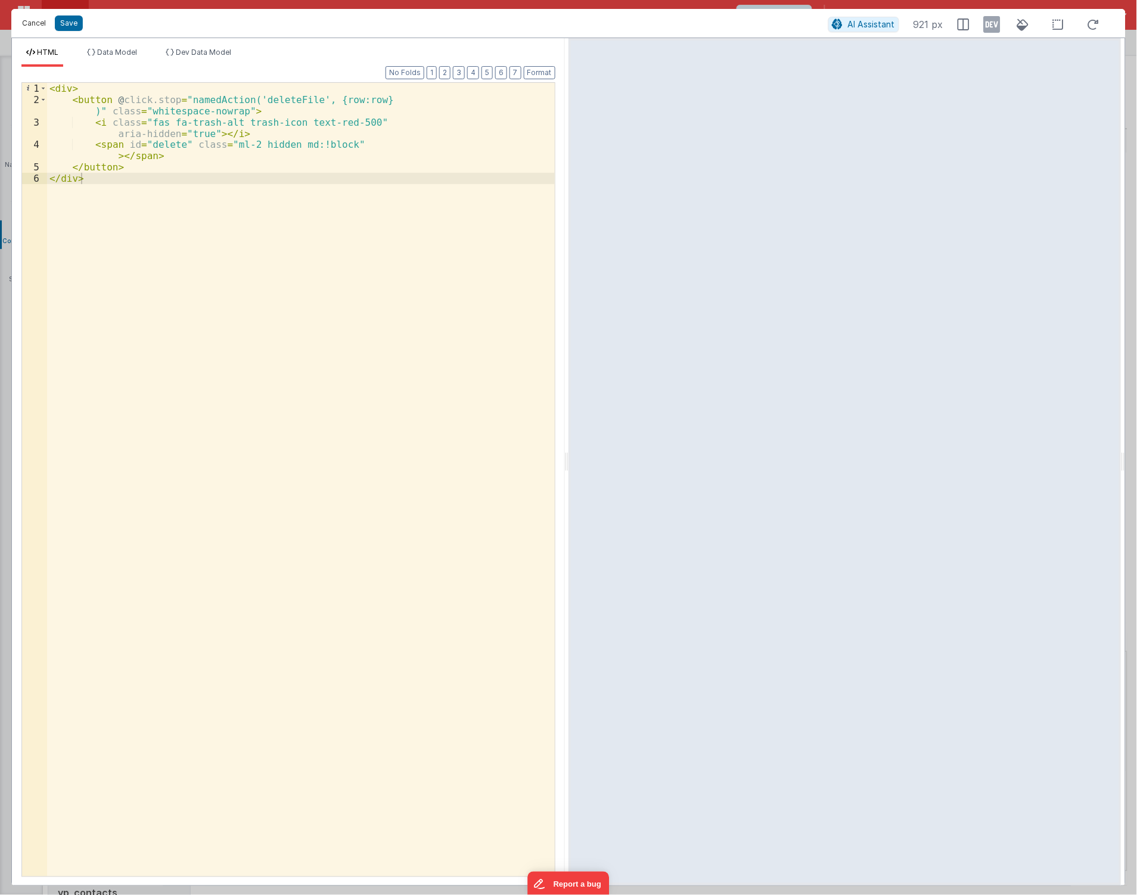
click at [27, 26] on button "Cancel" at bounding box center [34, 23] width 36 height 17
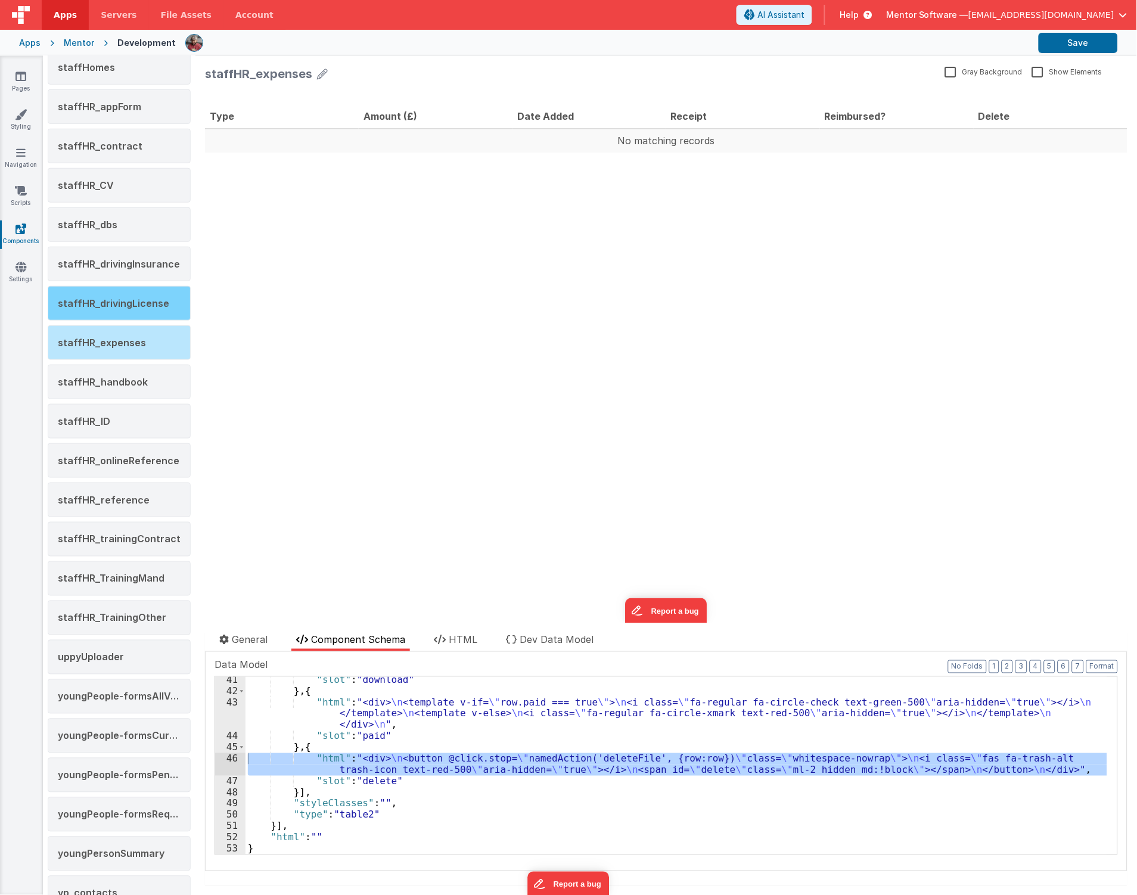
click at [130, 317] on div "staffHR_drivingLicense" at bounding box center [119, 303] width 143 height 35
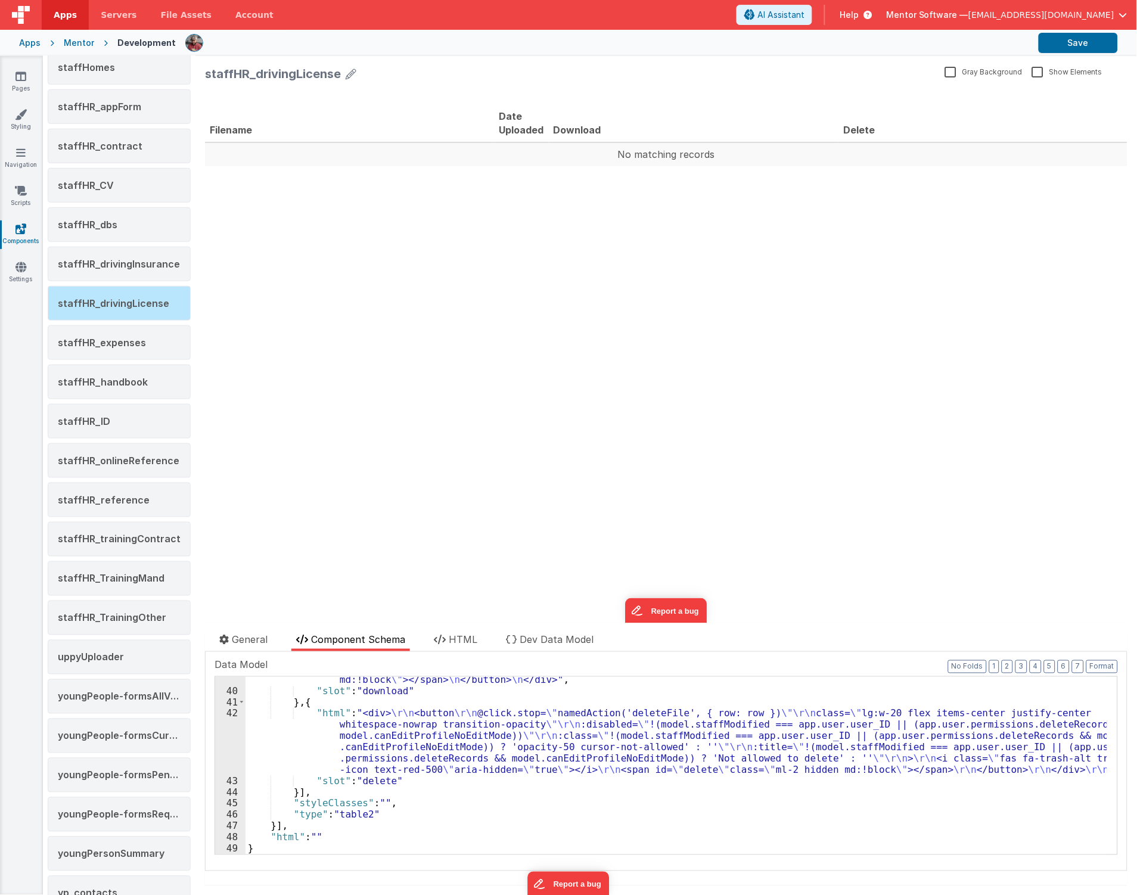
scroll to position [464, 0]
click at [314, 741] on div ""html" : "<div> \n <button @click.stop= \" namedAction('downloadFile',{row:row}…" at bounding box center [677, 763] width 862 height 223
click at [233, 754] on div "42" at bounding box center [230, 741] width 30 height 67
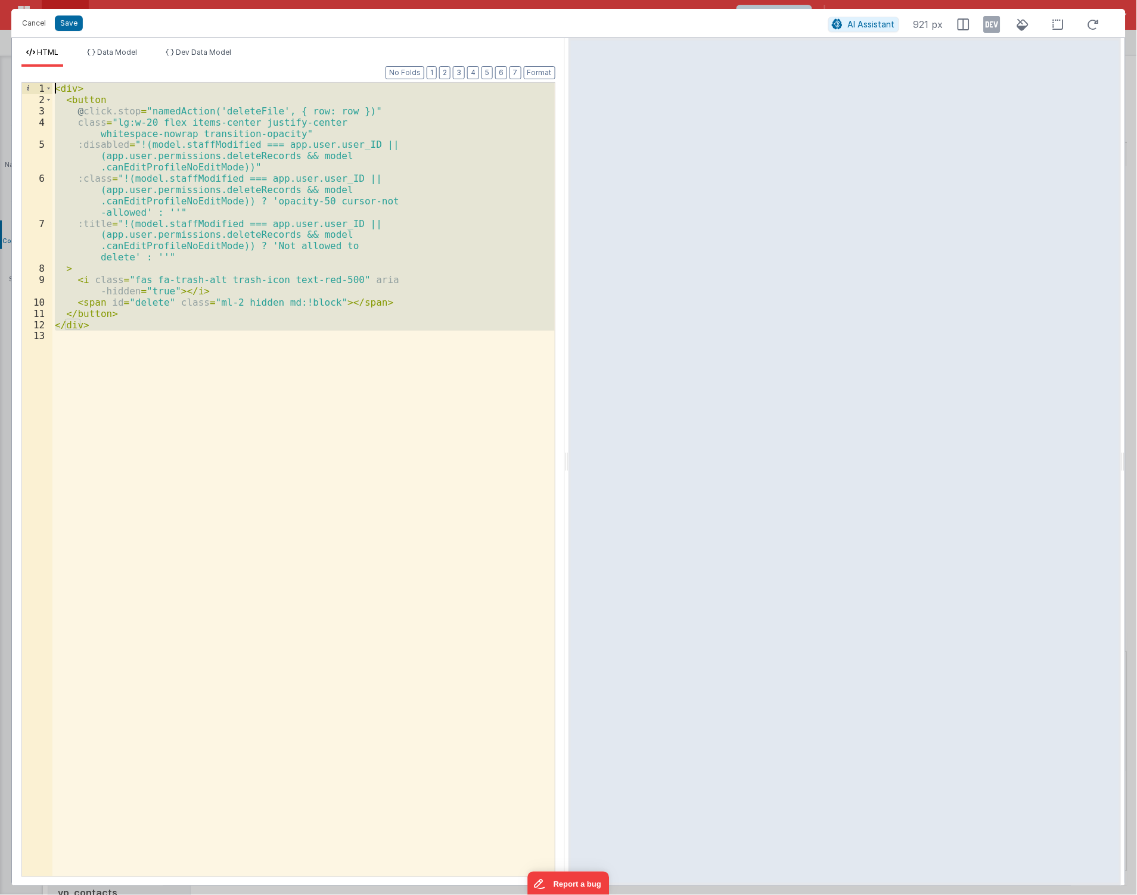
drag, startPoint x: 151, startPoint y: 384, endPoint x: -54, endPoint y: 16, distance: 421.6
click at [0, 16] on html "Cancel Save AI Assistant 921 px HTML Data Model Dev Data Model Format 7 6 5 4 3…" at bounding box center [568, 447] width 1137 height 895
click at [32, 18] on button "Cancel" at bounding box center [34, 23] width 36 height 17
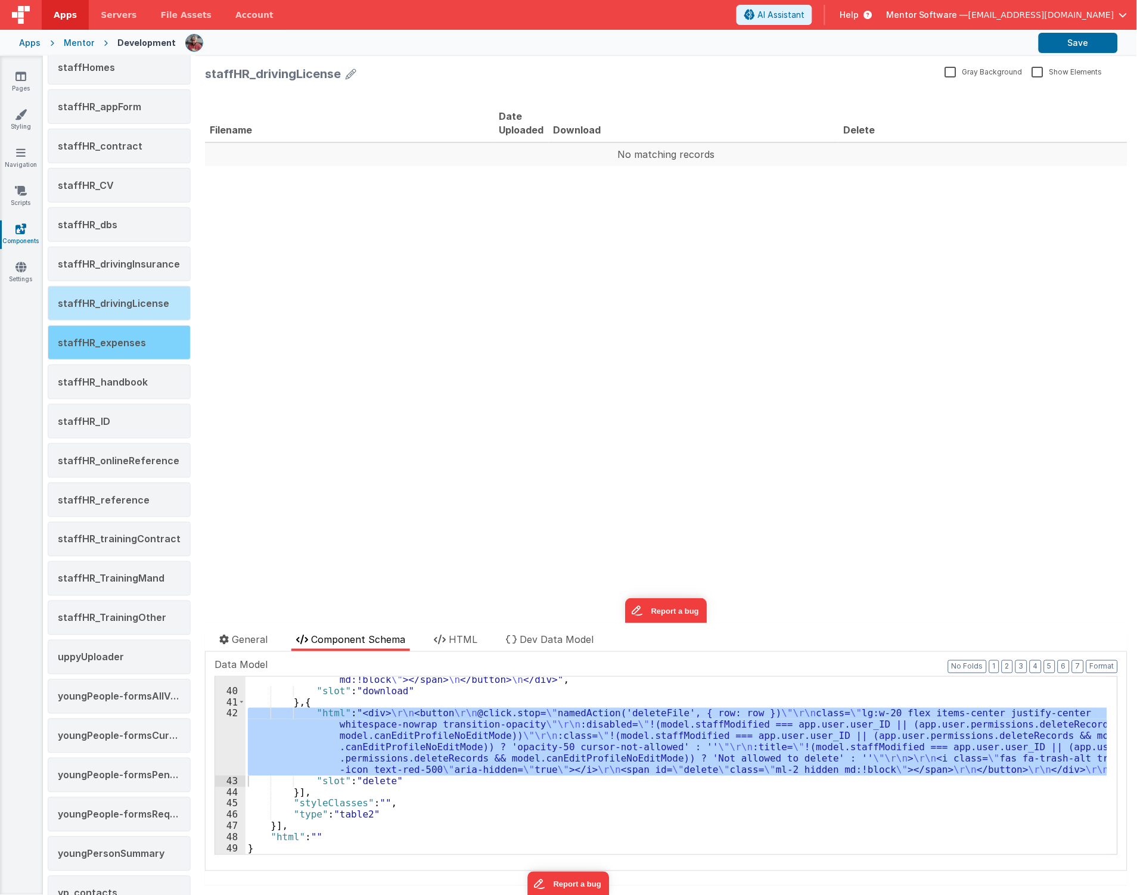
click at [111, 349] on span "staffHR_expenses" at bounding box center [102, 343] width 88 height 12
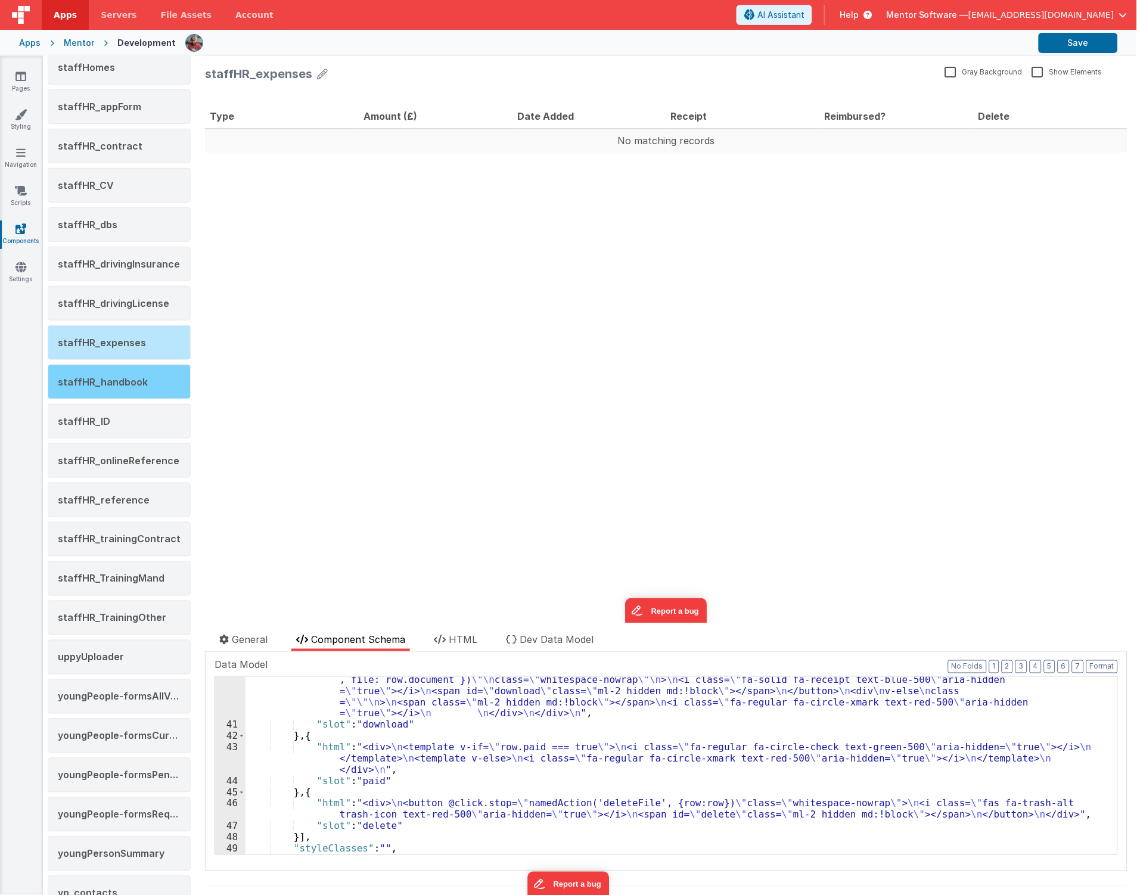
scroll to position [453, 0]
click at [349, 820] on div ""html" : "<div> \n <button \n v-if= \" row.document && Object.keys(row.document…" at bounding box center [677, 785] width 862 height 245
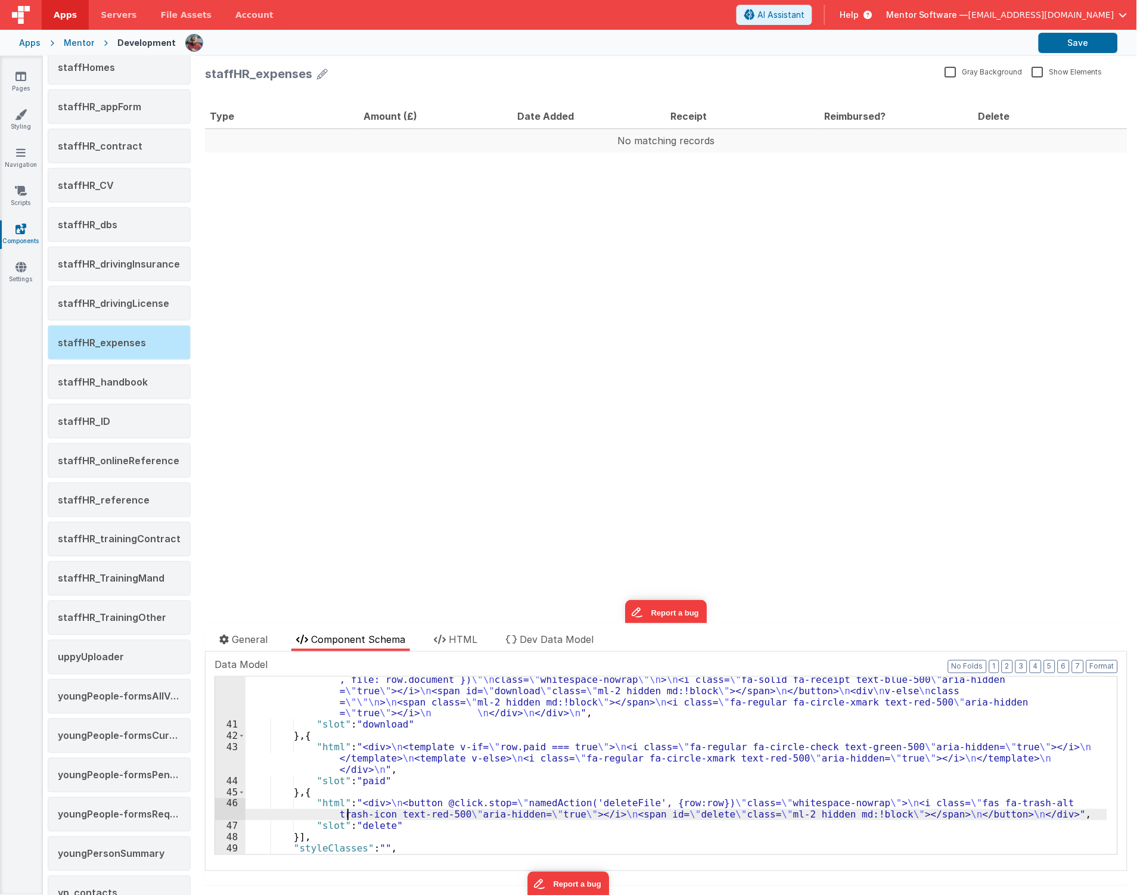
click at [222, 813] on div "46" at bounding box center [230, 809] width 30 height 23
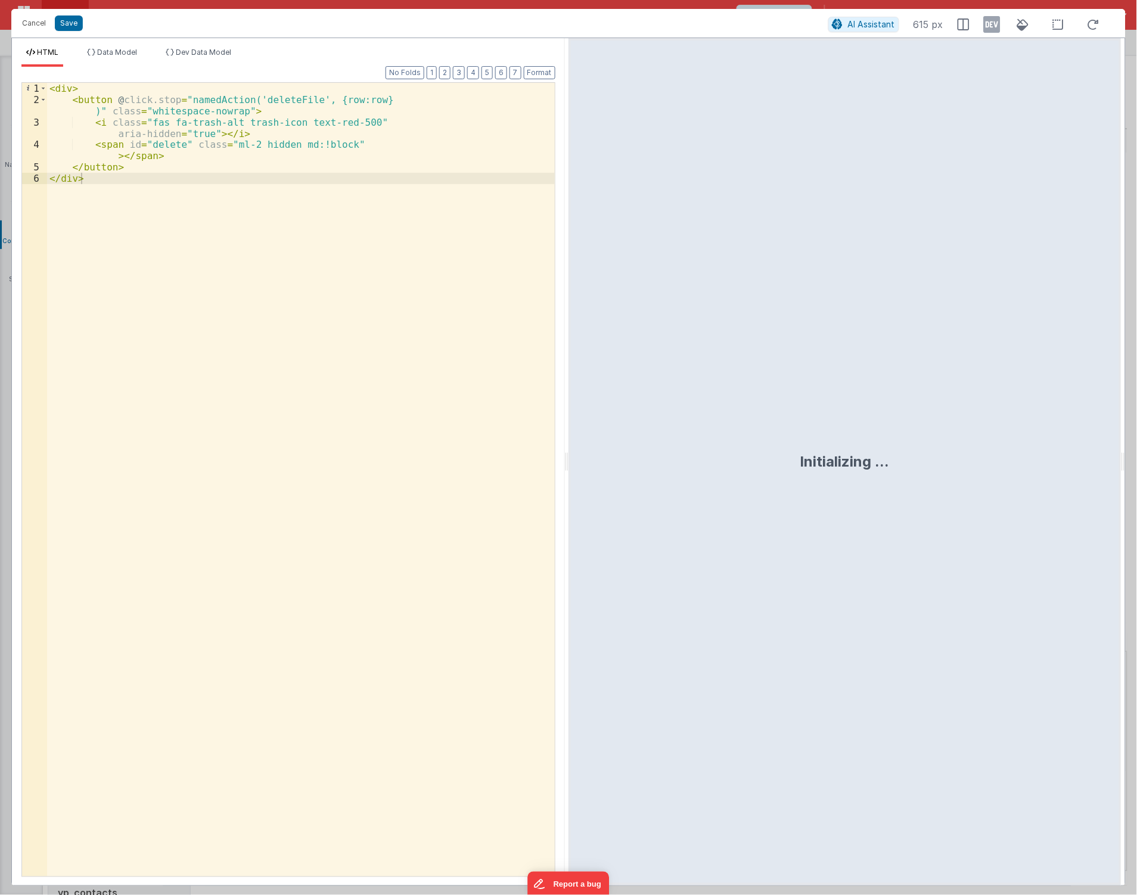
click at [243, 350] on div "< div > < button @ click.stop = "namedAction('deleteFile', {row:row} )" class =…" at bounding box center [301, 491] width 508 height 817
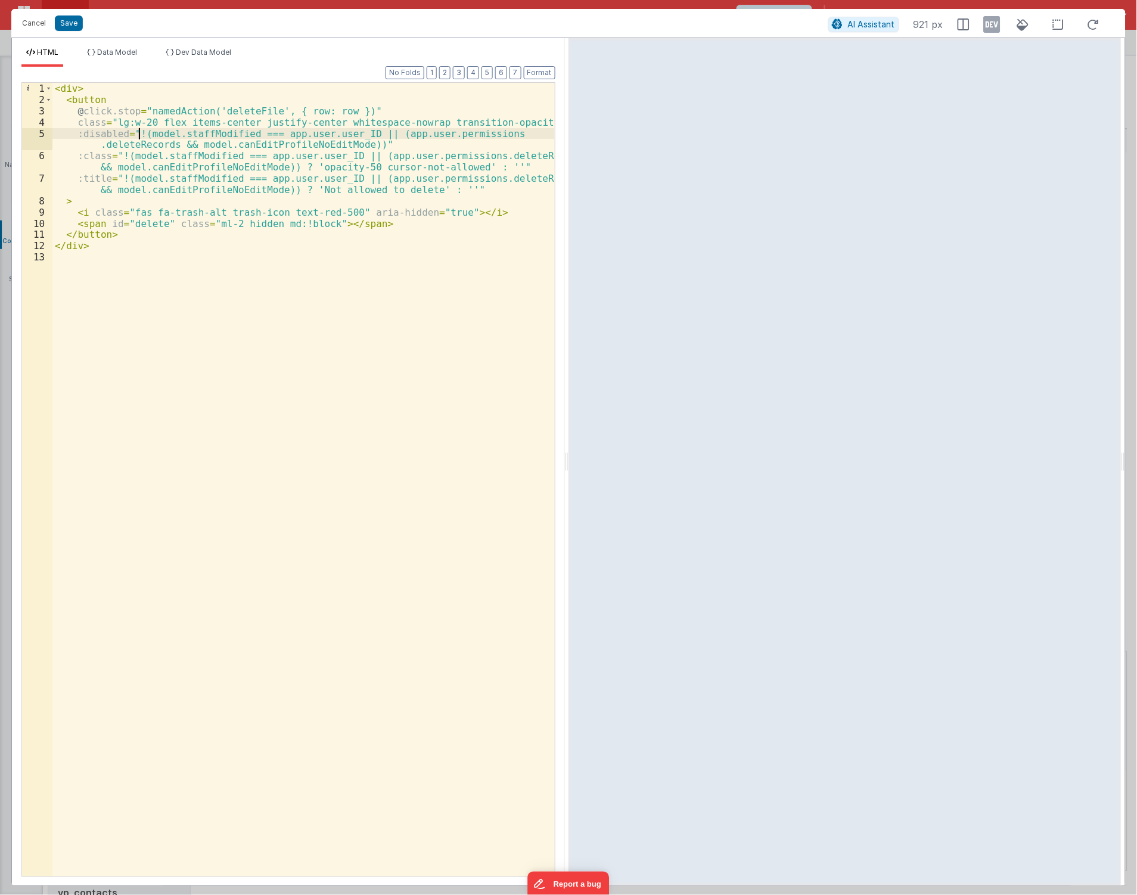
click at [140, 136] on div "< div > < button @ click.stop = "namedAction('deleteFile', { row: row })" class…" at bounding box center [303, 491] width 502 height 817
click at [132, 136] on div "< div > < button @ click.stop = "namedAction('deleteFile', { row: row })" class…" at bounding box center [303, 491] width 502 height 817
click at [132, 133] on div "< div > < button @ click.stop = "namedAction('deleteFile', { row: row })" class…" at bounding box center [303, 491] width 502 height 817
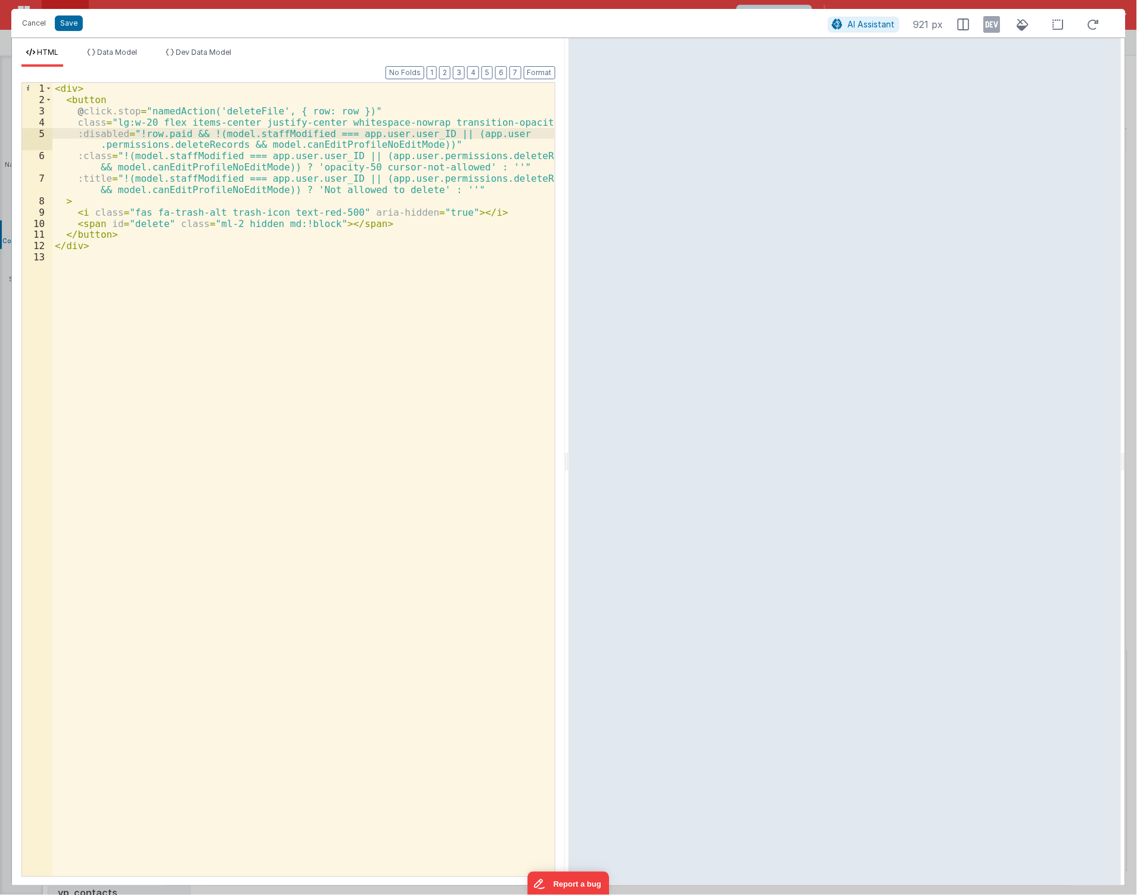
click at [201, 137] on div "< div > < button @ click.stop = "namedAction('deleteFile', { row: row })" class…" at bounding box center [303, 491] width 502 height 817
click at [339, 325] on div "< div > < button @ click.stop = "namedAction('deleteFile', { row: row })" class…" at bounding box center [303, 491] width 502 height 817
drag, startPoint x: 197, startPoint y: 135, endPoint x: 133, endPoint y: 137, distance: 64.4
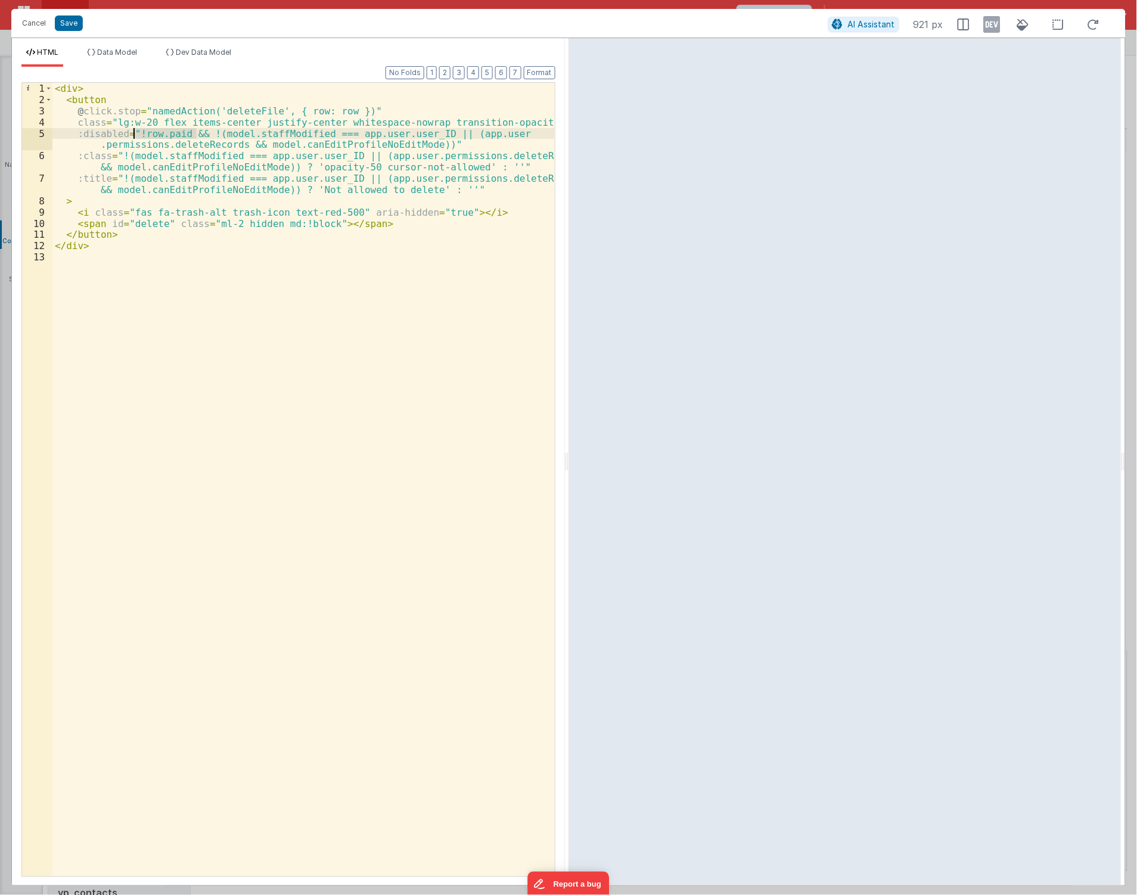
click at [133, 137] on div "< div > < button @ click.stop = "namedAction('deleteFile', { row: row })" class…" at bounding box center [303, 491] width 502 height 817
click at [119, 156] on div "< div > < button @ click.stop = "namedAction('deleteFile', { row: row })" class…" at bounding box center [303, 491] width 502 height 817
paste textarea
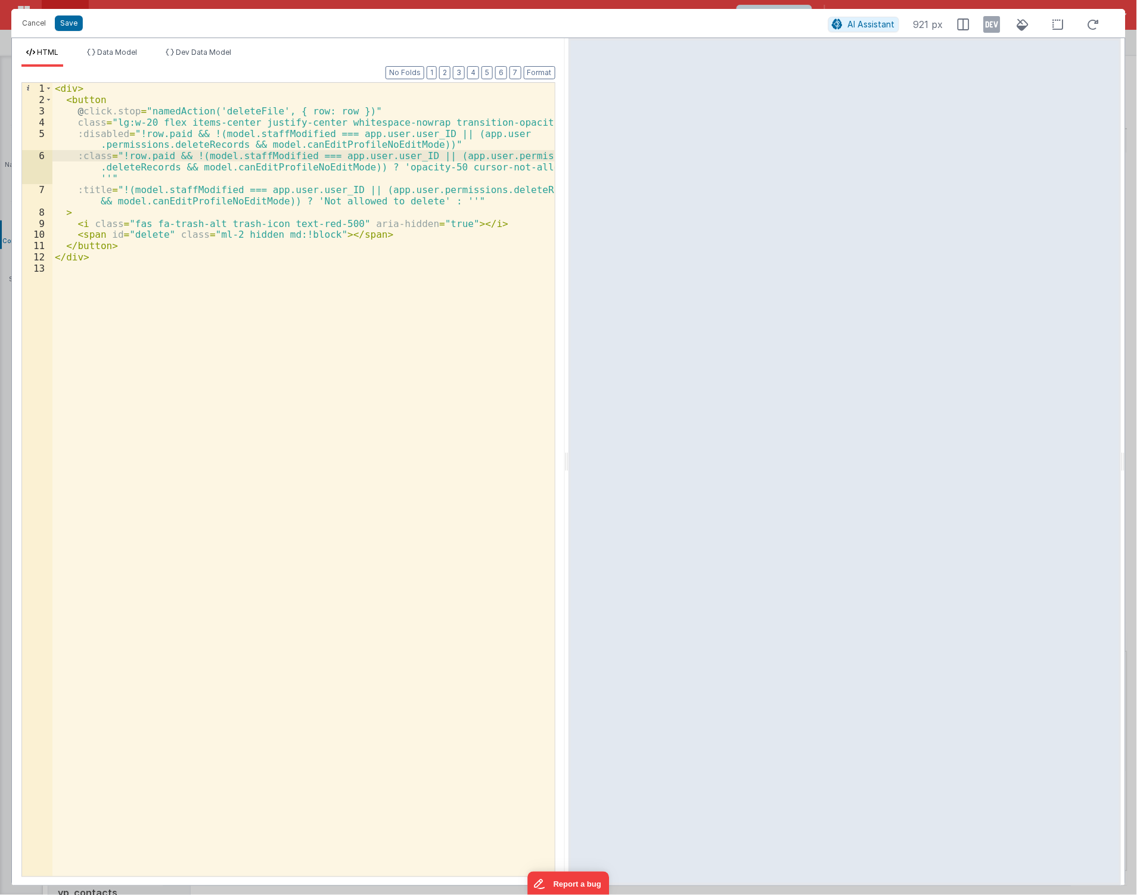
click at [116, 191] on div "< div > < button @ click.stop = "namedAction('deleteFile', { row: row })" class…" at bounding box center [303, 491] width 502 height 817
paste textarea
click at [70, 24] on button "Save" at bounding box center [69, 22] width 28 height 15
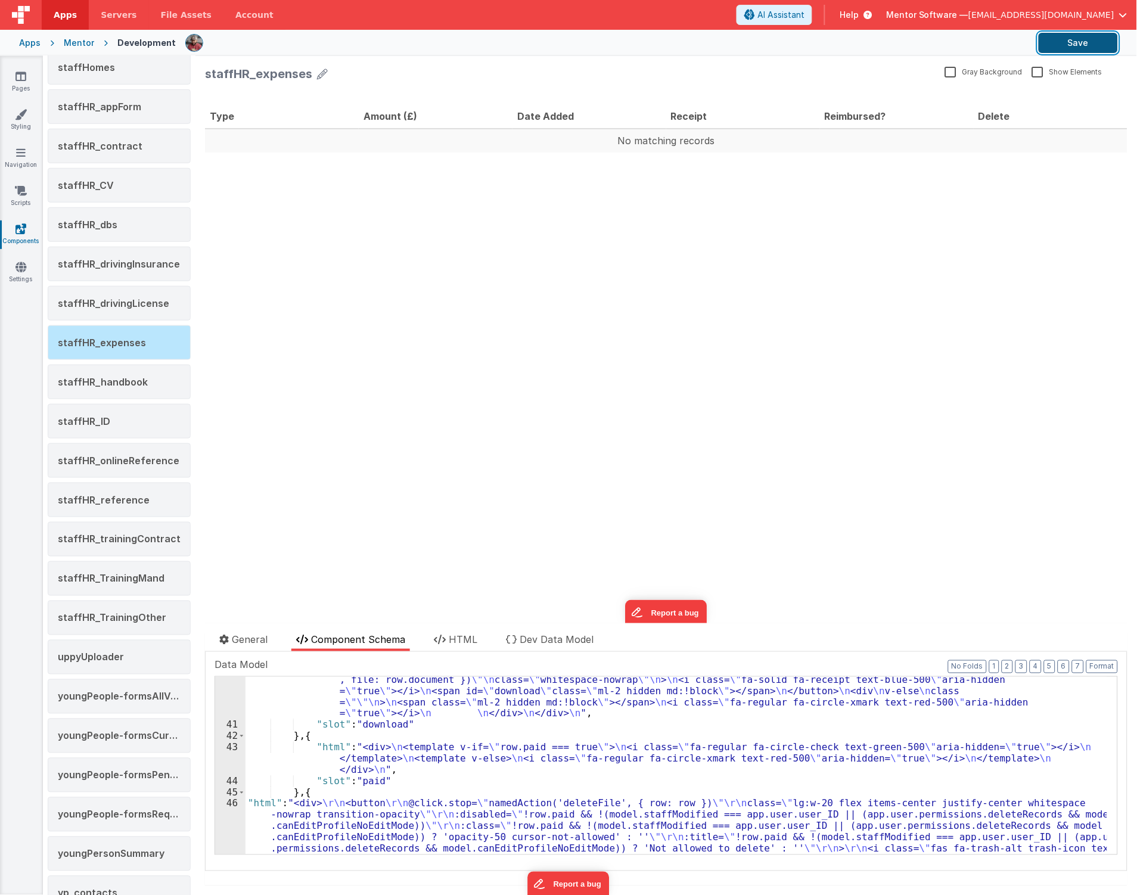
click at [1049, 44] on button "Save" at bounding box center [1078, 43] width 79 height 20
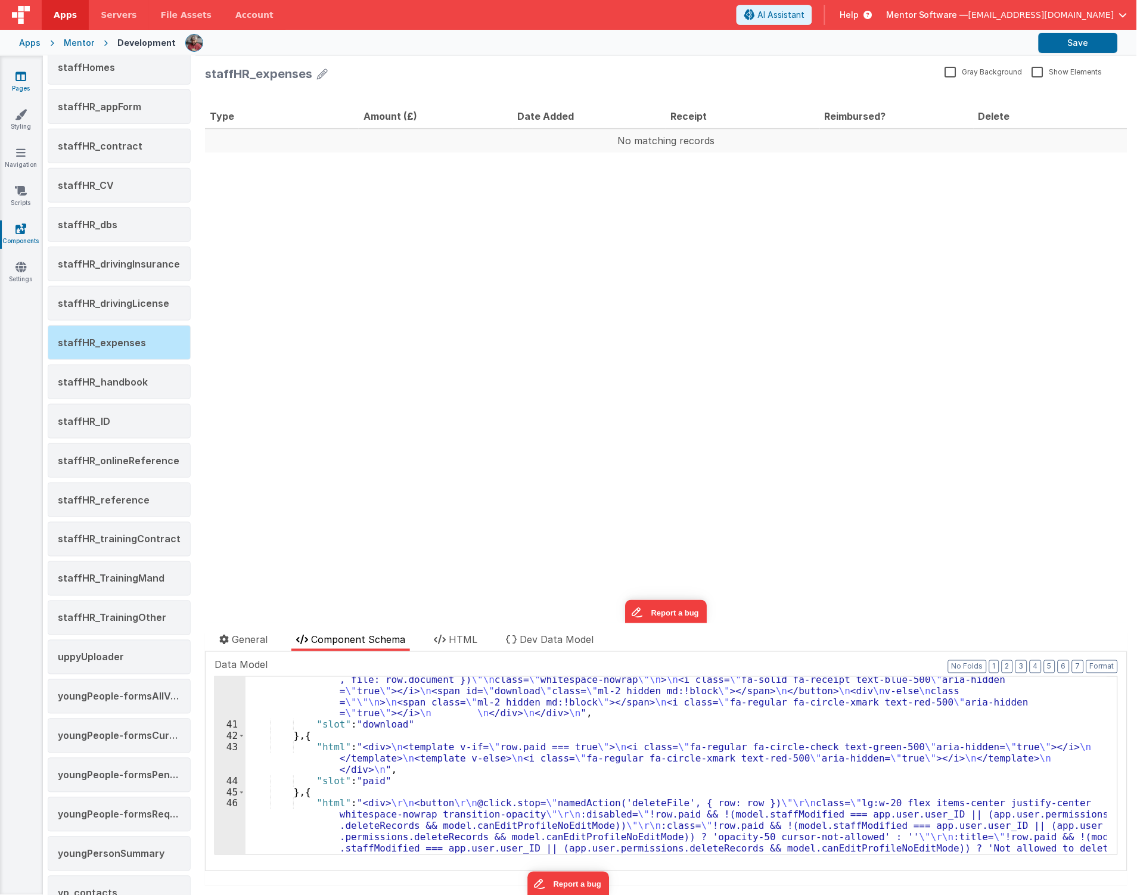
click at [19, 82] on link "Pages" at bounding box center [20, 82] width 43 height 24
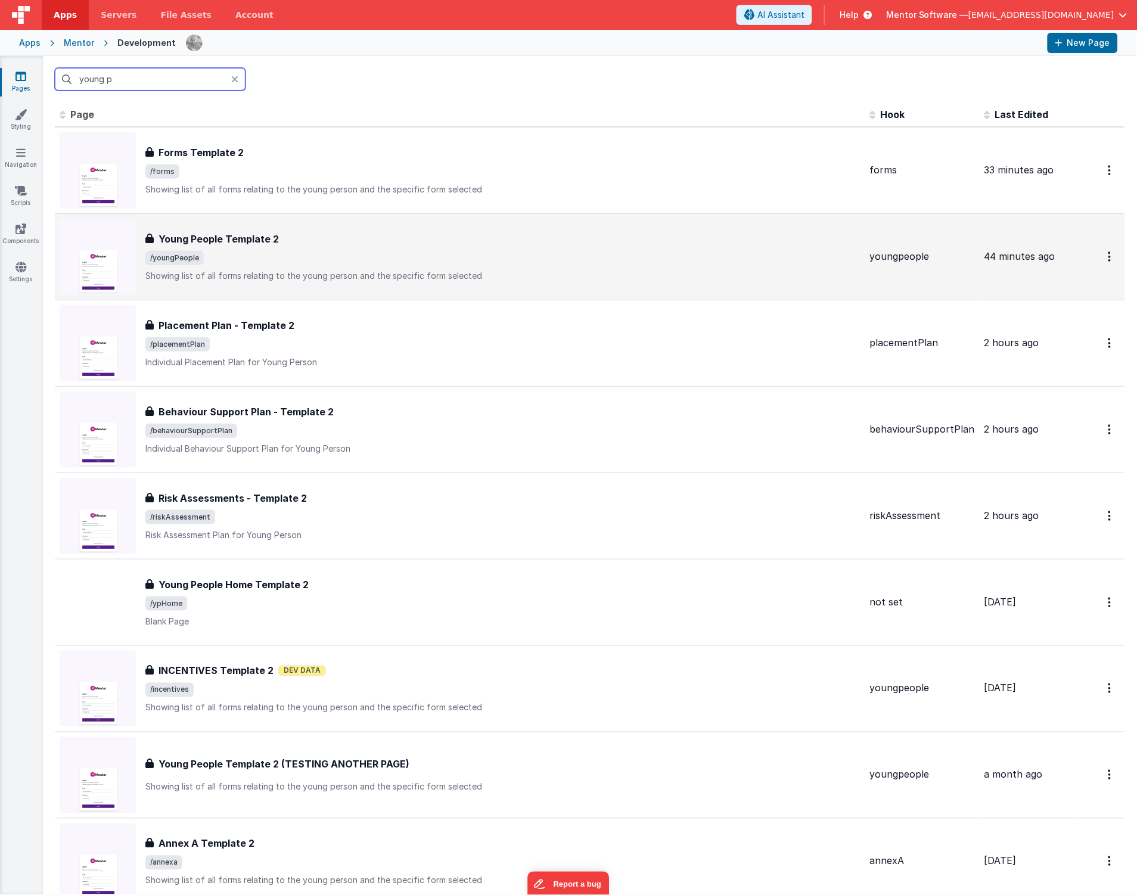
type input "young p"
click at [355, 253] on span "/youngPeople" at bounding box center [502, 258] width 715 height 14
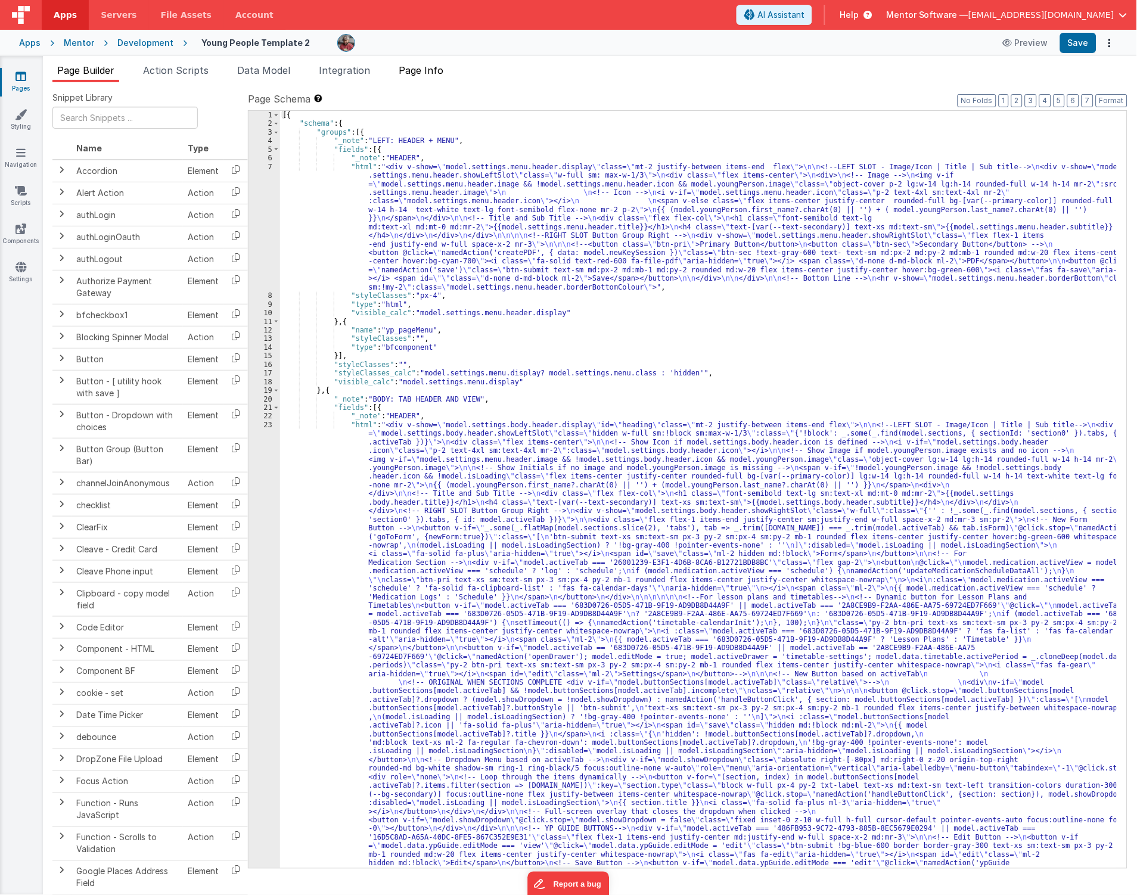
click at [442, 69] on span "Page Info" at bounding box center [421, 70] width 45 height 12
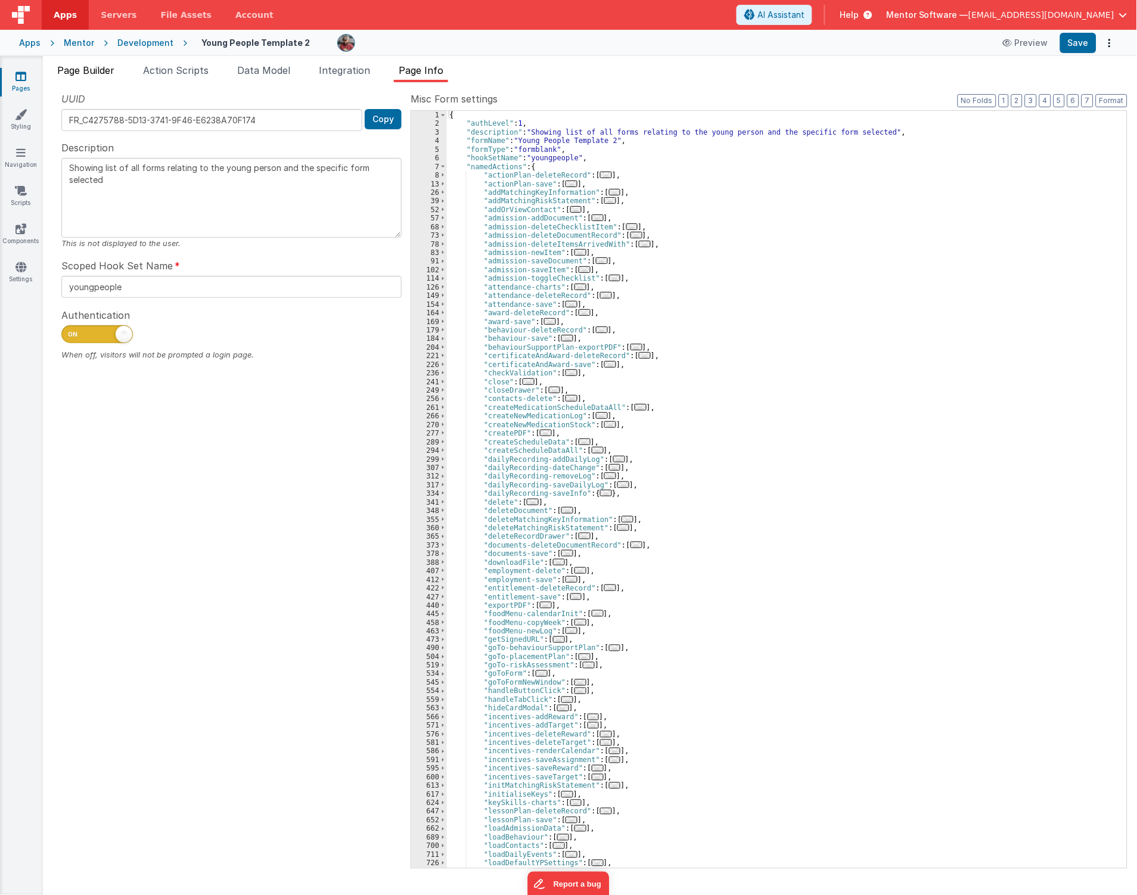
click at [88, 68] on span "Page Builder" at bounding box center [85, 70] width 57 height 12
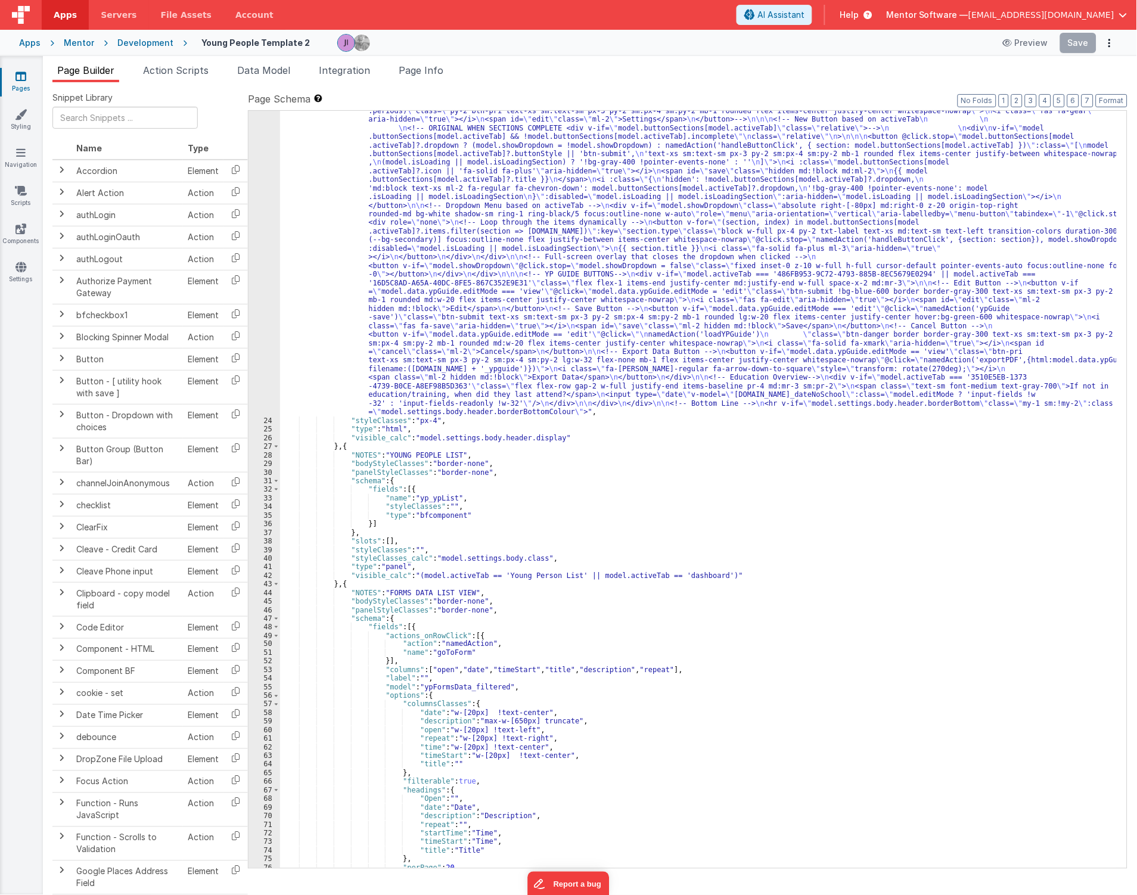
scroll to position [674, 0]
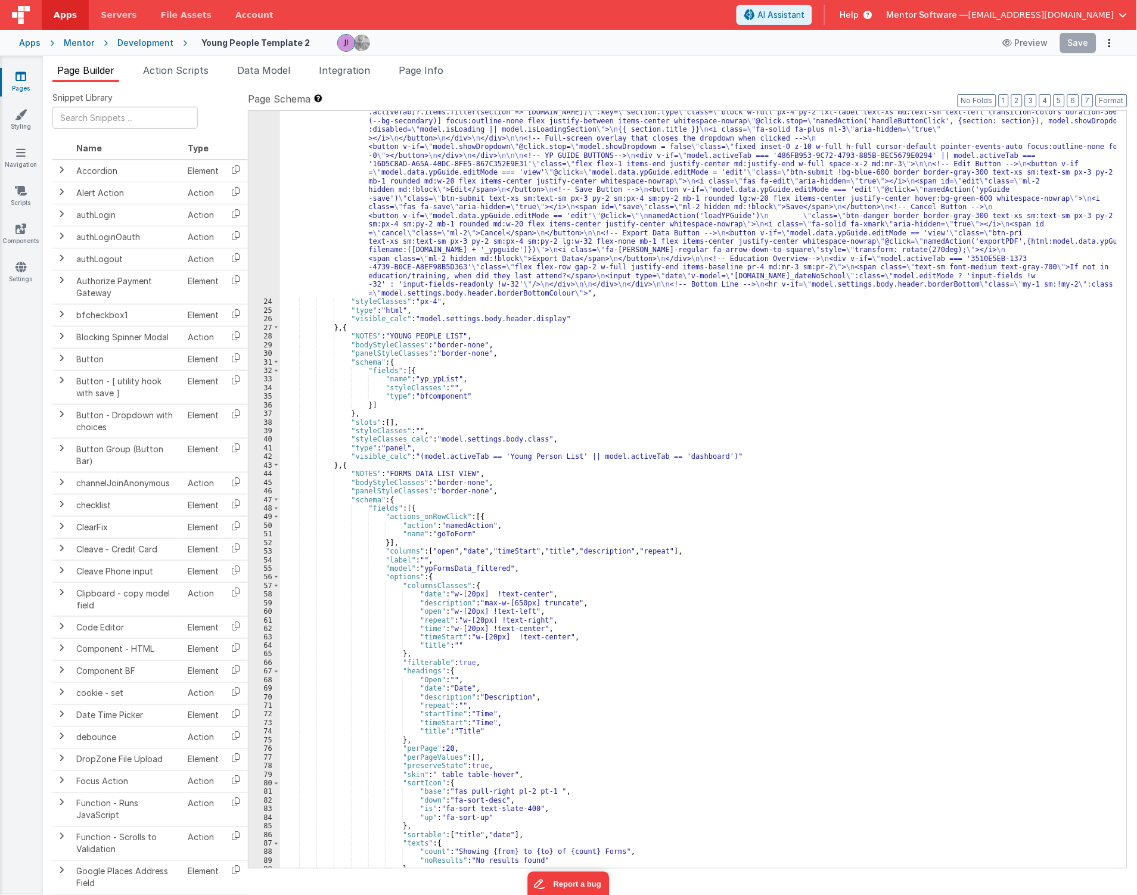
click at [31, 82] on link "Pages" at bounding box center [20, 82] width 43 height 24
